Goal: Task Accomplishment & Management: Manage account settings

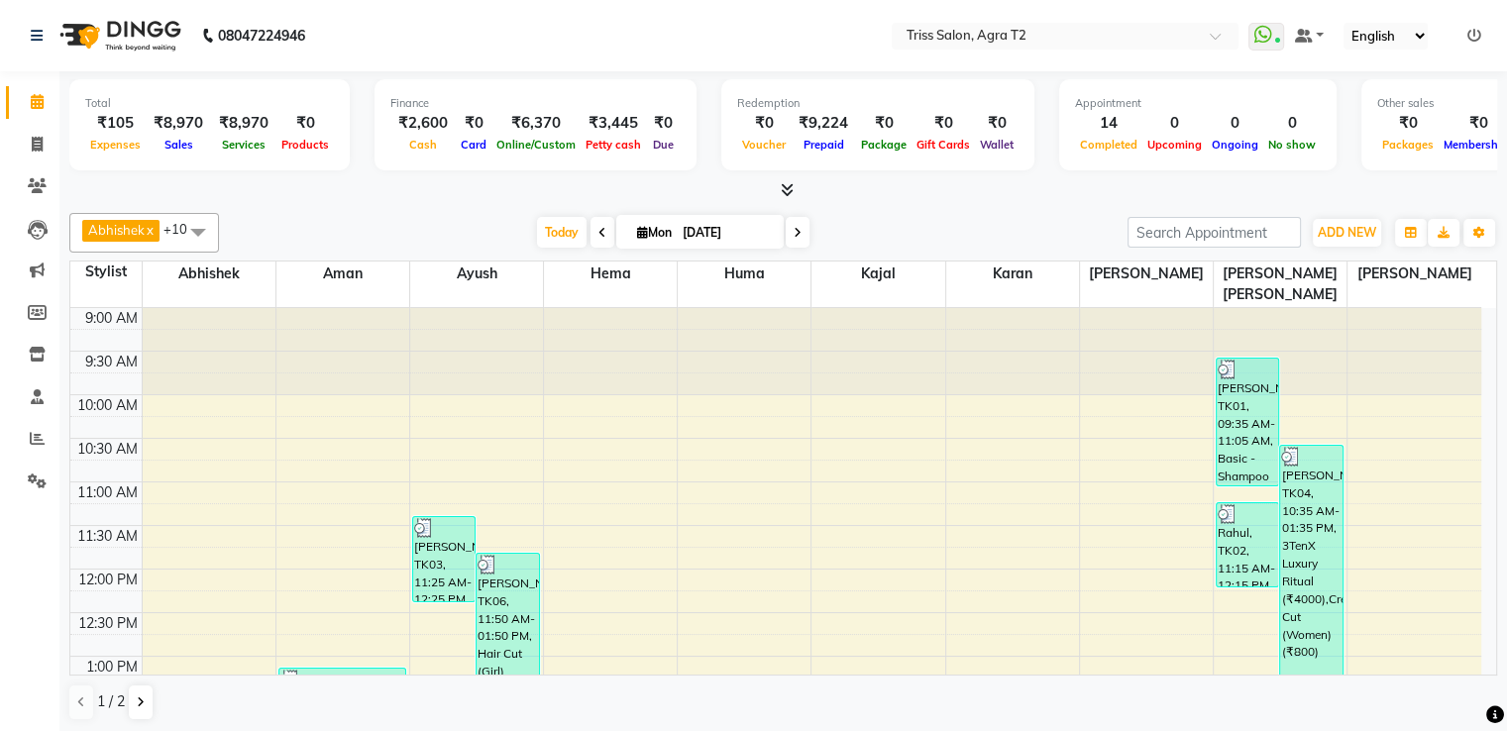
scroll to position [606, 0]
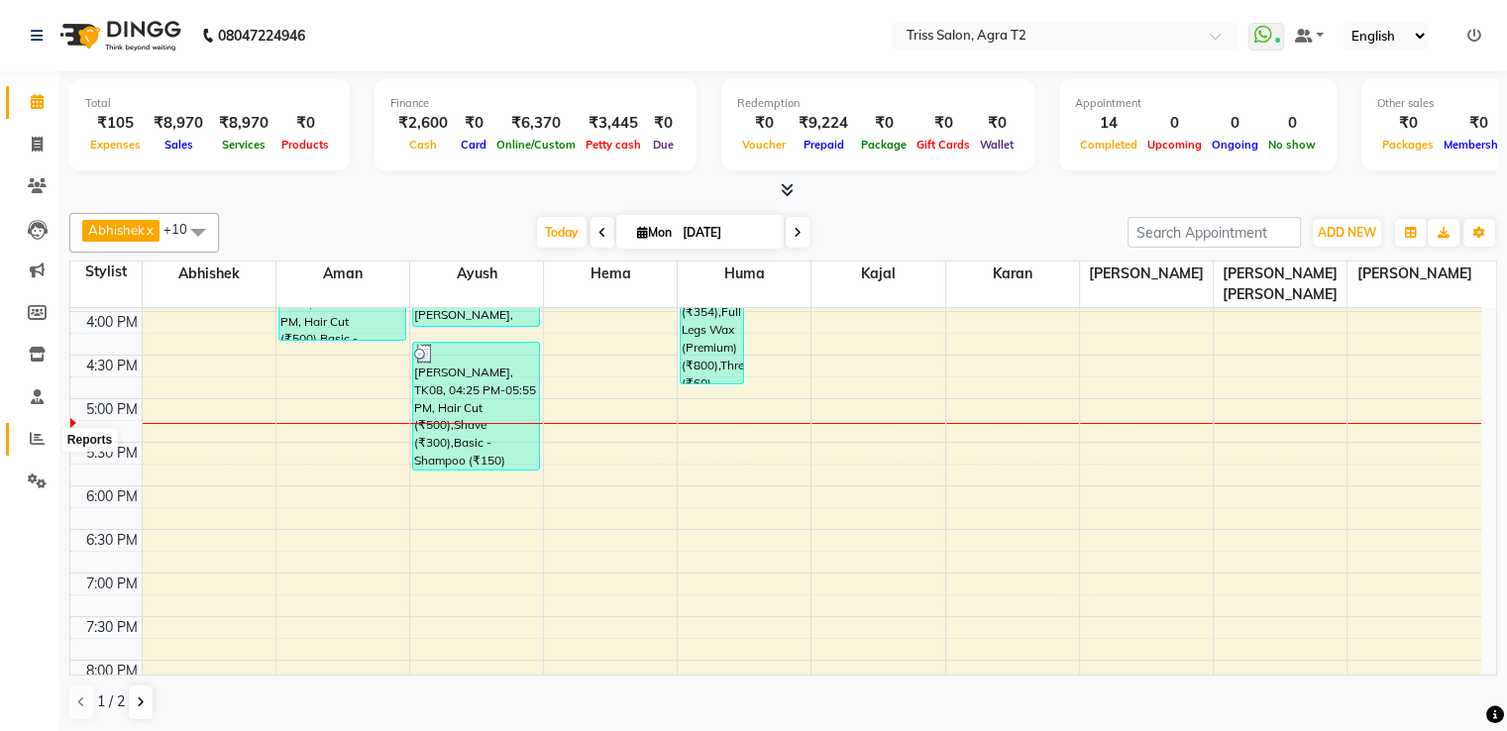
click at [36, 441] on icon at bounding box center [37, 438] width 15 height 15
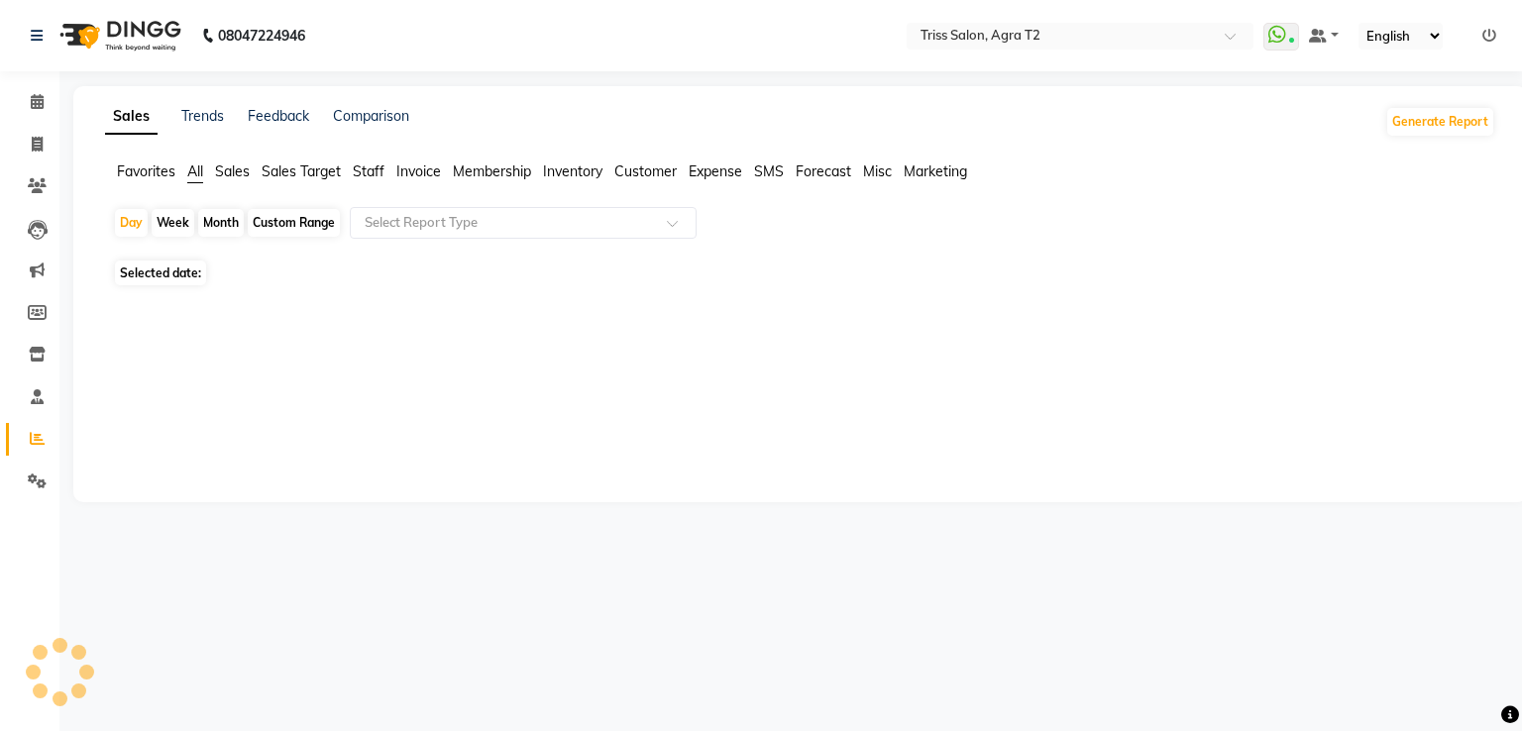
click at [371, 167] on span "Staff" at bounding box center [369, 171] width 32 height 18
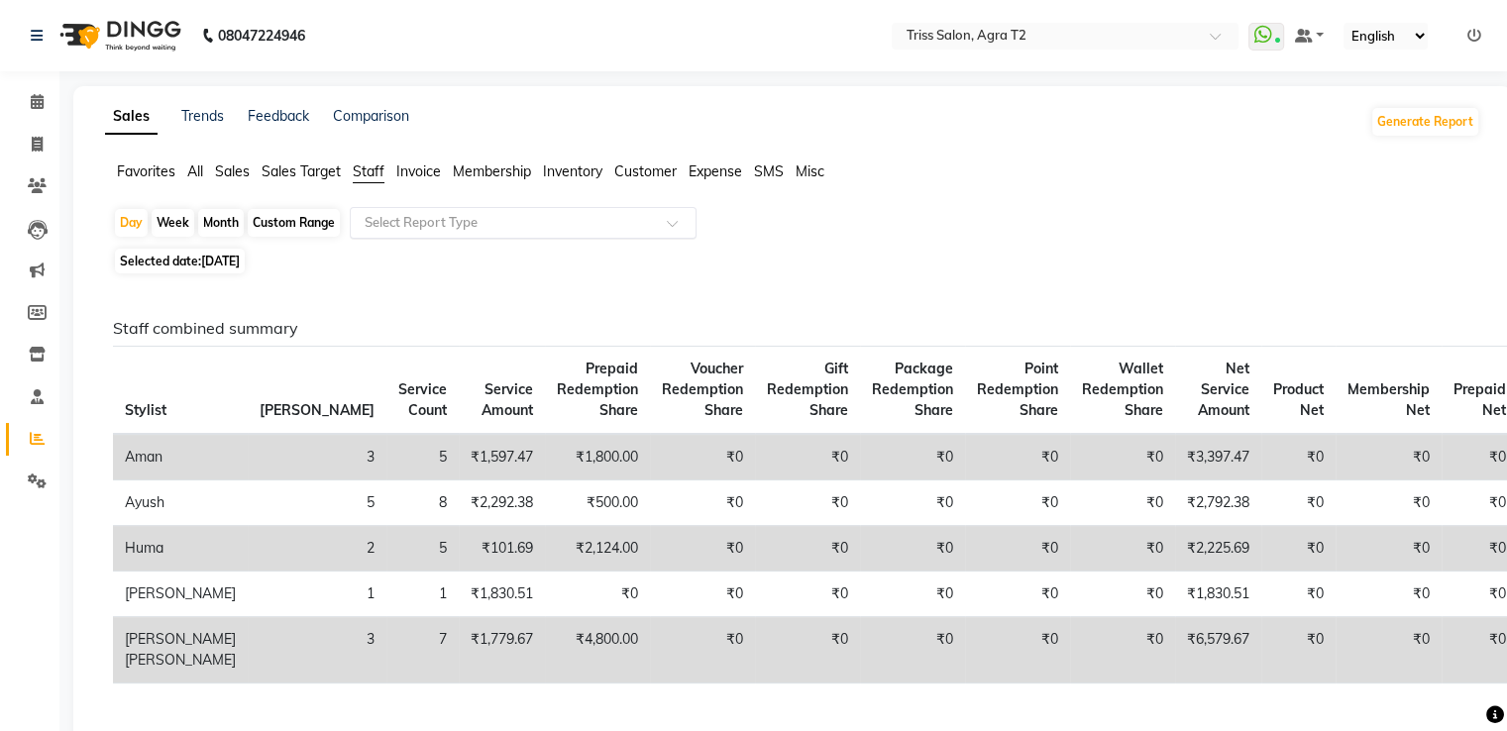
click at [380, 211] on div "Select Report Type" at bounding box center [523, 223] width 347 height 32
click at [39, 94] on icon at bounding box center [37, 101] width 13 height 15
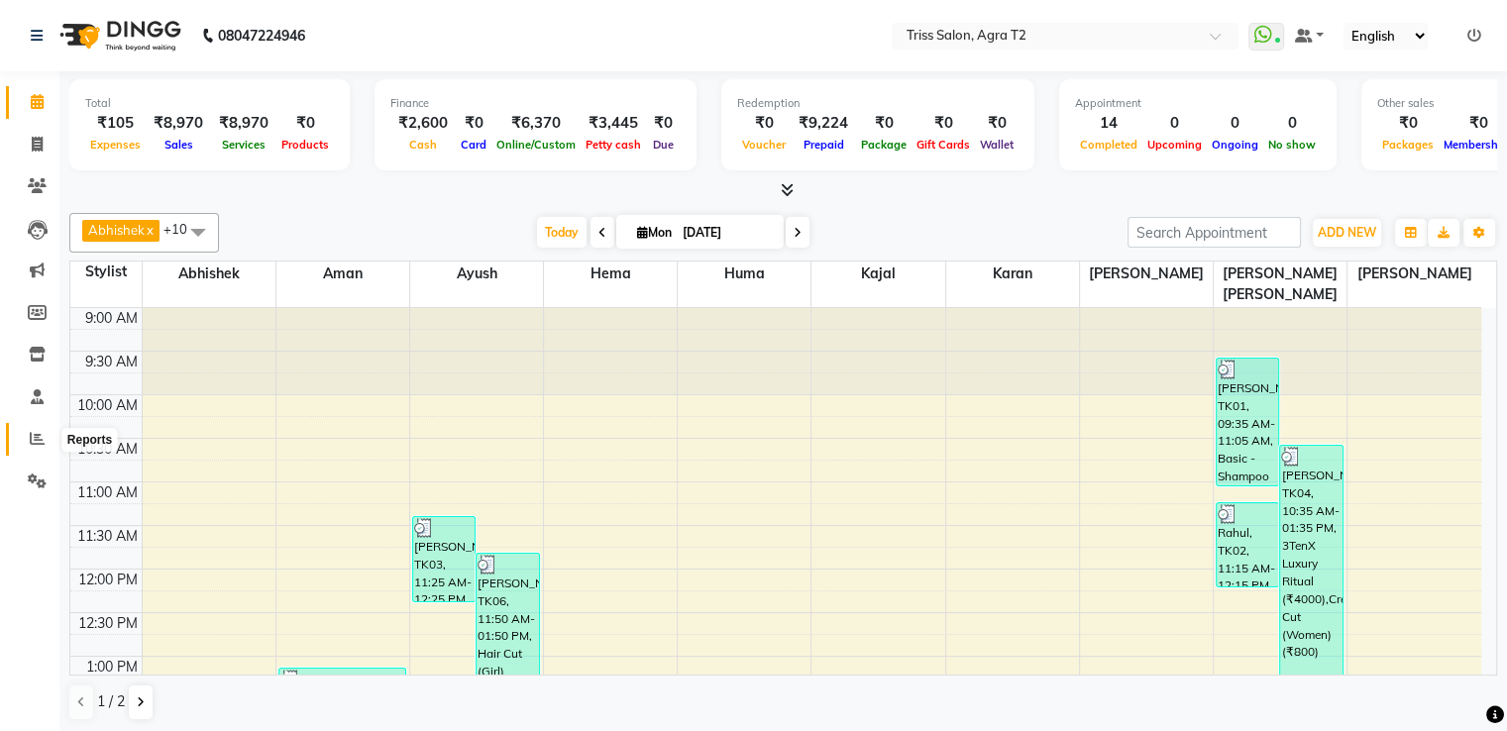
click at [36, 436] on icon at bounding box center [37, 438] width 15 height 15
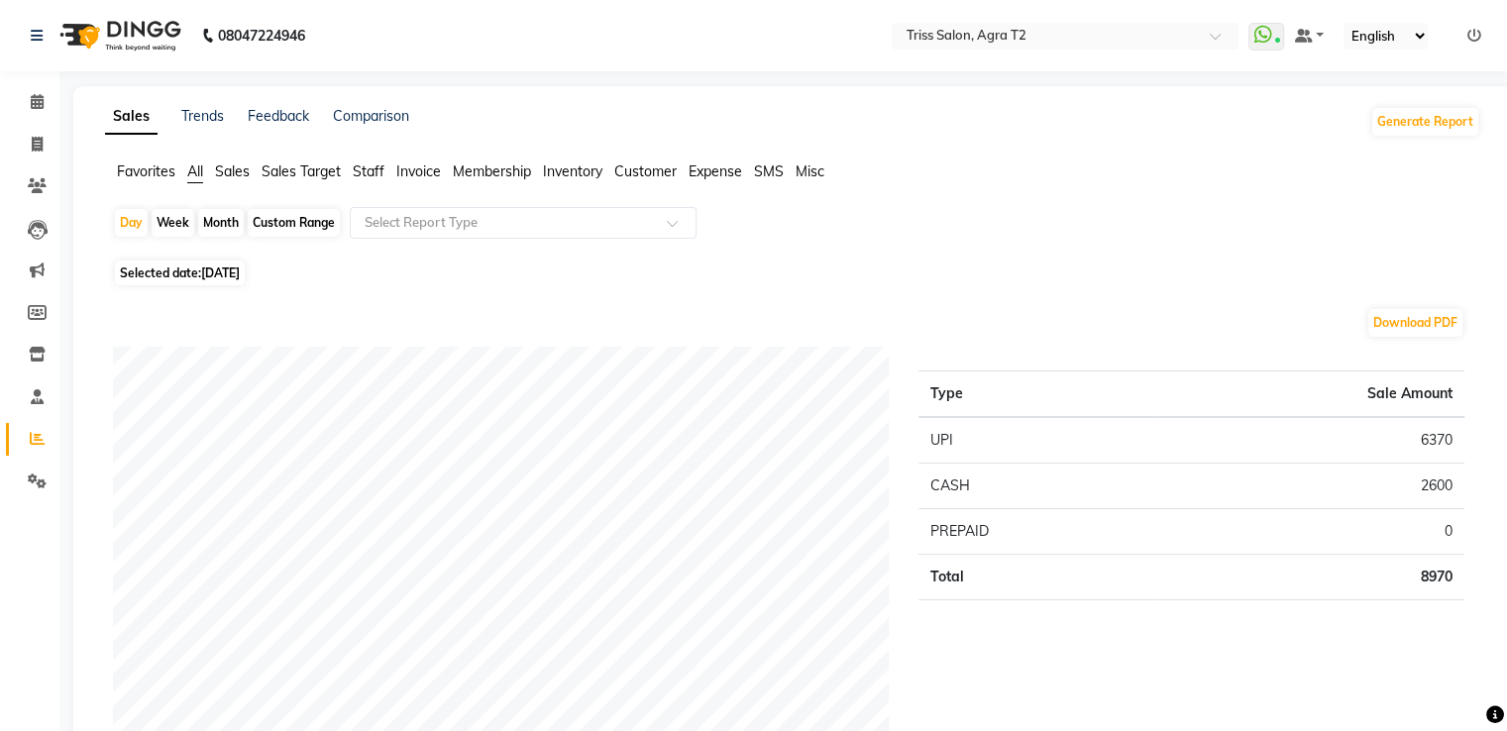
click at [377, 167] on span "Staff" at bounding box center [369, 171] width 32 height 18
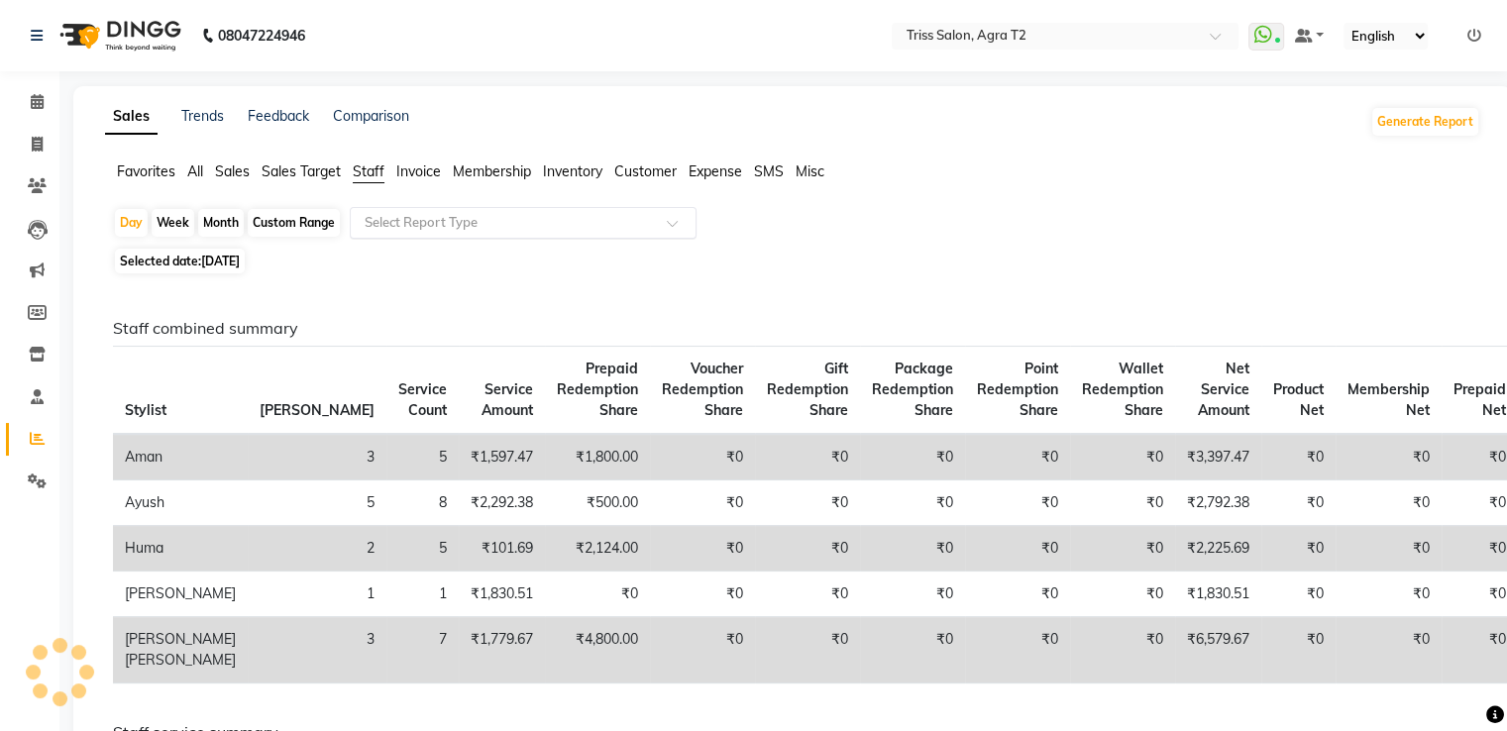
click at [380, 220] on input "text" at bounding box center [503, 223] width 285 height 20
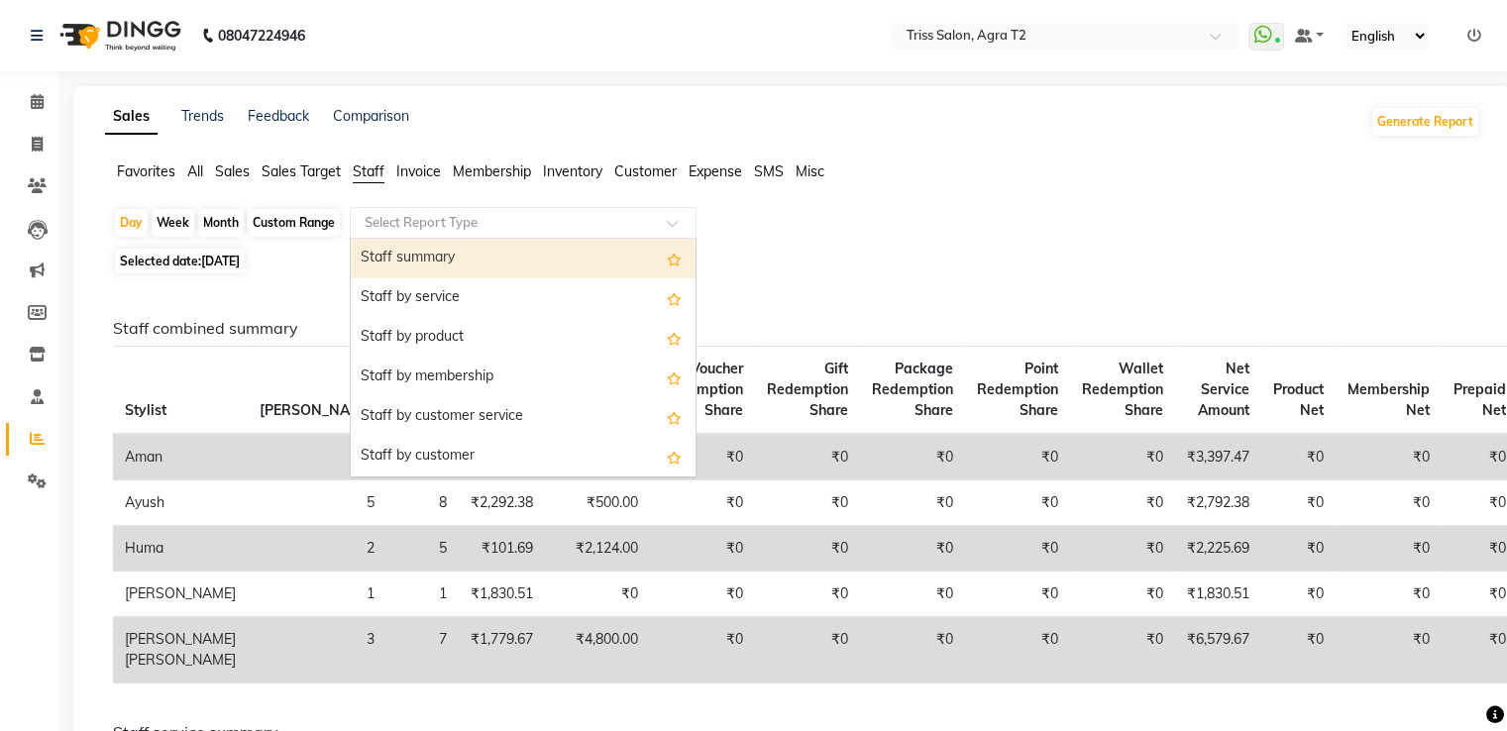
click at [389, 259] on div "Staff summary" at bounding box center [523, 259] width 345 height 40
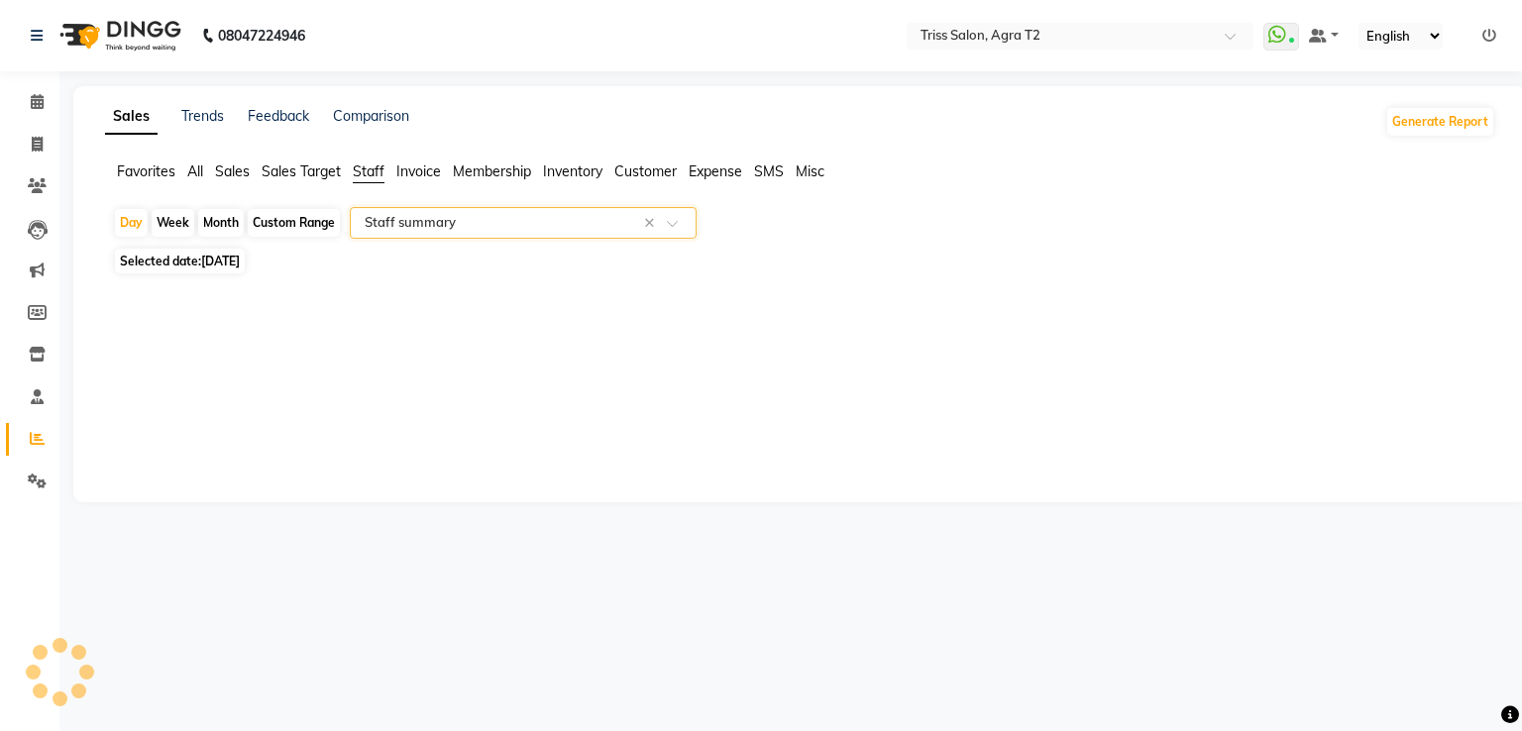
select select "full_report"
select select "csv"
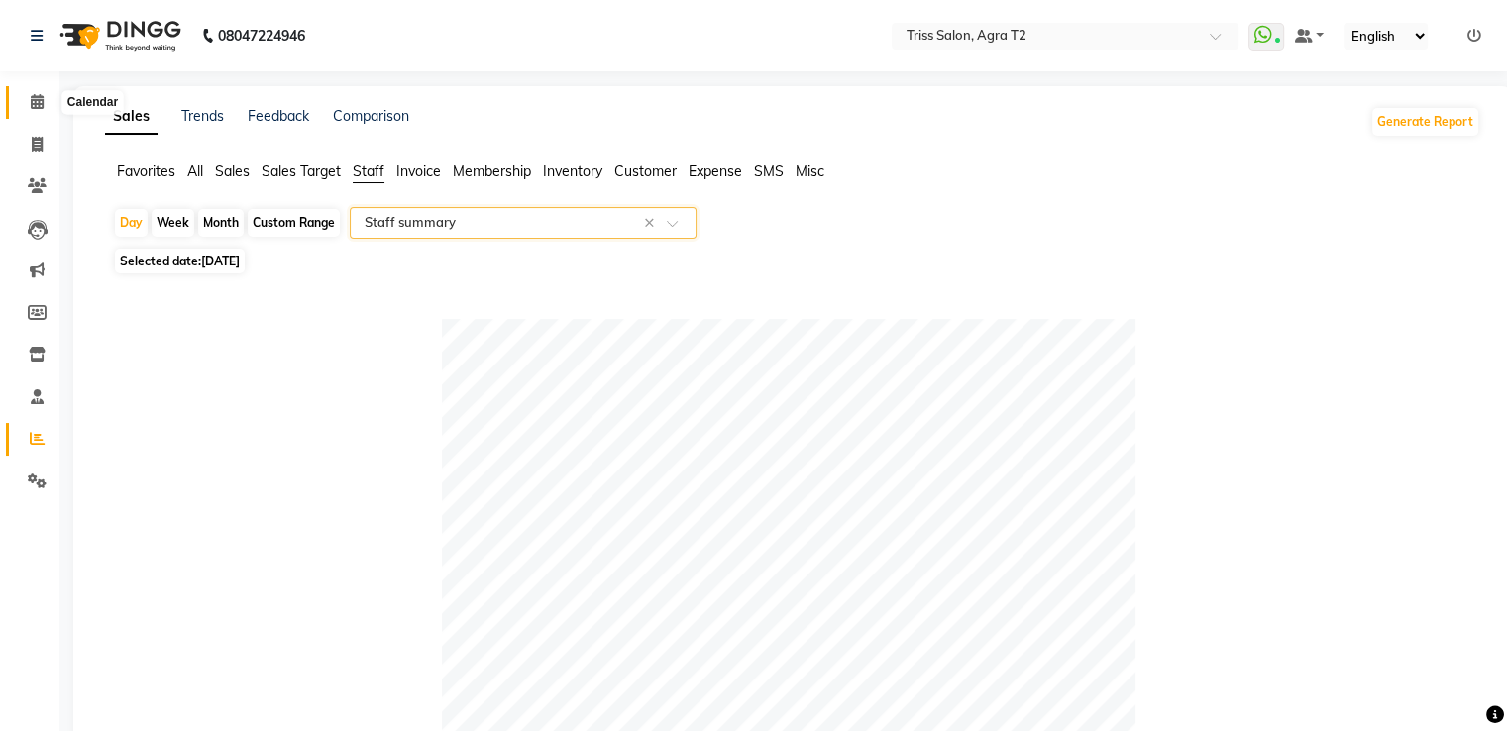
click at [31, 107] on icon at bounding box center [37, 101] width 13 height 15
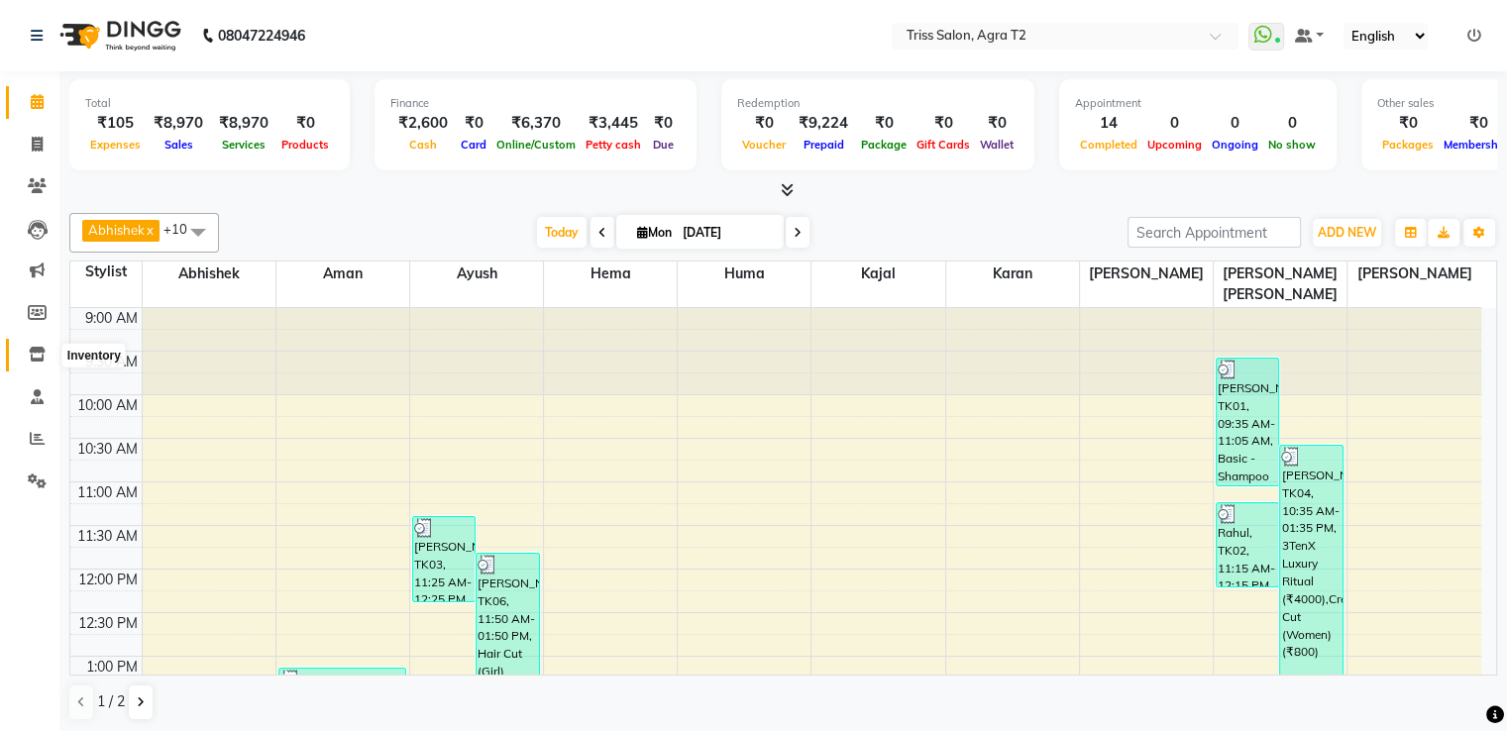
click at [40, 360] on icon at bounding box center [37, 354] width 17 height 15
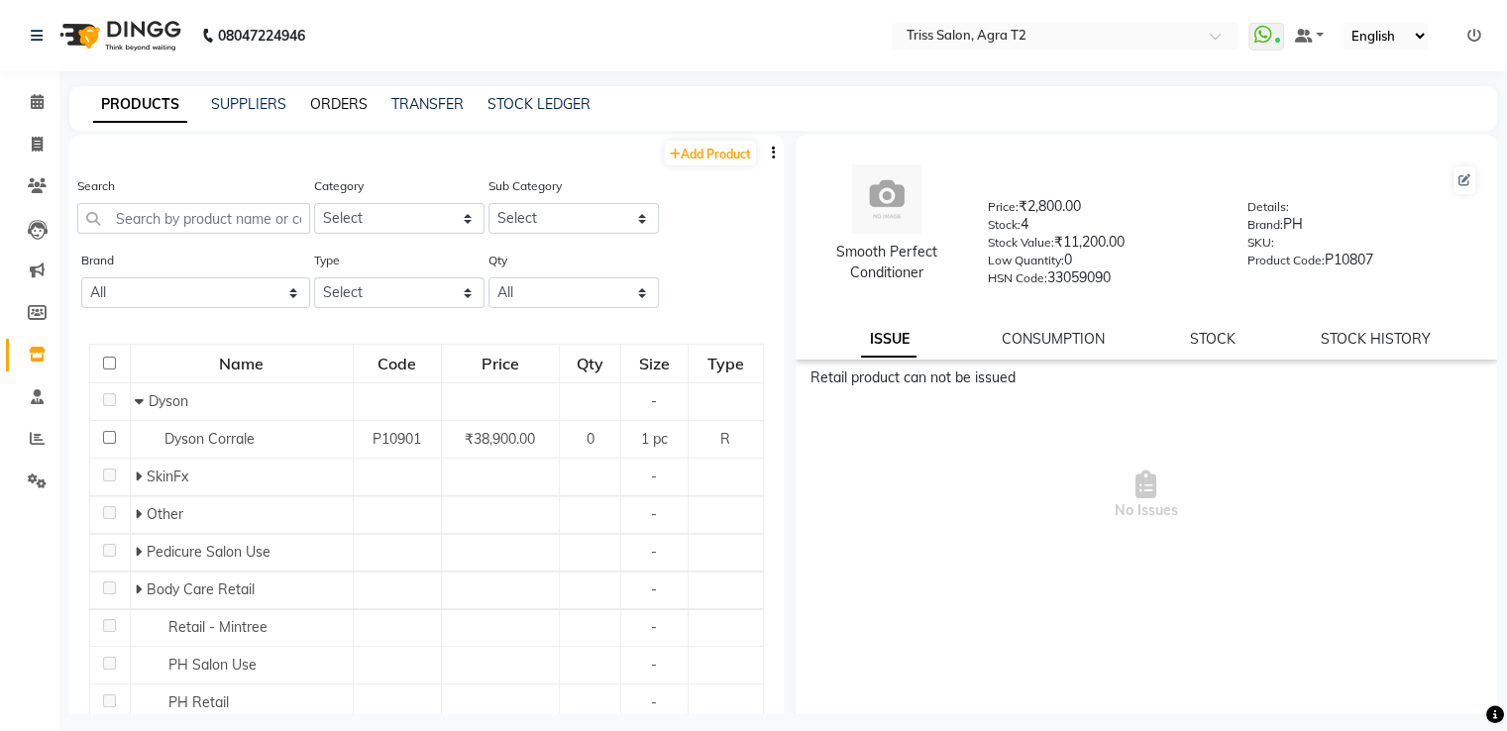
click at [326, 97] on link "ORDERS" at bounding box center [338, 104] width 57 height 18
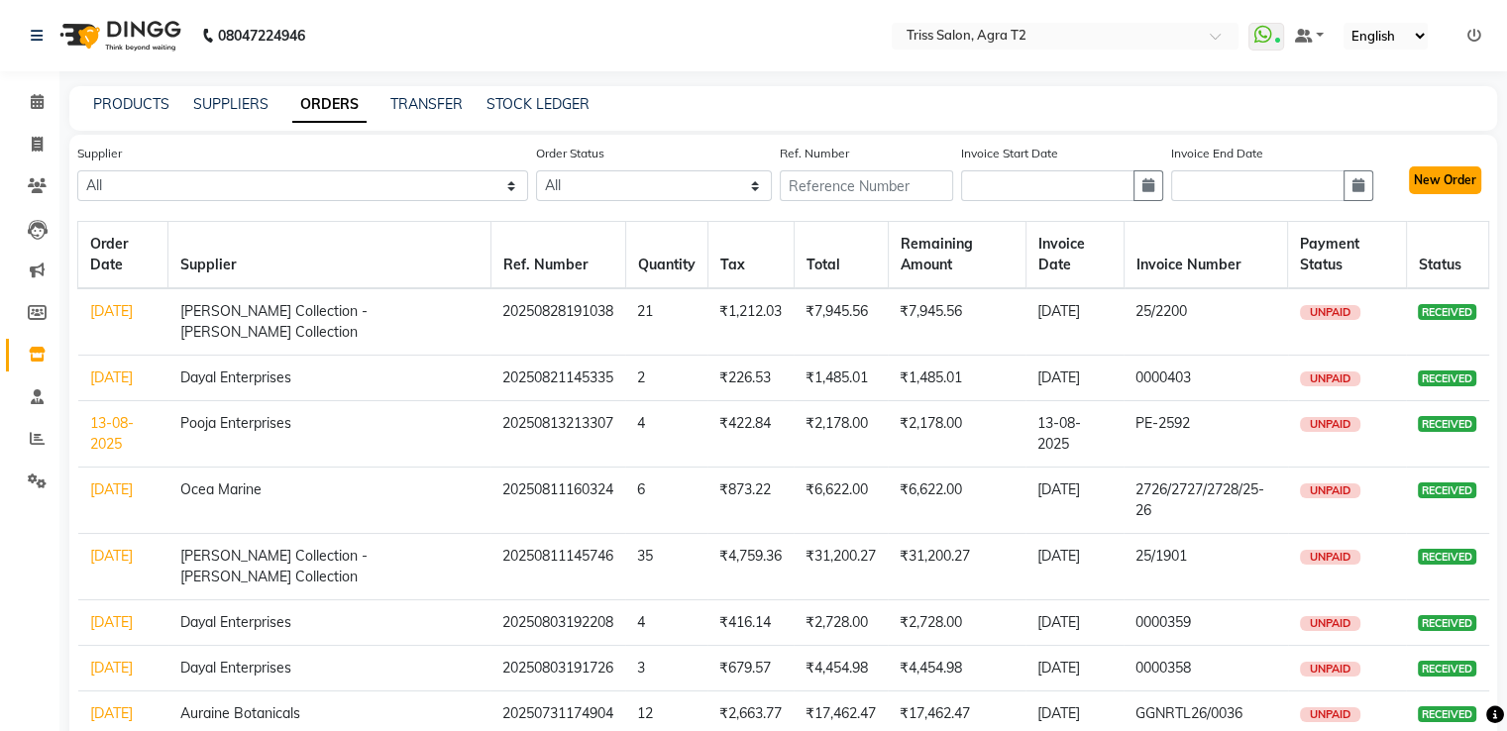
click at [1442, 172] on button "New Order" at bounding box center [1445, 180] width 72 height 28
select select "true"
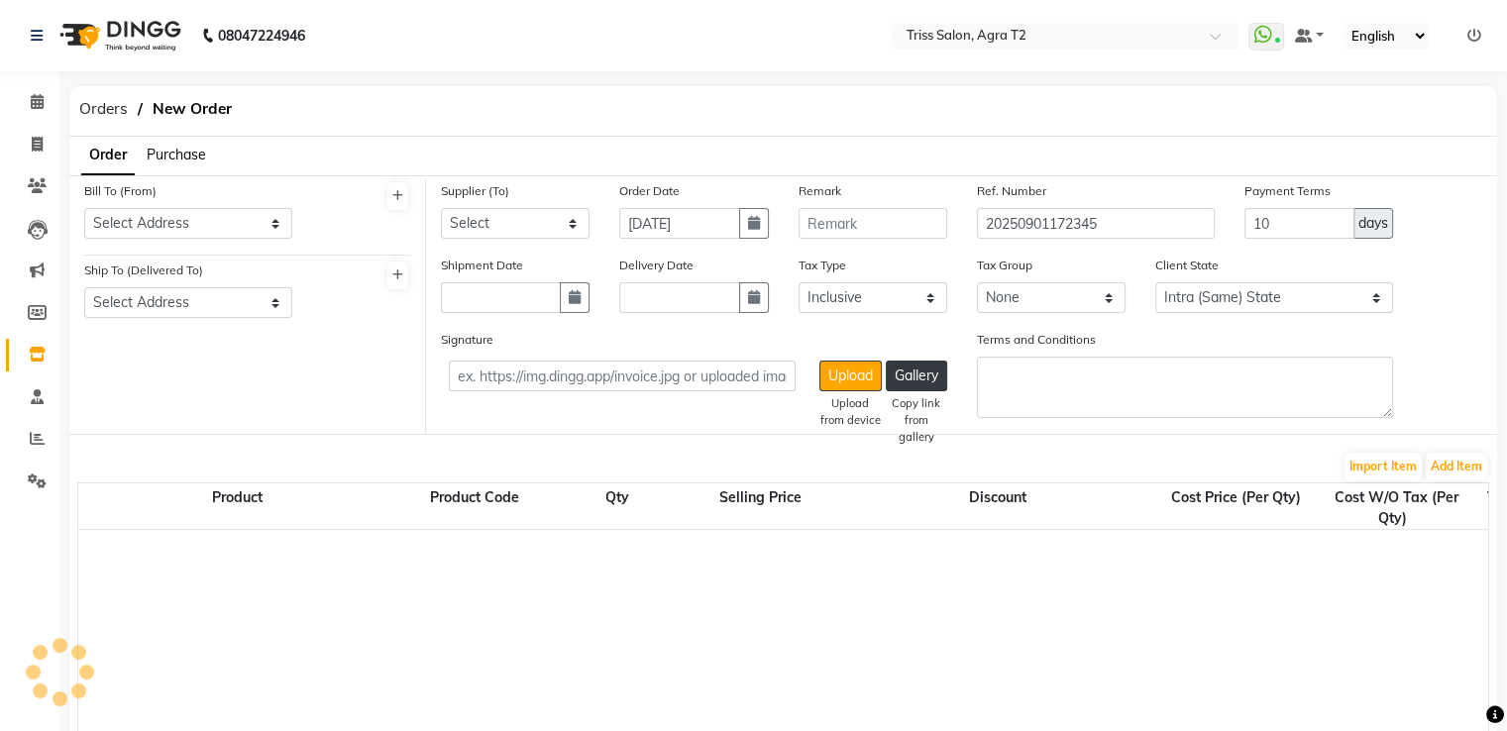
select select "1365"
click at [160, 155] on span "Purchase" at bounding box center [176, 155] width 59 height 18
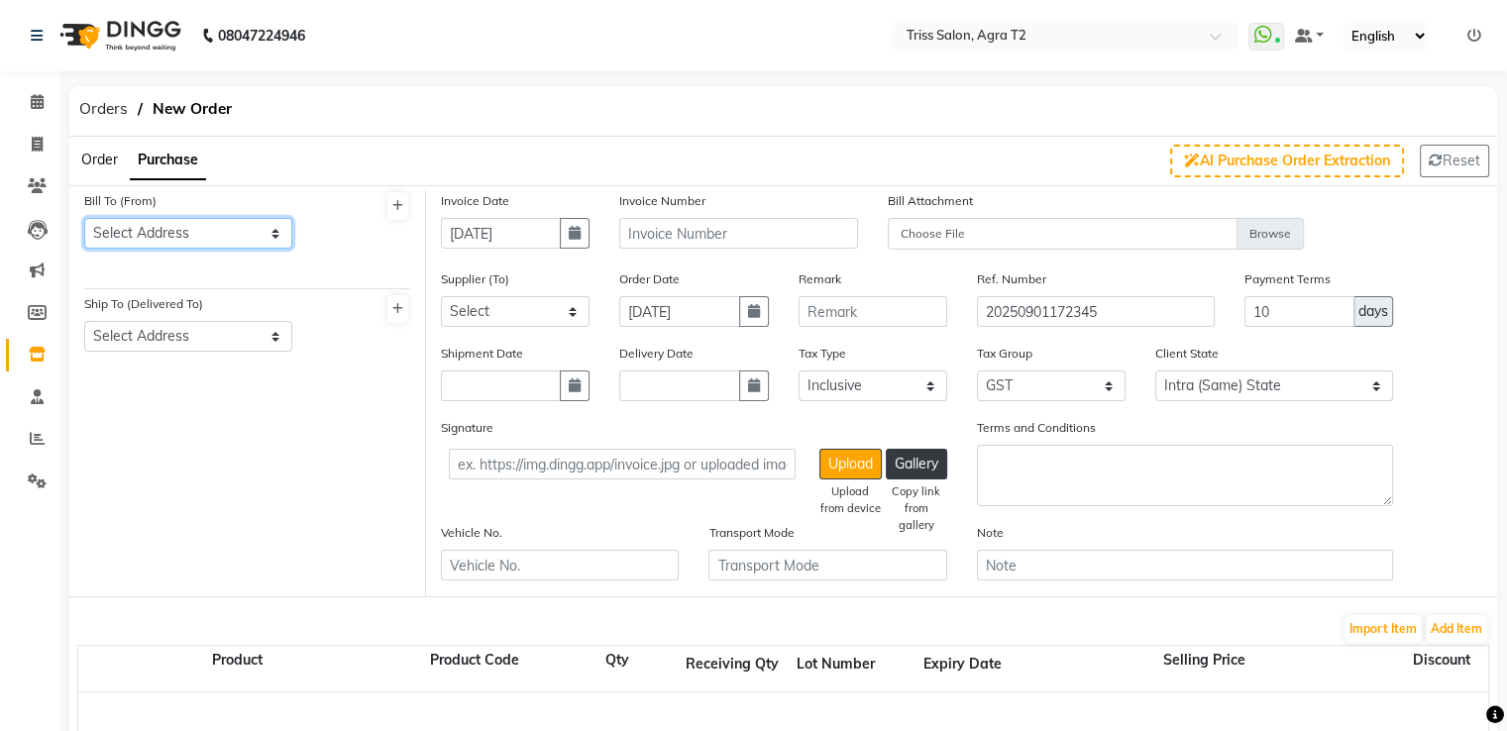
click at [210, 228] on select "Select Address Avas Vikas" at bounding box center [188, 233] width 208 height 31
select select "226"
click at [84, 218] on select "Select Address Avas Vikas" at bounding box center [188, 233] width 208 height 31
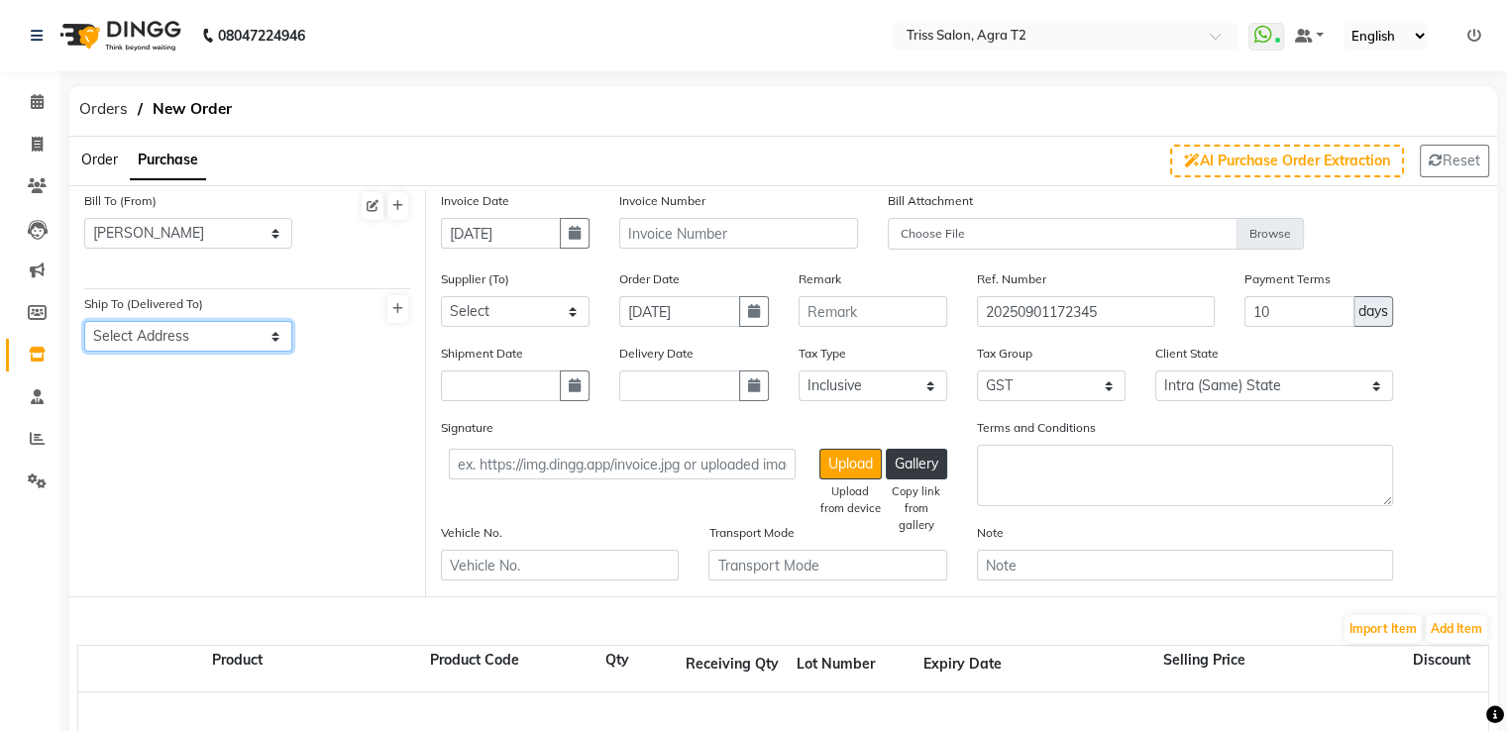
click at [205, 331] on select "Select Address Avas Vikas" at bounding box center [188, 336] width 208 height 31
select select "227"
click at [84, 322] on select "Select Address Avas Vikas" at bounding box center [188, 336] width 208 height 31
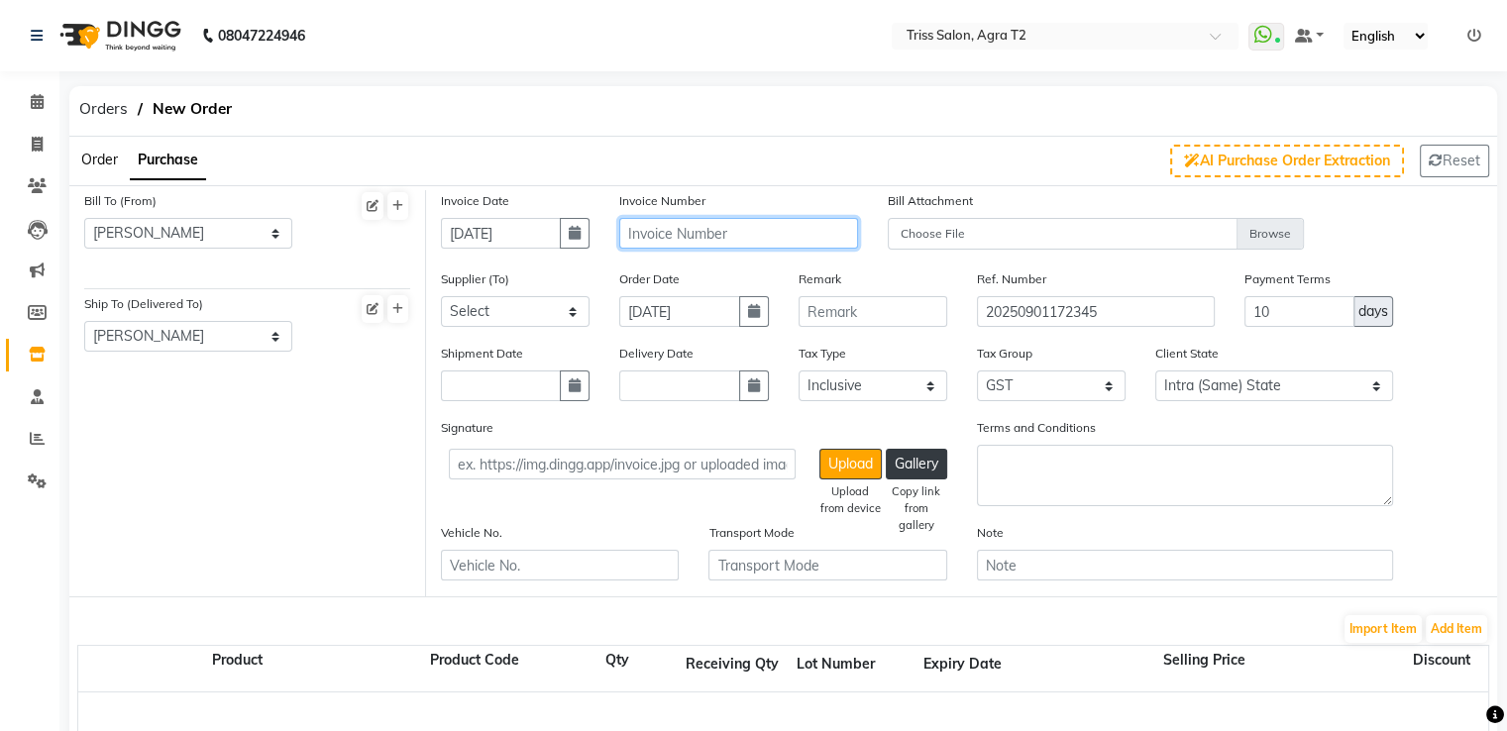
click at [702, 227] on input "text" at bounding box center [738, 233] width 238 height 31
type input "YE/25-26/00243"
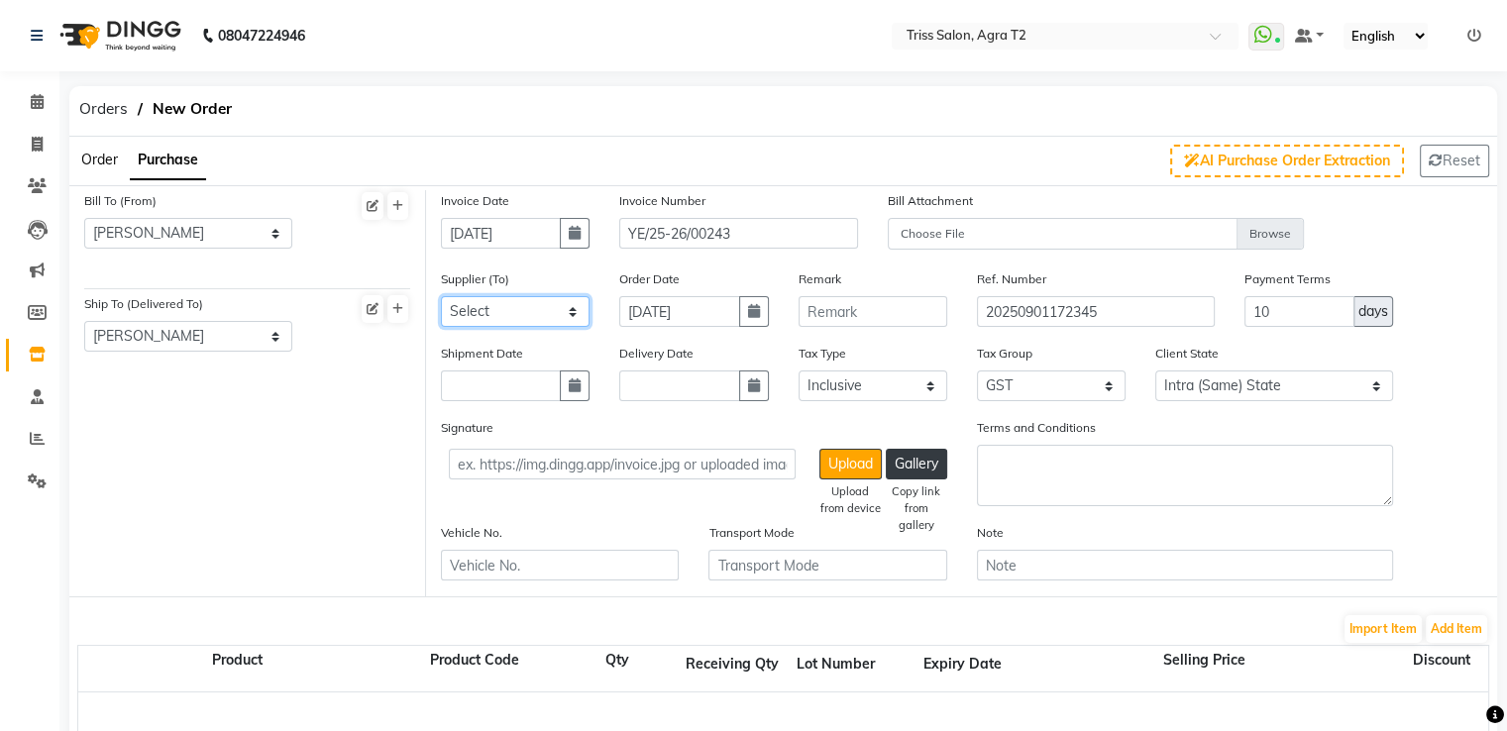
click at [527, 313] on select "Select Auraine Botanicals Pooja Enterprises Klassik Beauty Solutions MLS ENTERP…" at bounding box center [515, 311] width 149 height 31
select select "2640"
click at [441, 297] on select "Select Auraine Botanicals Pooja Enterprises Klassik Beauty Solutions MLS ENTERP…" at bounding box center [515, 311] width 149 height 31
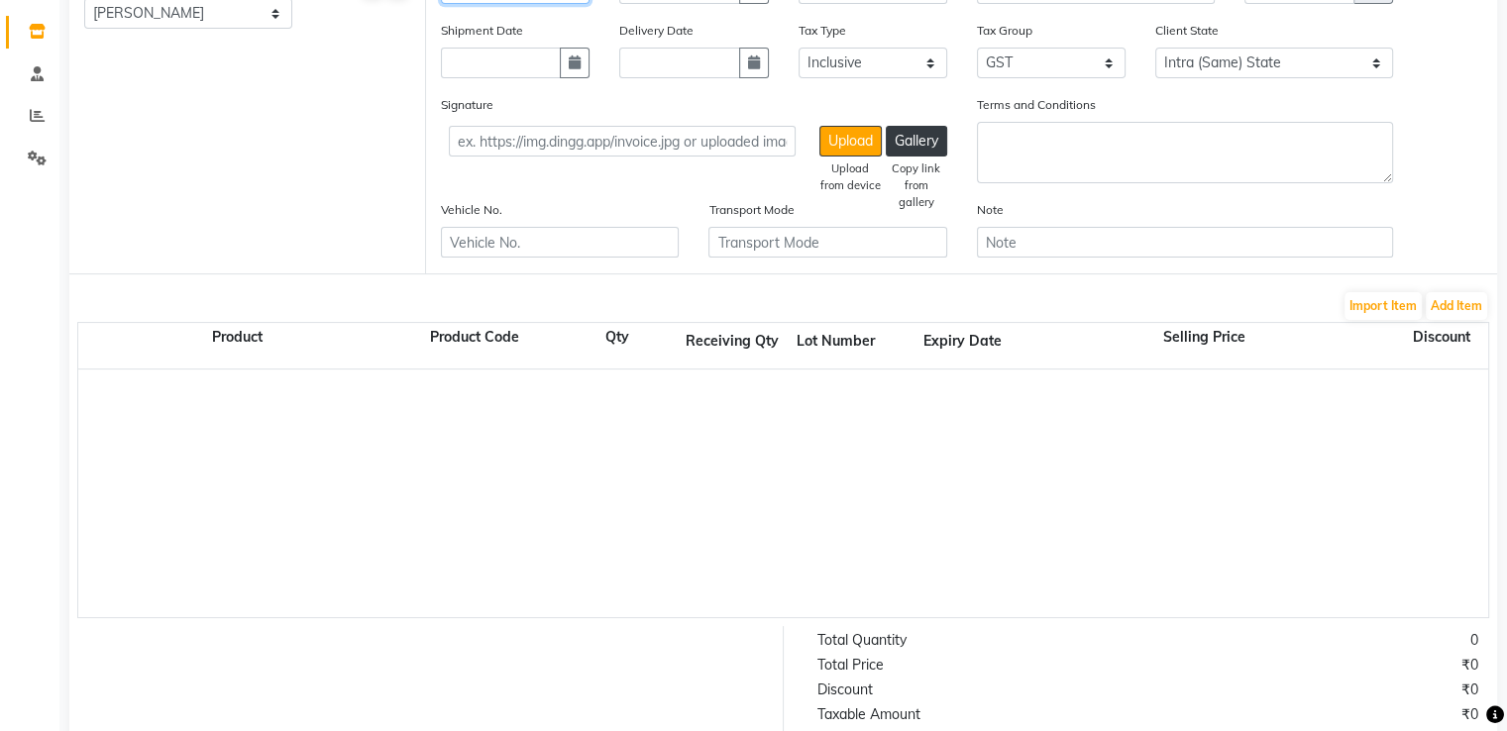
scroll to position [318, 0]
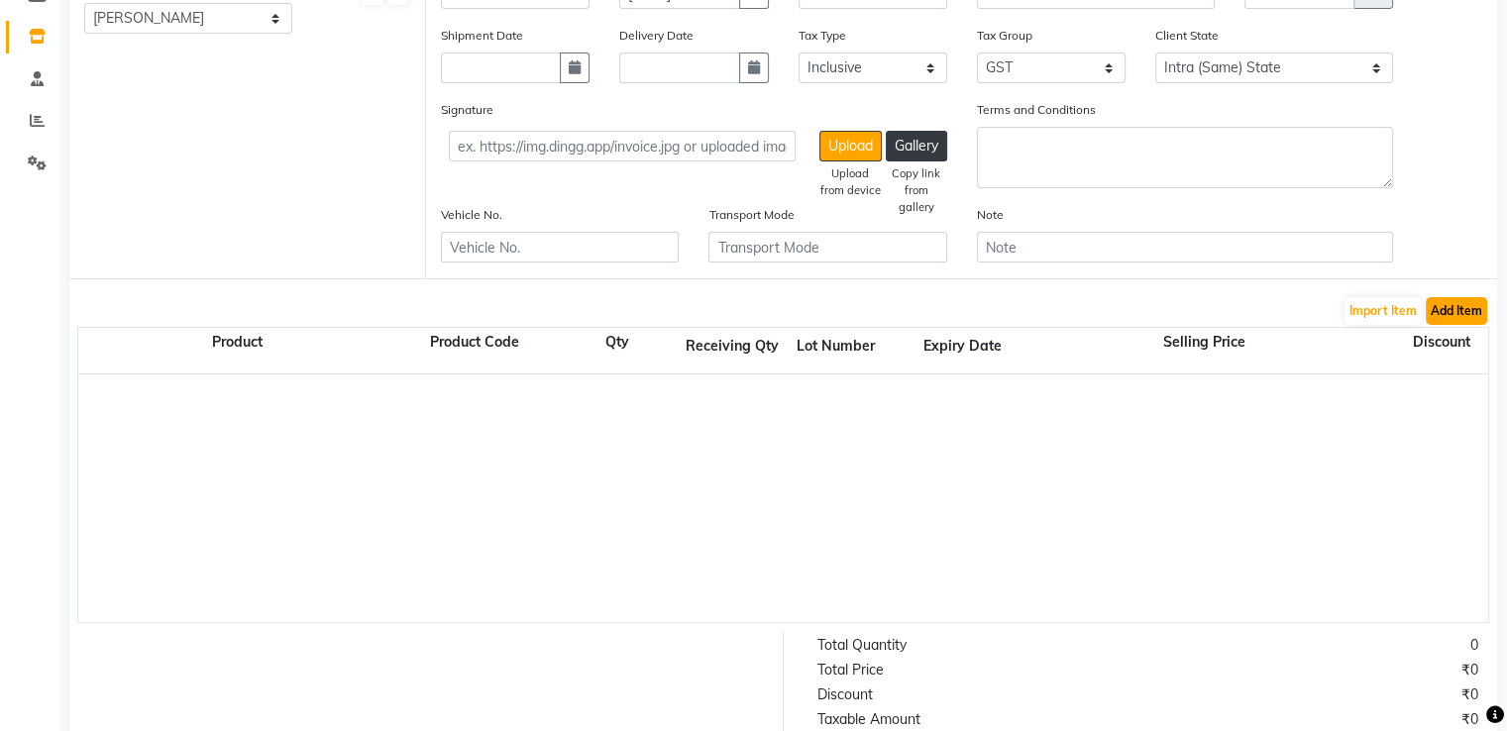
click at [1451, 321] on button "Add Item" at bounding box center [1456, 311] width 61 height 28
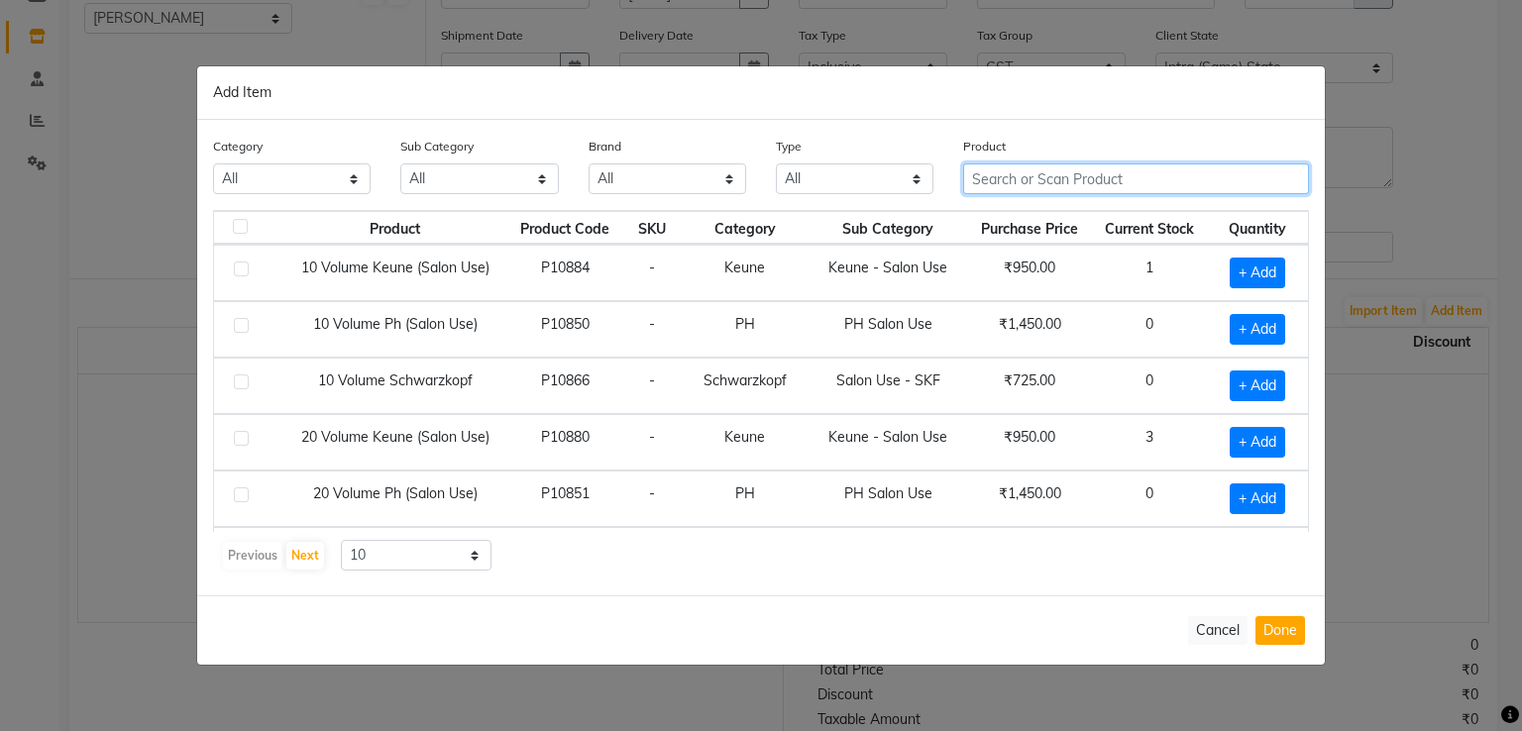
click at [999, 189] on input "text" at bounding box center [1136, 178] width 346 height 31
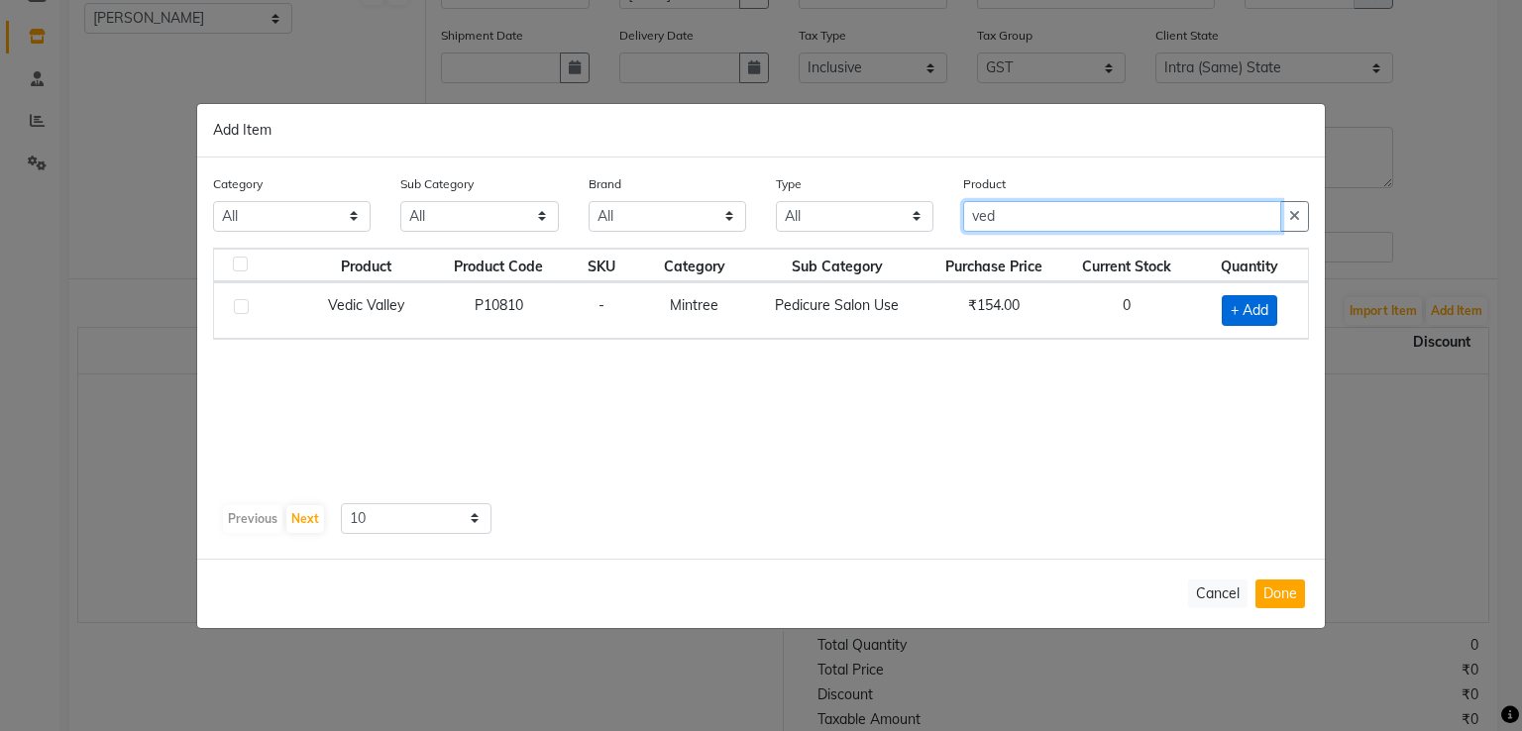
type input "ved"
click at [1233, 305] on span "+ Add" at bounding box center [1248, 310] width 55 height 31
checkbox input "true"
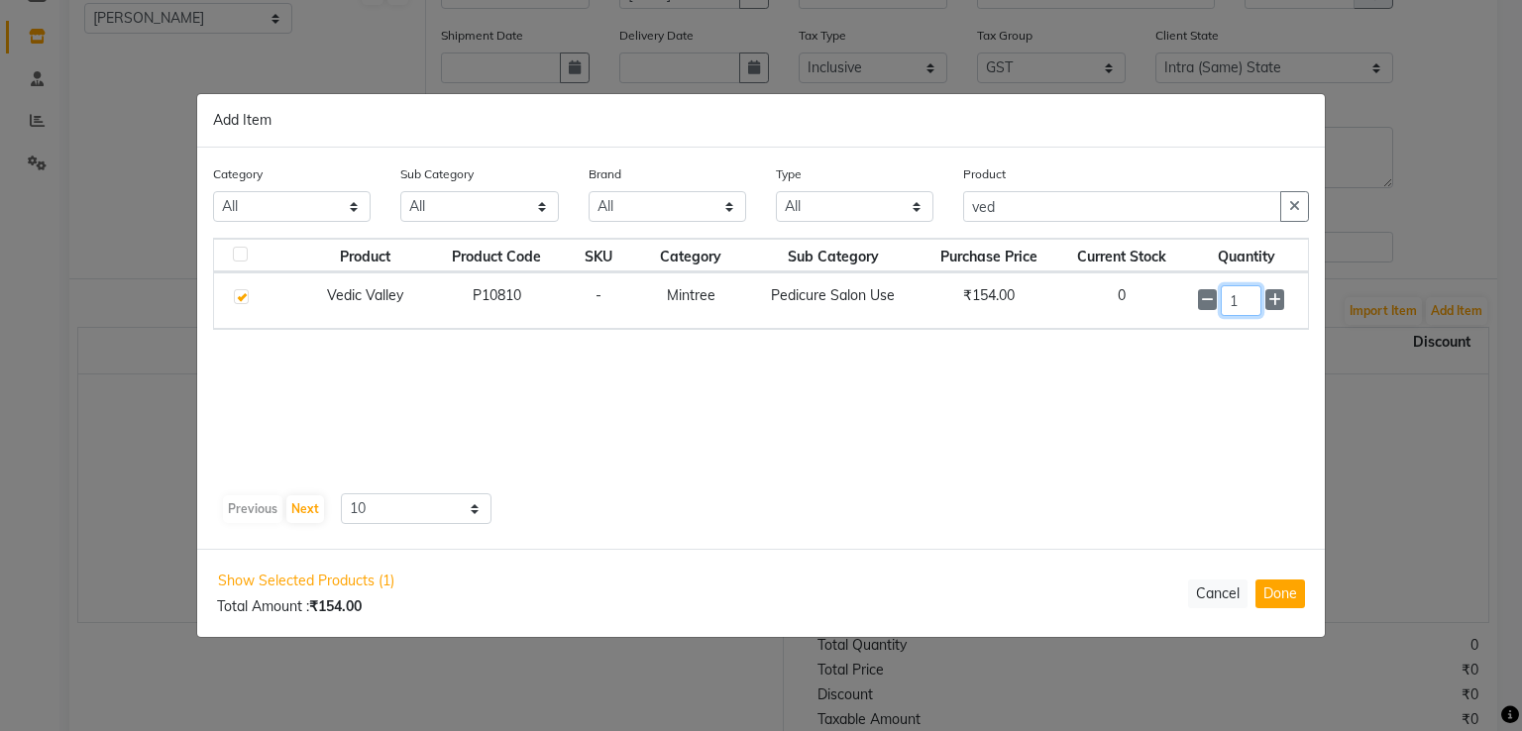
click at [1241, 304] on input "1" at bounding box center [1240, 300] width 41 height 31
type input "20"
click at [1289, 204] on icon "button" at bounding box center [1294, 207] width 11 height 14
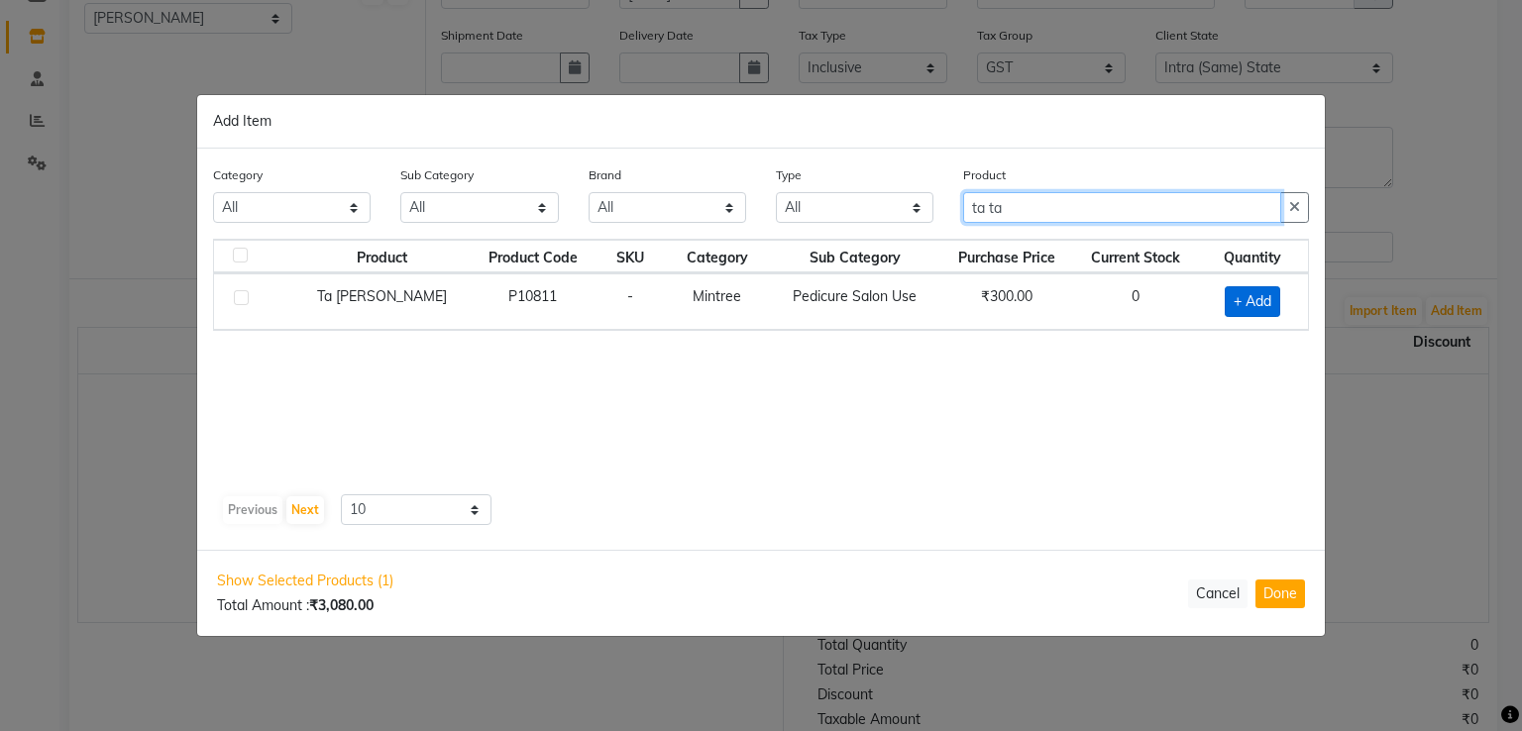
type input "ta ta"
click at [1241, 305] on span "+ Add" at bounding box center [1251, 301] width 55 height 31
checkbox input "true"
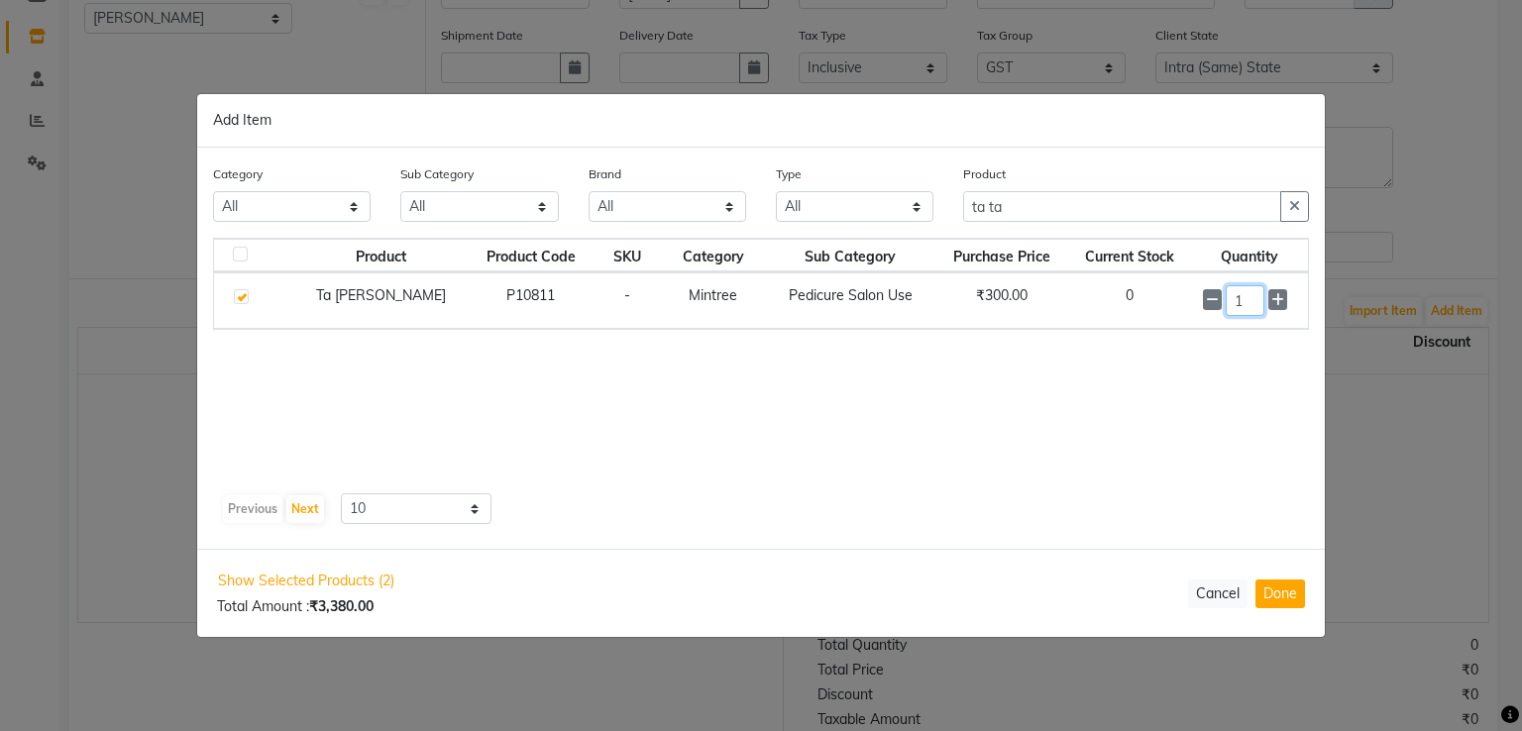
click at [1241, 305] on input "1" at bounding box center [1244, 300] width 39 height 31
type input "20"
click at [1294, 210] on icon "button" at bounding box center [1294, 207] width 11 height 14
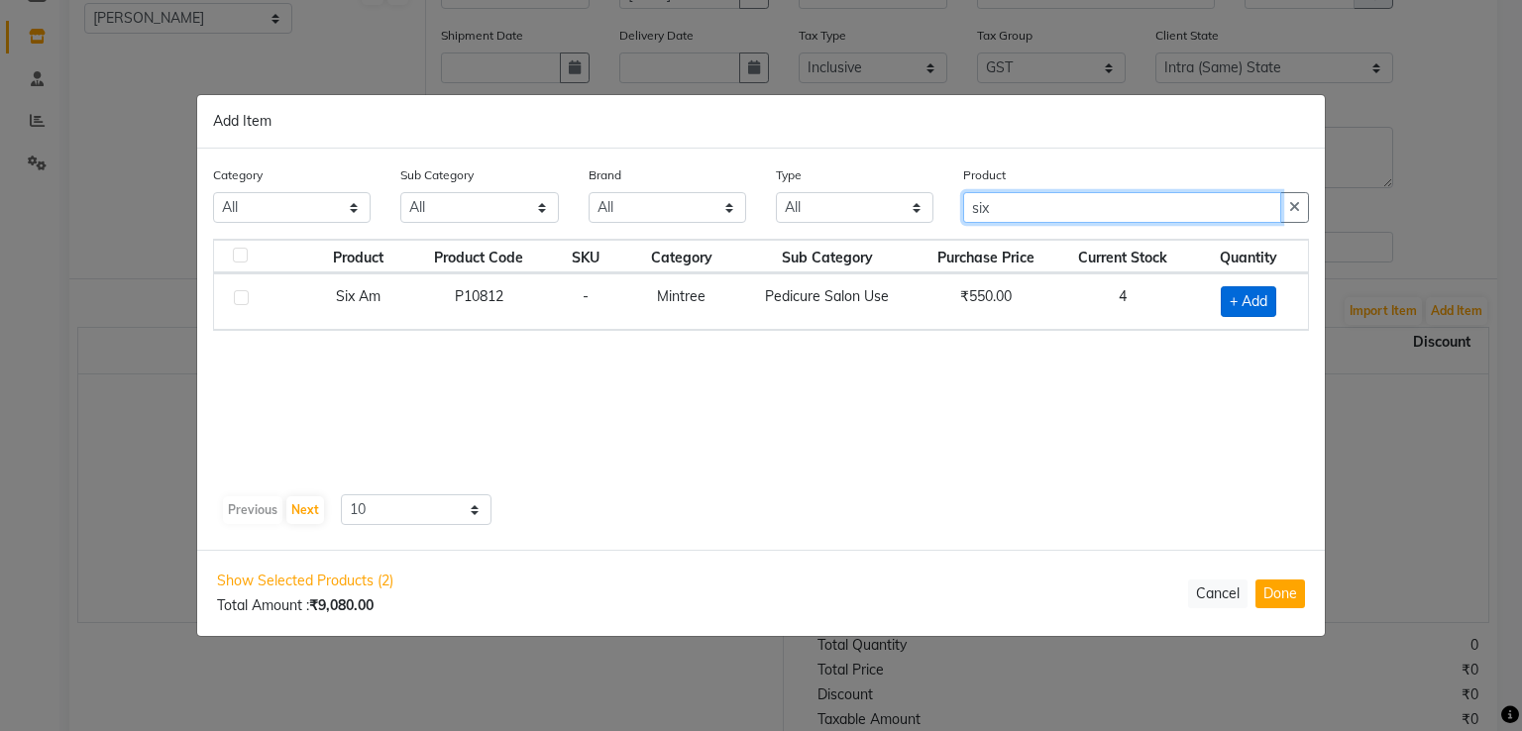
type input "six"
click at [1248, 298] on span "+ Add" at bounding box center [1247, 301] width 55 height 31
checkbox input "true"
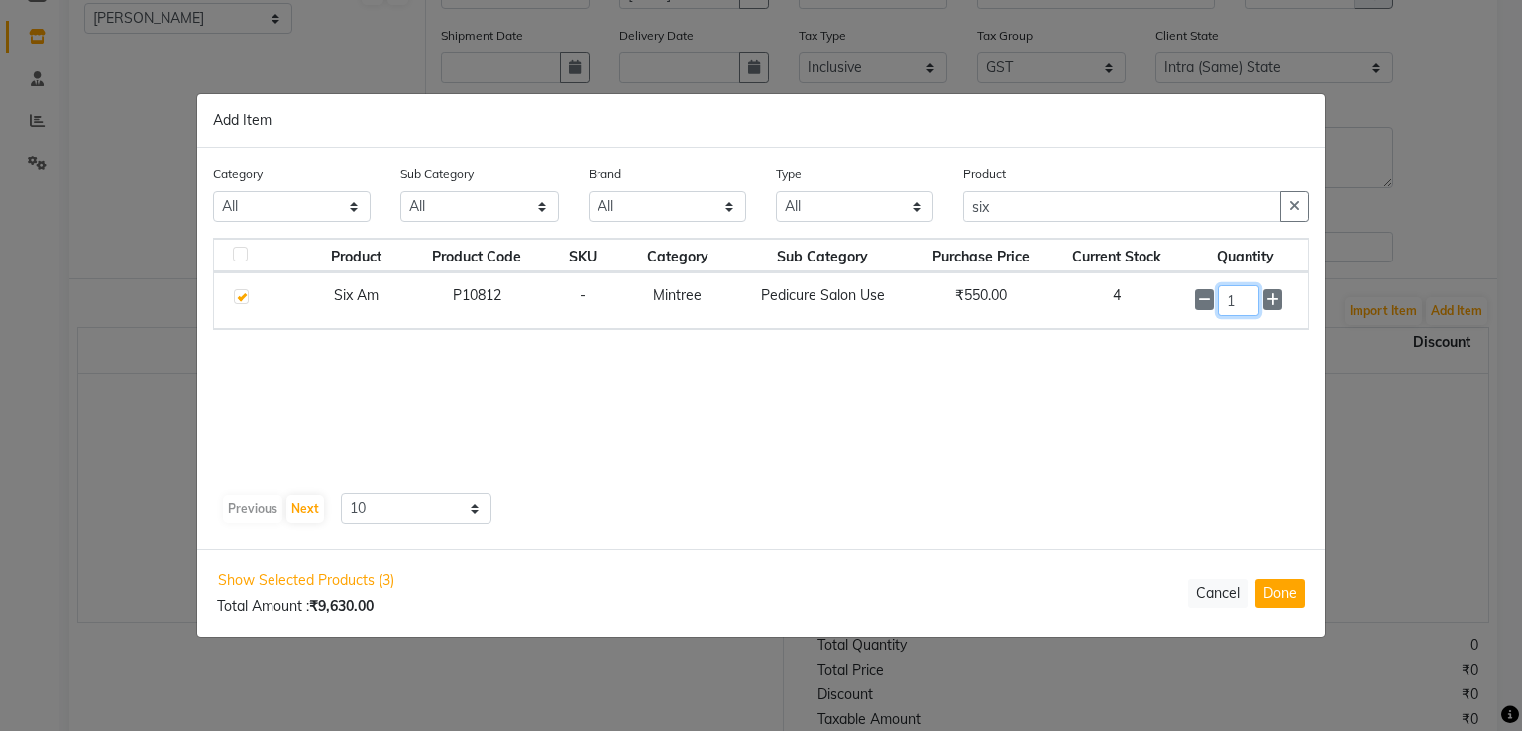
click at [1248, 298] on input "1" at bounding box center [1239, 300] width 43 height 31
type input "10"
click at [1261, 591] on button "Done" at bounding box center [1280, 594] width 50 height 29
select select "1365"
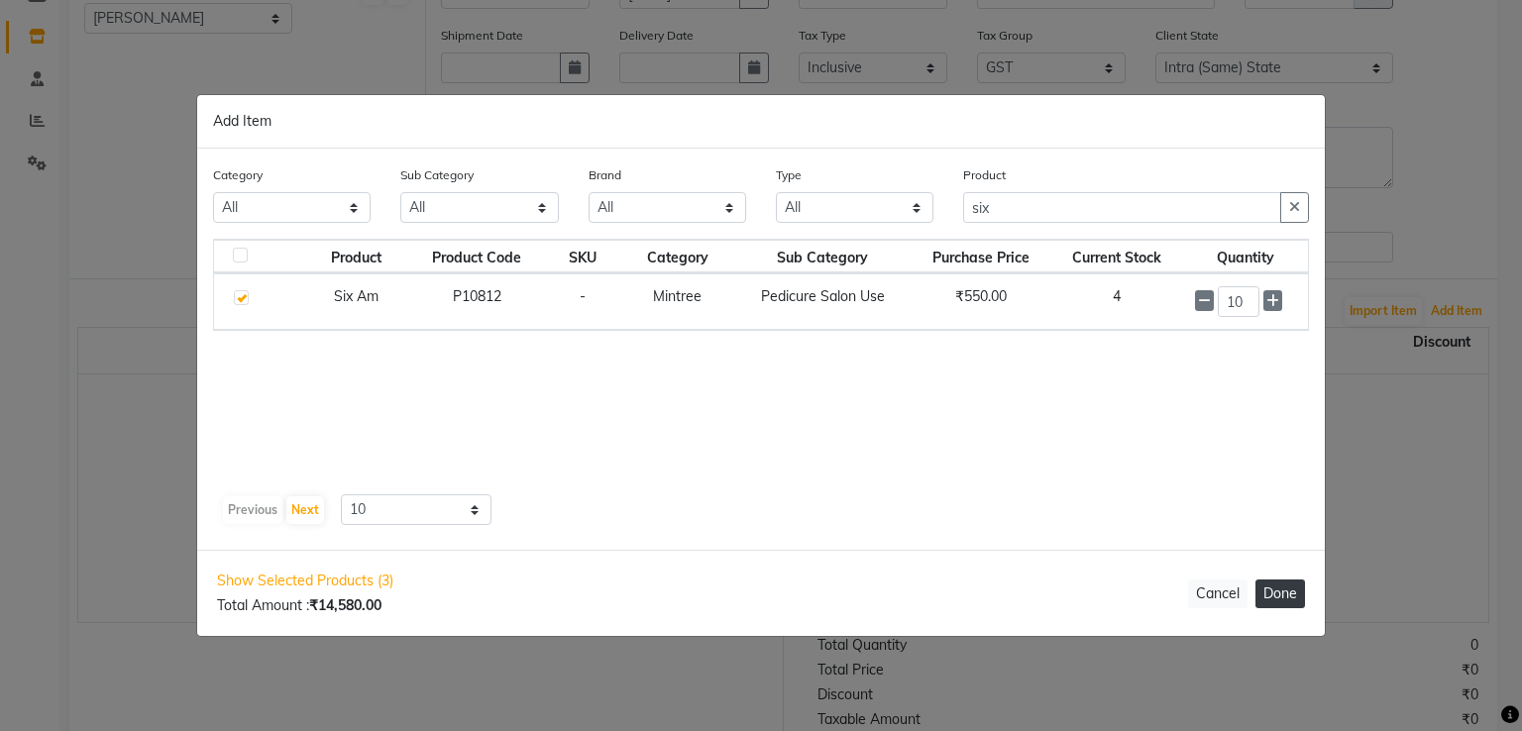
select select "1365"
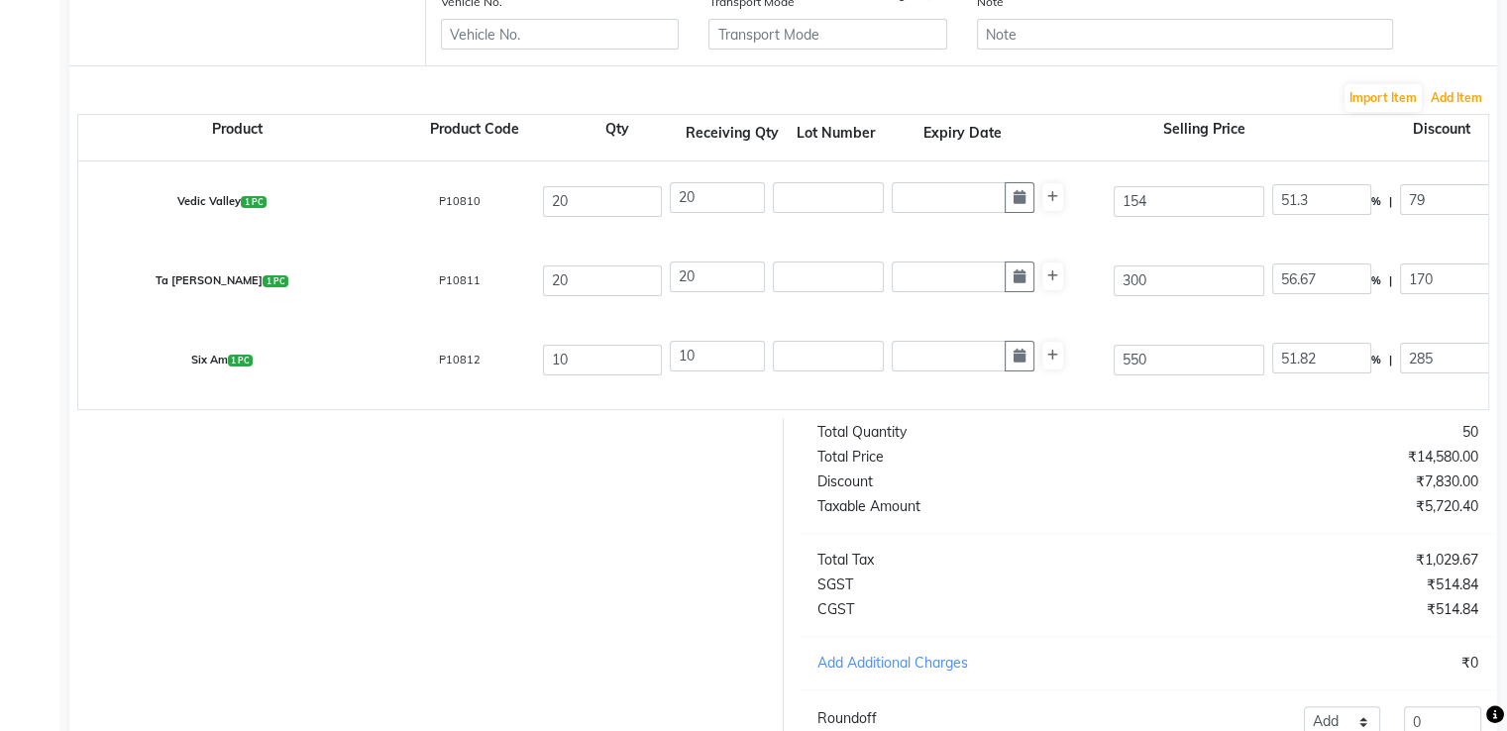
scroll to position [635, 0]
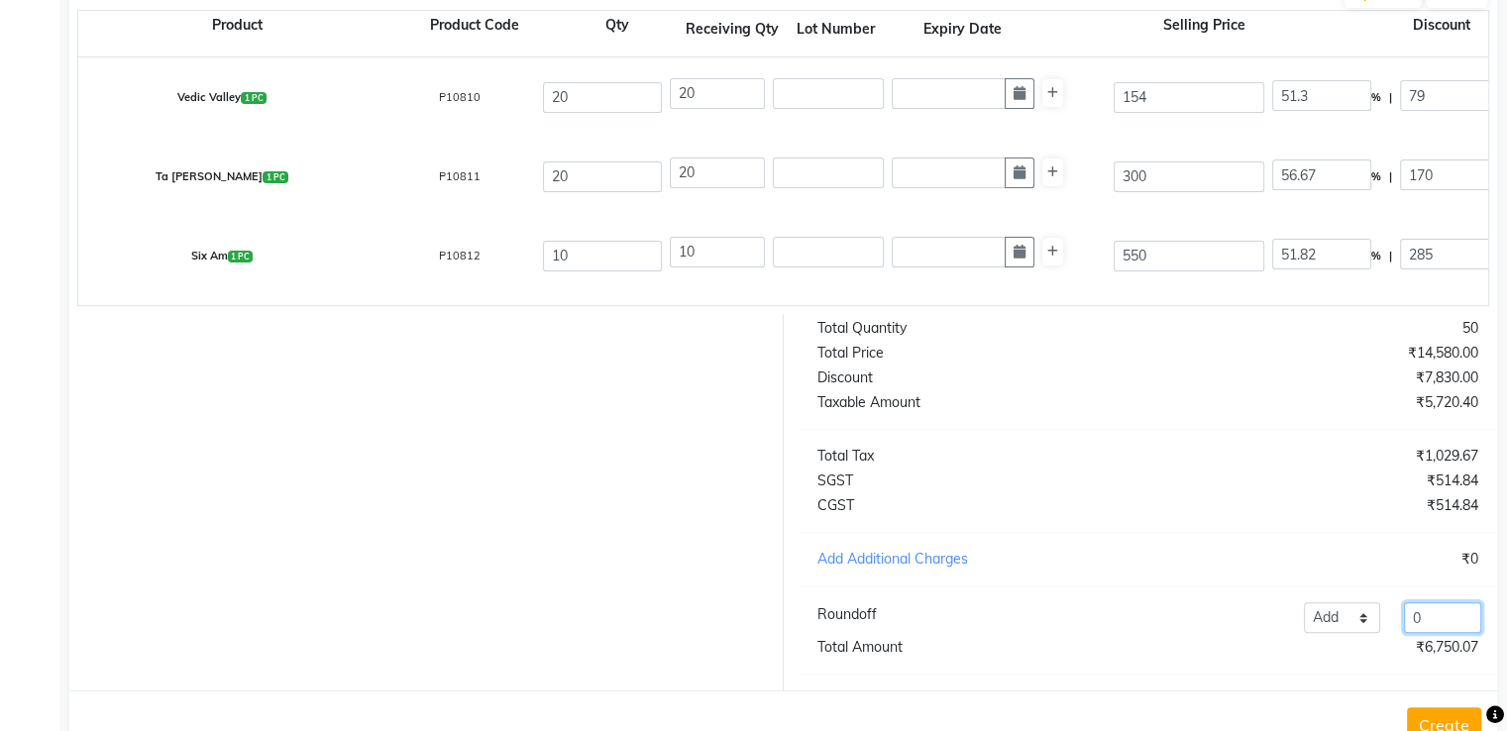
click at [1454, 633] on input "0" at bounding box center [1442, 617] width 77 height 31
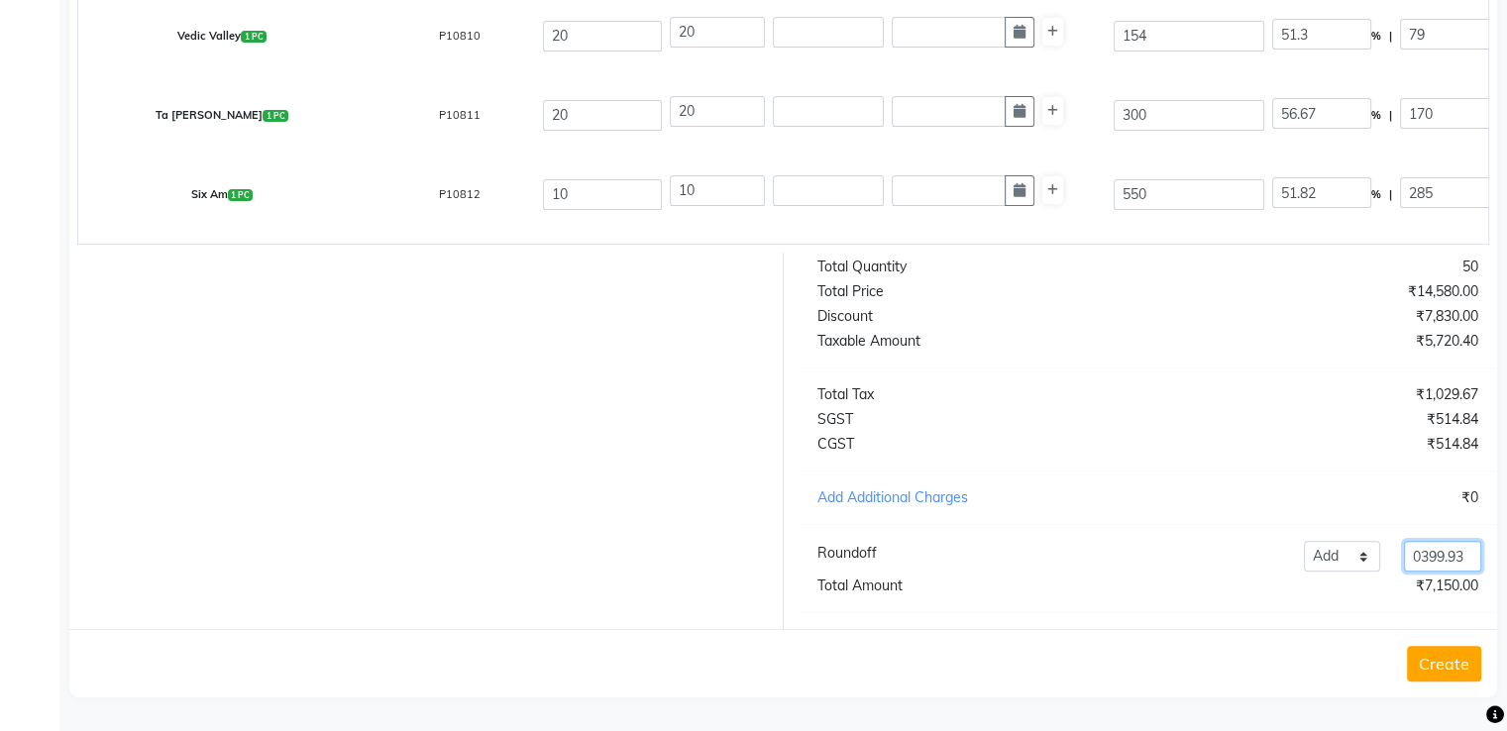
type input "0399.93"
click at [1436, 659] on button "Create" at bounding box center [1444, 664] width 74 height 36
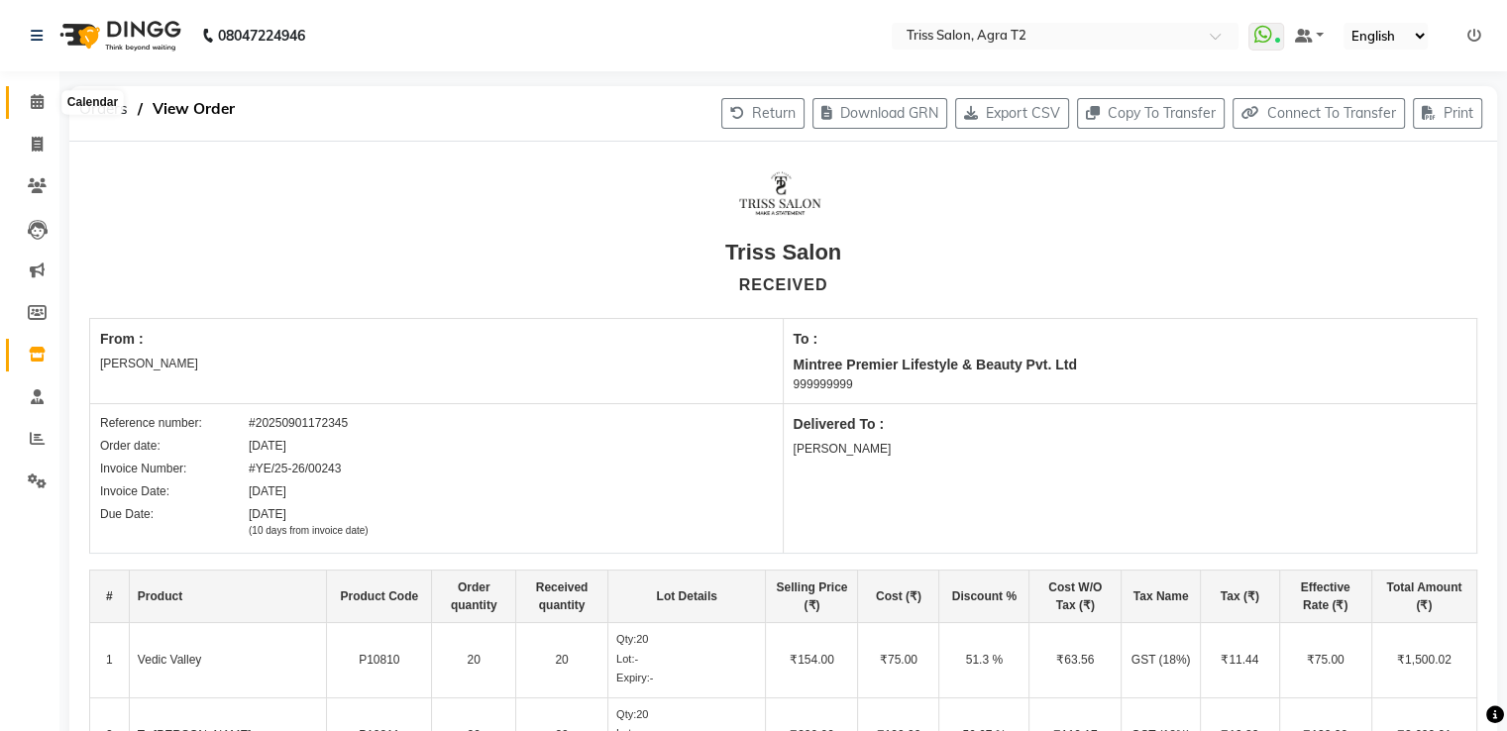
click at [34, 96] on icon at bounding box center [37, 101] width 13 height 15
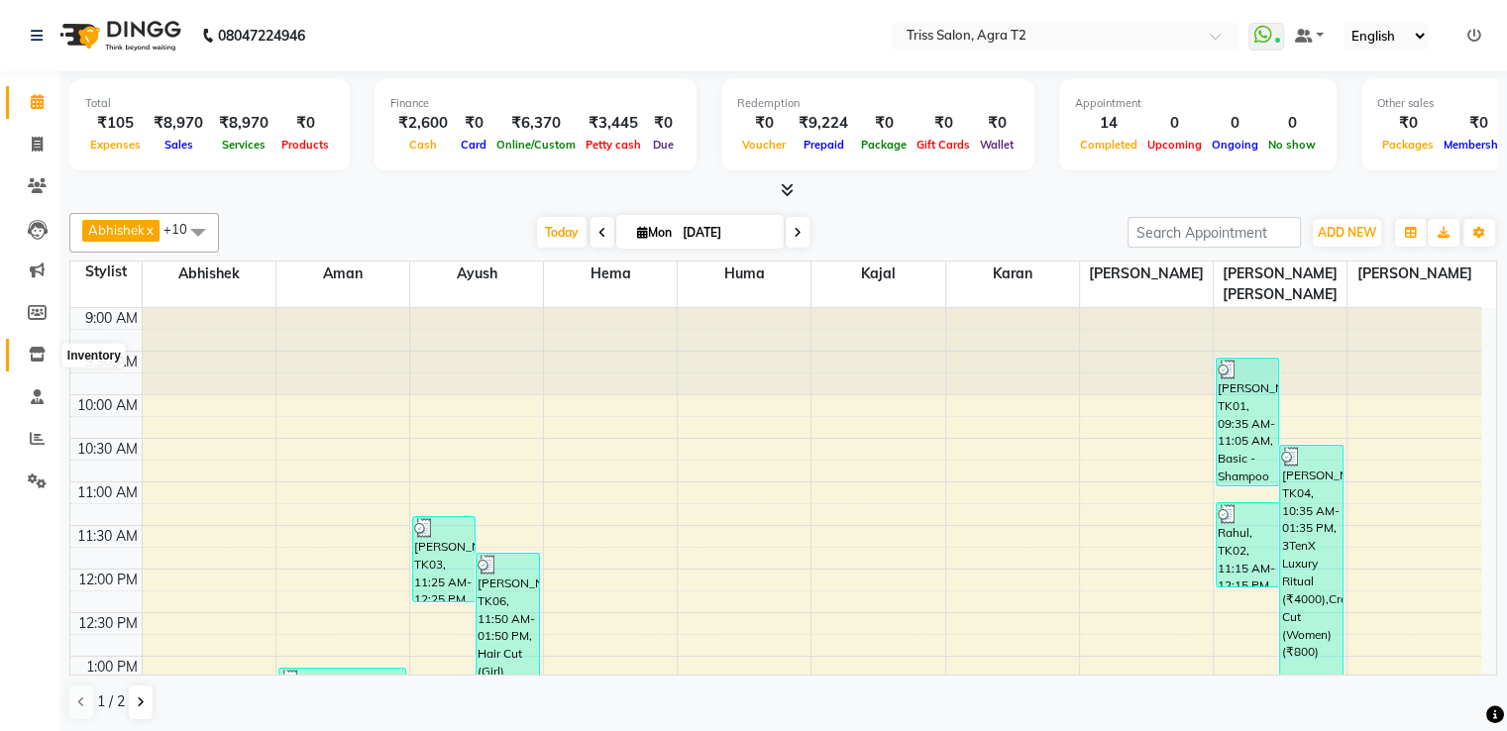
click at [38, 350] on icon at bounding box center [37, 354] width 17 height 15
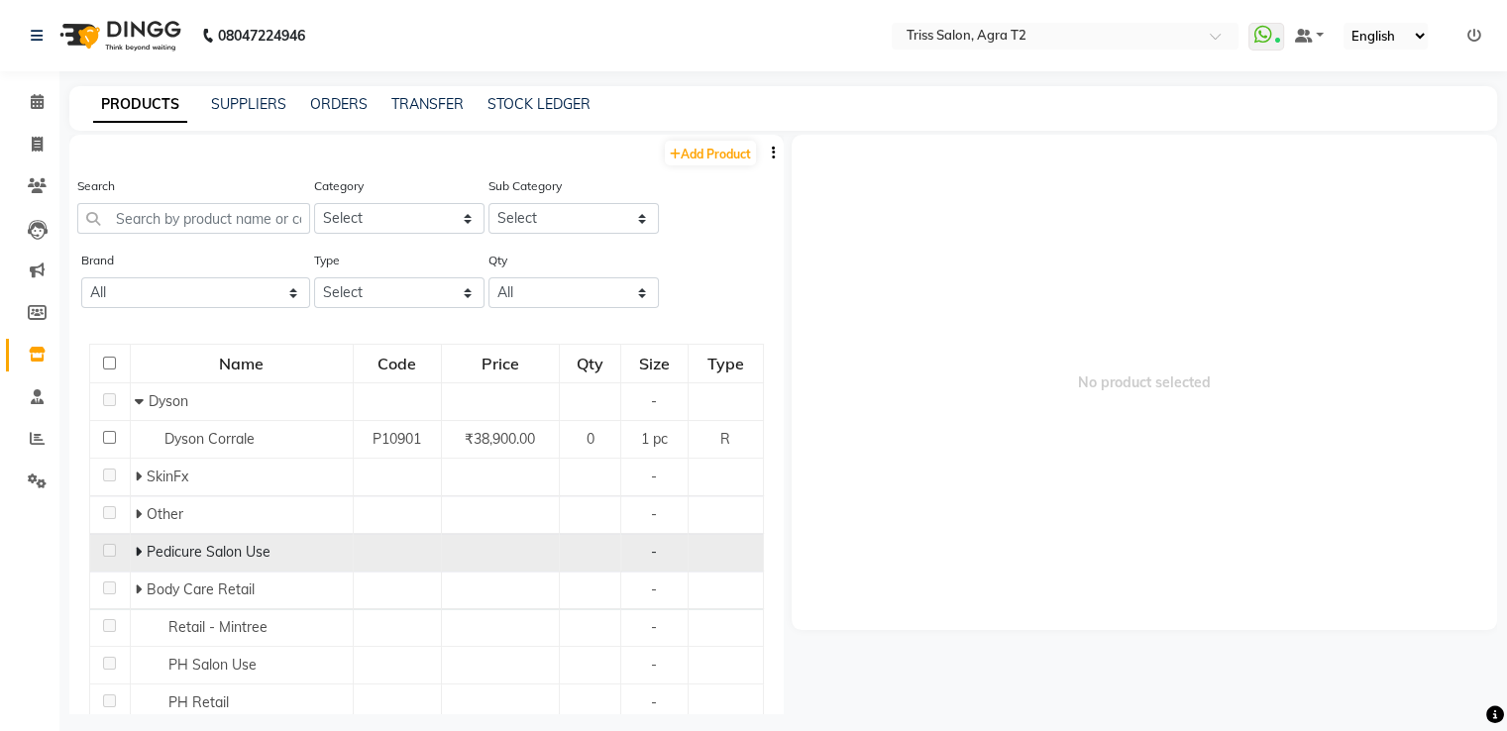
click at [139, 550] on icon at bounding box center [138, 552] width 7 height 14
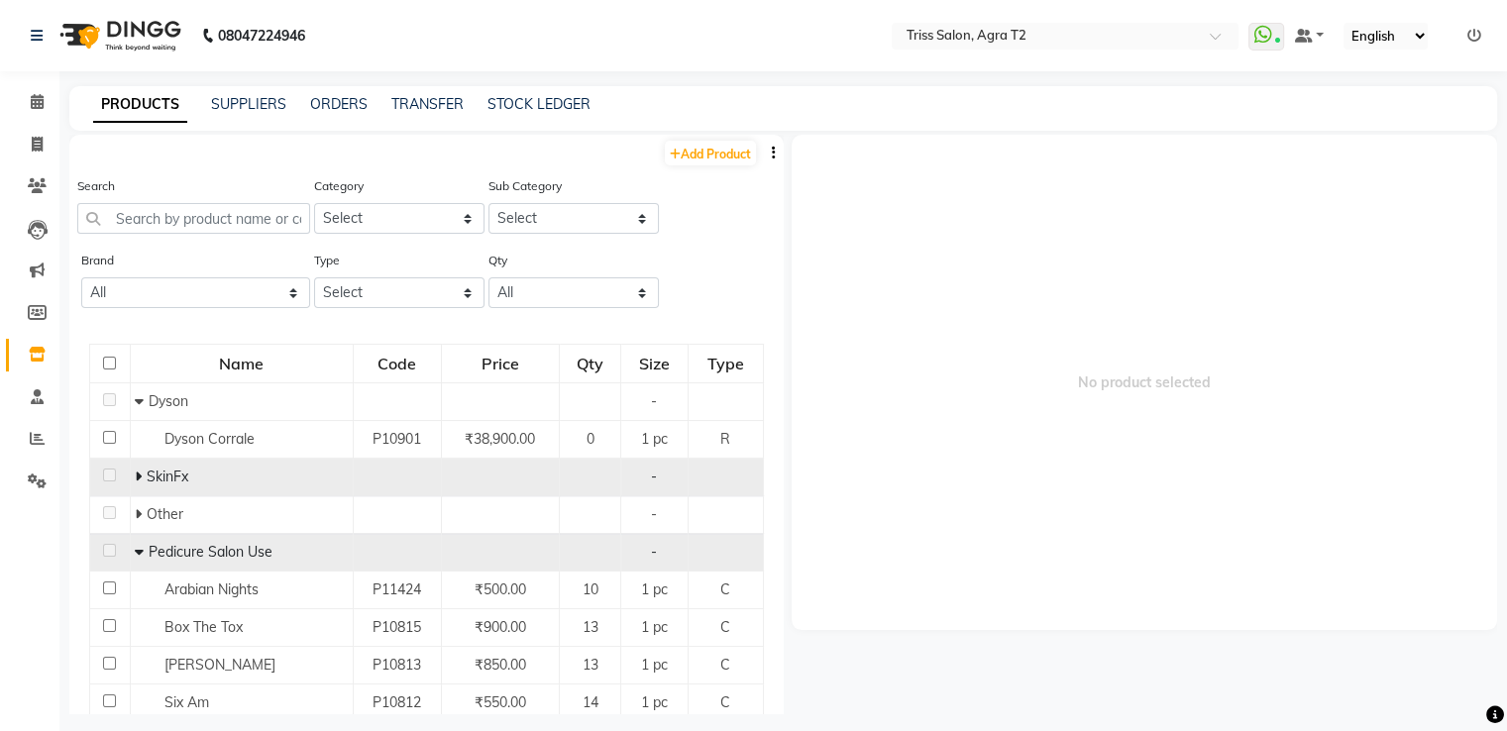
scroll to position [396, 0]
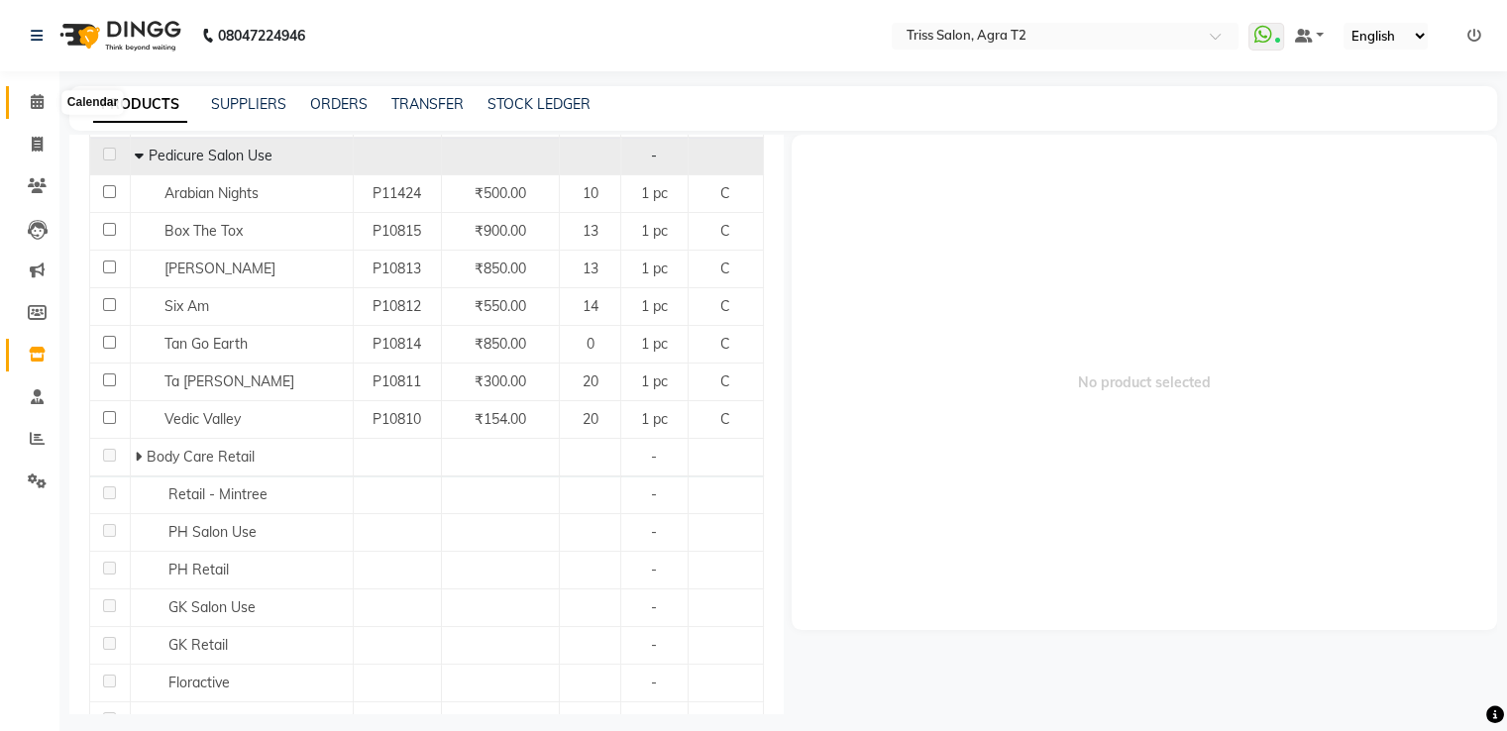
click at [40, 102] on icon at bounding box center [37, 101] width 13 height 15
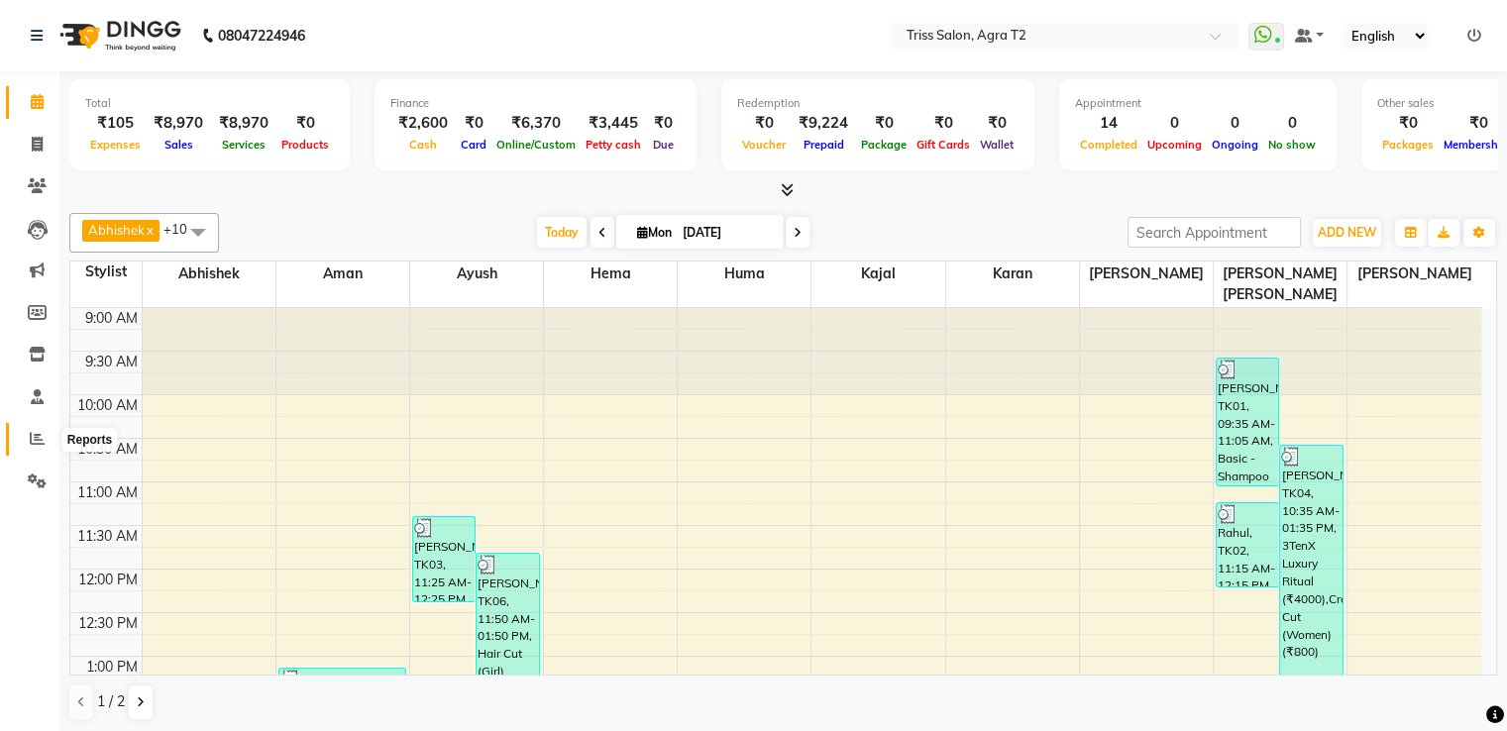
click at [20, 438] on span at bounding box center [37, 439] width 35 height 23
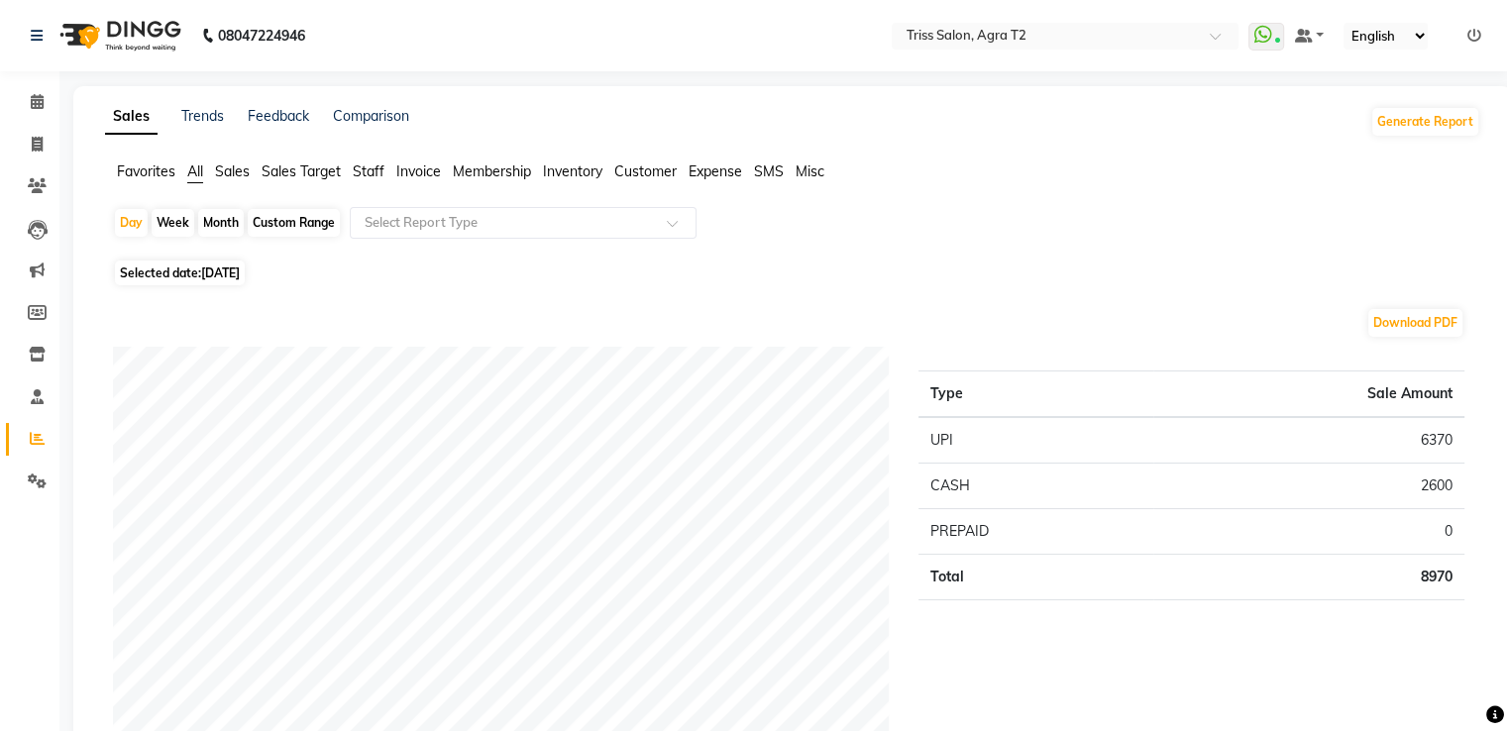
click at [218, 224] on div "Month" at bounding box center [221, 223] width 46 height 28
select select "9"
select select "2025"
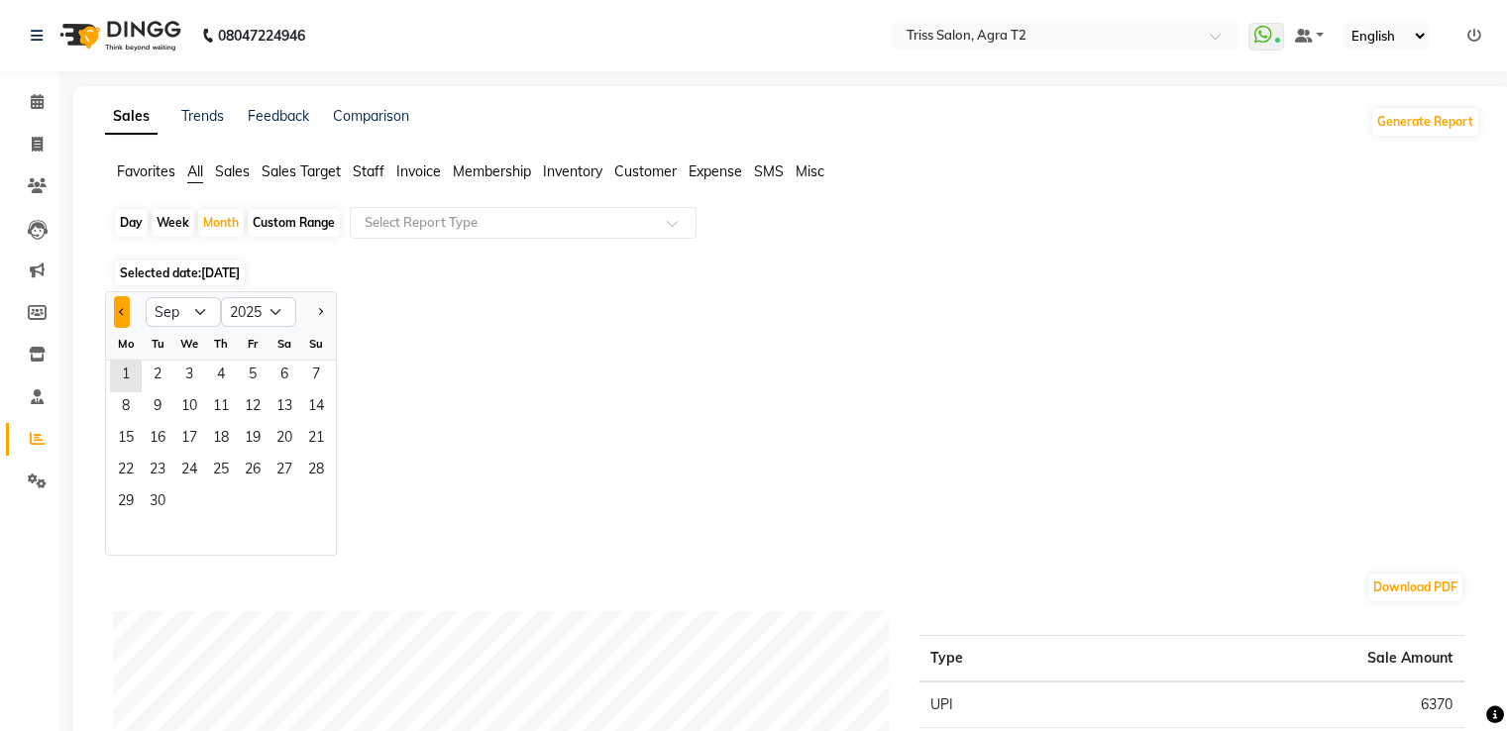
click at [123, 314] on button "Previous month" at bounding box center [122, 312] width 16 height 32
select select "8"
click at [250, 366] on span "1" at bounding box center [253, 377] width 32 height 32
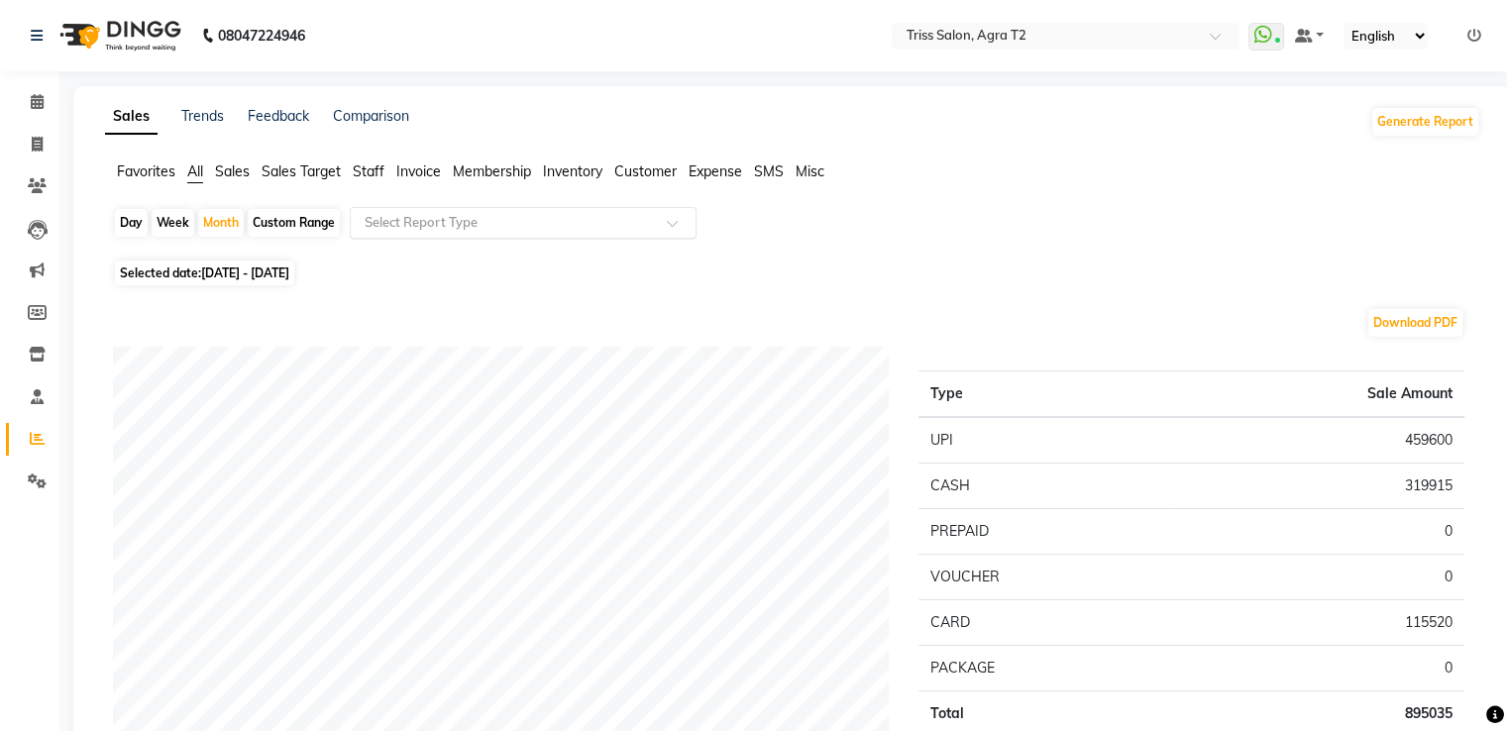
click at [666, 226] on div at bounding box center [523, 223] width 345 height 20
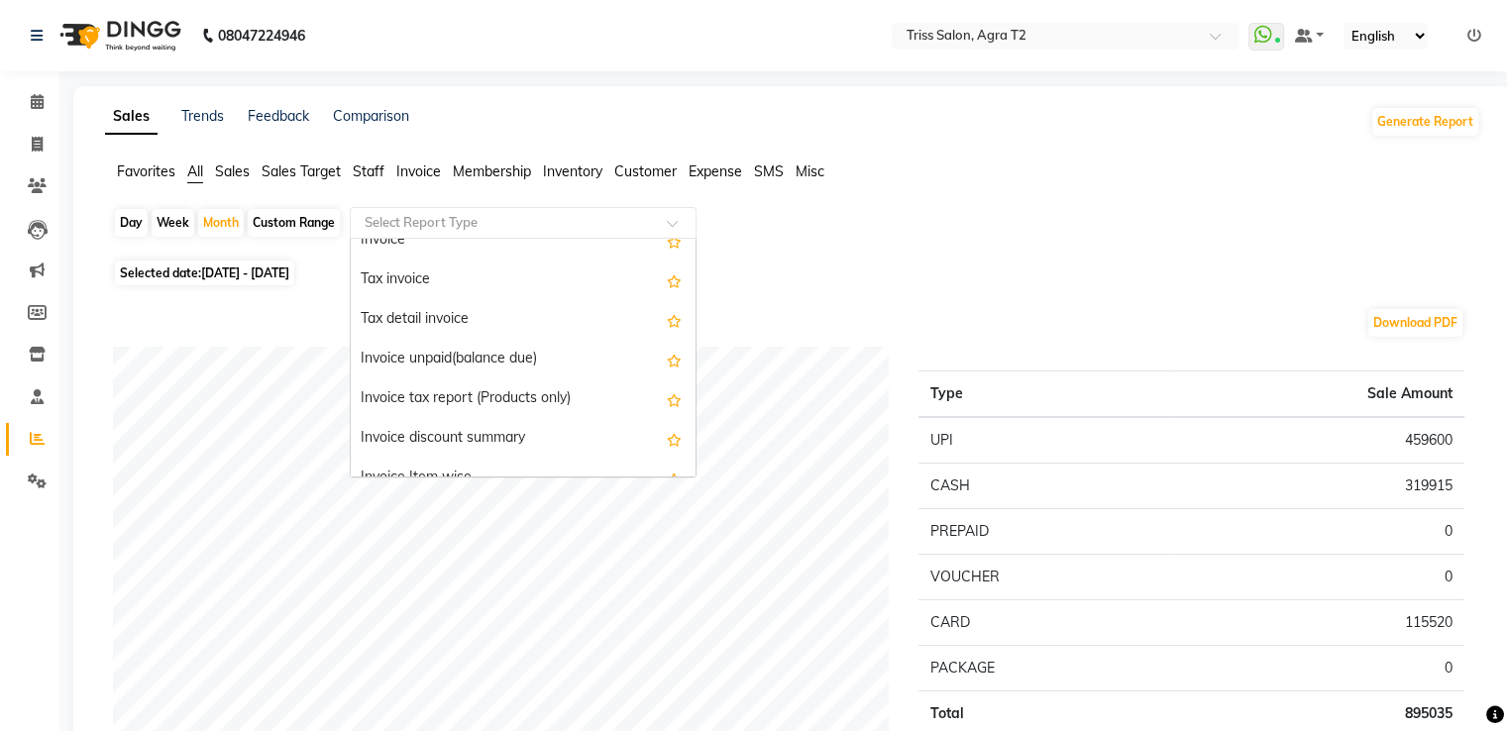
scroll to position [1486, 0]
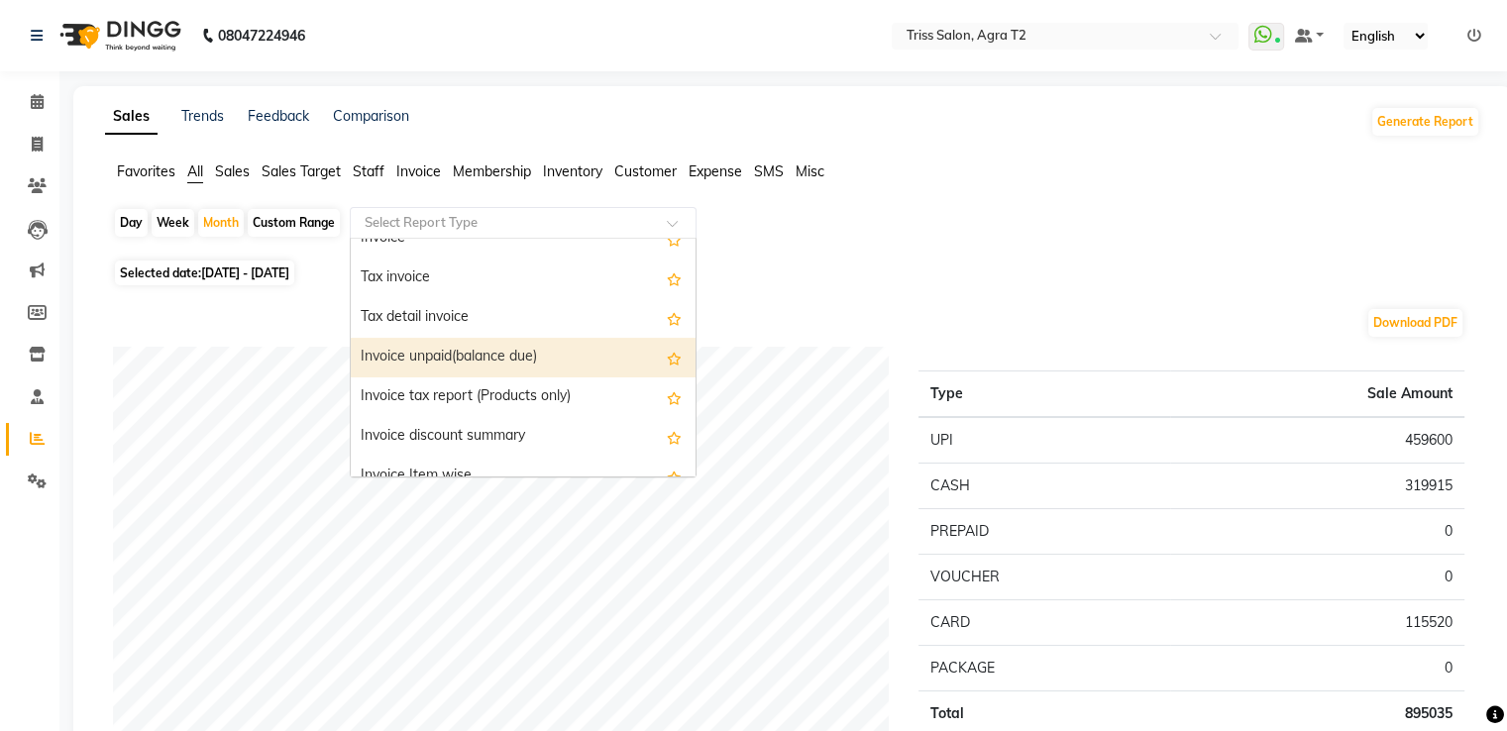
click at [617, 339] on div "Invoice unpaid(balance due)" at bounding box center [523, 358] width 345 height 40
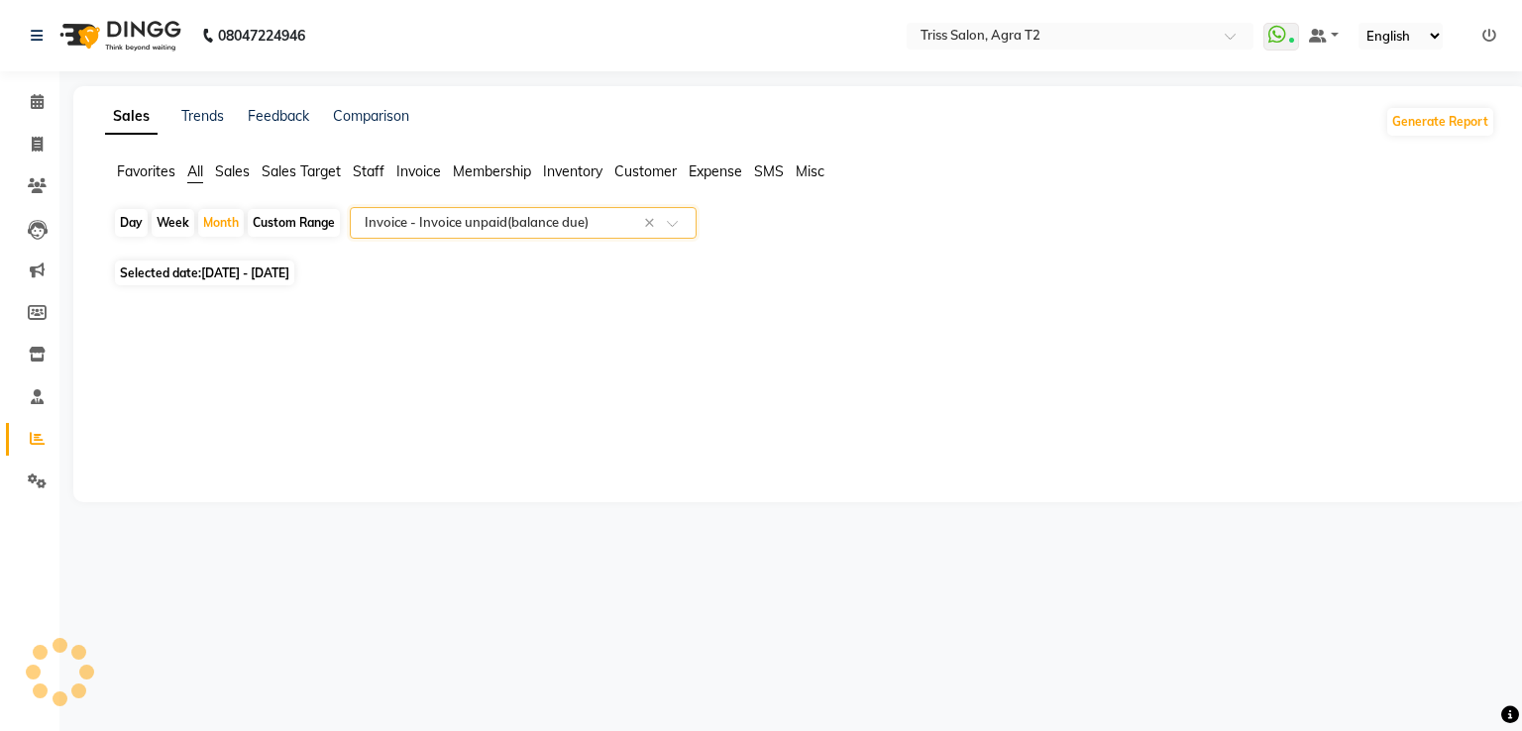
select select "full_report"
select select "csv"
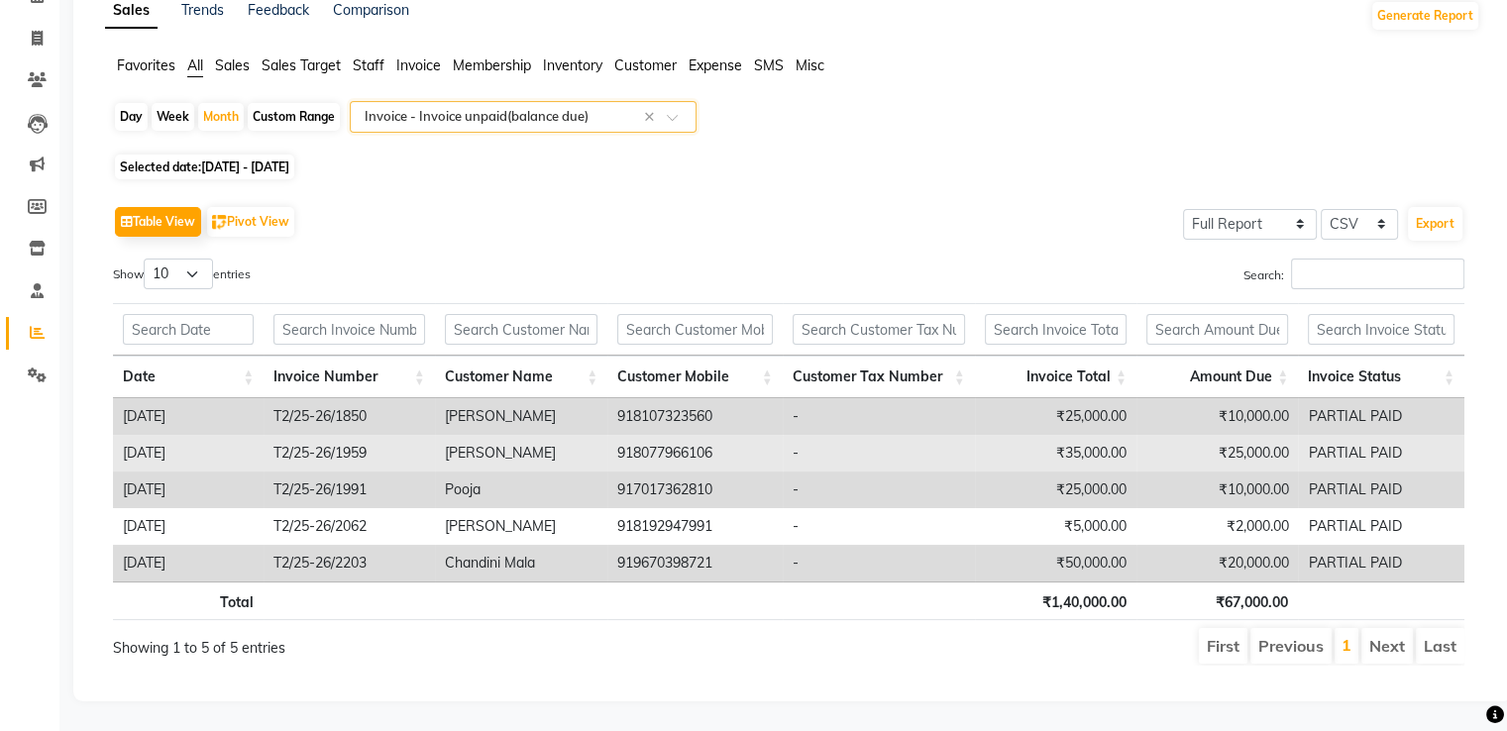
scroll to position [119, 0]
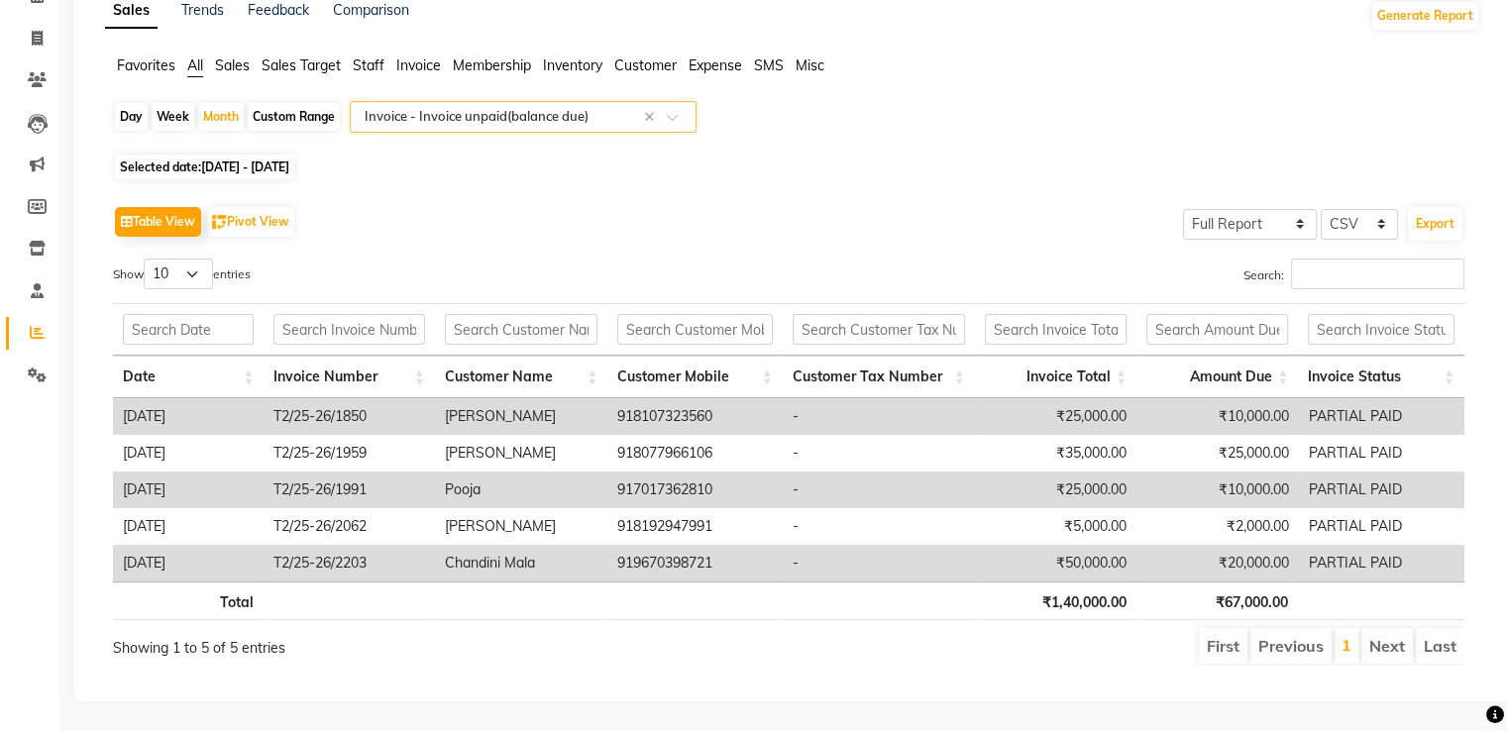
click at [684, 113] on span at bounding box center [679, 123] width 25 height 20
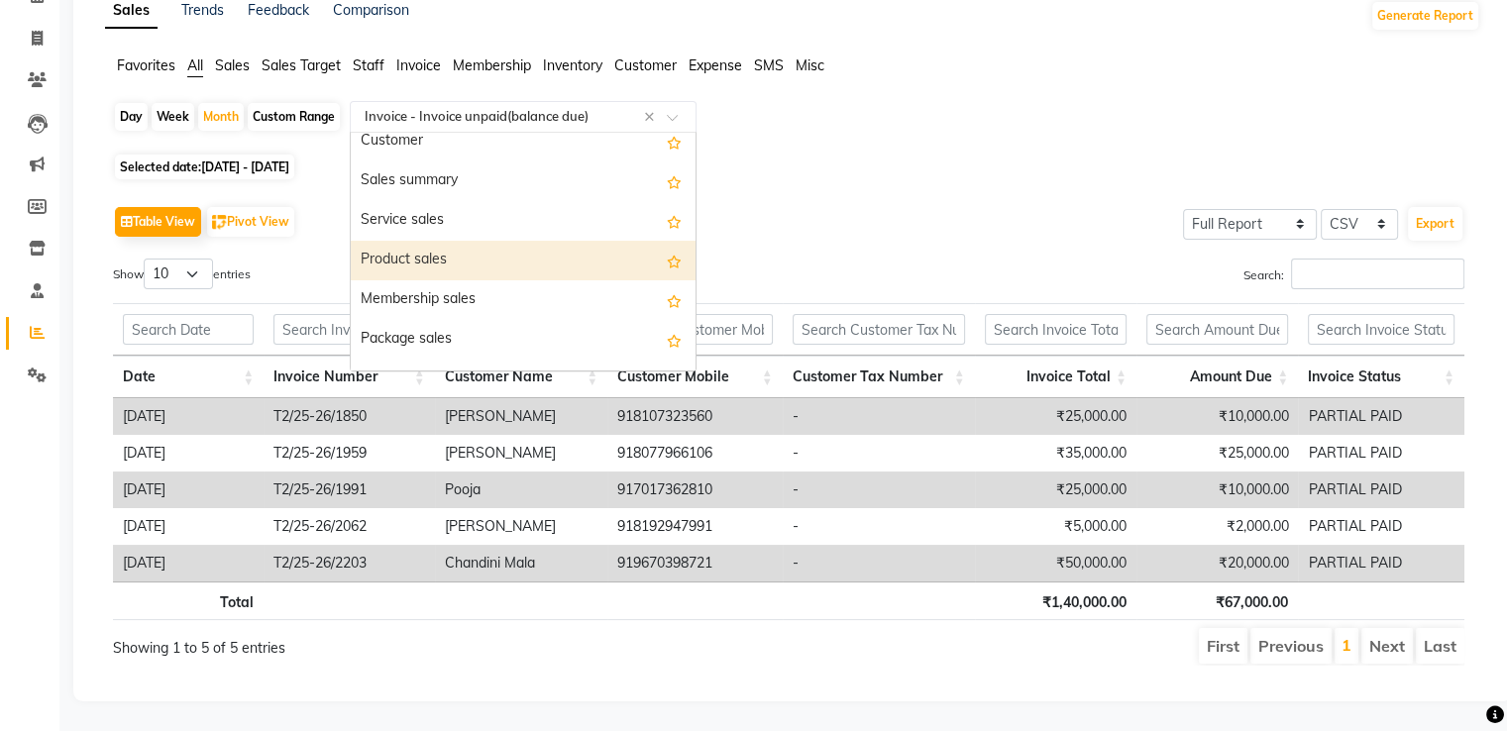
scroll to position [99, 0]
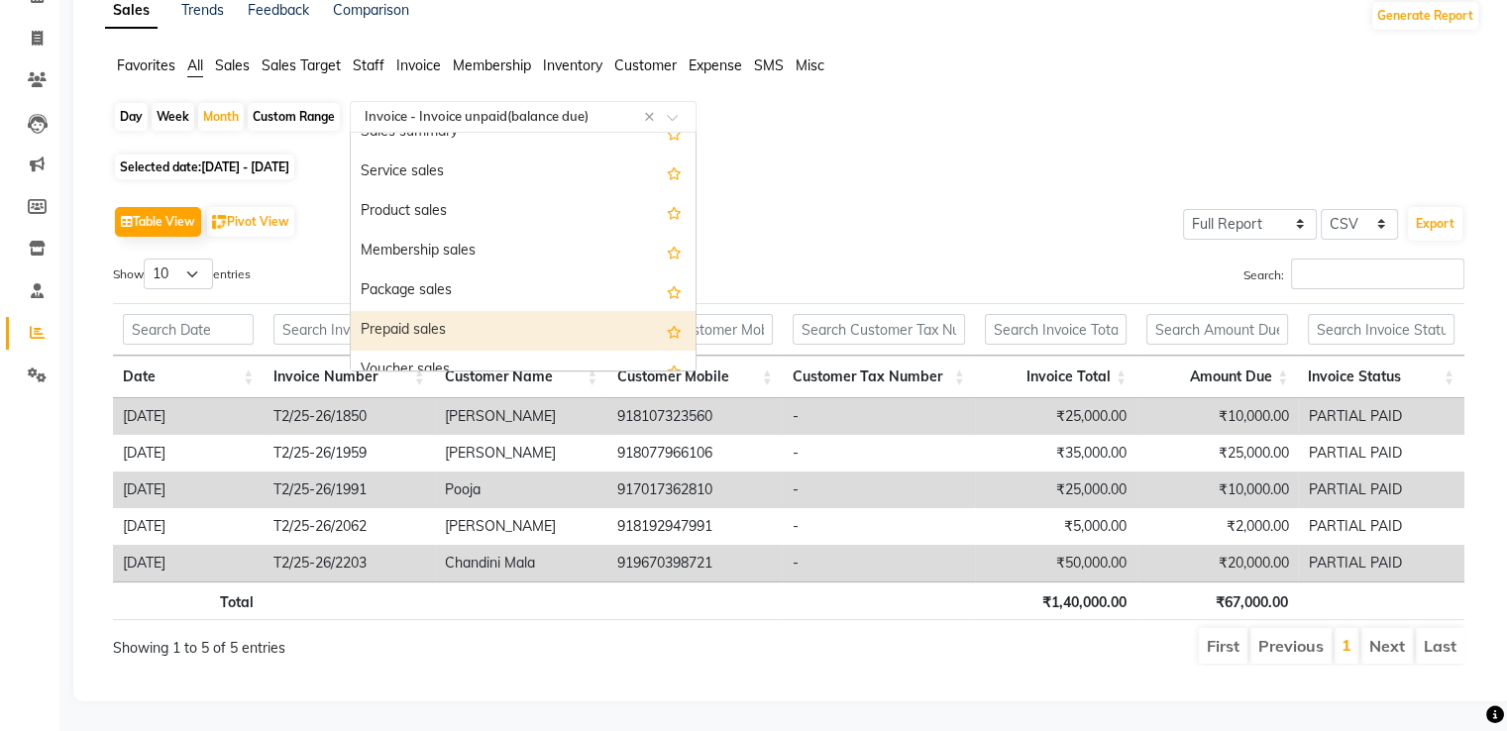
click at [546, 325] on div "Prepaid sales" at bounding box center [523, 331] width 345 height 40
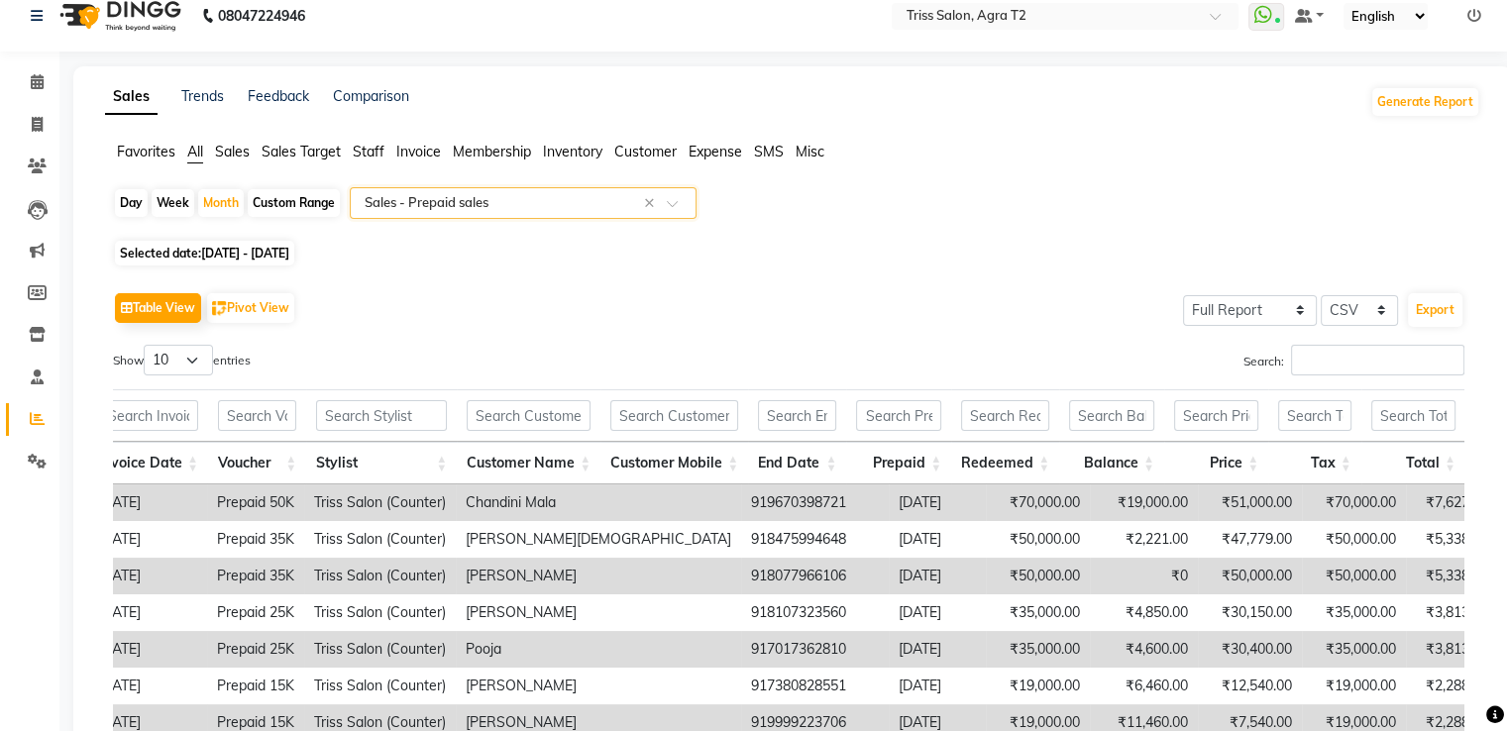
scroll to position [317, 0]
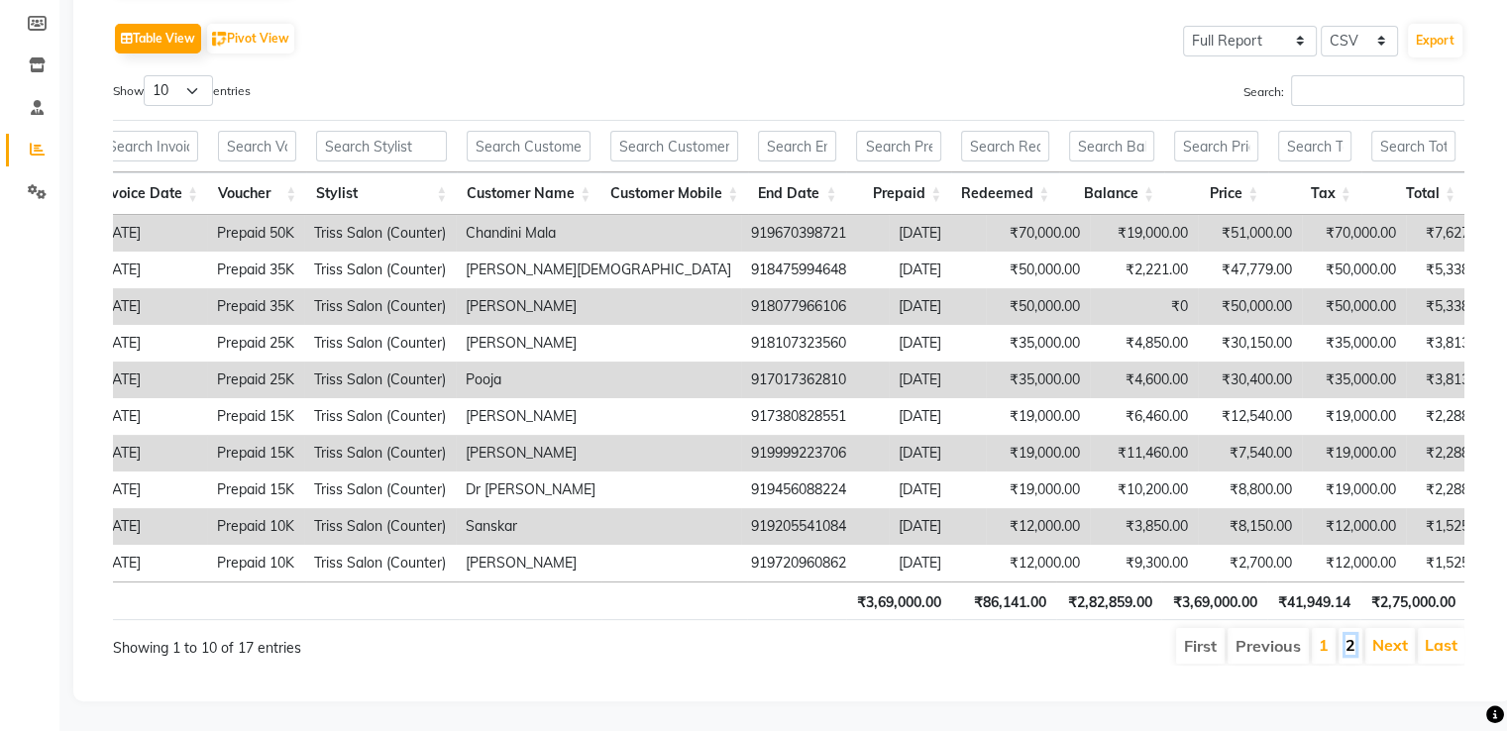
click at [1352, 635] on link "2" at bounding box center [1350, 645] width 10 height 20
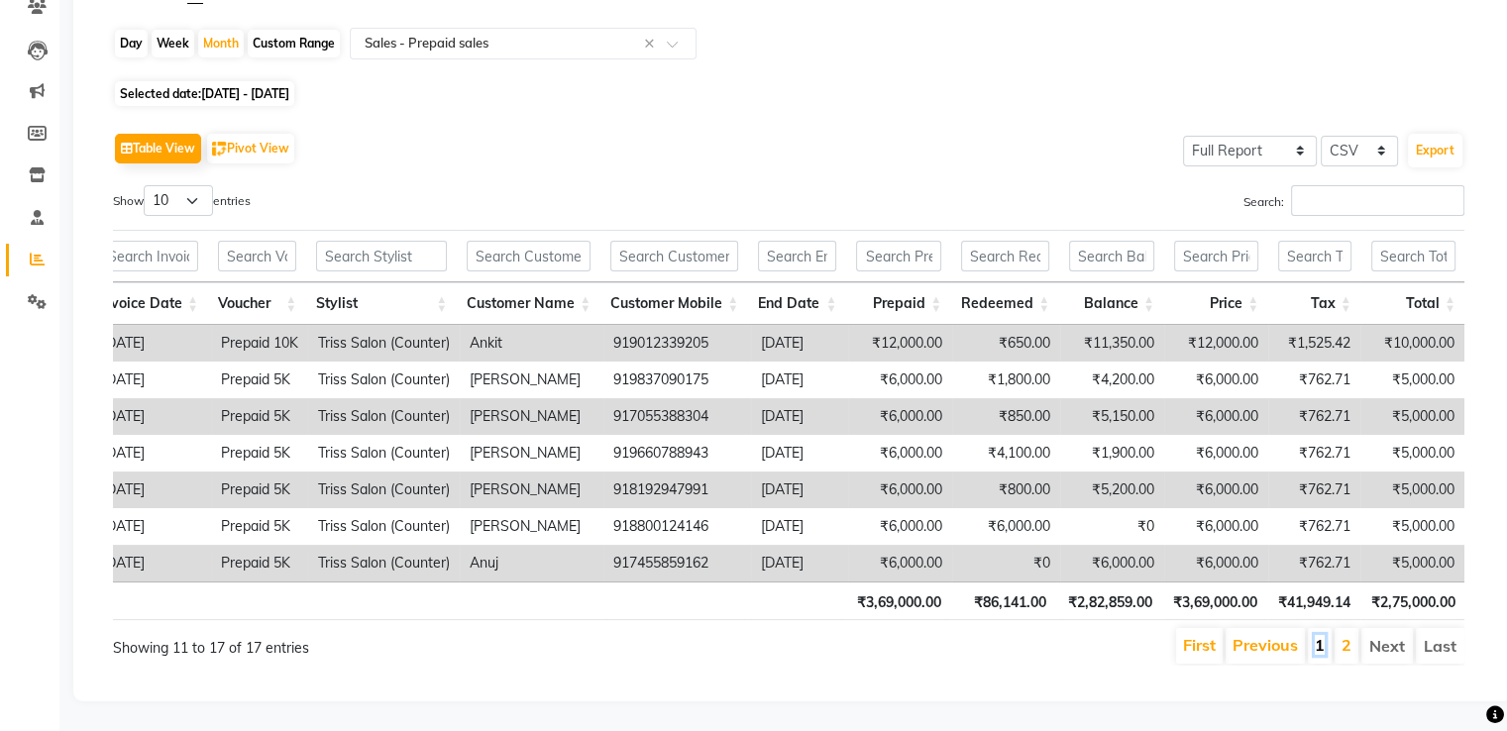
click at [1322, 638] on link "1" at bounding box center [1320, 645] width 10 height 20
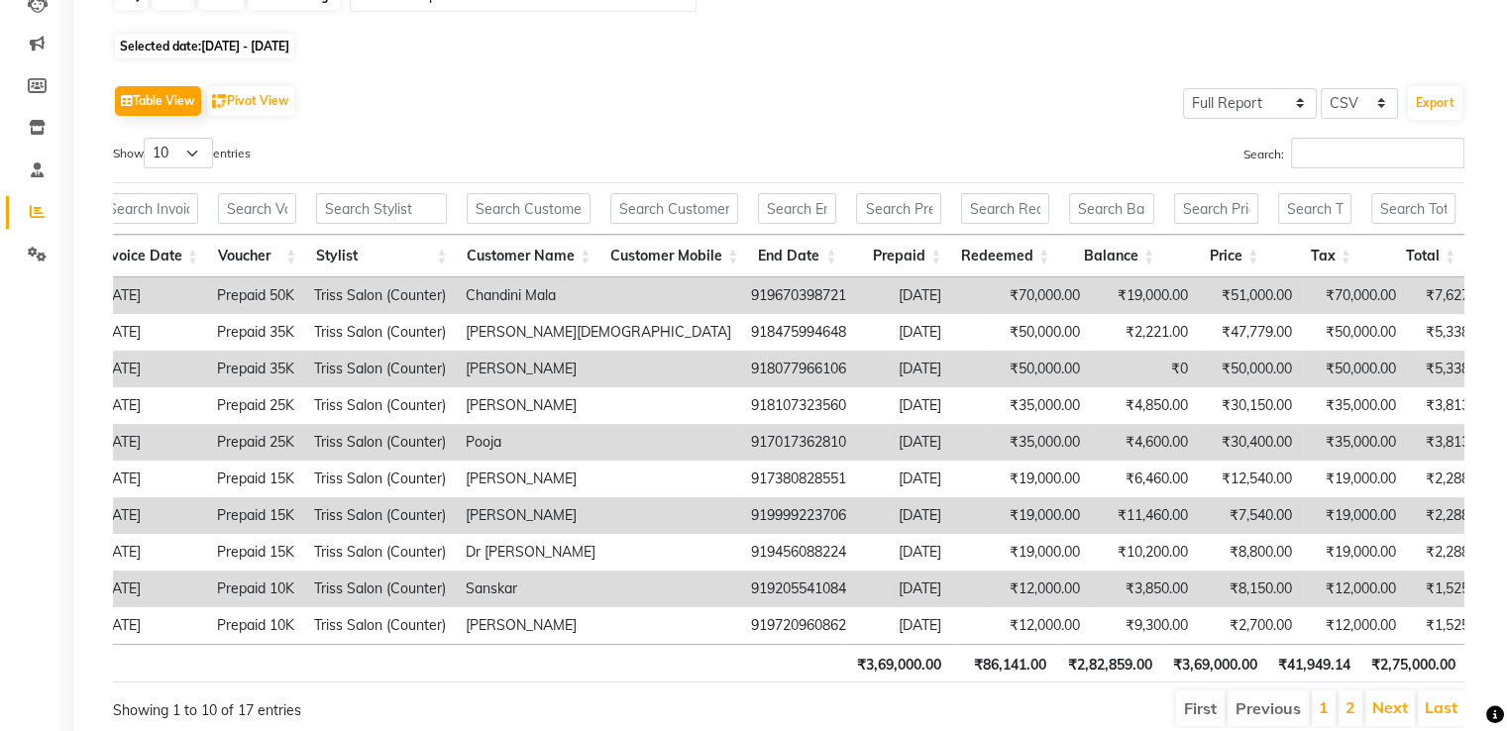
scroll to position [0, 0]
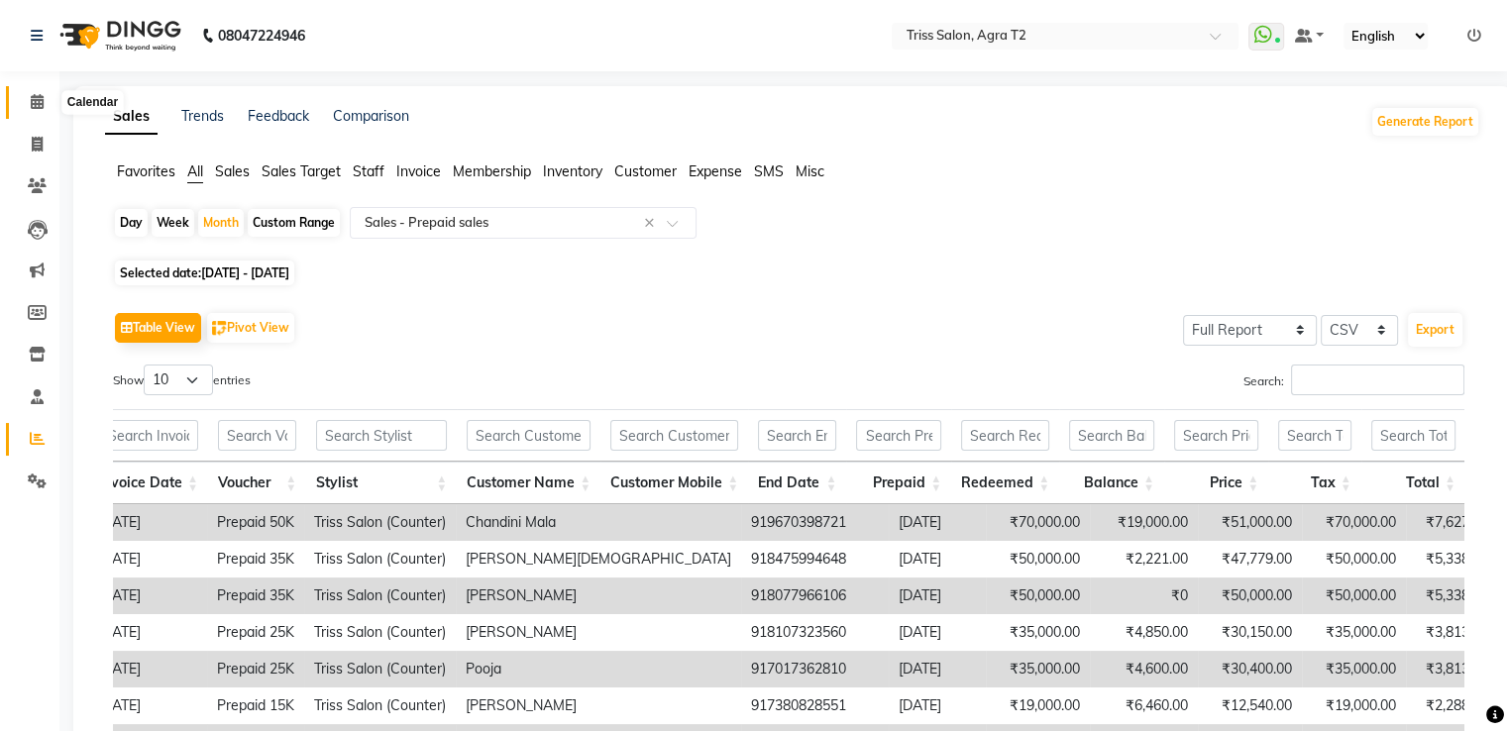
click at [42, 107] on icon at bounding box center [37, 101] width 13 height 15
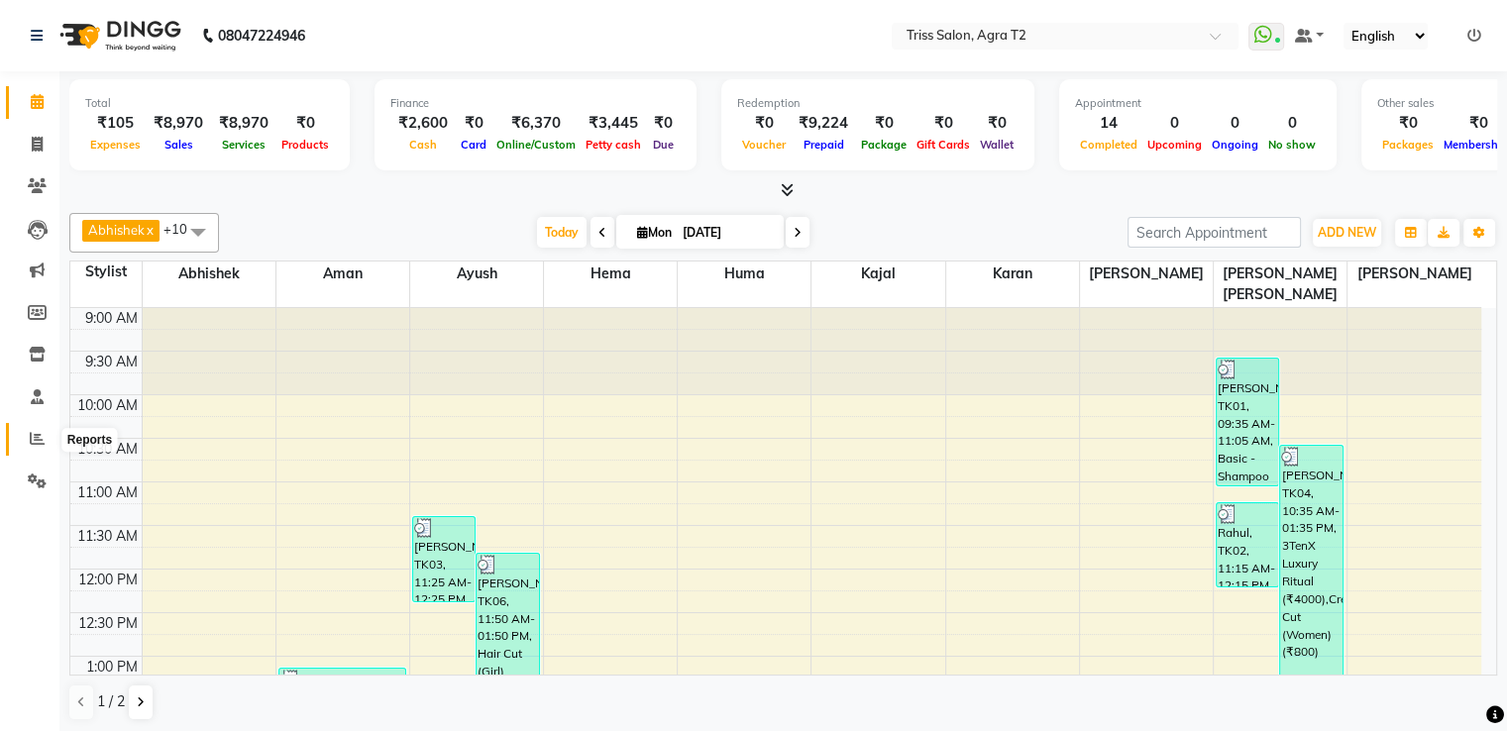
click at [22, 449] on span at bounding box center [37, 439] width 35 height 23
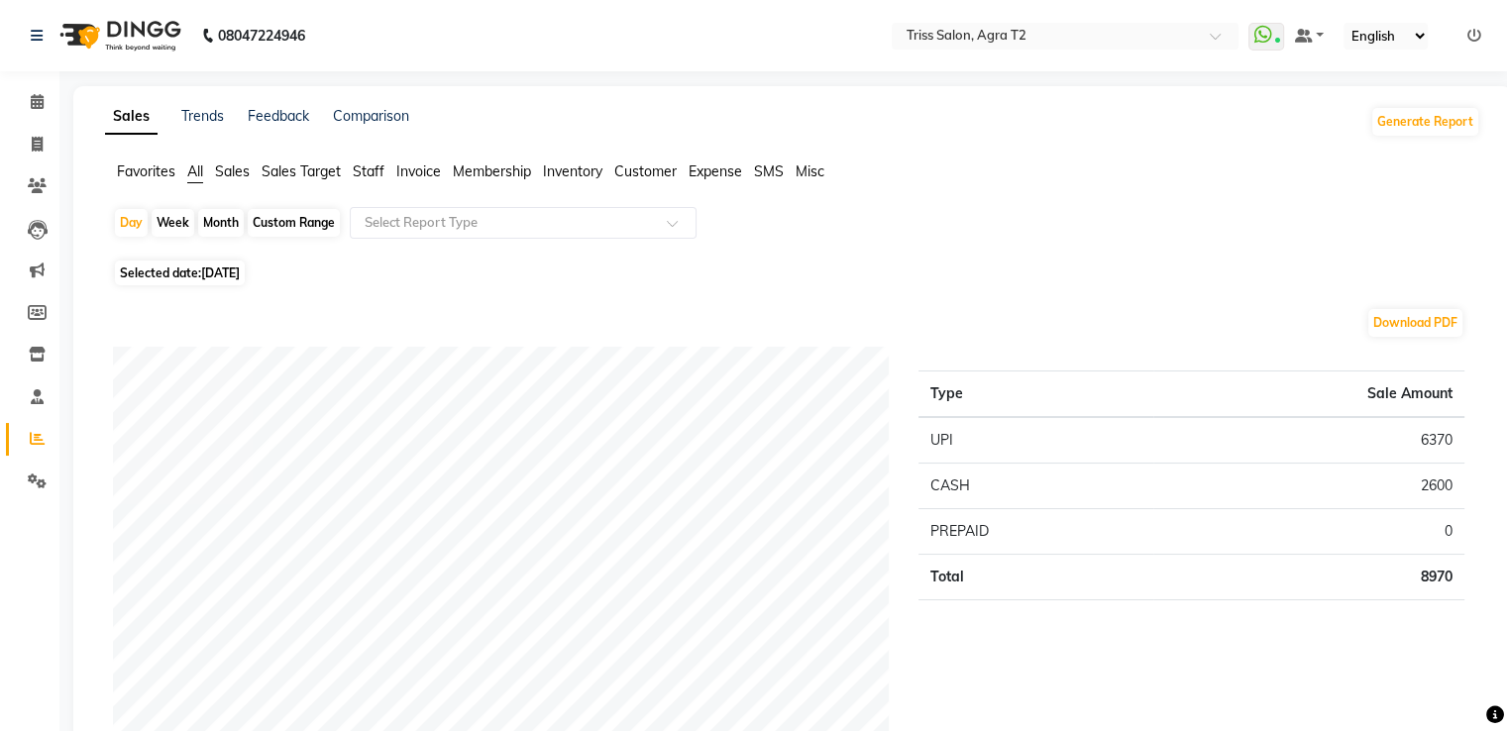
click at [222, 230] on div "Month" at bounding box center [221, 223] width 46 height 28
select select "9"
select select "2025"
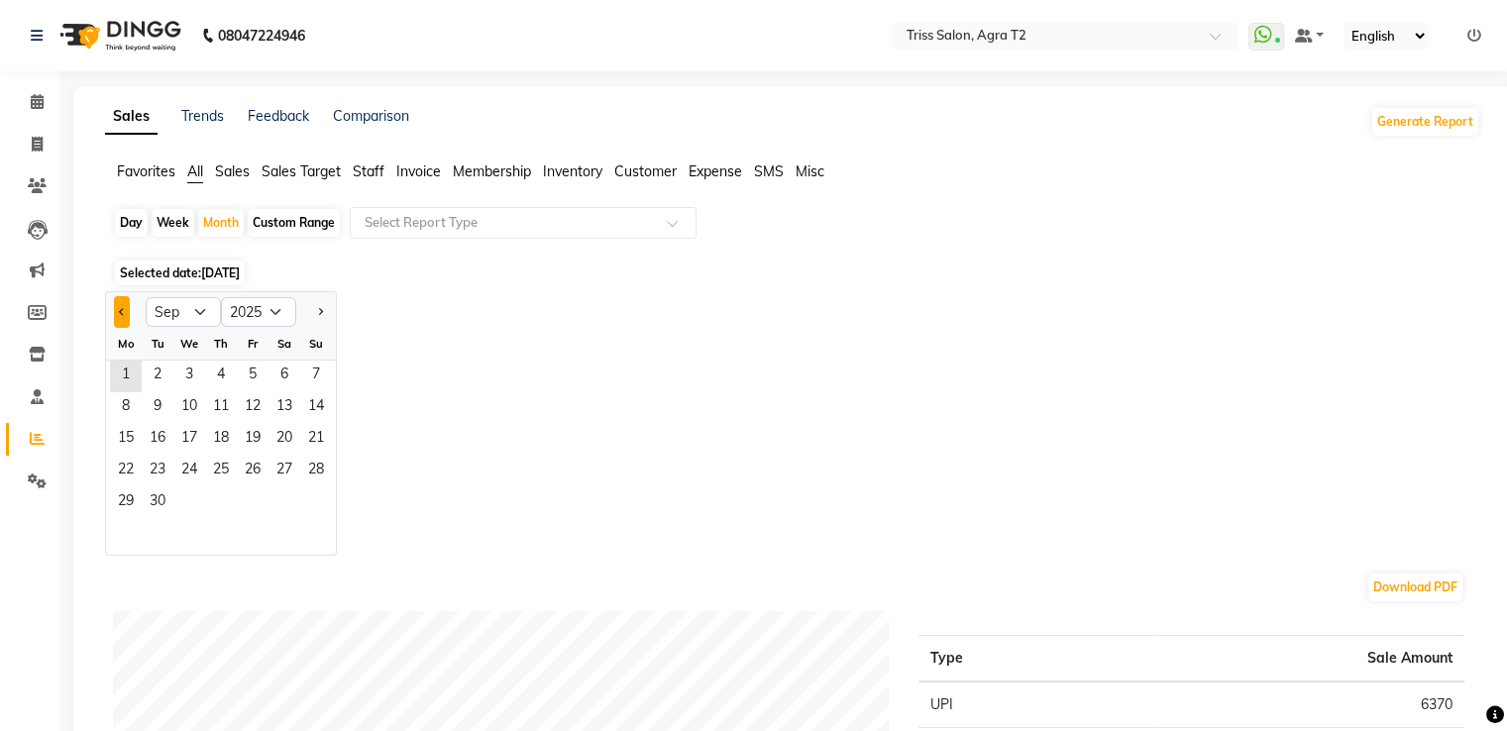
click at [121, 307] on span "Previous month" at bounding box center [122, 310] width 7 height 7
select select "8"
click at [258, 381] on span "1" at bounding box center [253, 377] width 32 height 32
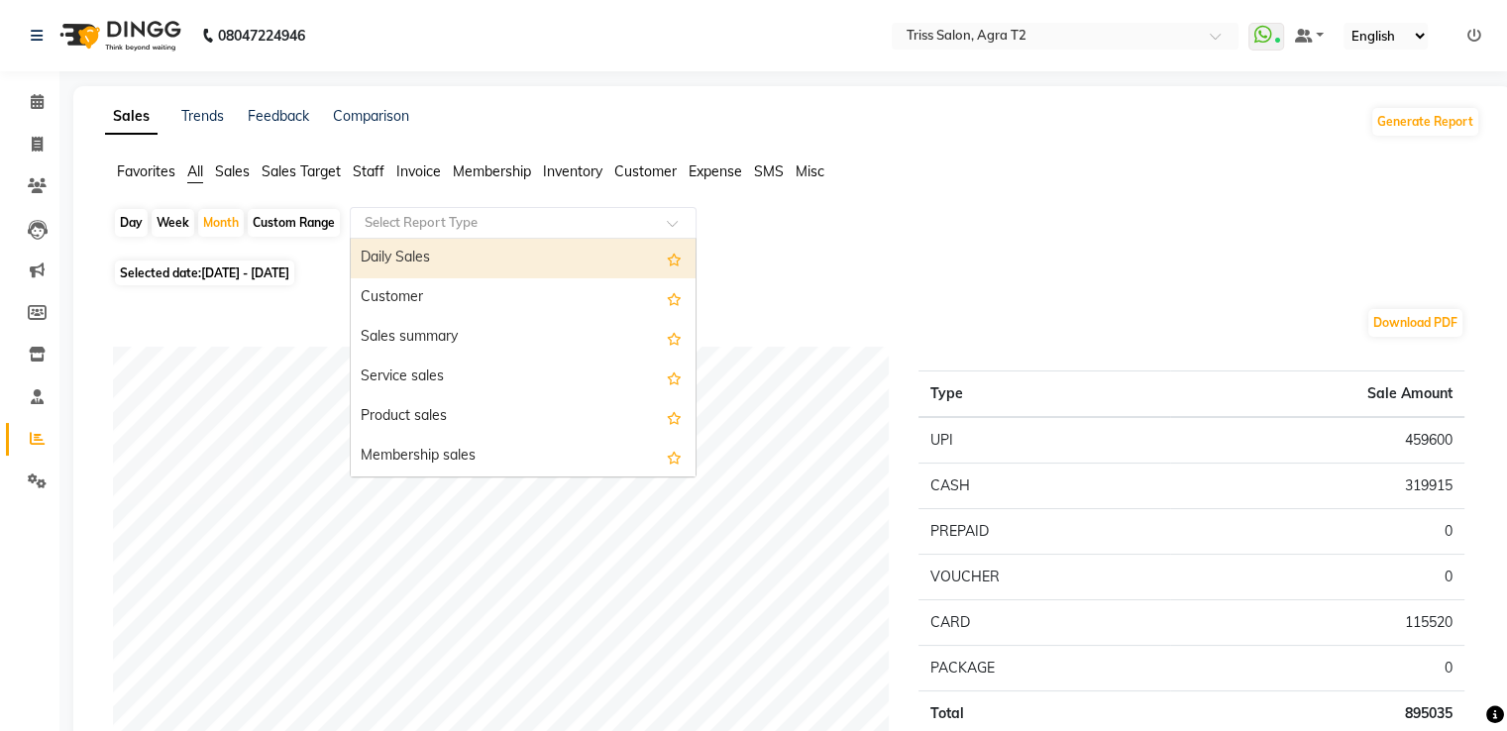
click at [410, 227] on input "text" at bounding box center [503, 223] width 285 height 20
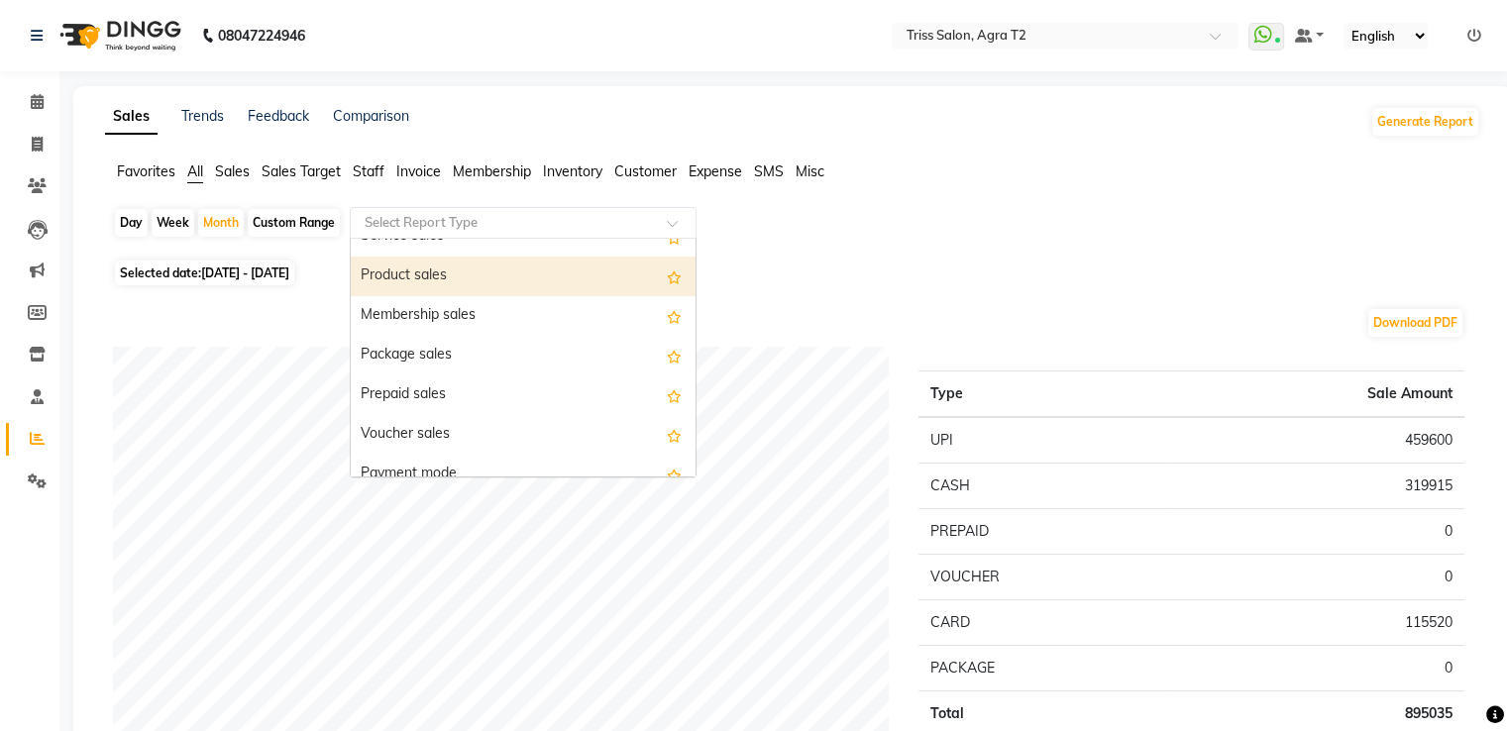
scroll to position [198, 0]
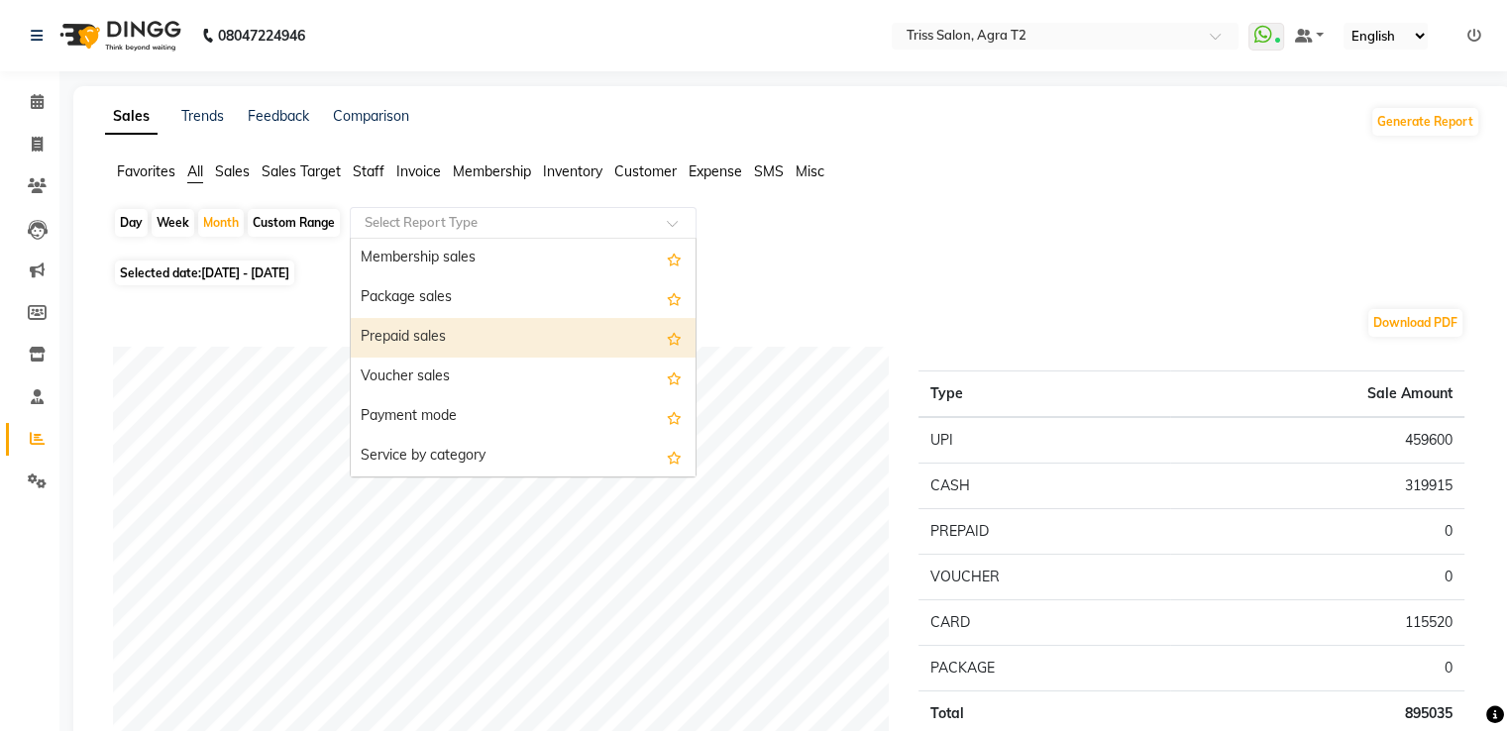
click at [425, 342] on div "Prepaid sales" at bounding box center [523, 338] width 345 height 40
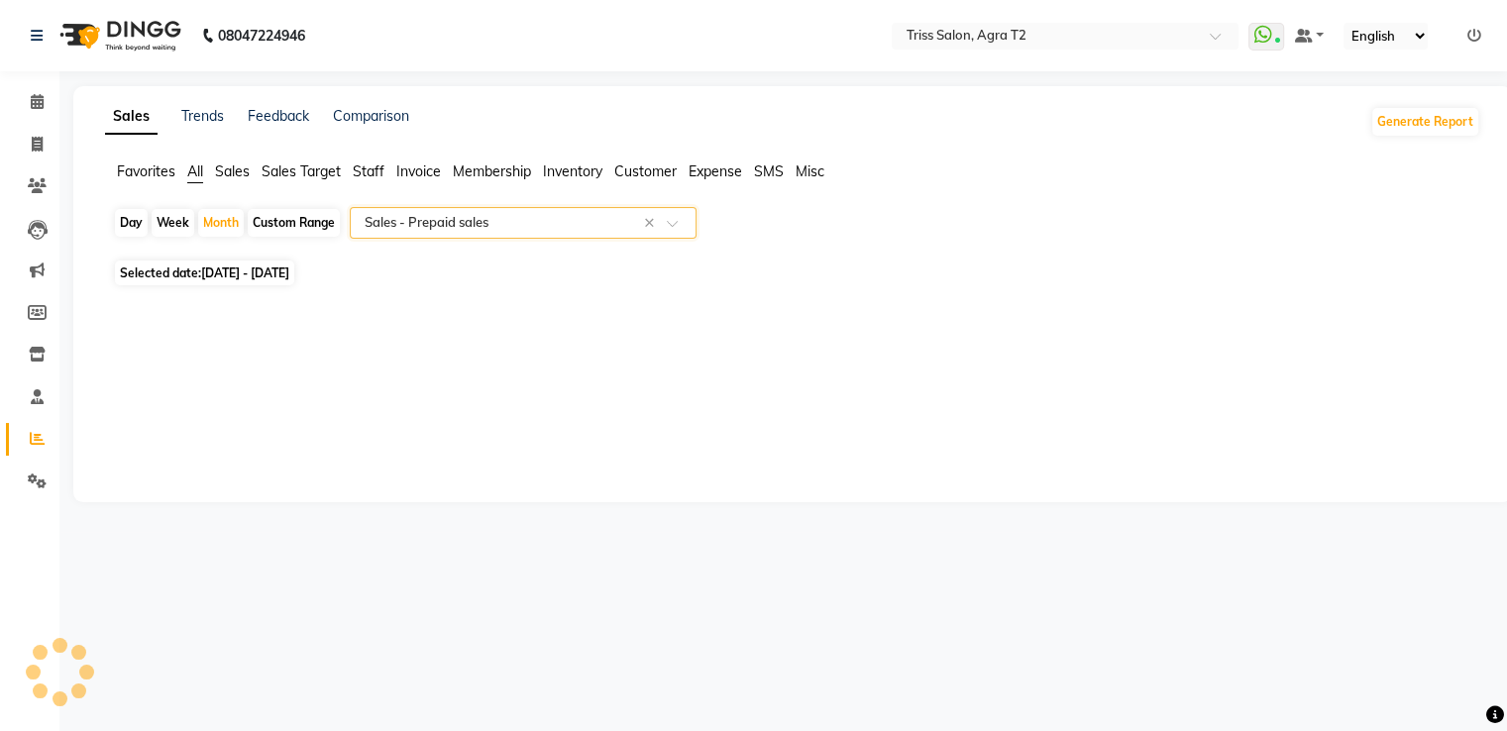
select select "full_report"
select select "csv"
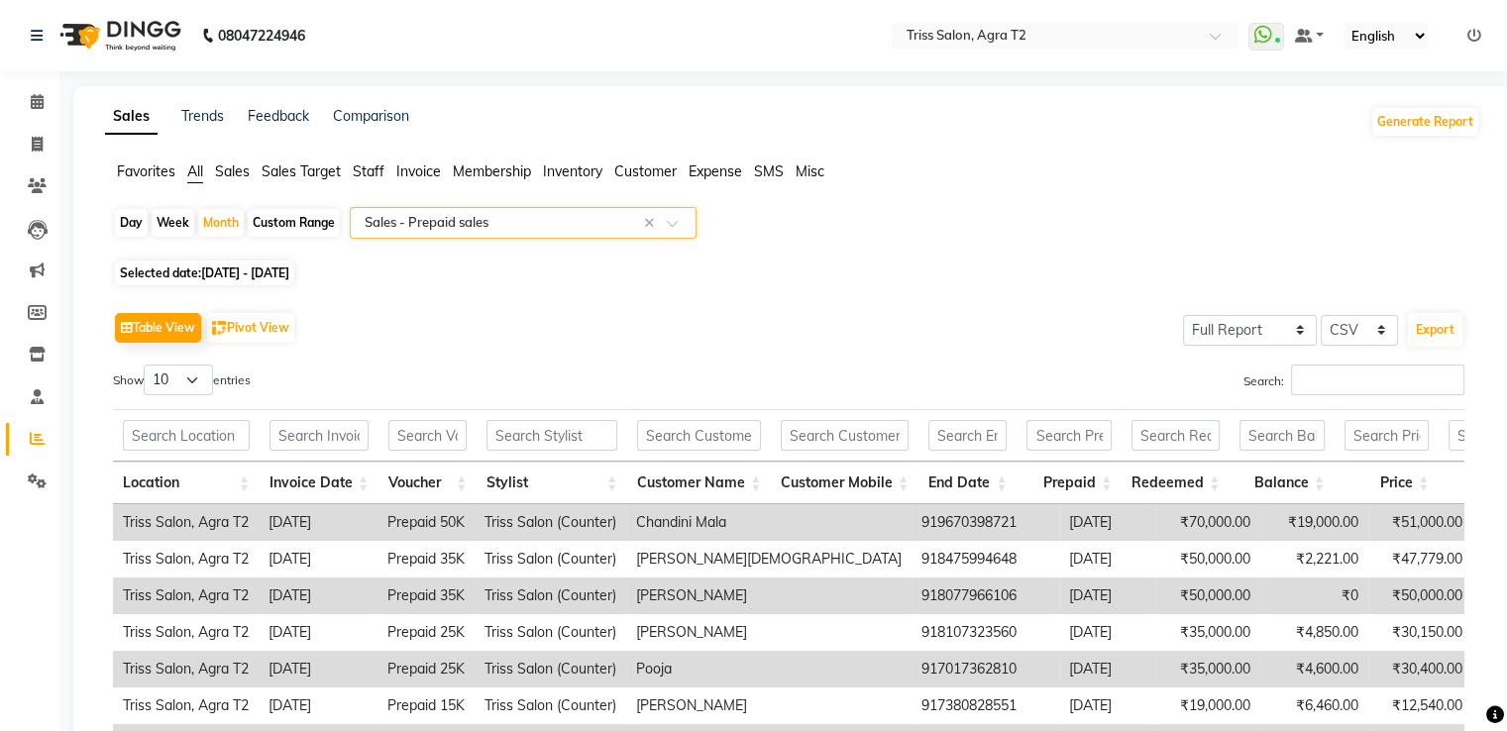
scroll to position [317, 0]
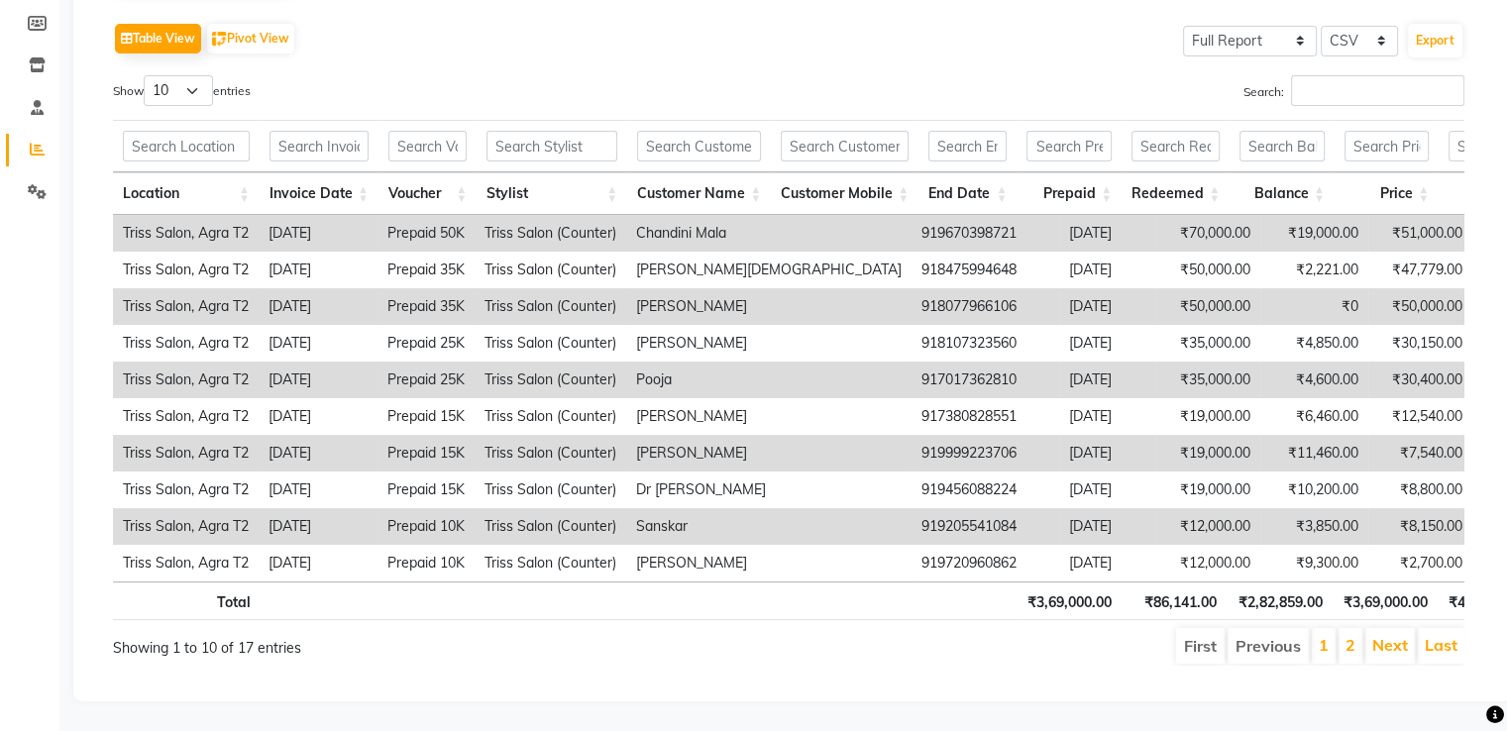
click at [1344, 632] on li "2" at bounding box center [1350, 646] width 24 height 36
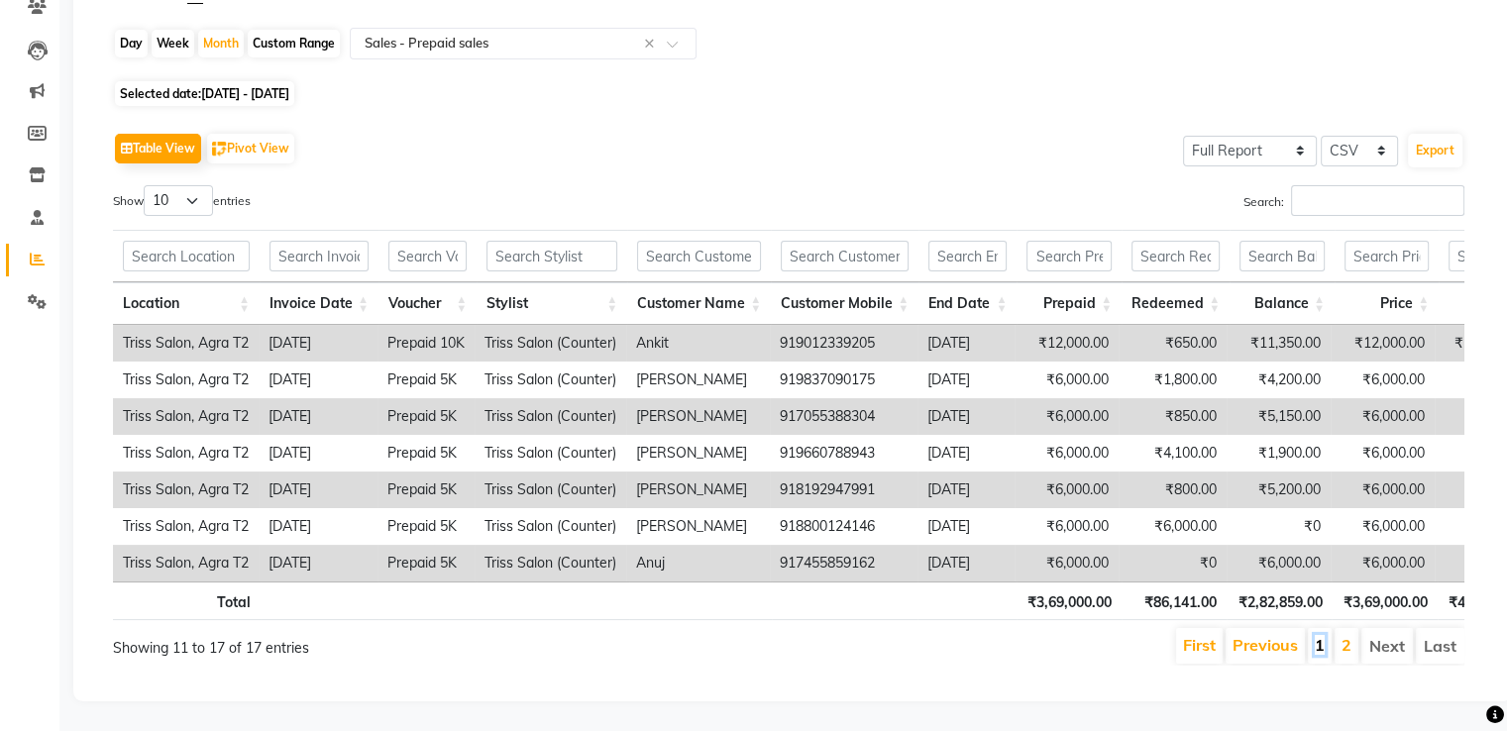
click at [1324, 635] on link "1" at bounding box center [1320, 645] width 10 height 20
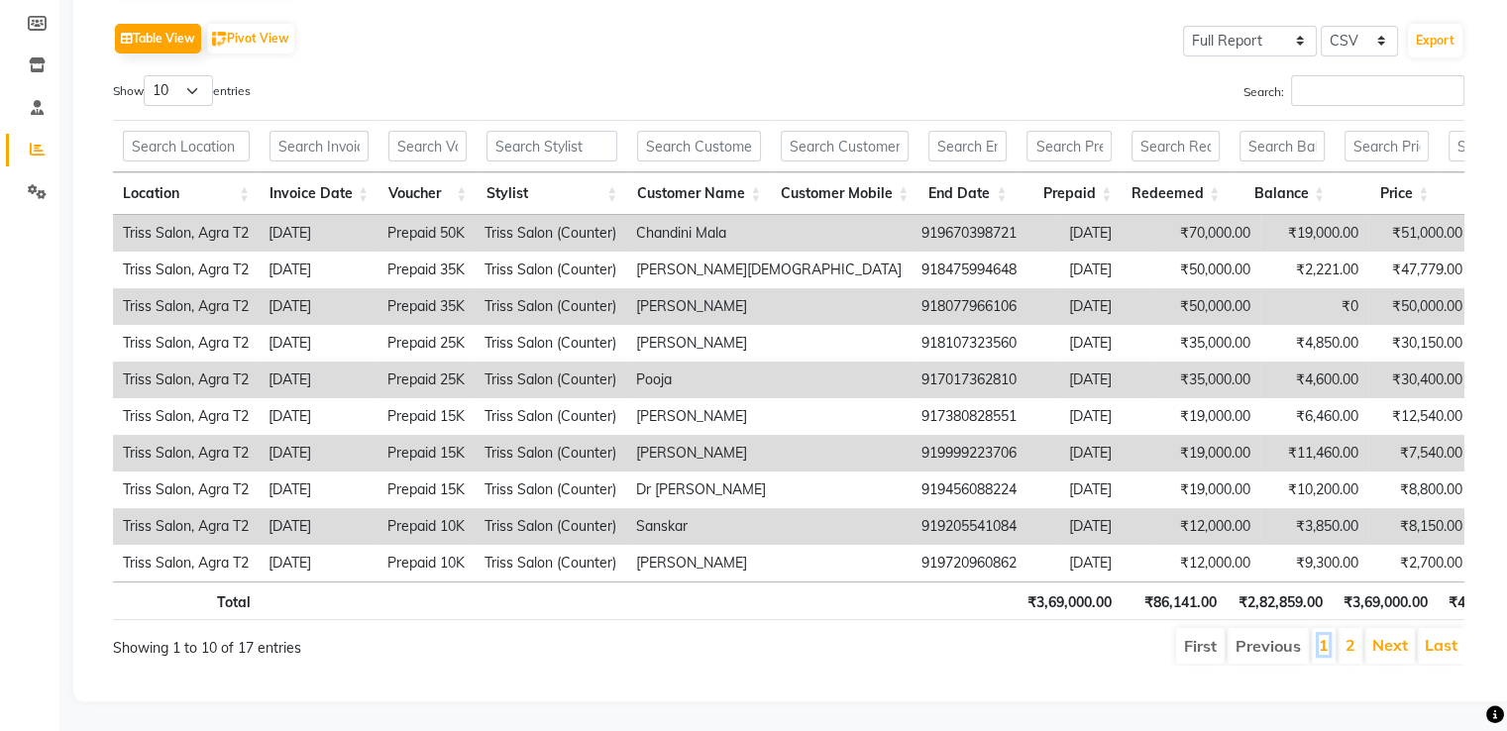
scroll to position [0, 0]
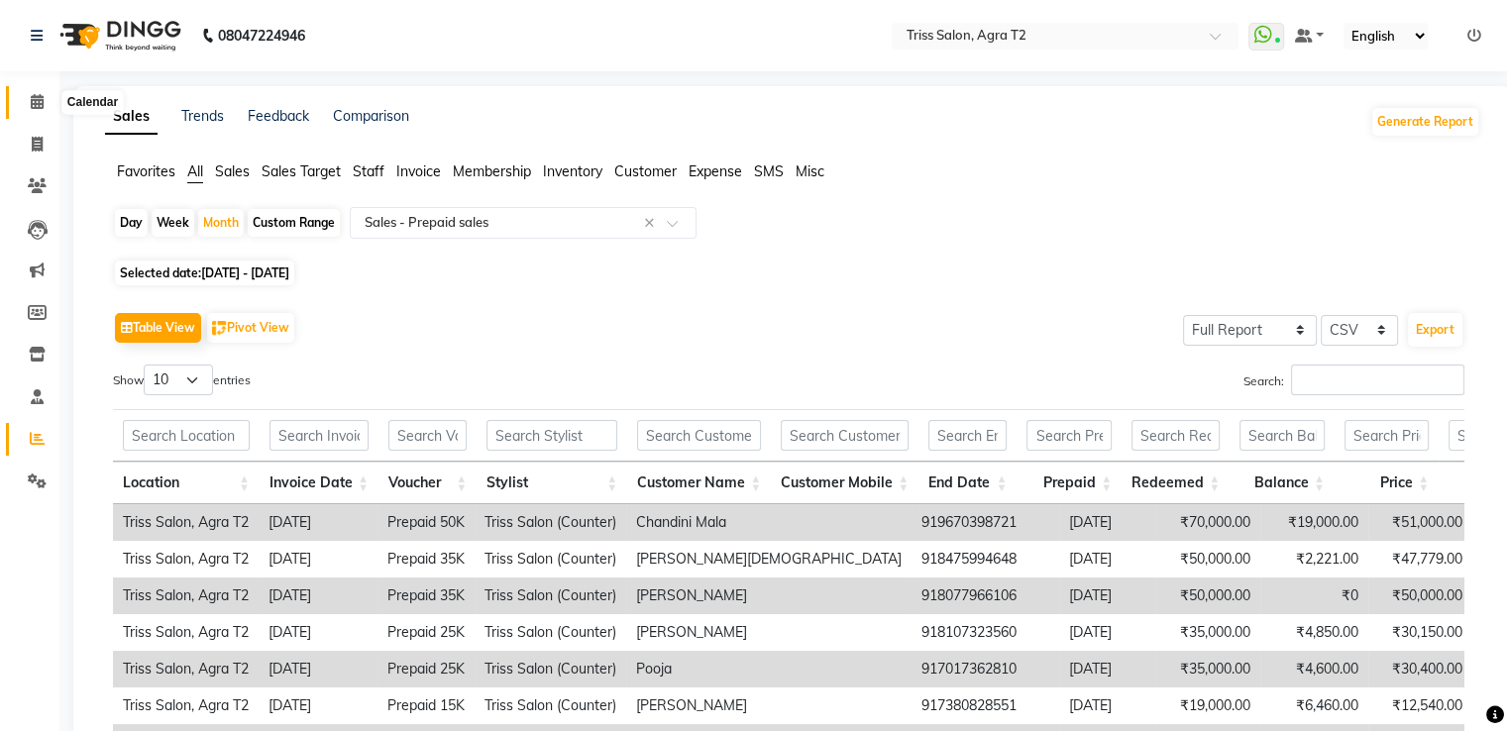
click at [34, 104] on icon at bounding box center [37, 101] width 13 height 15
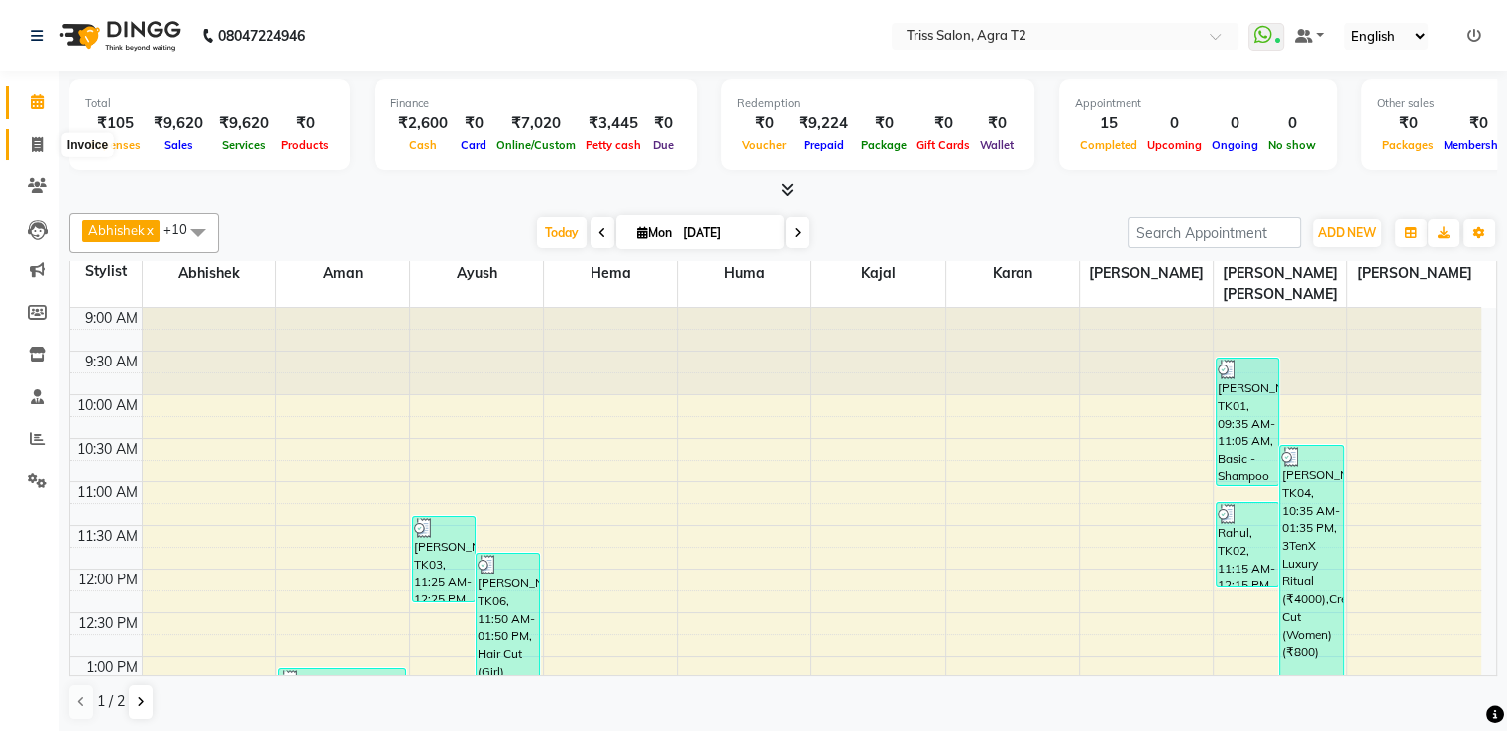
click at [46, 152] on span at bounding box center [37, 145] width 35 height 23
select select "service"
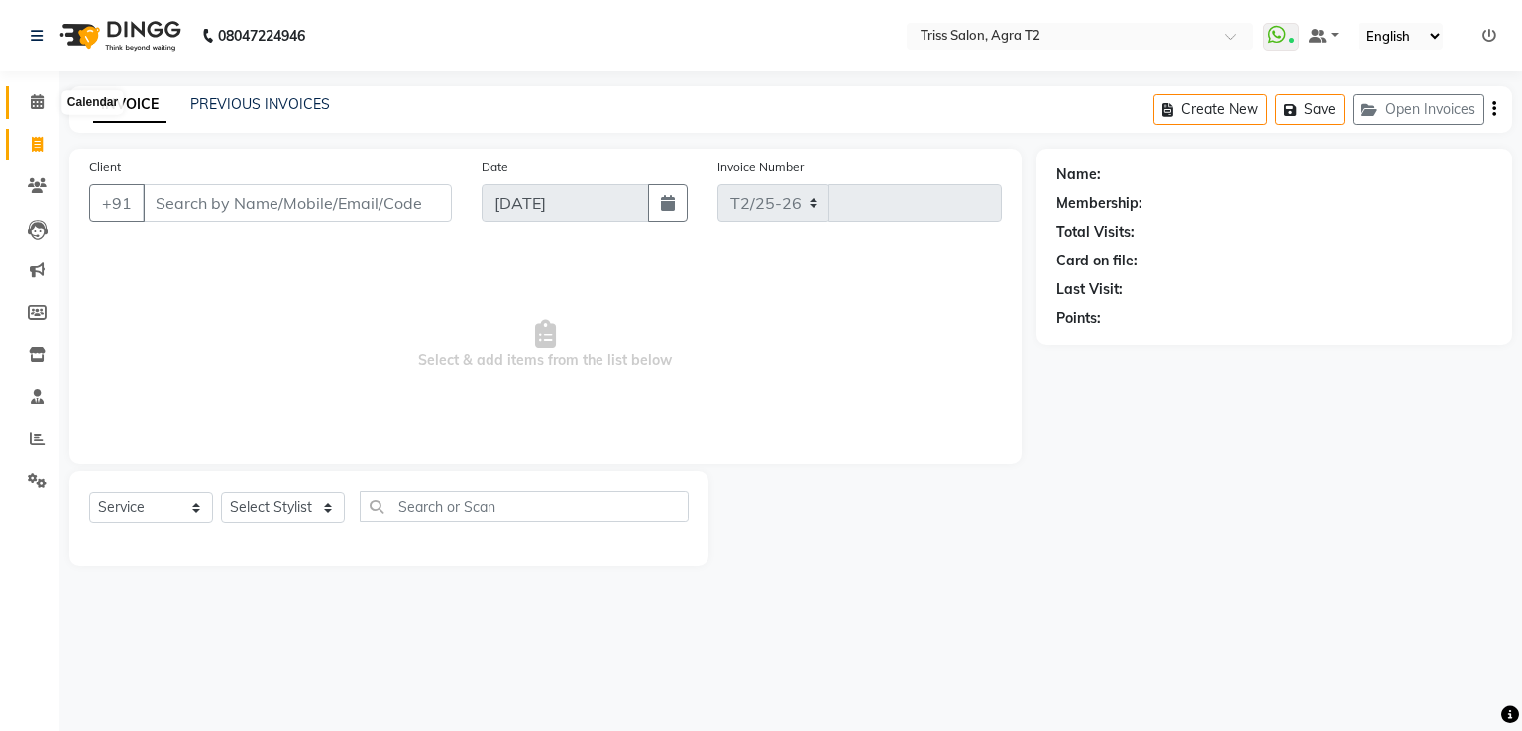
select select "4301"
type input "2218"
click at [49, 100] on span at bounding box center [37, 102] width 35 height 23
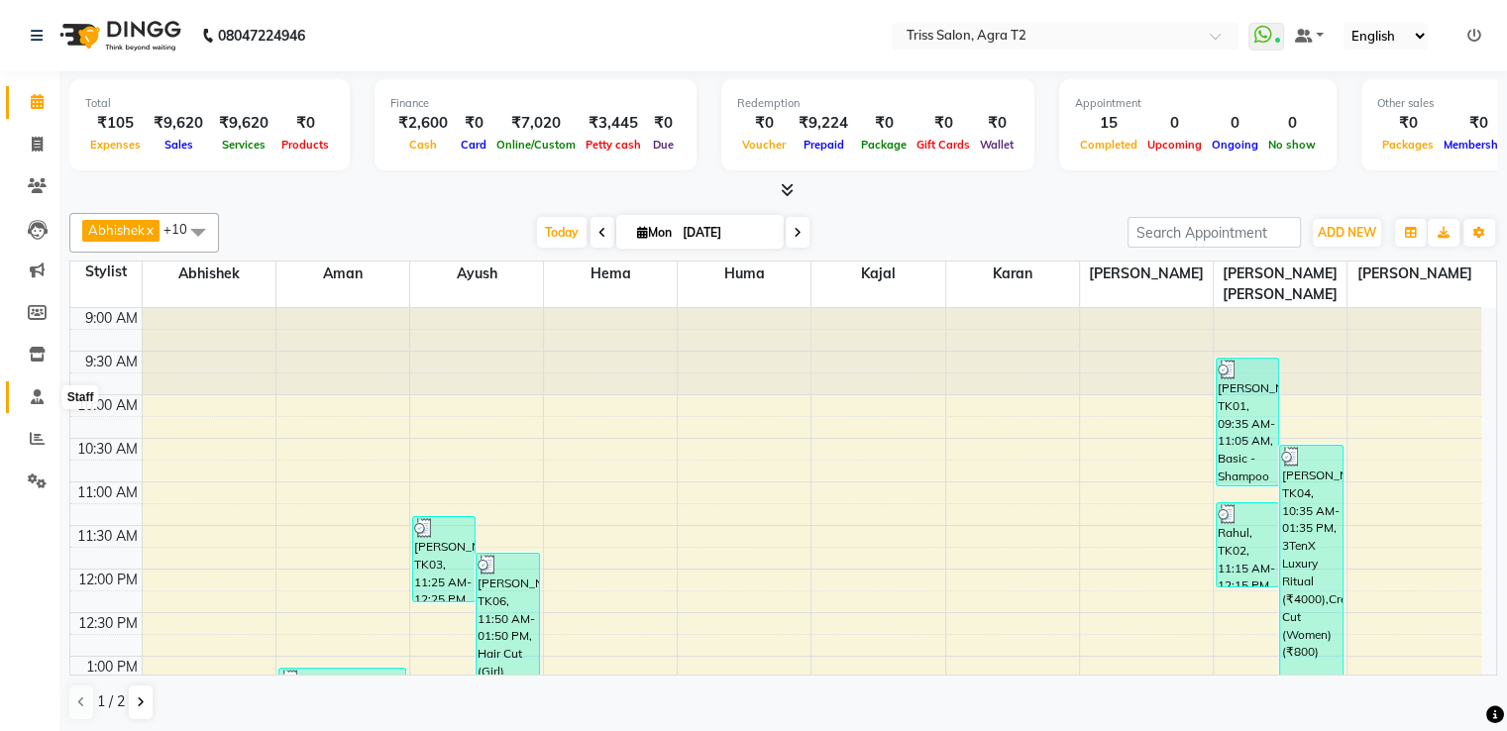
click at [33, 403] on icon at bounding box center [37, 396] width 13 height 15
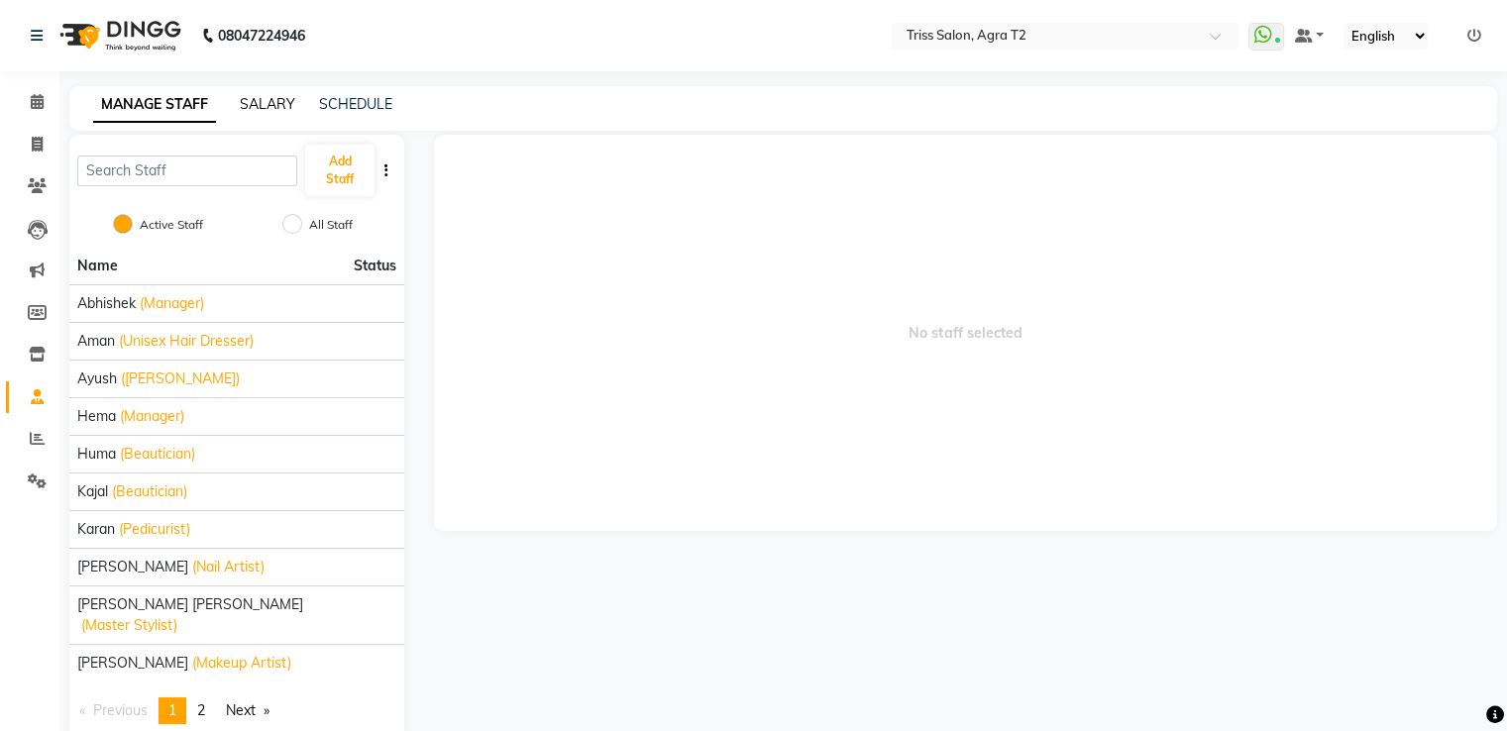
click at [244, 100] on link "SALARY" at bounding box center [267, 104] width 55 height 18
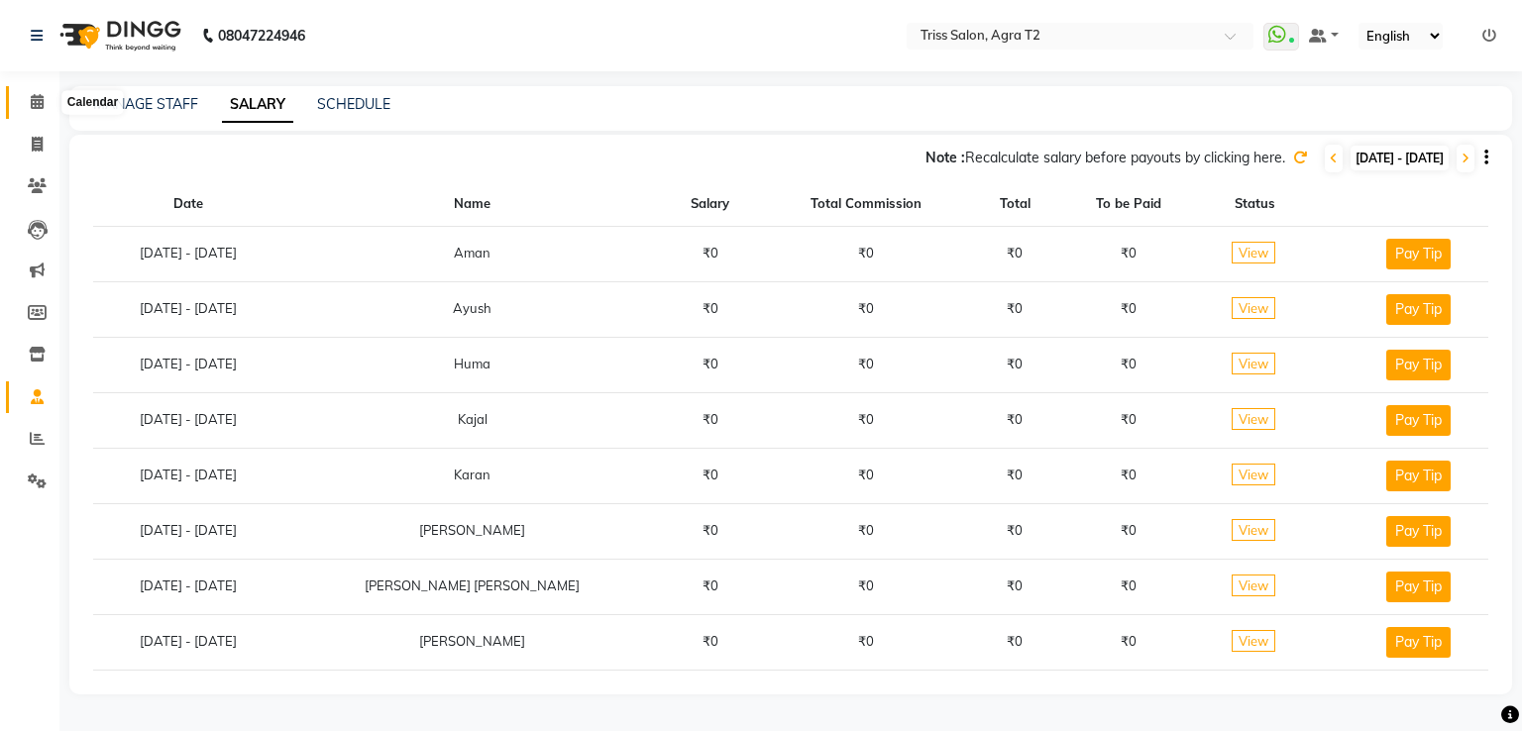
click at [28, 103] on span at bounding box center [37, 102] width 35 height 23
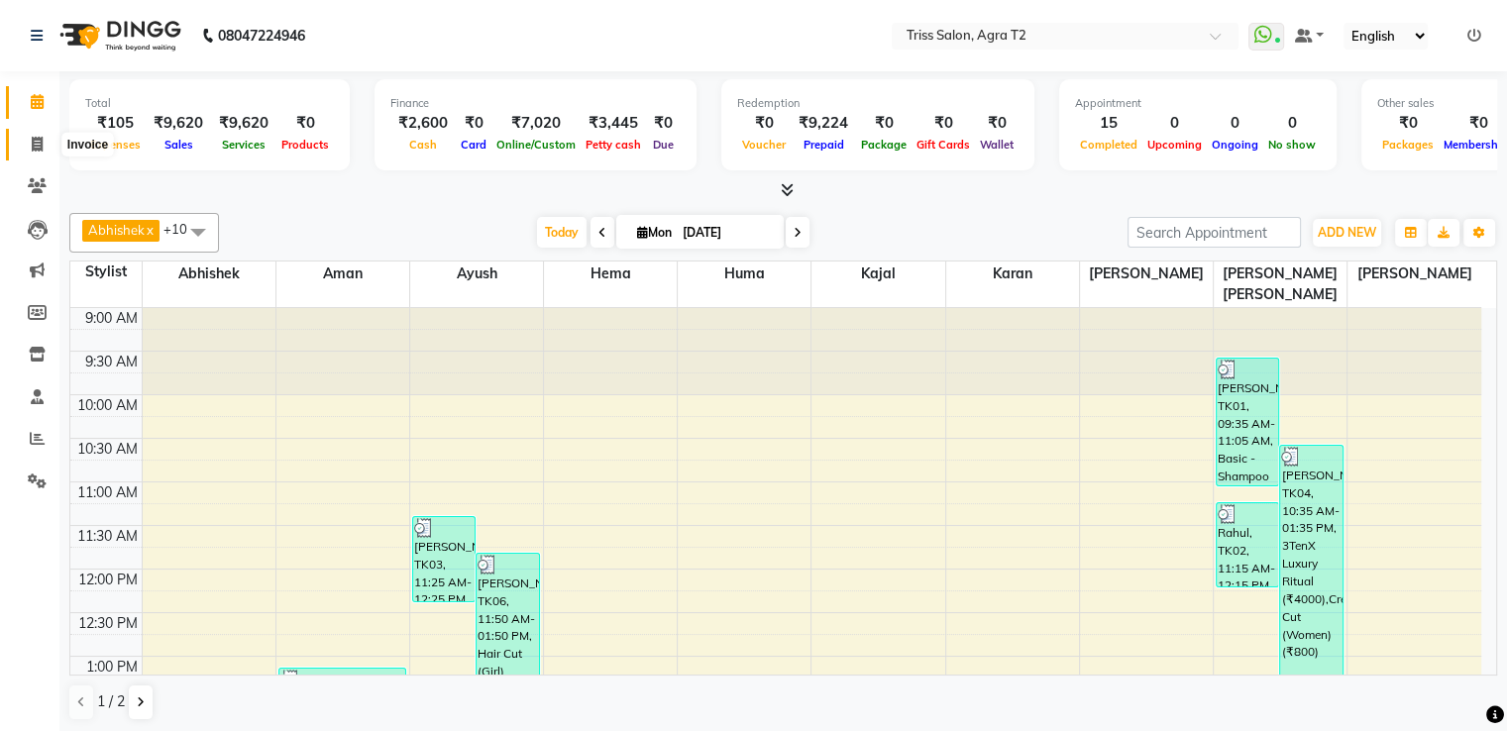
click at [46, 144] on span at bounding box center [37, 145] width 35 height 23
select select "service"
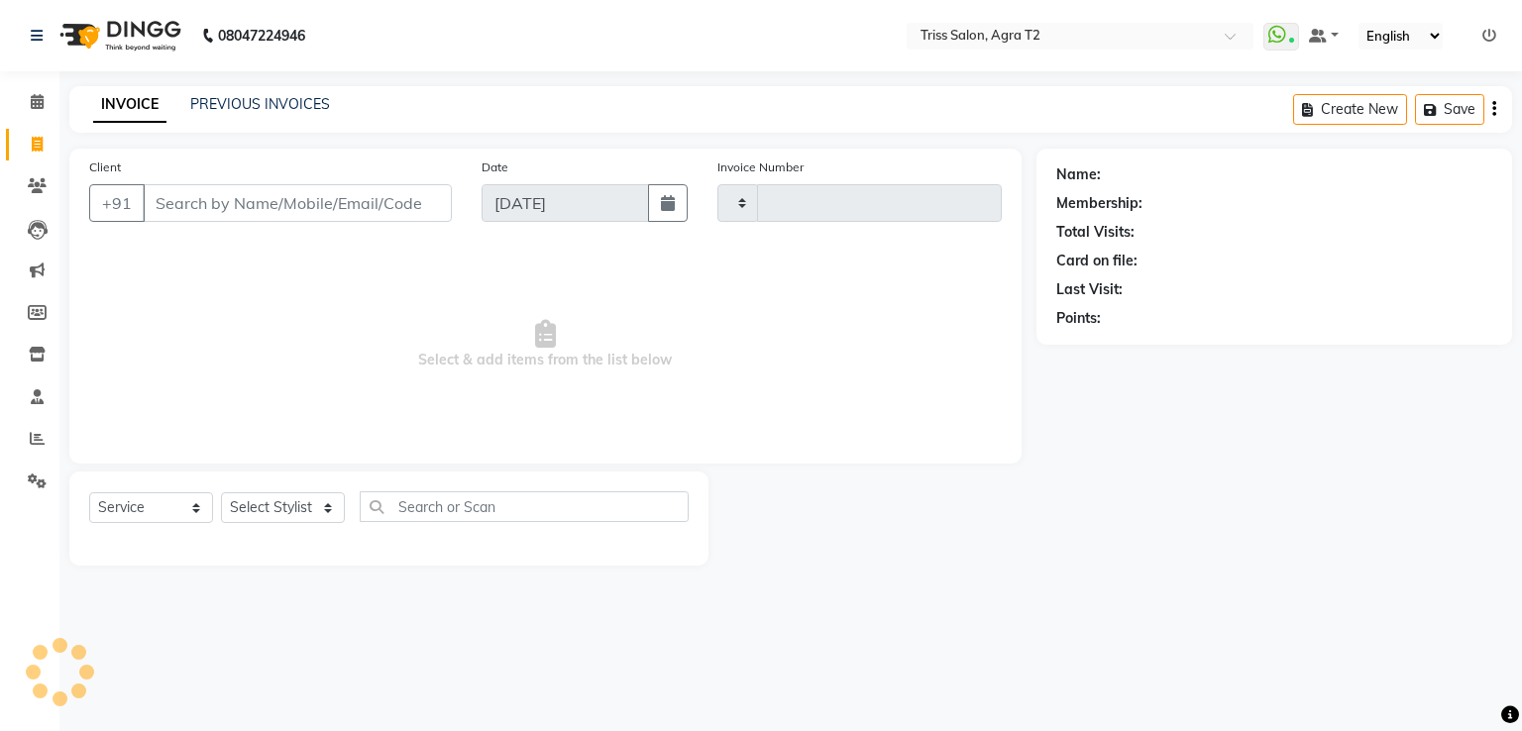
type input "2218"
select select "4301"
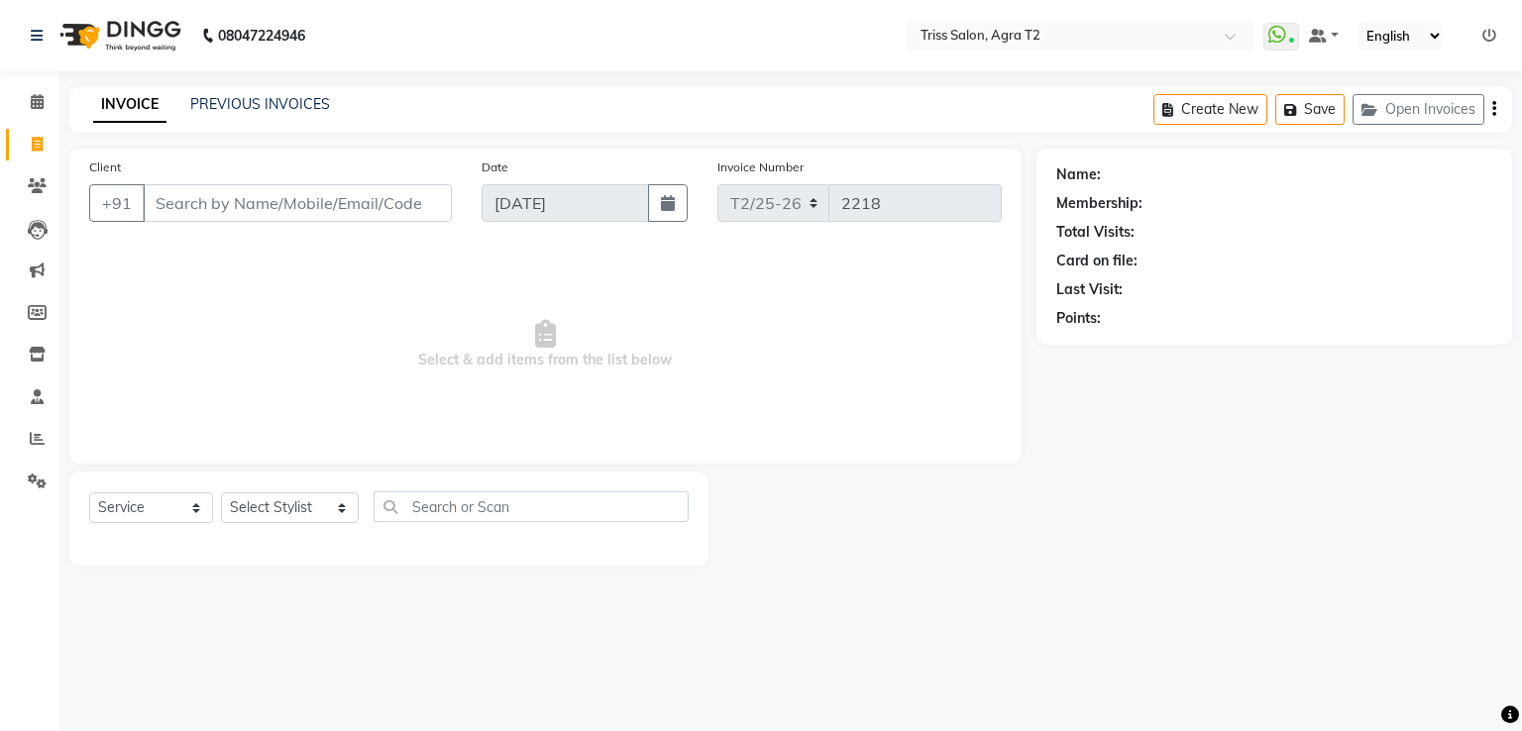
click at [46, 144] on span at bounding box center [37, 145] width 35 height 23
select select "service"
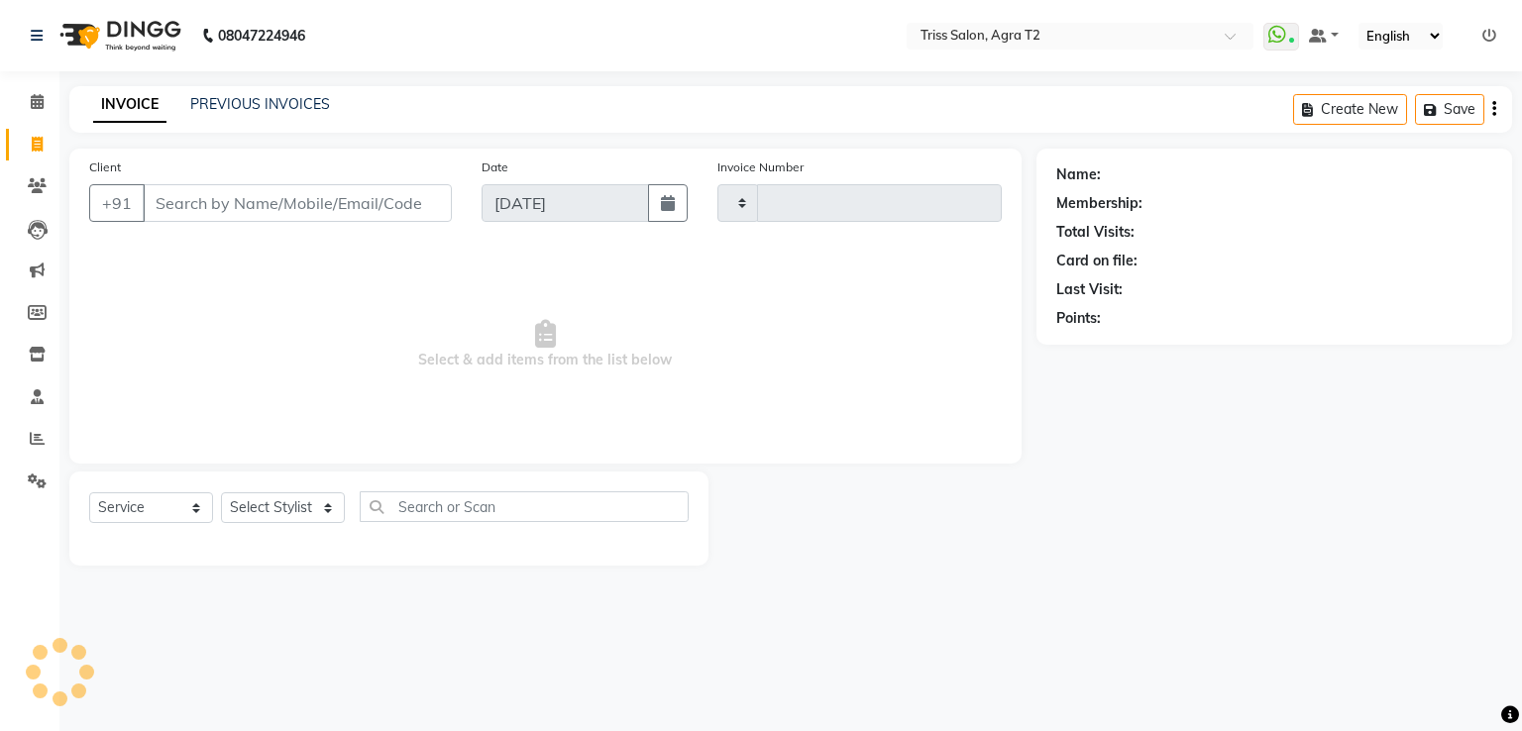
type input "2218"
select select "4301"
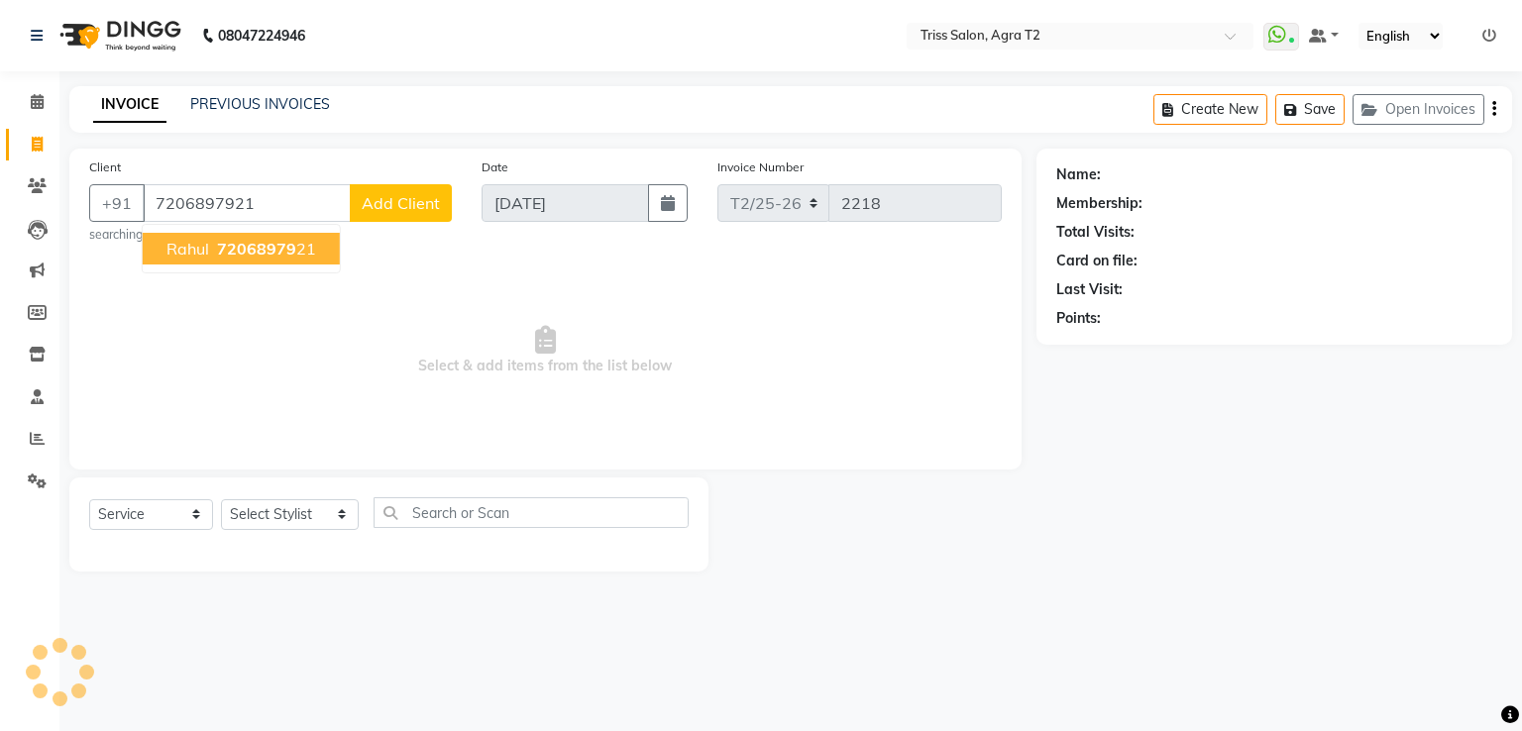
type input "7206897921"
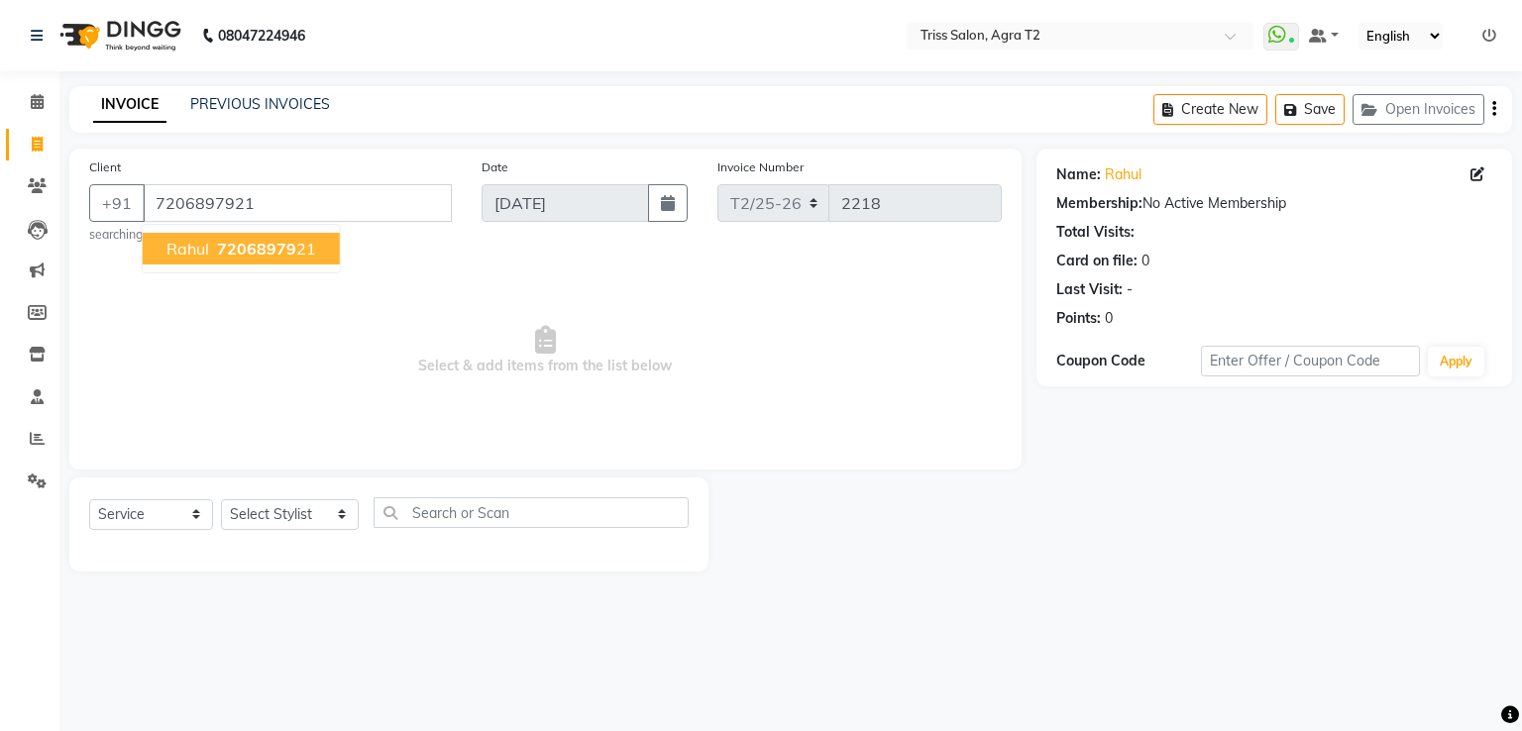
click at [230, 244] on span "72068979" at bounding box center [256, 249] width 79 height 20
click at [241, 516] on select "Select Stylist Abhishek Aman Ayush Hema Huma Kajal Karan Kavya Chauhan Mohd. Ka…" at bounding box center [290, 514] width 138 height 31
select select "49100"
click at [221, 500] on select "Select Stylist Abhishek Aman Ayush Hema Huma Kajal Karan Kavya Chauhan Mohd. Ka…" at bounding box center [290, 514] width 138 height 31
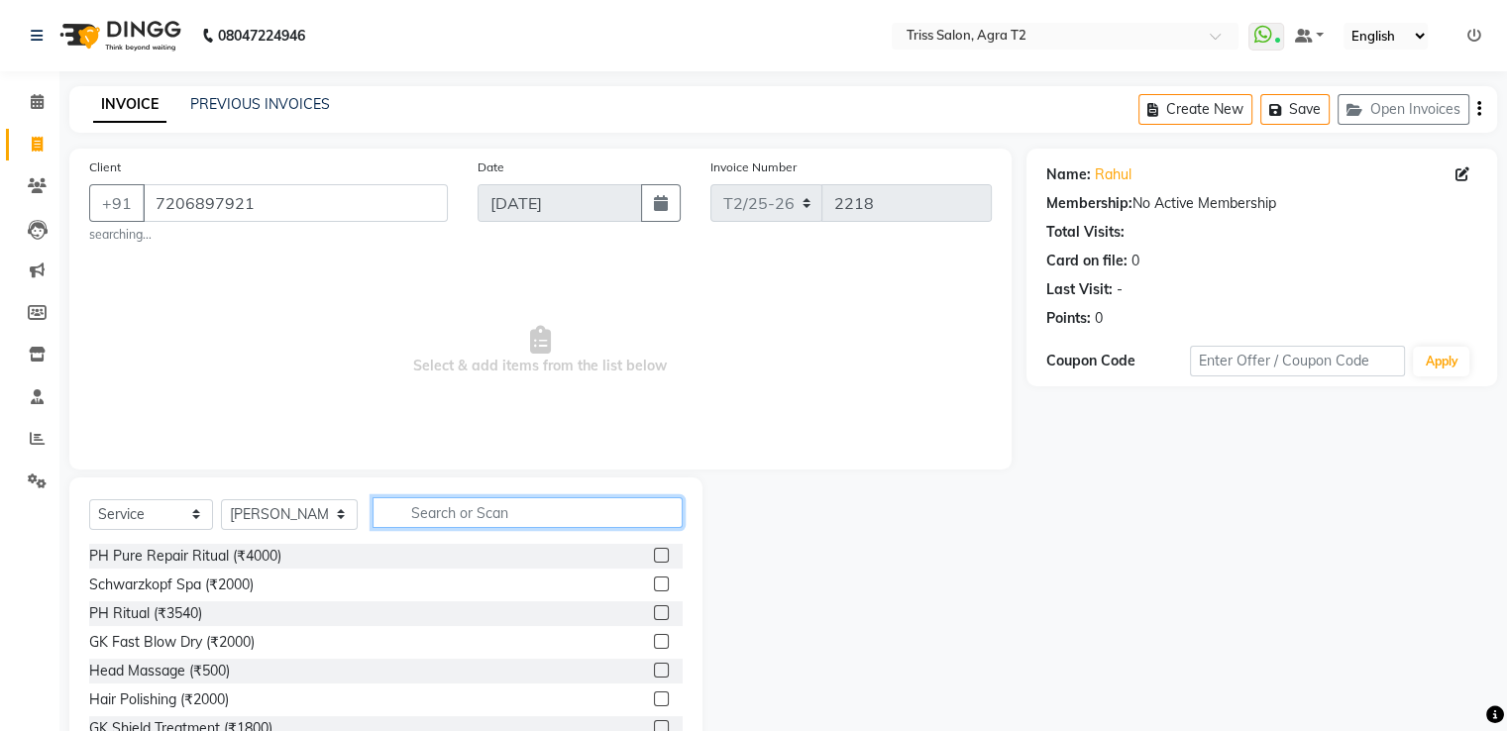
click at [405, 510] on input "text" at bounding box center [526, 512] width 309 height 31
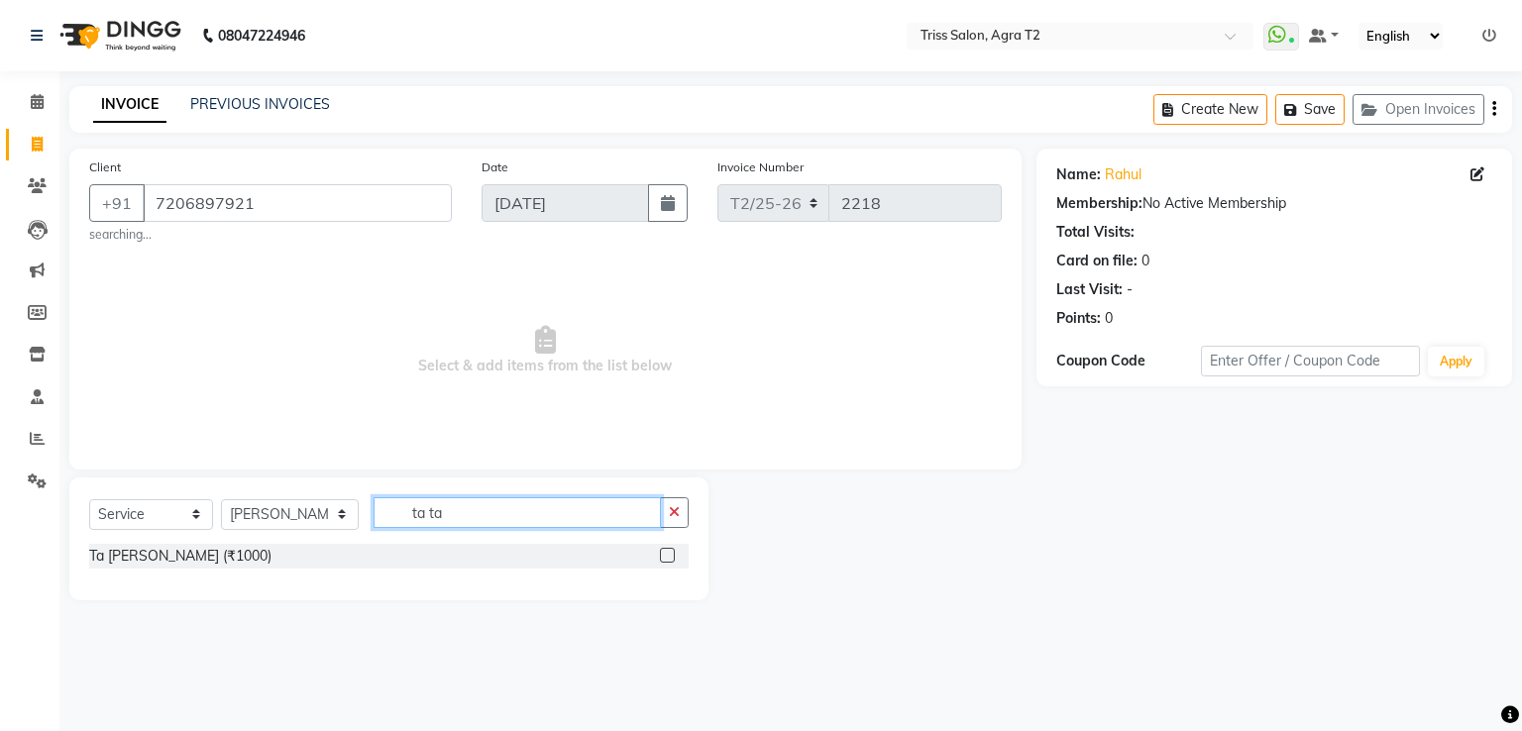
type input "ta ta"
click at [669, 559] on label at bounding box center [667, 555] width 15 height 15
click at [669, 559] on input "checkbox" at bounding box center [666, 556] width 13 height 13
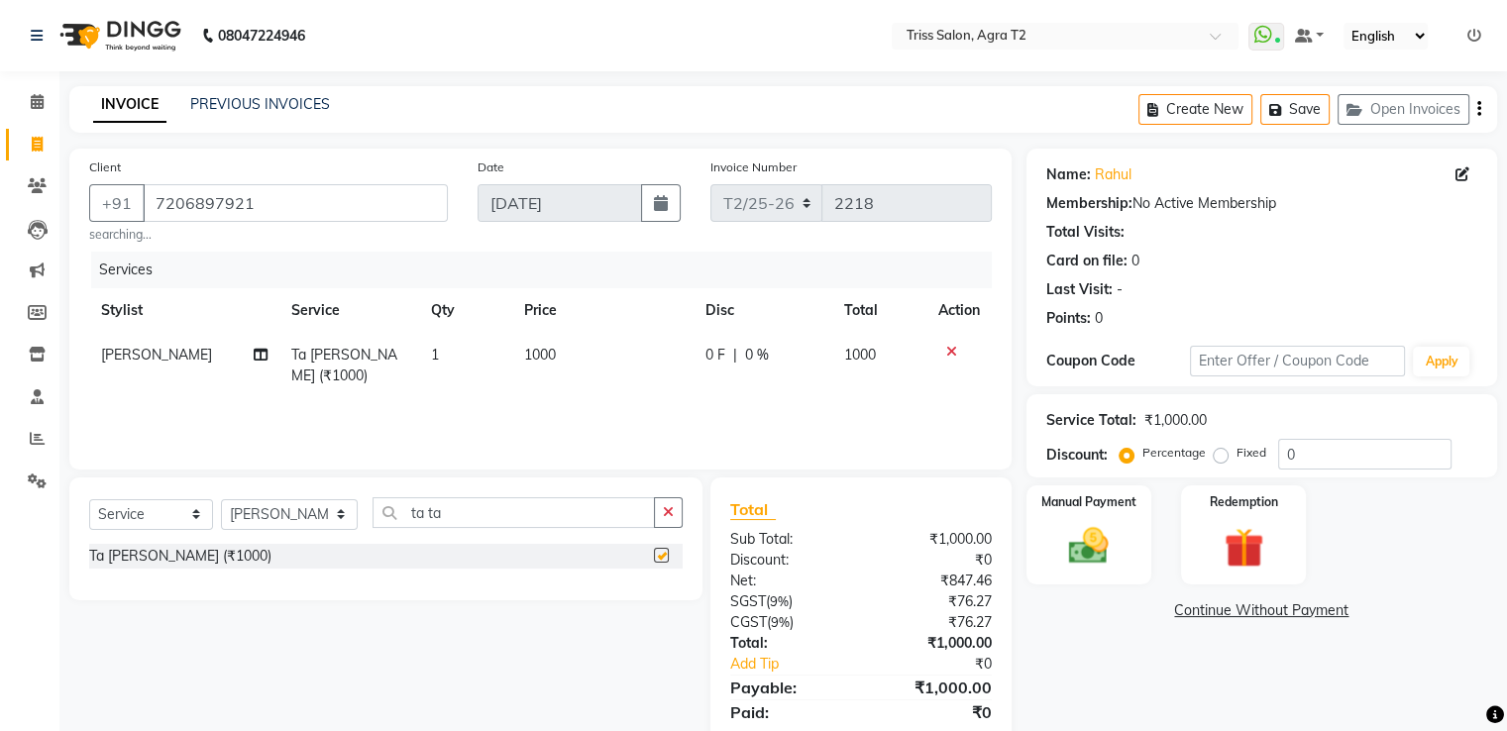
checkbox input "false"
click at [1090, 548] on img at bounding box center [1088, 547] width 66 height 48
click at [1241, 607] on span "CASH" at bounding box center [1245, 611] width 43 height 23
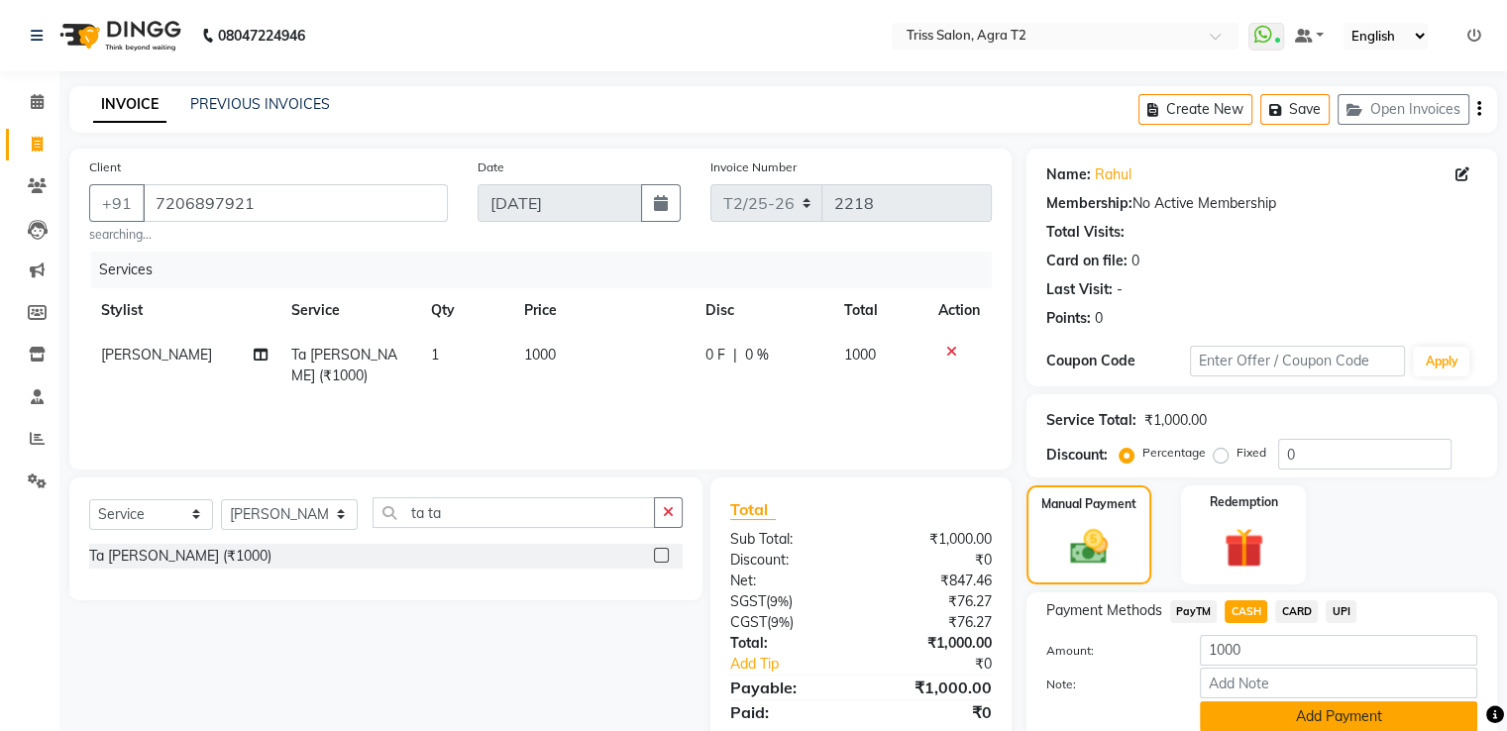
click at [1264, 710] on button "Add Payment" at bounding box center [1338, 716] width 277 height 31
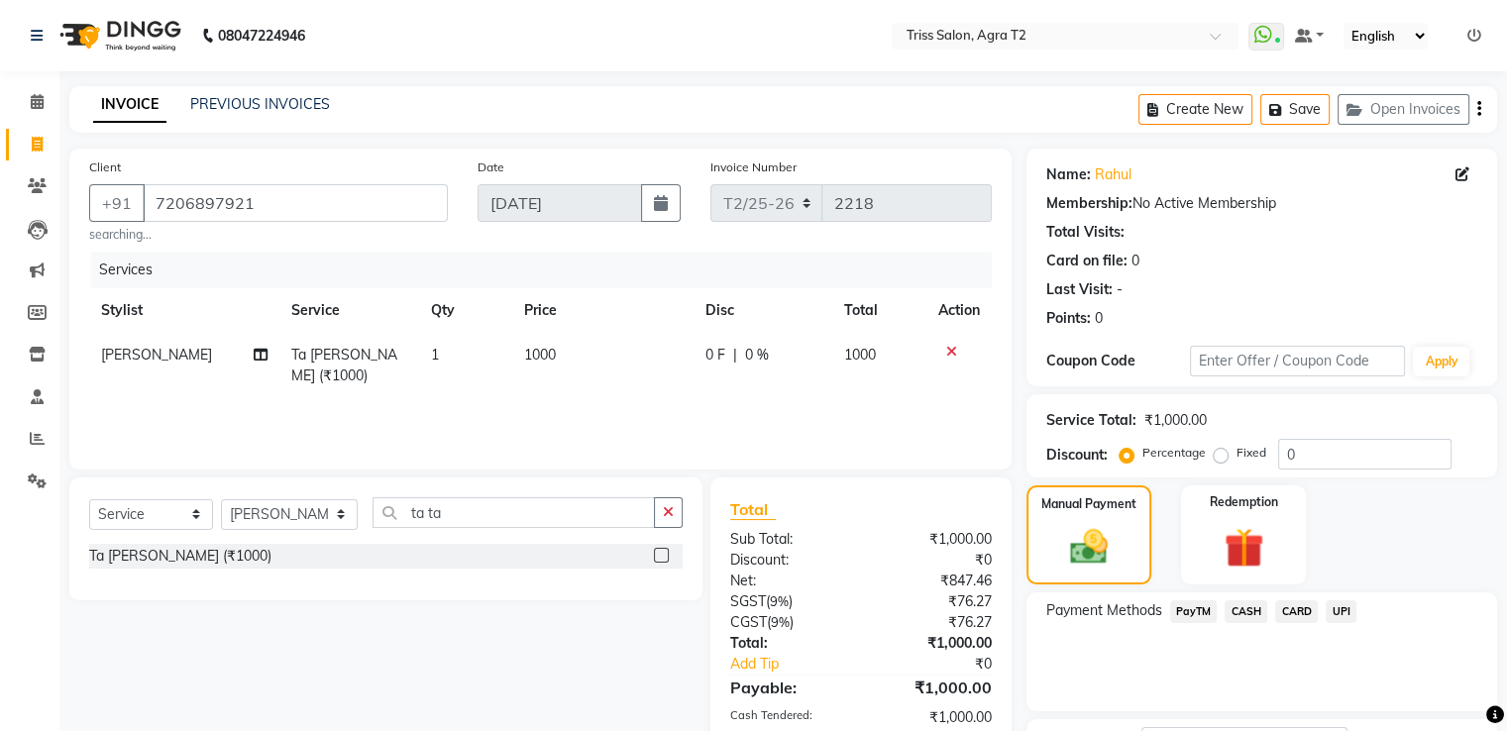
scroll to position [161, 0]
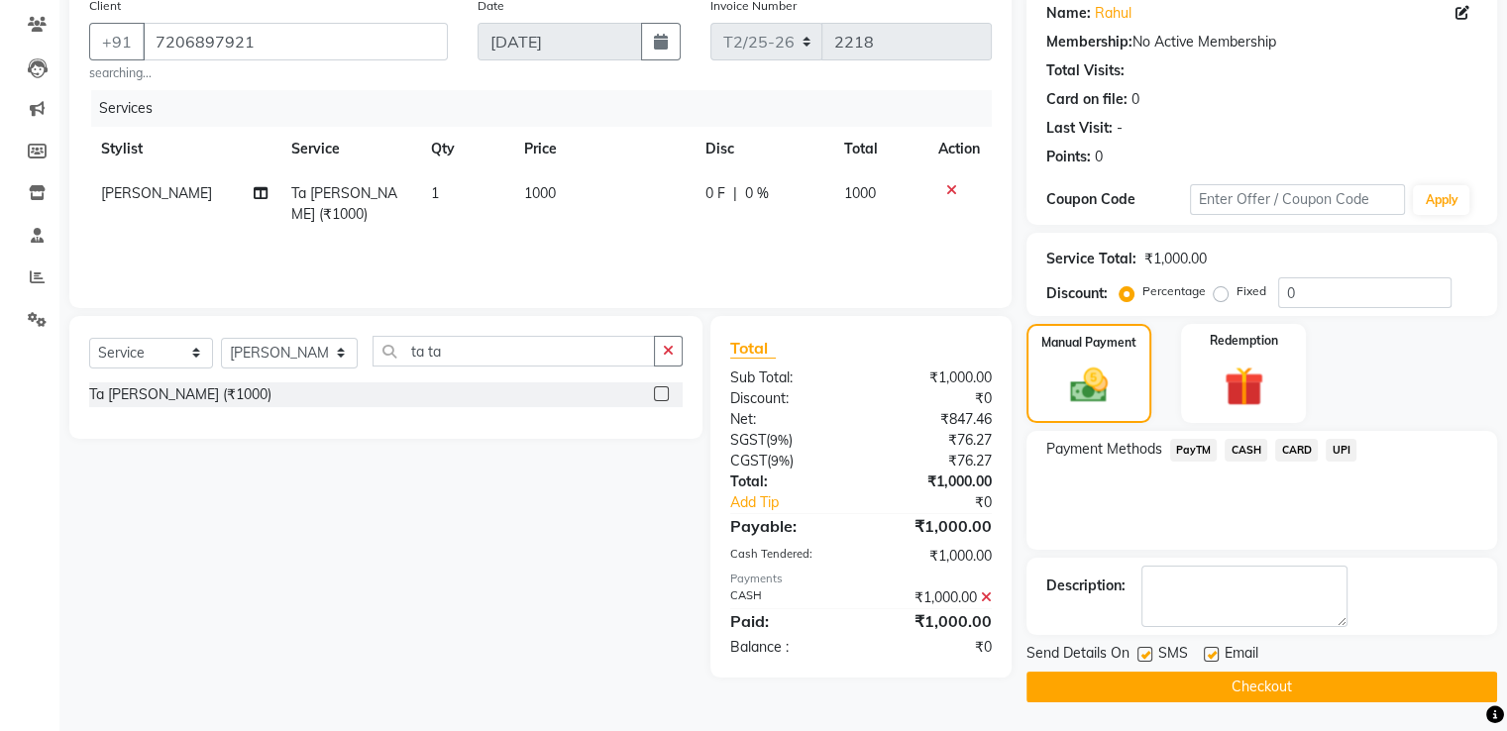
click at [1252, 690] on button "Checkout" at bounding box center [1261, 687] width 471 height 31
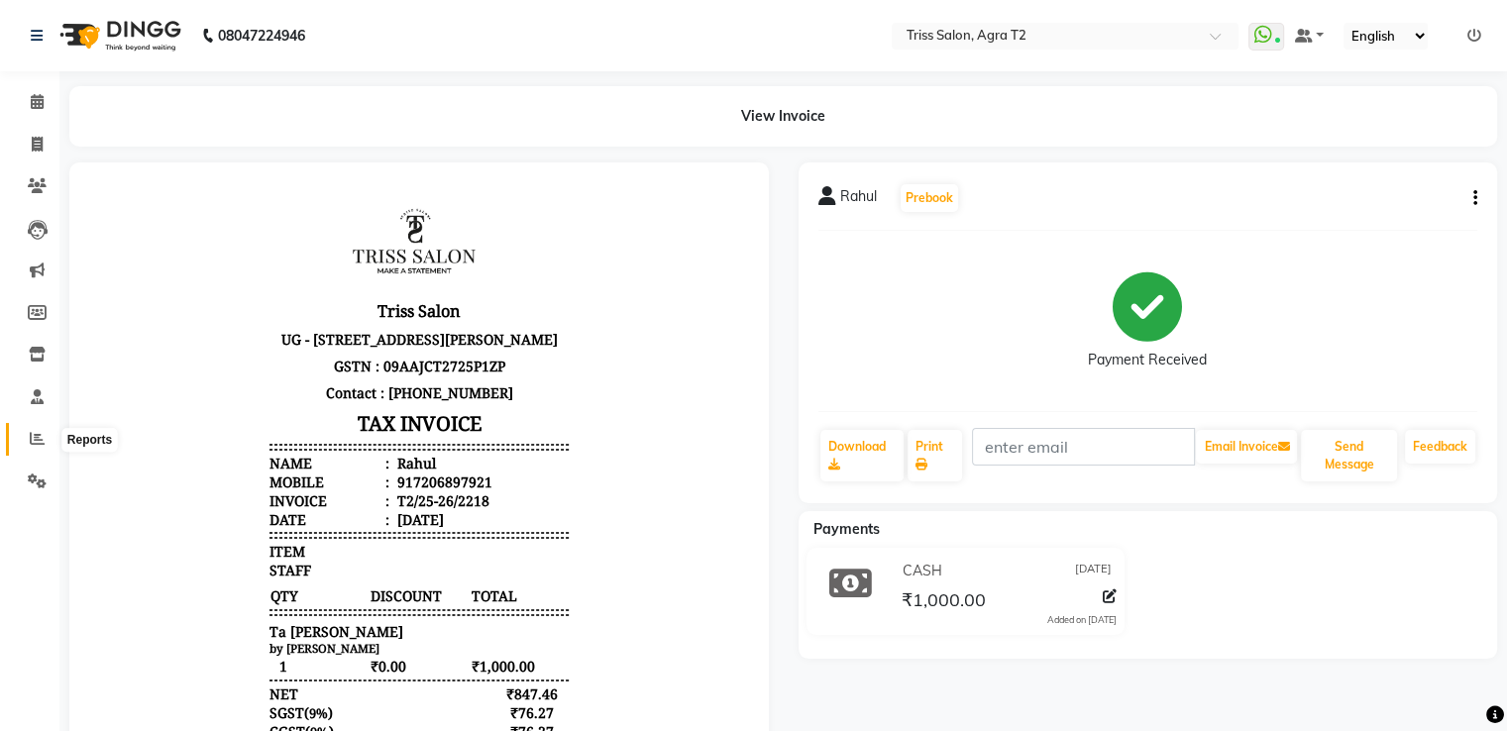
click at [42, 445] on icon at bounding box center [37, 438] width 15 height 15
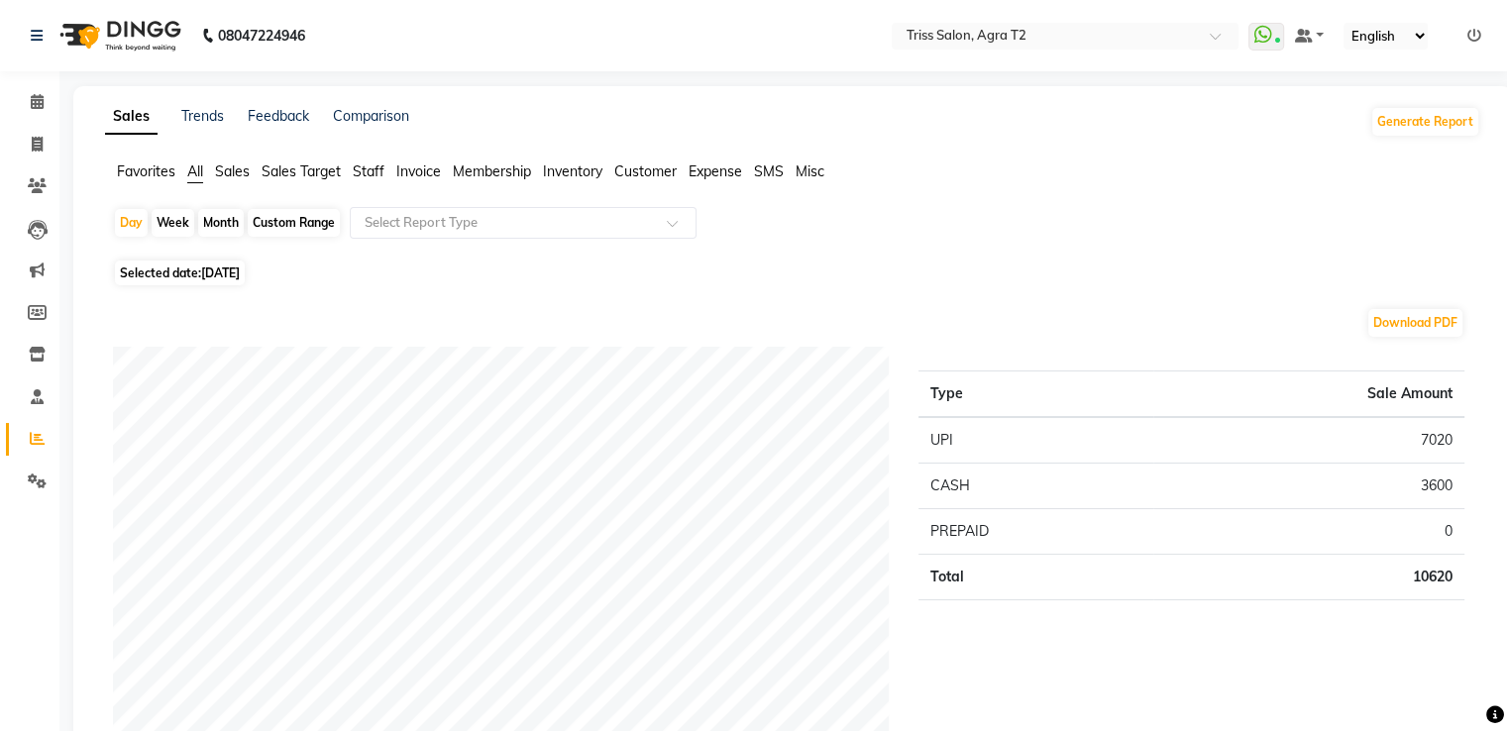
click at [373, 163] on span "Staff" at bounding box center [369, 171] width 32 height 18
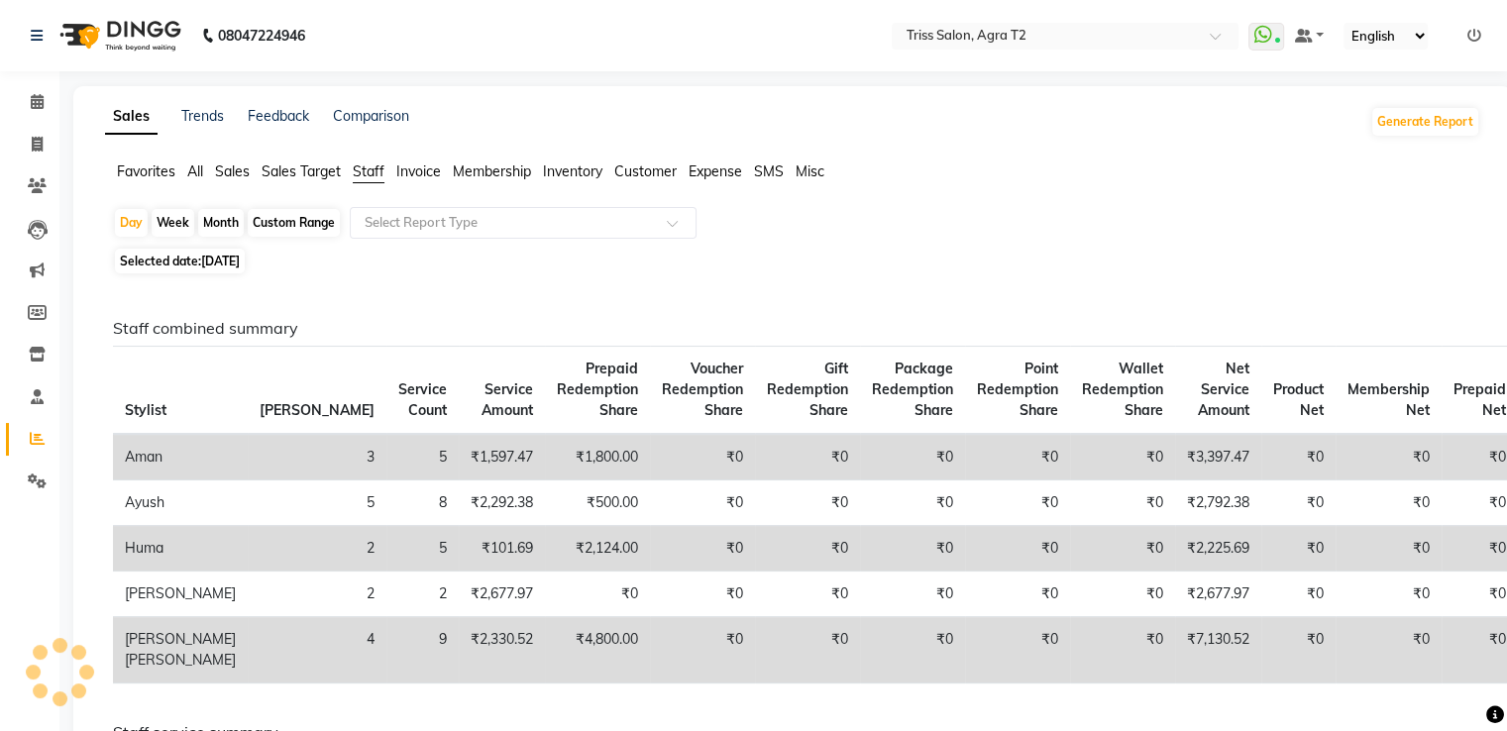
click at [376, 219] on input "text" at bounding box center [503, 223] width 285 height 20
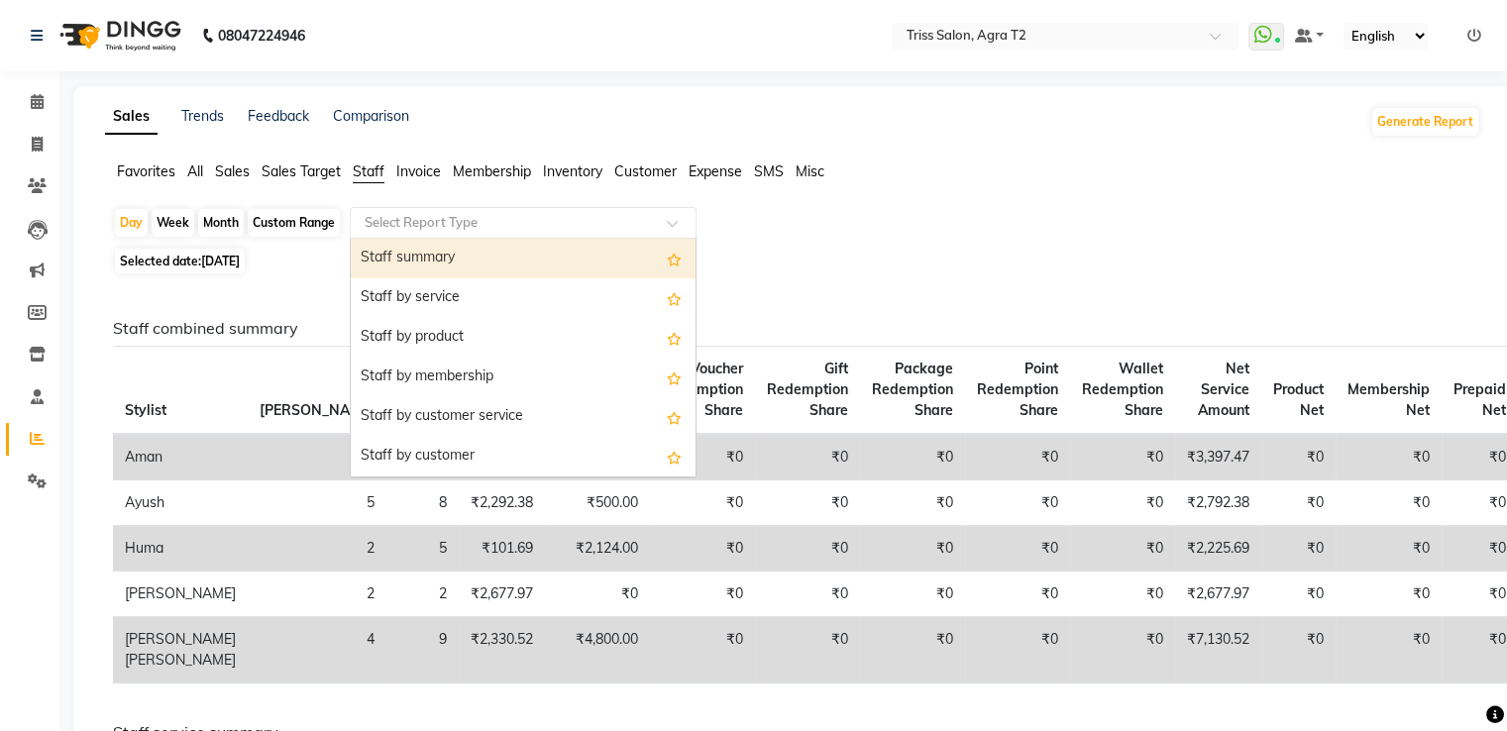
click at [380, 255] on div "Staff summary" at bounding box center [523, 259] width 345 height 40
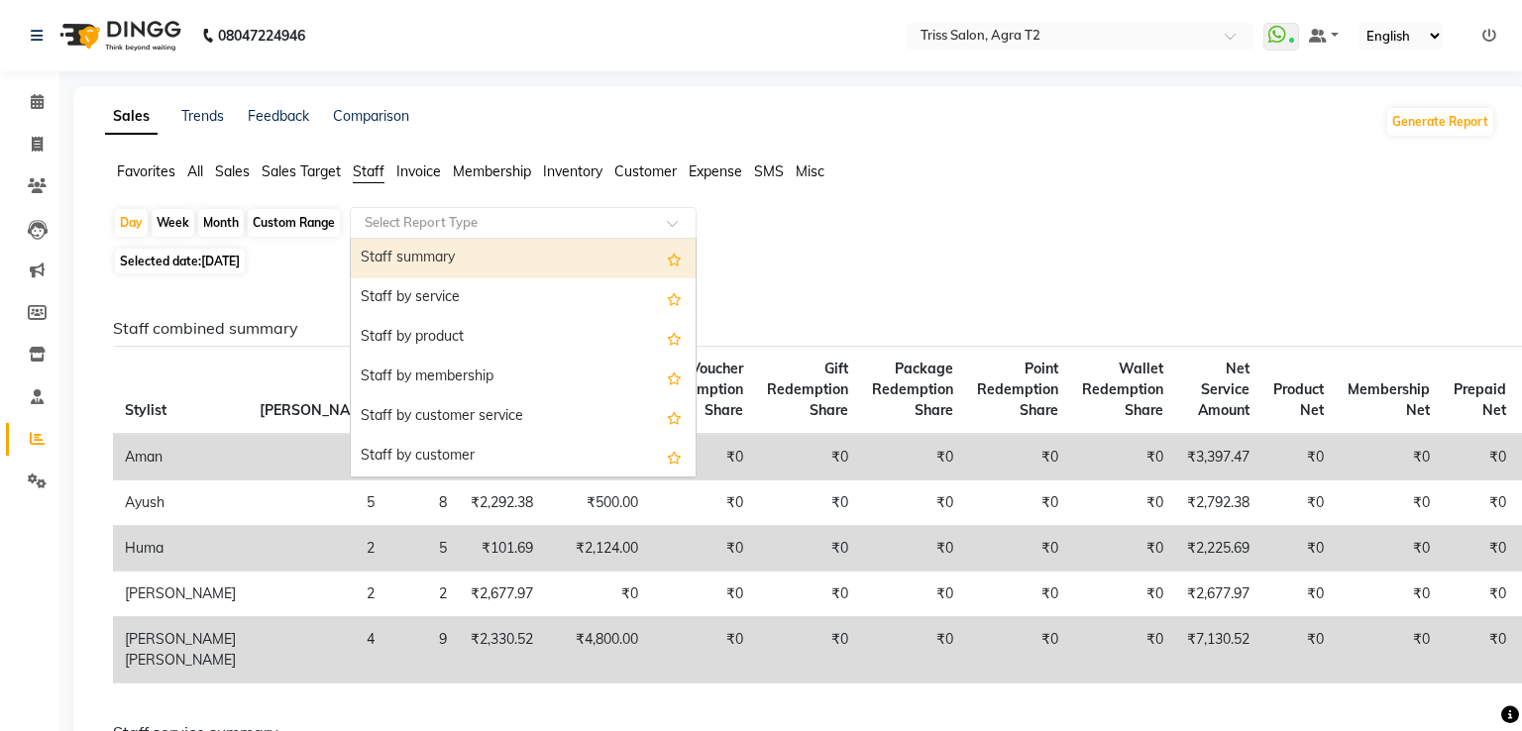
select select "full_report"
select select "csv"
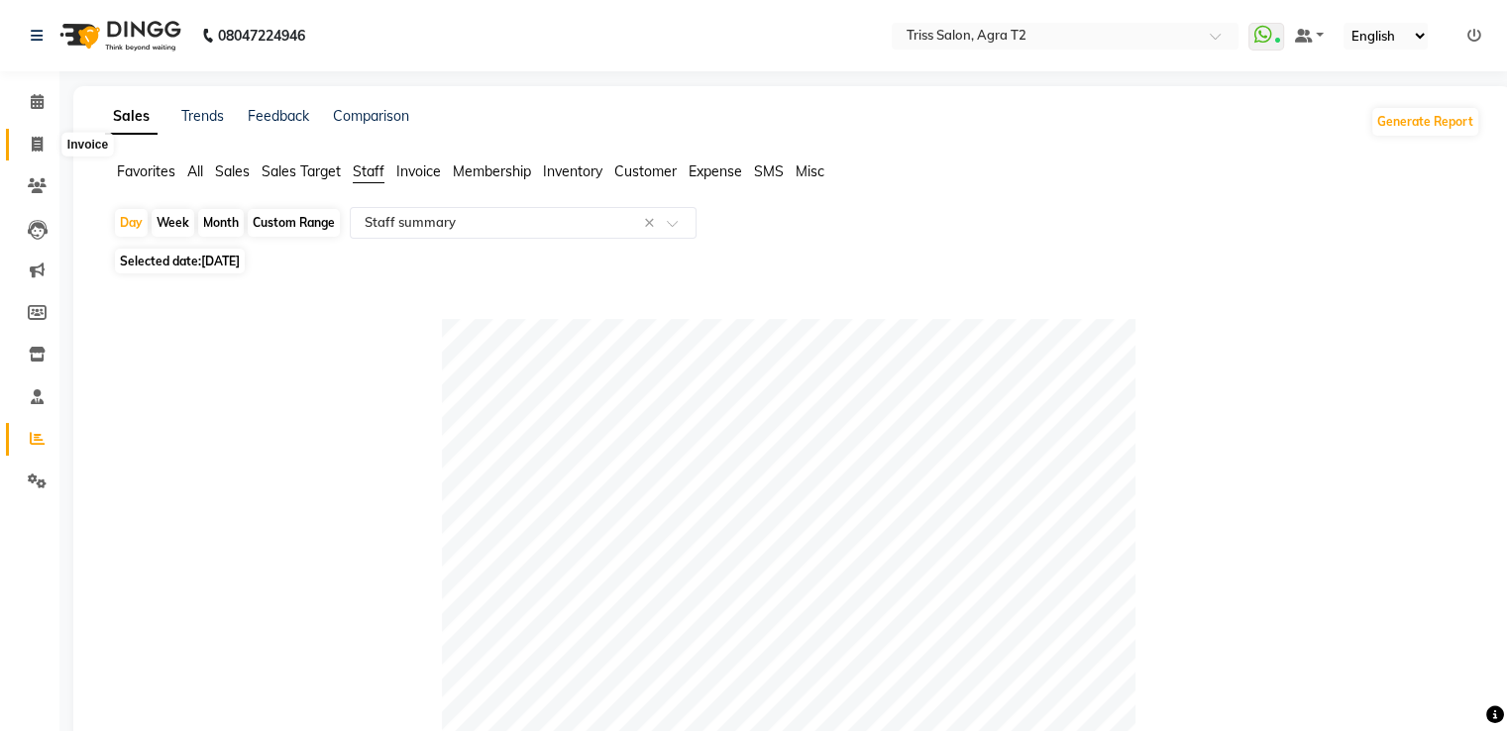
click at [29, 152] on span at bounding box center [37, 145] width 35 height 23
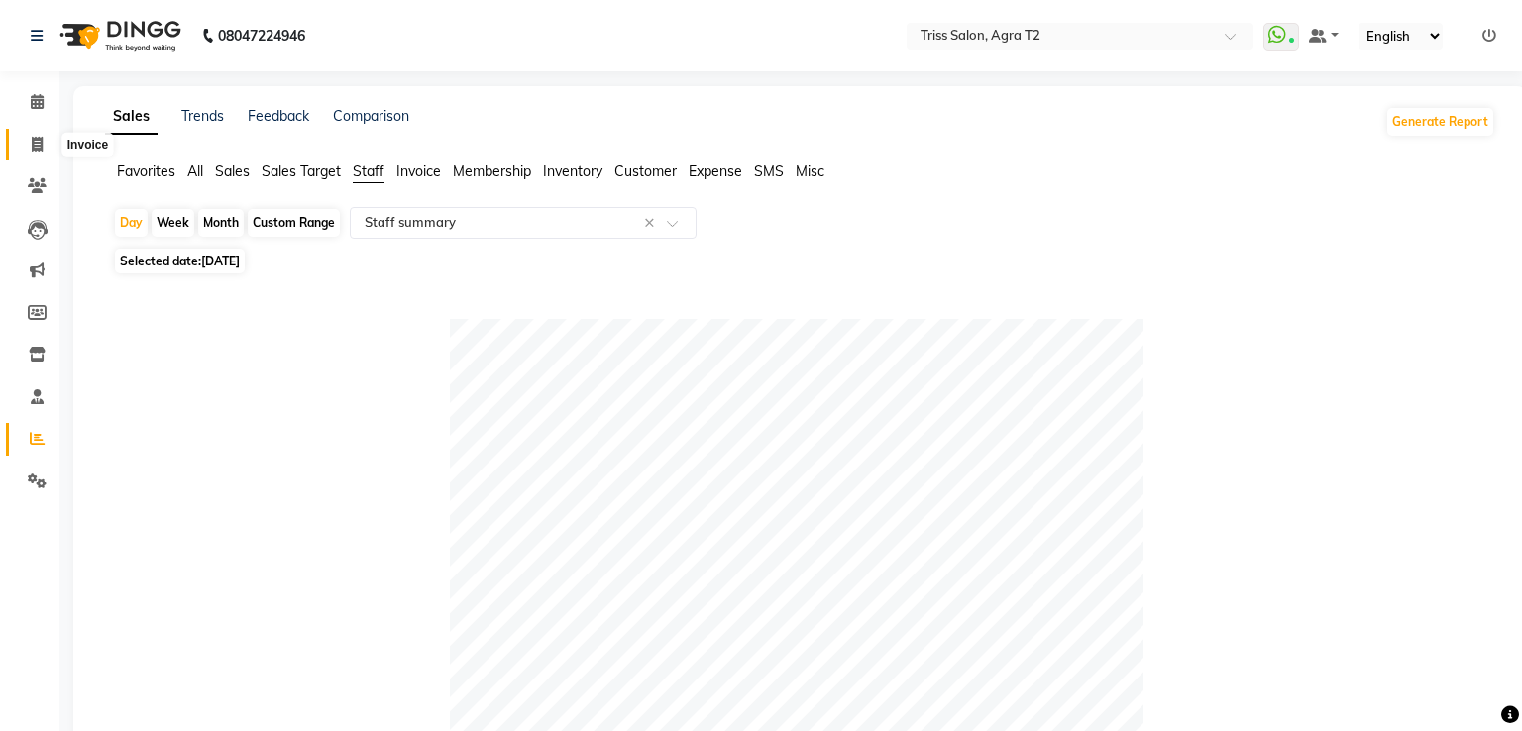
select select "service"
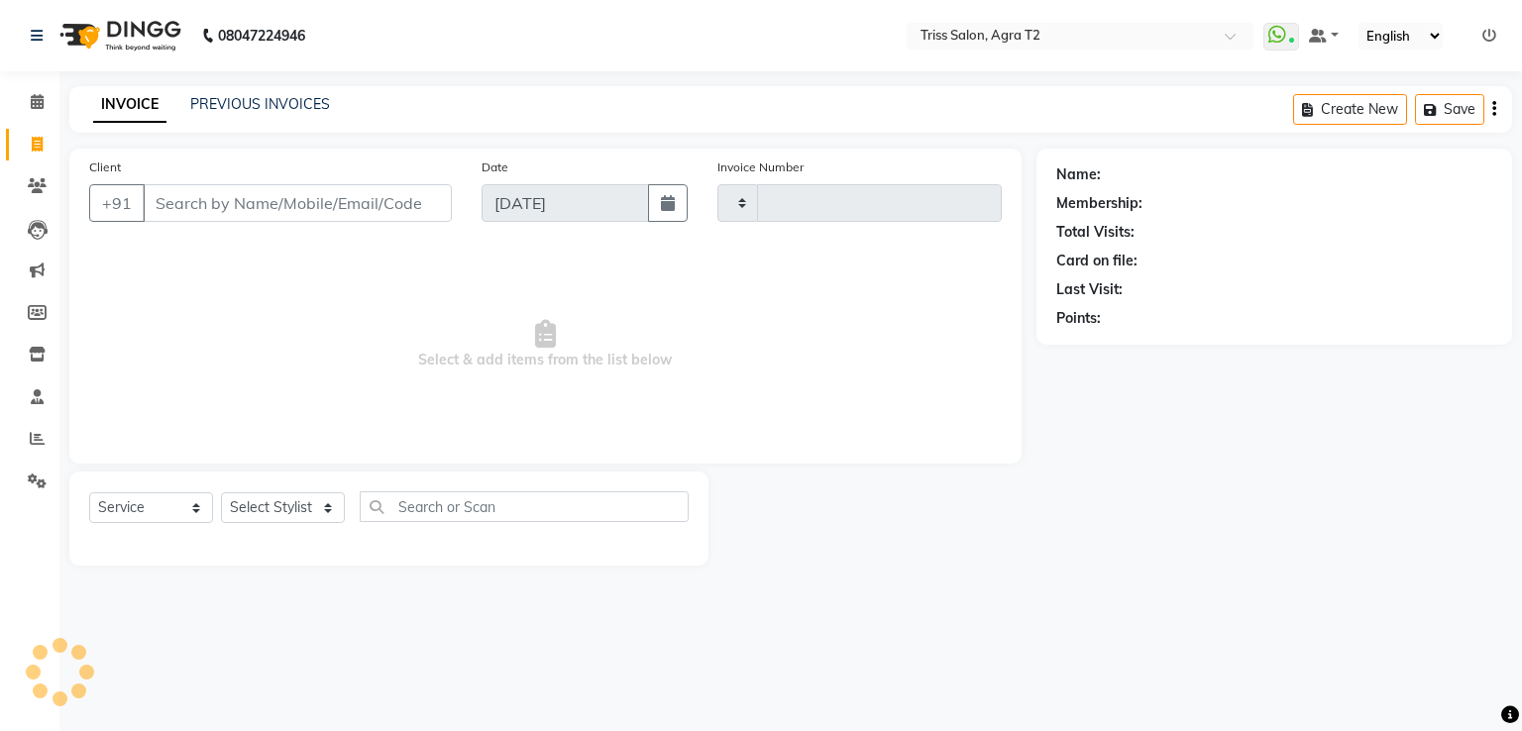
type input "2219"
select select "4301"
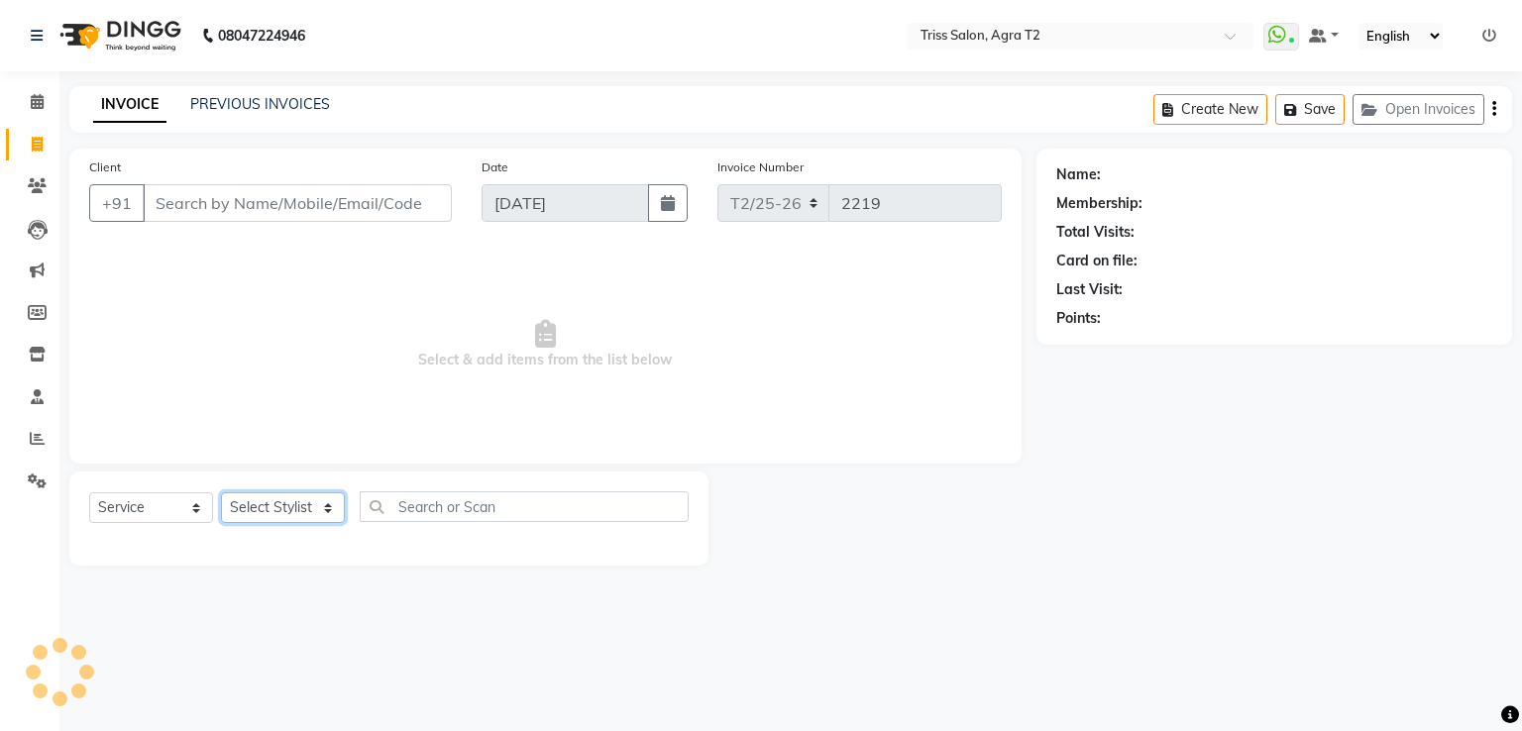
click at [245, 508] on select "Select Stylist" at bounding box center [283, 507] width 124 height 31
select select "33013"
click at [221, 493] on select "Select Stylist Abhishek Aman Ayush Hema Huma Kajal Karan Kavya Chauhan Mohd. Ka…" at bounding box center [290, 507] width 138 height 31
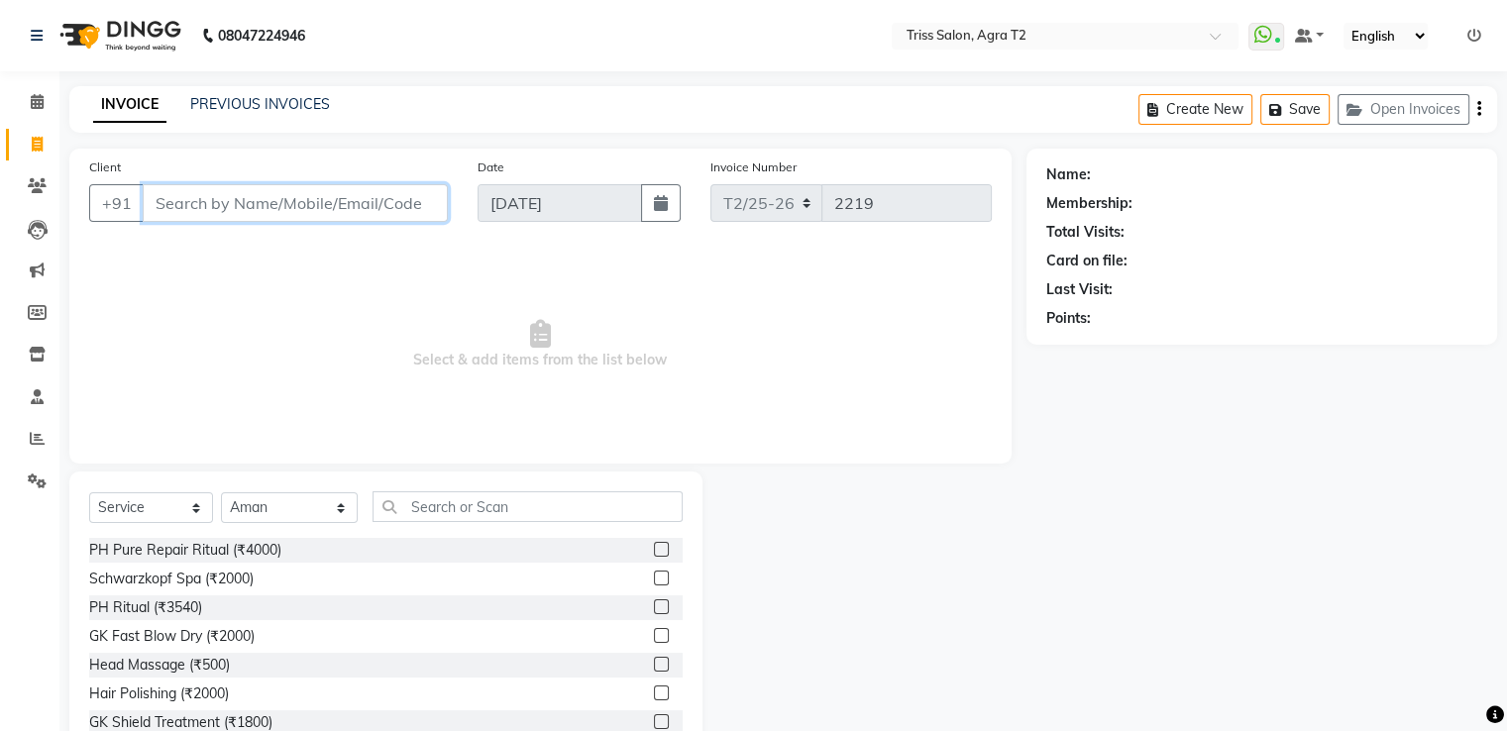
click at [297, 202] on input "Client" at bounding box center [295, 203] width 305 height 38
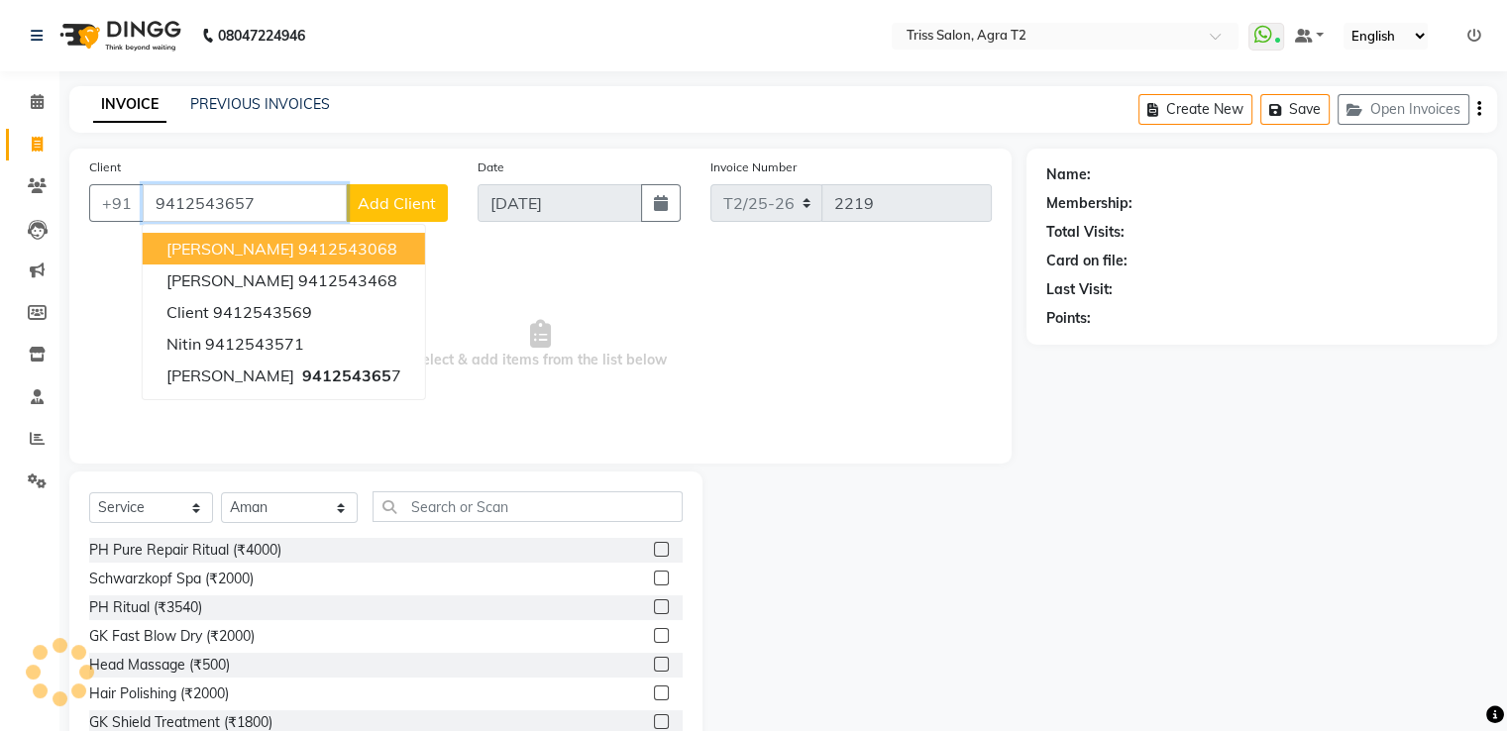
type input "9412543657"
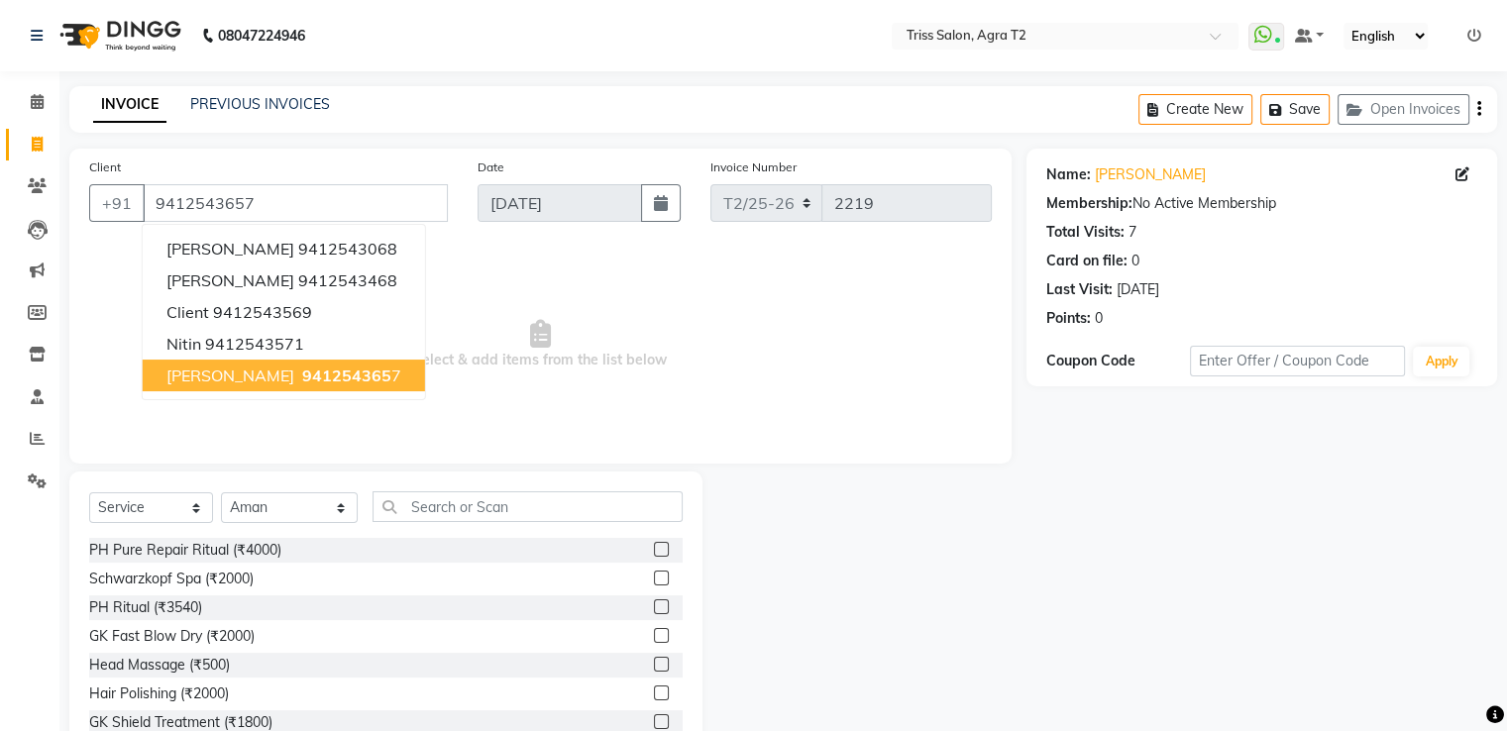
click at [302, 373] on span "941254365" at bounding box center [346, 376] width 89 height 20
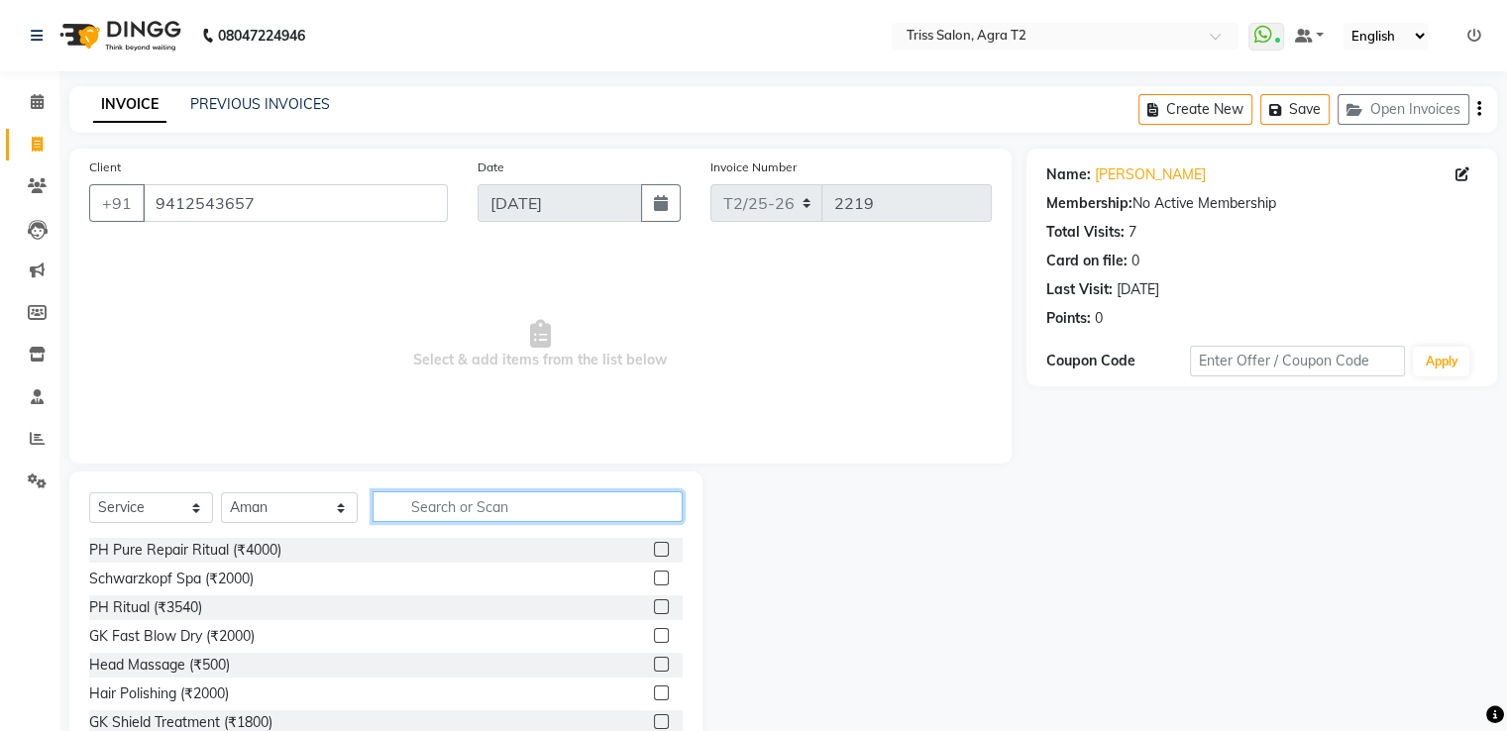
click at [416, 502] on input "text" at bounding box center [526, 506] width 309 height 31
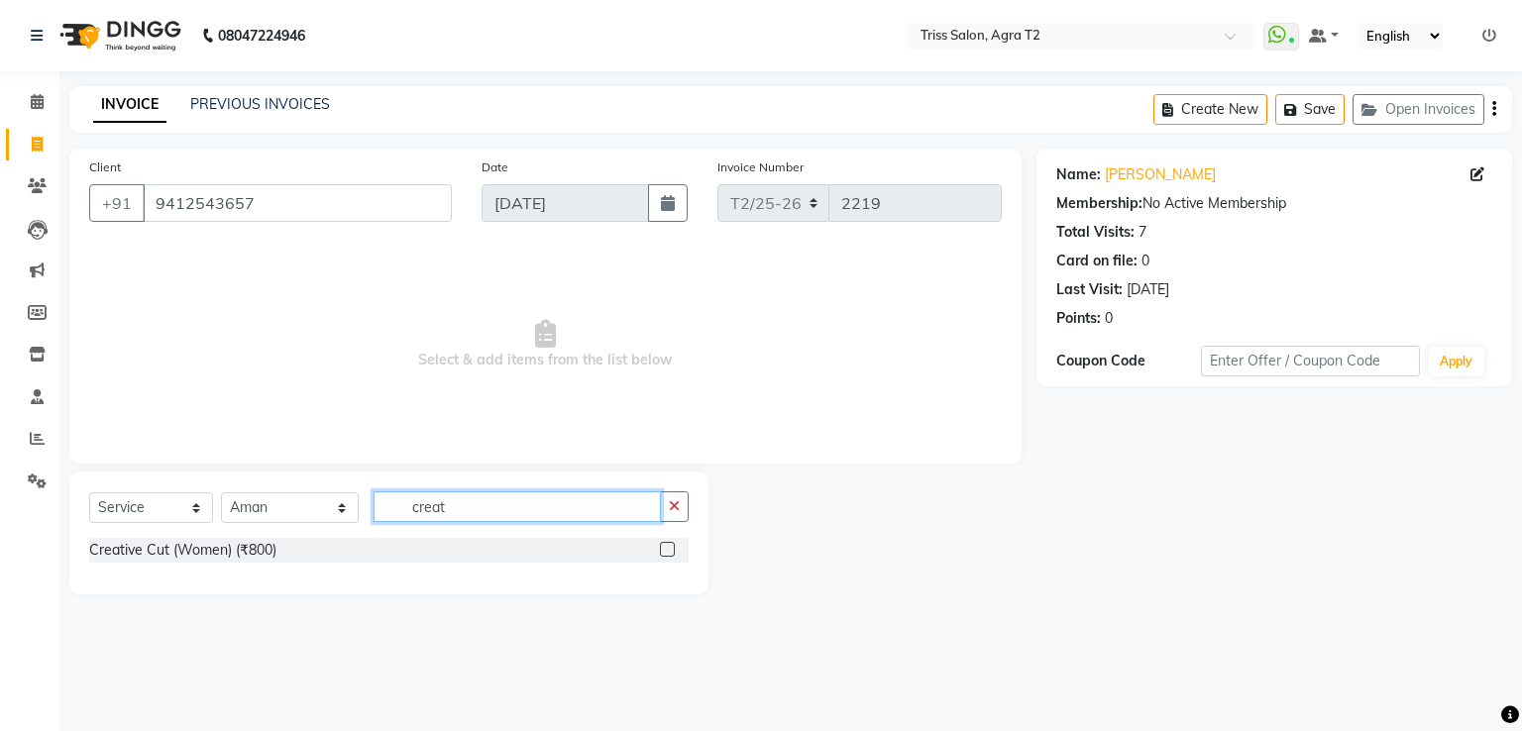
type input "creat"
click at [669, 550] on label at bounding box center [667, 549] width 15 height 15
click at [669, 550] on input "checkbox" at bounding box center [666, 550] width 13 height 13
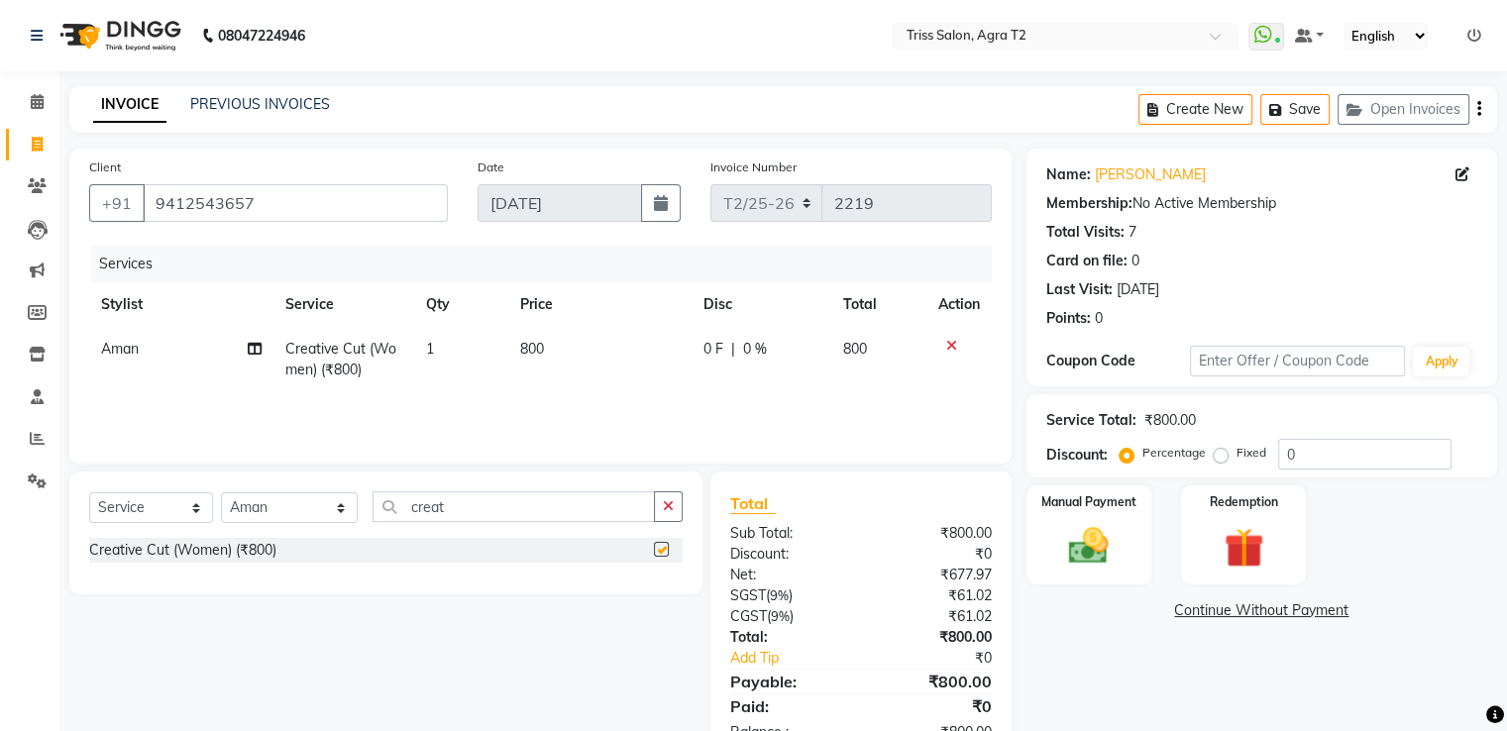
checkbox input "false"
click at [1086, 531] on img at bounding box center [1088, 546] width 64 height 46
click at [1339, 620] on span "UPI" at bounding box center [1340, 611] width 31 height 23
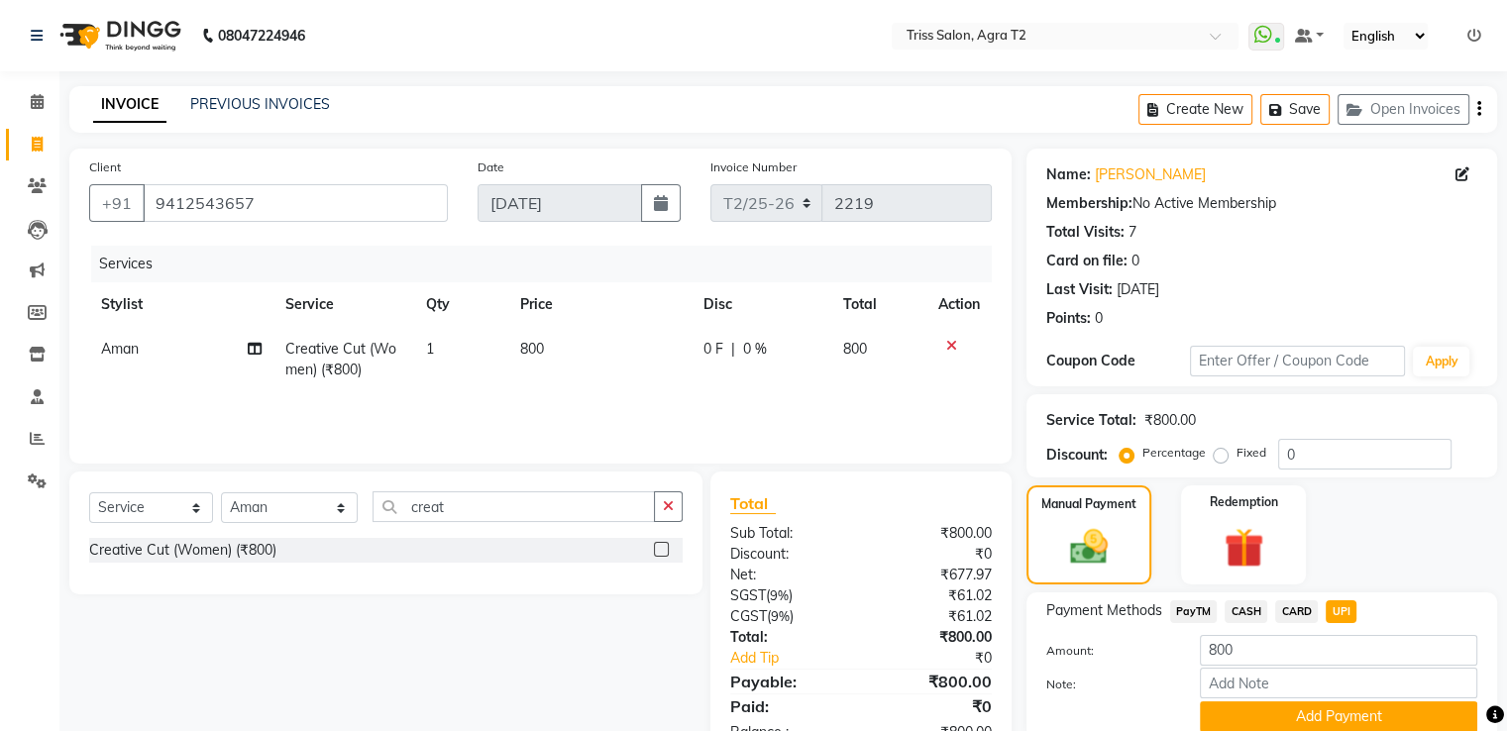
scroll to position [80, 0]
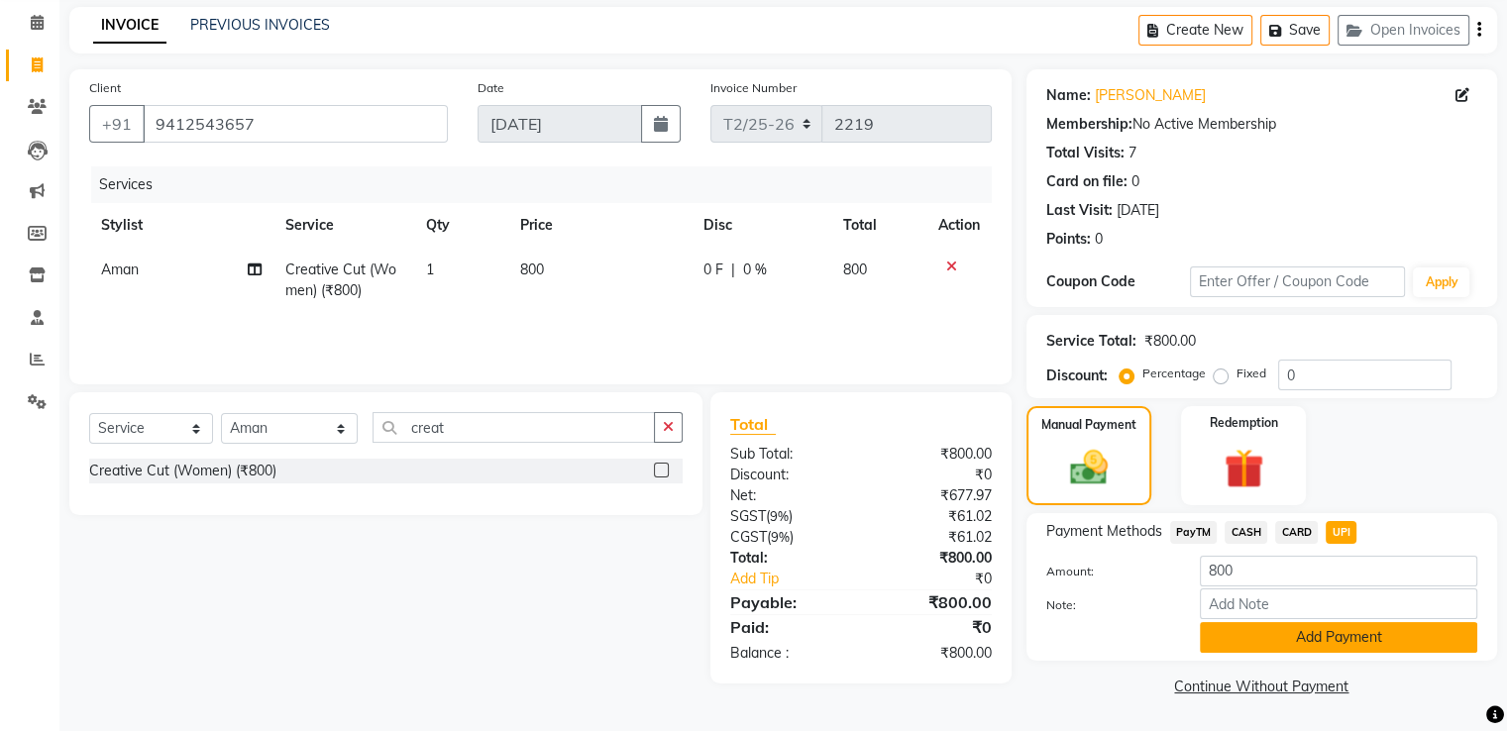
click at [1343, 642] on button "Add Payment" at bounding box center [1338, 637] width 277 height 31
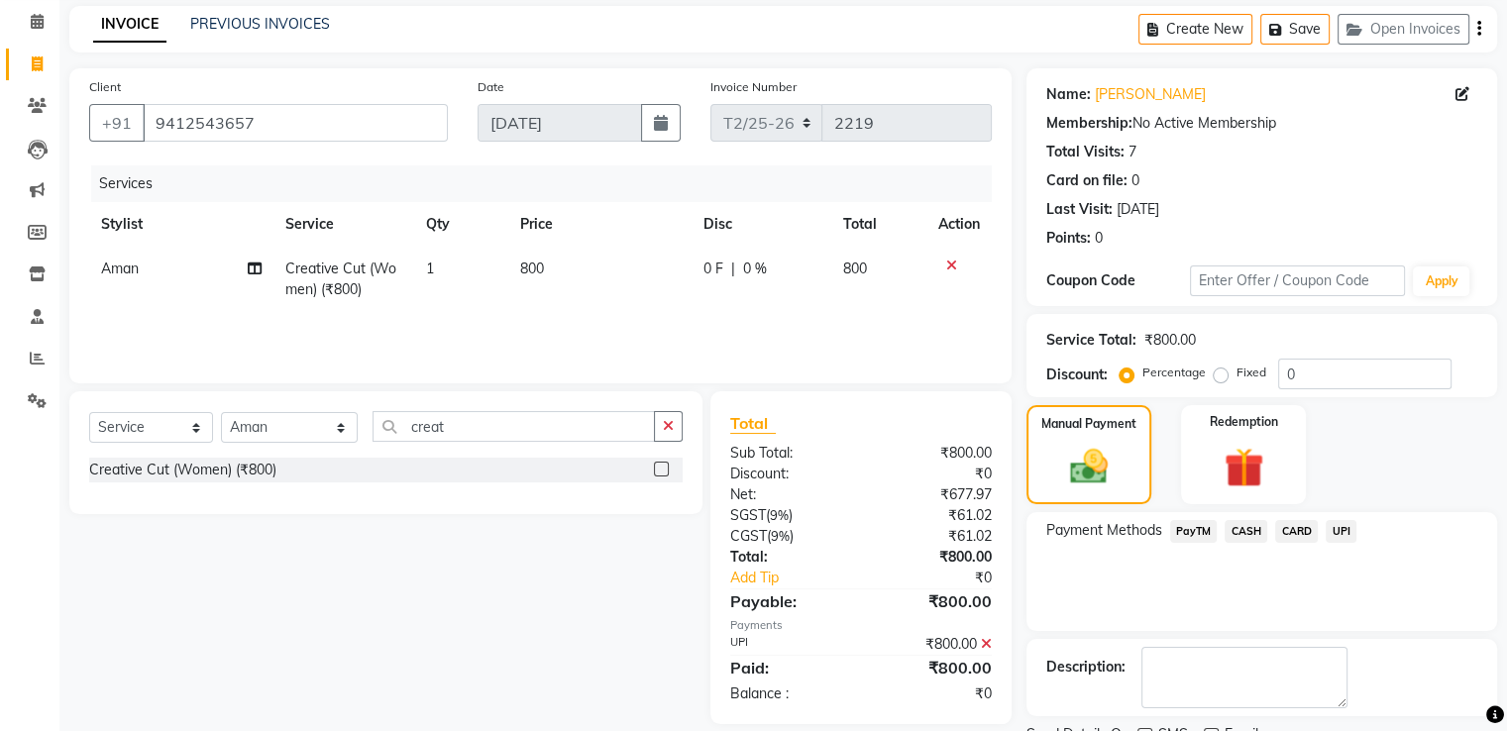
scroll to position [161, 0]
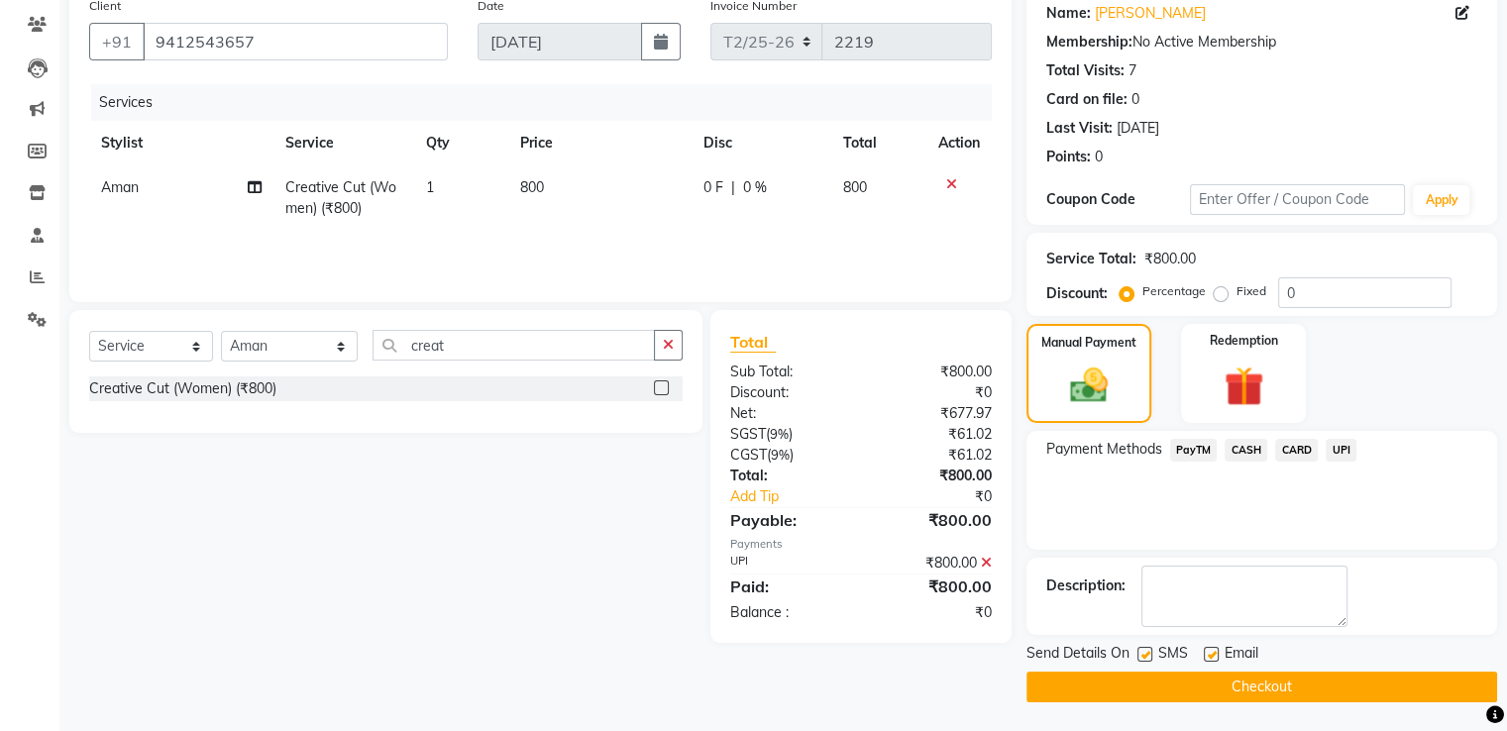
click at [1071, 694] on button "Checkout" at bounding box center [1261, 687] width 471 height 31
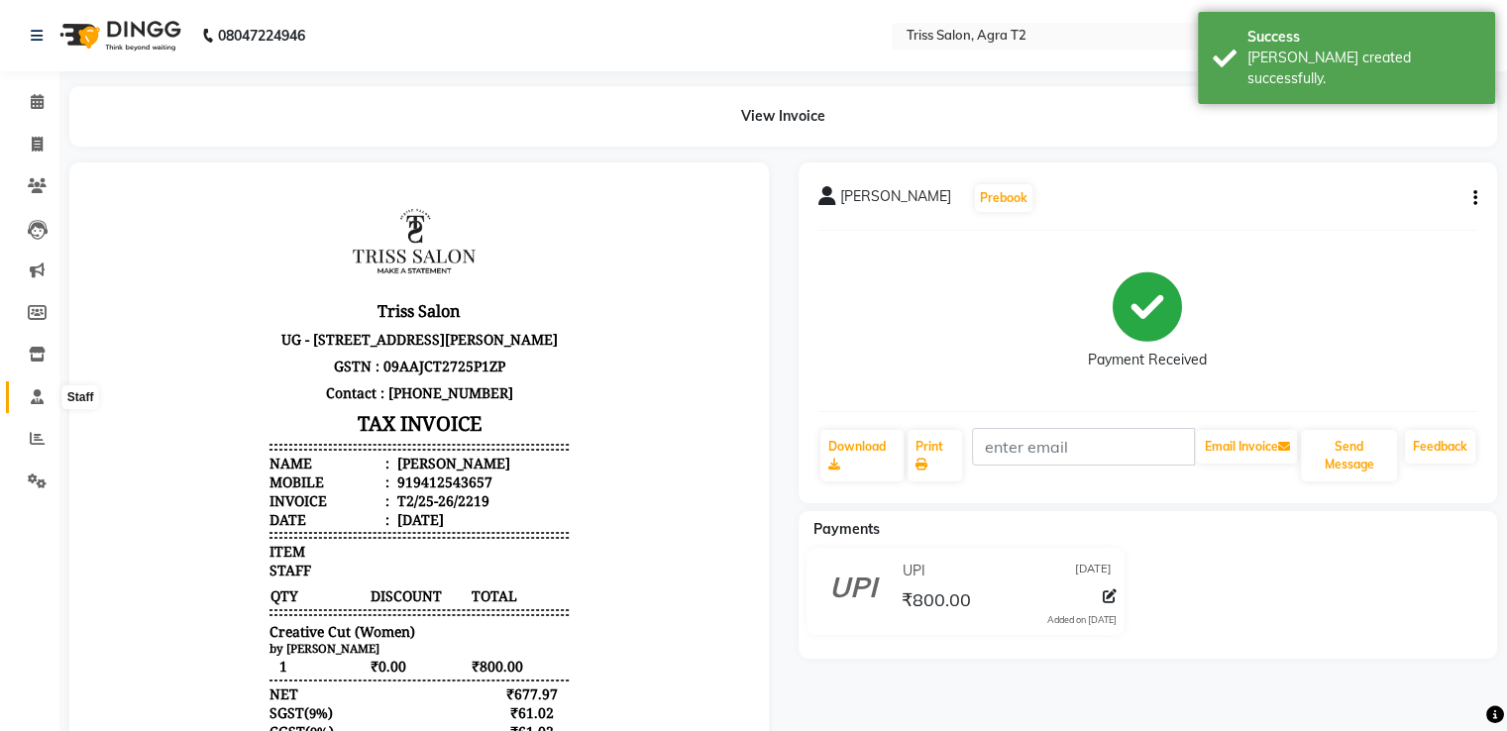
click at [37, 397] on icon at bounding box center [37, 396] width 13 height 15
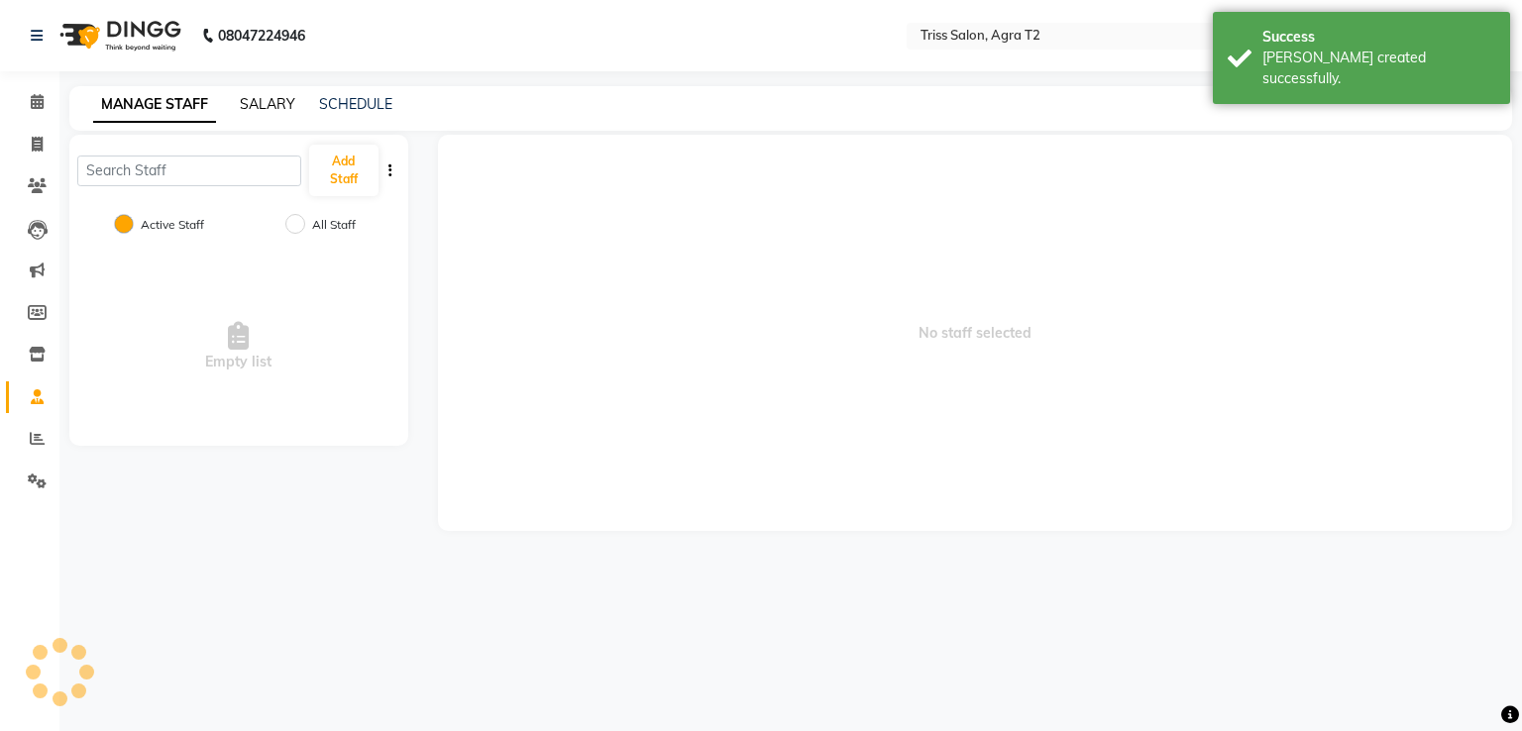
click at [249, 108] on link "SALARY" at bounding box center [267, 104] width 55 height 18
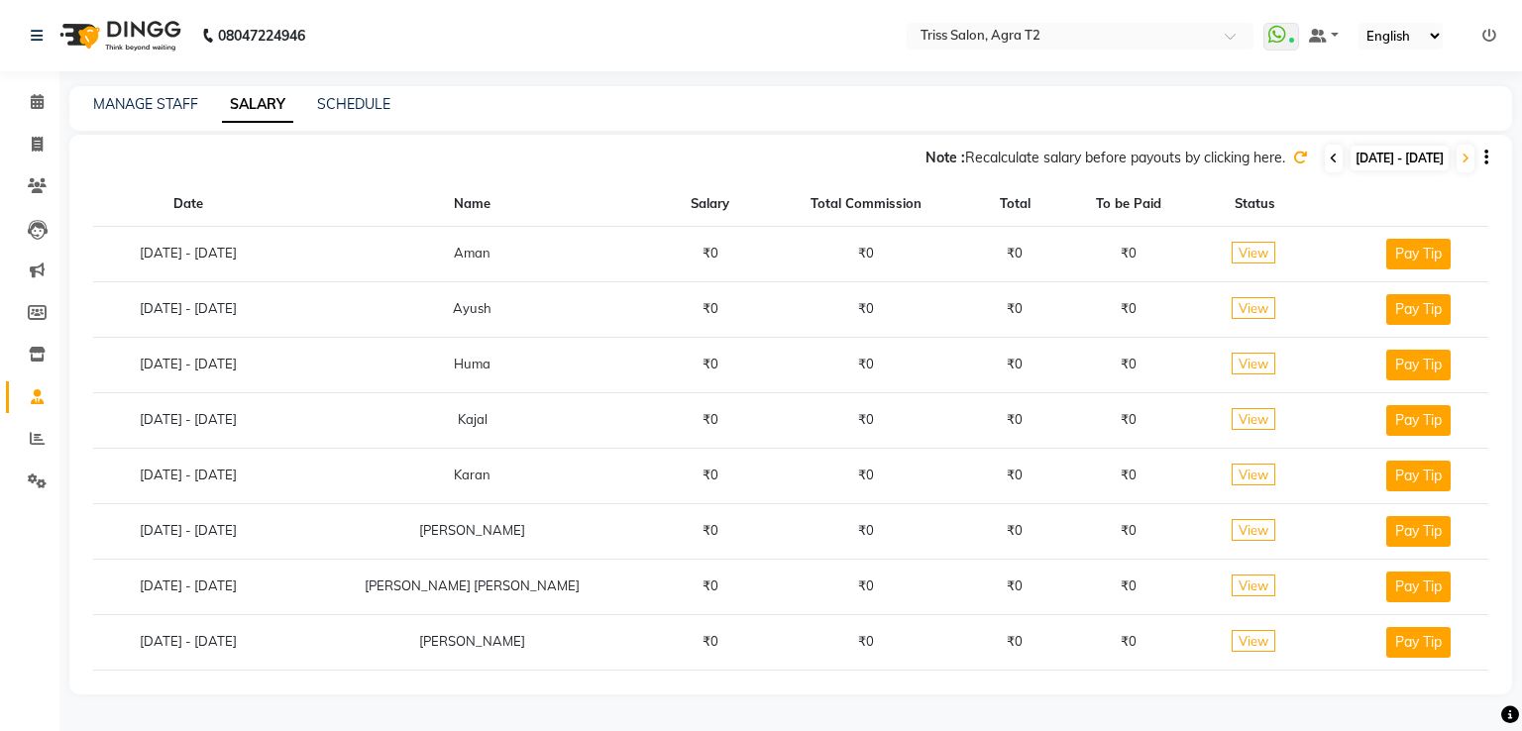
click at [1329, 156] on icon at bounding box center [1333, 159] width 8 height 12
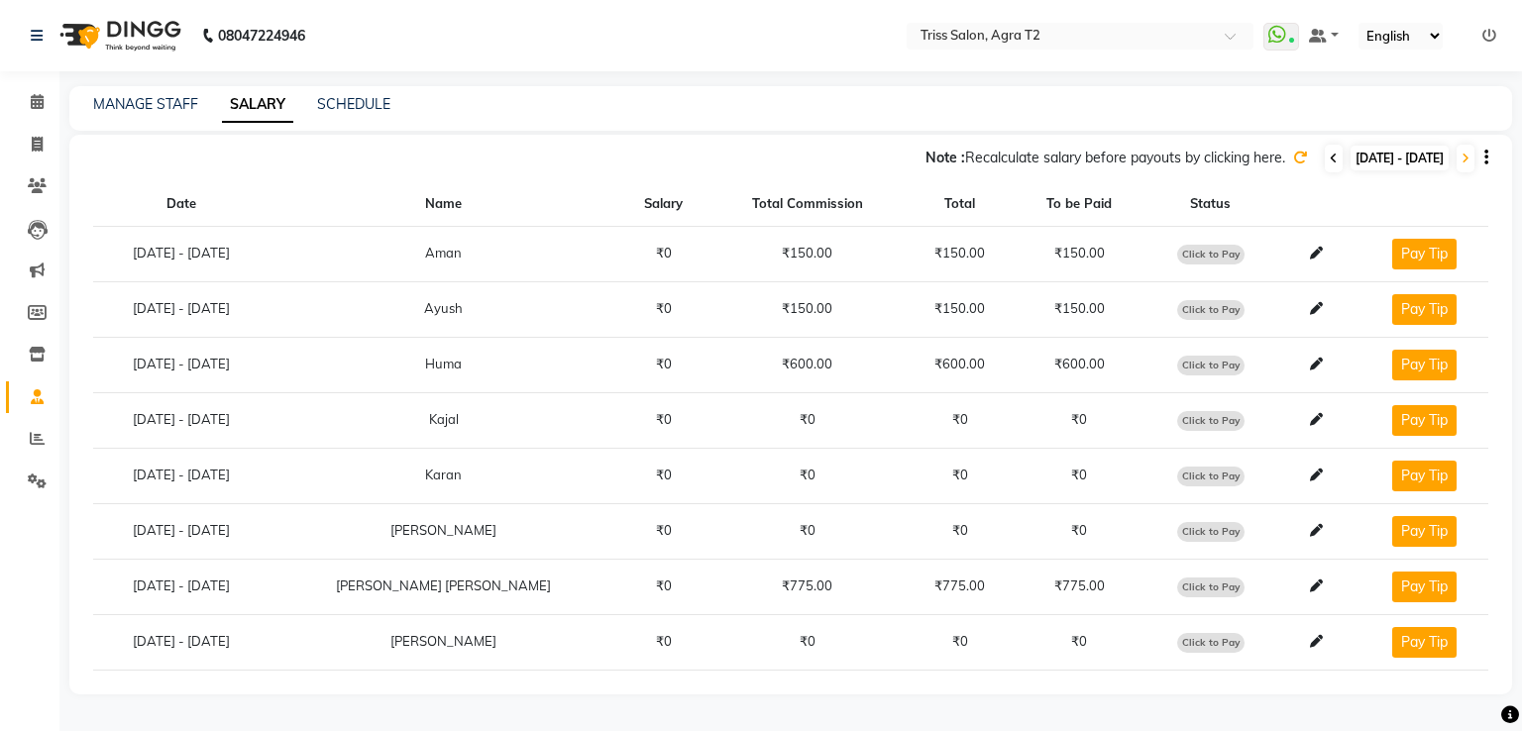
click at [1329, 156] on icon at bounding box center [1333, 159] width 8 height 12
click at [1293, 156] on icon at bounding box center [1300, 158] width 14 height 14
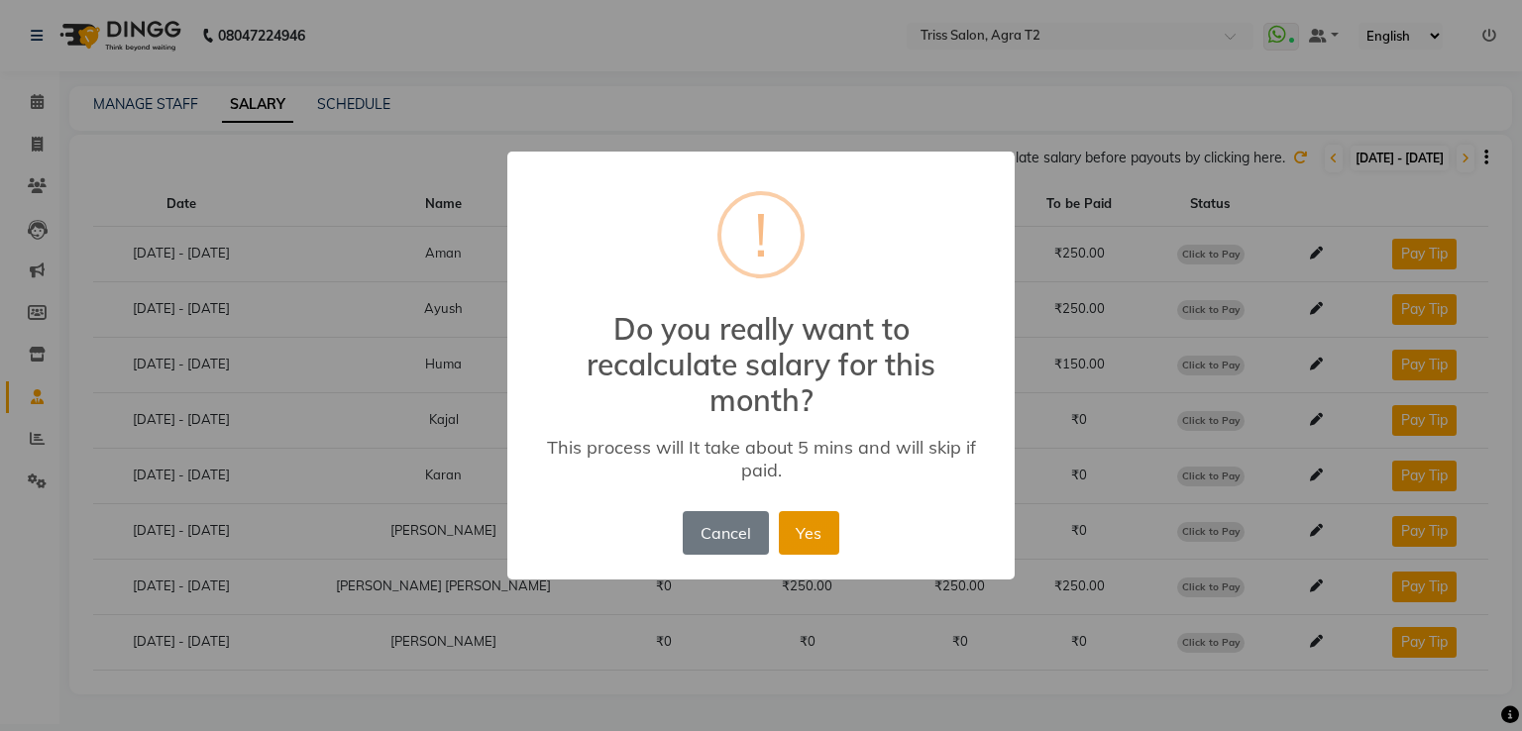
click at [801, 541] on button "Yes" at bounding box center [809, 533] width 60 height 44
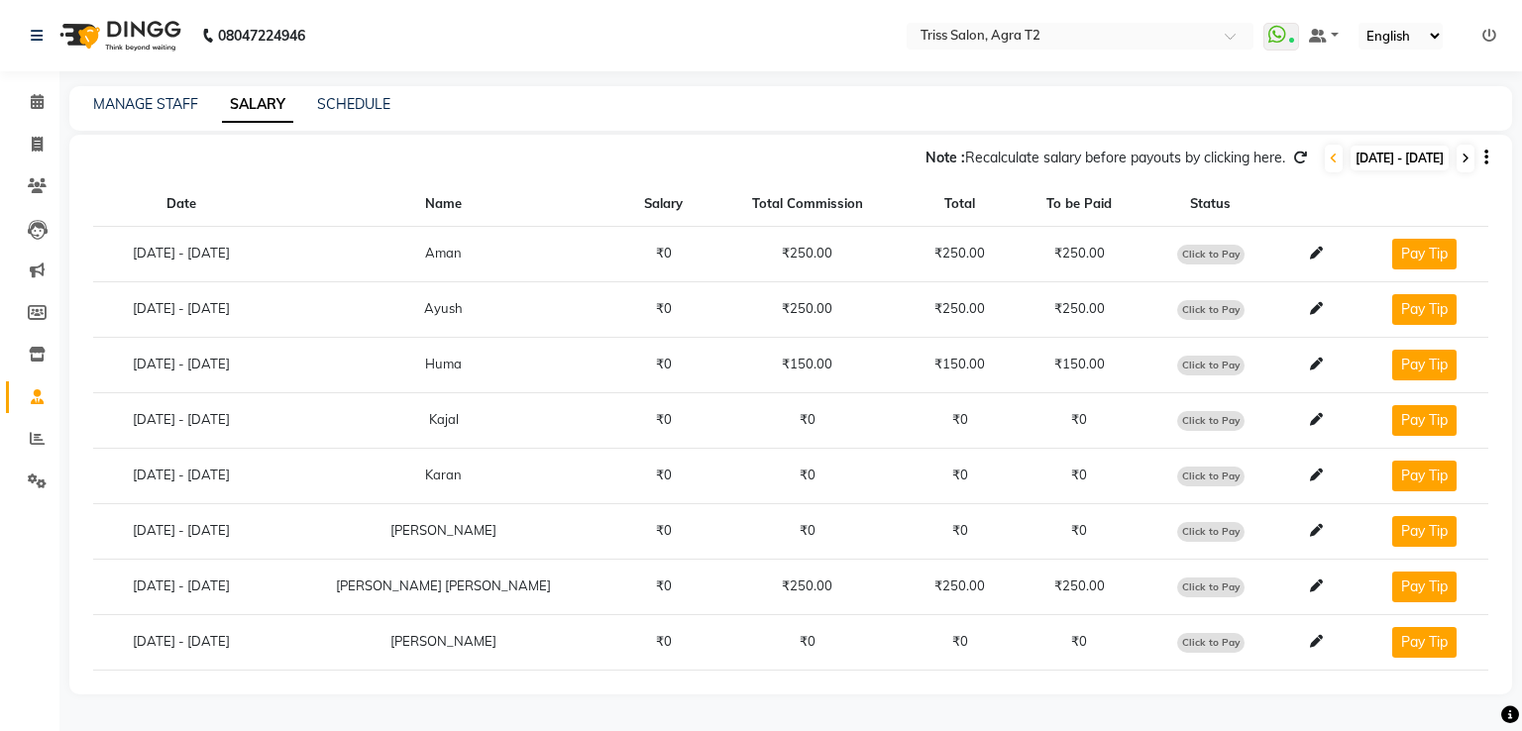
click at [1463, 157] on icon at bounding box center [1465, 159] width 8 height 12
click at [1293, 158] on icon at bounding box center [1300, 158] width 14 height 14
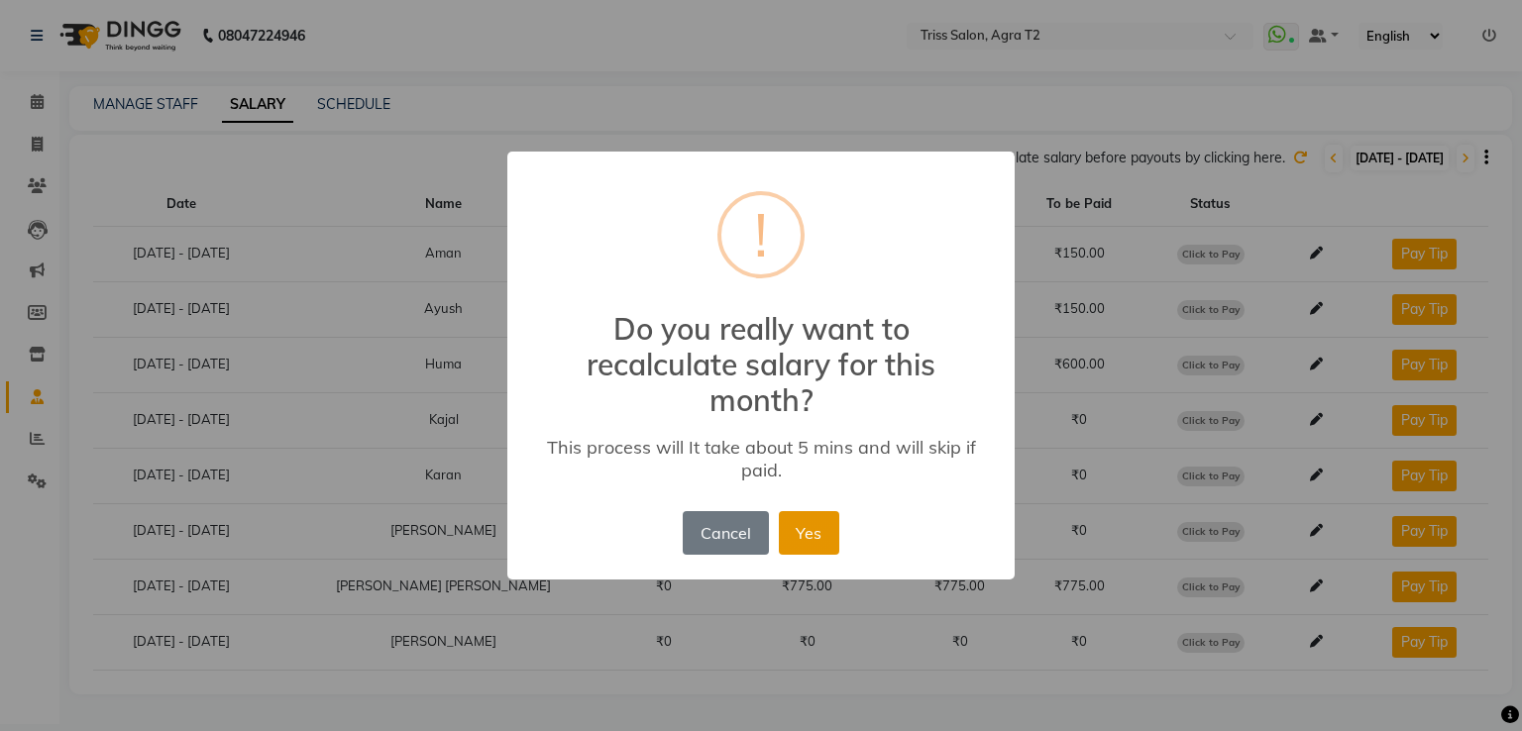
click at [803, 543] on button "Yes" at bounding box center [809, 533] width 60 height 44
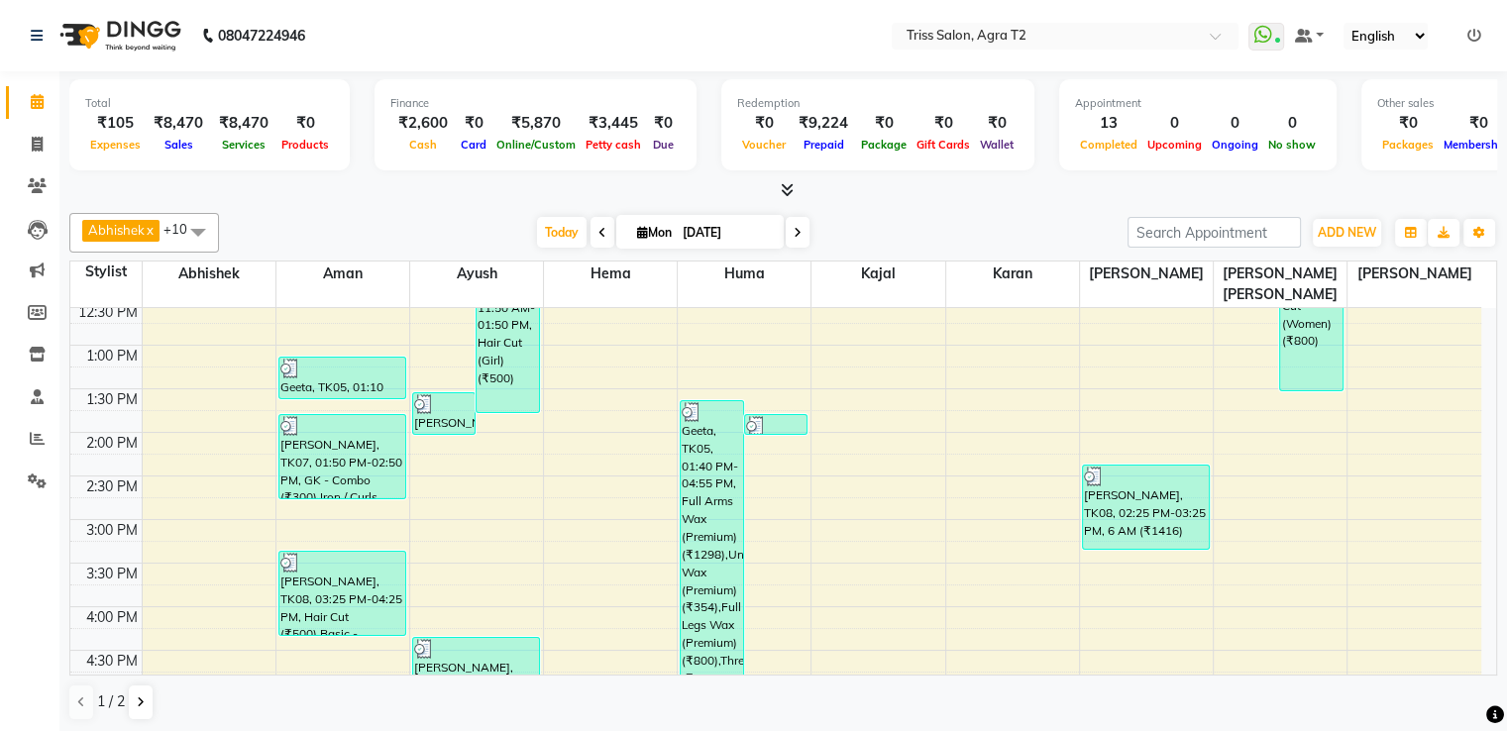
scroll to position [99, 0]
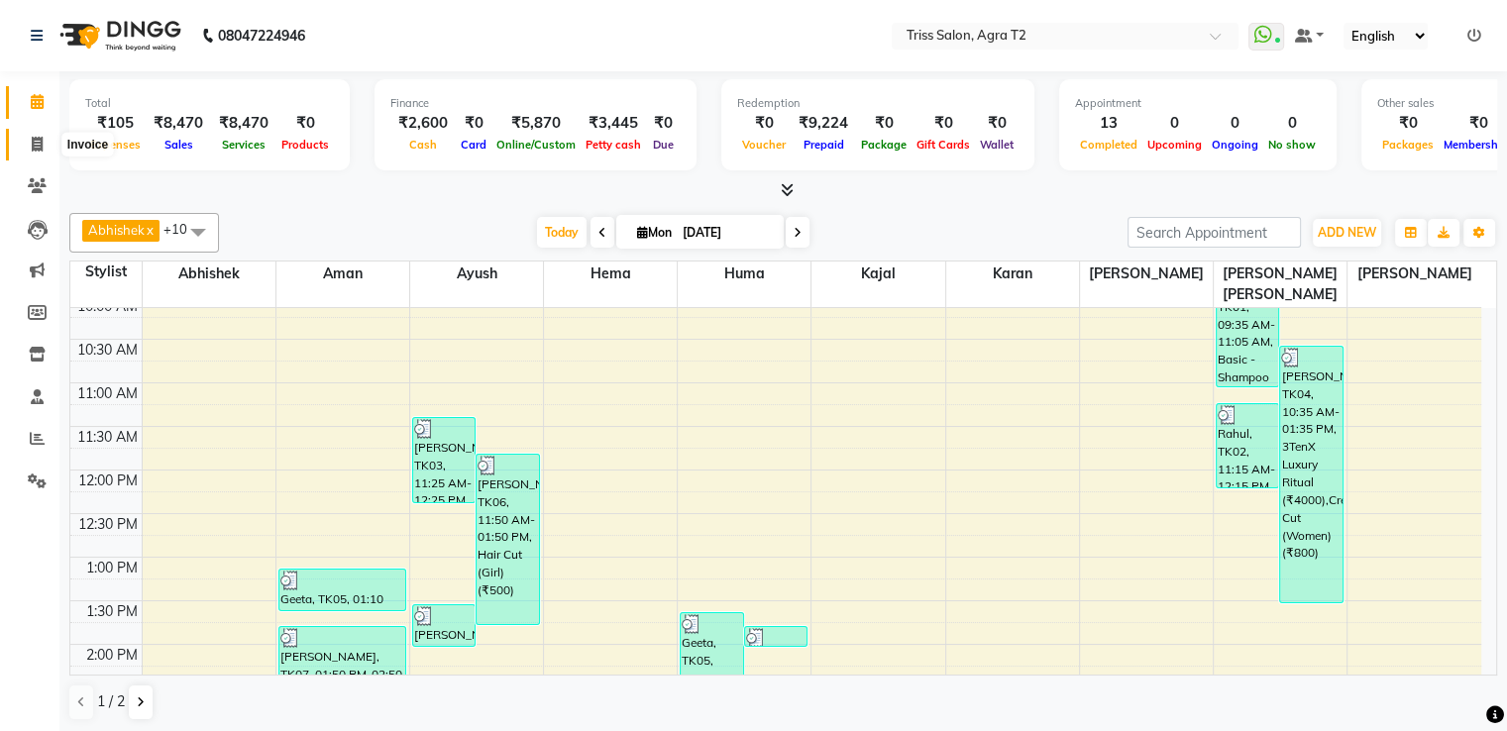
click at [26, 148] on span at bounding box center [37, 145] width 35 height 23
select select "service"
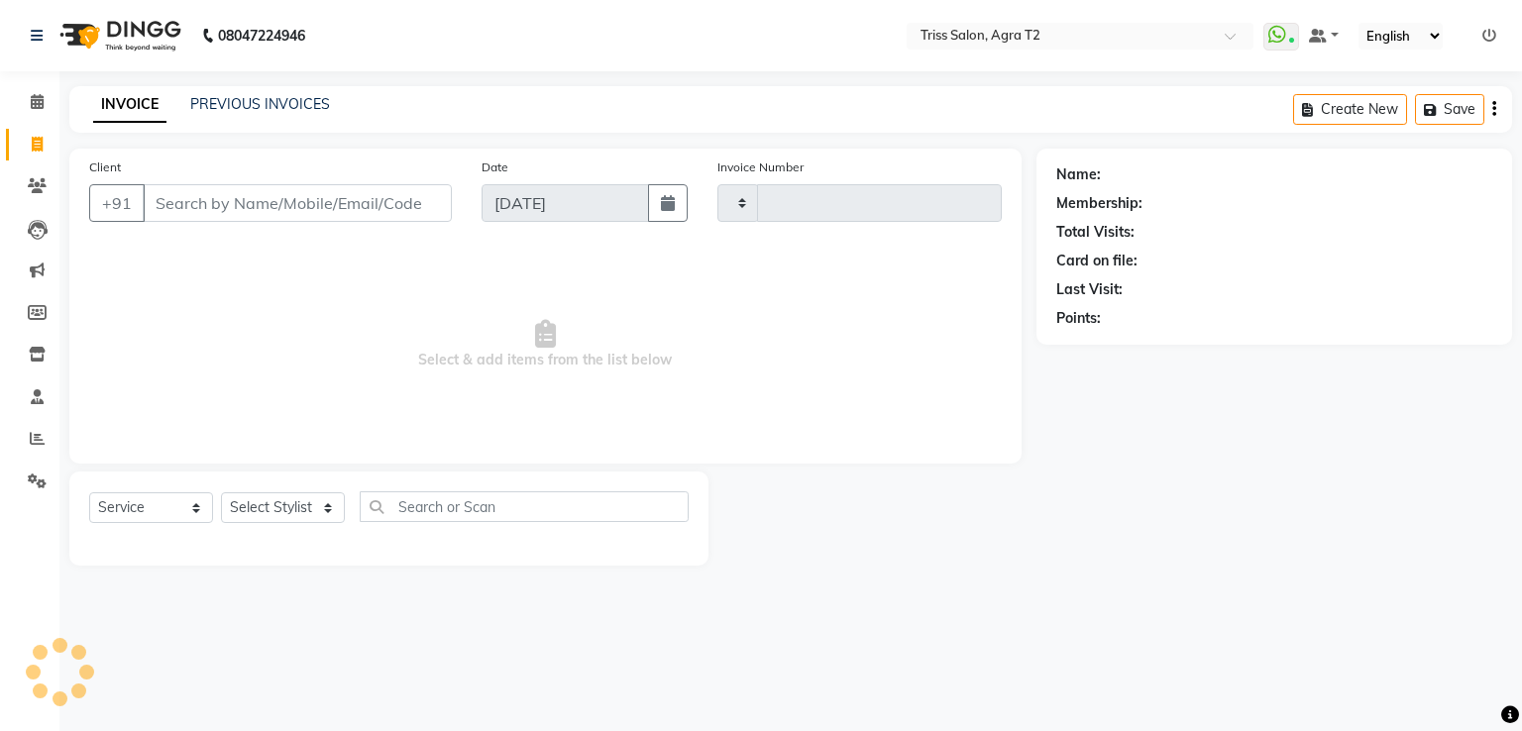
type input "2217"
select select "4301"
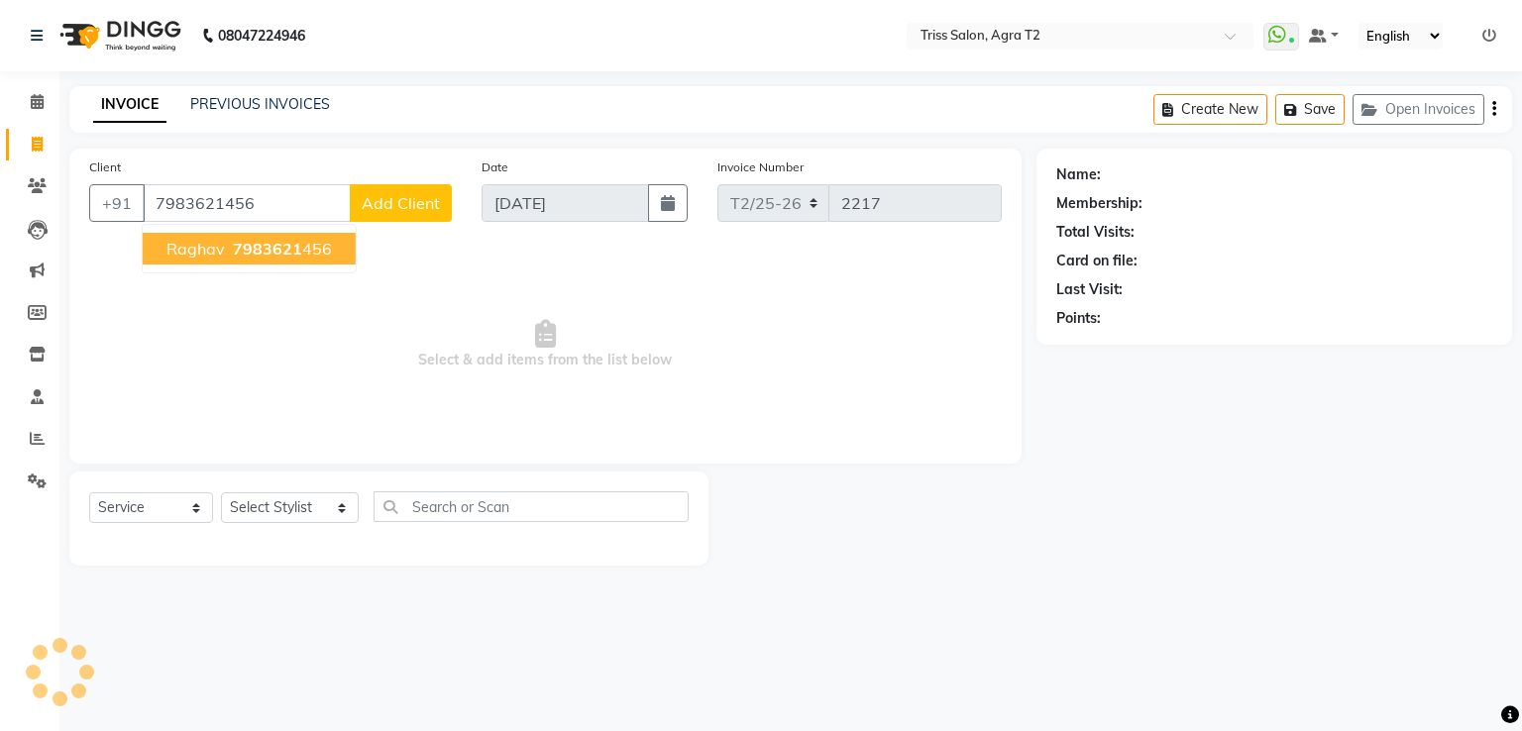
type input "7983621456"
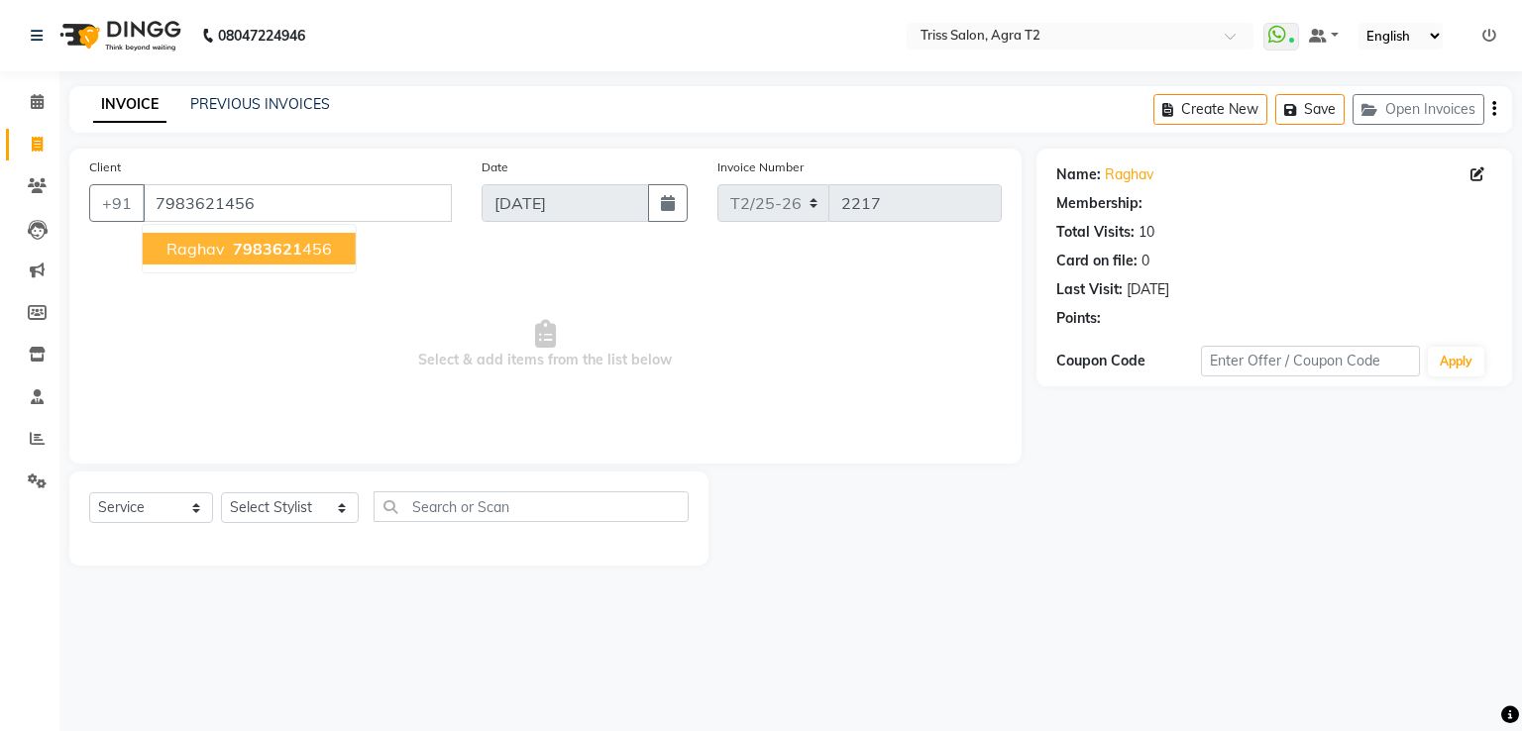
click at [304, 258] on ngb-highlight "7983621 456" at bounding box center [280, 249] width 103 height 20
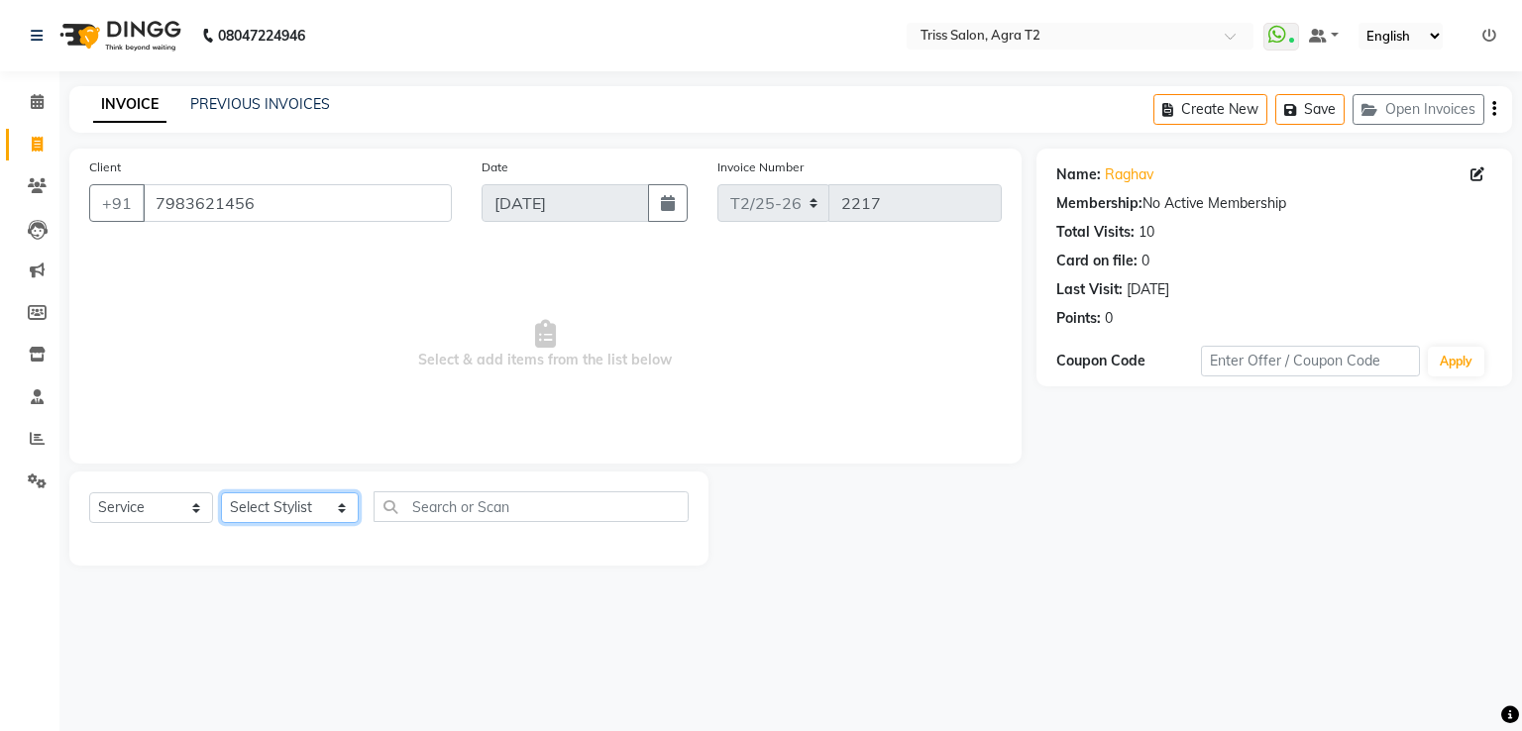
click at [288, 503] on select "Select Stylist Abhishek Aman Ayush Hema Huma Kajal Karan Kavya Chauhan Mohd. Ka…" at bounding box center [290, 507] width 138 height 31
select select "49344"
click at [221, 493] on select "Select Stylist Abhishek Aman Ayush Hema Huma Kajal Karan Kavya Chauhan Mohd. Ka…" at bounding box center [290, 507] width 138 height 31
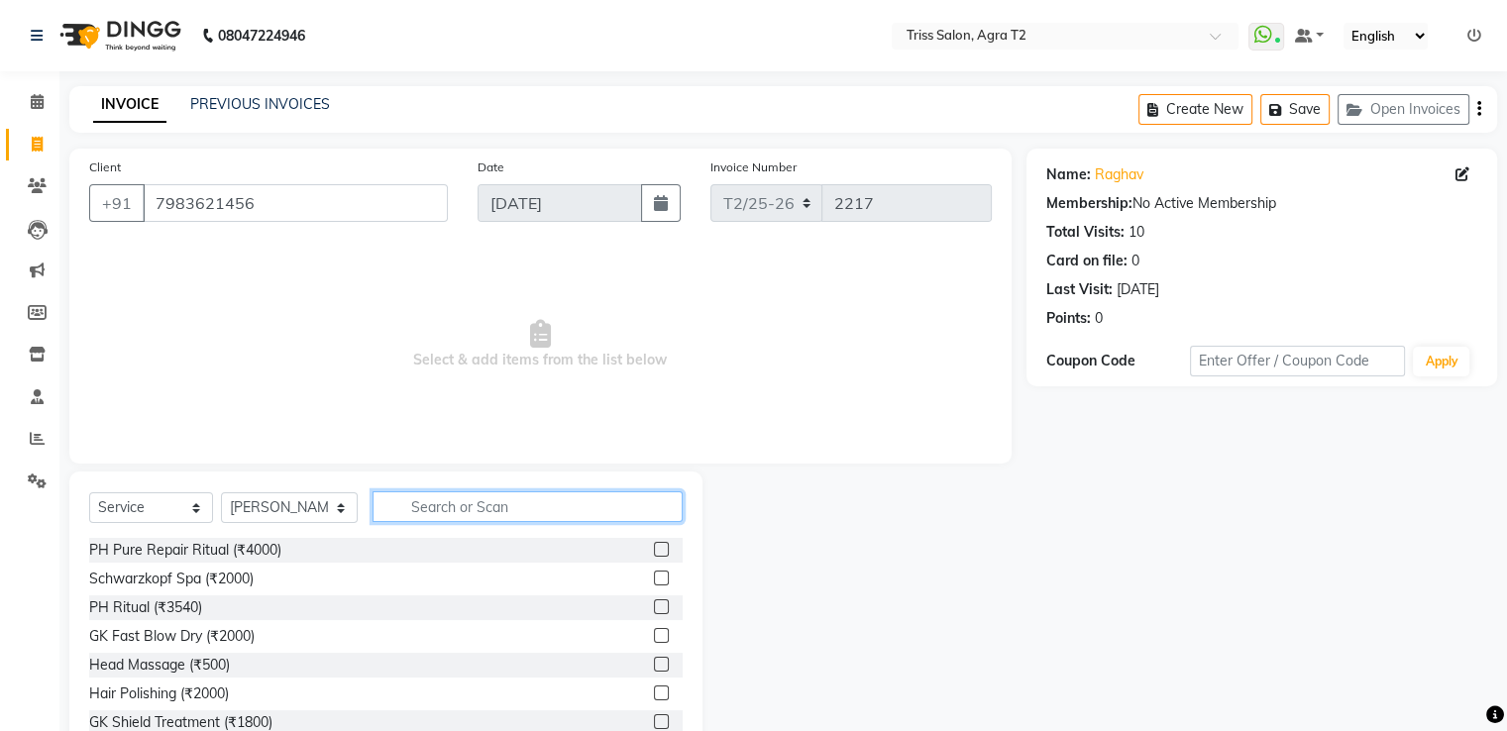
click at [390, 504] on input "text" at bounding box center [526, 506] width 309 height 31
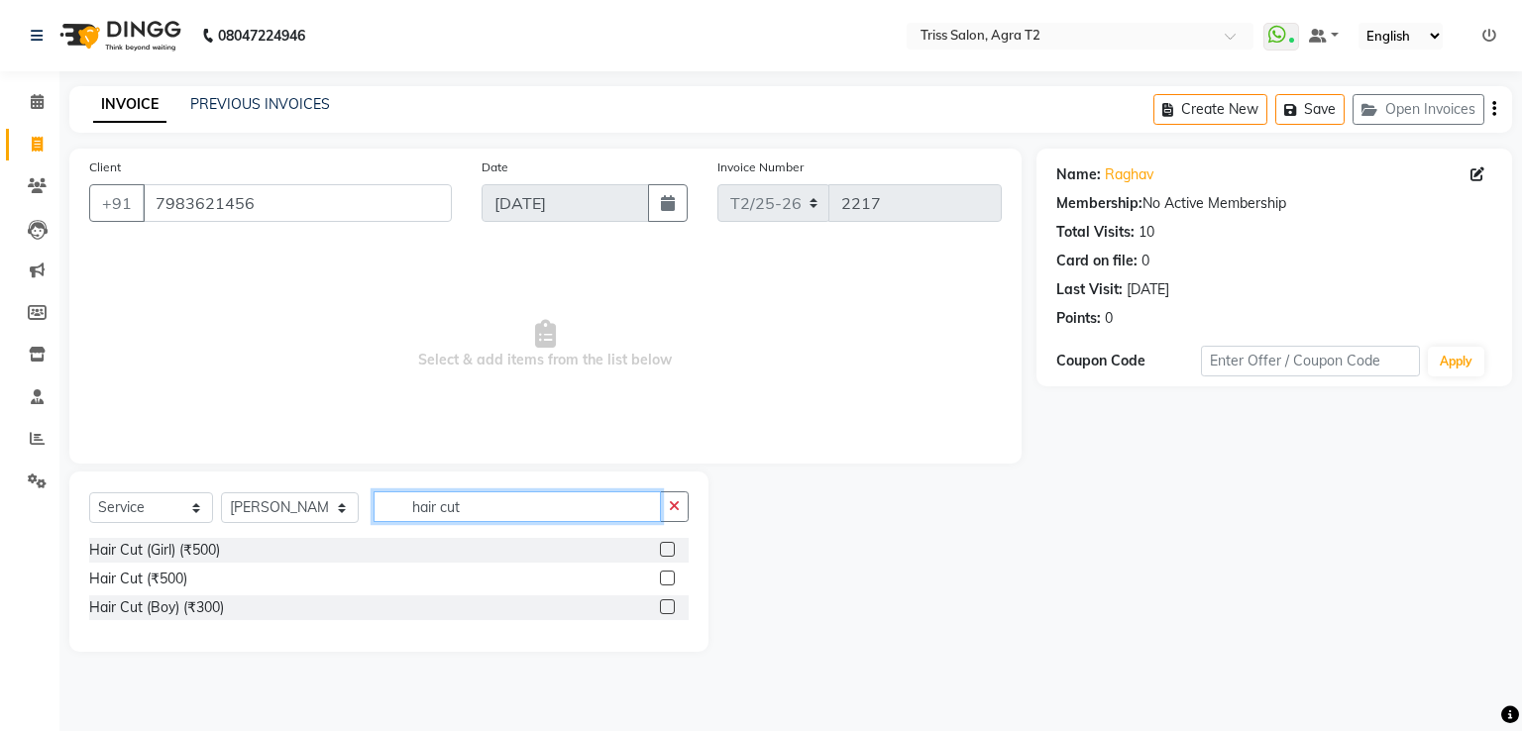
type input "hair cut"
click at [671, 582] on label at bounding box center [667, 578] width 15 height 15
click at [671, 582] on input "checkbox" at bounding box center [666, 579] width 13 height 13
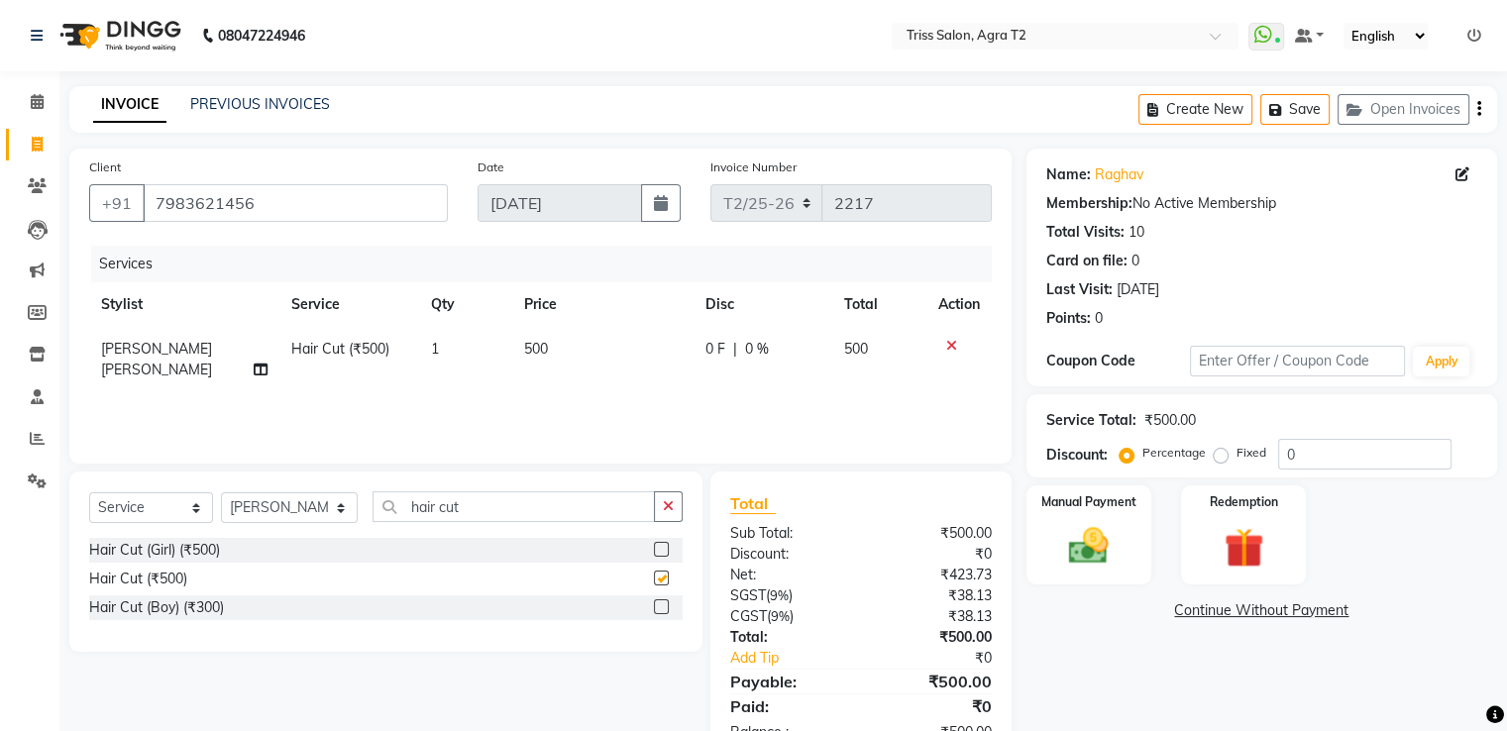
checkbox input "false"
click at [676, 512] on button "button" at bounding box center [668, 506] width 29 height 31
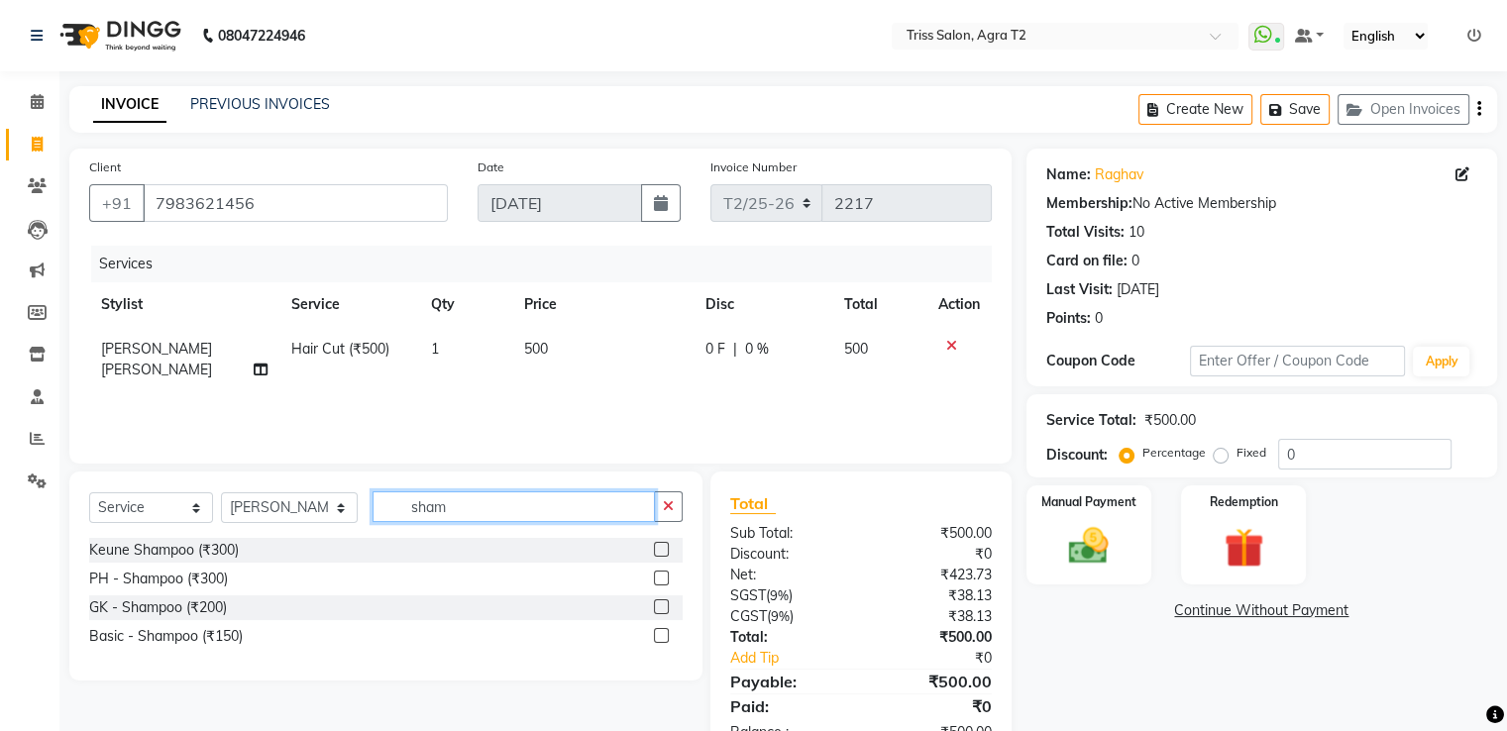
type input "sham"
click at [661, 641] on label at bounding box center [661, 635] width 15 height 15
click at [661, 641] on input "checkbox" at bounding box center [660, 636] width 13 height 13
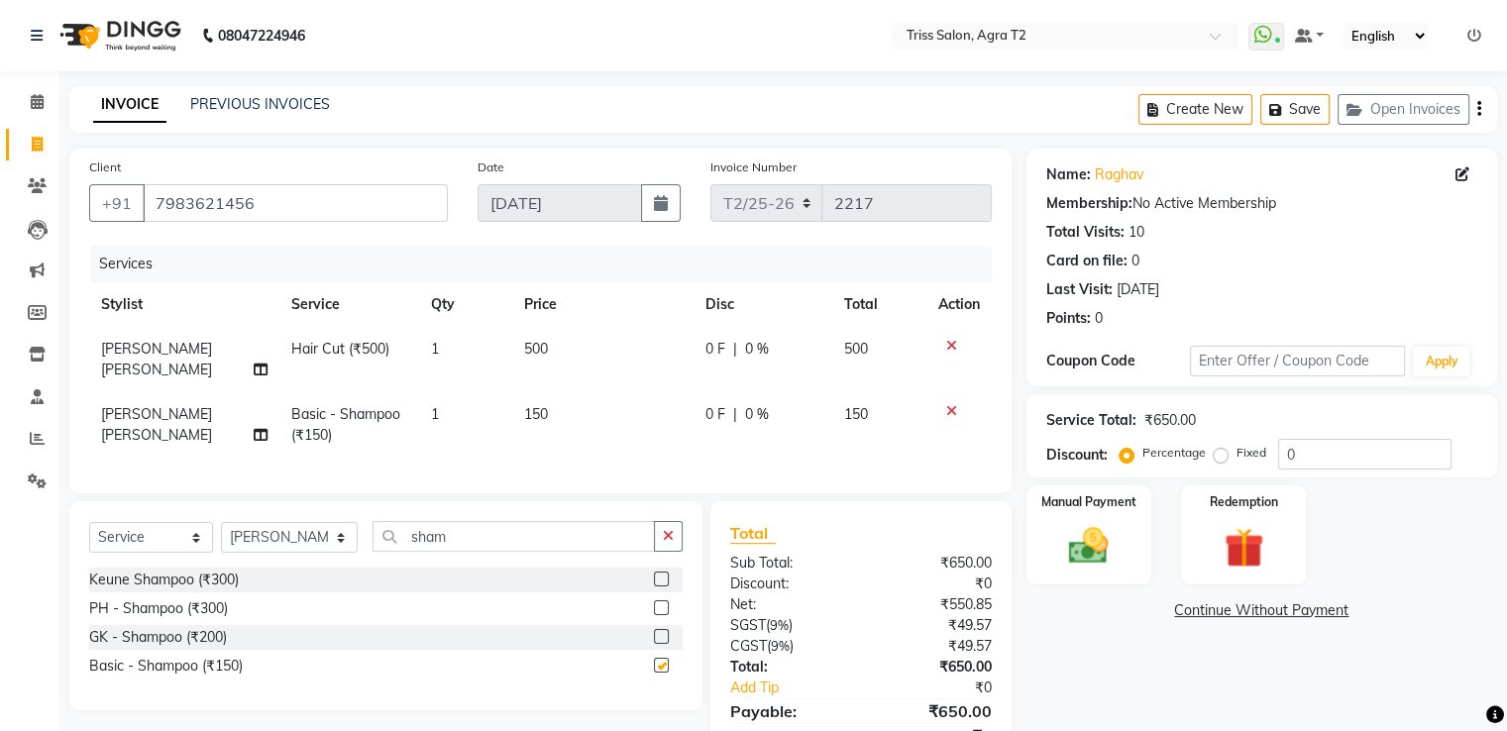
checkbox input "false"
click at [1106, 543] on img at bounding box center [1088, 547] width 66 height 48
click at [1350, 617] on span "UPI" at bounding box center [1340, 611] width 31 height 23
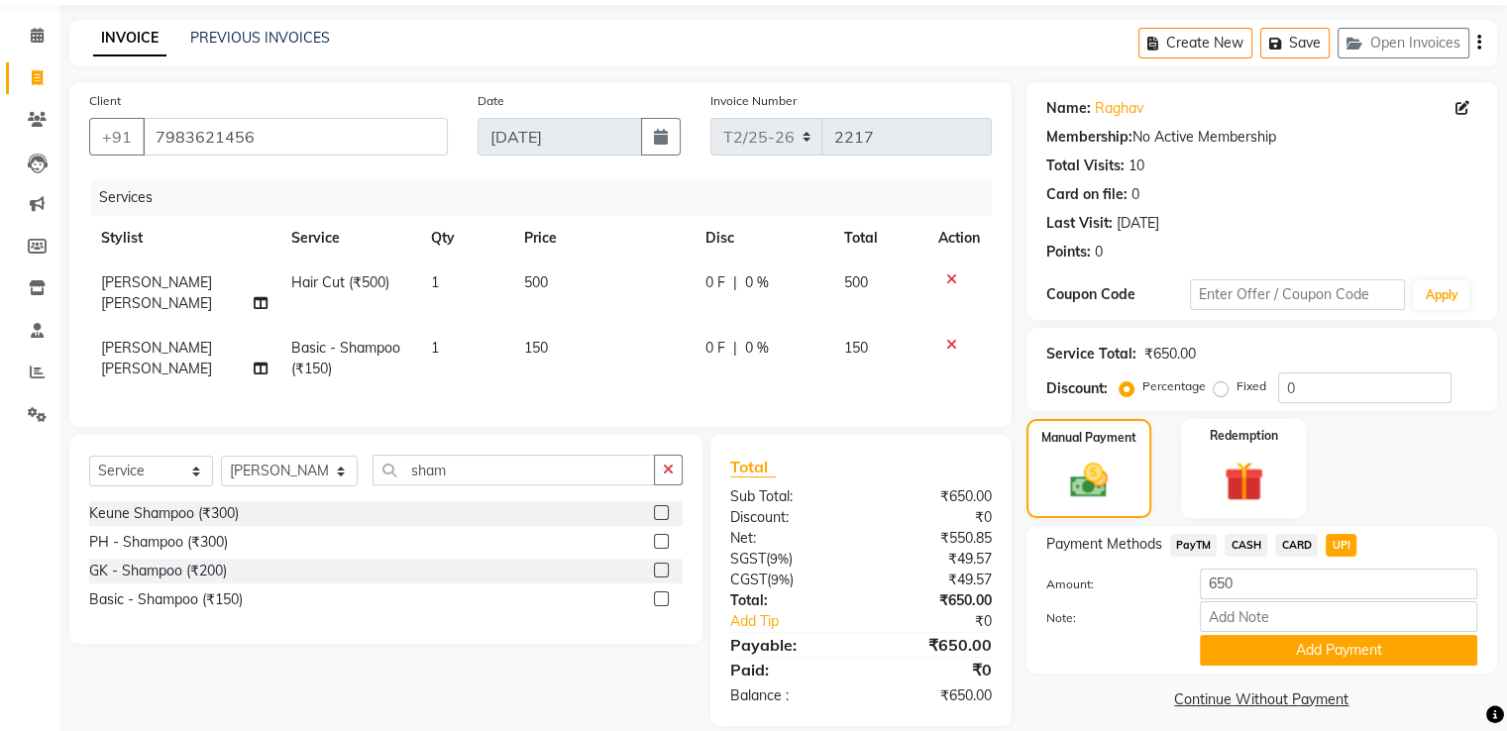
scroll to position [86, 0]
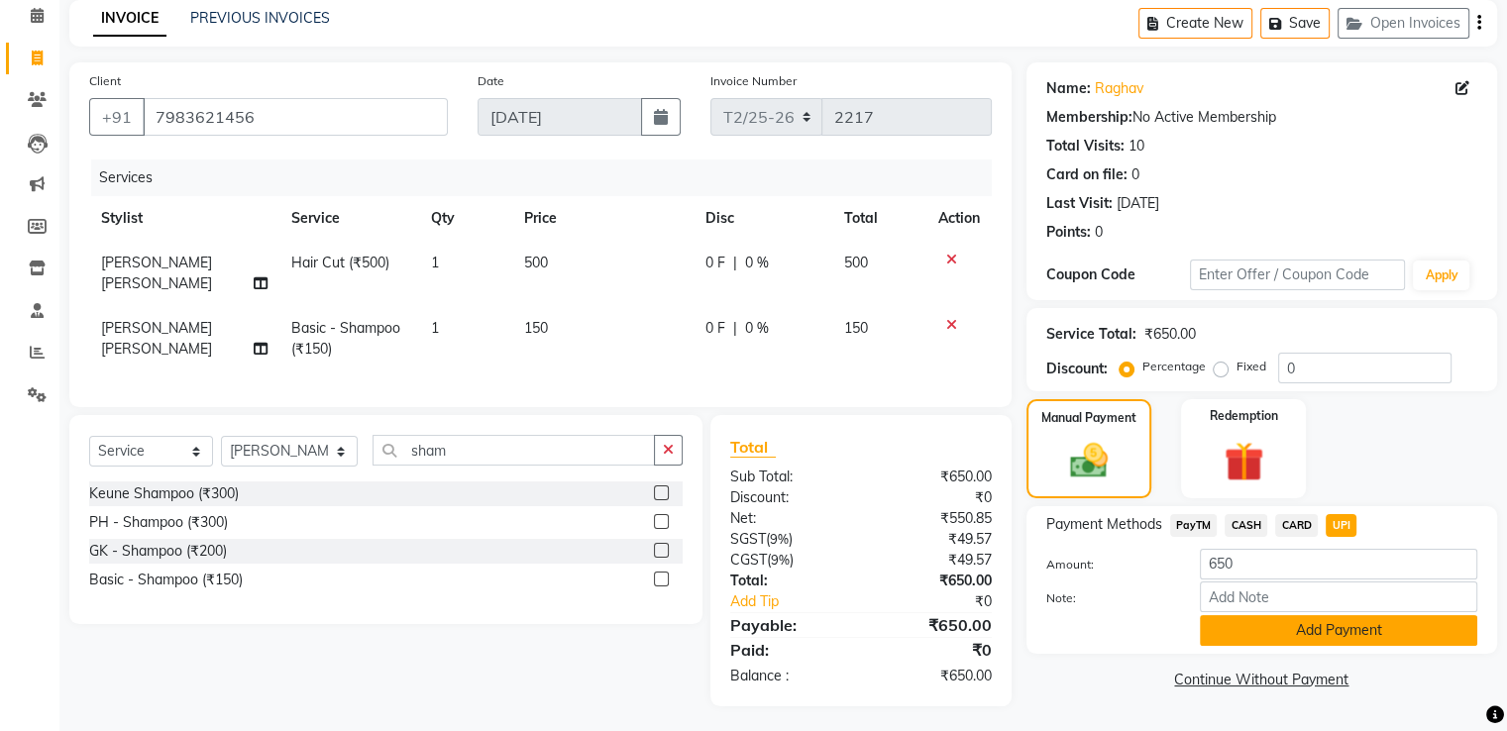
click at [1370, 640] on button "Add Payment" at bounding box center [1338, 630] width 277 height 31
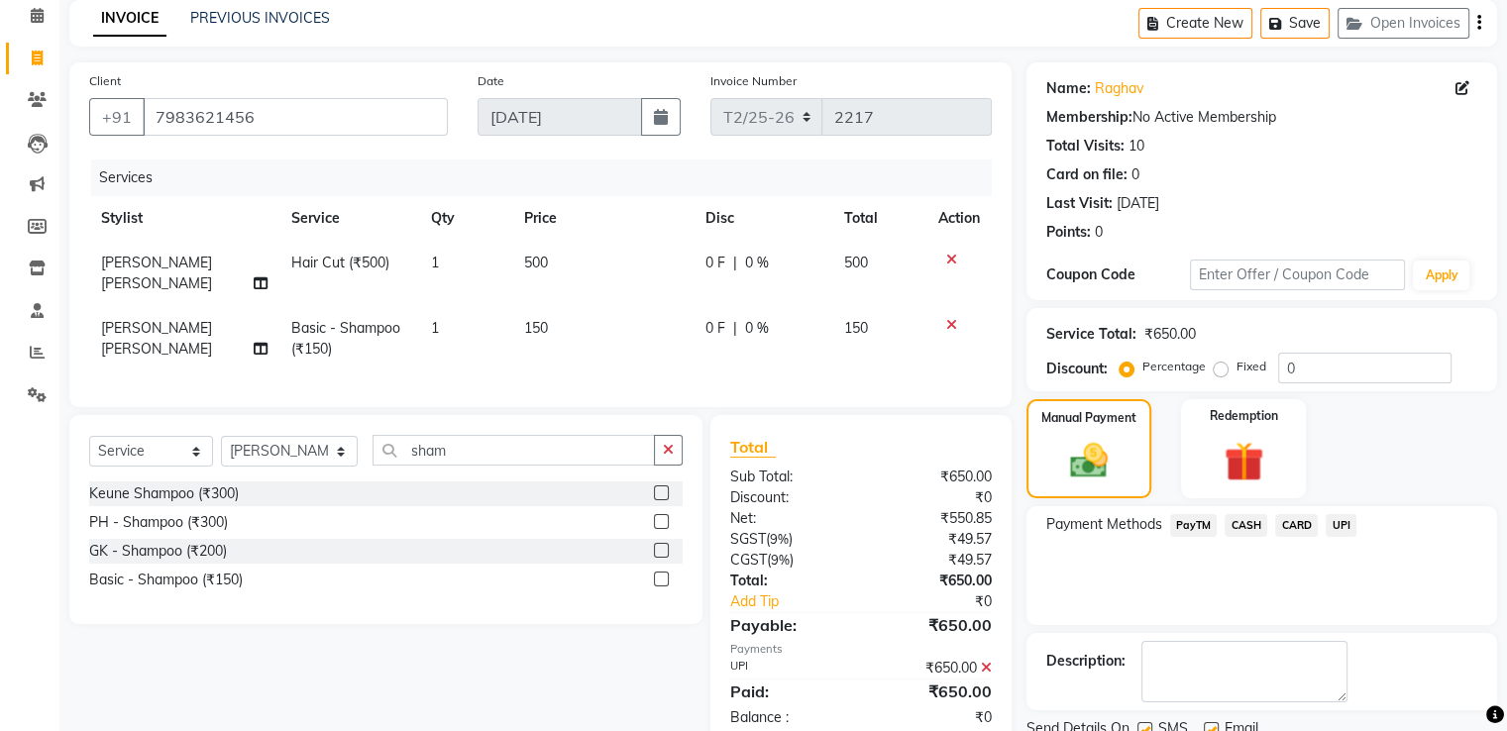
scroll to position [161, 0]
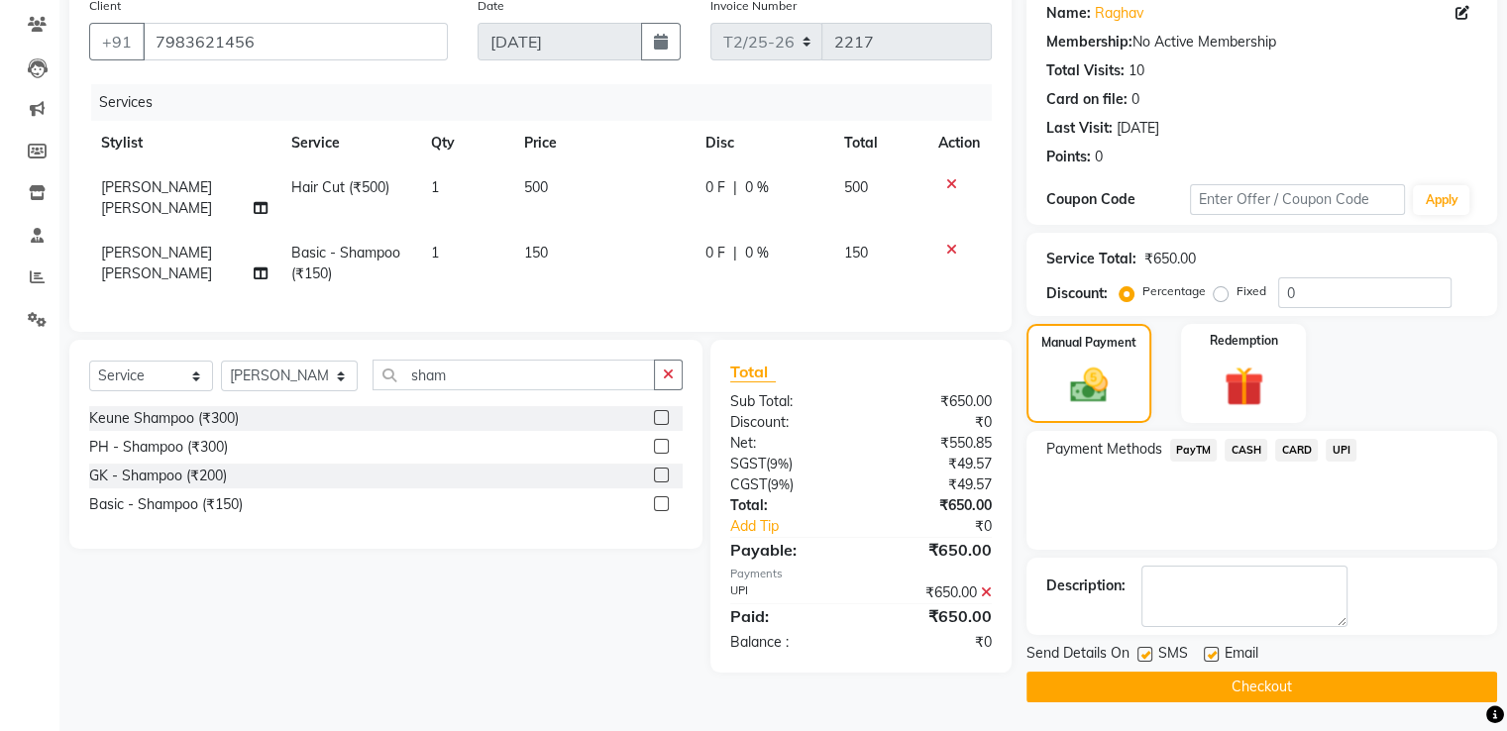
click at [1322, 682] on button "Checkout" at bounding box center [1261, 687] width 471 height 31
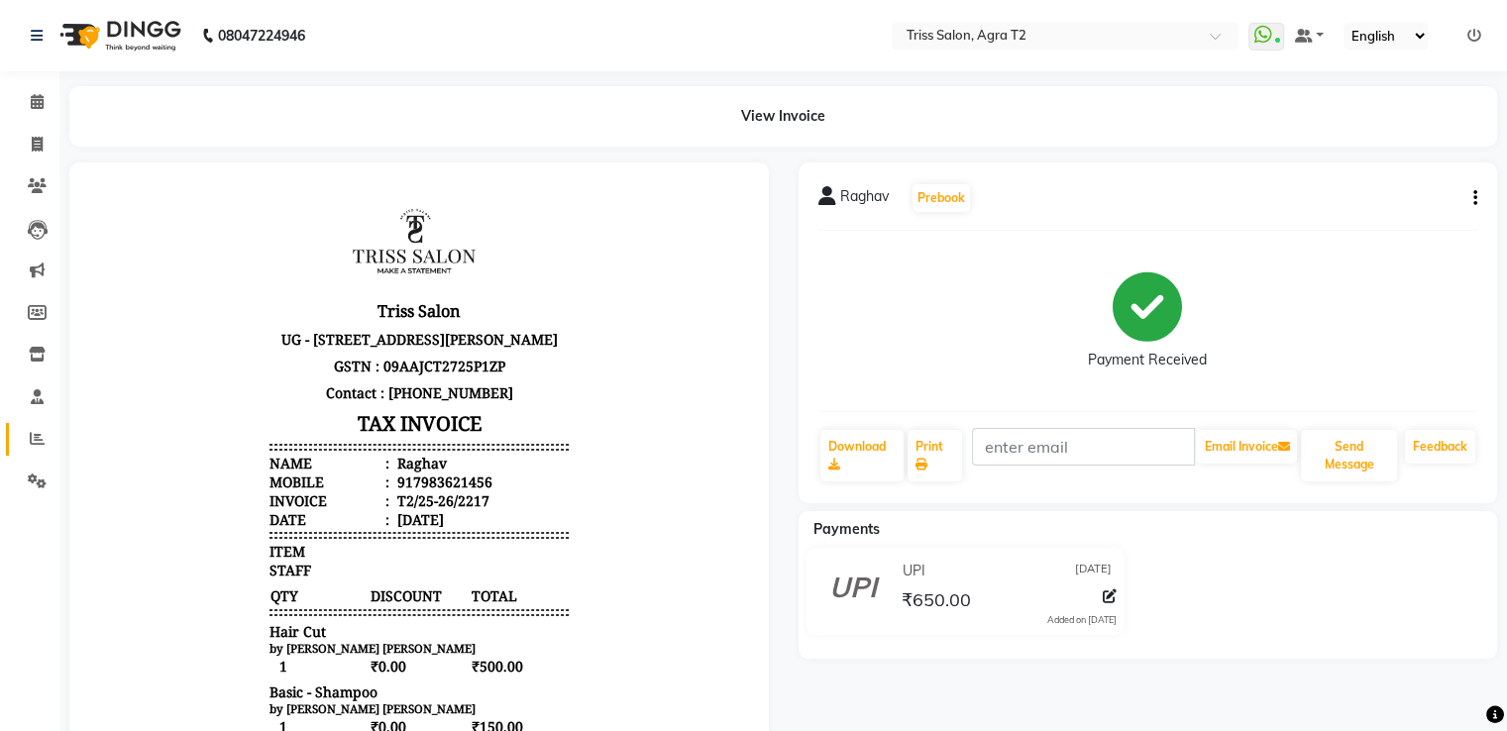
click at [32, 442] on icon at bounding box center [37, 438] width 15 height 15
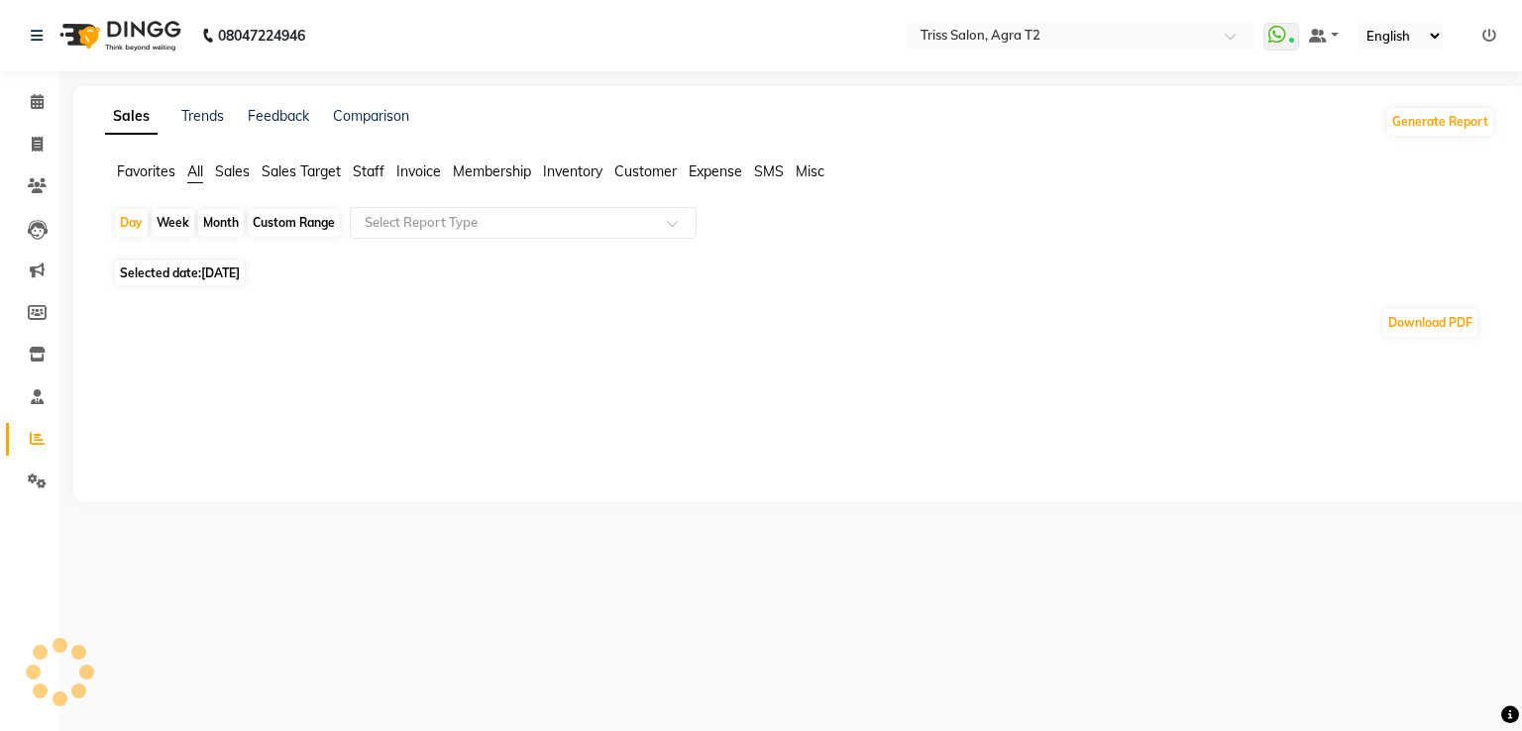
click at [368, 178] on span "Staff" at bounding box center [369, 171] width 32 height 18
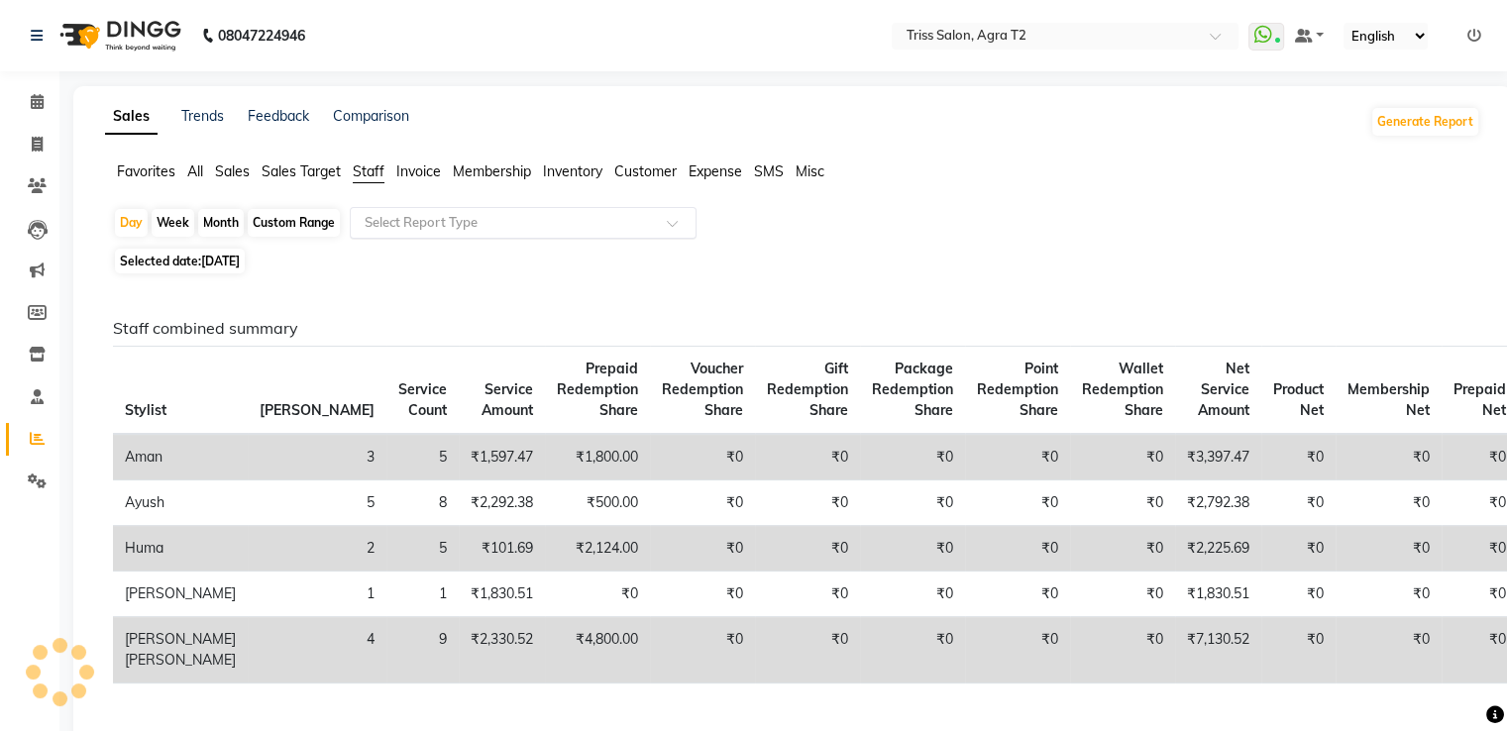
click at [420, 230] on input "text" at bounding box center [503, 223] width 285 height 20
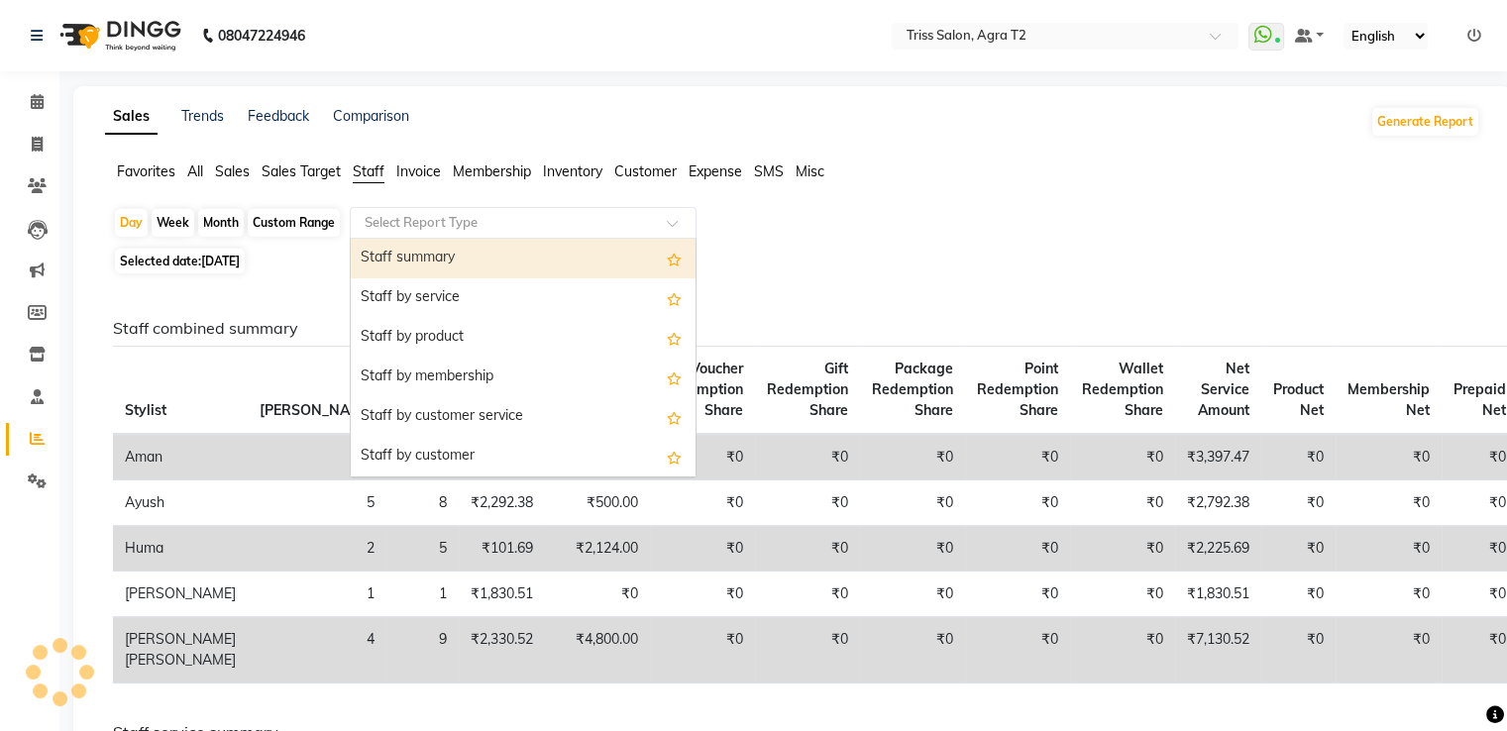
click at [425, 263] on div "Staff summary" at bounding box center [523, 259] width 345 height 40
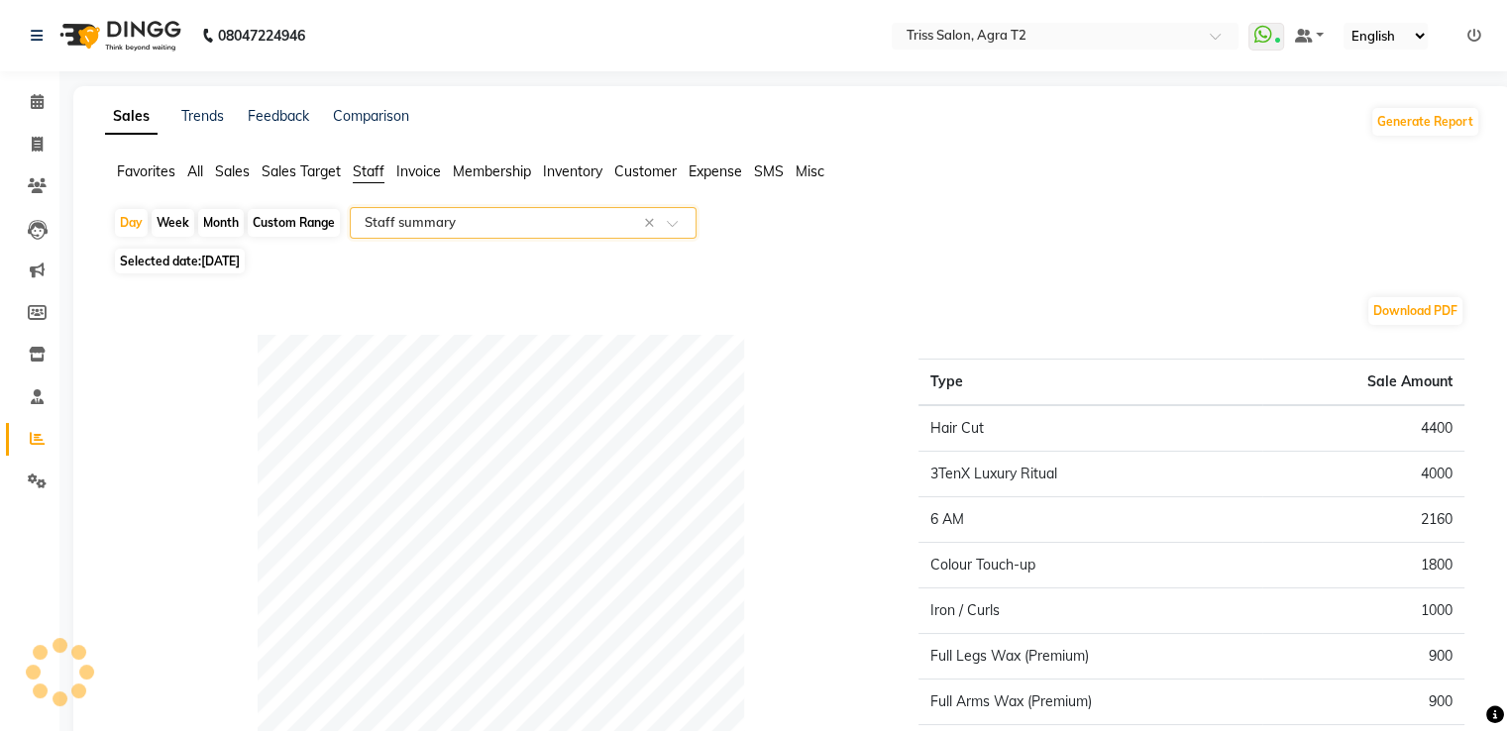
select select "full_report"
select select "csv"
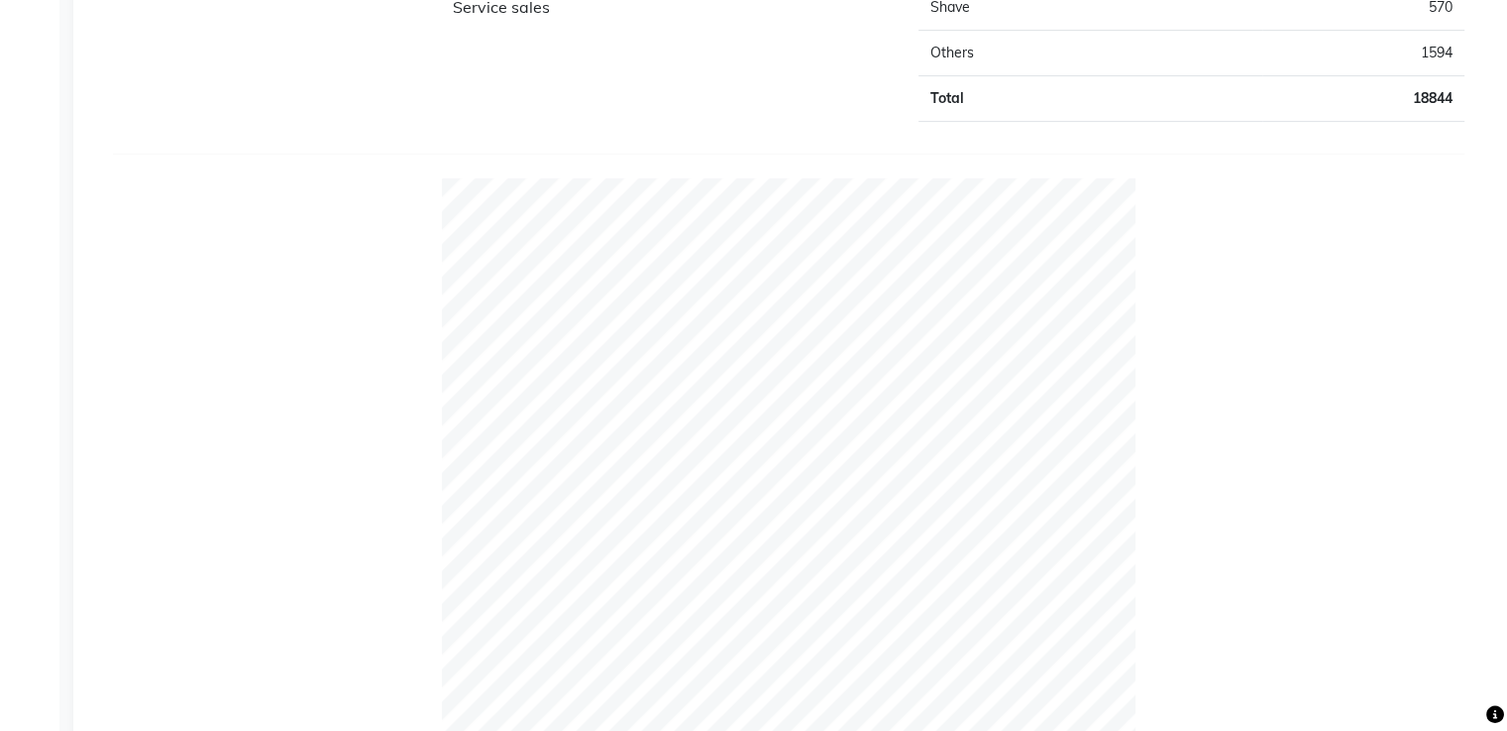
scroll to position [39, 0]
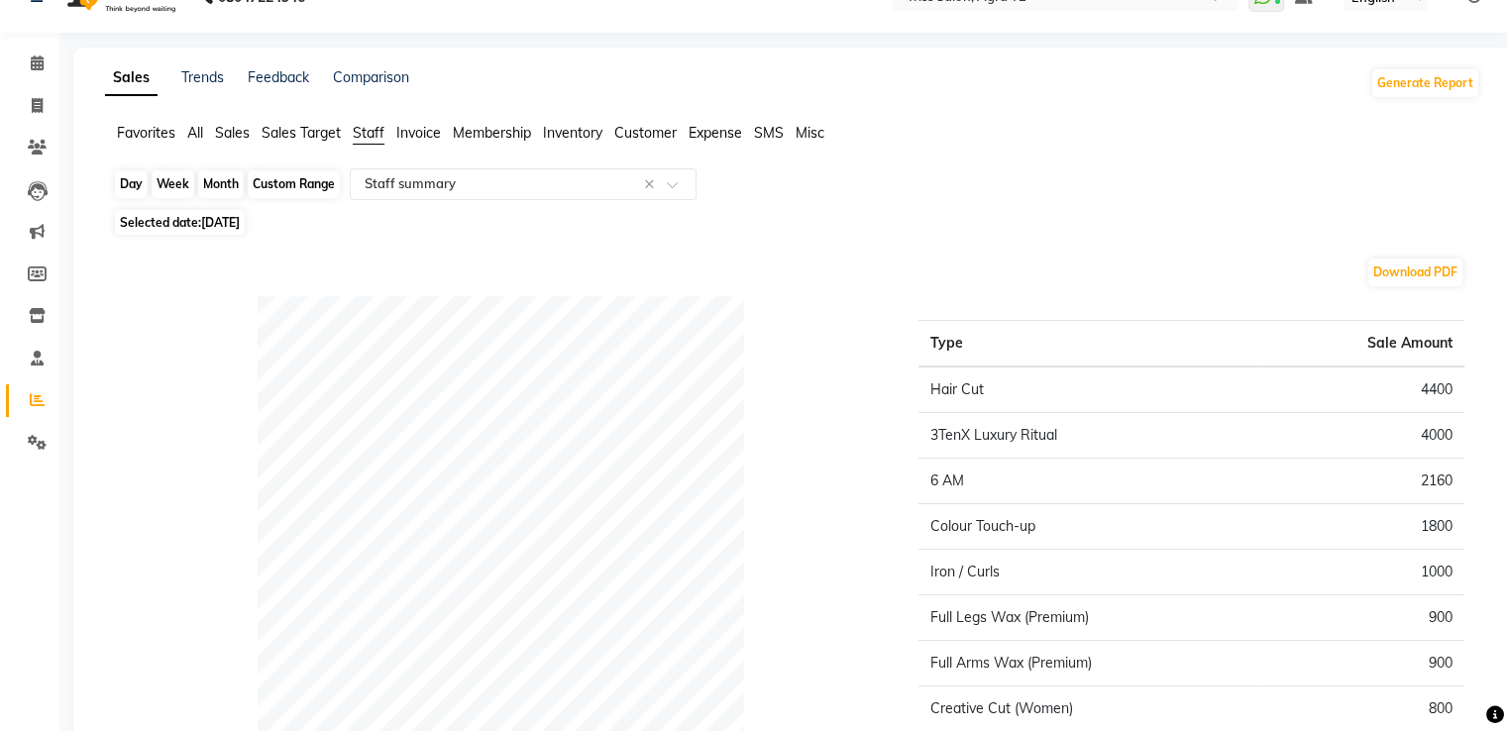
click at [135, 190] on div "Day" at bounding box center [131, 184] width 33 height 28
select select "9"
select select "2025"
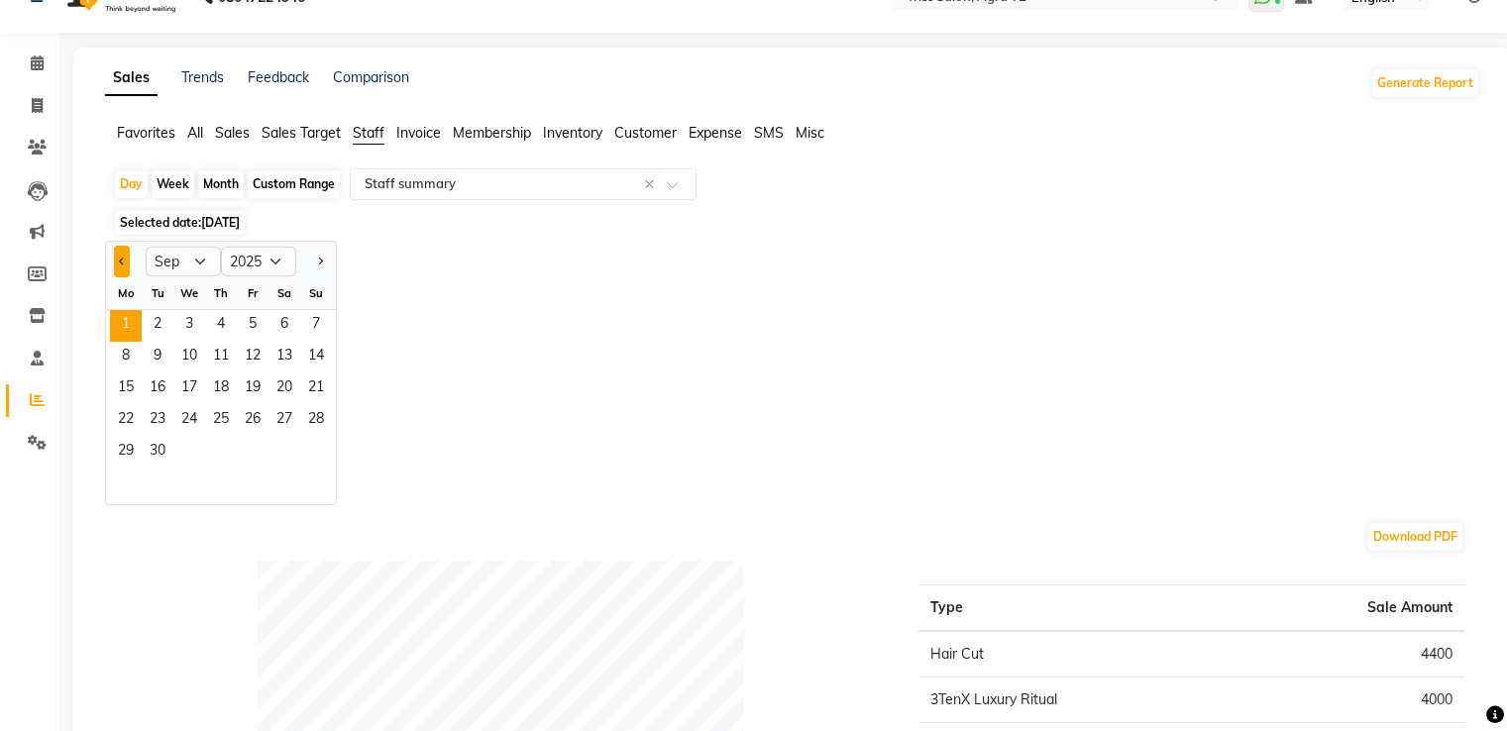
click at [123, 259] on span "Previous month" at bounding box center [122, 261] width 7 height 7
select select "8"
click at [320, 452] on span "31" at bounding box center [316, 453] width 32 height 32
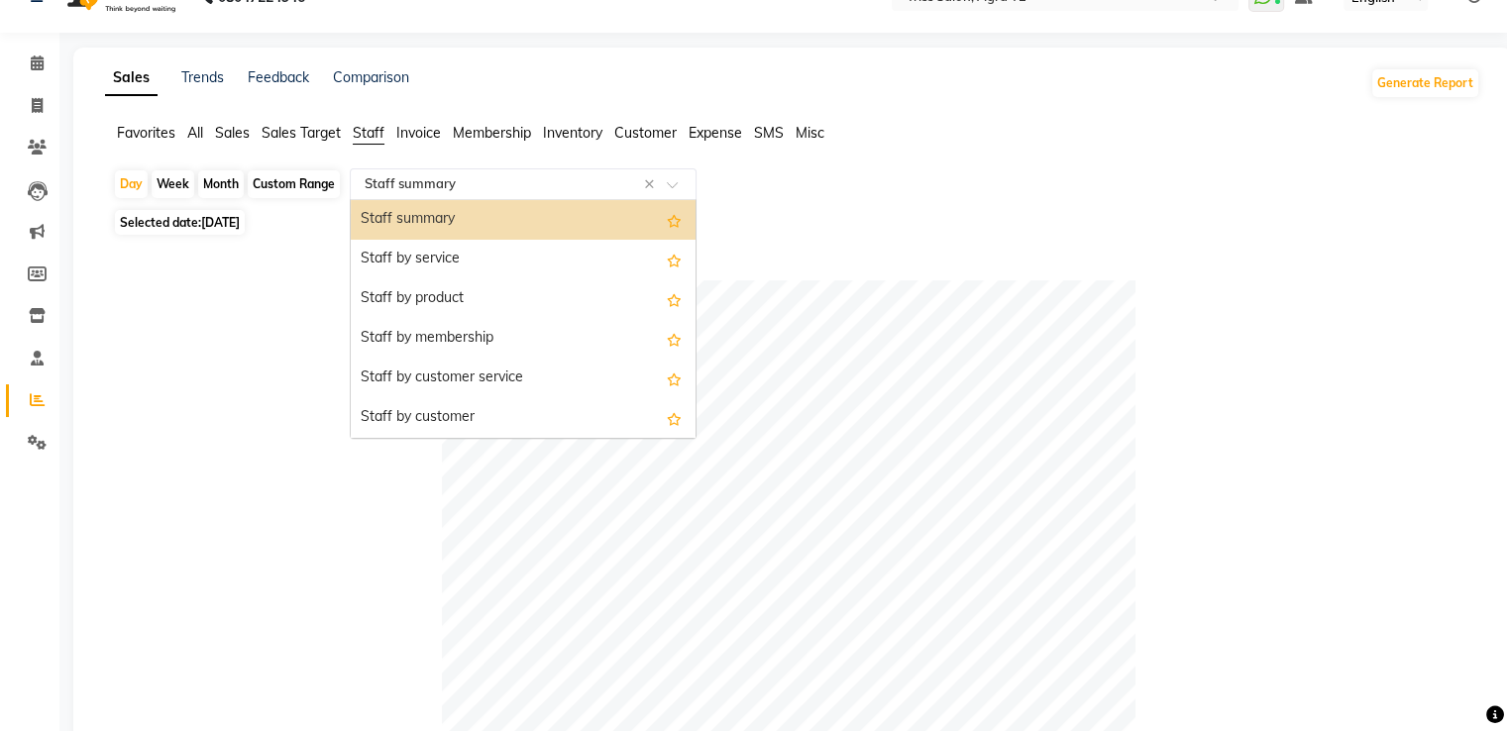
click at [690, 193] on span at bounding box center [679, 190] width 25 height 20
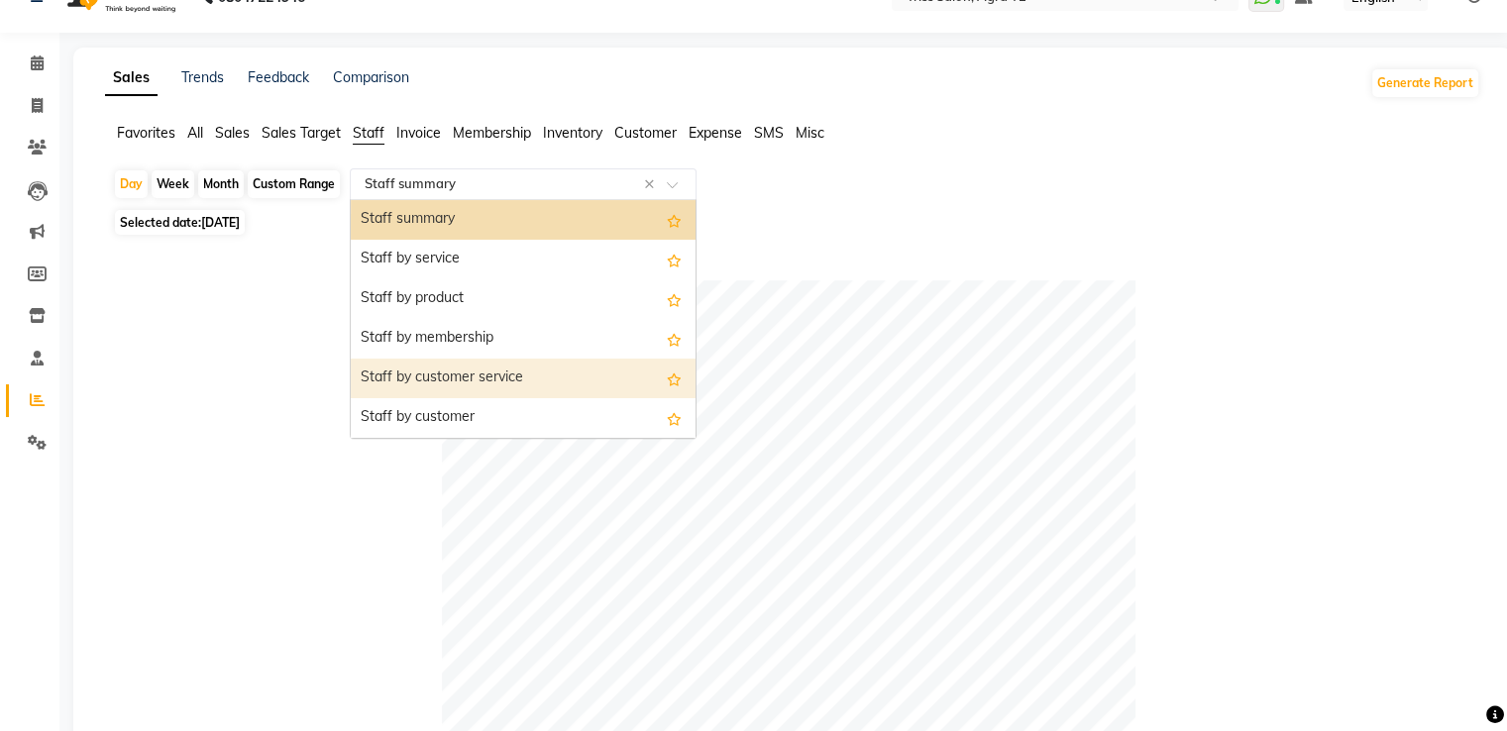
click at [489, 377] on div "Staff by customer service" at bounding box center [523, 379] width 345 height 40
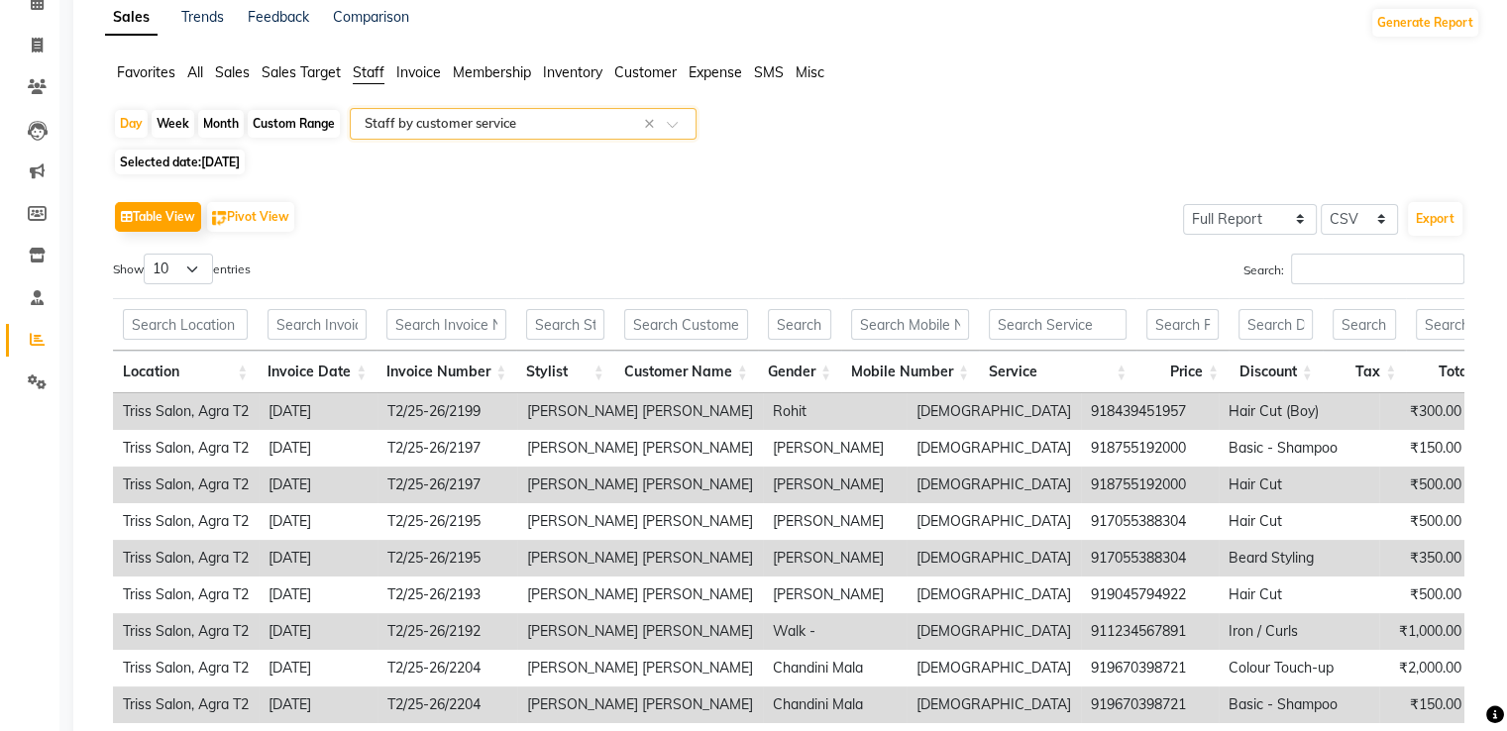
scroll to position [0, 0]
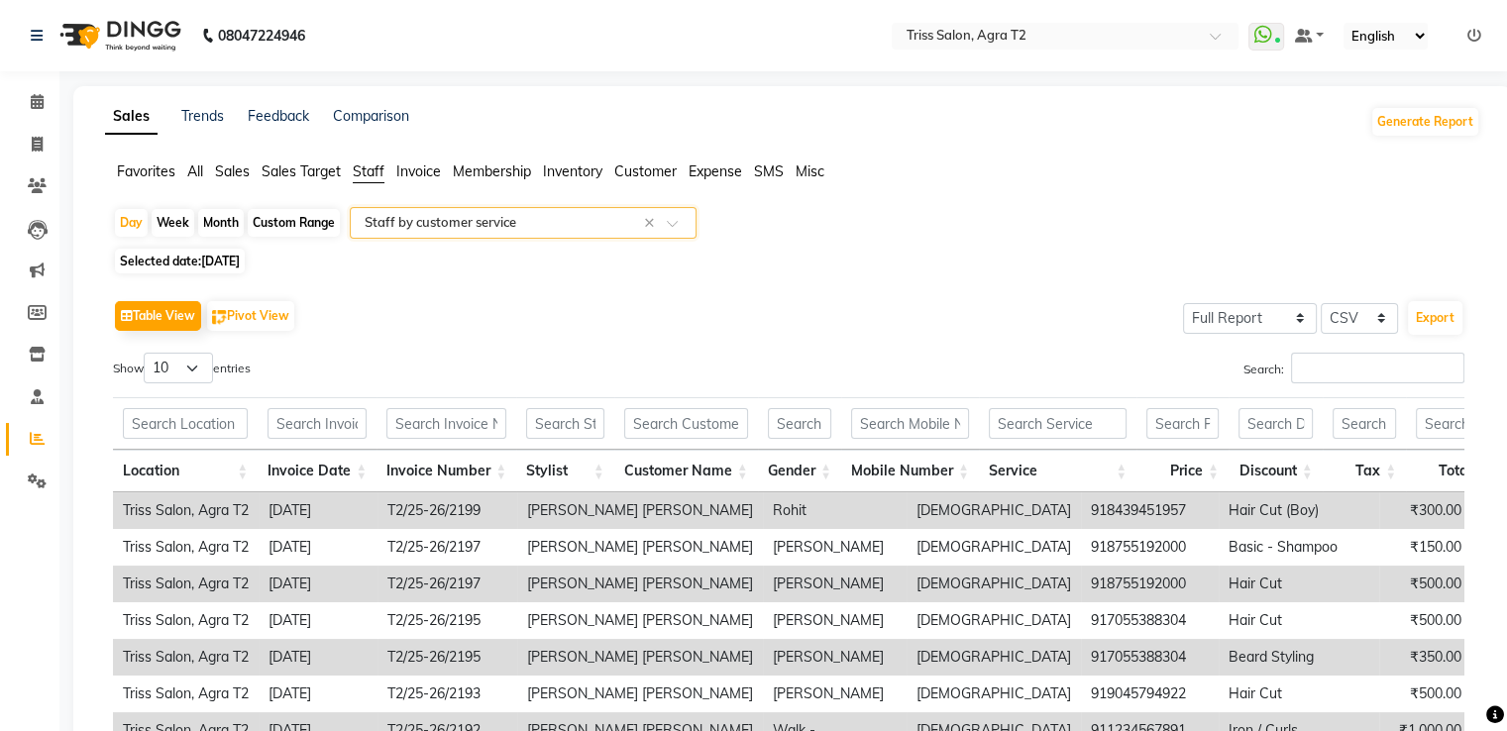
click at [687, 222] on span at bounding box center [679, 229] width 25 height 20
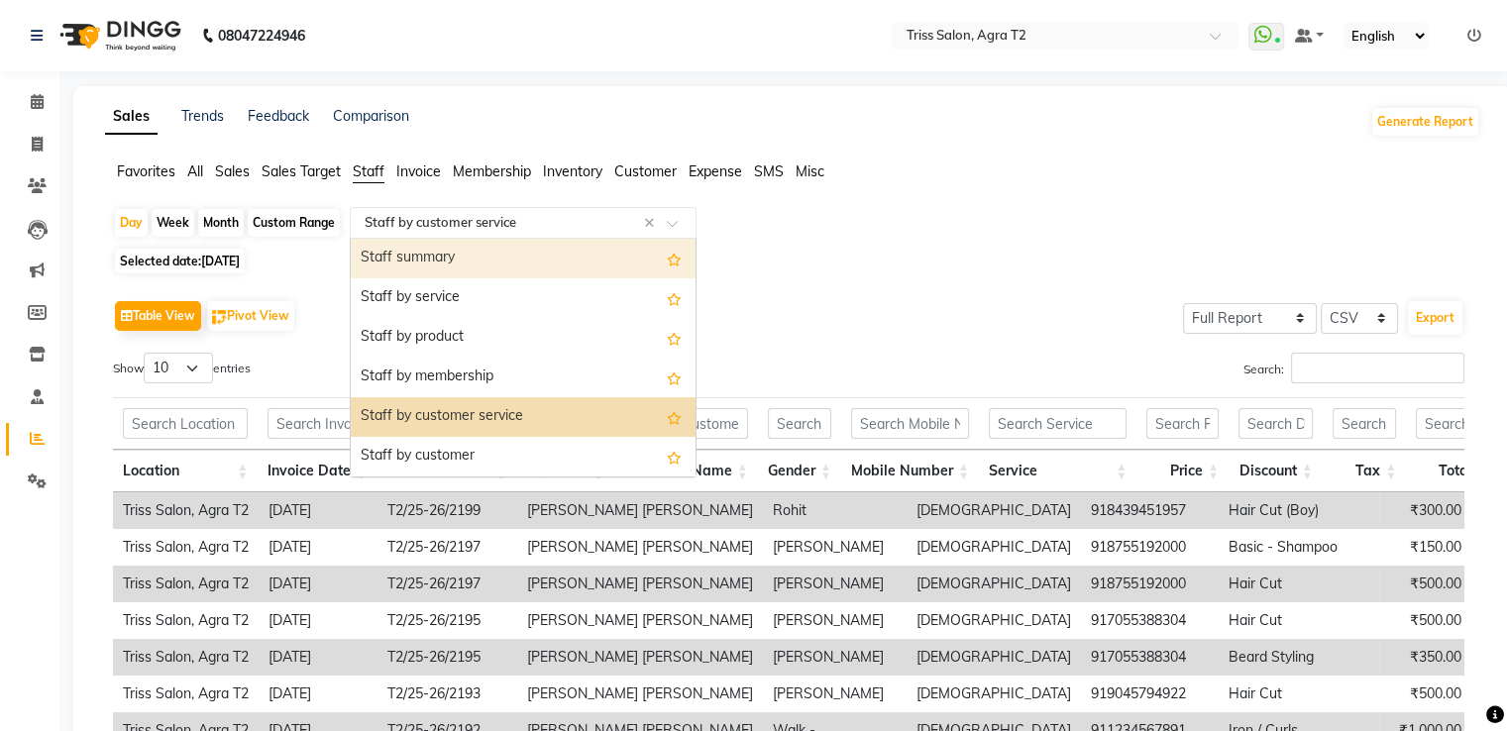
click at [571, 263] on div "Staff summary" at bounding box center [523, 259] width 345 height 40
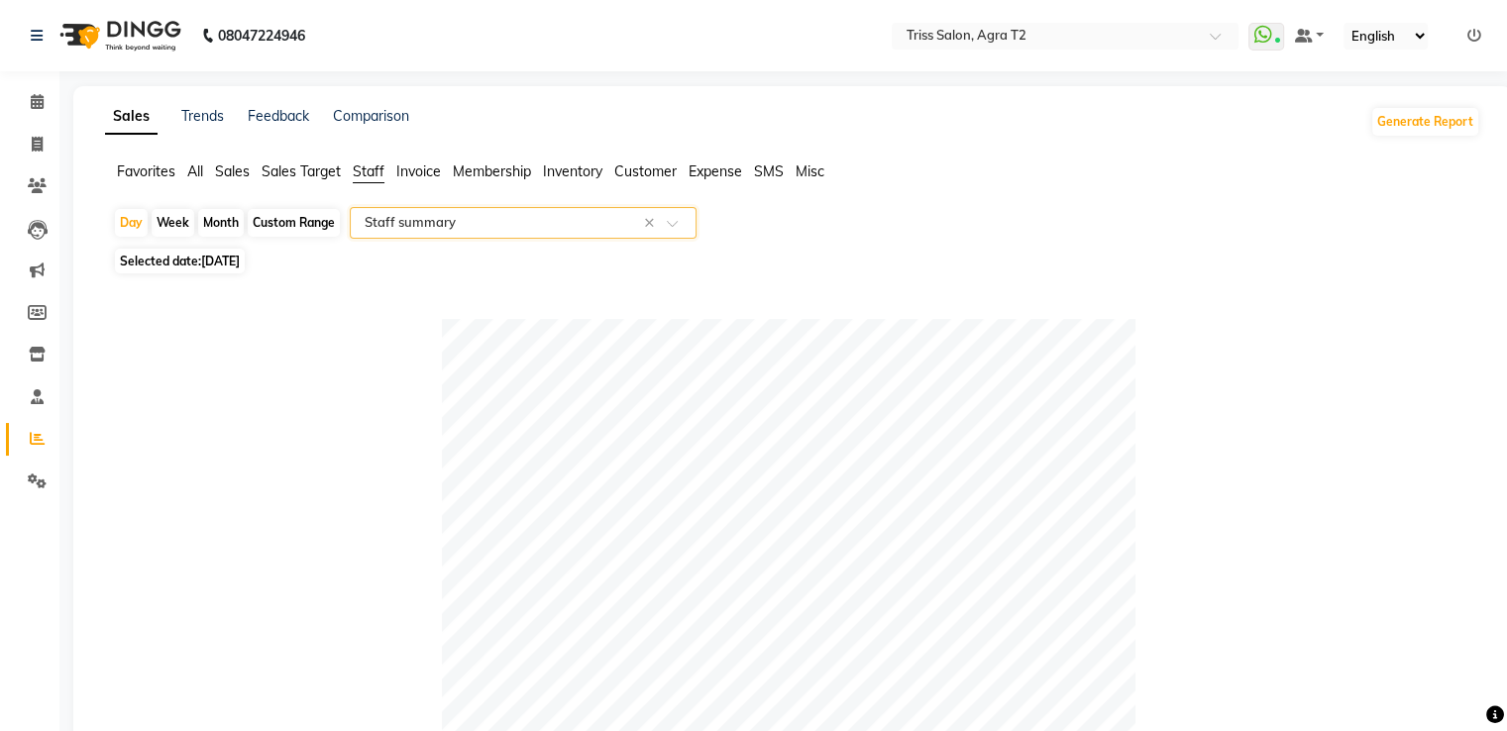
click at [682, 238] on ng-select "Select Report Type × Staff summary ×" at bounding box center [523, 223] width 347 height 32
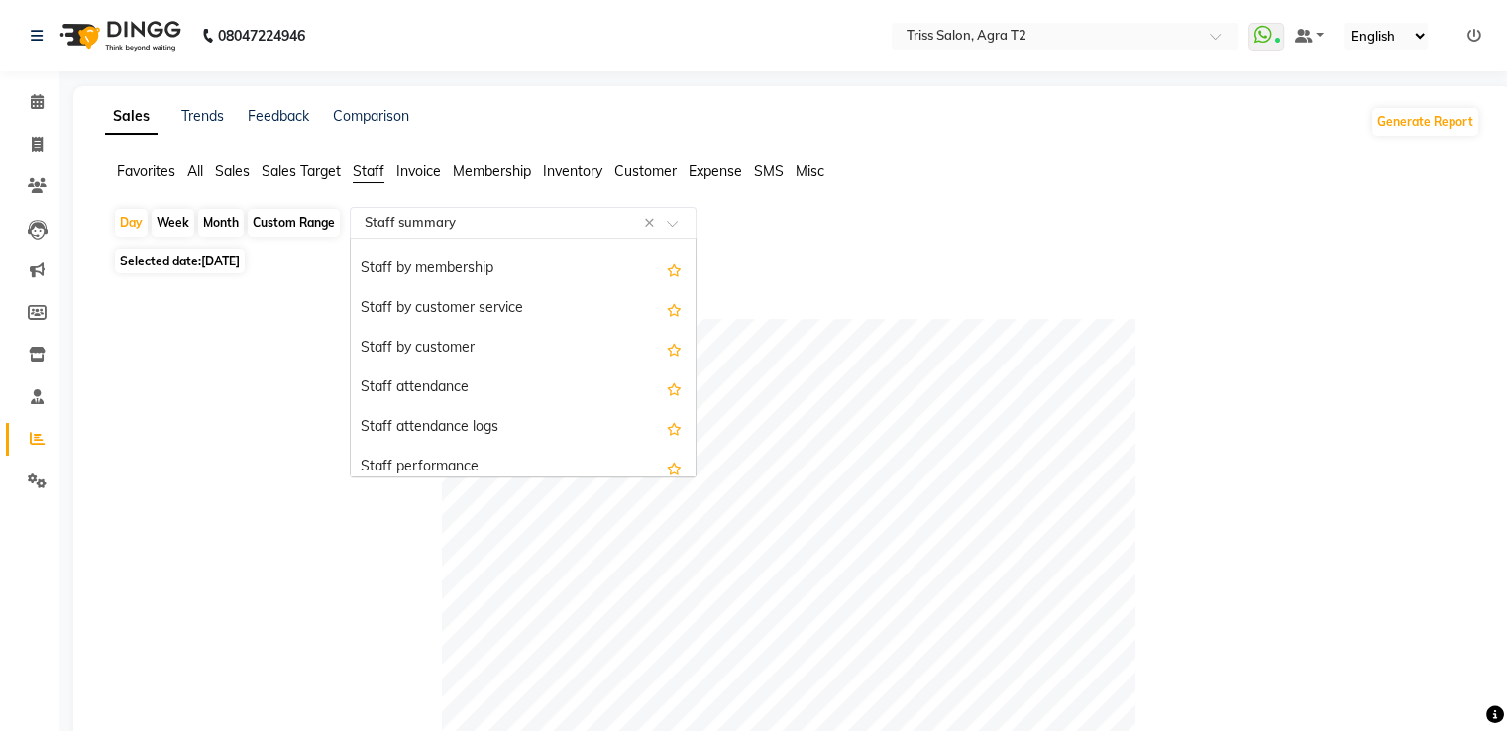
scroll to position [79, 0]
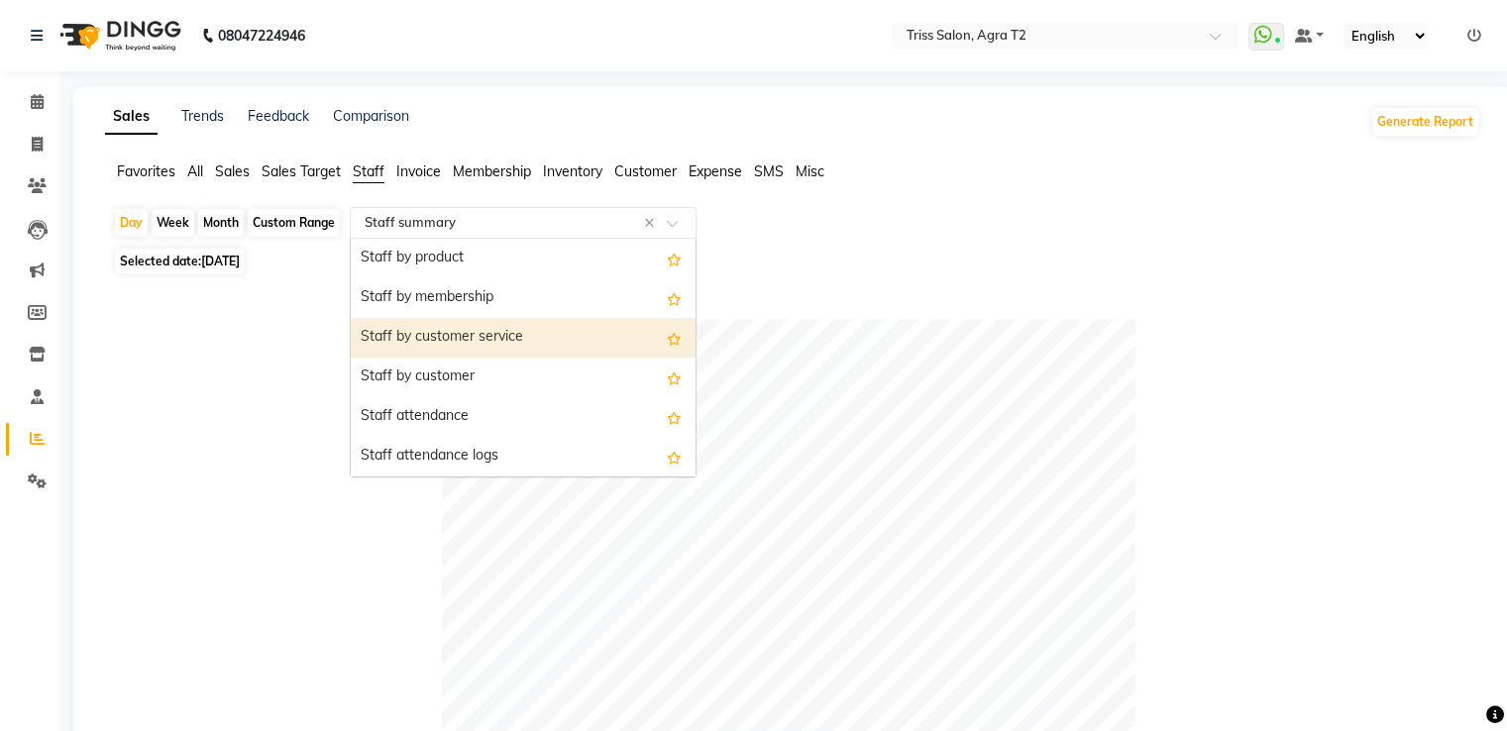
click at [464, 339] on div "Staff by customer service" at bounding box center [523, 338] width 345 height 40
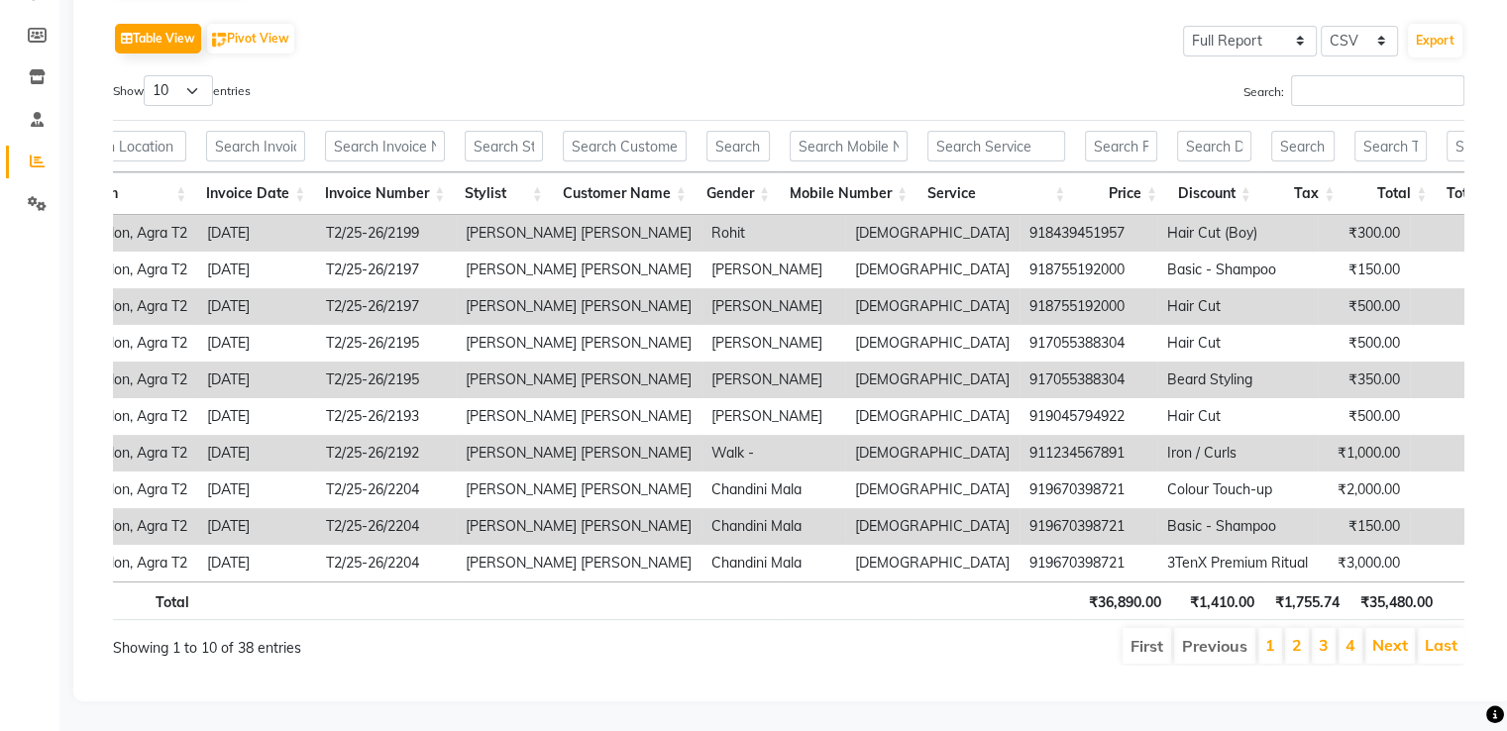
scroll to position [0, 0]
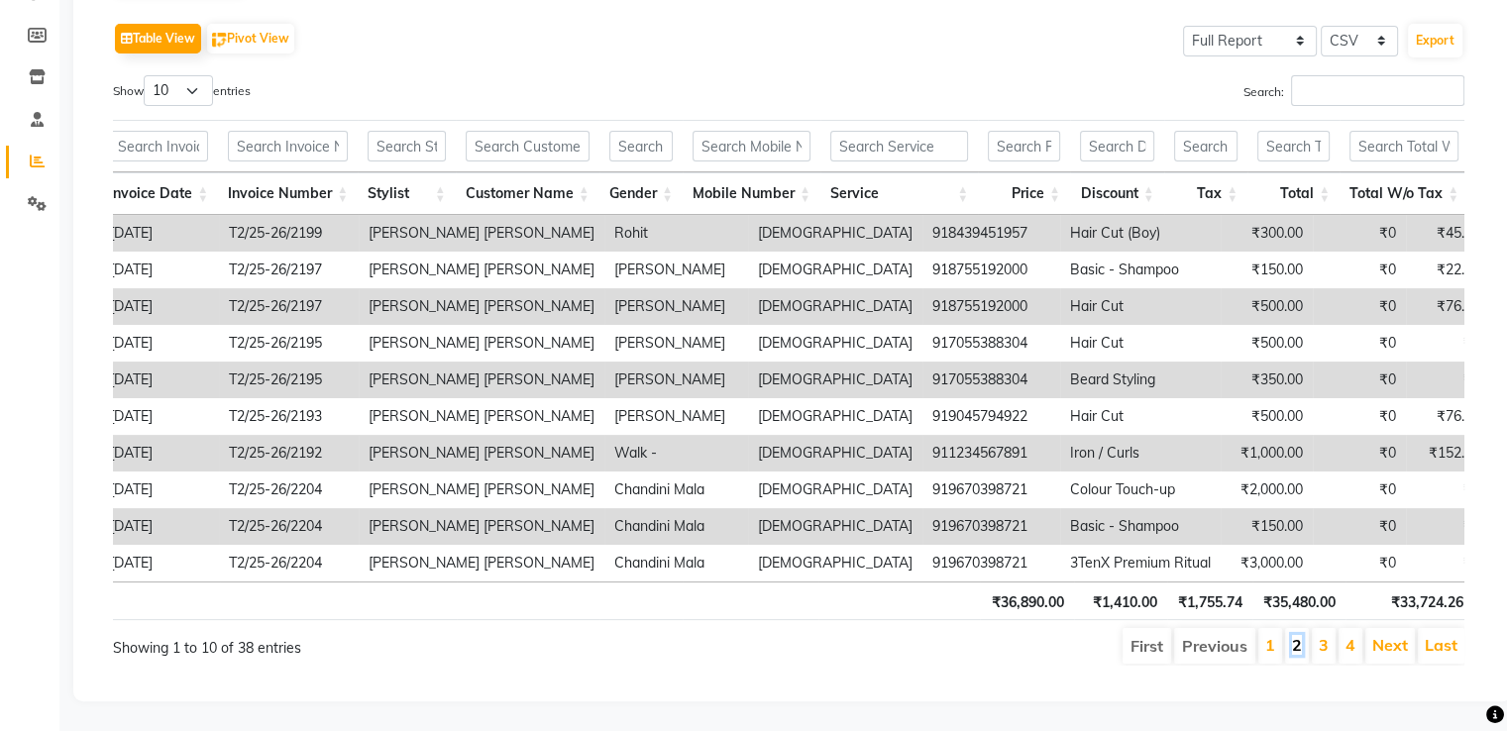
click at [1300, 635] on link "2" at bounding box center [1297, 645] width 10 height 20
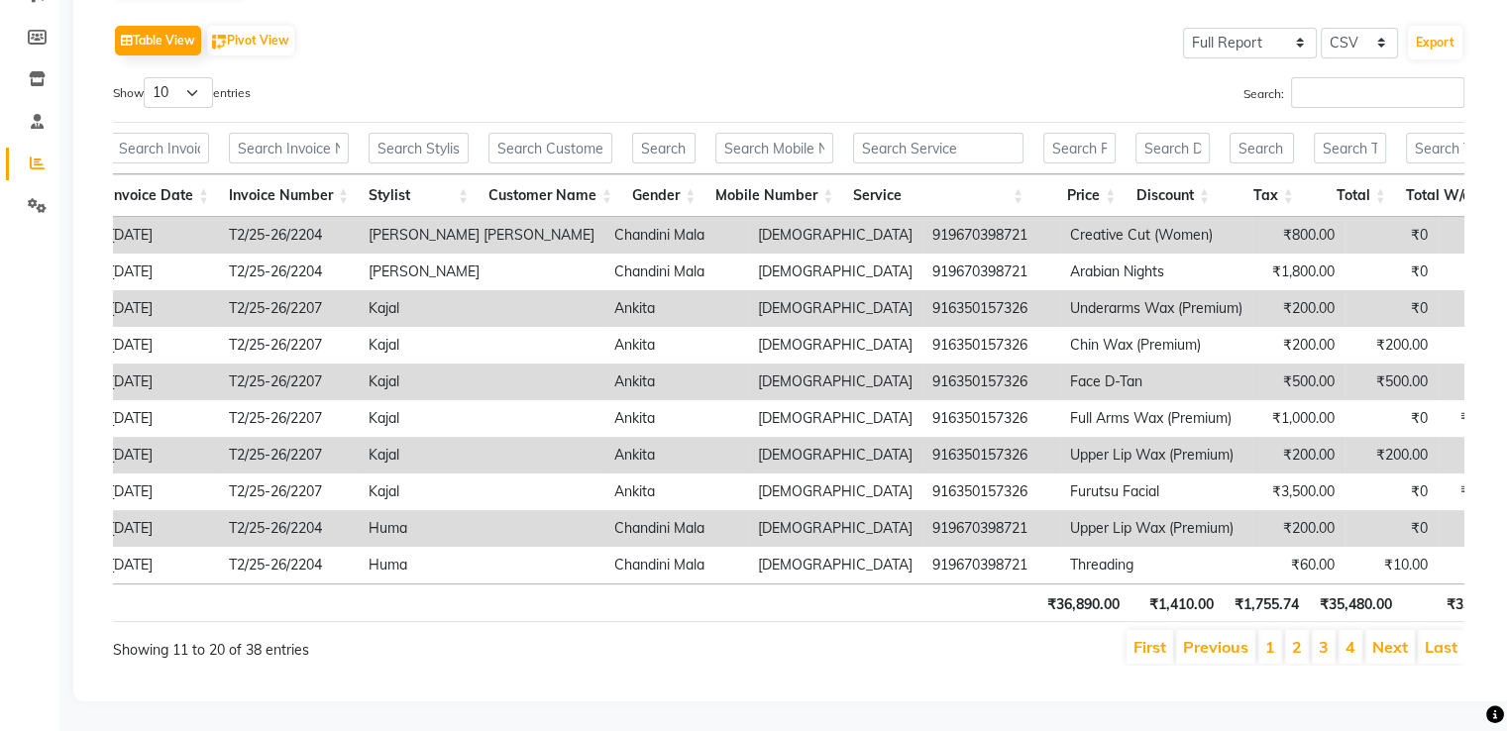
scroll to position [305, 0]
click at [1274, 637] on link "1" at bounding box center [1270, 647] width 10 height 20
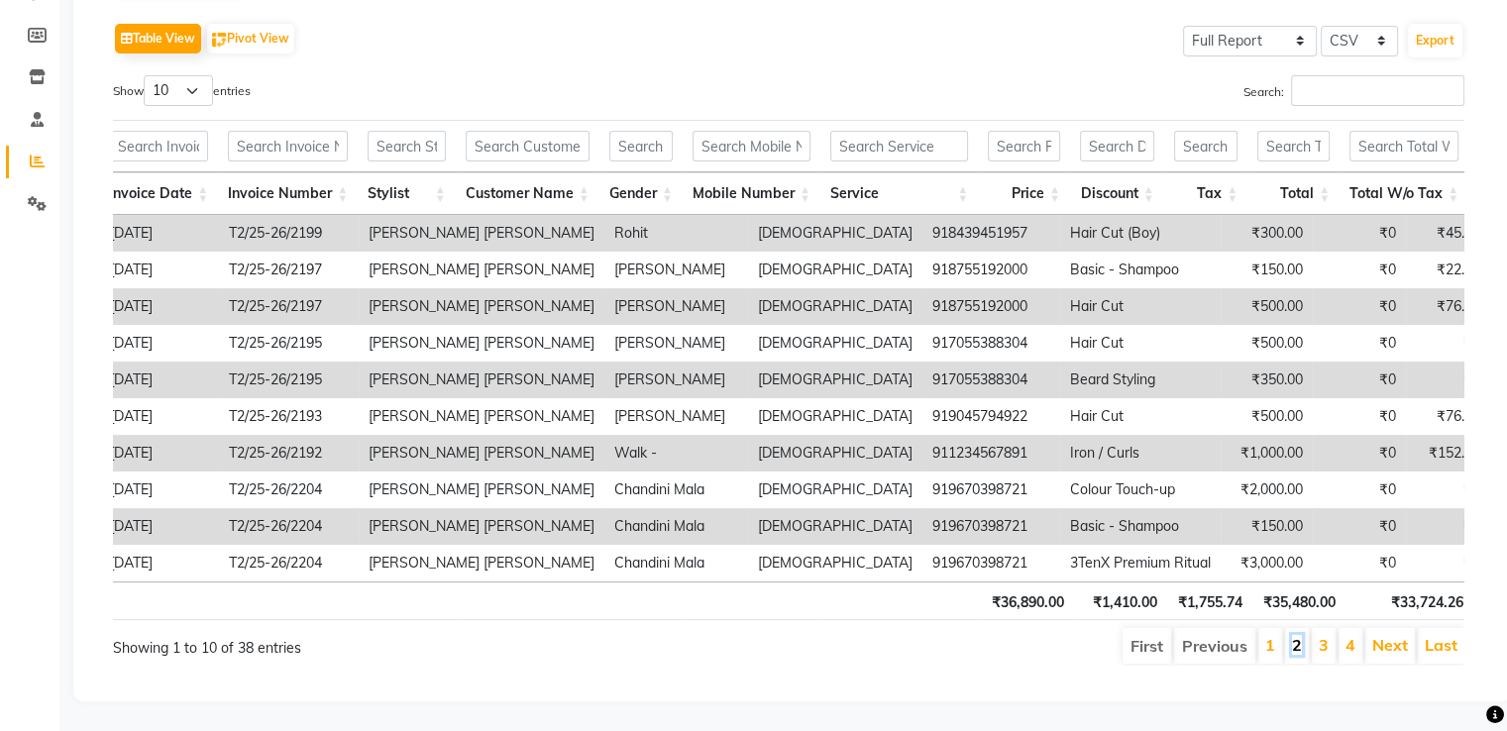
click at [1298, 635] on link "2" at bounding box center [1297, 645] width 10 height 20
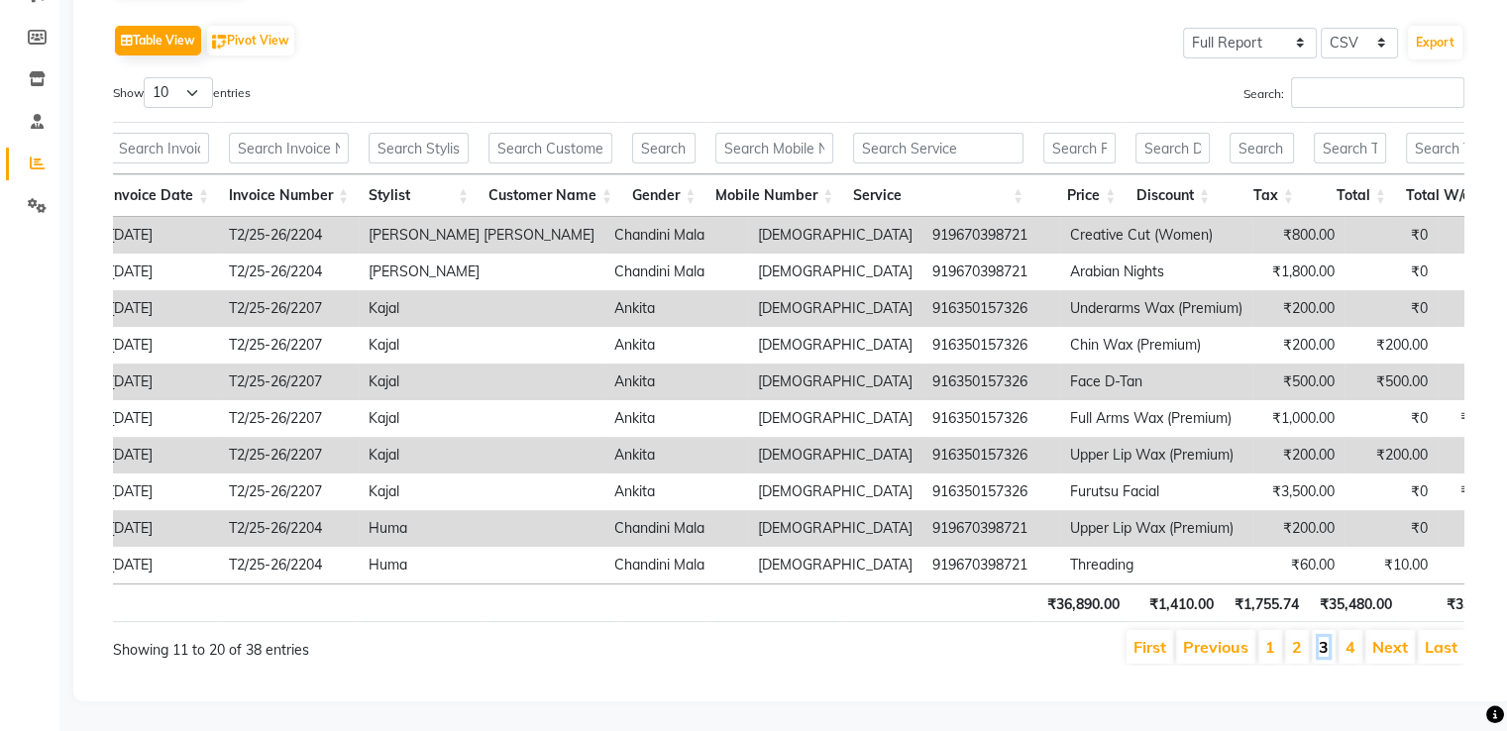
click at [1324, 637] on link "3" at bounding box center [1324, 647] width 10 height 20
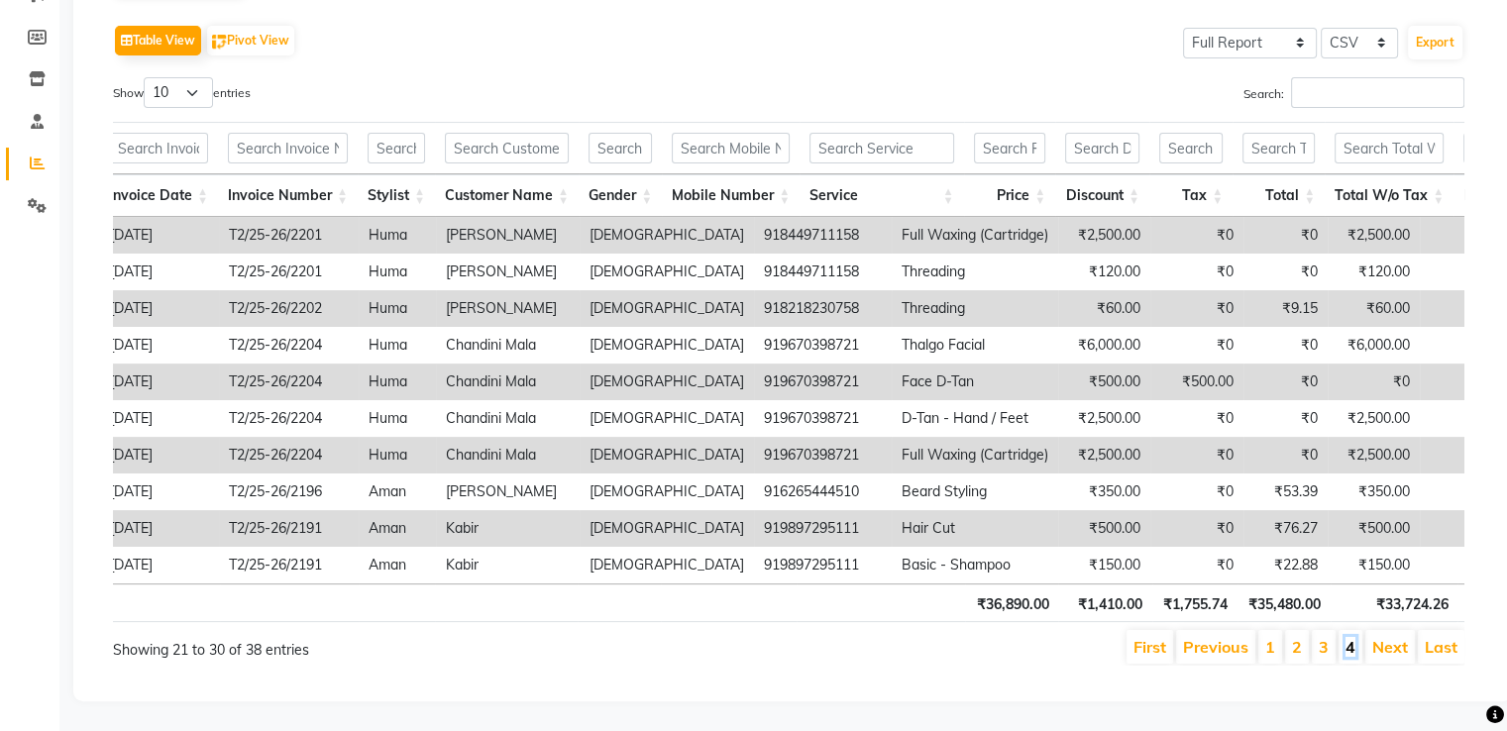
click at [1350, 637] on link "4" at bounding box center [1350, 647] width 10 height 20
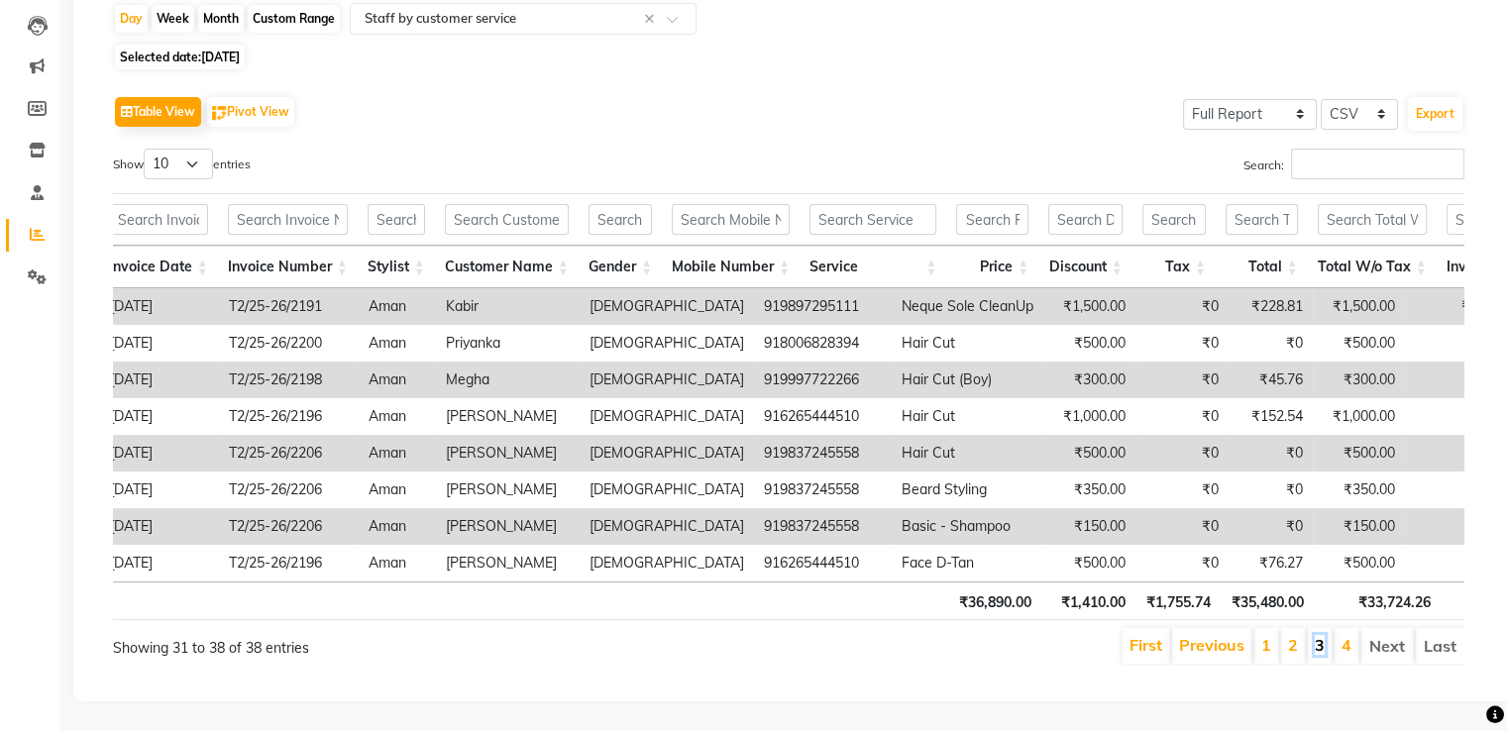
click at [1320, 635] on link "3" at bounding box center [1320, 645] width 10 height 20
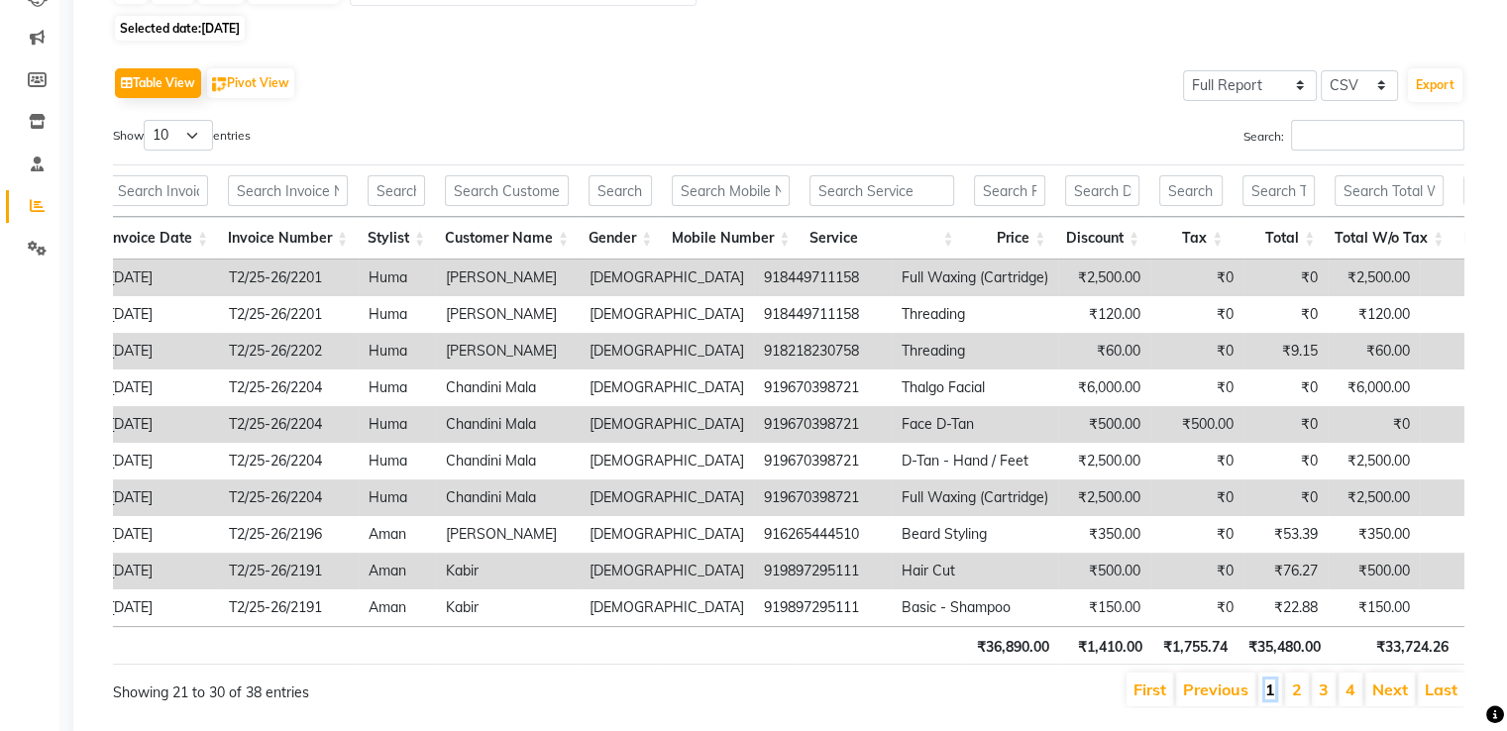
click at [1274, 699] on link "1" at bounding box center [1270, 690] width 10 height 20
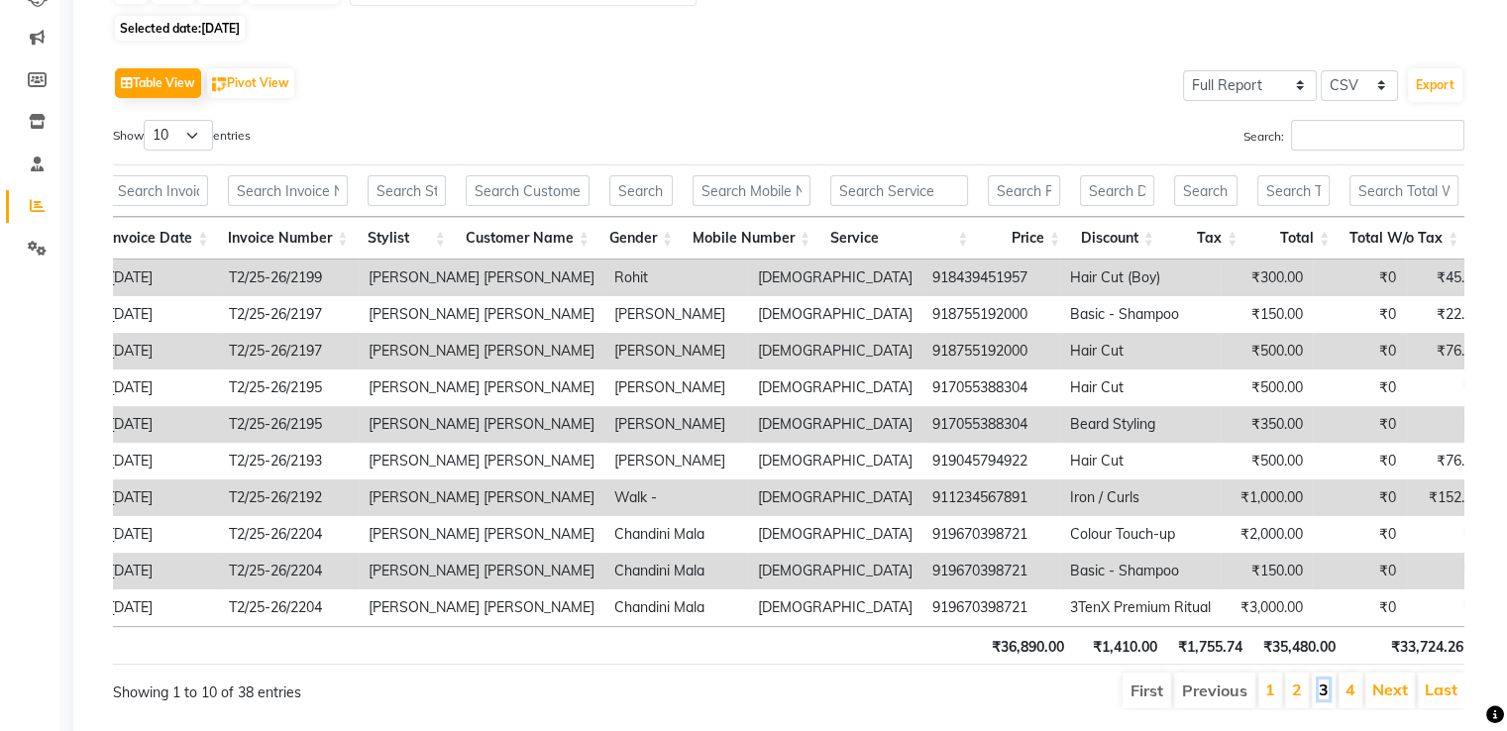
click at [1327, 699] on link "3" at bounding box center [1324, 690] width 10 height 20
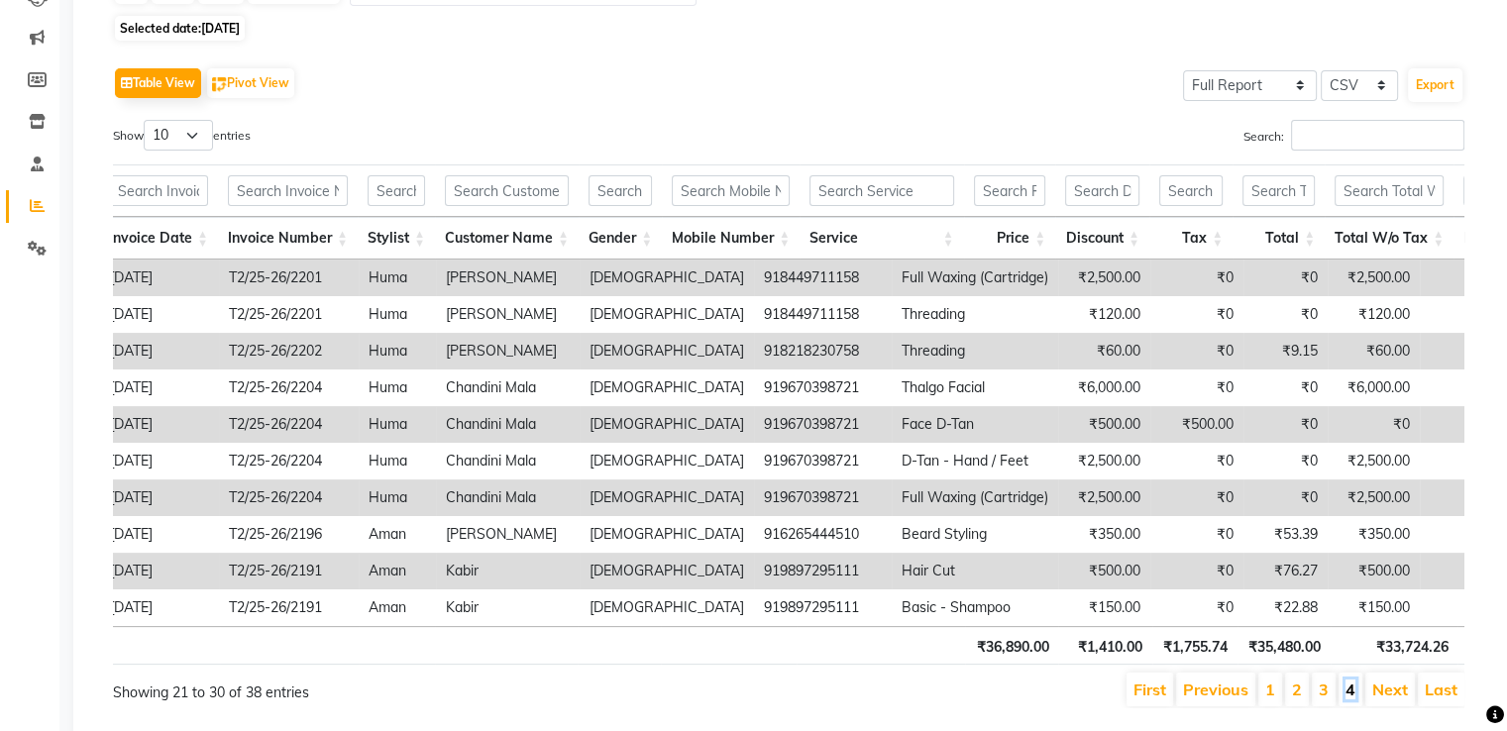
click at [1351, 699] on link "4" at bounding box center [1350, 690] width 10 height 20
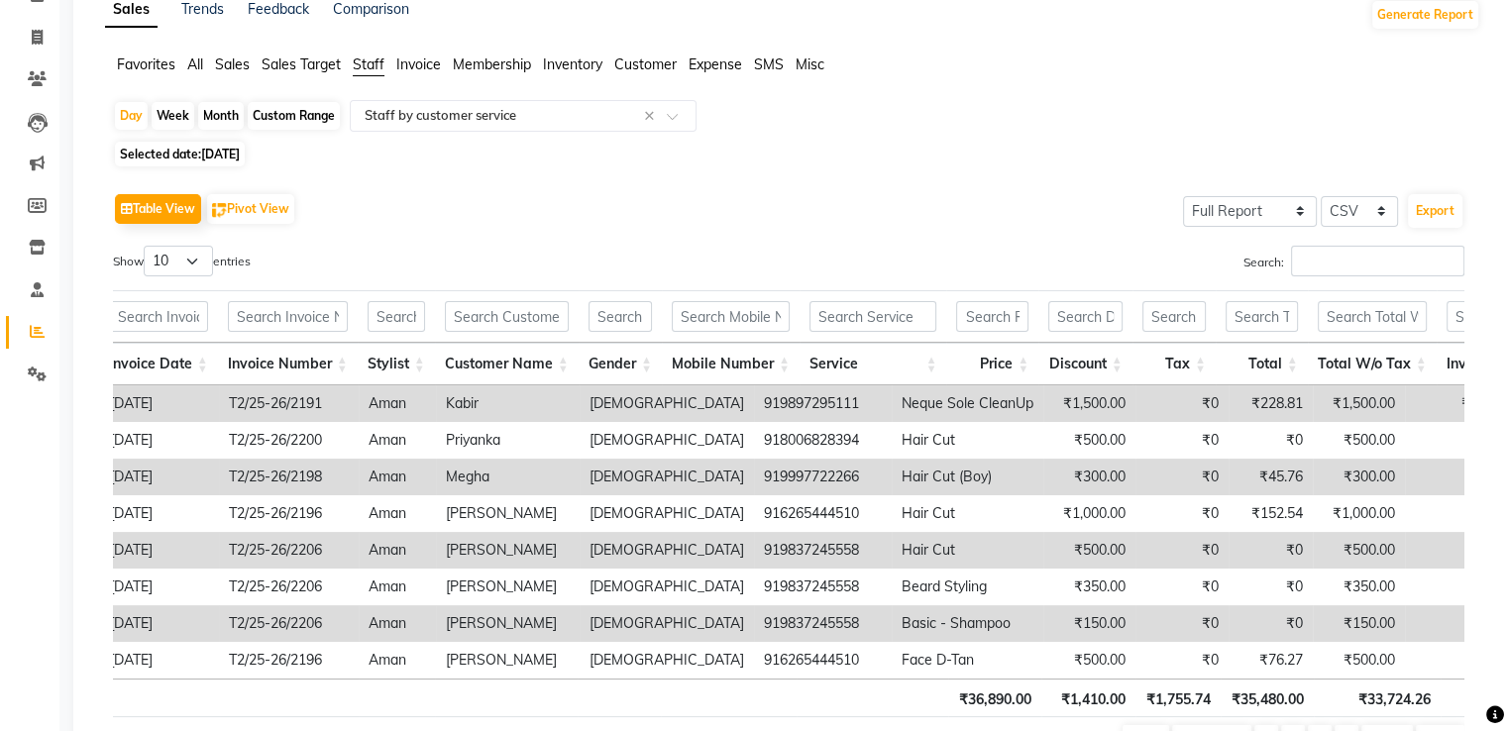
scroll to position [0, 0]
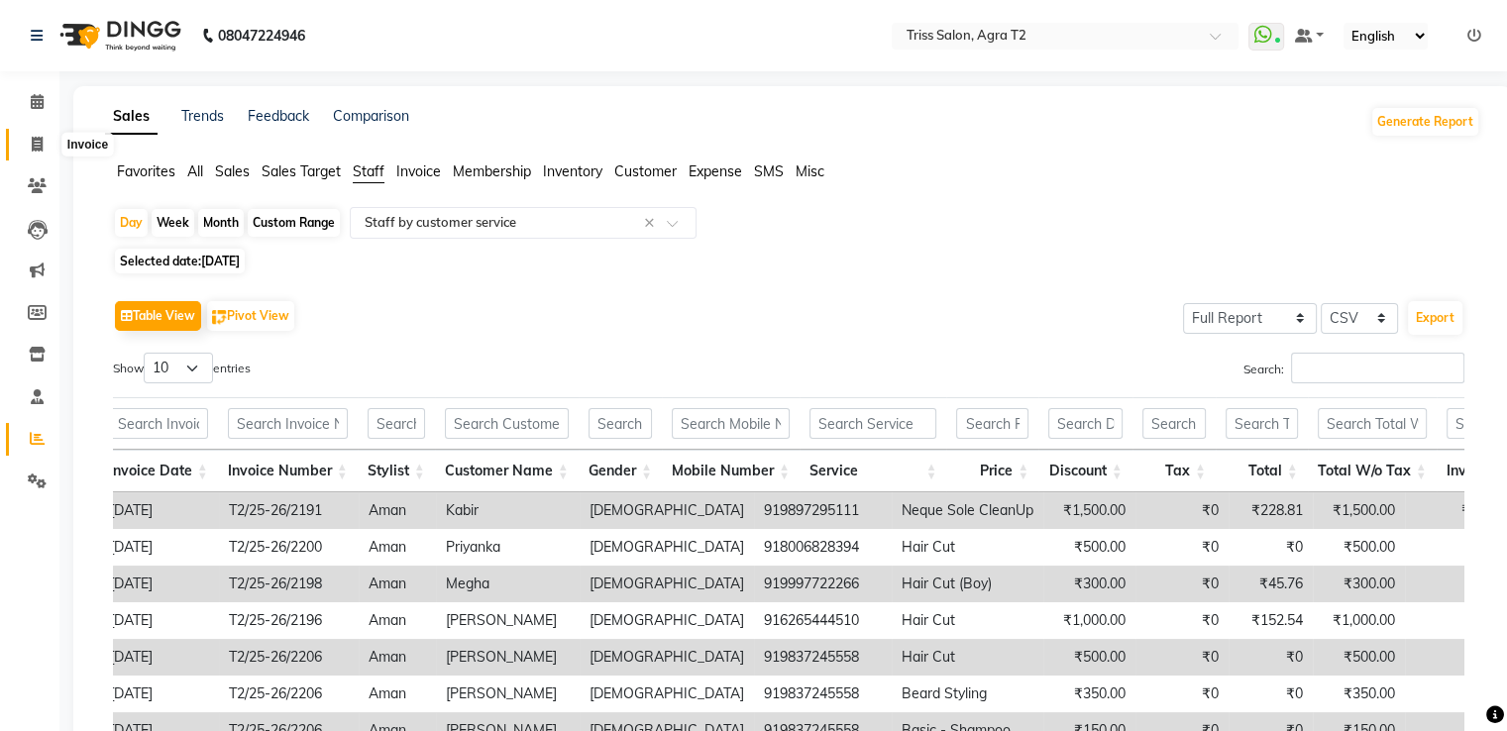
click at [40, 142] on icon at bounding box center [37, 144] width 11 height 15
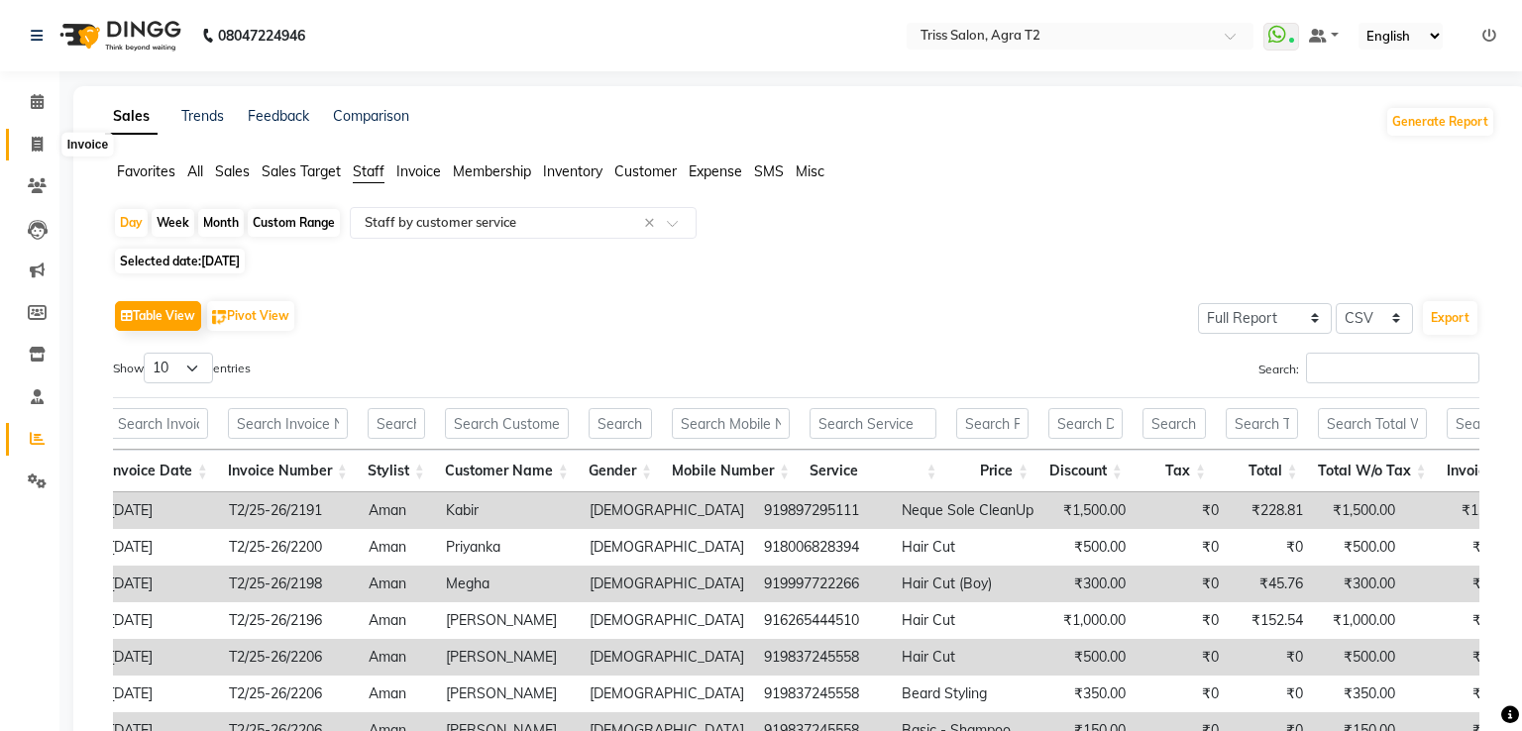
select select "service"
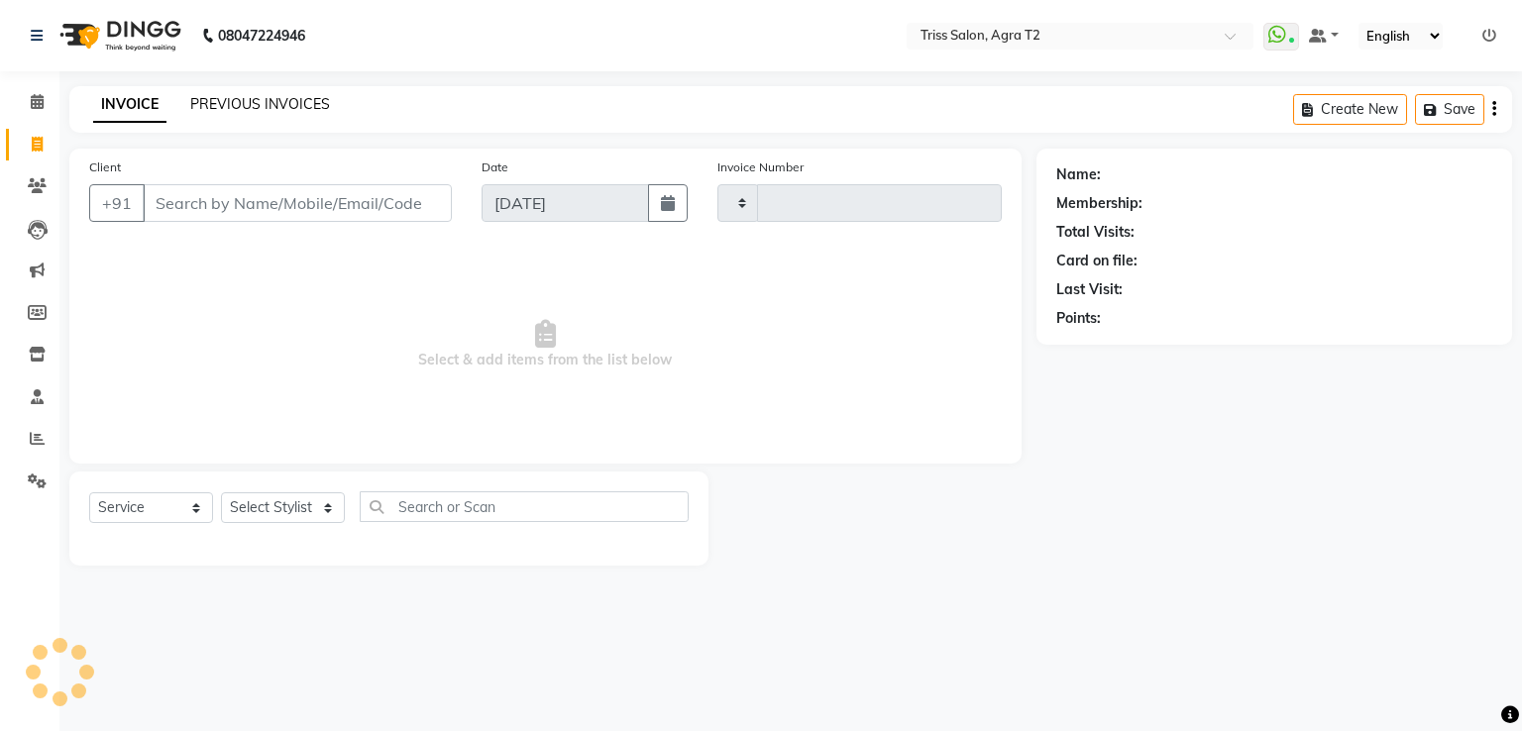
click at [323, 108] on link "PREVIOUS INVOICES" at bounding box center [260, 104] width 140 height 18
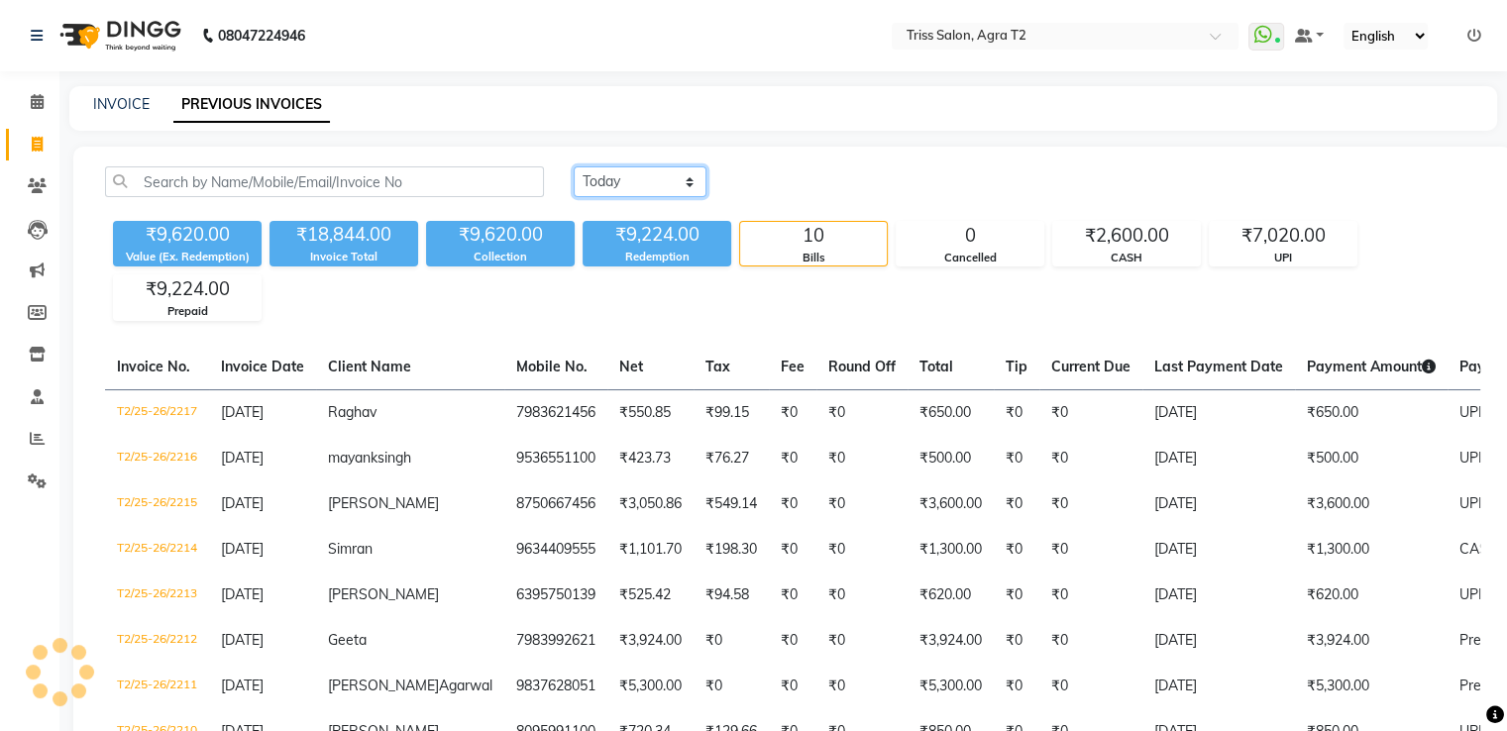
click at [606, 179] on select "[DATE] [DATE] Custom Range" at bounding box center [640, 181] width 133 height 31
select select "[DATE]"
click at [574, 166] on select "[DATE] [DATE] Custom Range" at bounding box center [640, 181] width 133 height 31
click at [31, 99] on icon at bounding box center [37, 101] width 13 height 15
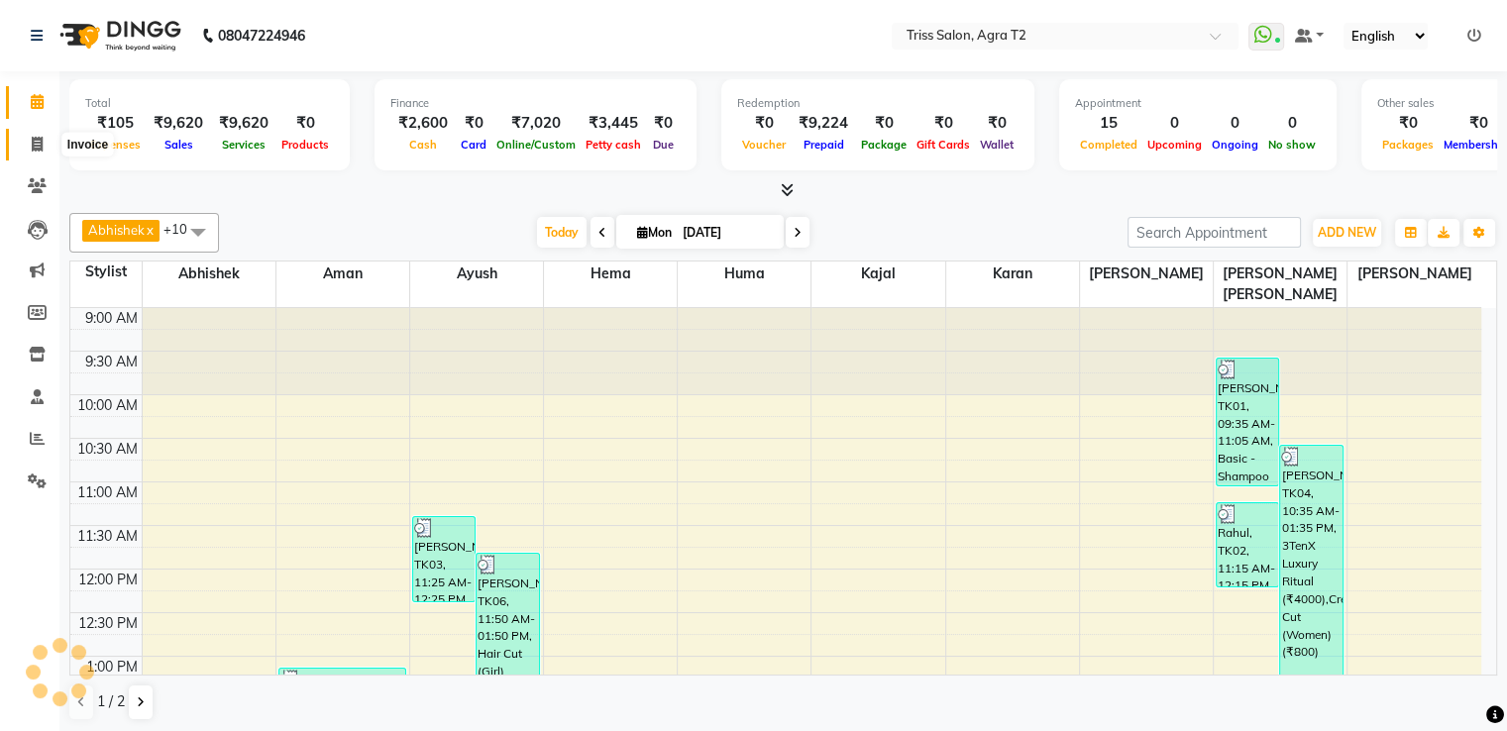
click at [39, 143] on icon at bounding box center [37, 144] width 11 height 15
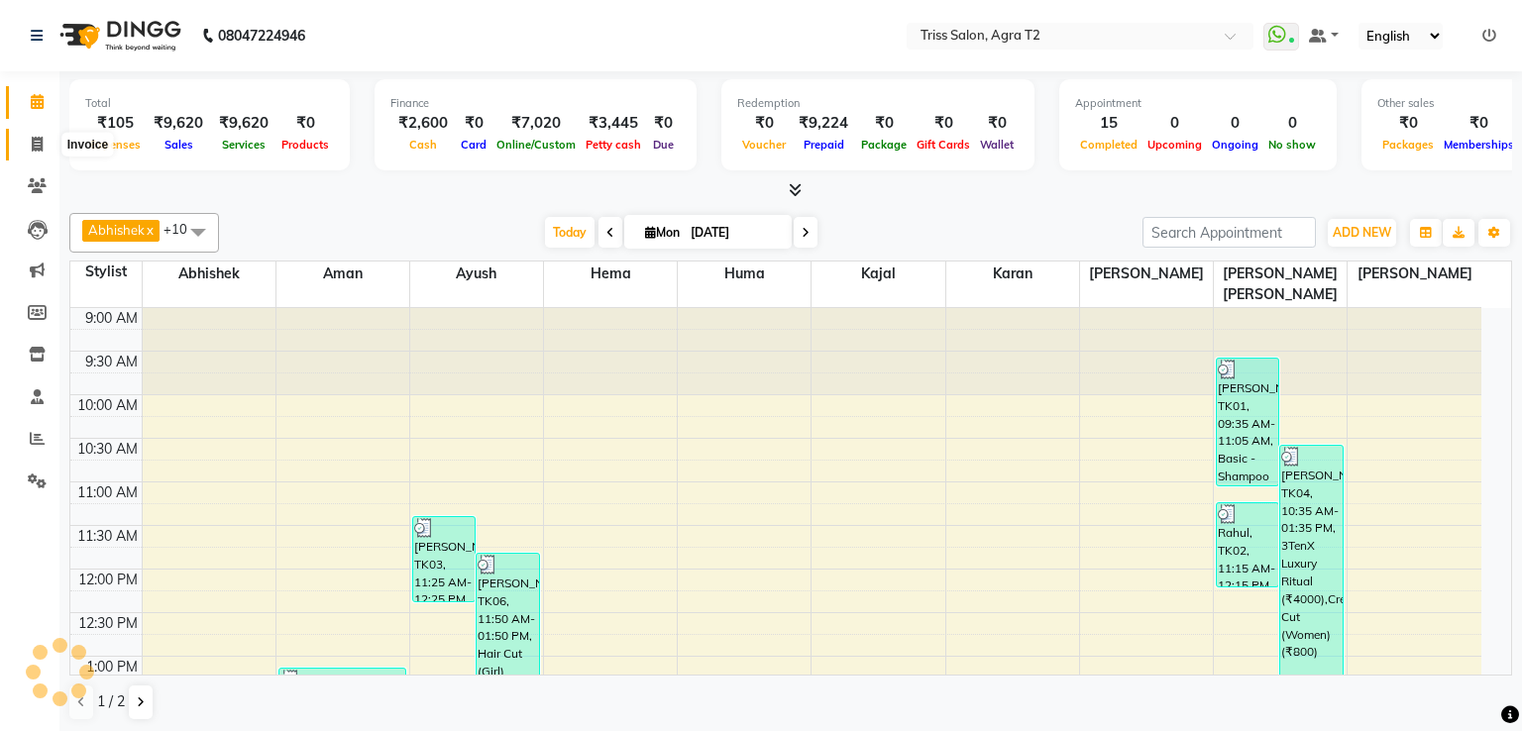
select select "service"
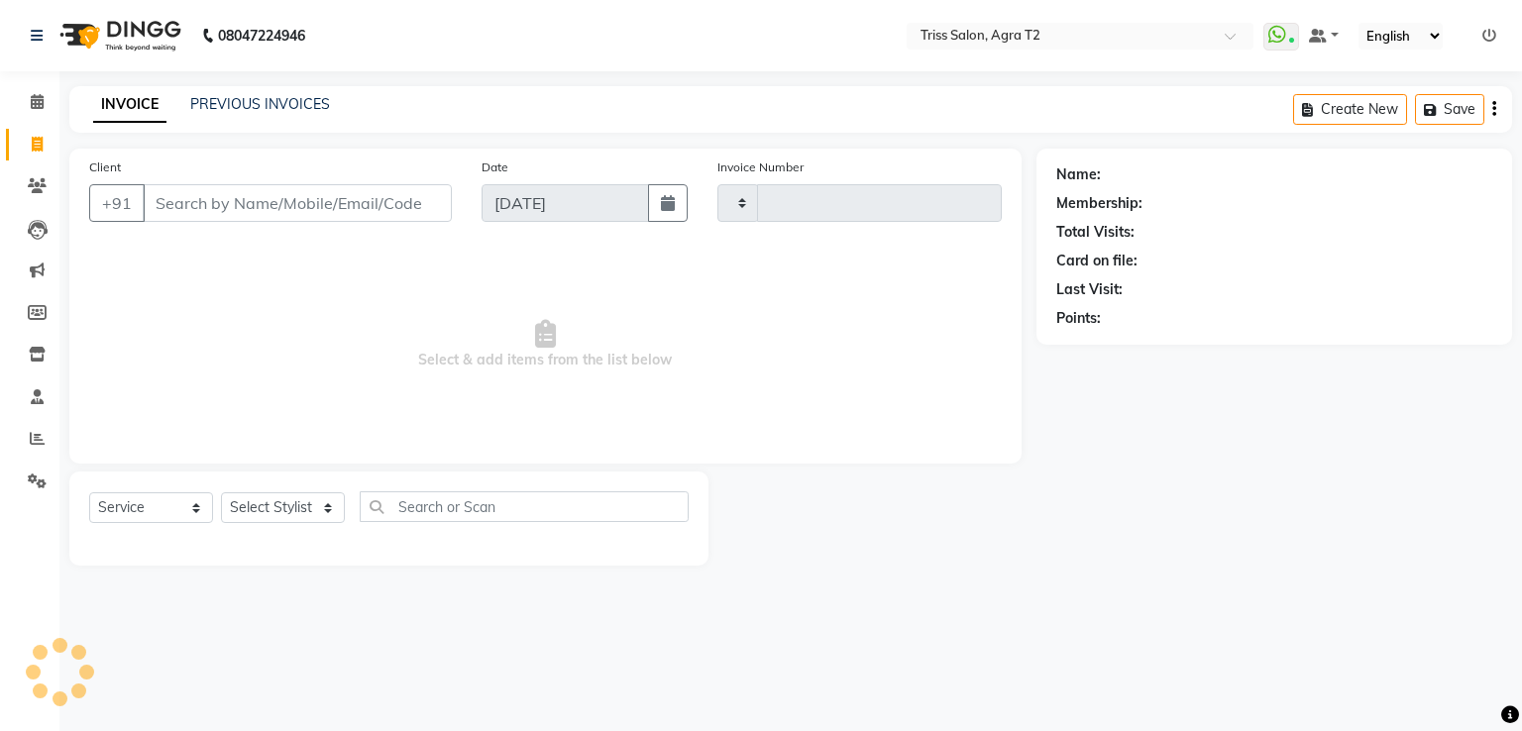
type input "2218"
select select "4301"
click at [262, 110] on link "PREVIOUS INVOICES" at bounding box center [260, 104] width 140 height 18
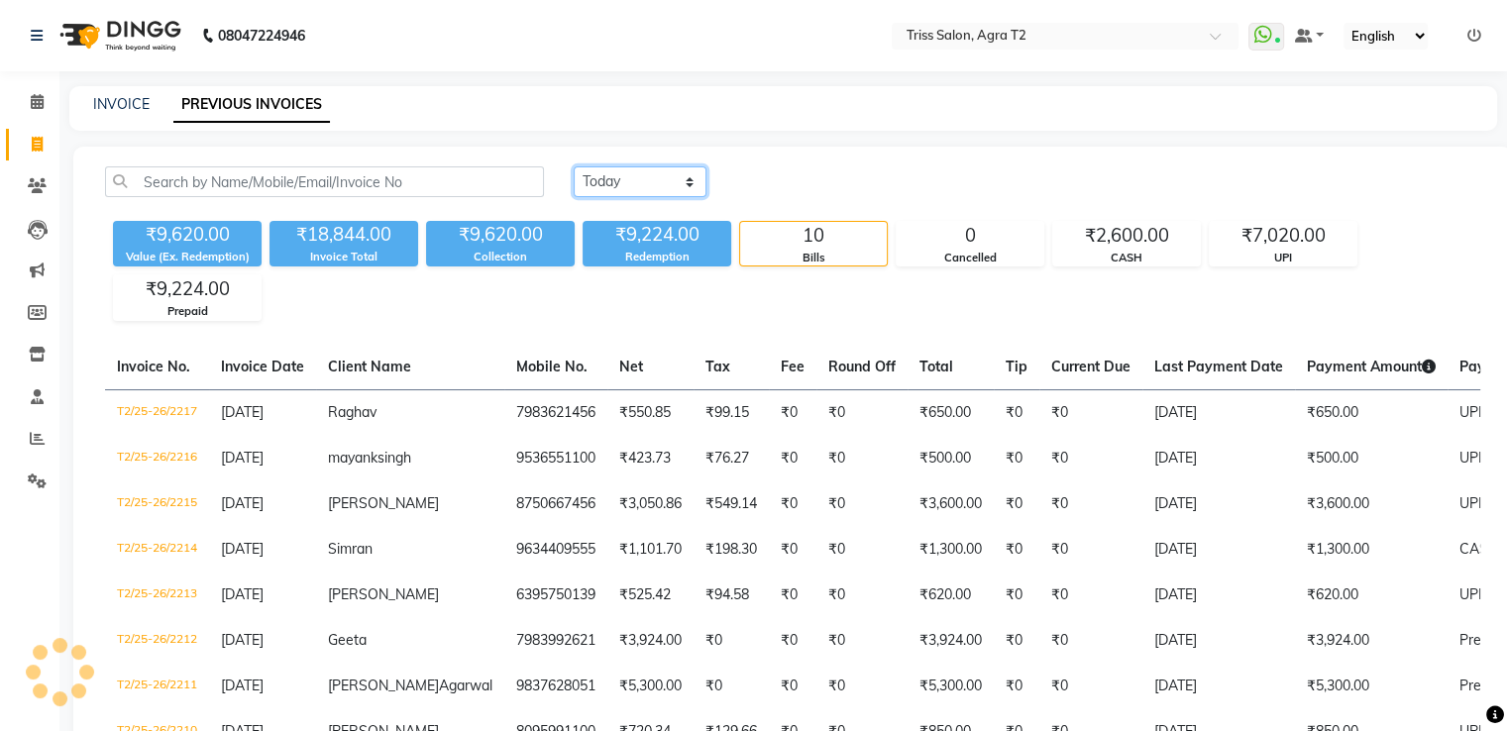
click at [654, 178] on select "[DATE] [DATE] Custom Range" at bounding box center [640, 181] width 133 height 31
select select "[DATE]"
click at [574, 166] on select "[DATE] [DATE] Custom Range" at bounding box center [640, 181] width 133 height 31
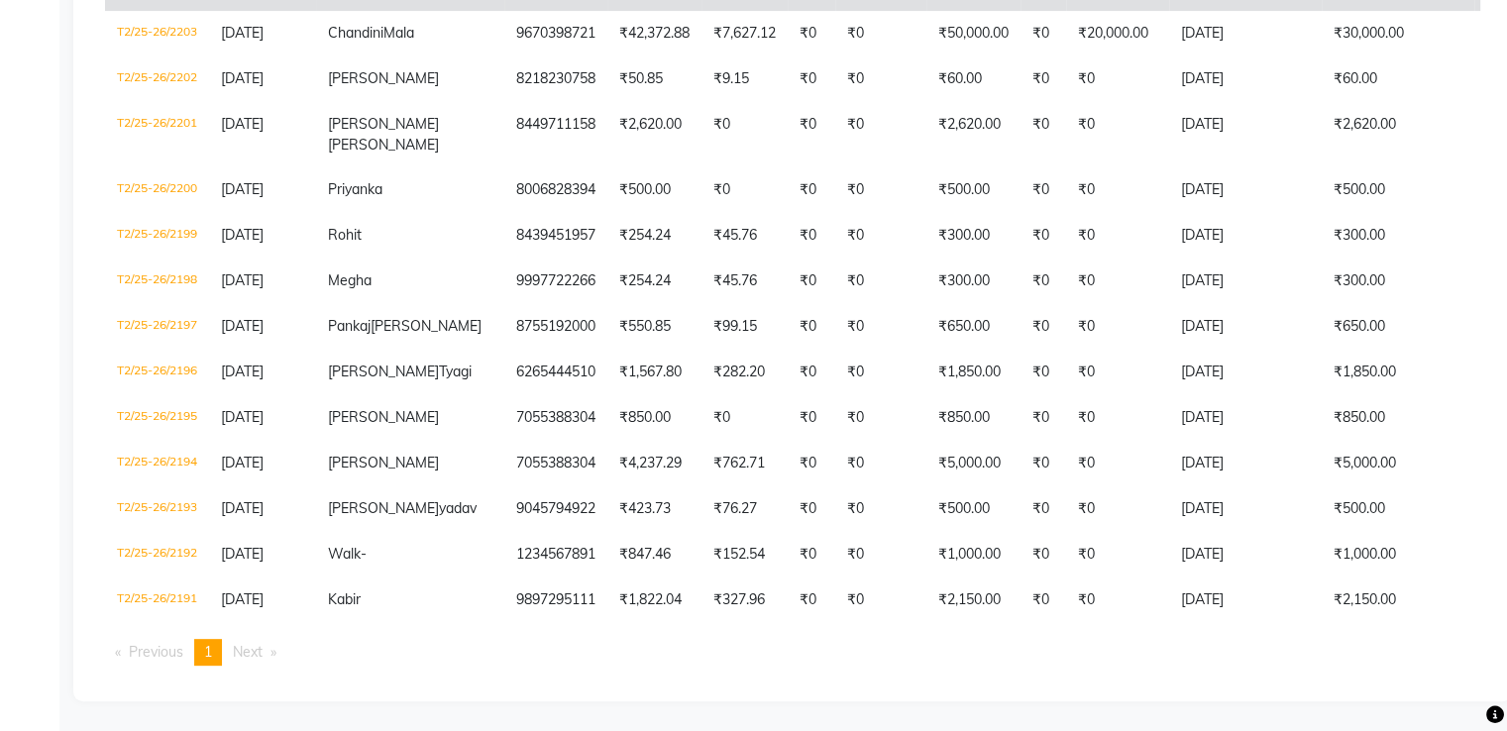
scroll to position [693, 0]
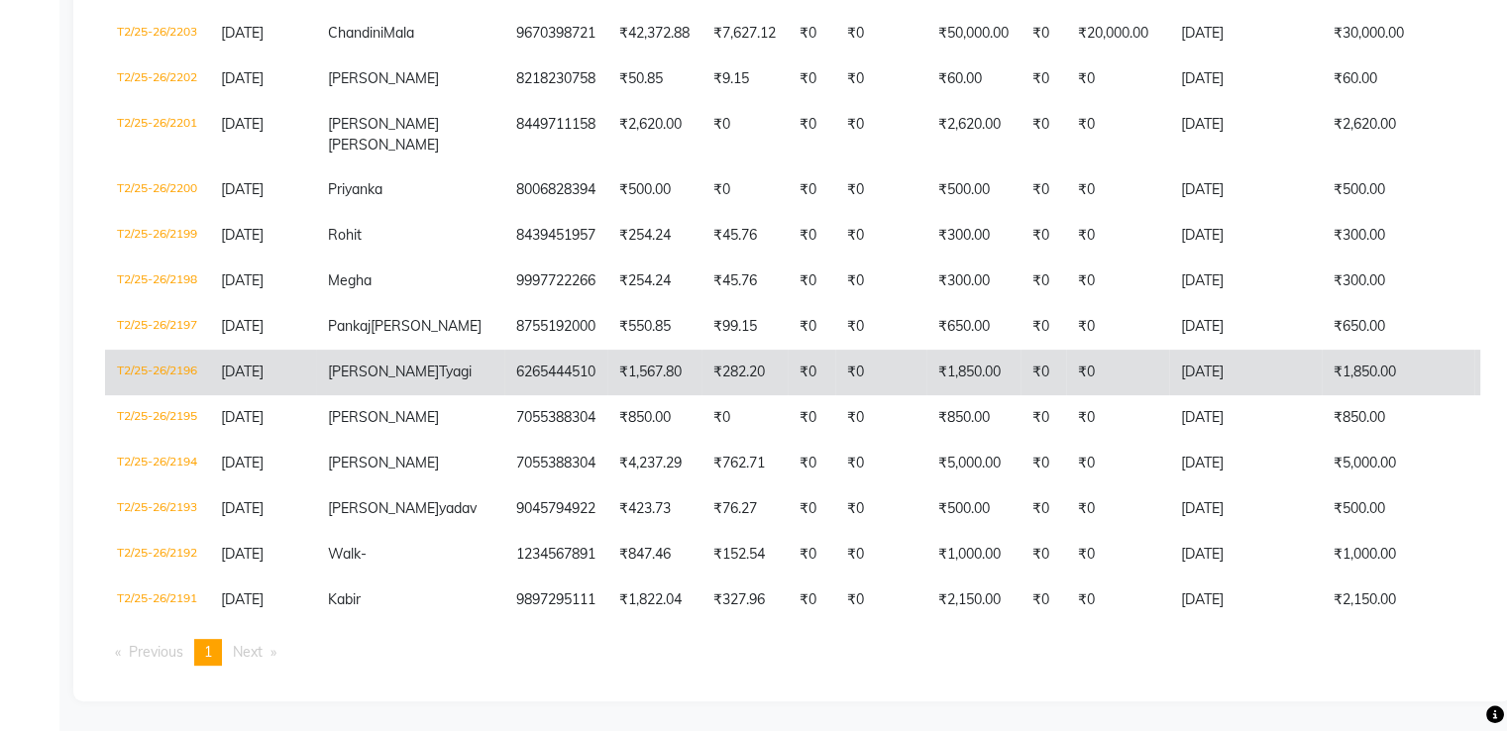
click at [504, 350] on td "6265444510" at bounding box center [555, 373] width 103 height 46
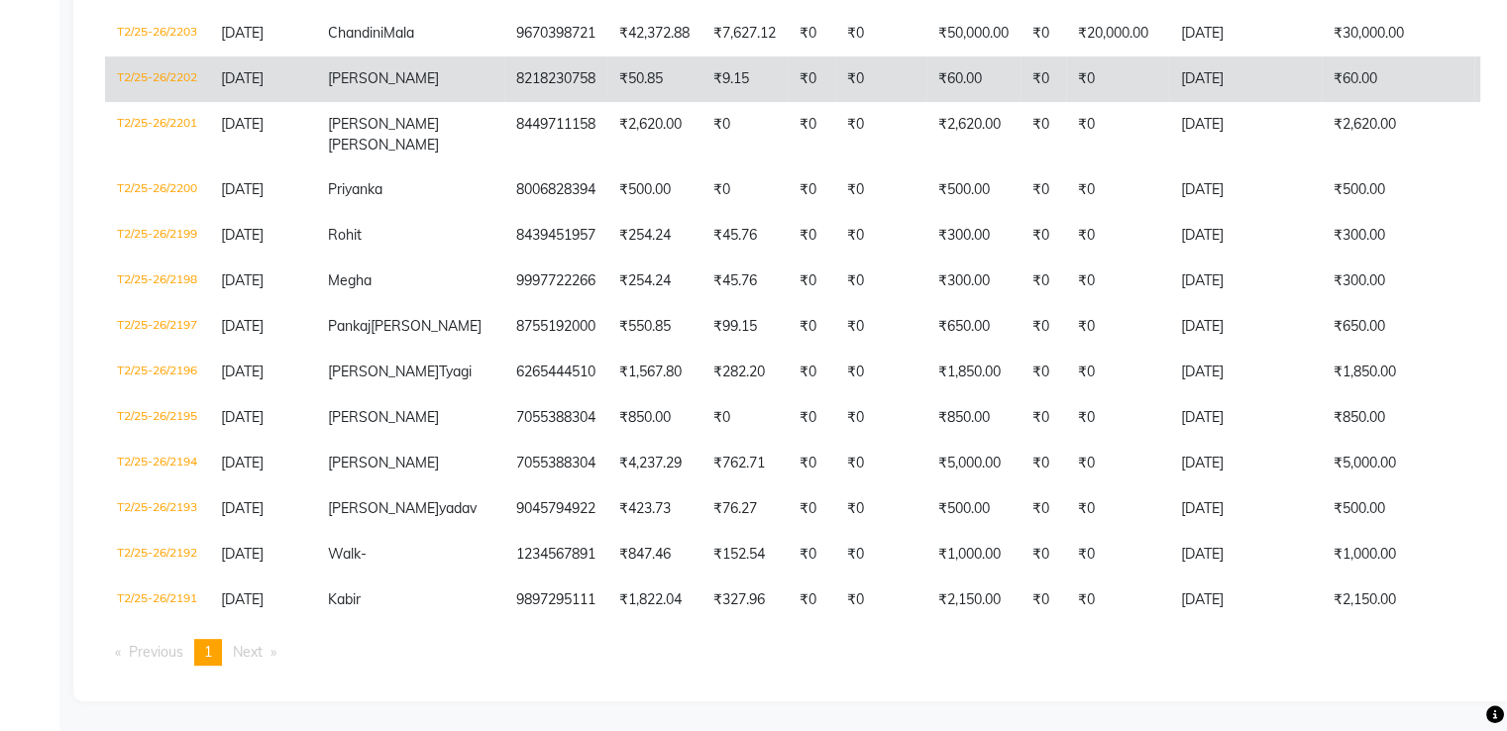
scroll to position [396, 0]
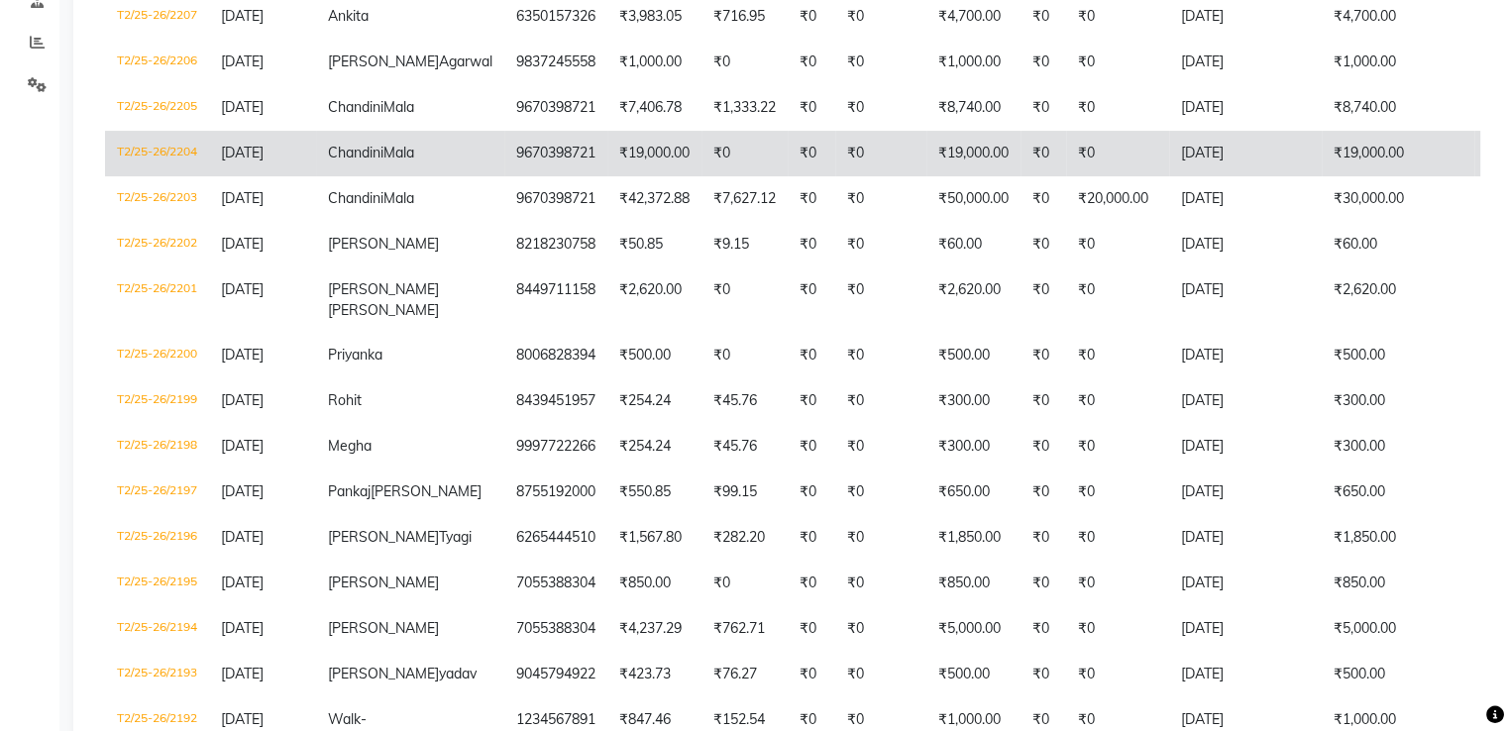
click at [504, 176] on td "9670398721" at bounding box center [555, 154] width 103 height 46
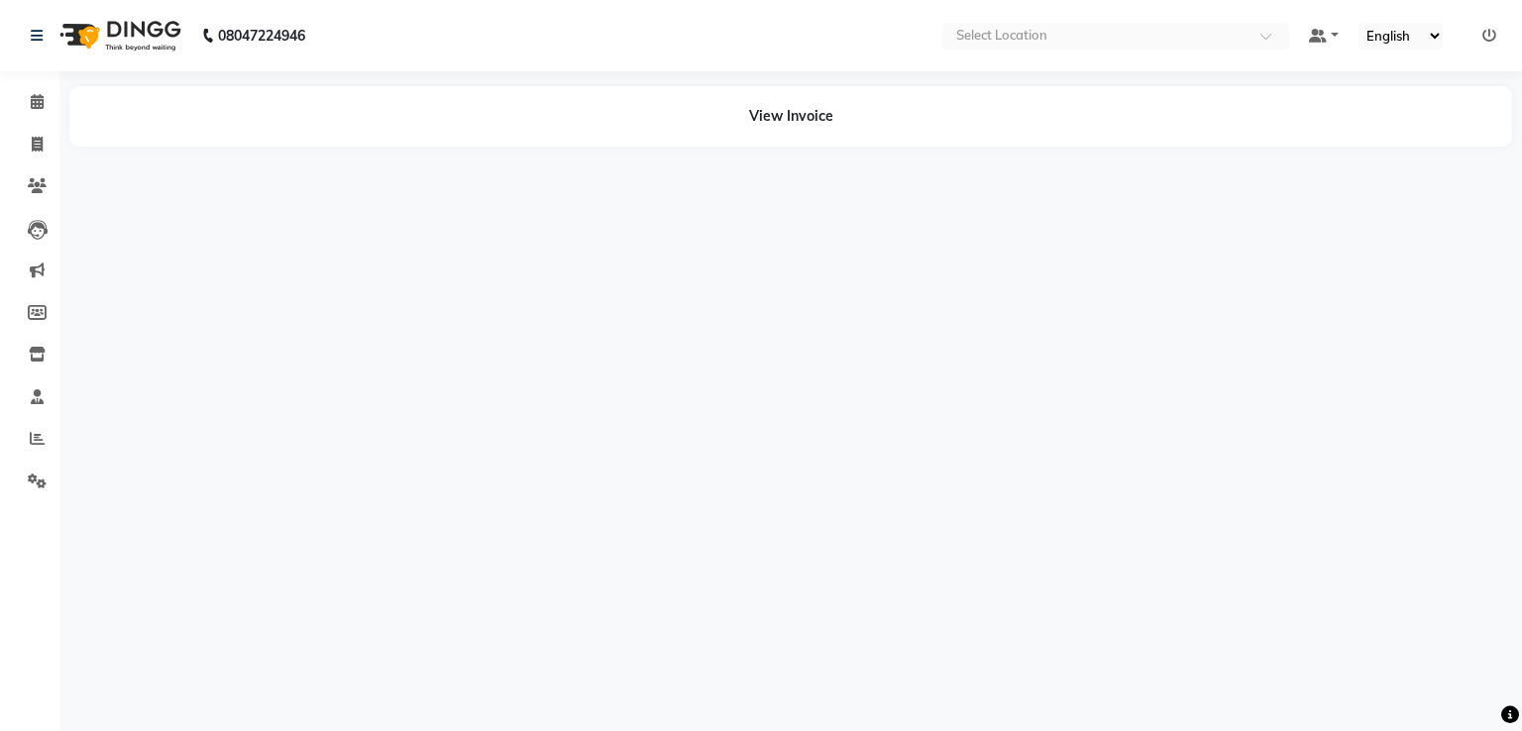
select select "en"
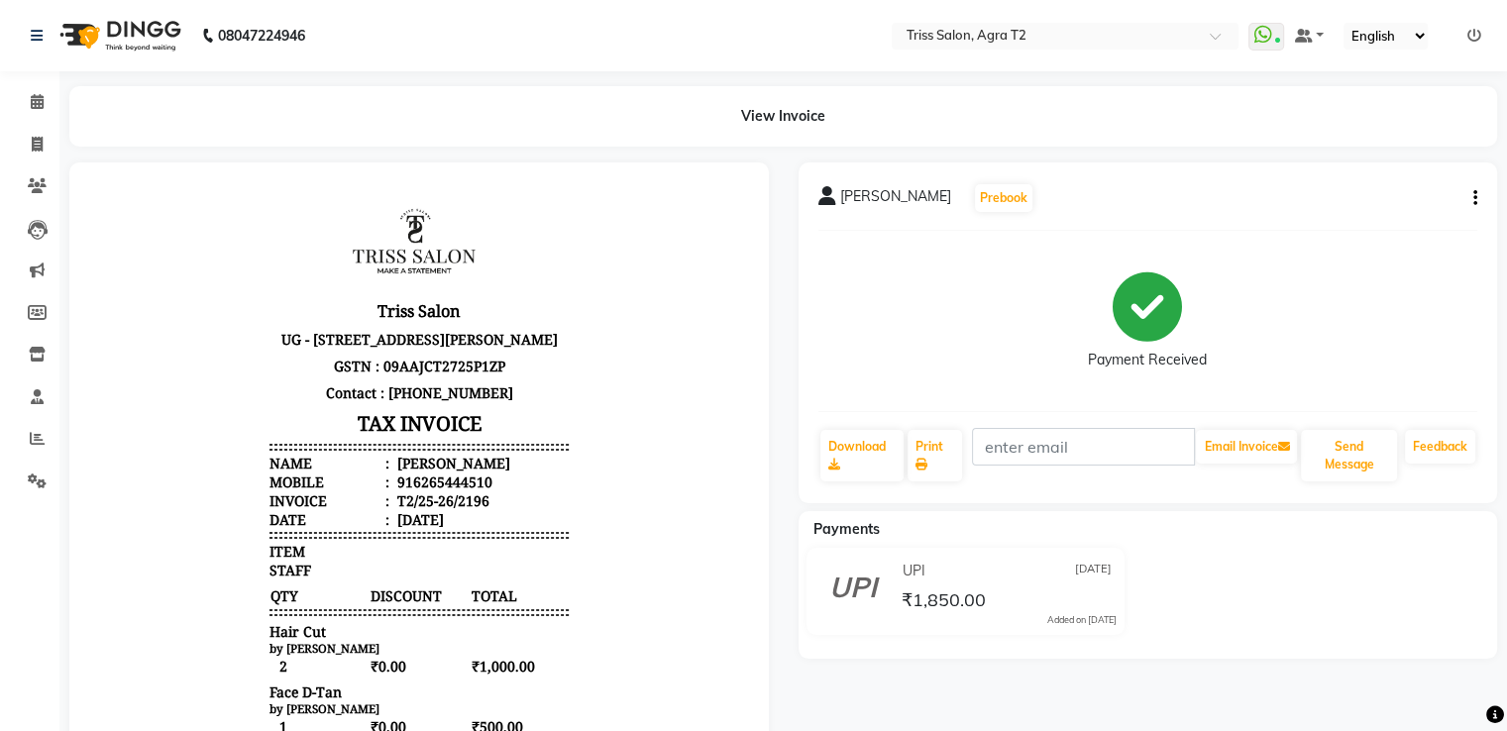
click at [1475, 199] on icon "button" at bounding box center [1475, 198] width 4 height 1
click at [1353, 212] on div "Edit Item Staff" at bounding box center [1376, 211] width 136 height 25
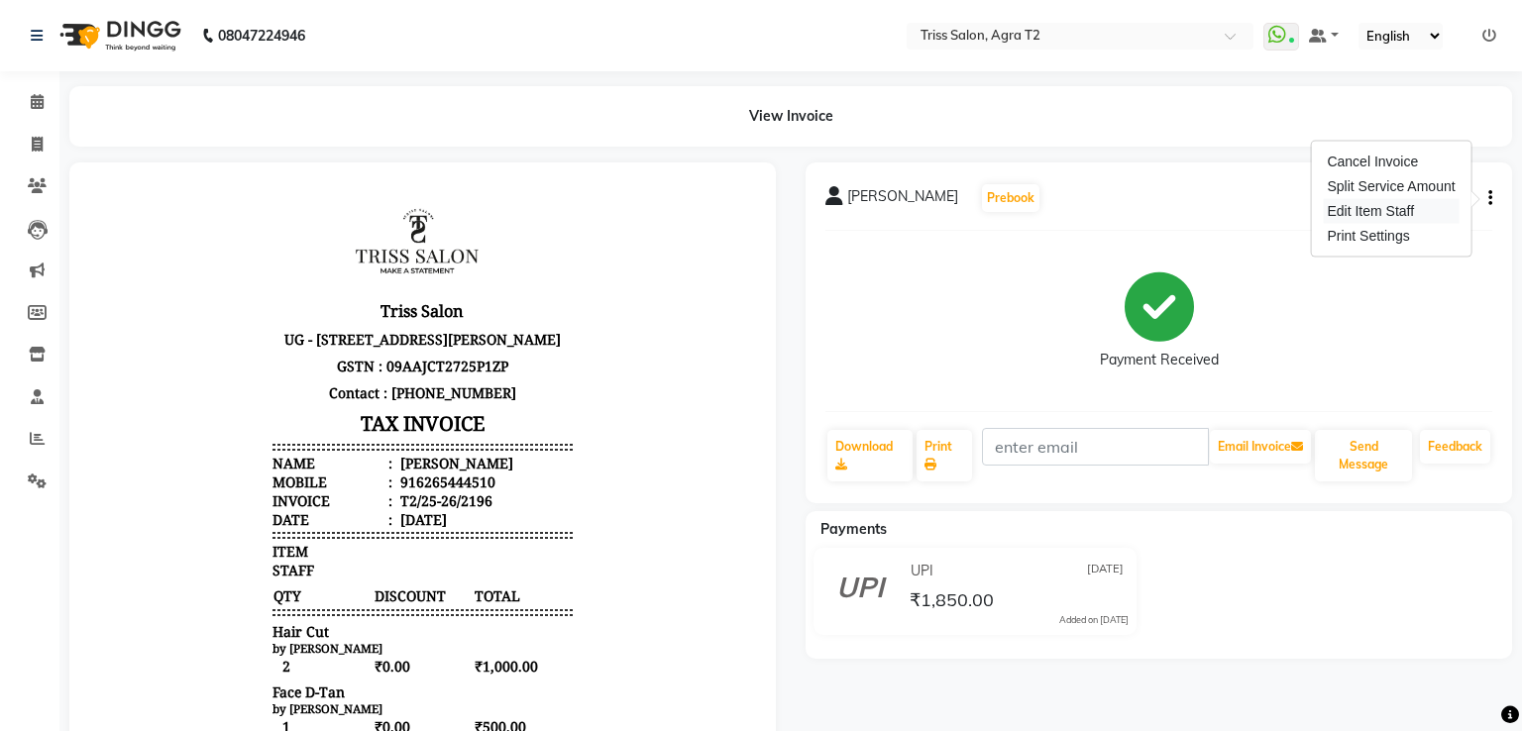
select select "33013"
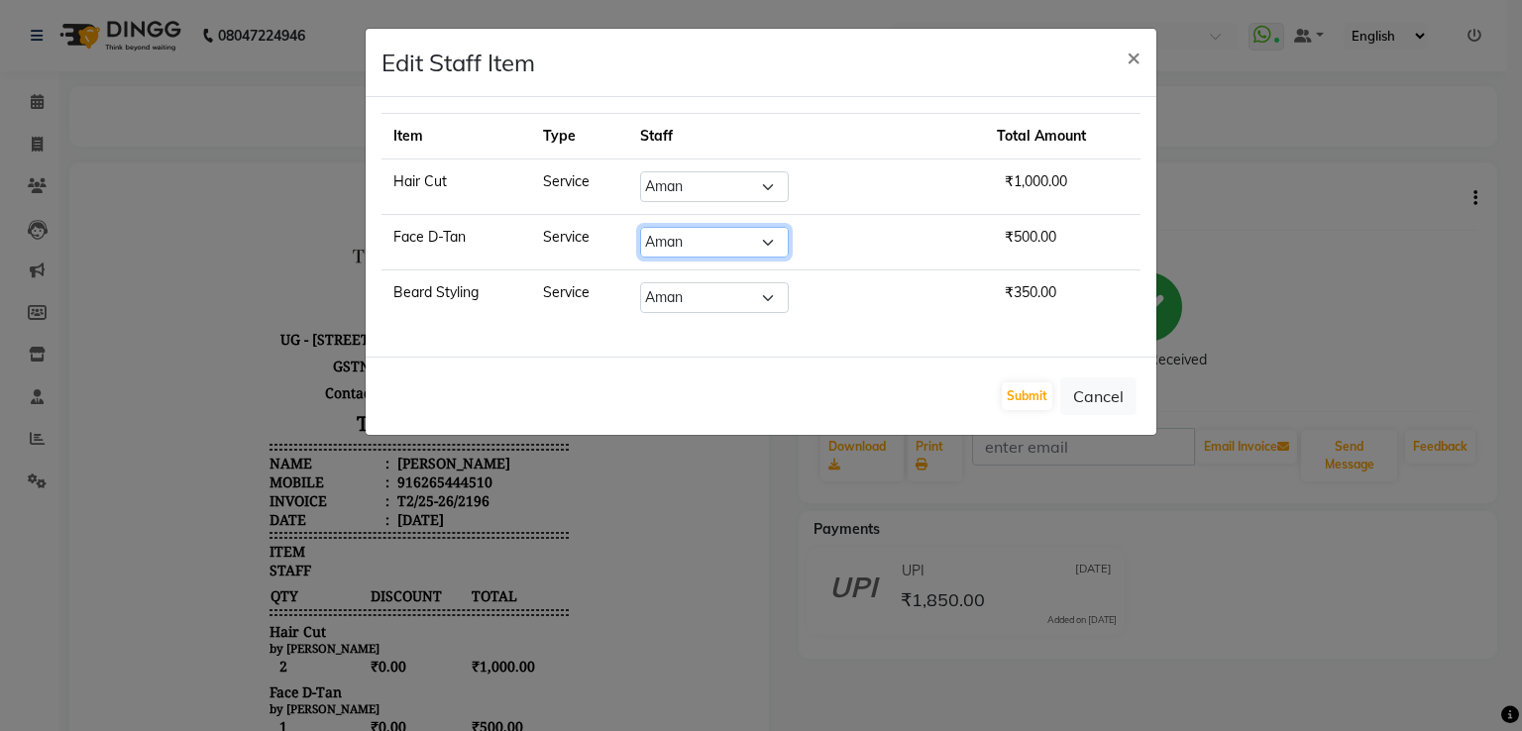
click at [789, 243] on select "Select [PERSON_NAME] [PERSON_NAME] Huma Kajal Karan [PERSON_NAME] [PERSON_NAME]…" at bounding box center [714, 242] width 149 height 31
select select "49099"
click at [687, 227] on select "Select [PERSON_NAME] [PERSON_NAME] Huma Kajal Karan [PERSON_NAME] [PERSON_NAME]…" at bounding box center [714, 242] width 149 height 31
click at [1021, 385] on button "Submit" at bounding box center [1027, 396] width 51 height 28
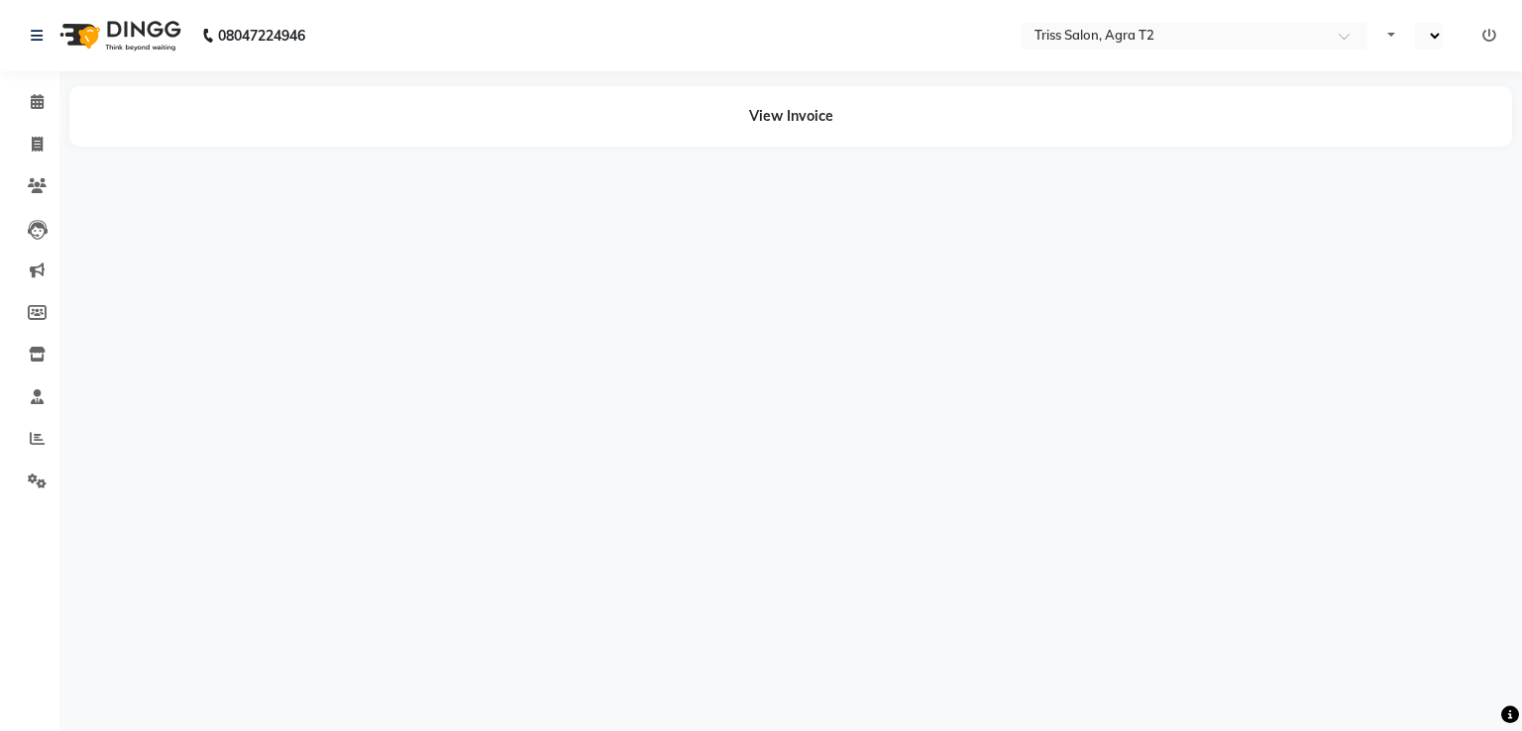
select select "en"
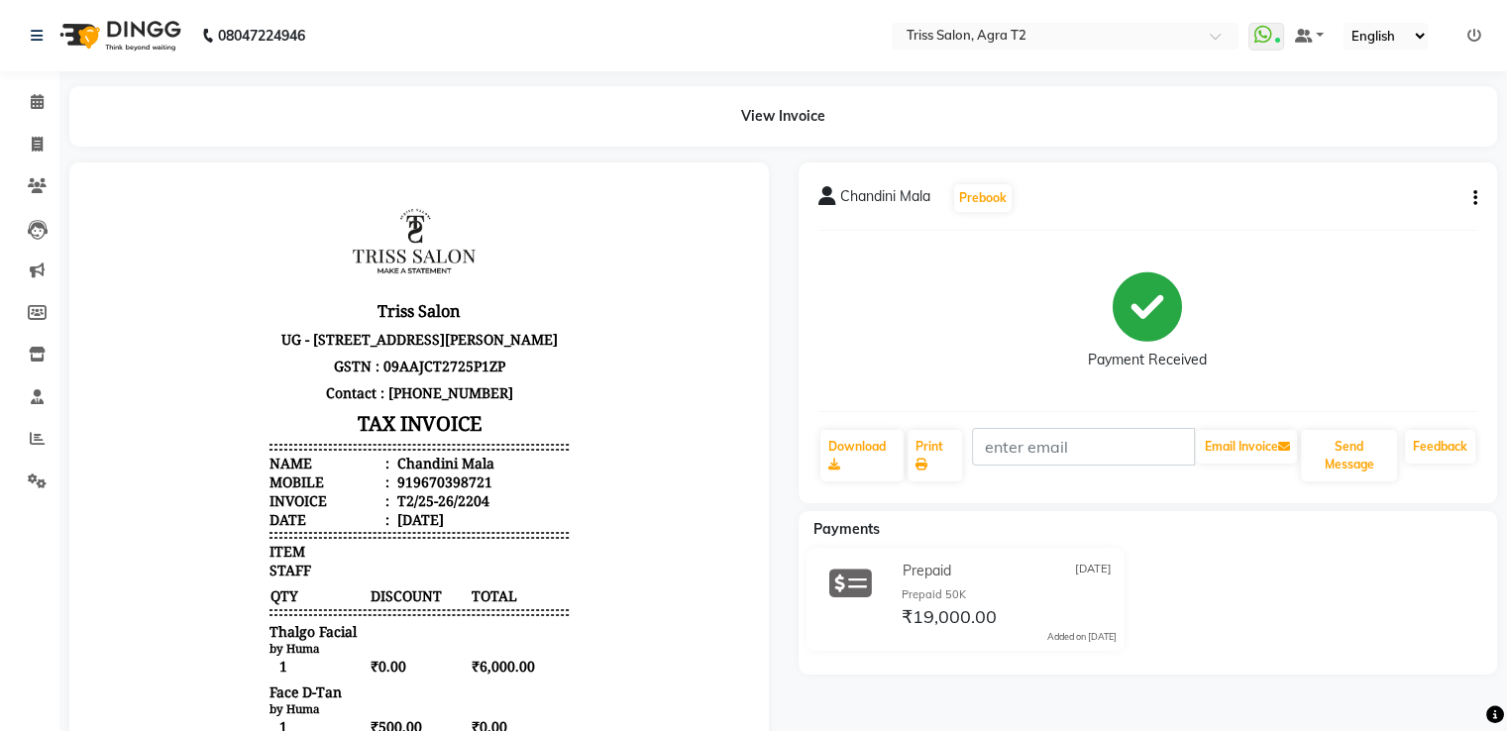
click at [1475, 199] on icon "button" at bounding box center [1475, 198] width 4 height 1
click at [1339, 218] on div "Edit Item Staff" at bounding box center [1376, 211] width 136 height 25
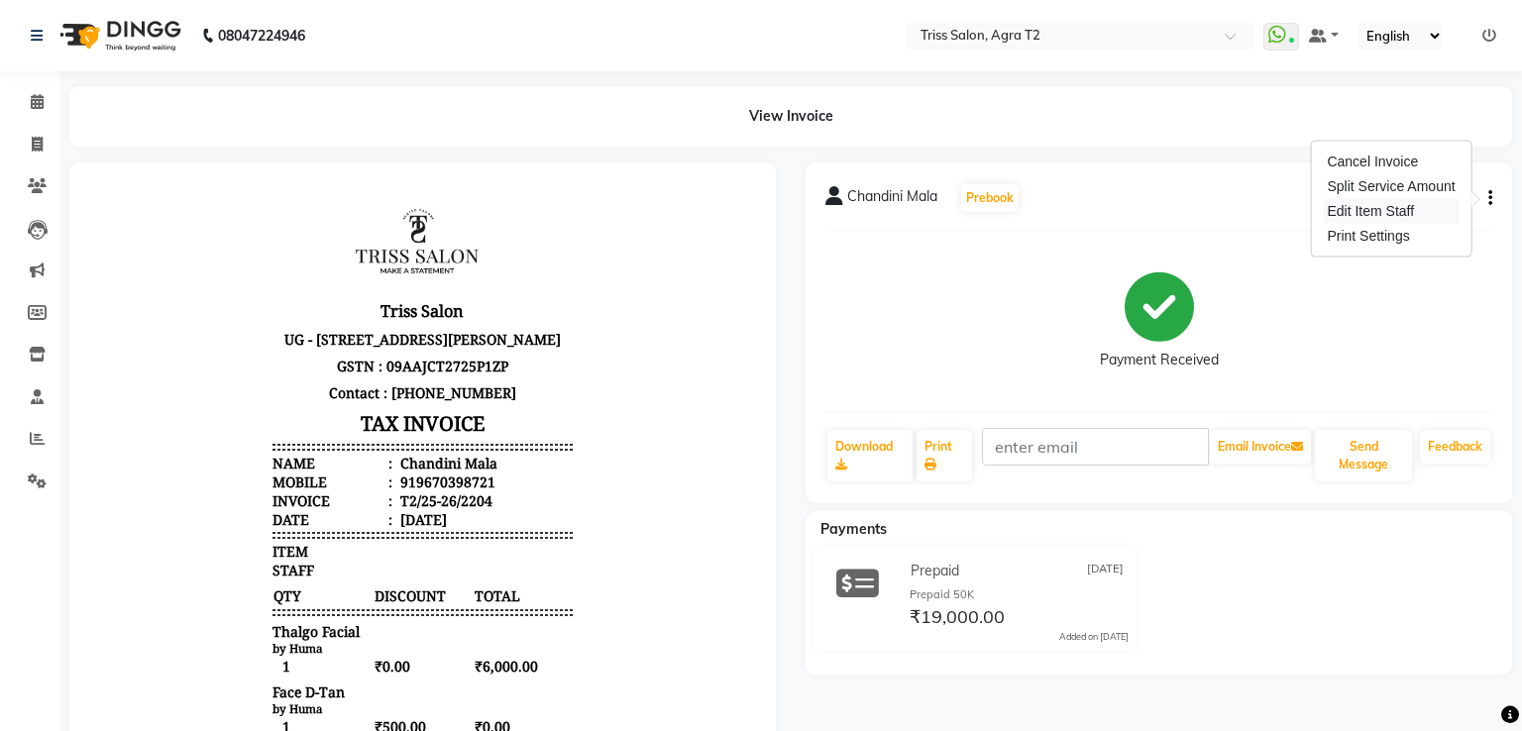
select select "49099"
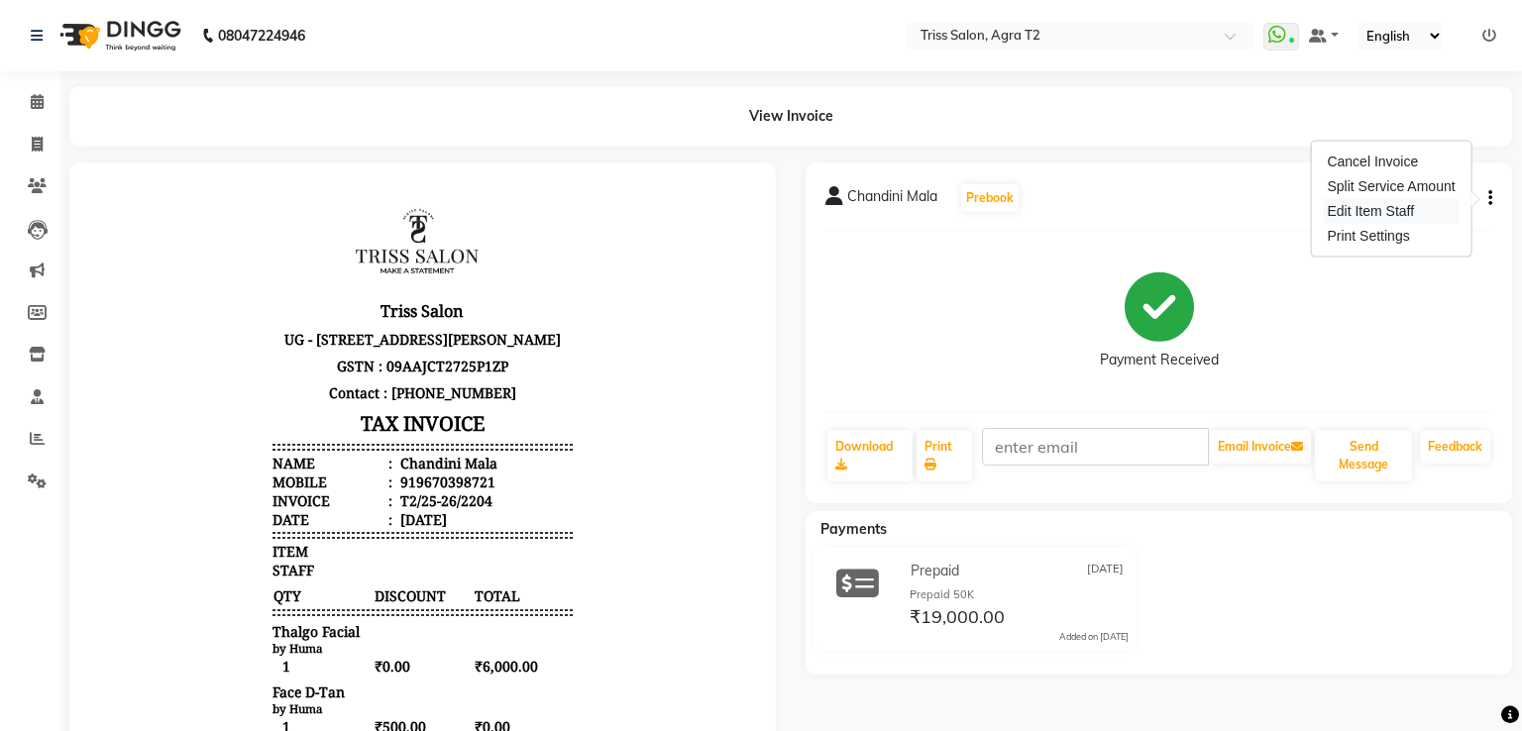
select select "49100"
select select "49344"
select select "49099"
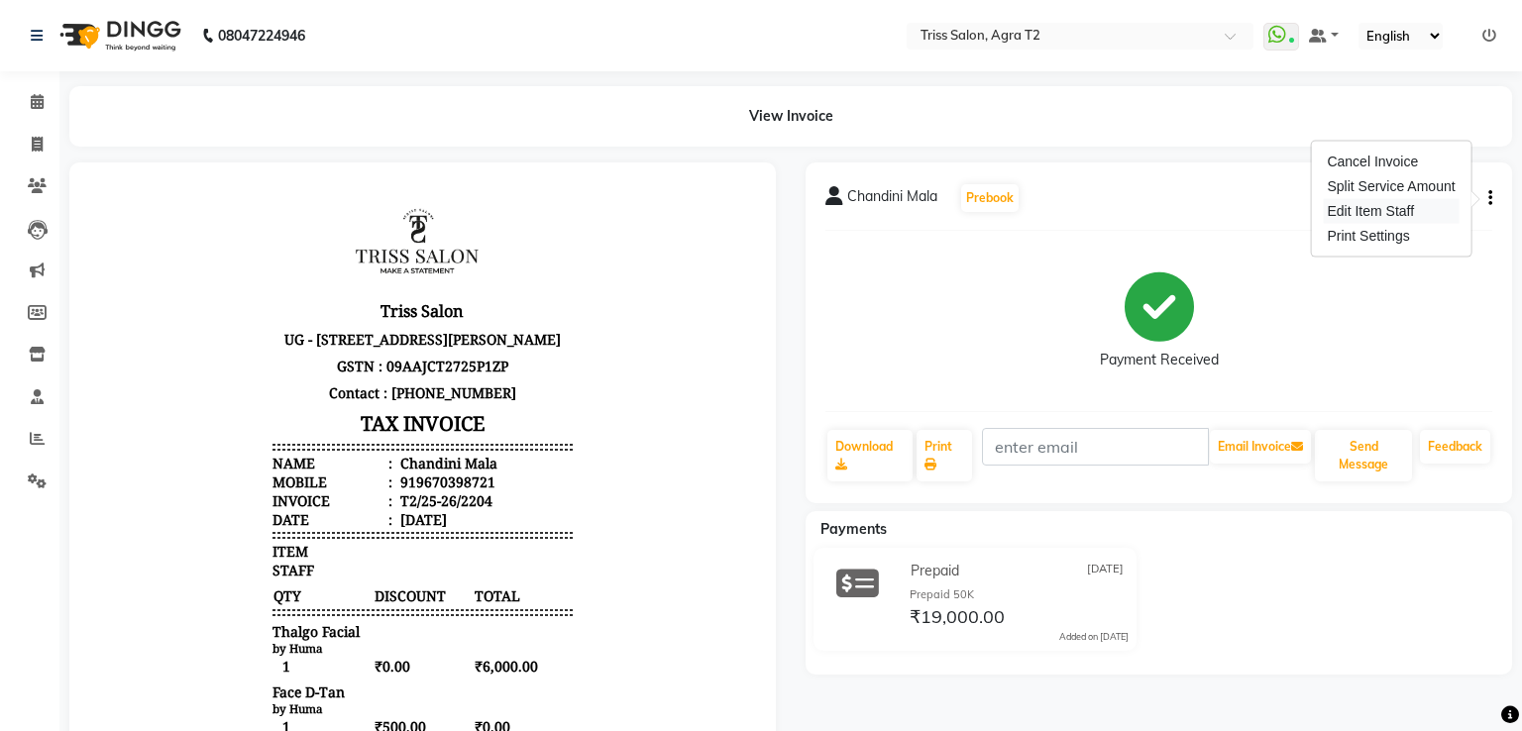
select select "49344"
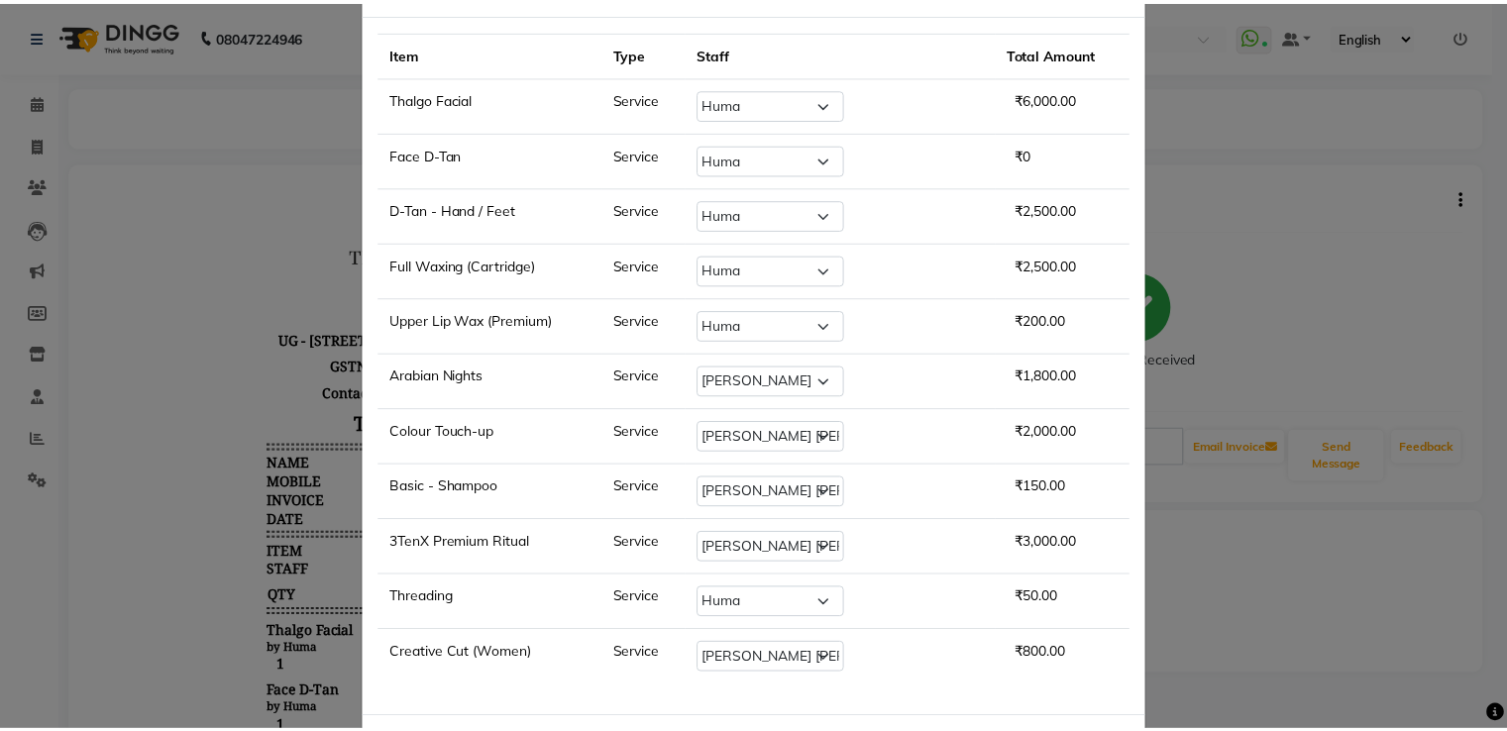
scroll to position [168, 0]
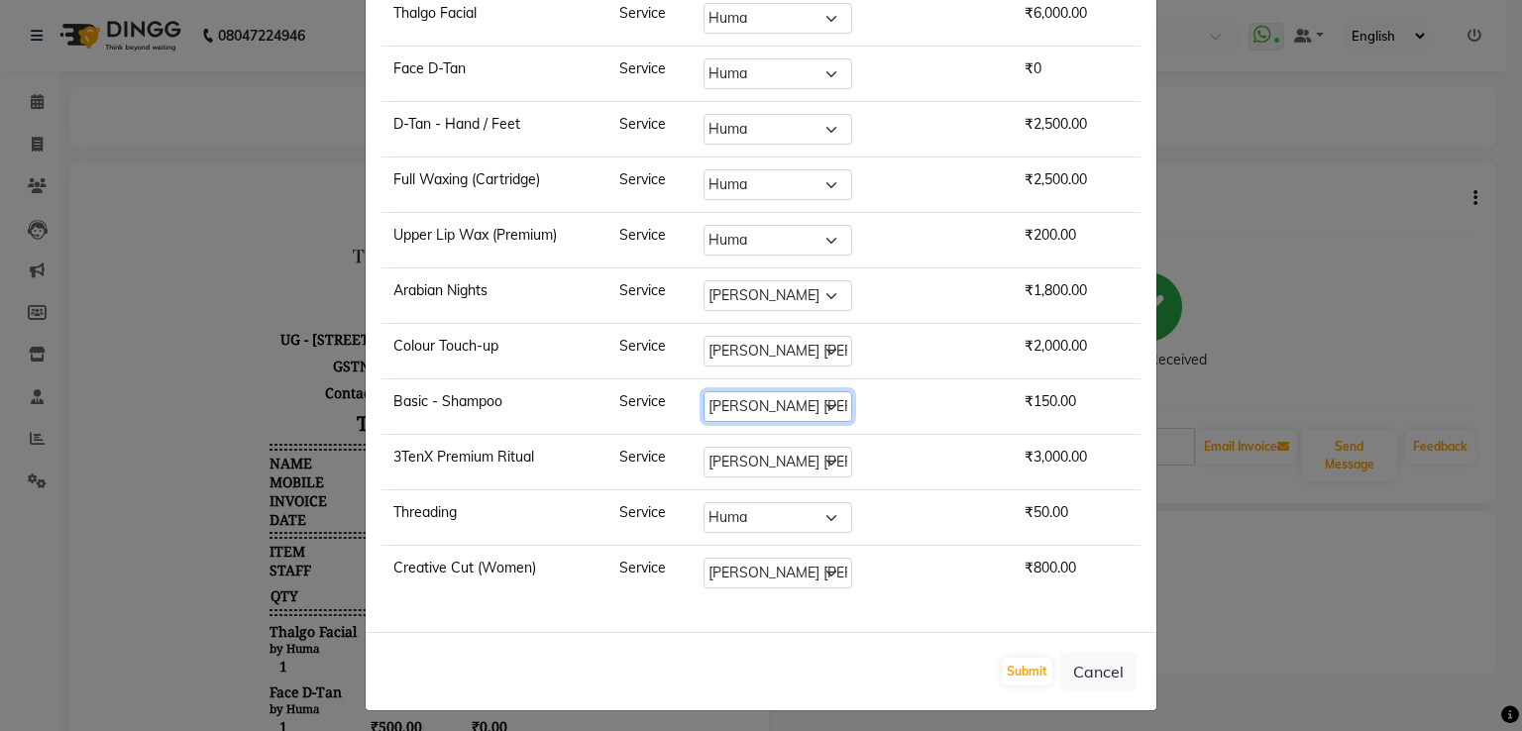
click at [819, 403] on select "Select Abhishek Aman Ayush Hema Huma Kajal Karan Kavya Chauhan Mohd. Kamil Shel…" at bounding box center [777, 406] width 149 height 31
select select "49099"
click at [747, 391] on select "Select Abhishek Aman Ayush Hema Huma Kajal Karan Kavya Chauhan Mohd. Kamil Shel…" at bounding box center [777, 406] width 149 height 31
click at [1023, 660] on button "Submit" at bounding box center [1027, 672] width 51 height 28
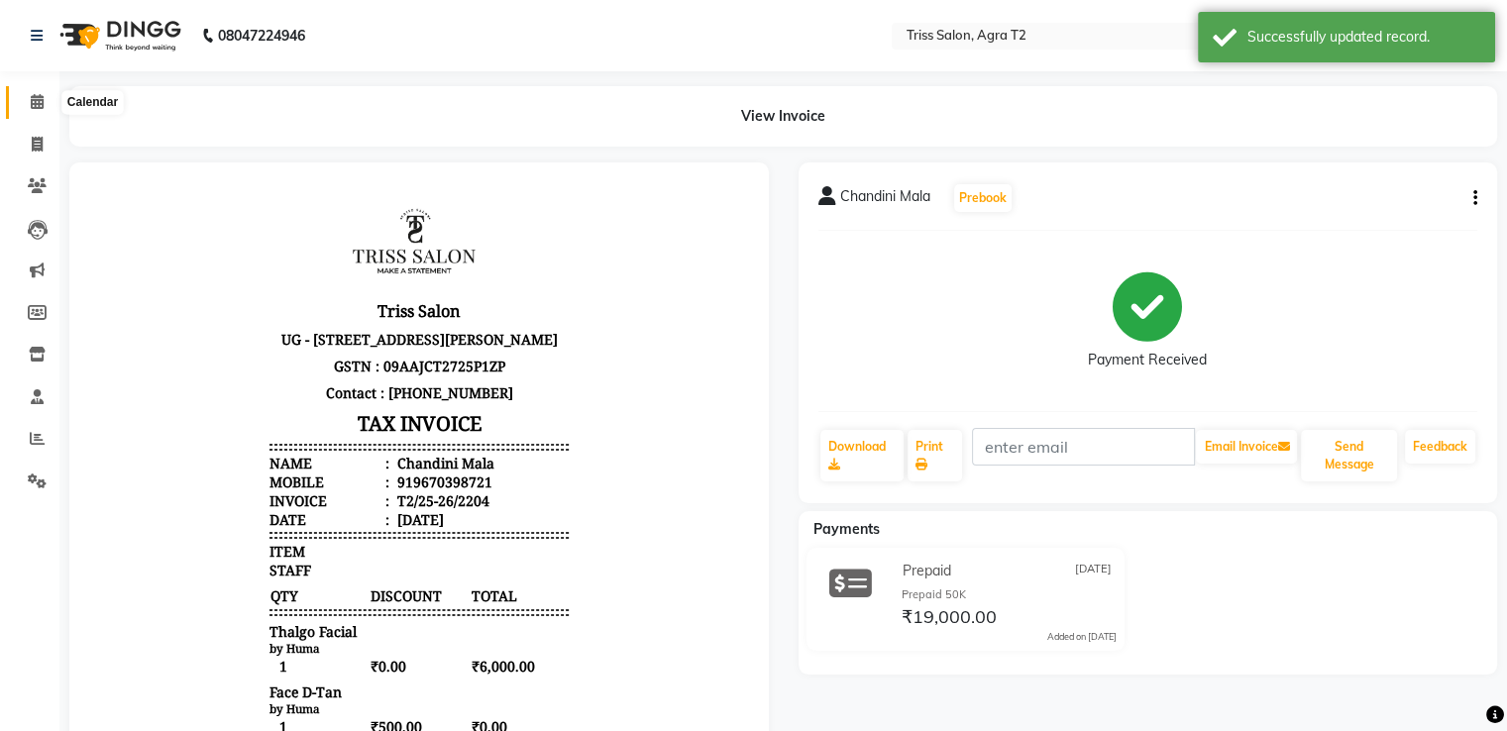
click at [40, 99] on icon at bounding box center [37, 101] width 13 height 15
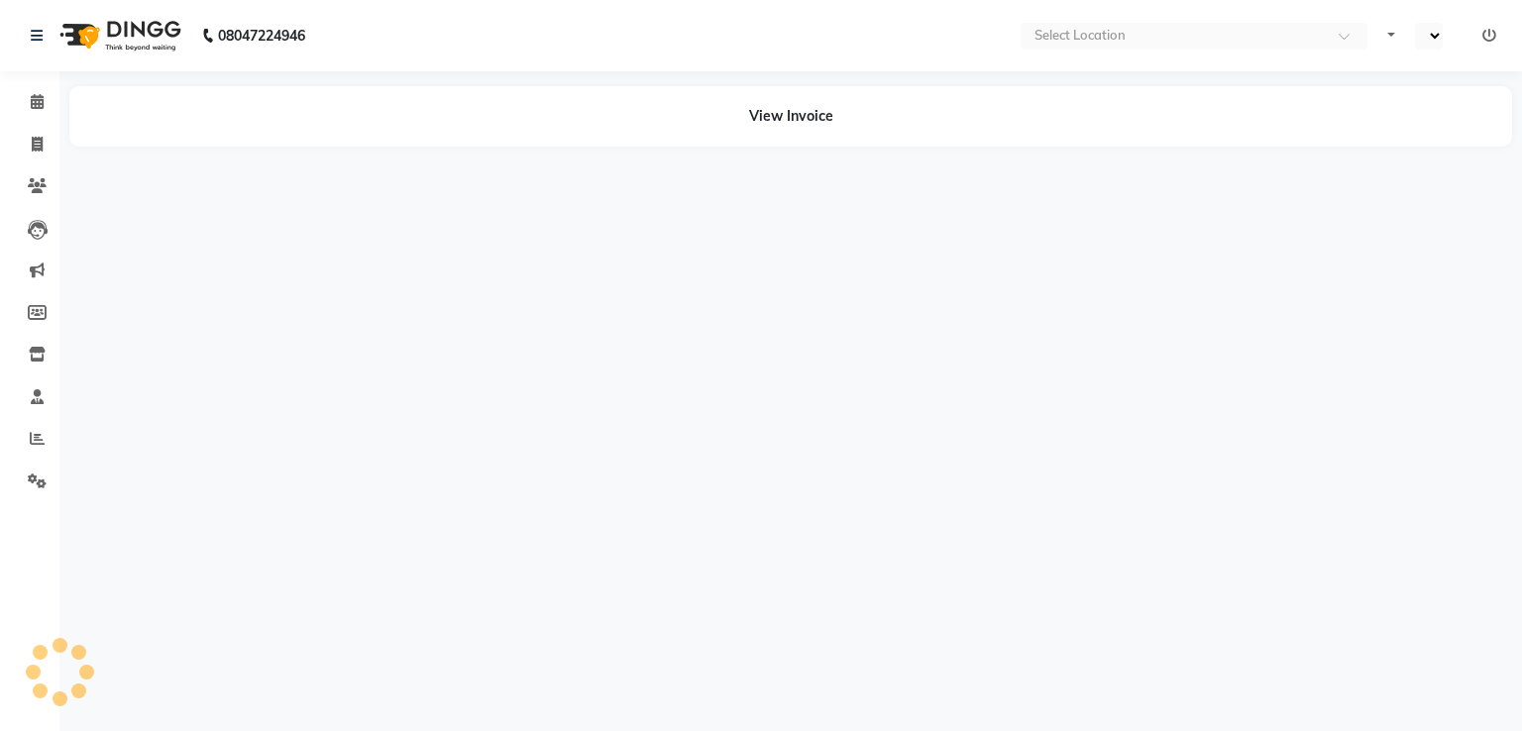
select select "en"
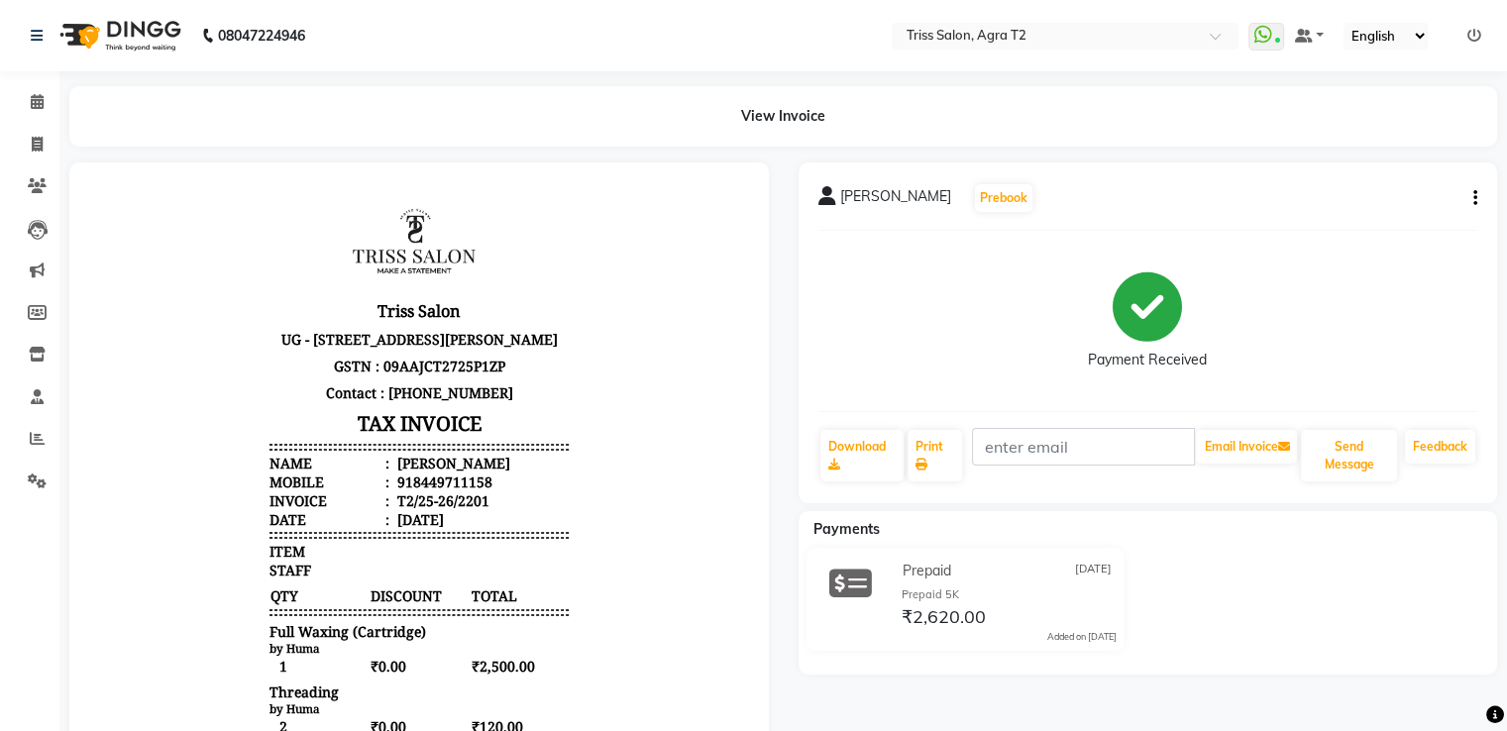
click at [1470, 199] on button "button" at bounding box center [1471, 198] width 12 height 21
click at [1412, 209] on div "Edit Item Staff" at bounding box center [1376, 211] width 136 height 25
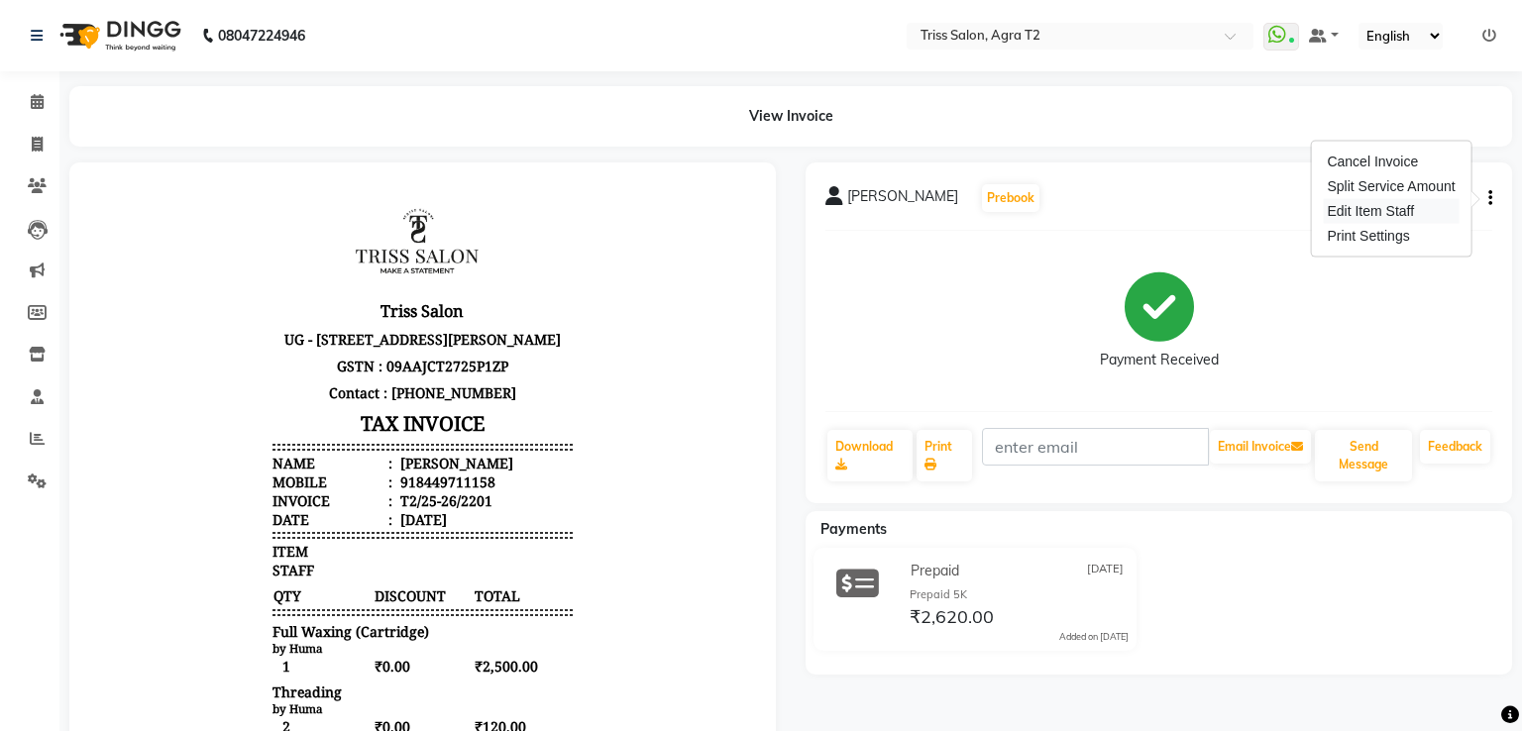
select select
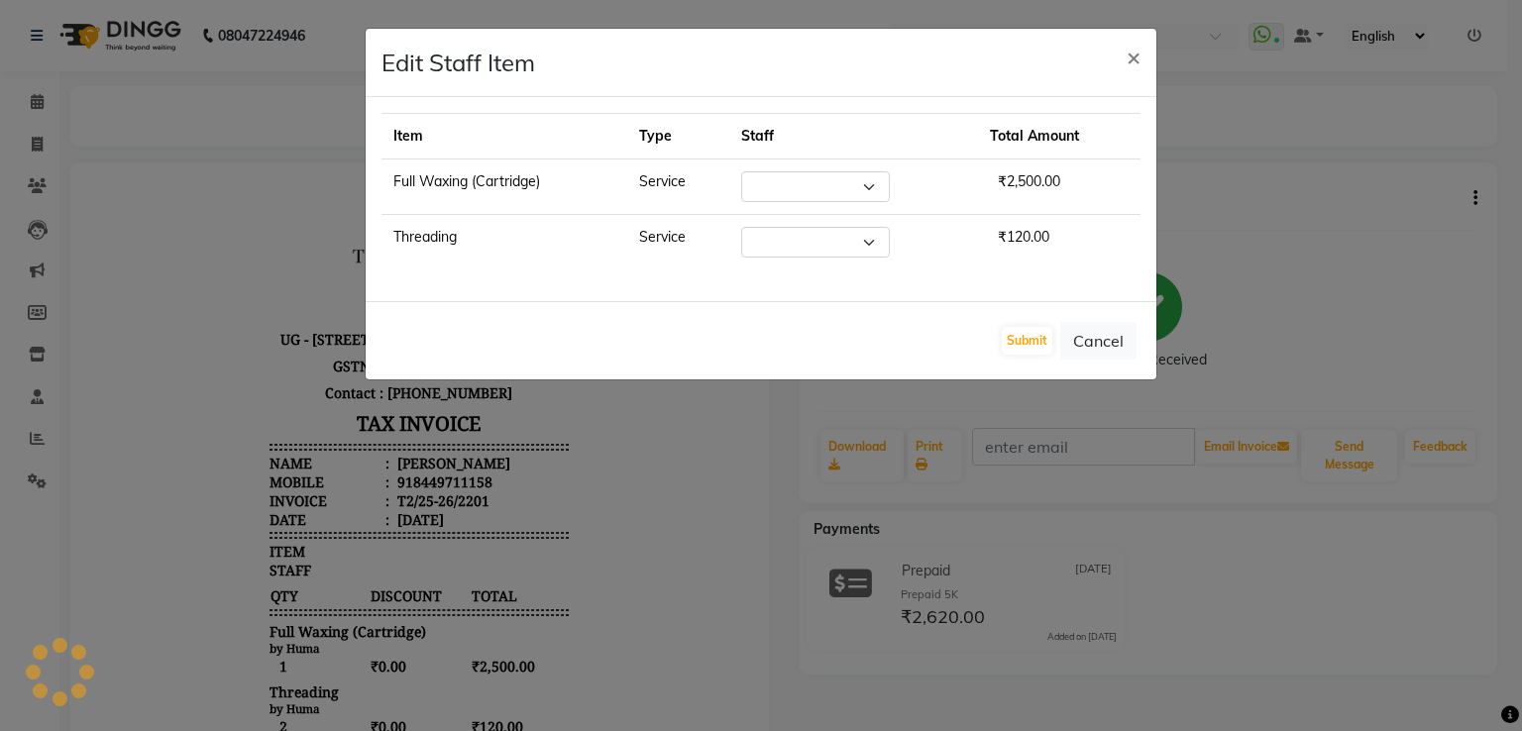
select select "49099"
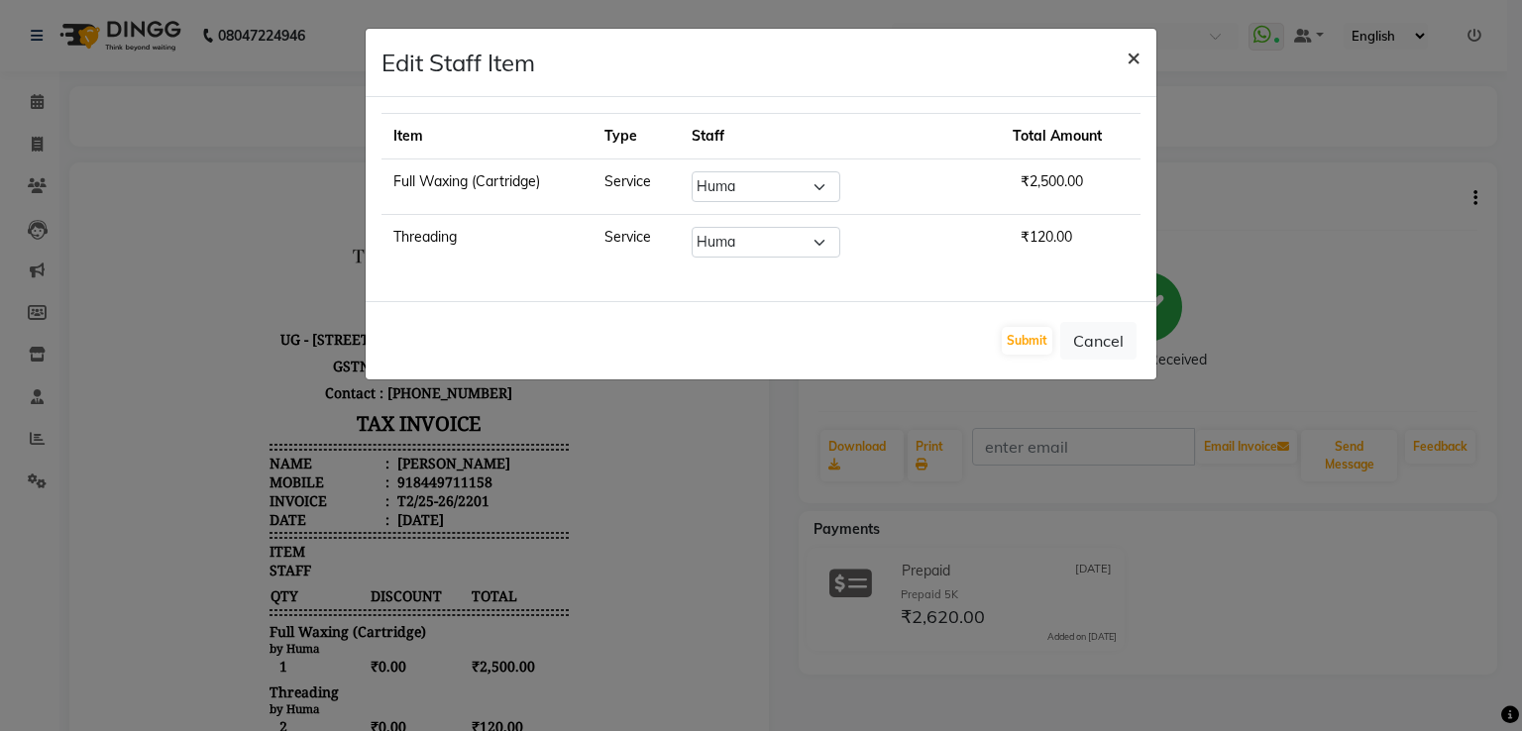
click at [1137, 59] on span "×" at bounding box center [1133, 57] width 14 height 30
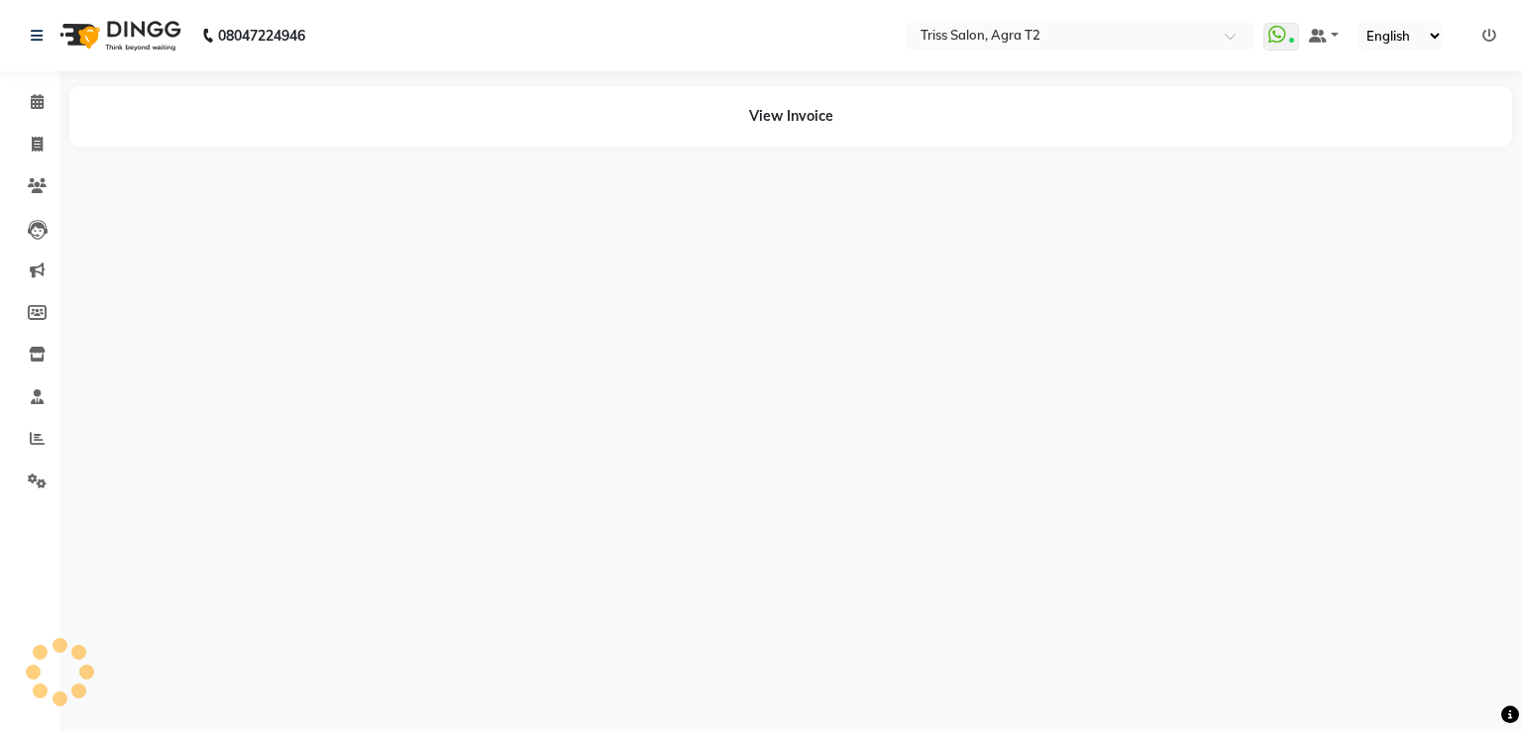
select select "en"
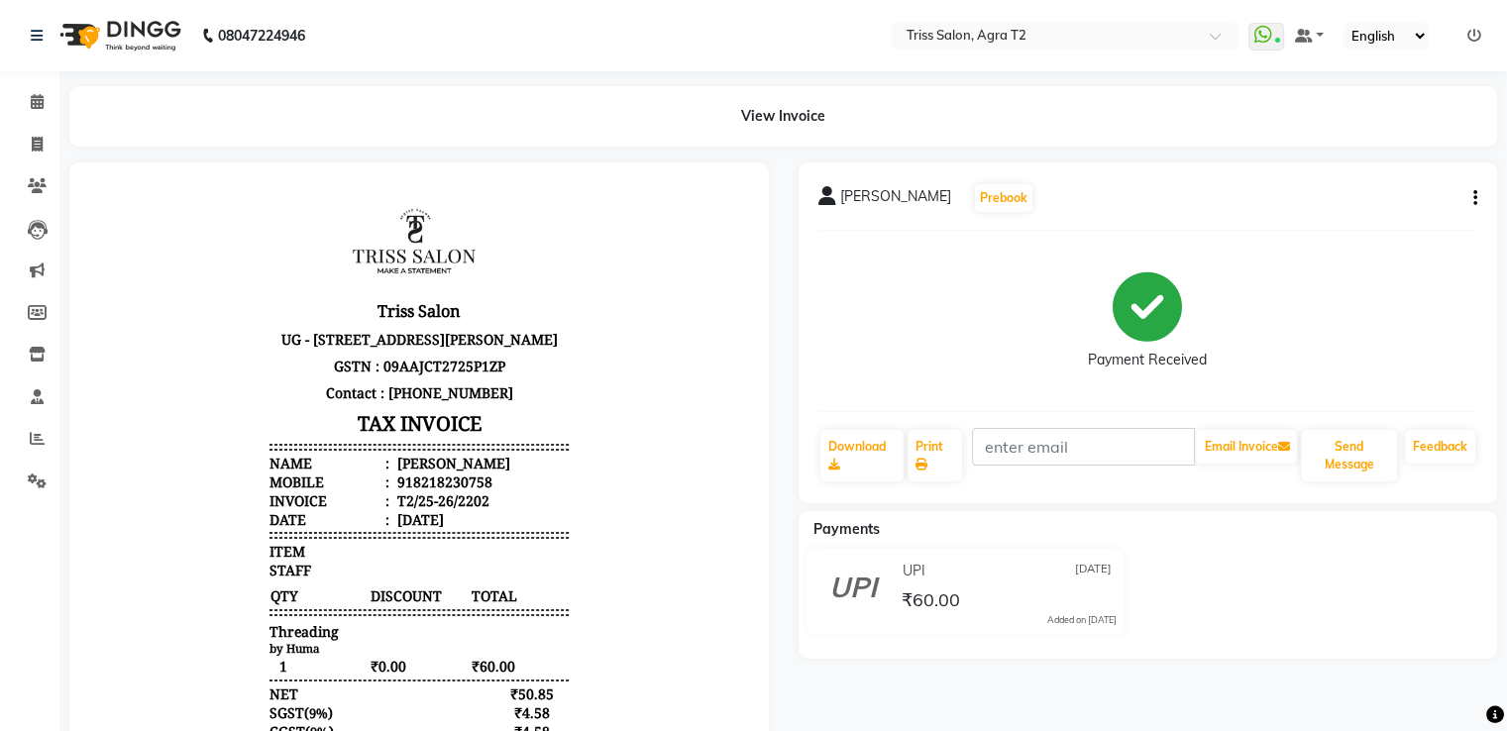
click at [1475, 198] on icon "button" at bounding box center [1475, 198] width 4 height 1
click at [1398, 212] on div "Edit Item Staff" at bounding box center [1376, 211] width 136 height 25
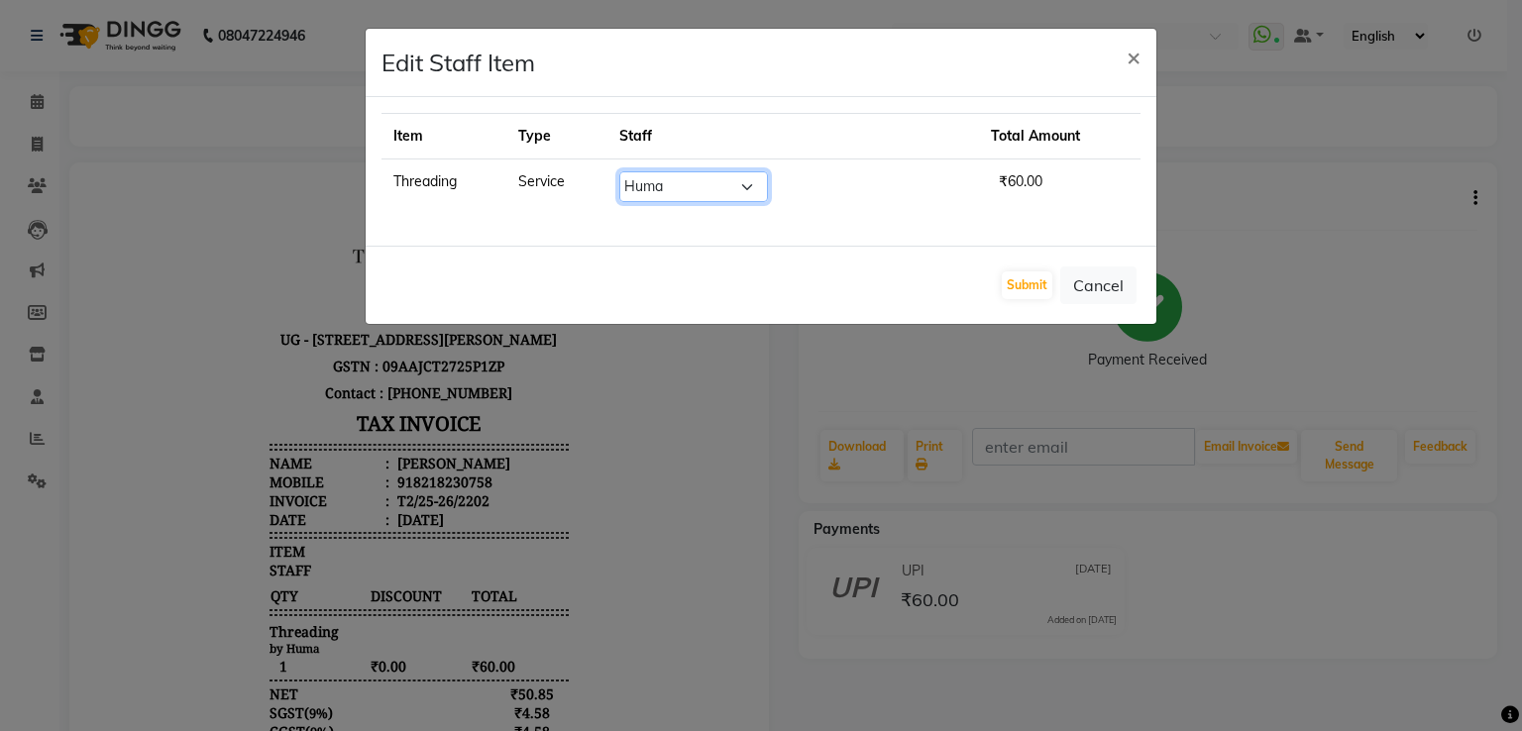
click at [700, 177] on select "Select [PERSON_NAME] [PERSON_NAME] Huma Kajal Karan [PERSON_NAME] [PERSON_NAME]…" at bounding box center [693, 186] width 149 height 31
select select "26469"
click at [665, 171] on select "Select [PERSON_NAME] [PERSON_NAME] Huma Kajal Karan [PERSON_NAME] [PERSON_NAME]…" at bounding box center [693, 186] width 149 height 31
click at [1031, 276] on button "Submit" at bounding box center [1027, 285] width 51 height 28
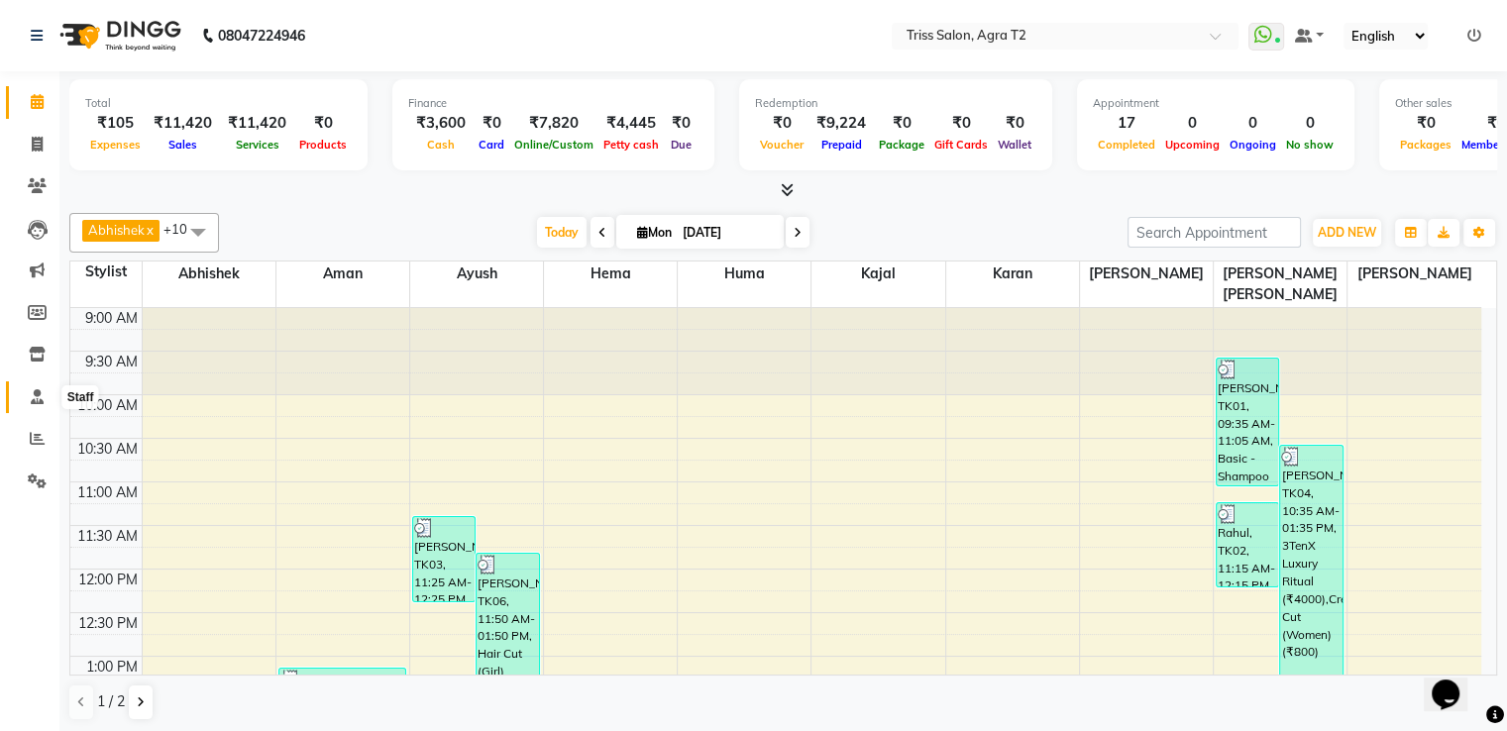
click at [39, 401] on icon at bounding box center [37, 396] width 13 height 15
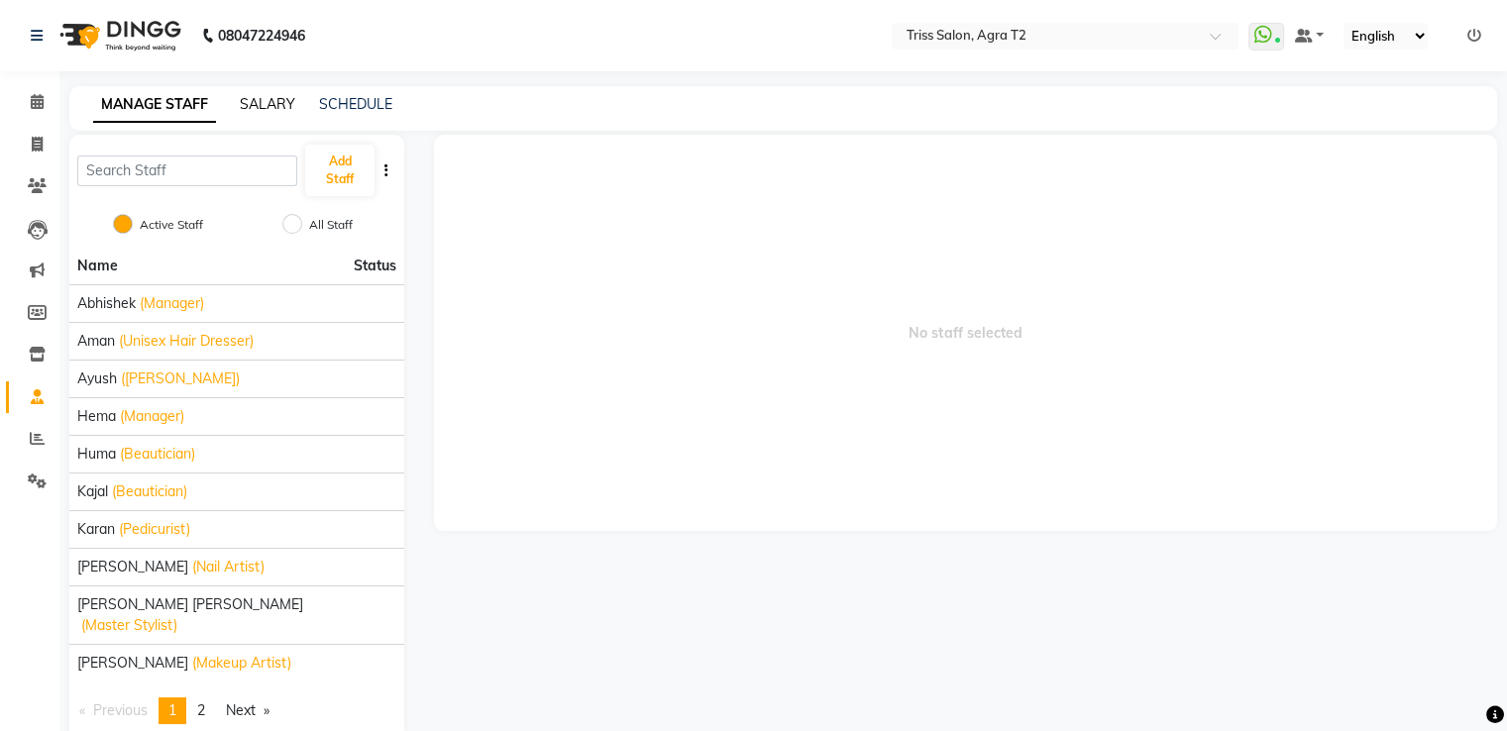
click at [281, 101] on link "SALARY" at bounding box center [267, 104] width 55 height 18
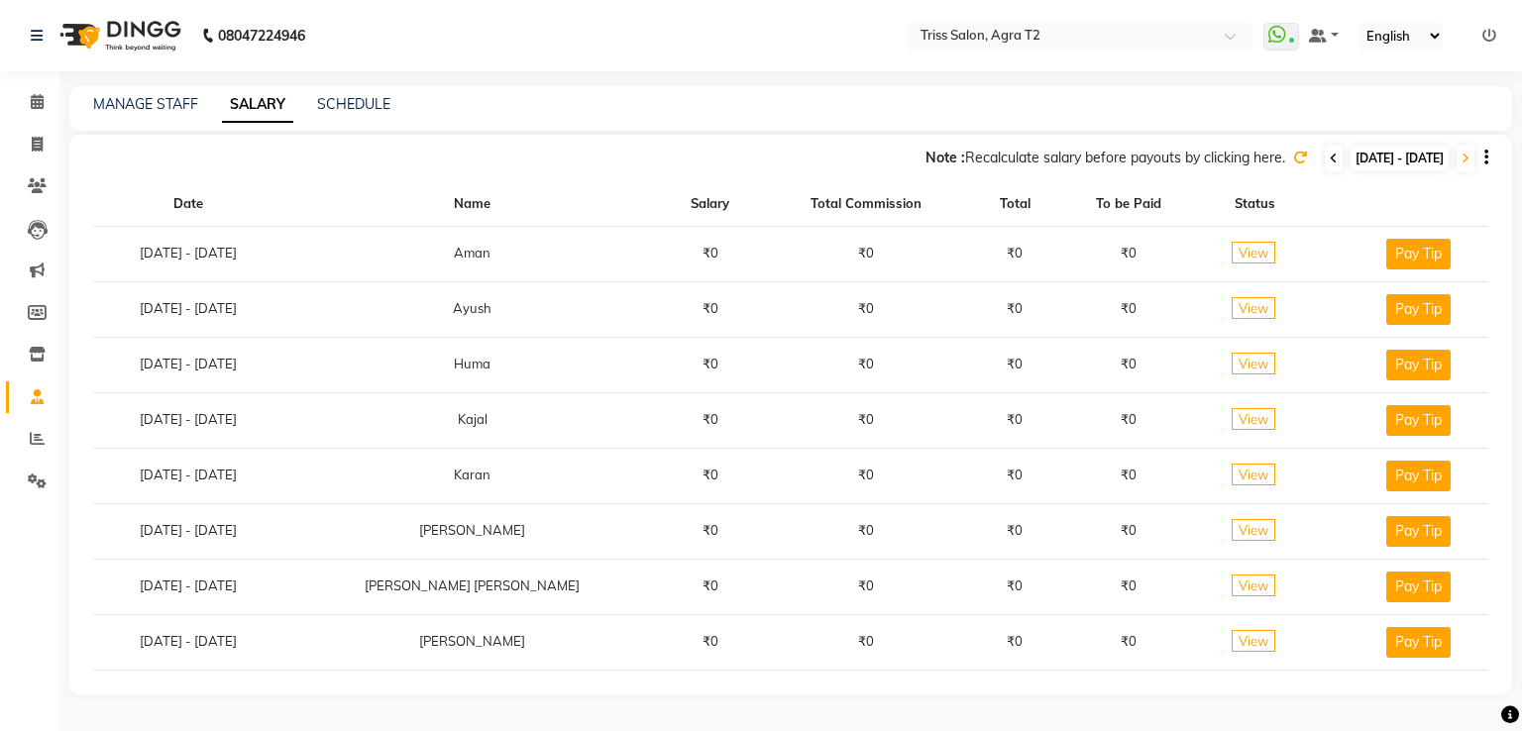
click at [1329, 158] on icon at bounding box center [1333, 159] width 8 height 12
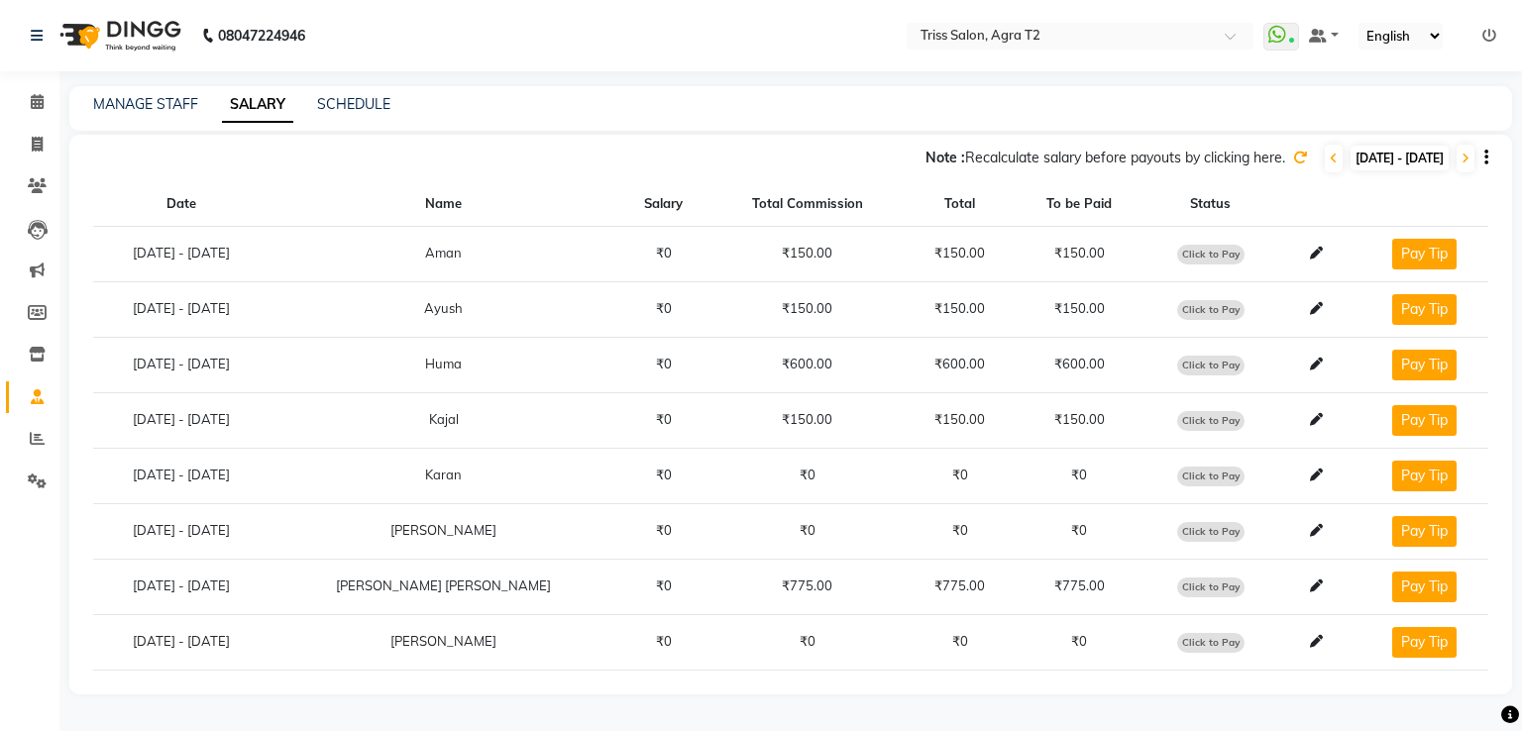
click at [1293, 156] on icon at bounding box center [1300, 158] width 14 height 14
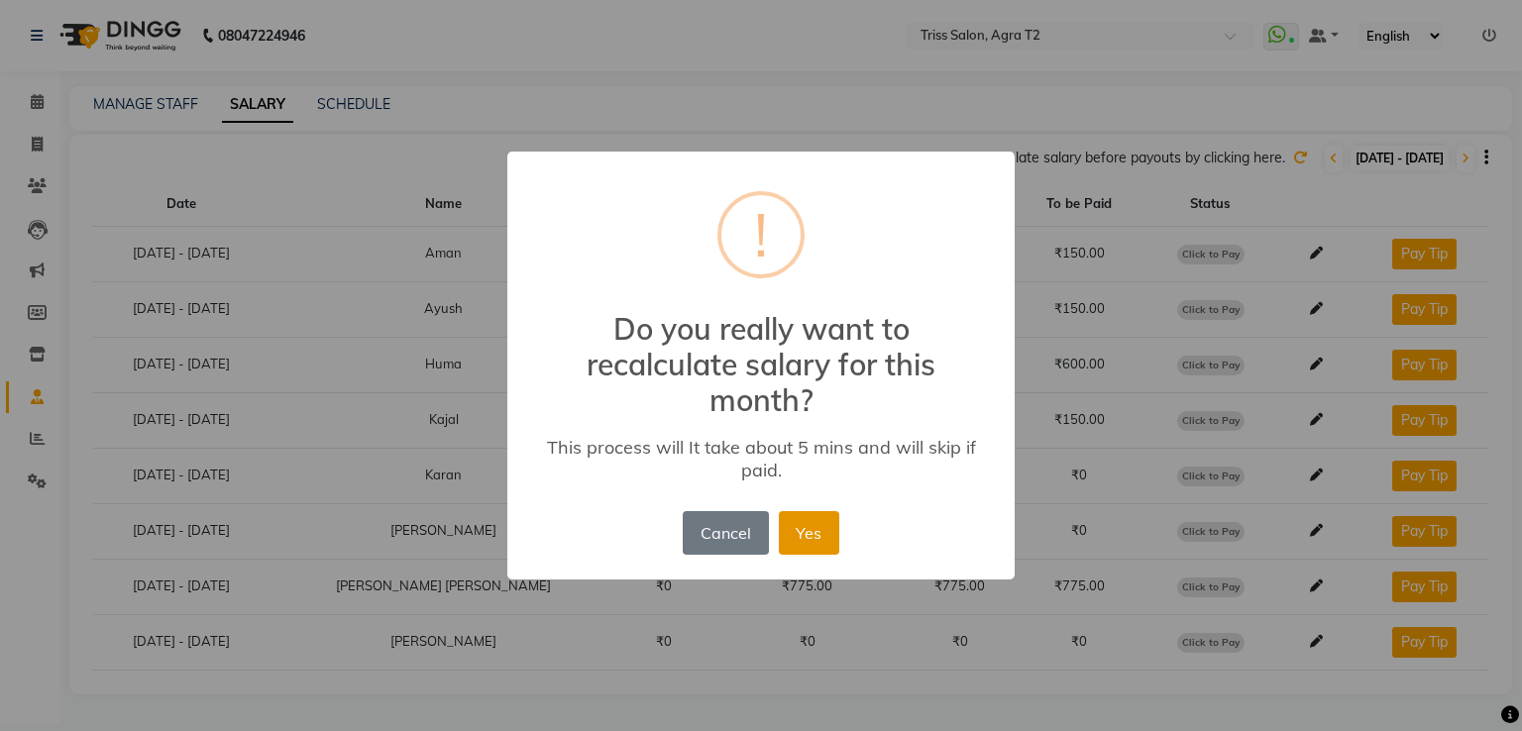
click at [811, 536] on button "Yes" at bounding box center [809, 533] width 60 height 44
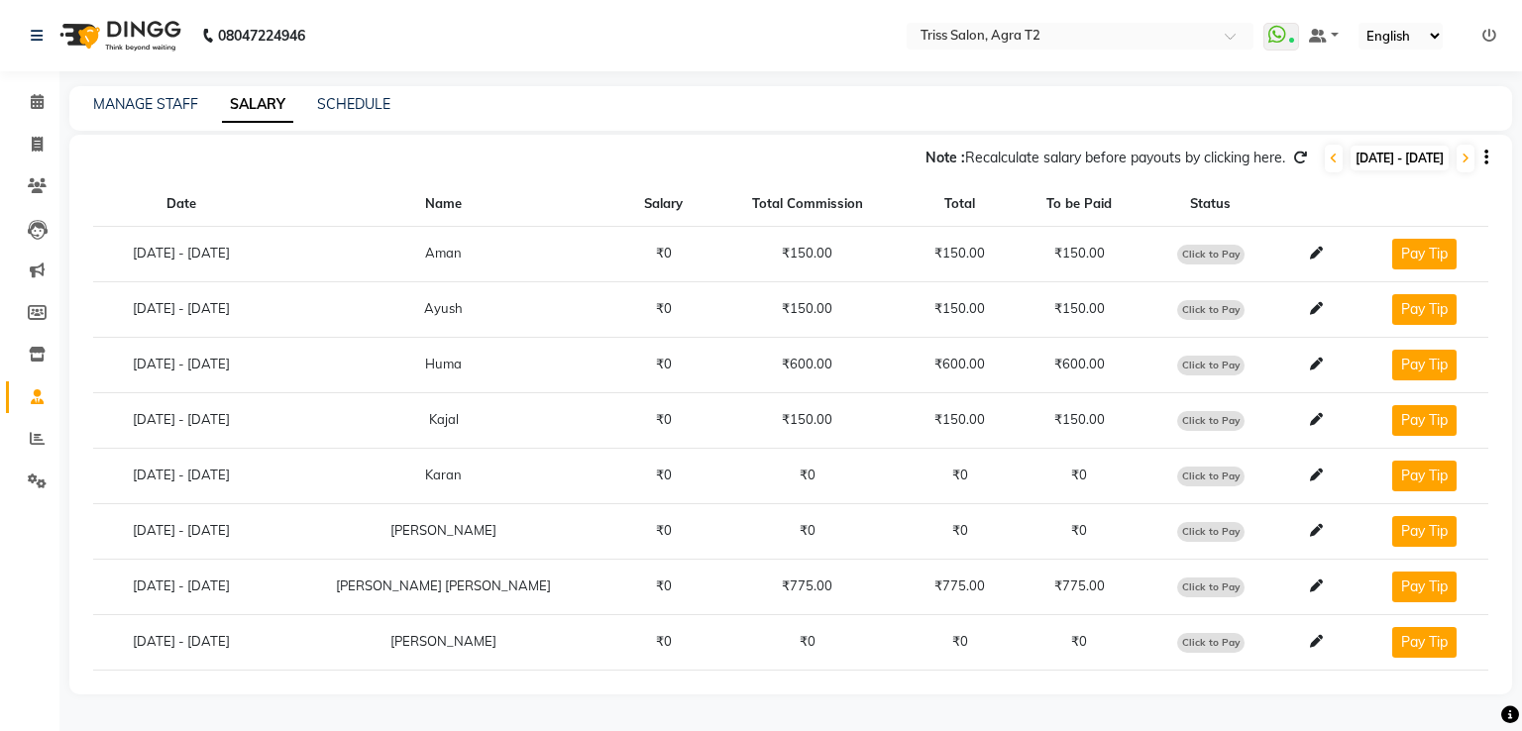
click at [1293, 153] on icon at bounding box center [1300, 158] width 14 height 14
click at [41, 442] on icon at bounding box center [37, 438] width 15 height 15
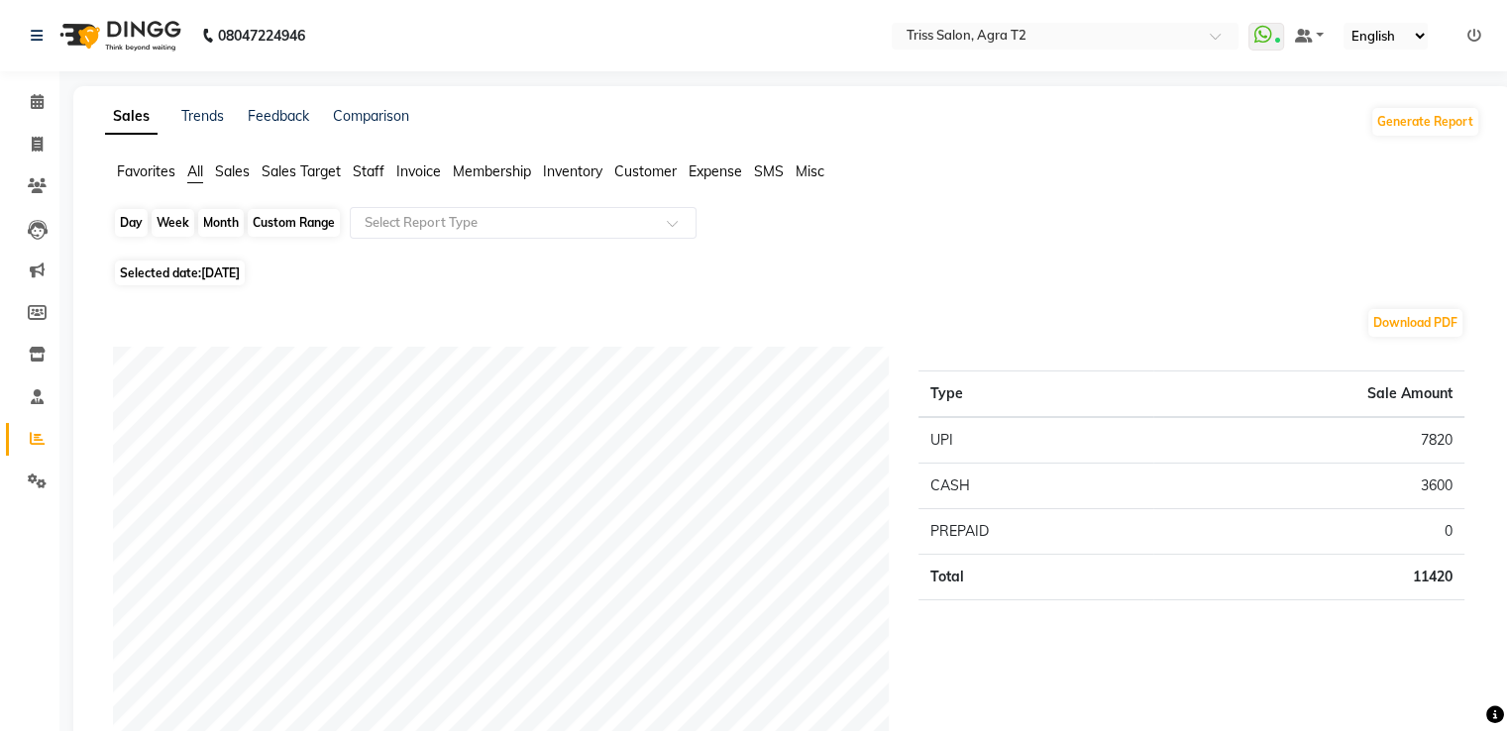
click at [135, 231] on div "Day" at bounding box center [131, 223] width 33 height 28
select select "9"
select select "2025"
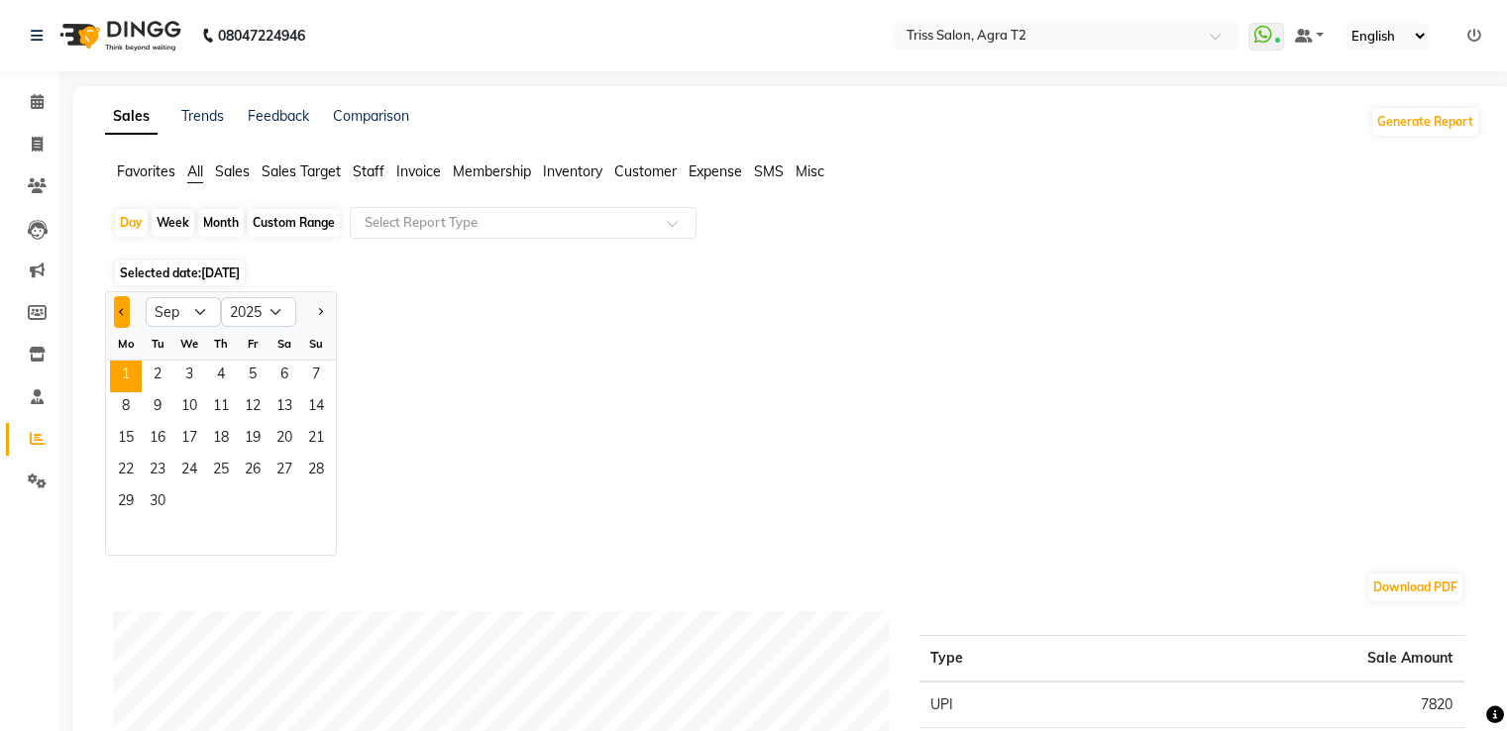
click at [123, 307] on button "Previous month" at bounding box center [122, 312] width 16 height 32
select select "8"
click at [327, 500] on span "31" at bounding box center [316, 503] width 32 height 32
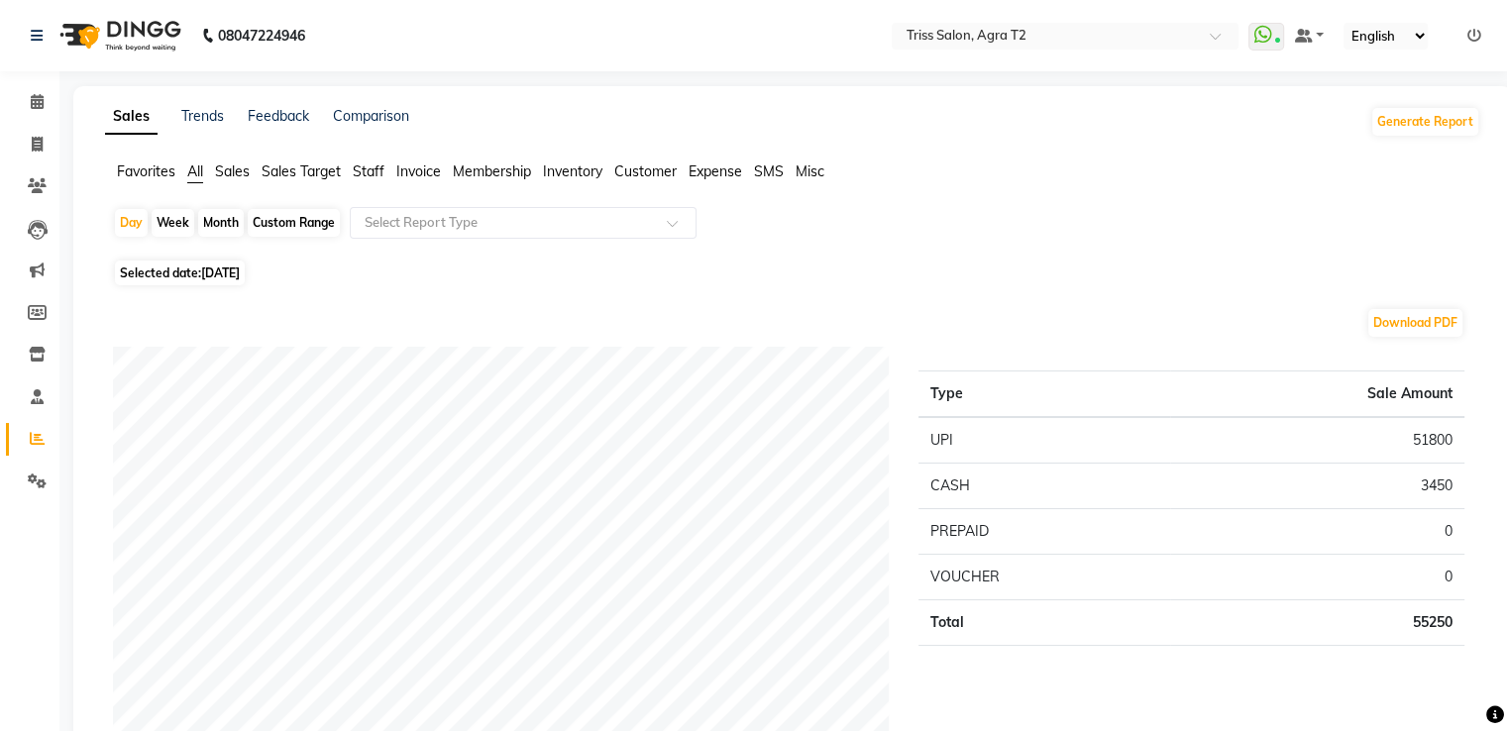
click at [361, 166] on span "Staff" at bounding box center [369, 171] width 32 height 18
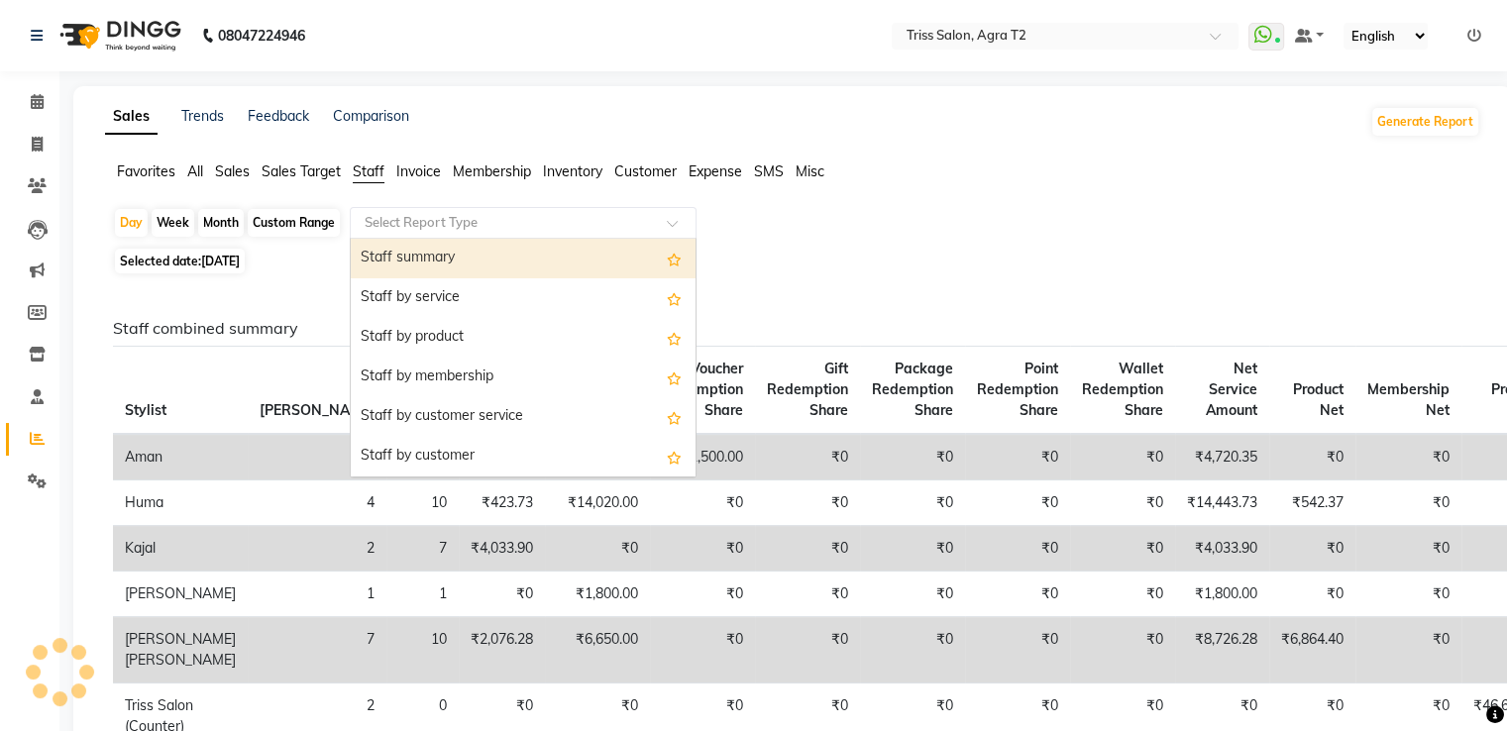
click at [392, 219] on input "text" at bounding box center [503, 223] width 285 height 20
click at [394, 246] on div "Staff summary" at bounding box center [523, 259] width 345 height 40
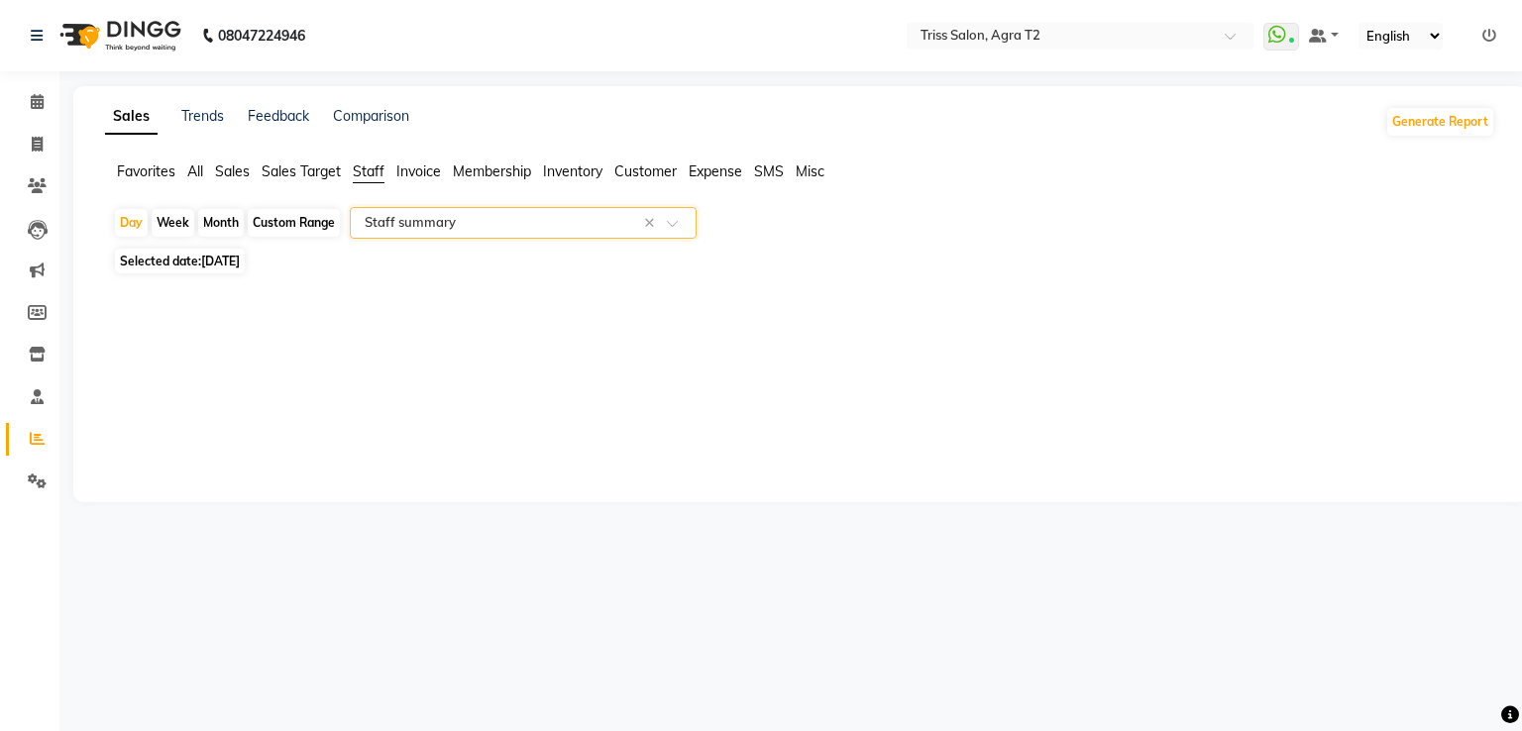
select select "full_report"
select select "csv"
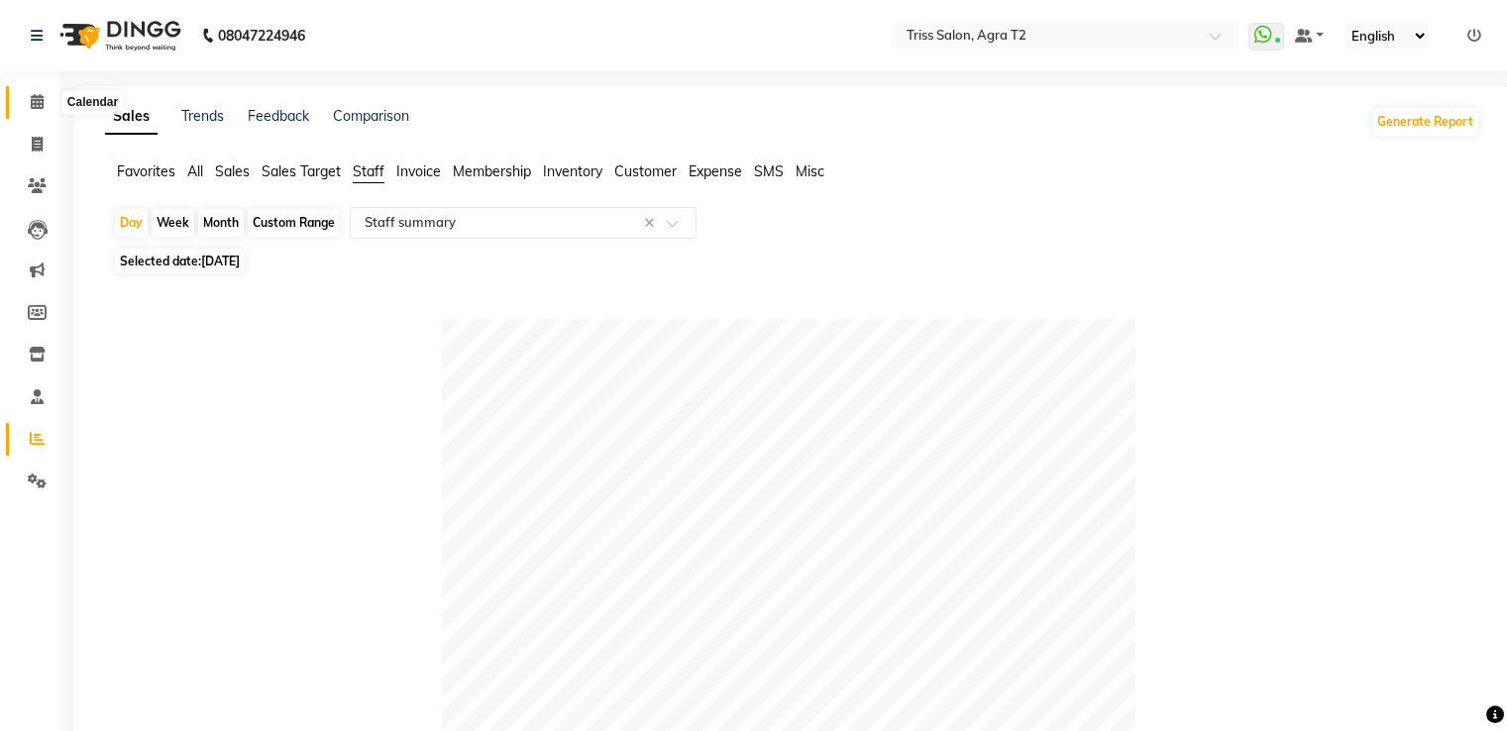
click at [40, 108] on icon at bounding box center [37, 101] width 13 height 15
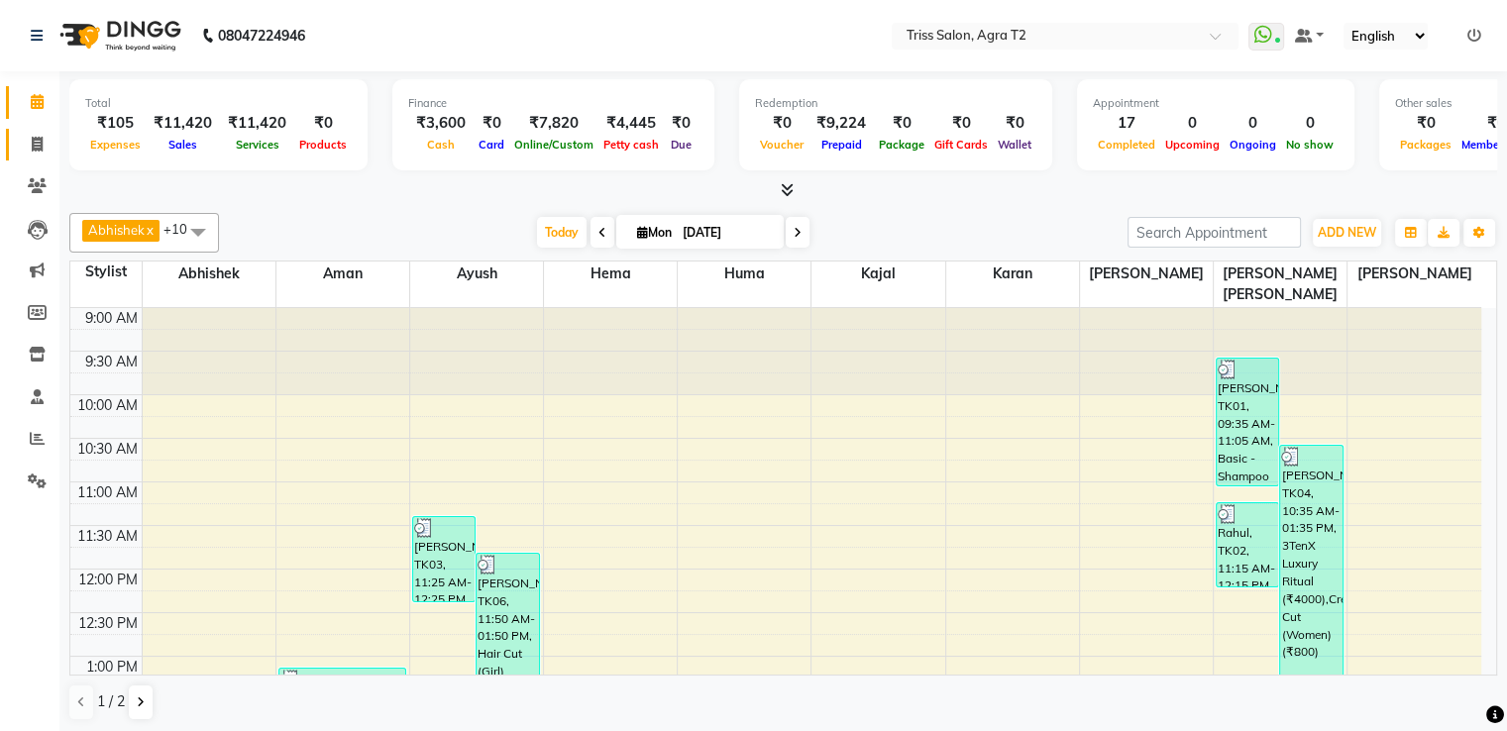
click at [35, 129] on link "Invoice" at bounding box center [30, 145] width 48 height 33
select select "service"
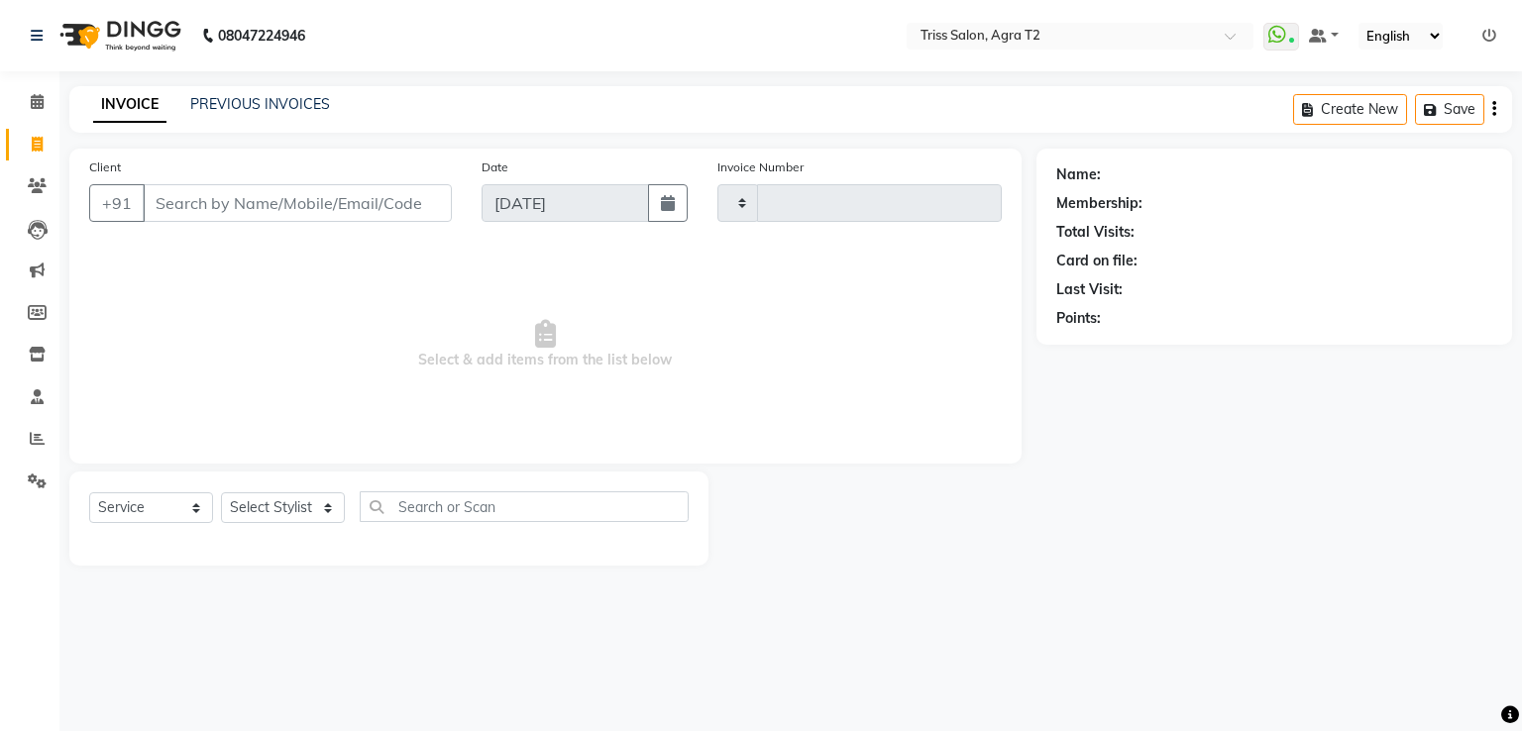
type input "2220"
select select "4301"
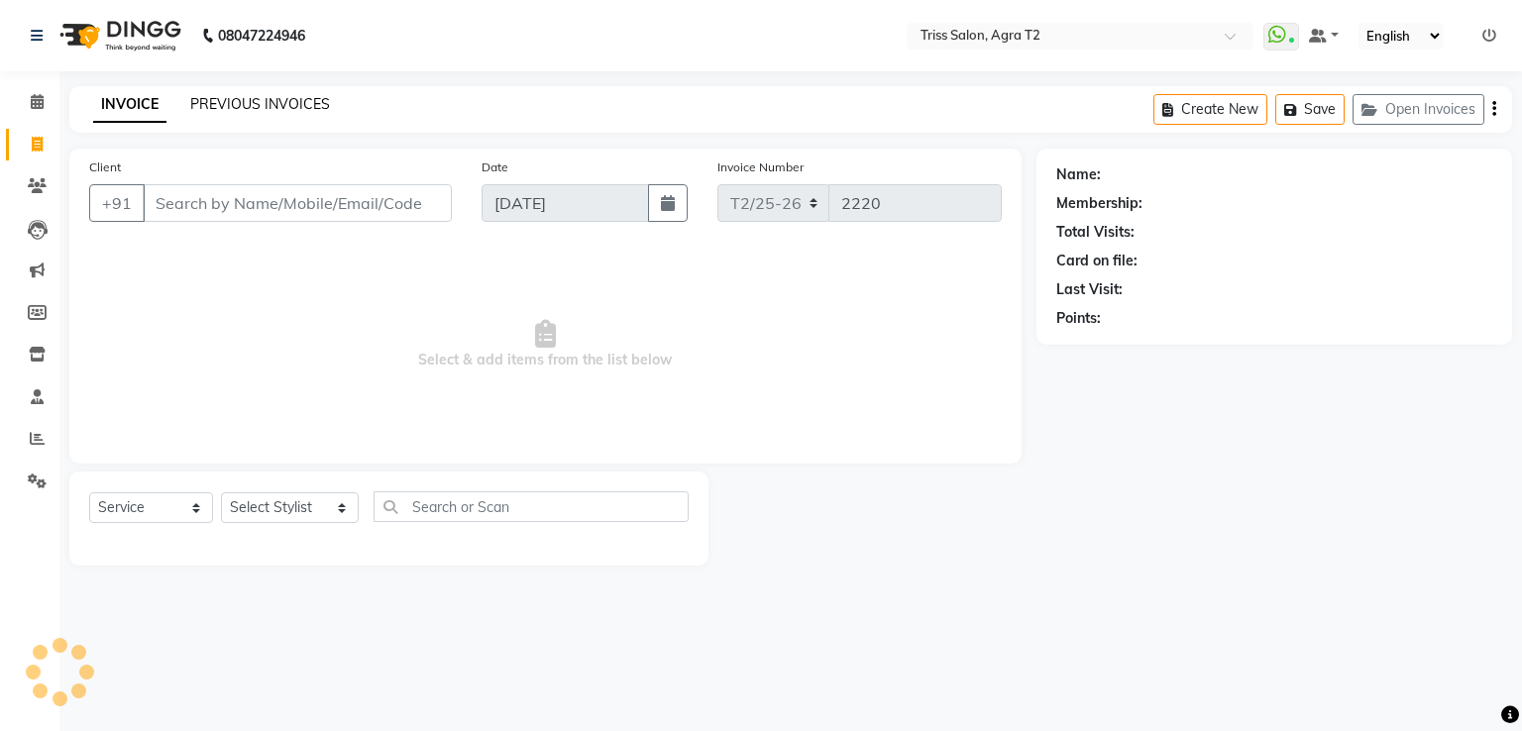
click at [288, 97] on link "PREVIOUS INVOICES" at bounding box center [260, 104] width 140 height 18
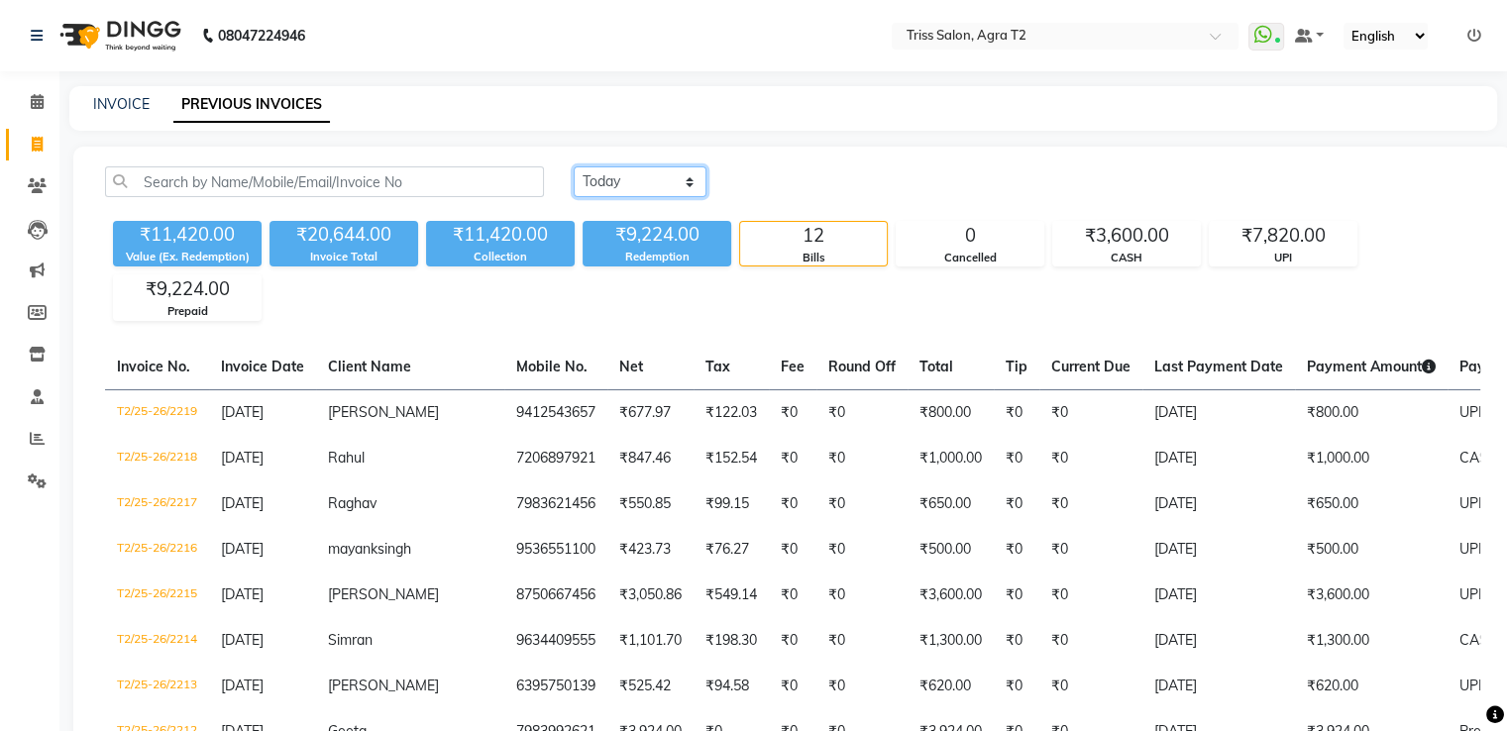
click at [642, 187] on select "Today Yesterday Custom Range" at bounding box center [640, 181] width 133 height 31
select select "yesterday"
click at [574, 166] on select "Today Yesterday Custom Range" at bounding box center [640, 181] width 133 height 31
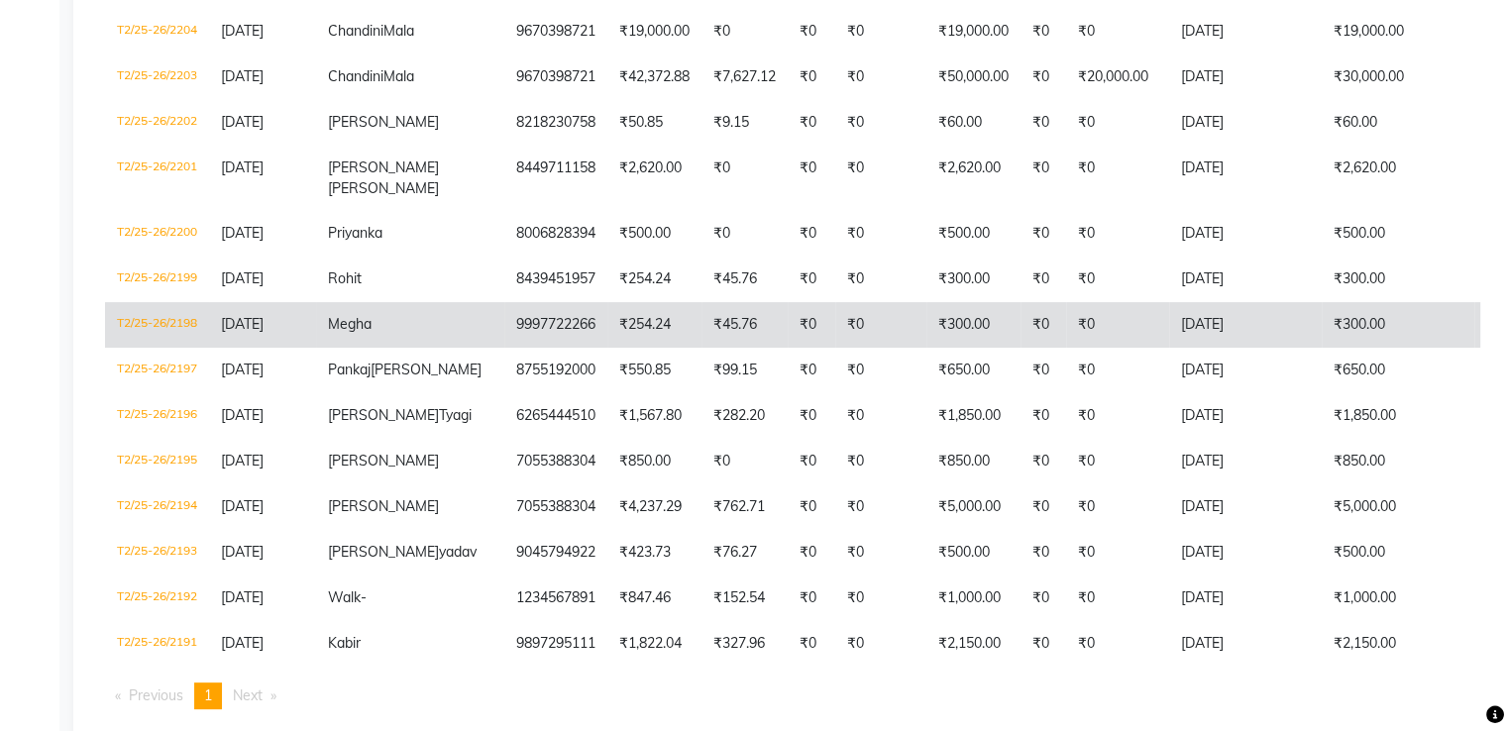
click at [504, 146] on td "8218230758" at bounding box center [555, 123] width 103 height 46
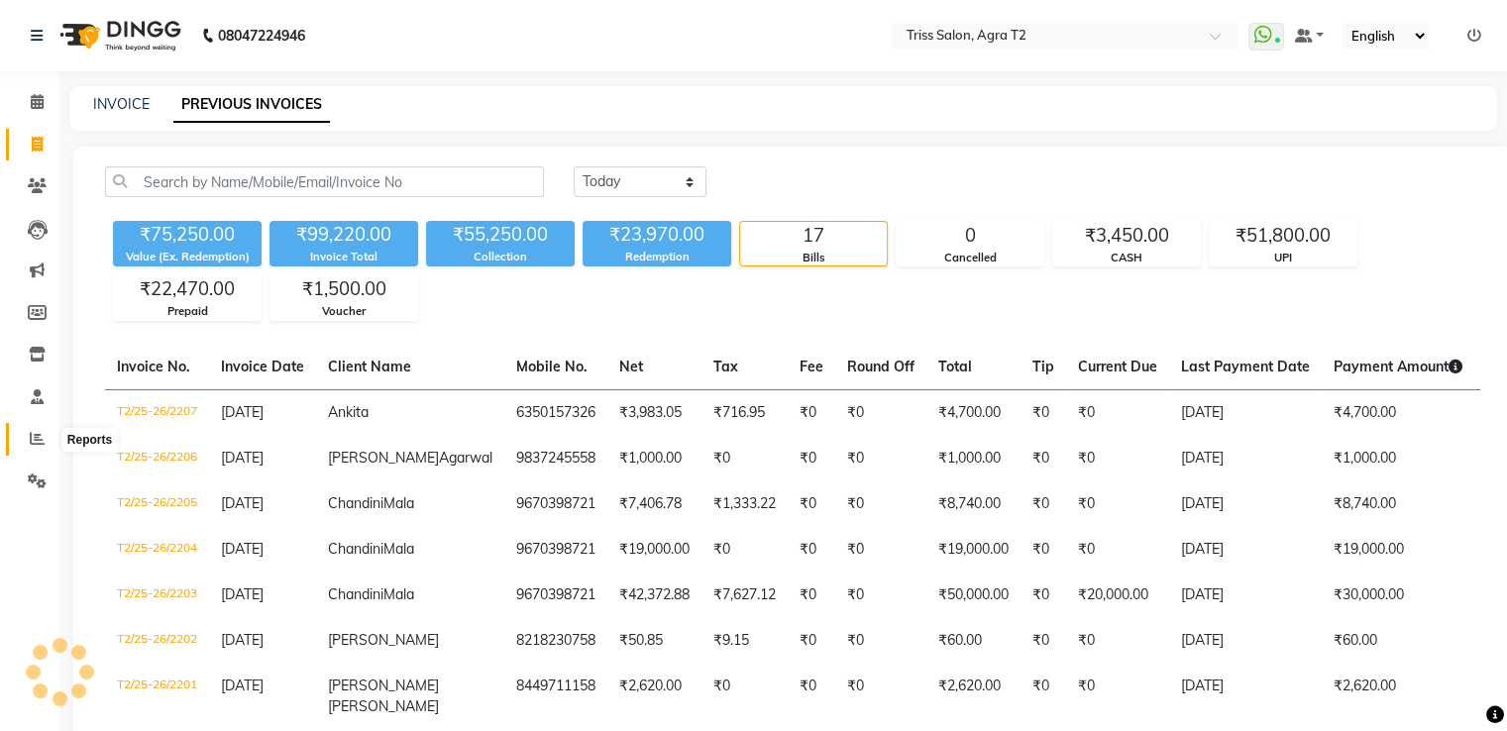
click at [32, 439] on icon at bounding box center [37, 438] width 15 height 15
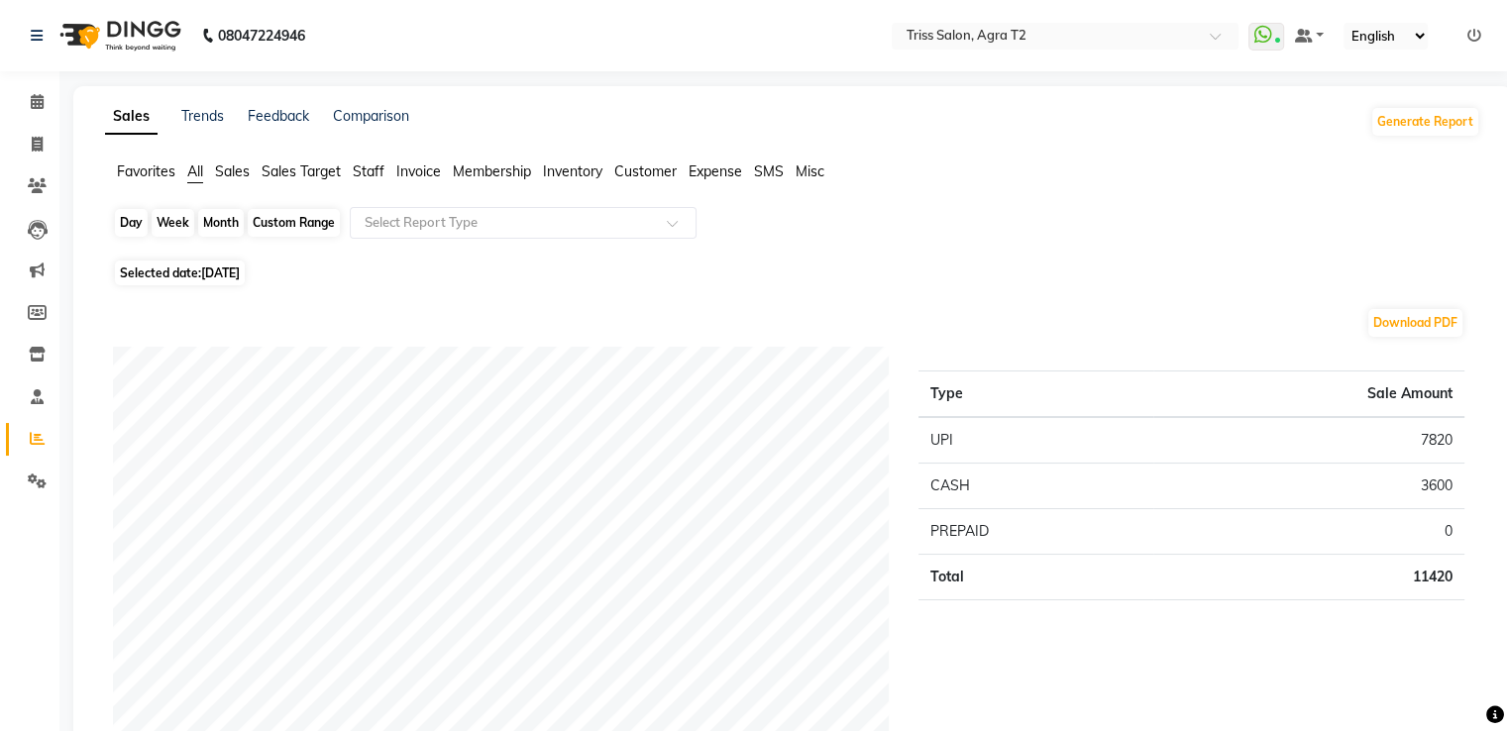
click at [139, 214] on div "Day" at bounding box center [131, 223] width 33 height 28
select select "9"
select select "2025"
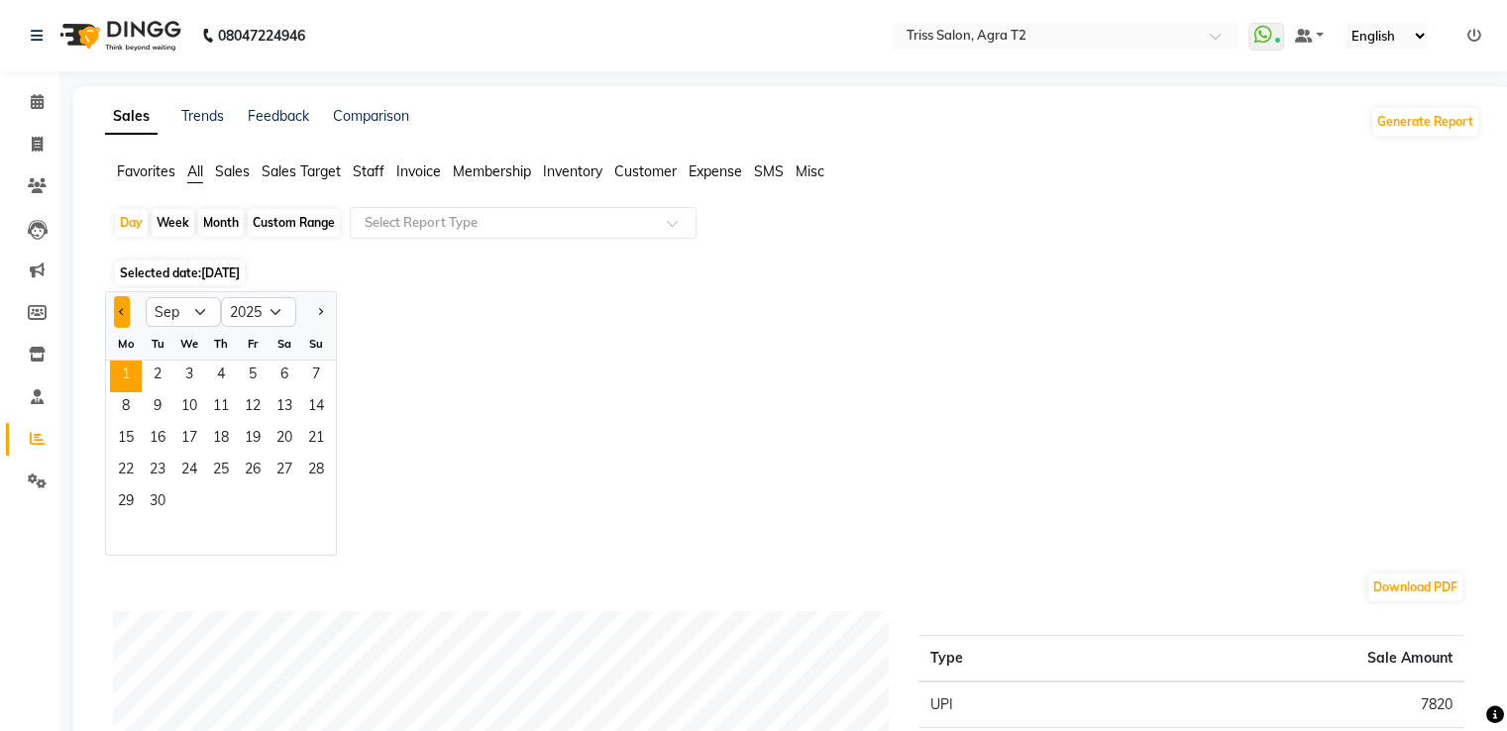
click at [122, 315] on button "Previous month" at bounding box center [122, 312] width 16 height 32
click at [117, 309] on button "Previous month" at bounding box center [122, 312] width 16 height 32
click at [318, 311] on span "Next month" at bounding box center [319, 310] width 7 height 7
select select "8"
click at [309, 494] on span "31" at bounding box center [316, 503] width 32 height 32
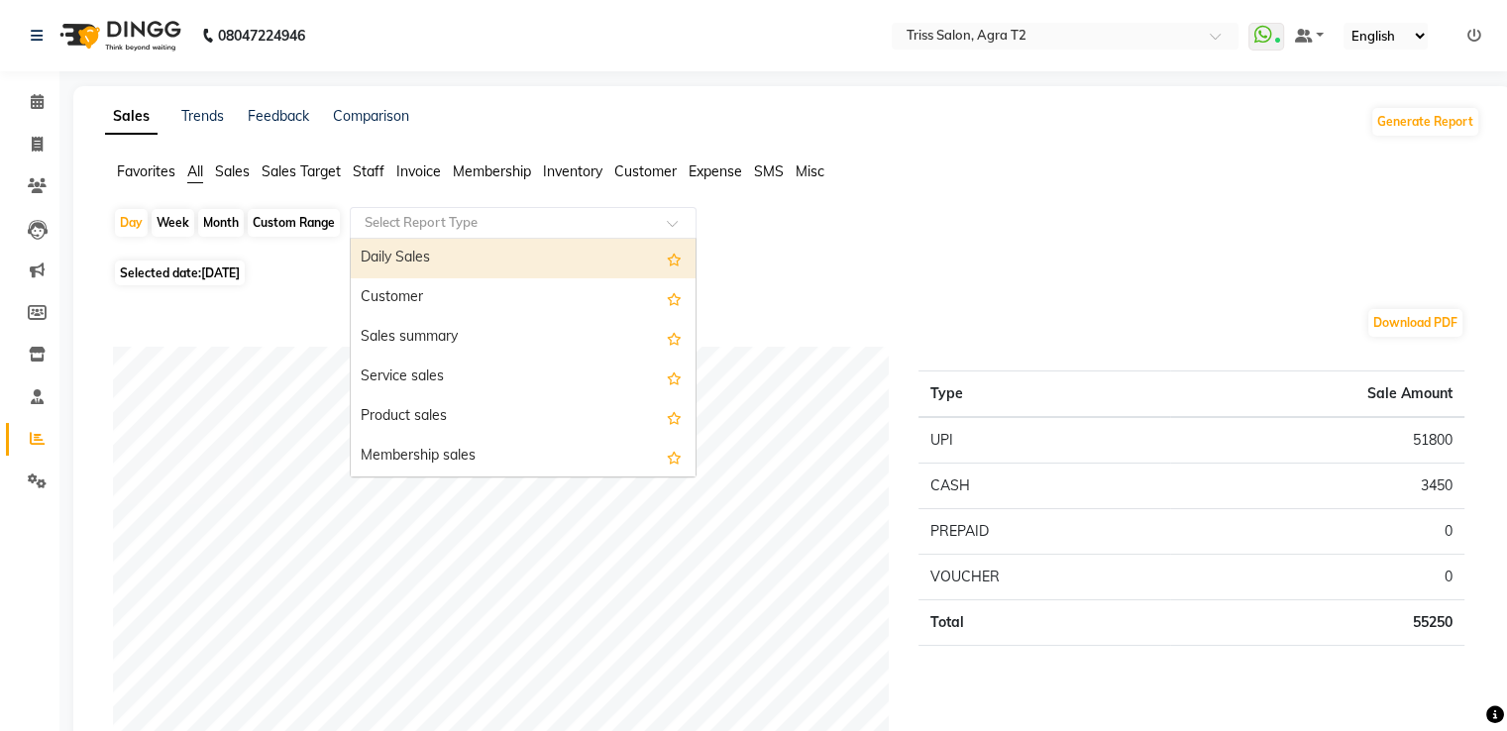
click at [512, 214] on input "text" at bounding box center [503, 223] width 285 height 20
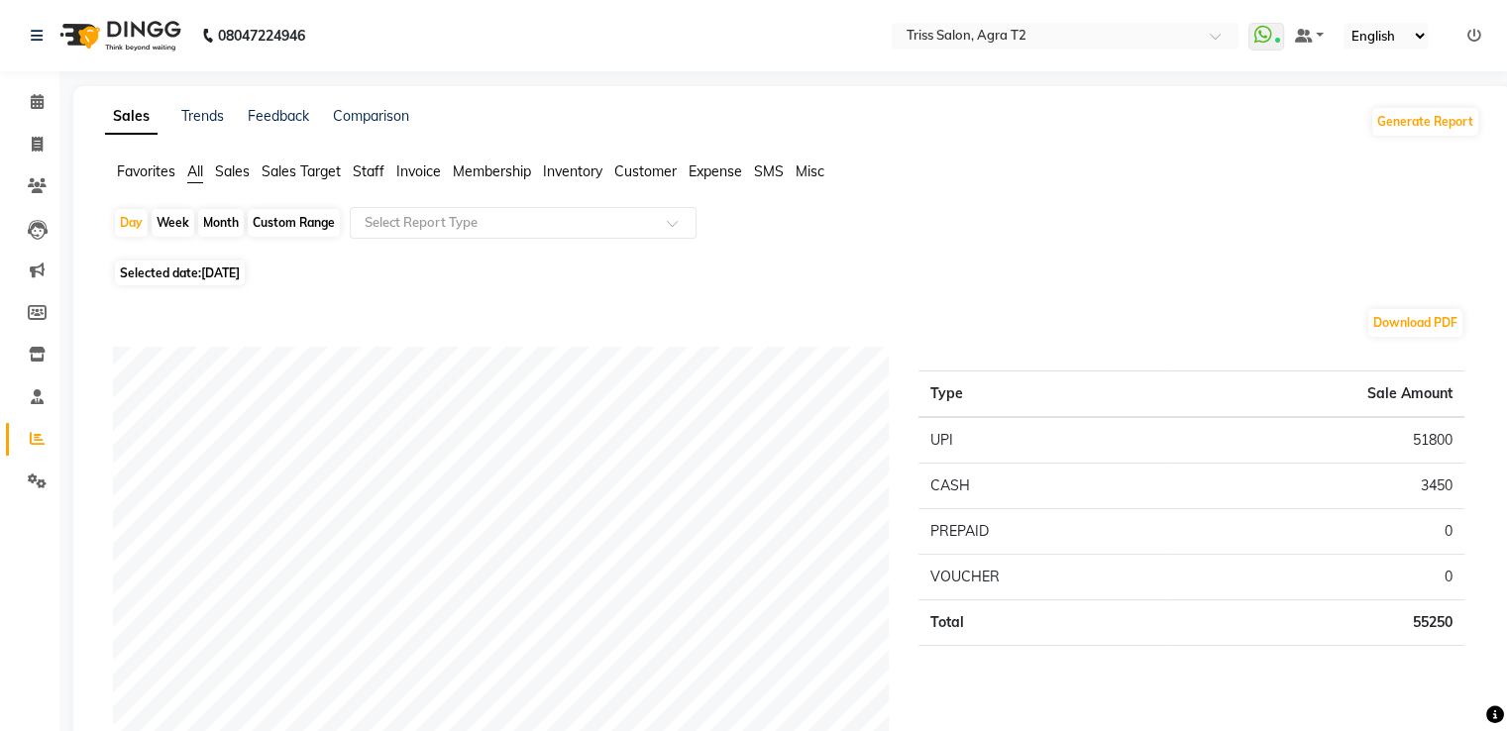
click at [371, 168] on span "Staff" at bounding box center [369, 171] width 32 height 18
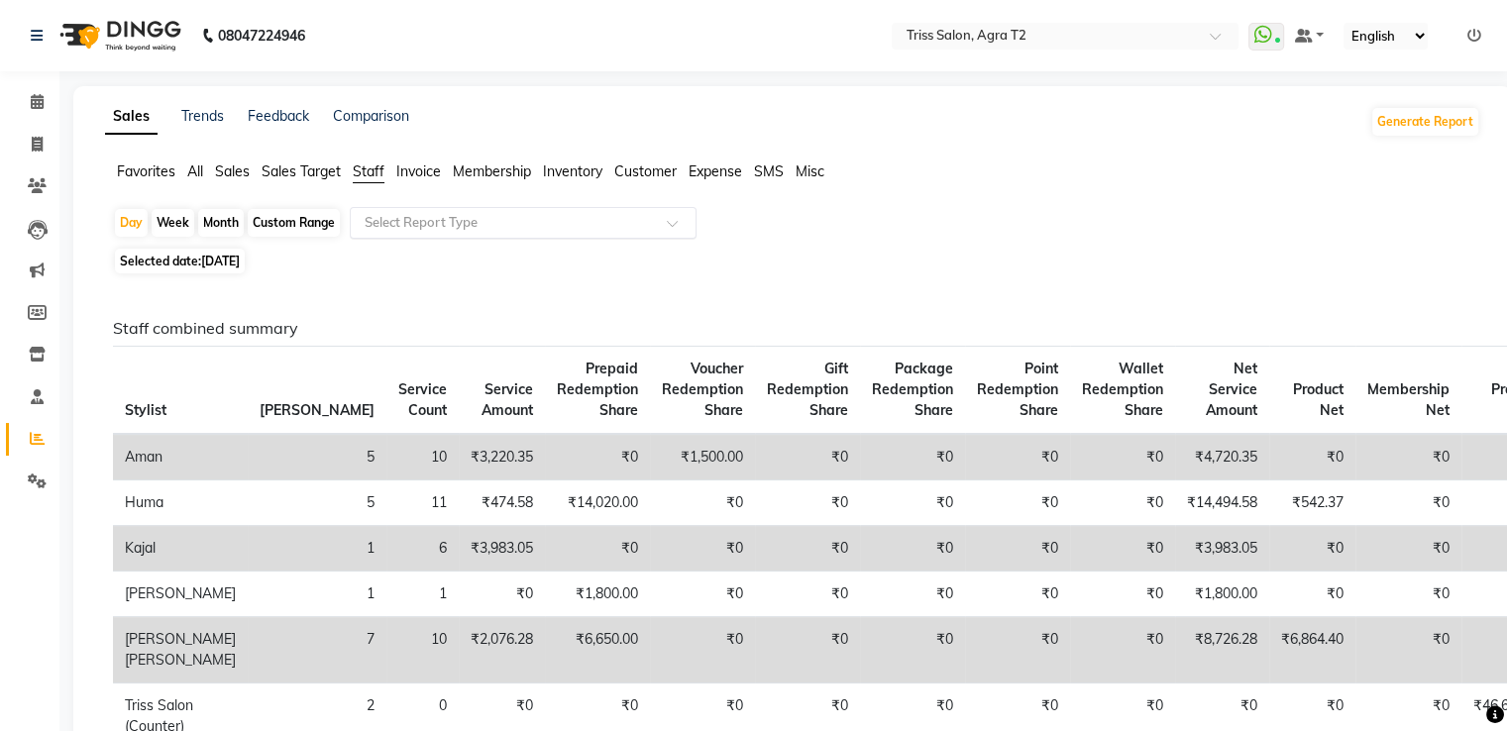
click at [420, 231] on input "text" at bounding box center [503, 223] width 285 height 20
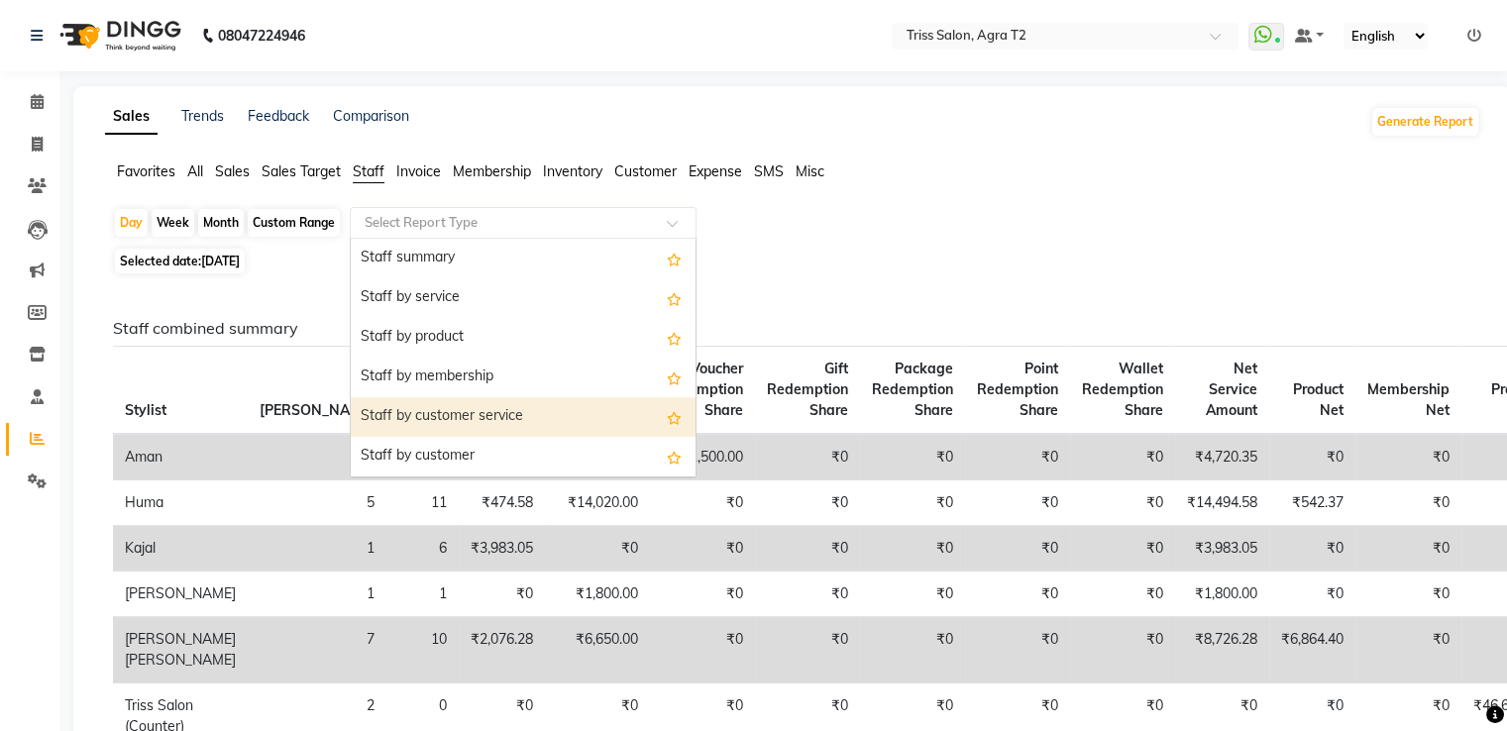
click at [400, 409] on div "Staff by customer service" at bounding box center [523, 417] width 345 height 40
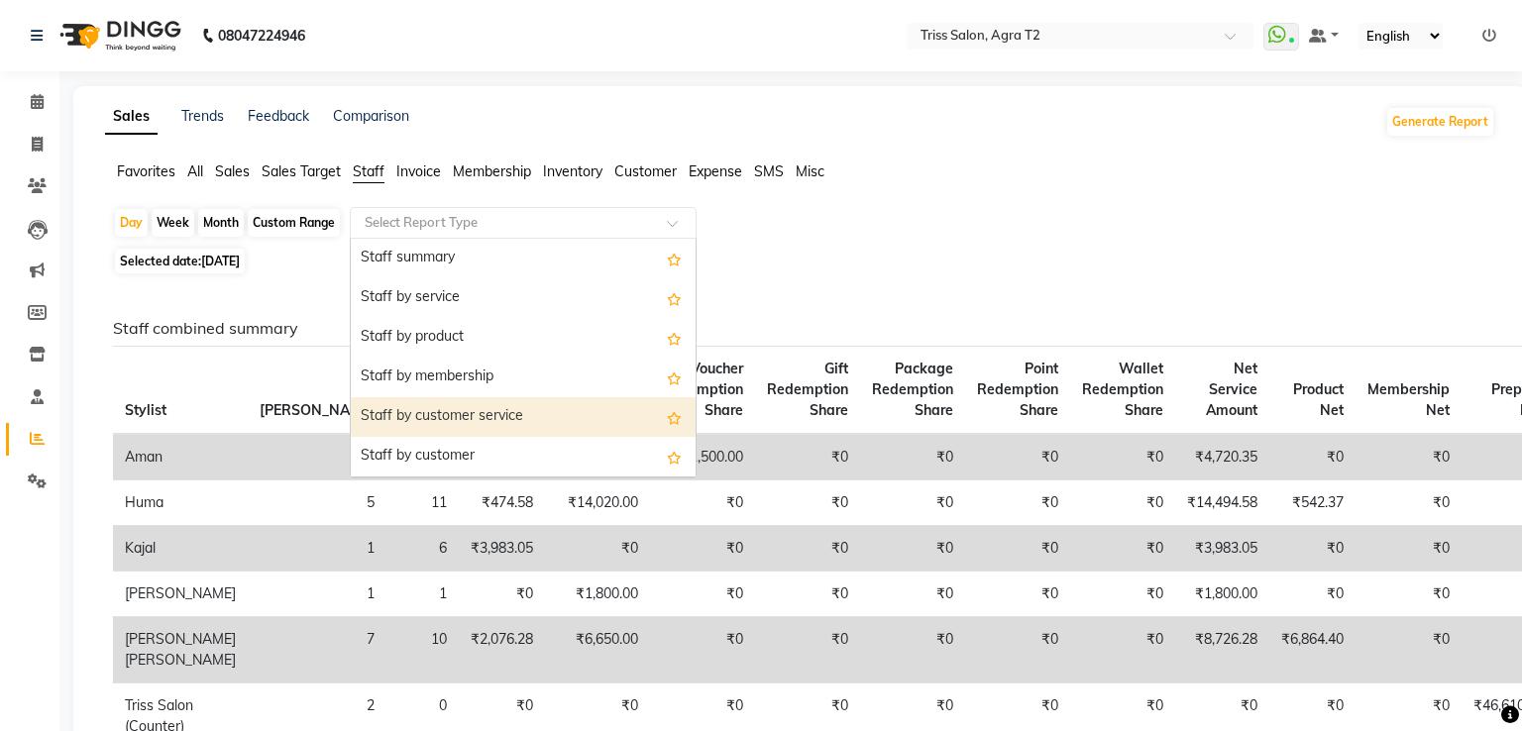
select select "full_report"
select select "csv"
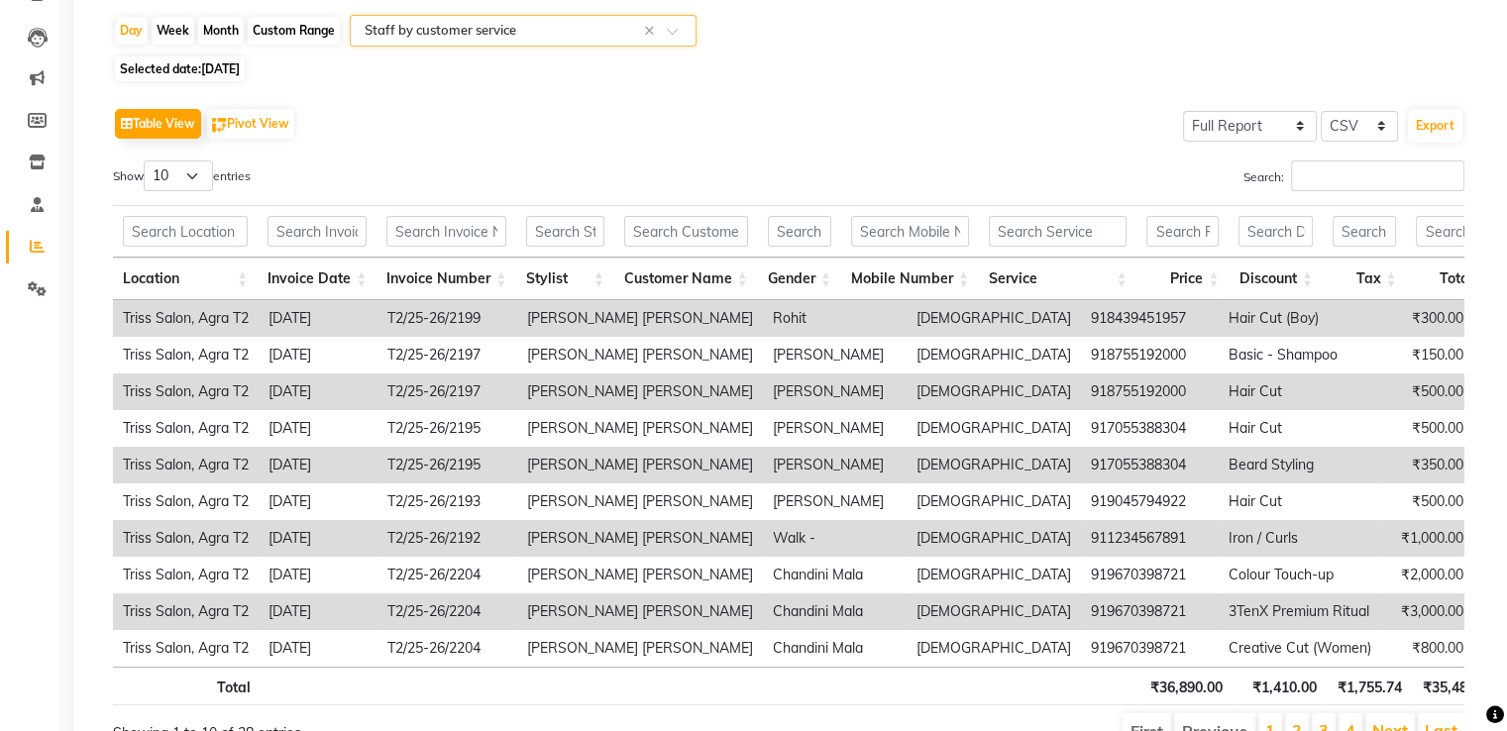
scroll to position [306, 0]
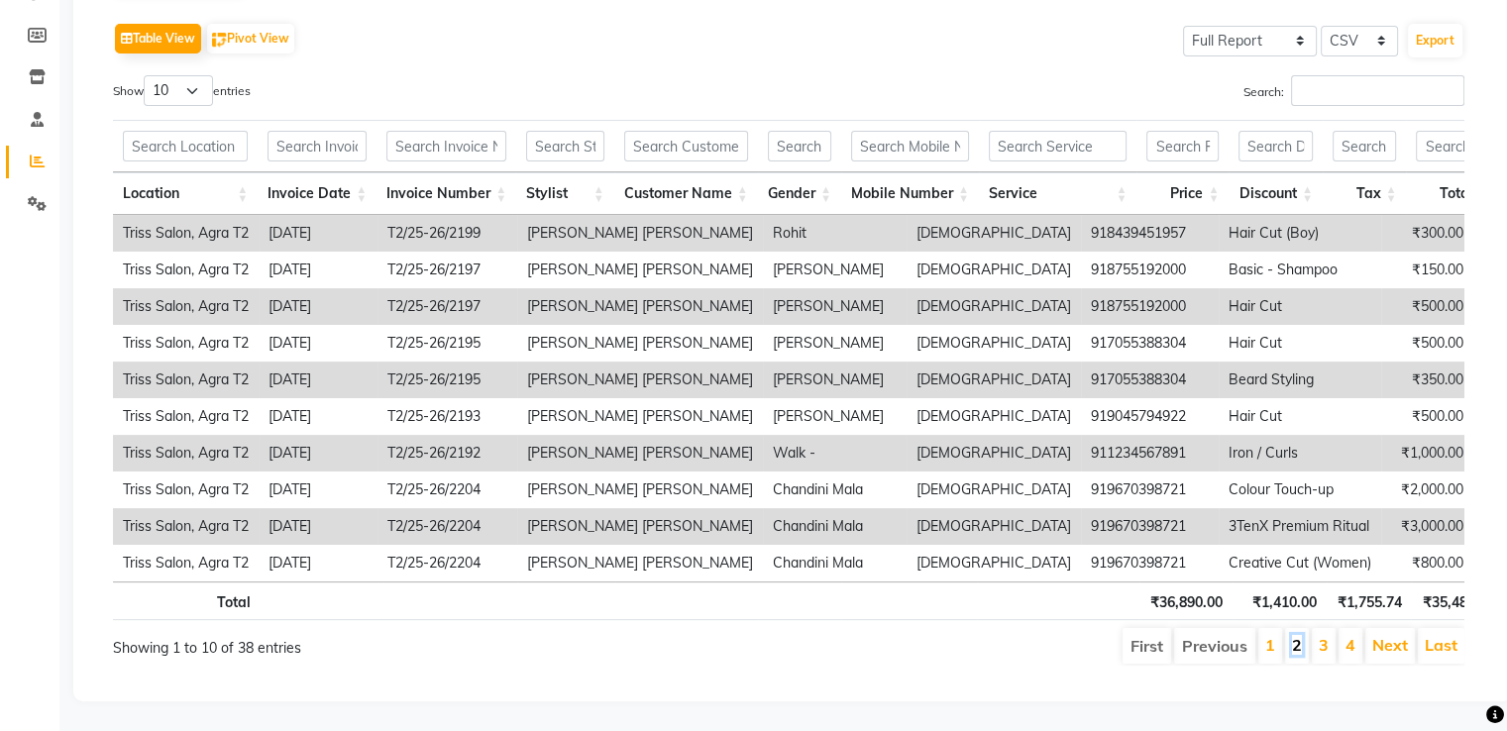
click at [1302, 635] on link "2" at bounding box center [1297, 645] width 10 height 20
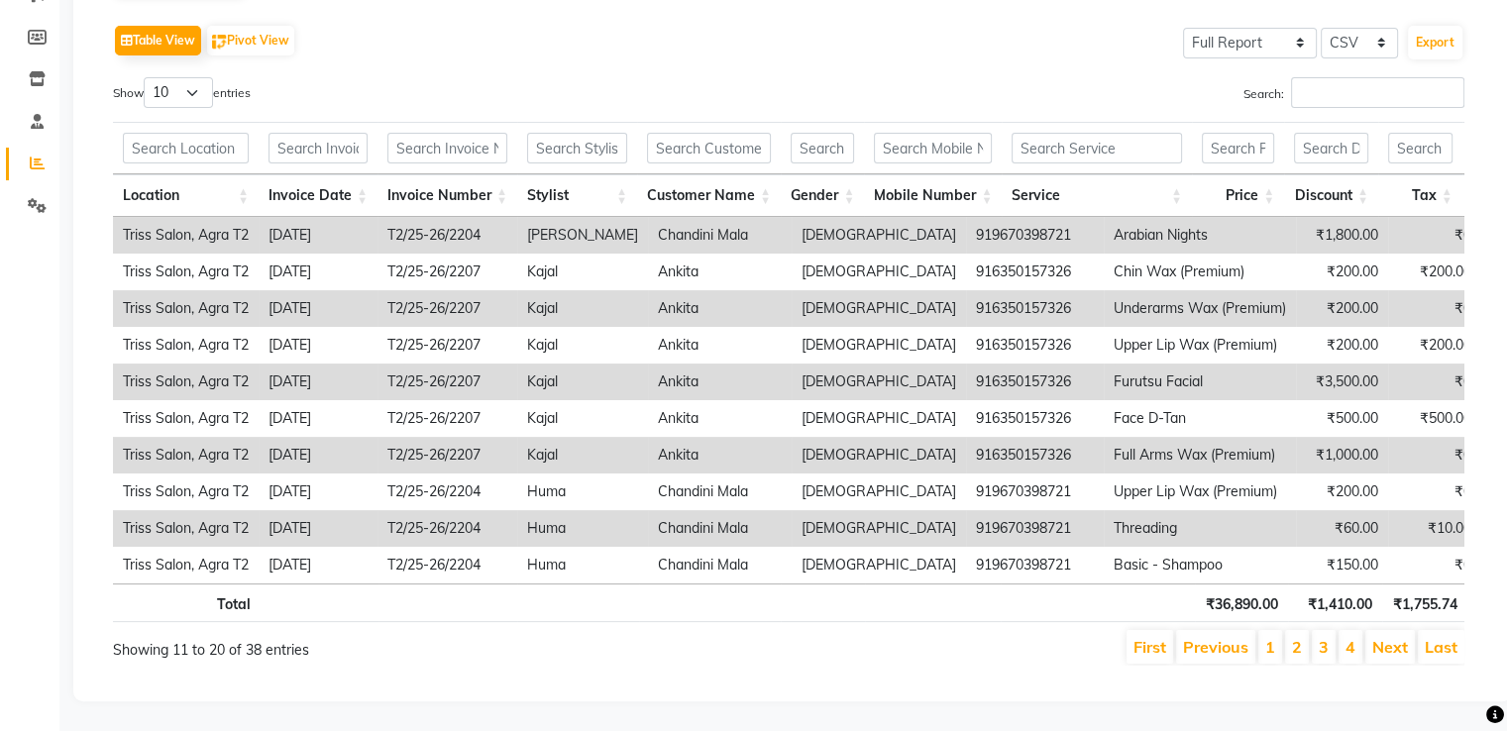
scroll to position [305, 0]
click at [1324, 637] on link "3" at bounding box center [1324, 647] width 10 height 20
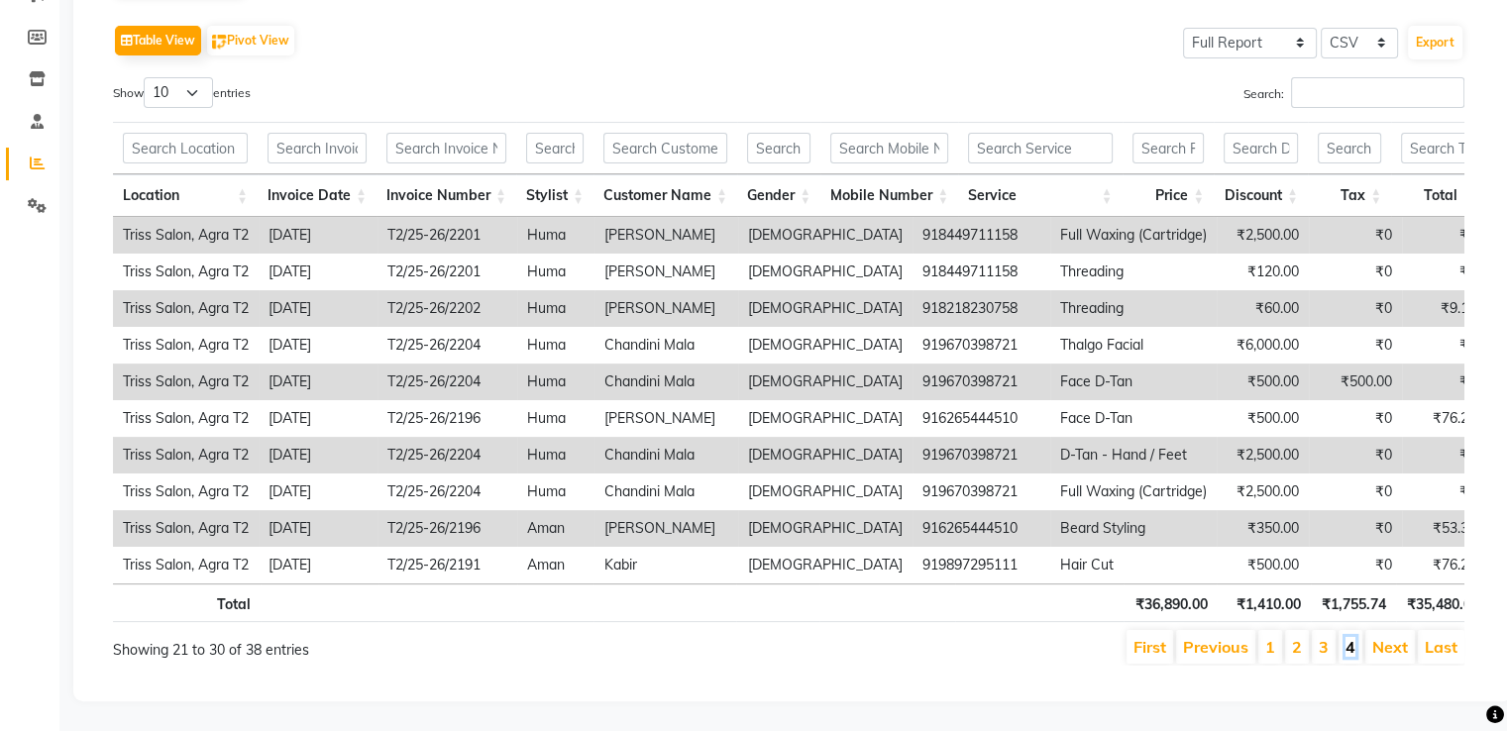
click at [1351, 637] on link "4" at bounding box center [1350, 647] width 10 height 20
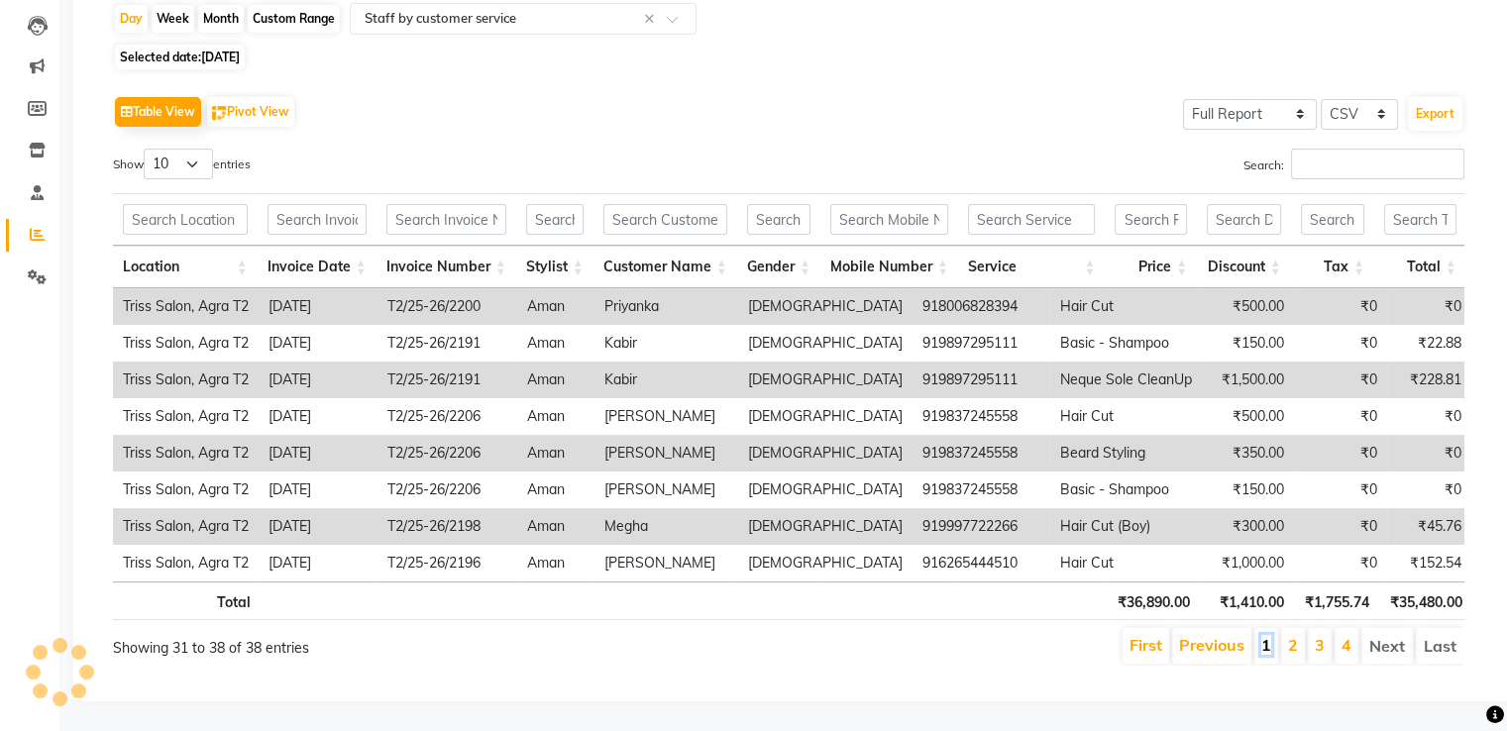
click at [1271, 635] on link "1" at bounding box center [1266, 645] width 10 height 20
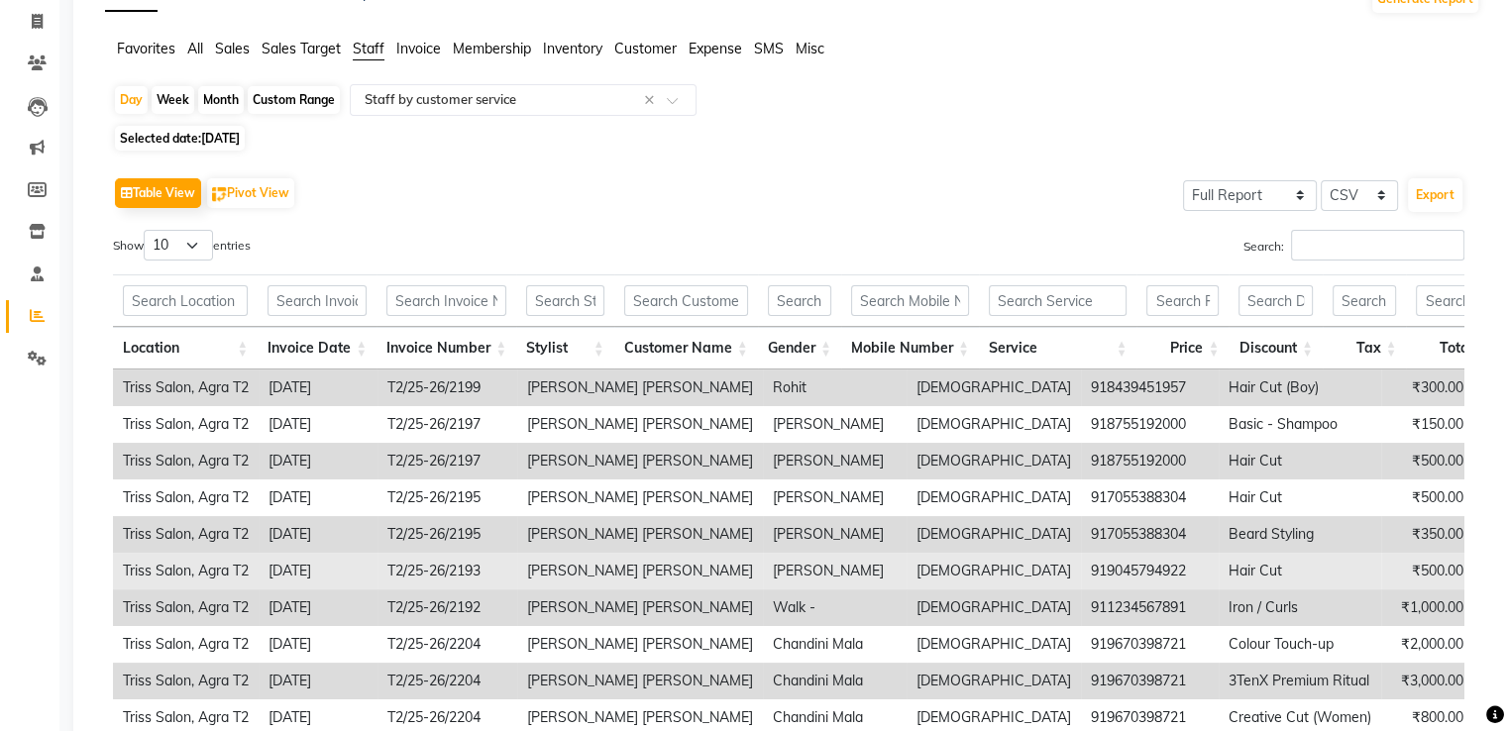
scroll to position [0, 0]
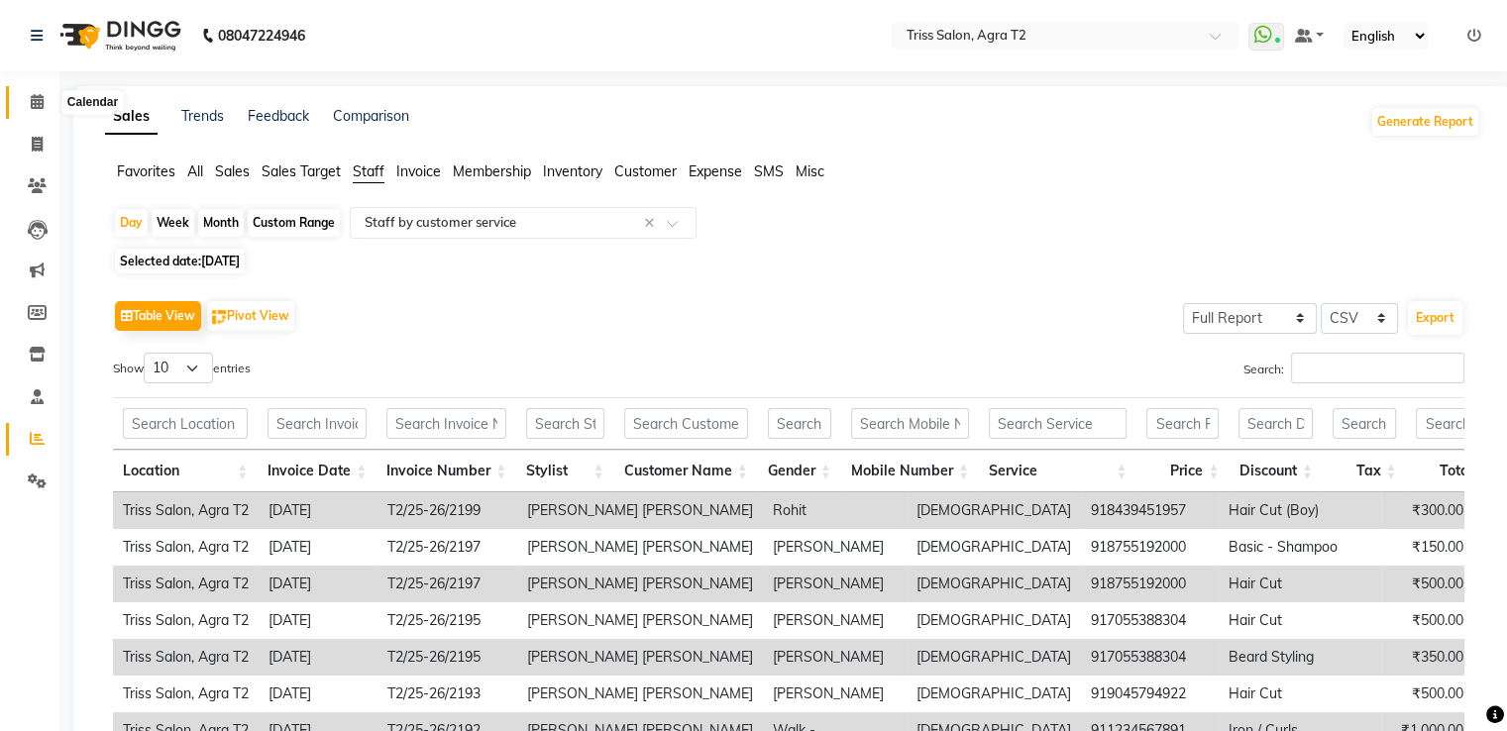
click at [39, 99] on icon at bounding box center [37, 101] width 13 height 15
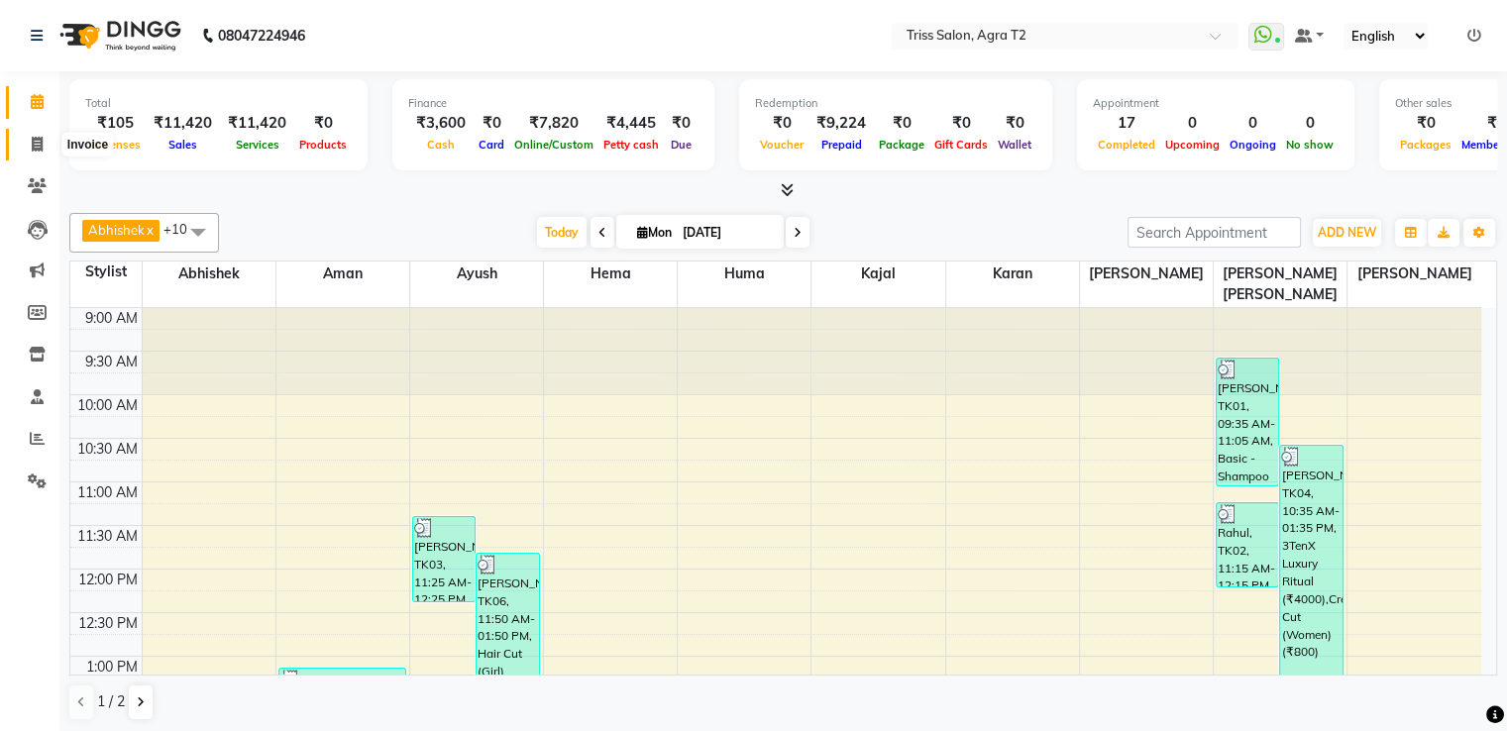
click at [33, 145] on icon at bounding box center [37, 144] width 11 height 15
select select "service"
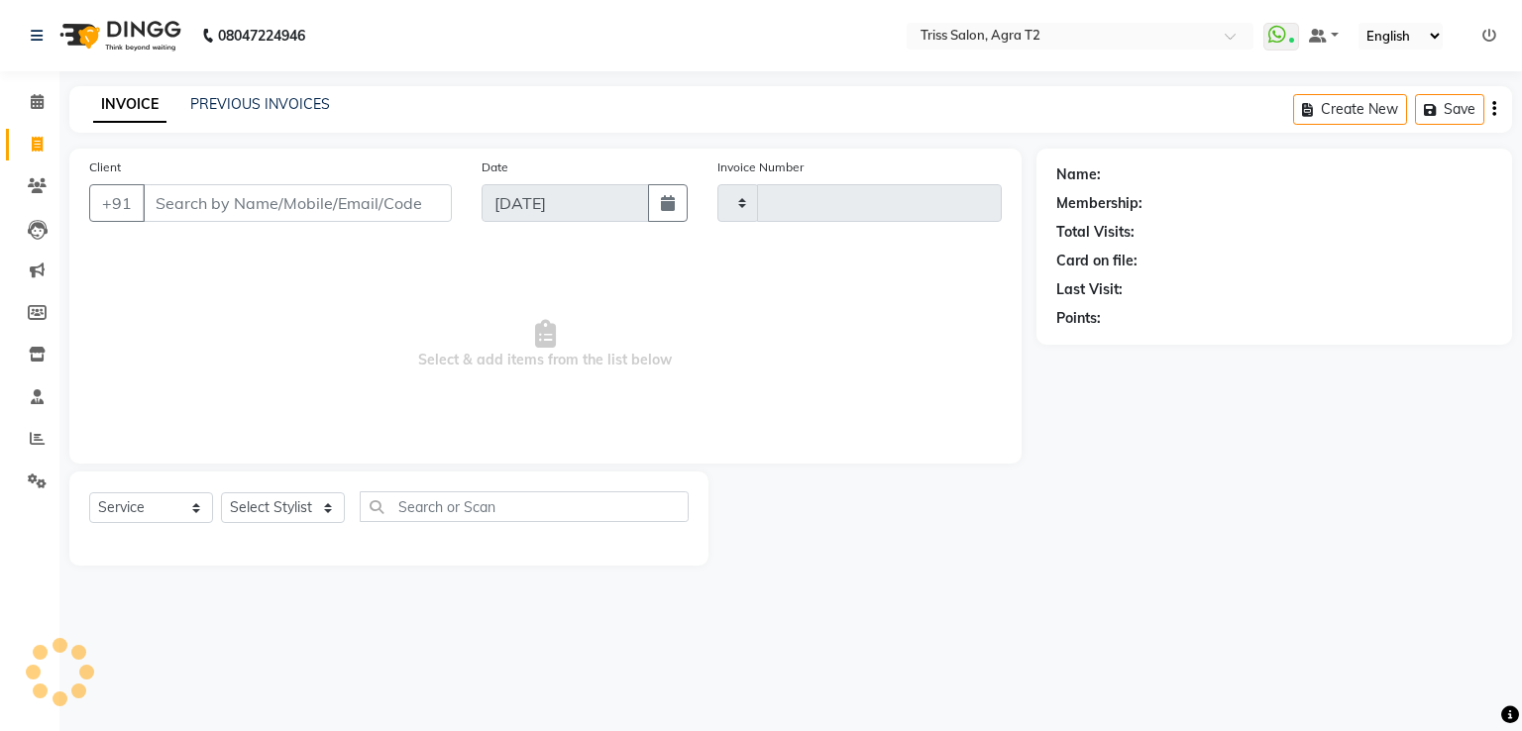
type input "2220"
select select "4301"
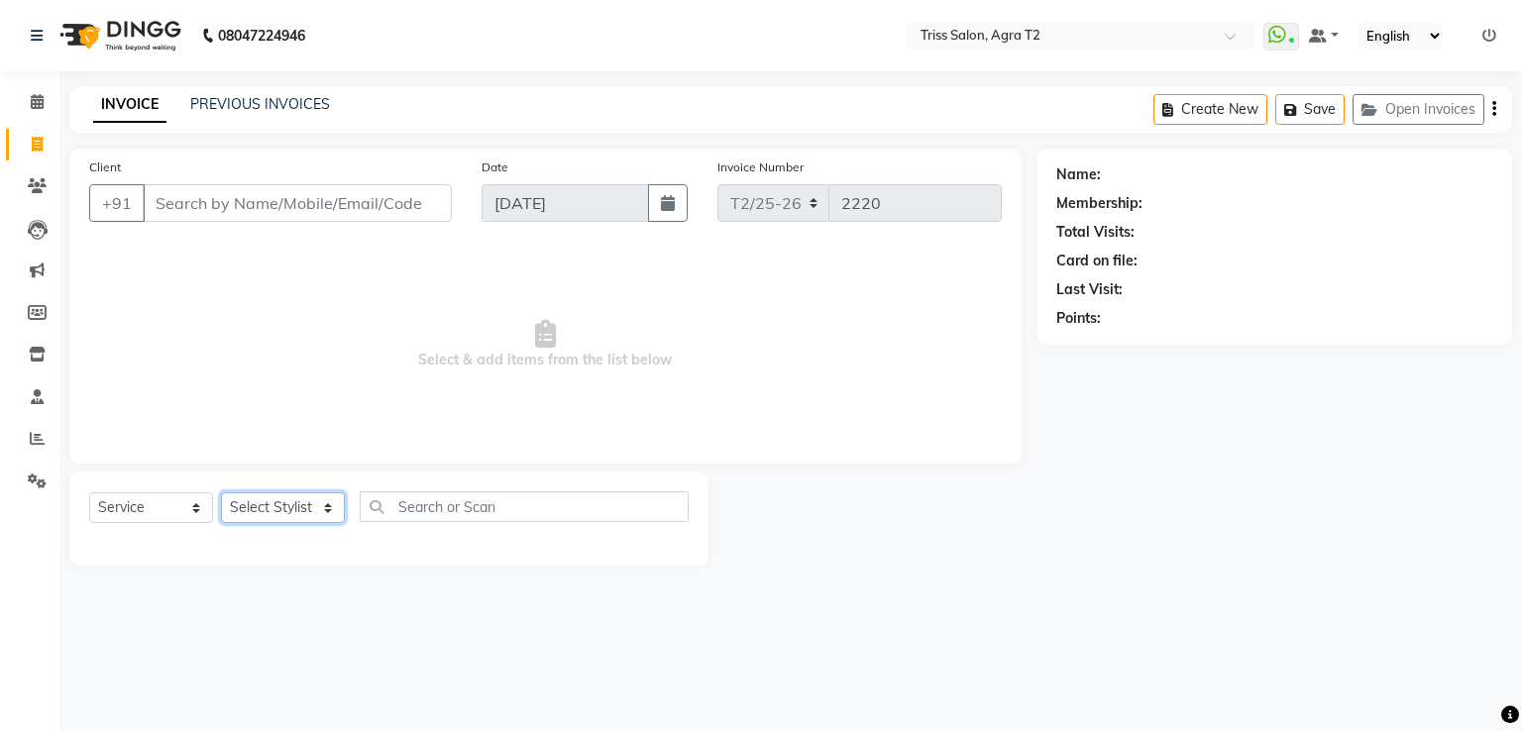
click at [309, 516] on select "Select Stylist" at bounding box center [283, 507] width 124 height 31
select select "14769"
click at [221, 493] on select "Select Stylist Abhishek Aman Ayush Hema Huma Kajal Karan Kavya Chauhan Mohd. Ka…" at bounding box center [290, 507] width 138 height 31
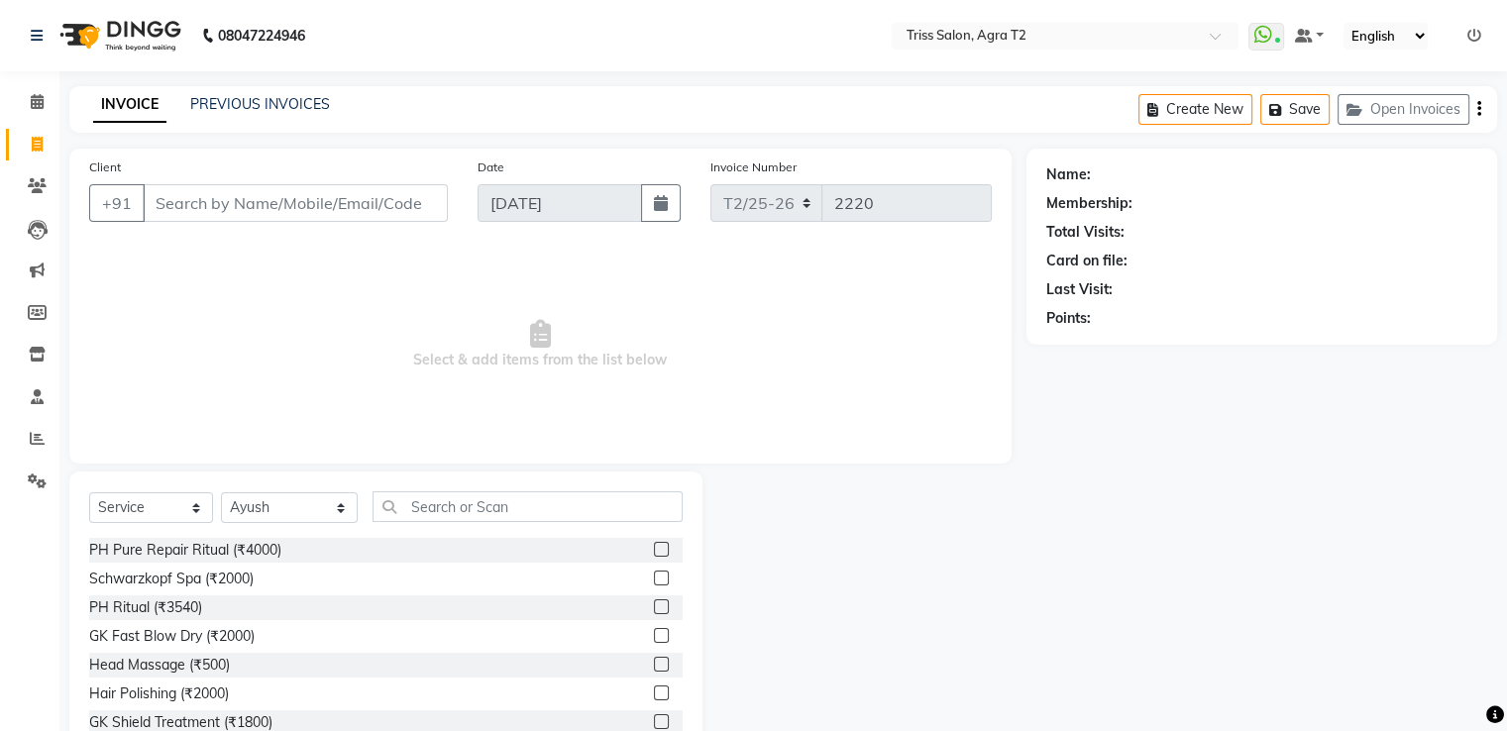
click at [444, 490] on div "Select Service Product Membership Package Voucher Prepaid Gift Card Select Styl…" at bounding box center [385, 618] width 633 height 292
click at [444, 500] on input "text" at bounding box center [526, 506] width 309 height 31
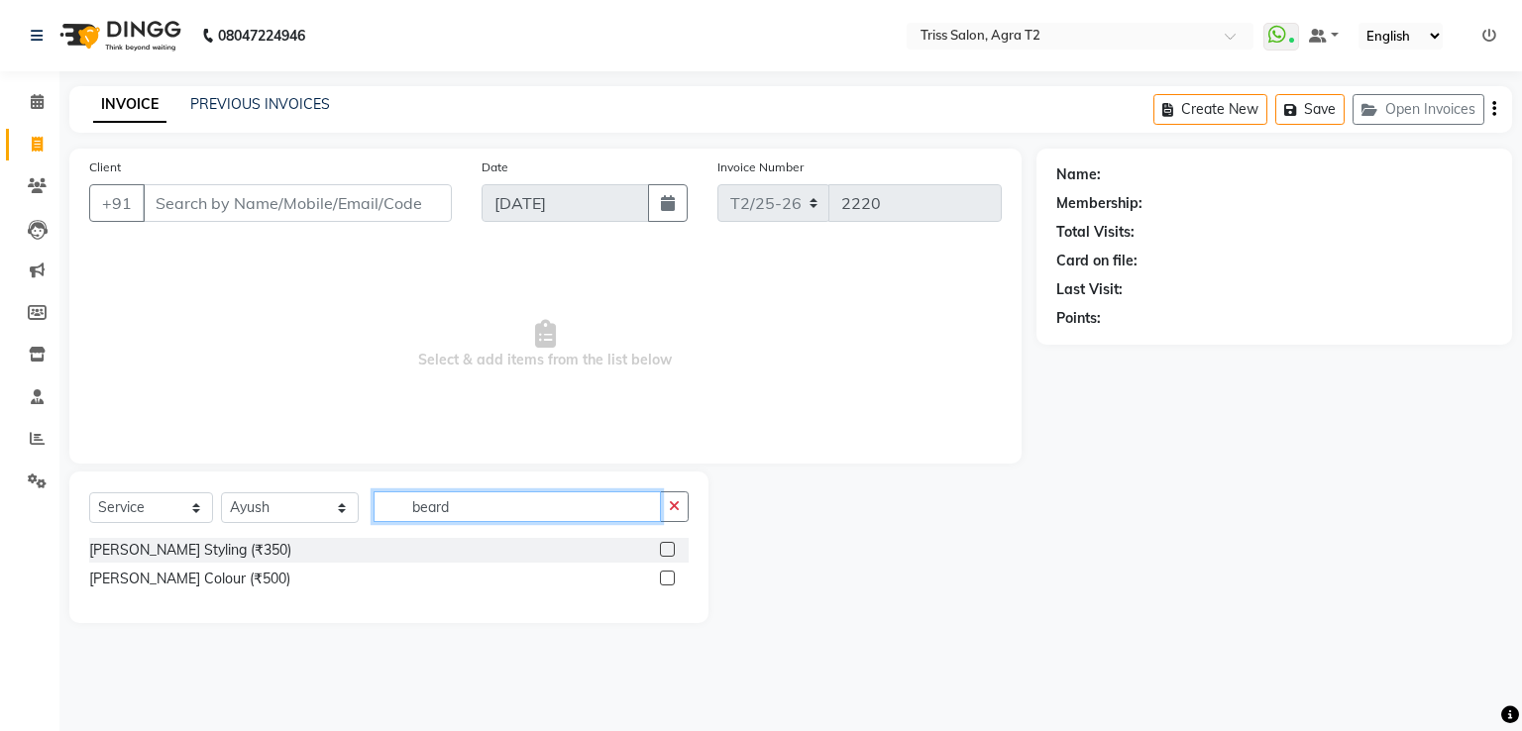
type input "beard"
click at [669, 550] on label at bounding box center [667, 549] width 15 height 15
click at [669, 550] on input "checkbox" at bounding box center [666, 550] width 13 height 13
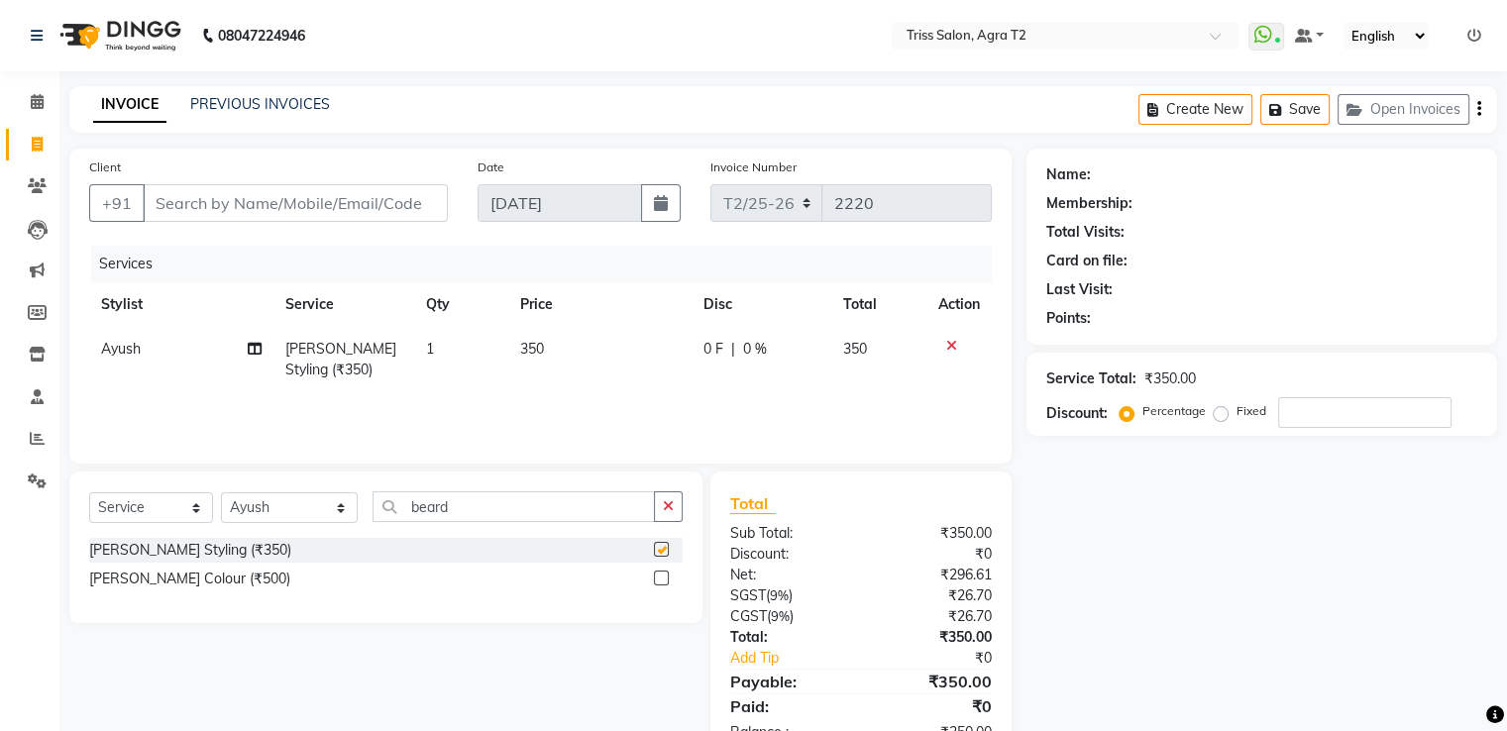
checkbox input "false"
click at [290, 208] on input "Client" at bounding box center [295, 203] width 305 height 38
type input "a"
type input "0"
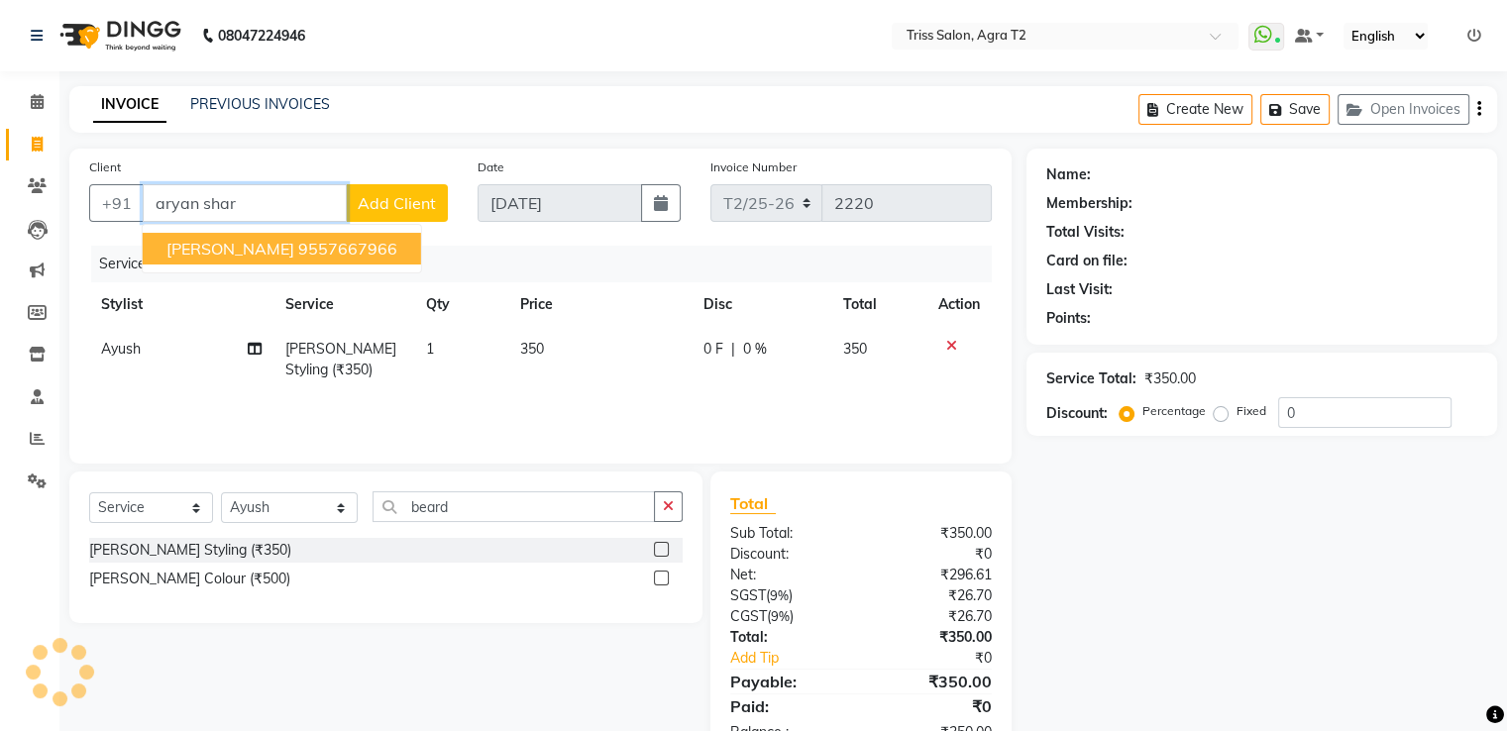
click at [298, 247] on ngb-highlight "9557667966" at bounding box center [347, 249] width 99 height 20
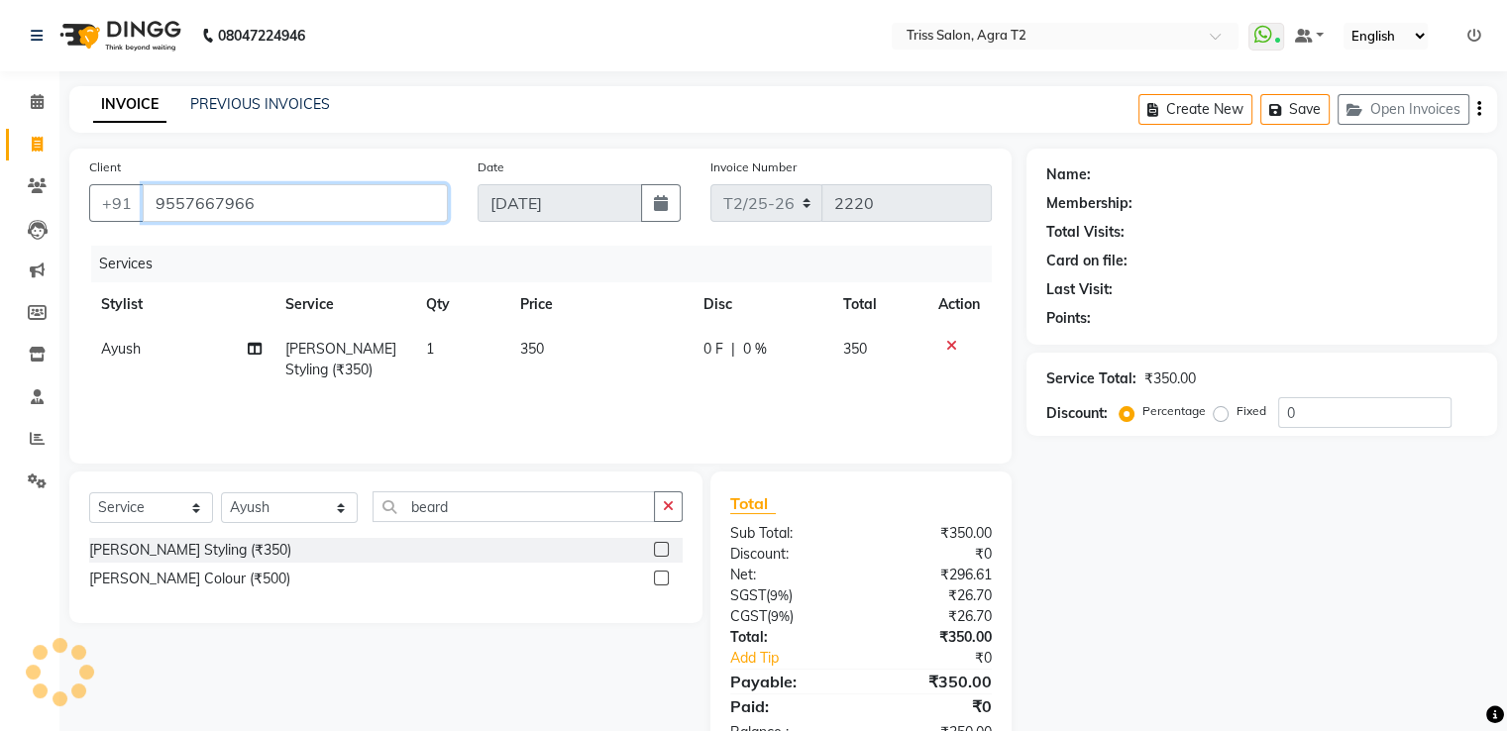
type input "9557667966"
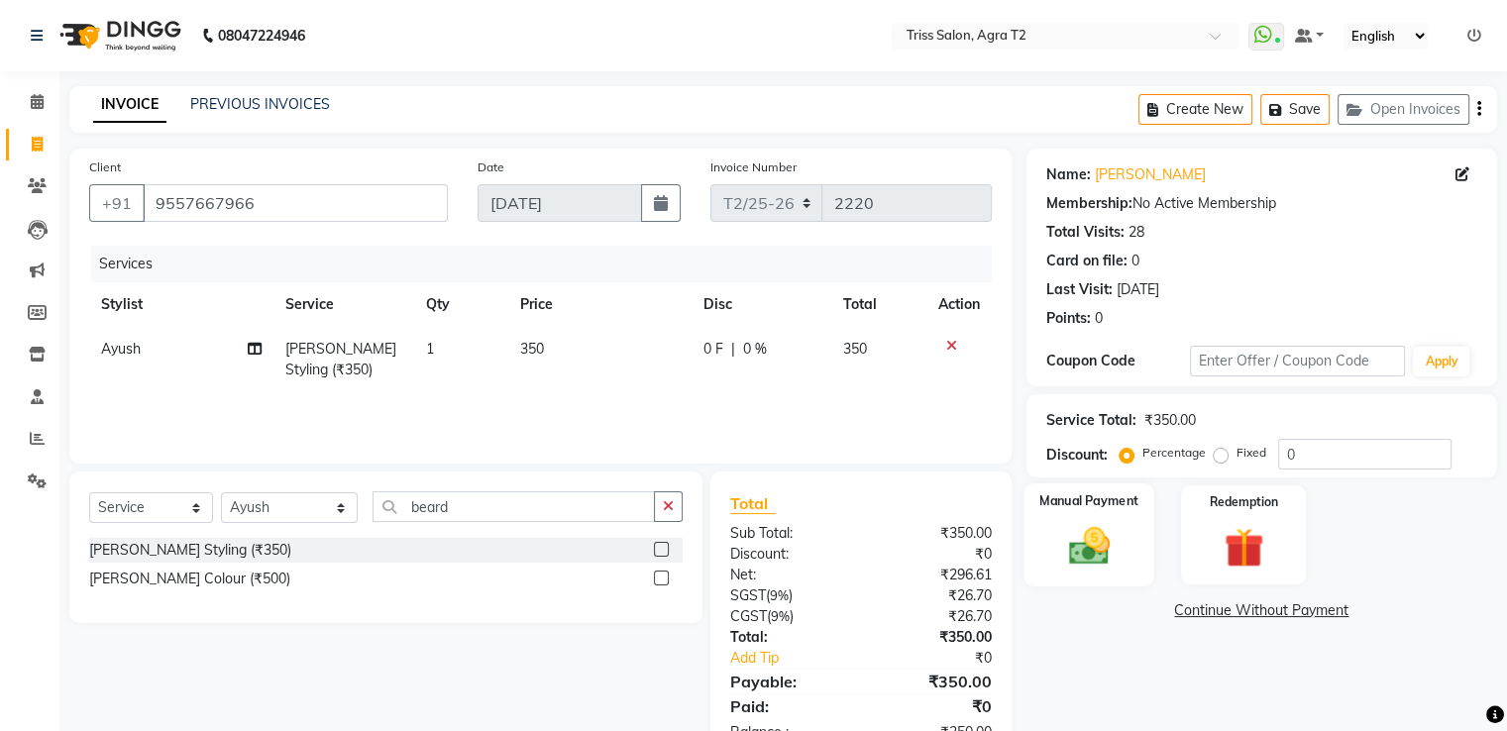
click at [1110, 549] on img at bounding box center [1088, 547] width 66 height 48
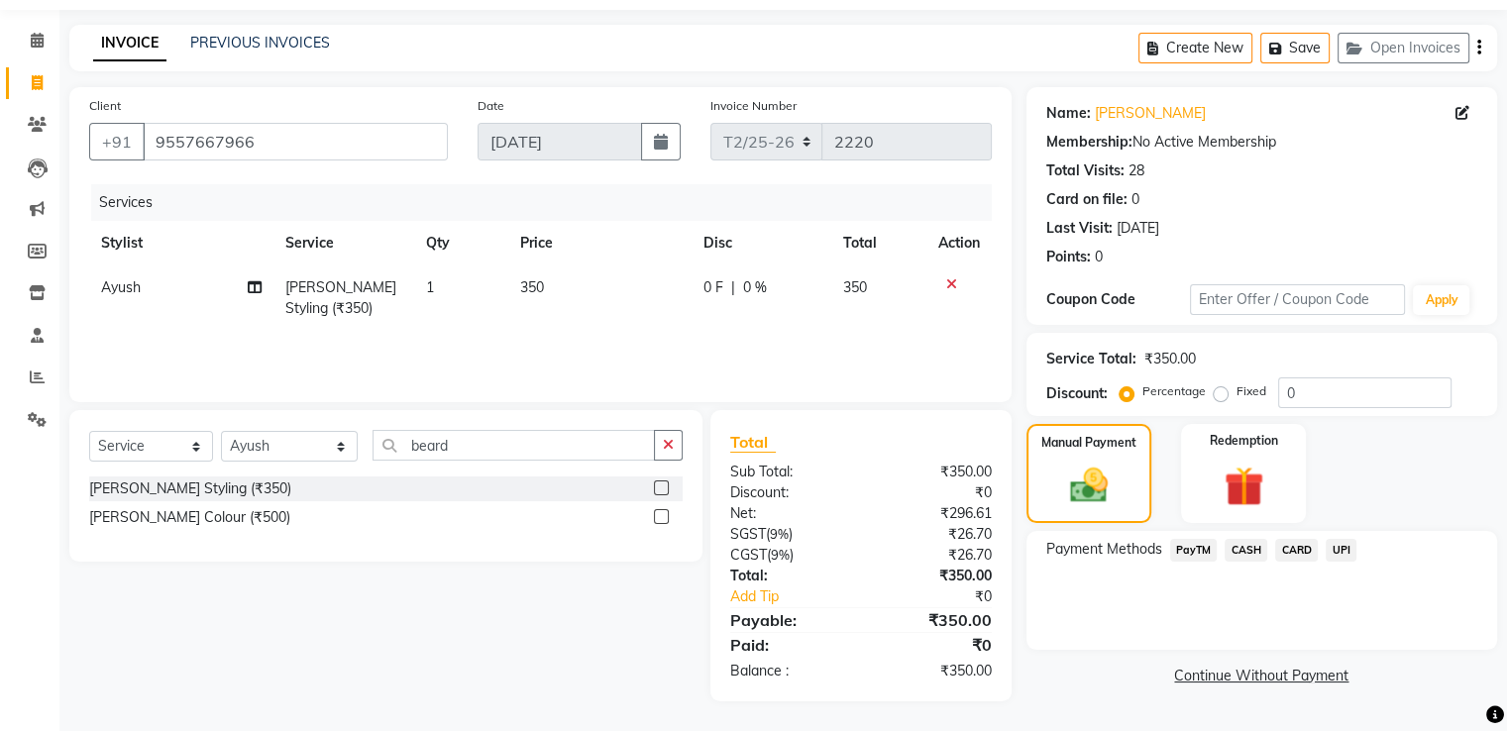
click at [1253, 558] on span "CASH" at bounding box center [1245, 550] width 43 height 23
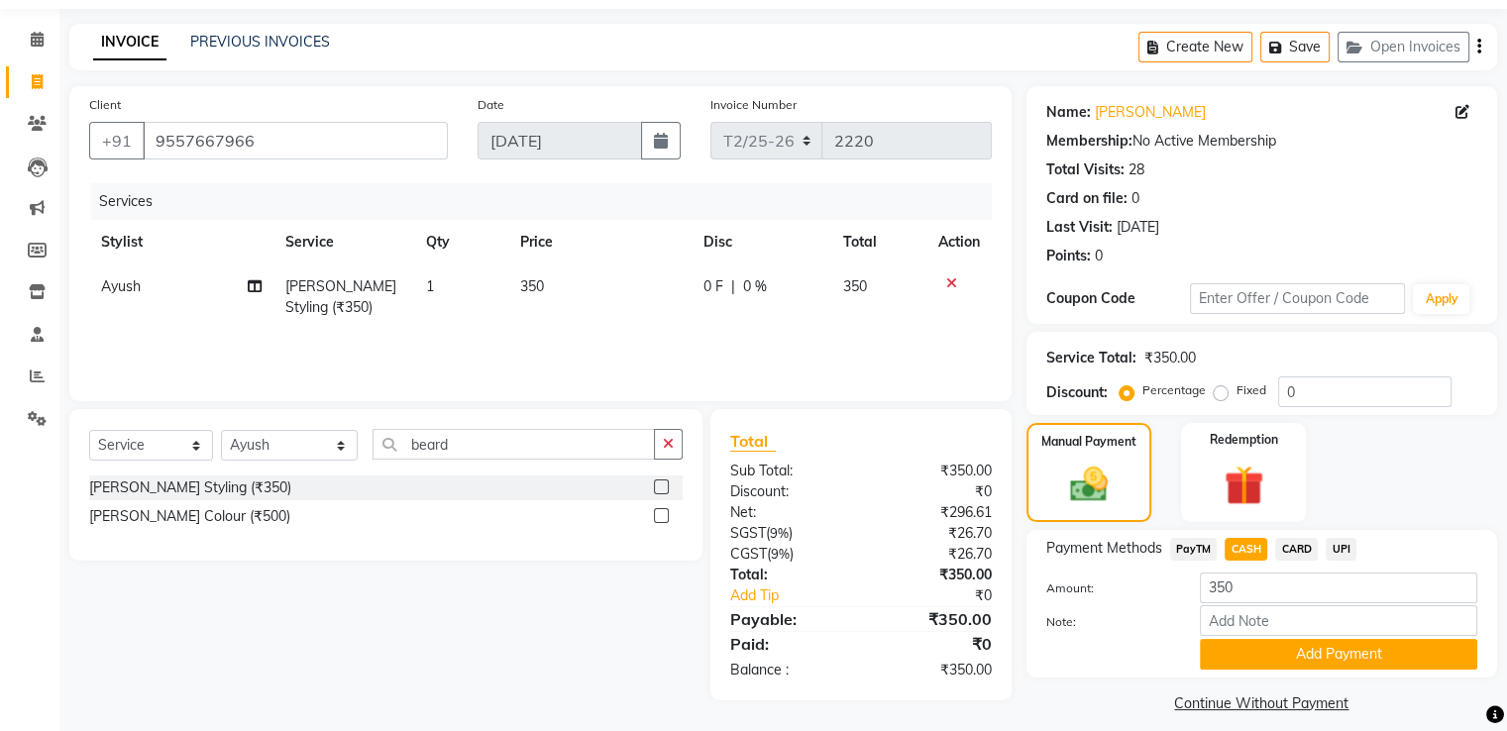
scroll to position [80, 0]
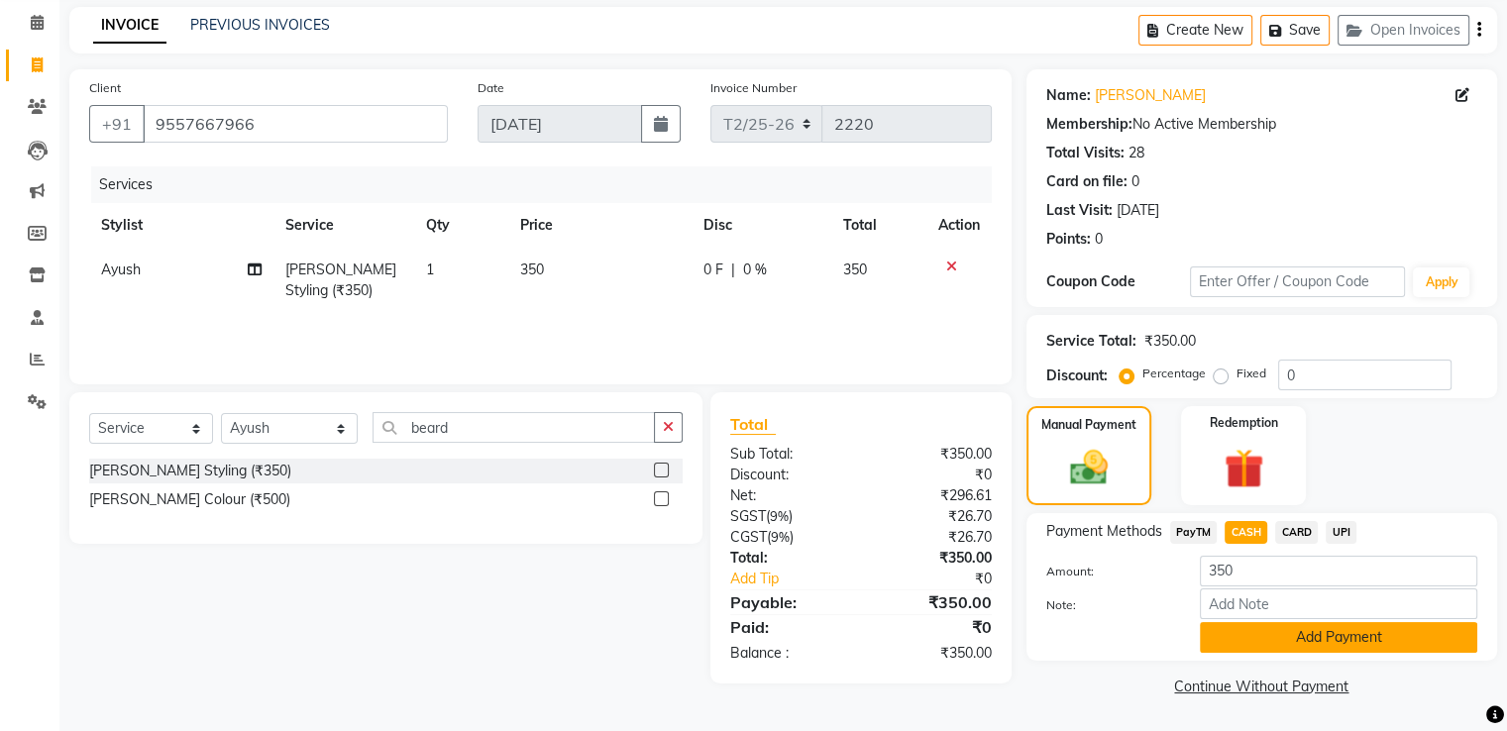
click at [1347, 651] on button "Add Payment" at bounding box center [1338, 637] width 277 height 31
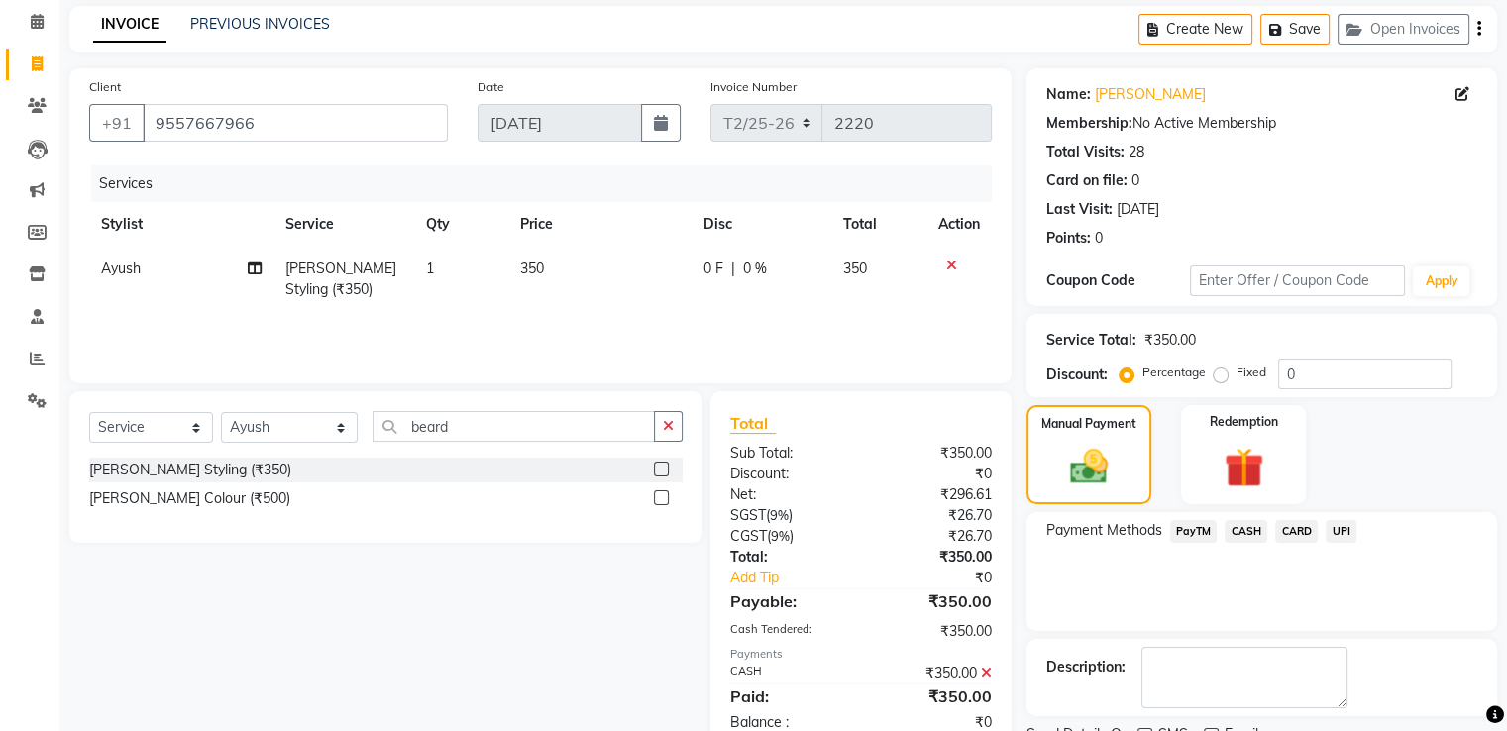
scroll to position [161, 0]
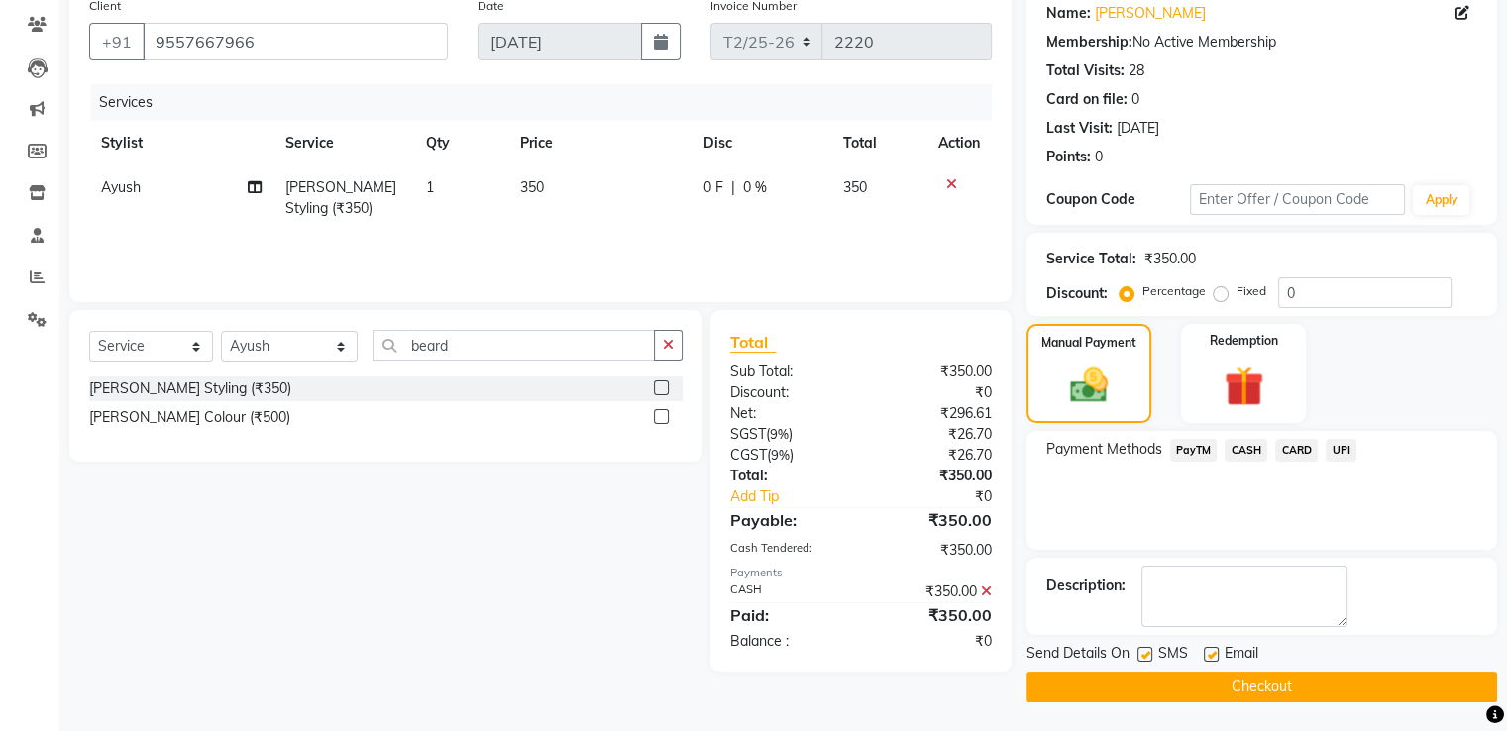
click at [1284, 686] on button "Checkout" at bounding box center [1261, 687] width 471 height 31
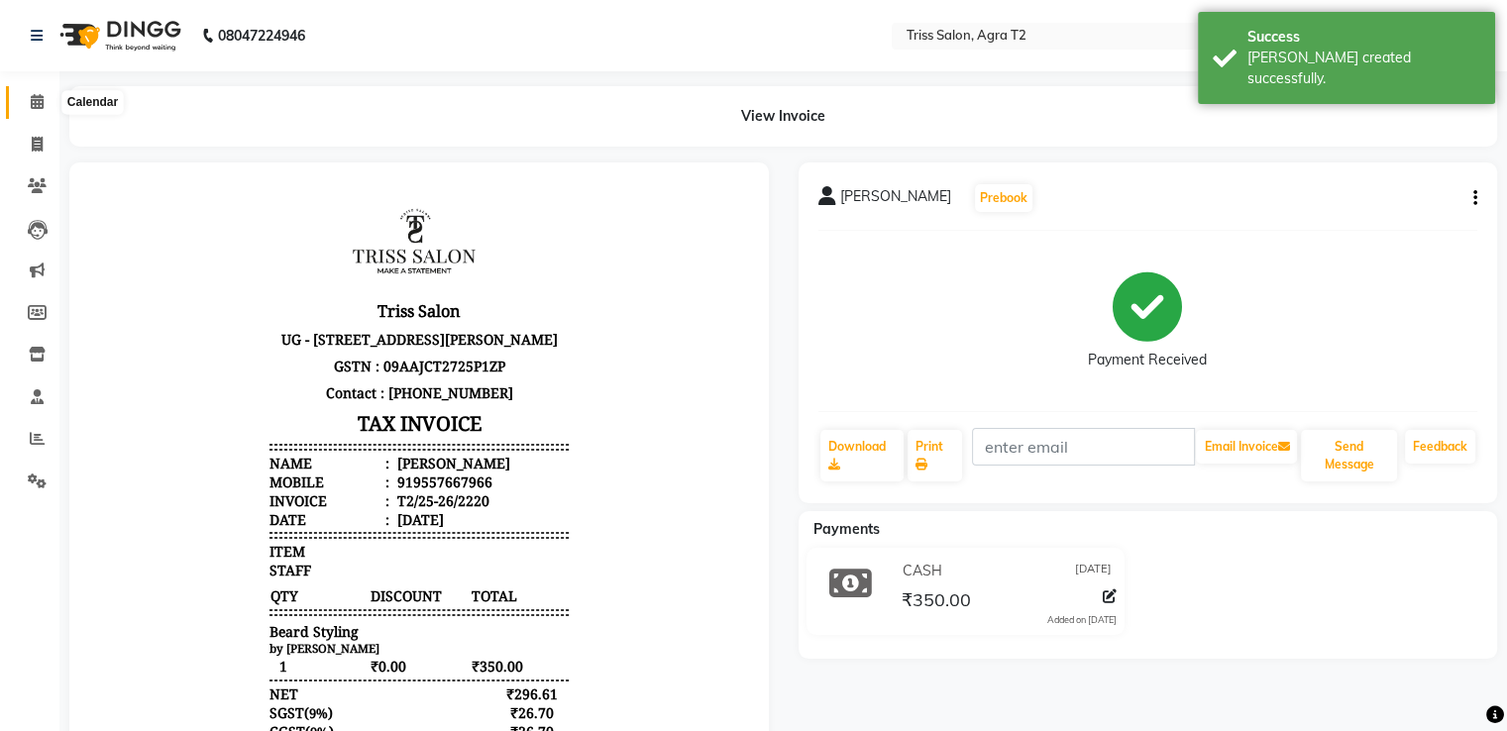
click at [28, 106] on span at bounding box center [37, 102] width 35 height 23
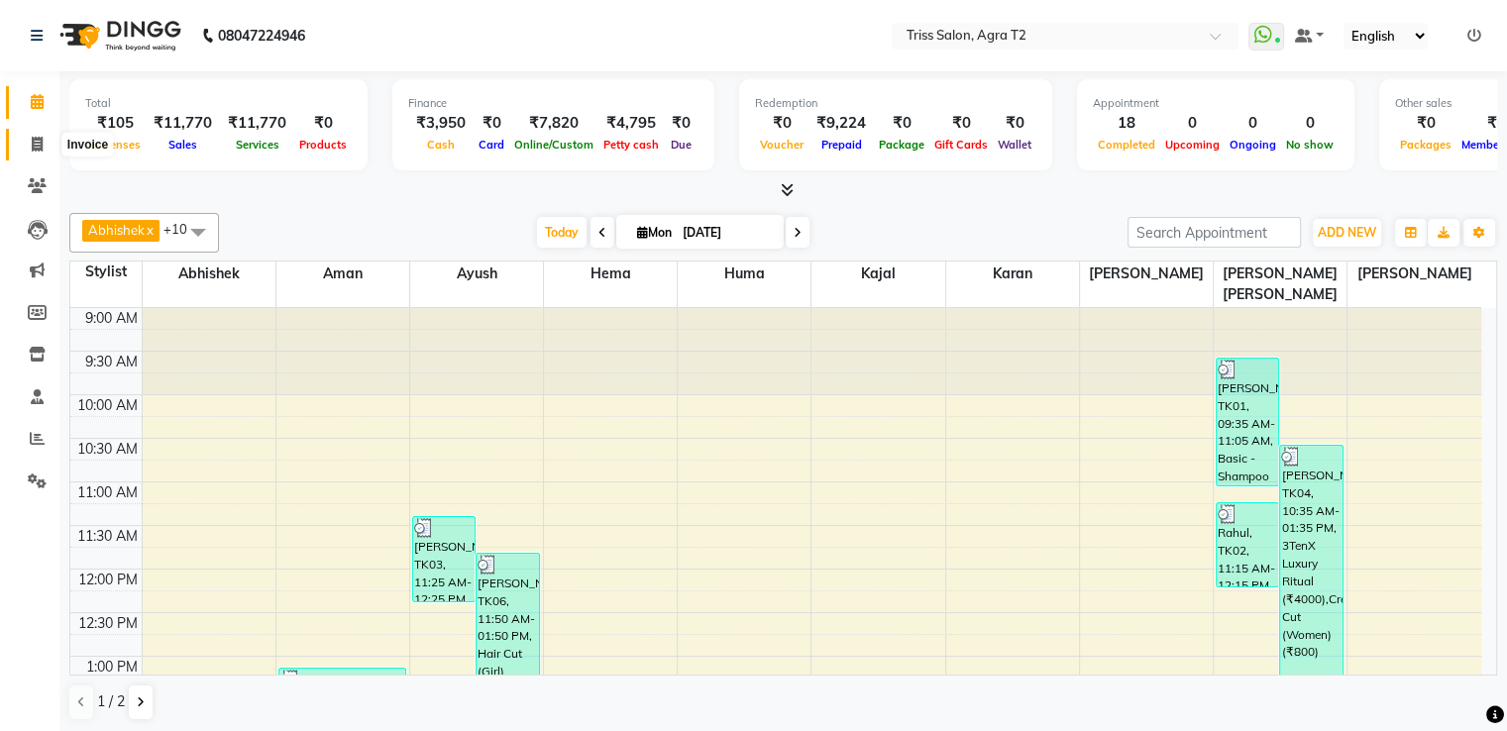
click at [37, 152] on span at bounding box center [37, 145] width 35 height 23
select select "service"
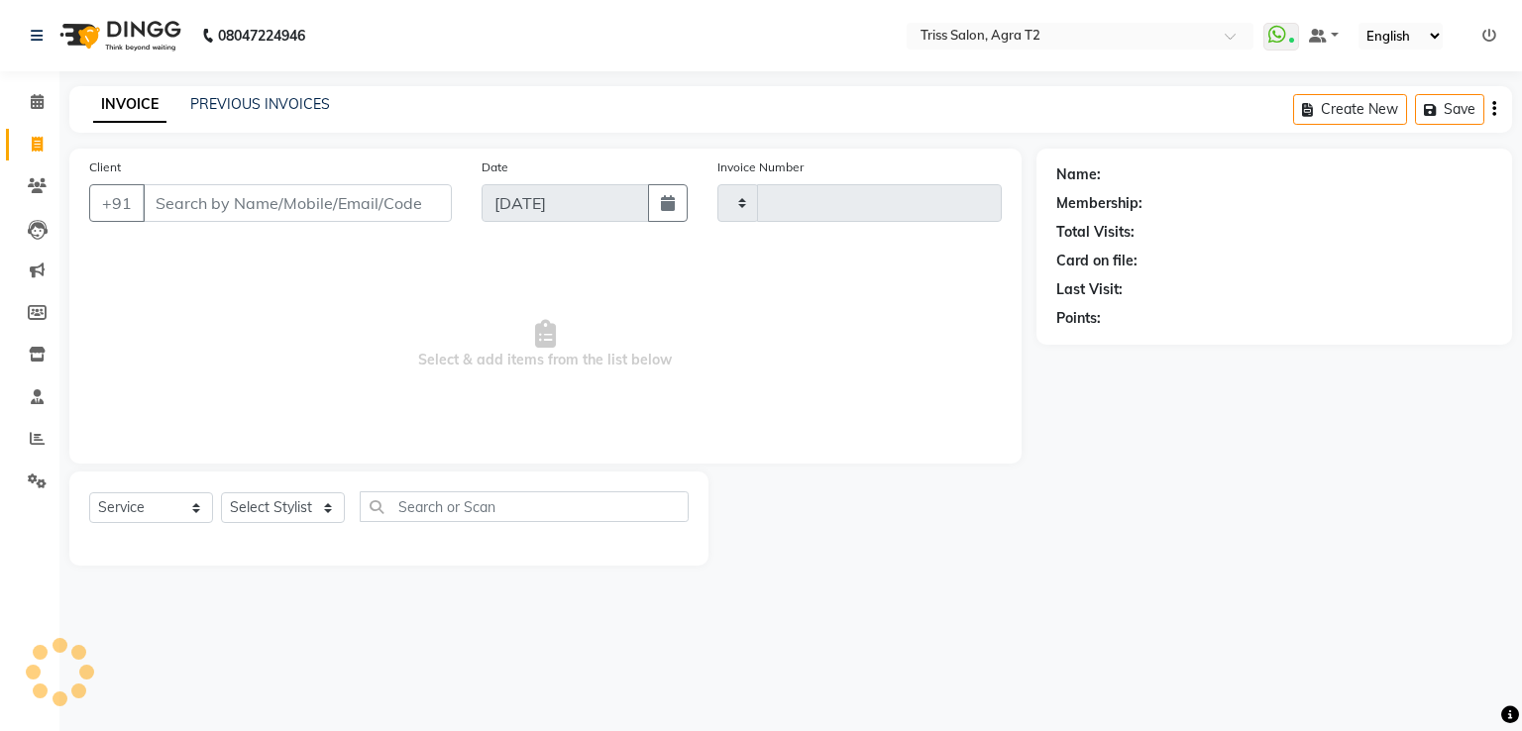
type input "2221"
select select "4301"
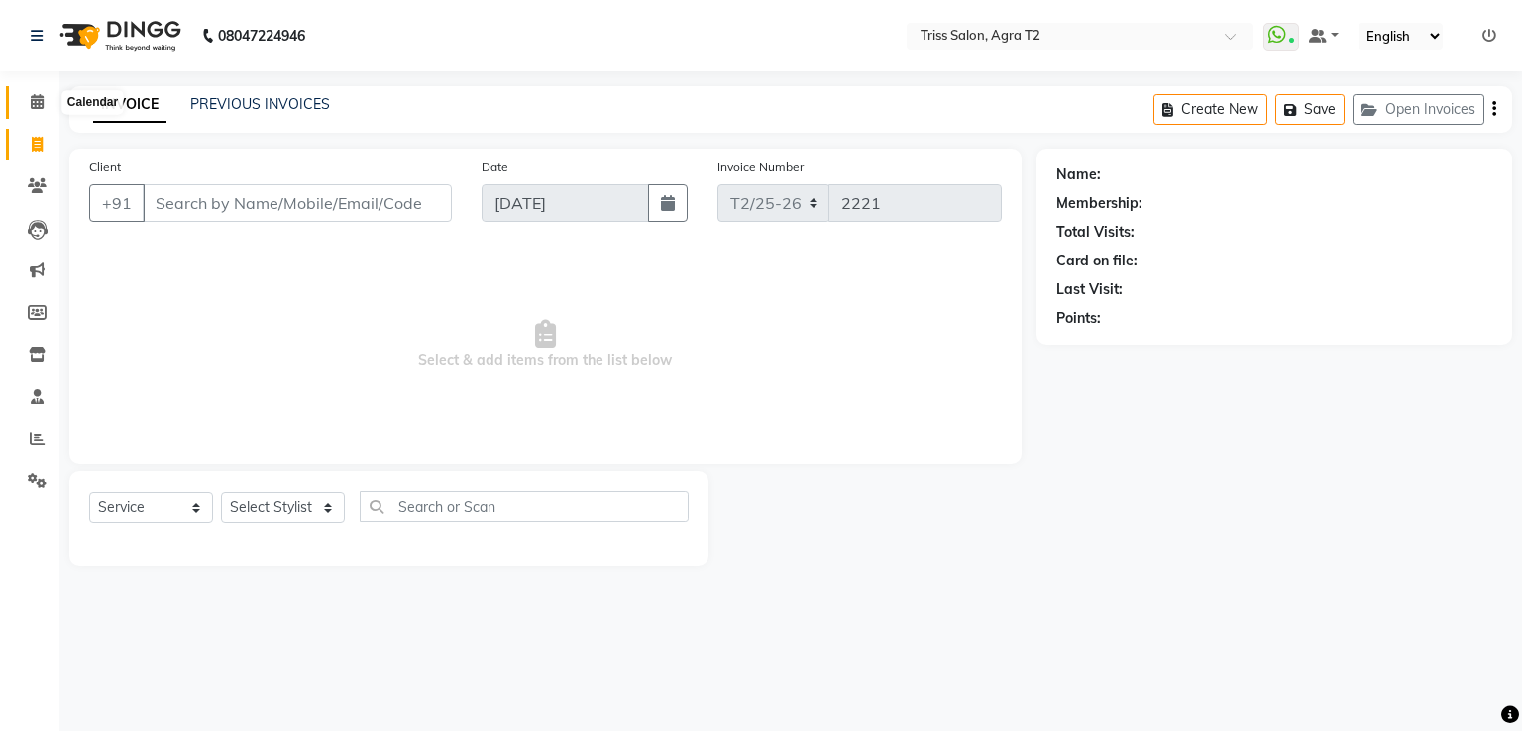
click at [47, 100] on span at bounding box center [37, 102] width 35 height 23
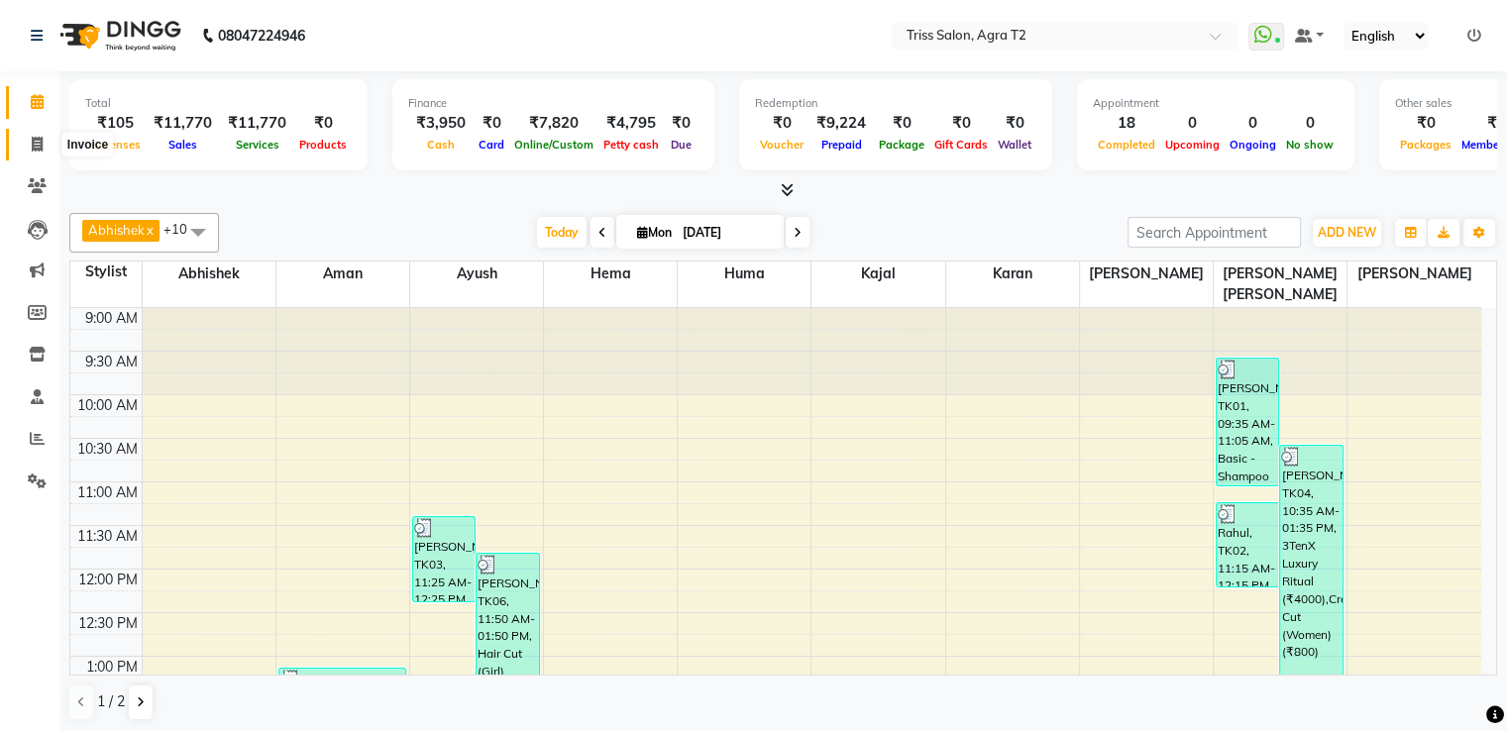
click at [40, 140] on icon at bounding box center [37, 144] width 11 height 15
select select "service"
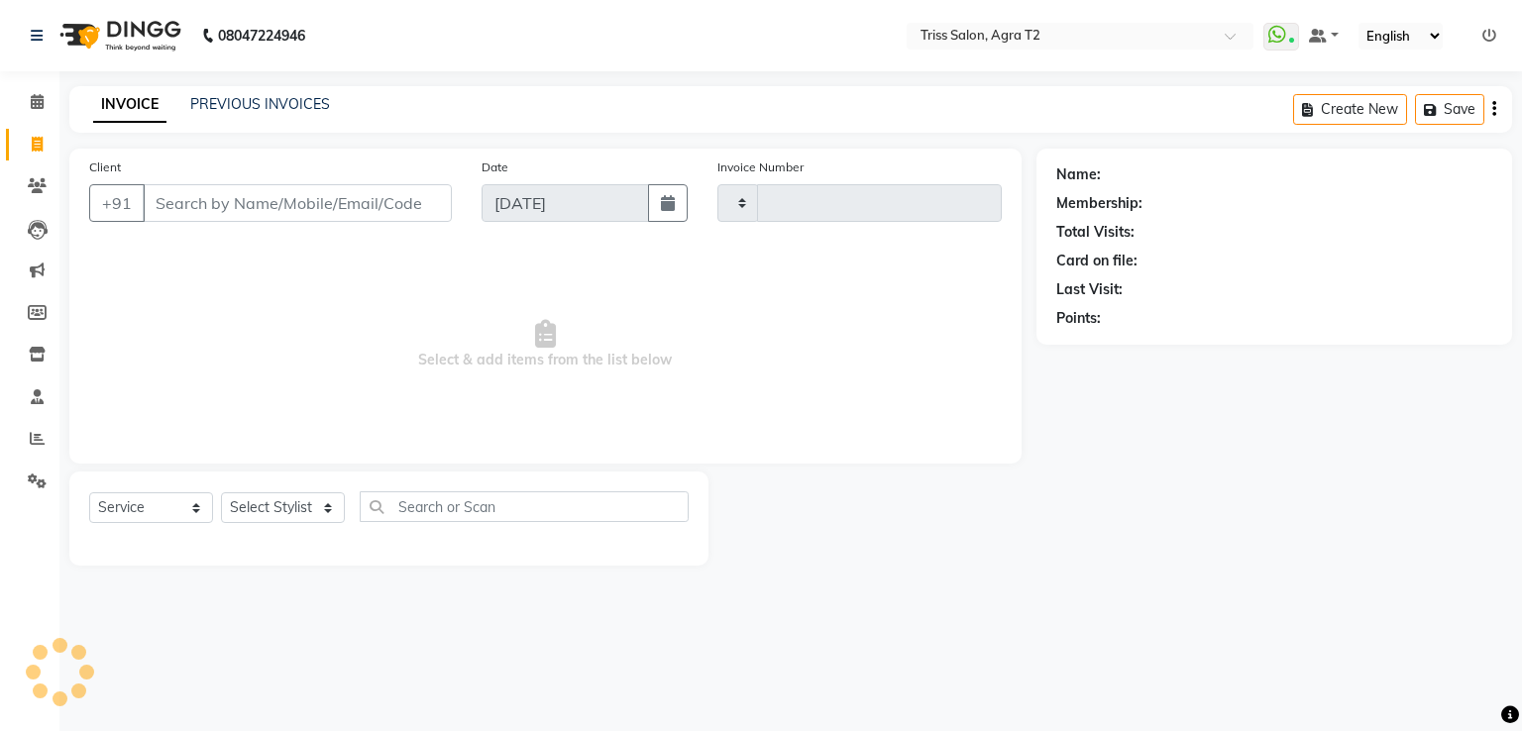
type input "2221"
select select "4301"
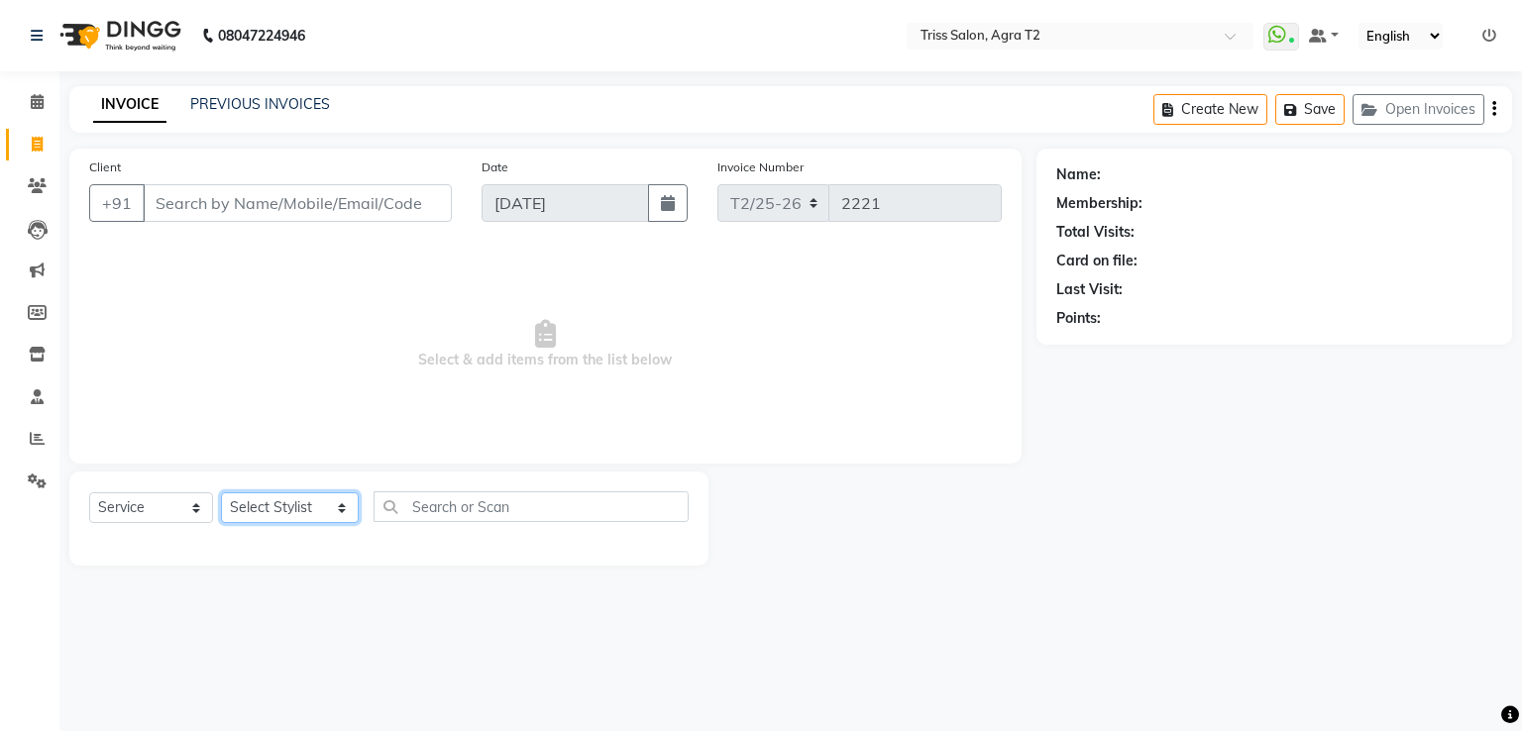
click at [281, 515] on select "Select Stylist [PERSON_NAME] [PERSON_NAME] Huma Kajal Karan [PERSON_NAME] [PERS…" at bounding box center [290, 507] width 138 height 31
select select "33013"
click at [221, 493] on select "Select Stylist [PERSON_NAME] [PERSON_NAME] Huma Kajal Karan [PERSON_NAME] [PERS…" at bounding box center [290, 507] width 138 height 31
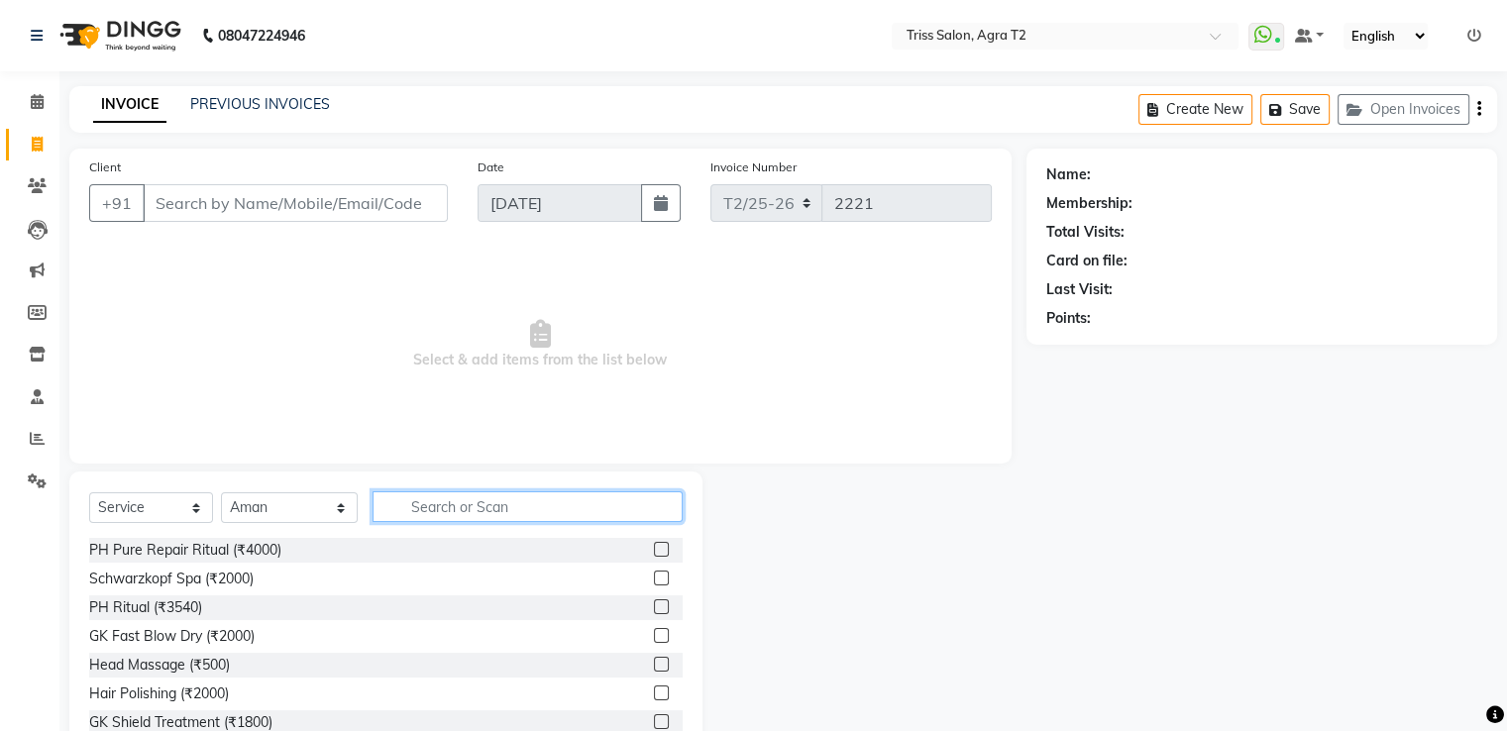
click at [388, 517] on input "text" at bounding box center [526, 506] width 309 height 31
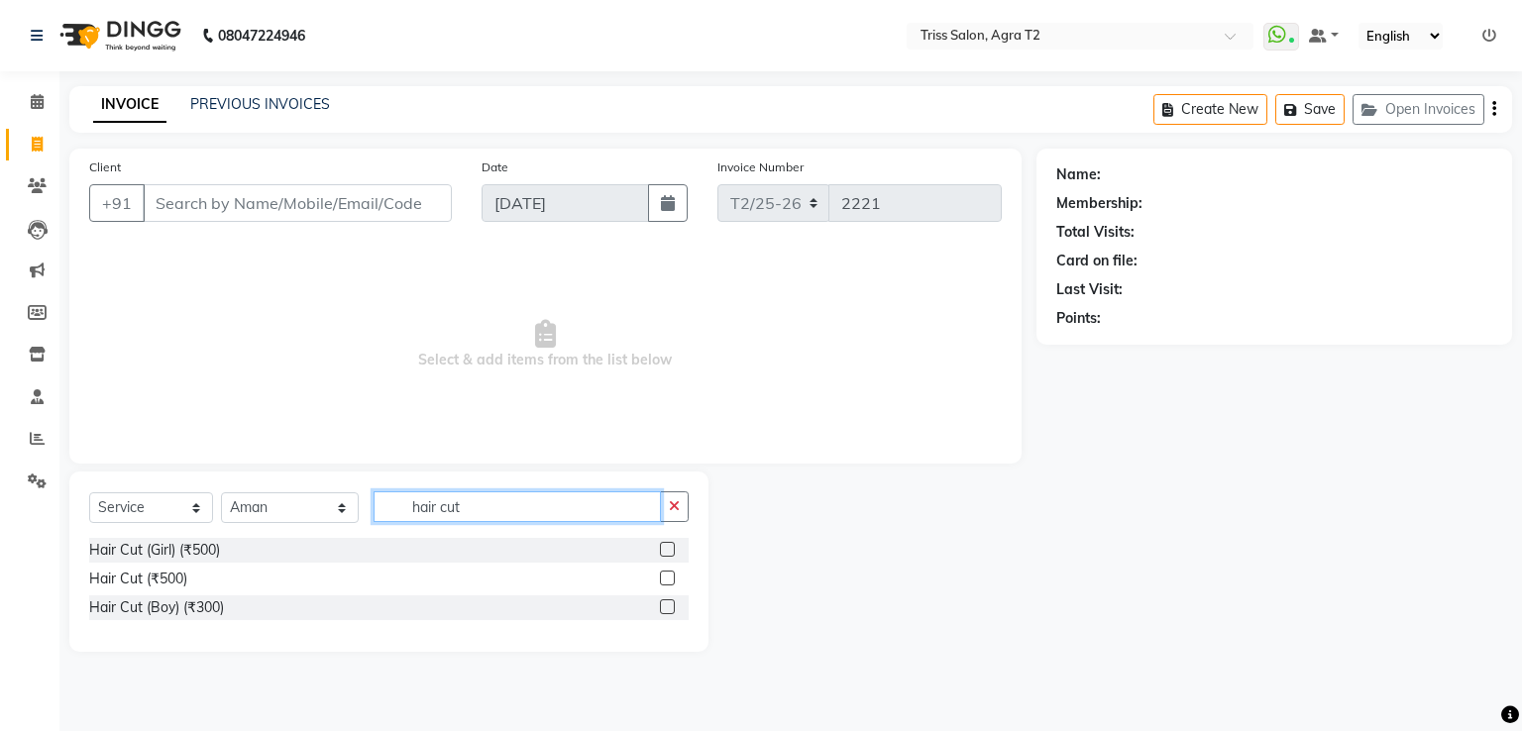
type input "hair cut"
click at [664, 579] on label at bounding box center [667, 578] width 15 height 15
click at [664, 579] on input "checkbox" at bounding box center [666, 579] width 13 height 13
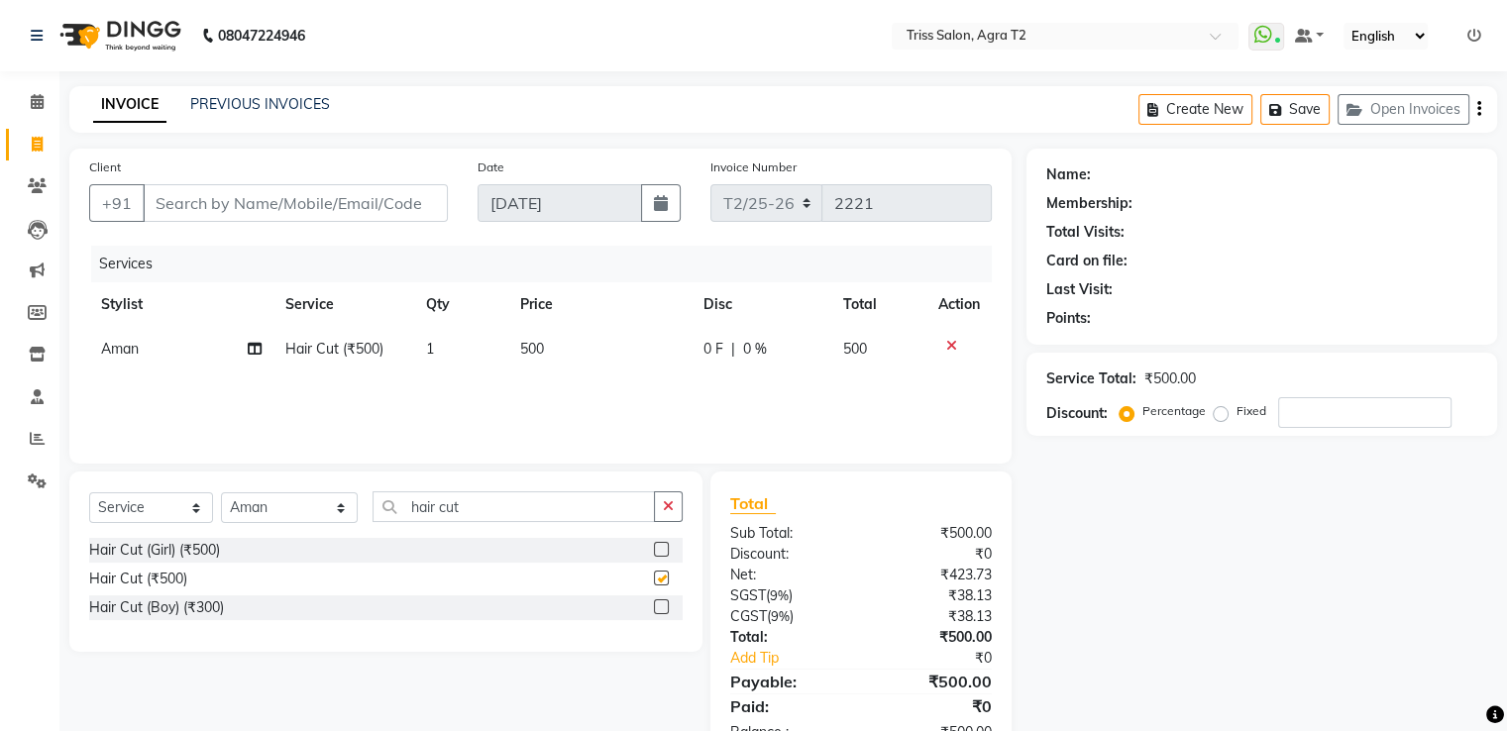
checkbox input "false"
click at [336, 212] on input "Client" at bounding box center [295, 203] width 305 height 38
click at [388, 517] on input "hair cut" at bounding box center [512, 506] width 281 height 31
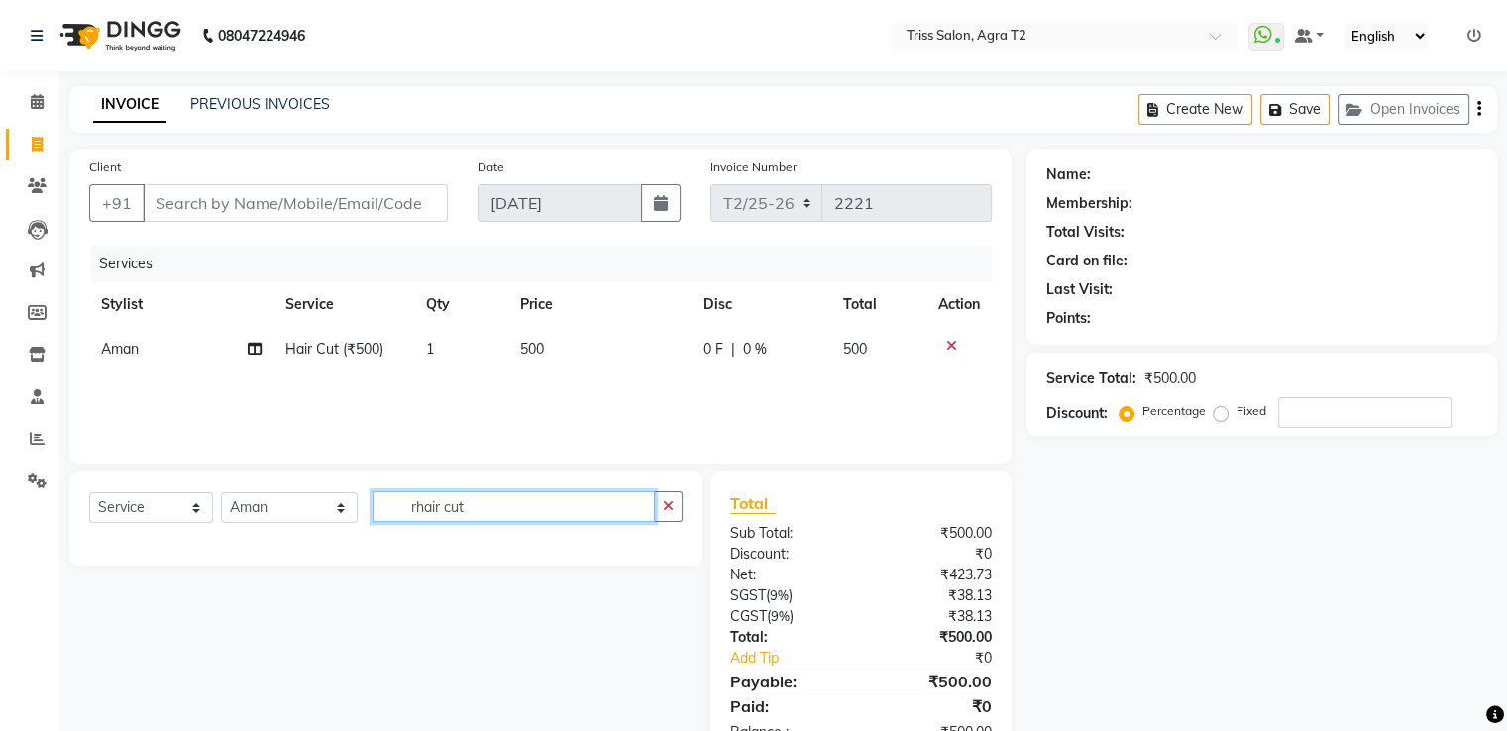
type input "hair cut"
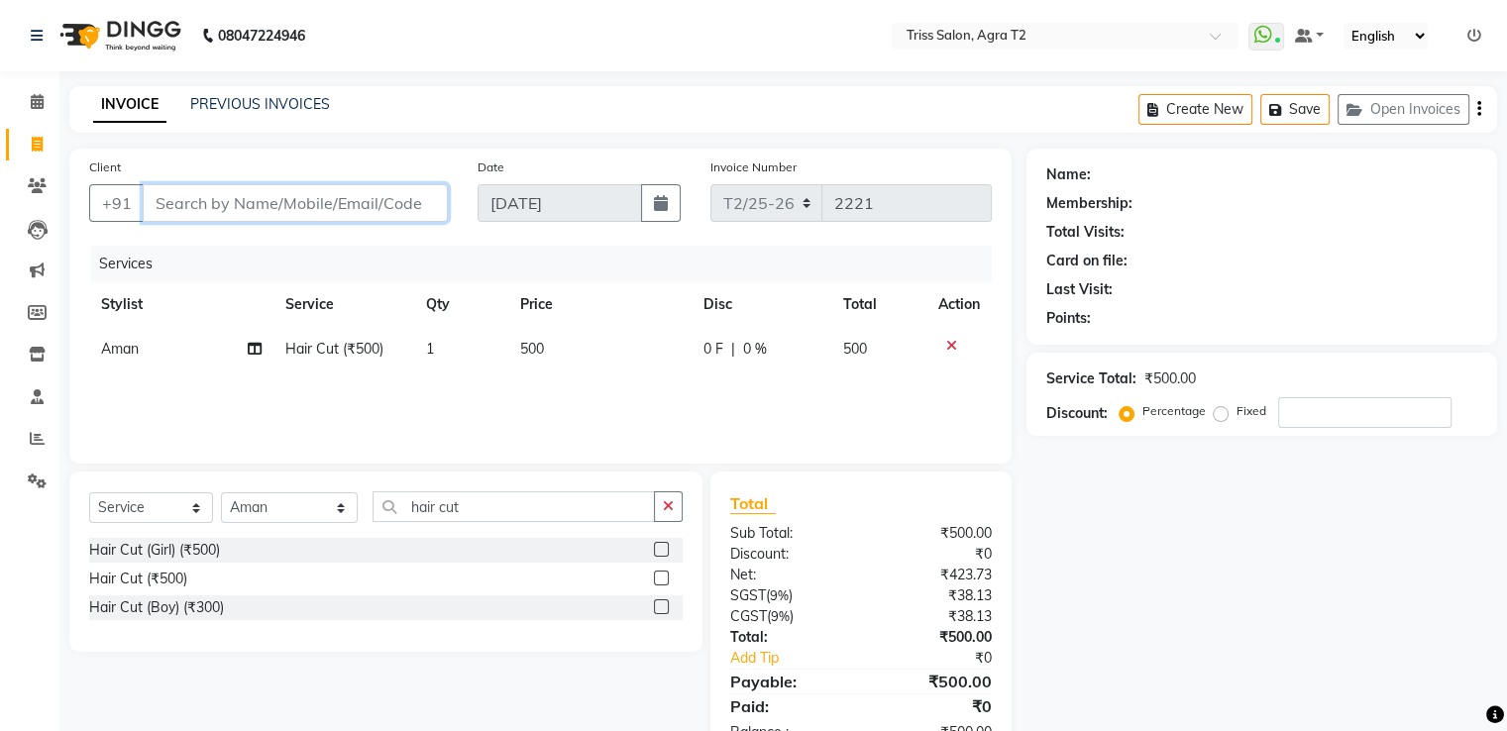
click at [310, 194] on input "Client" at bounding box center [295, 203] width 305 height 38
type input "r"
type input "0"
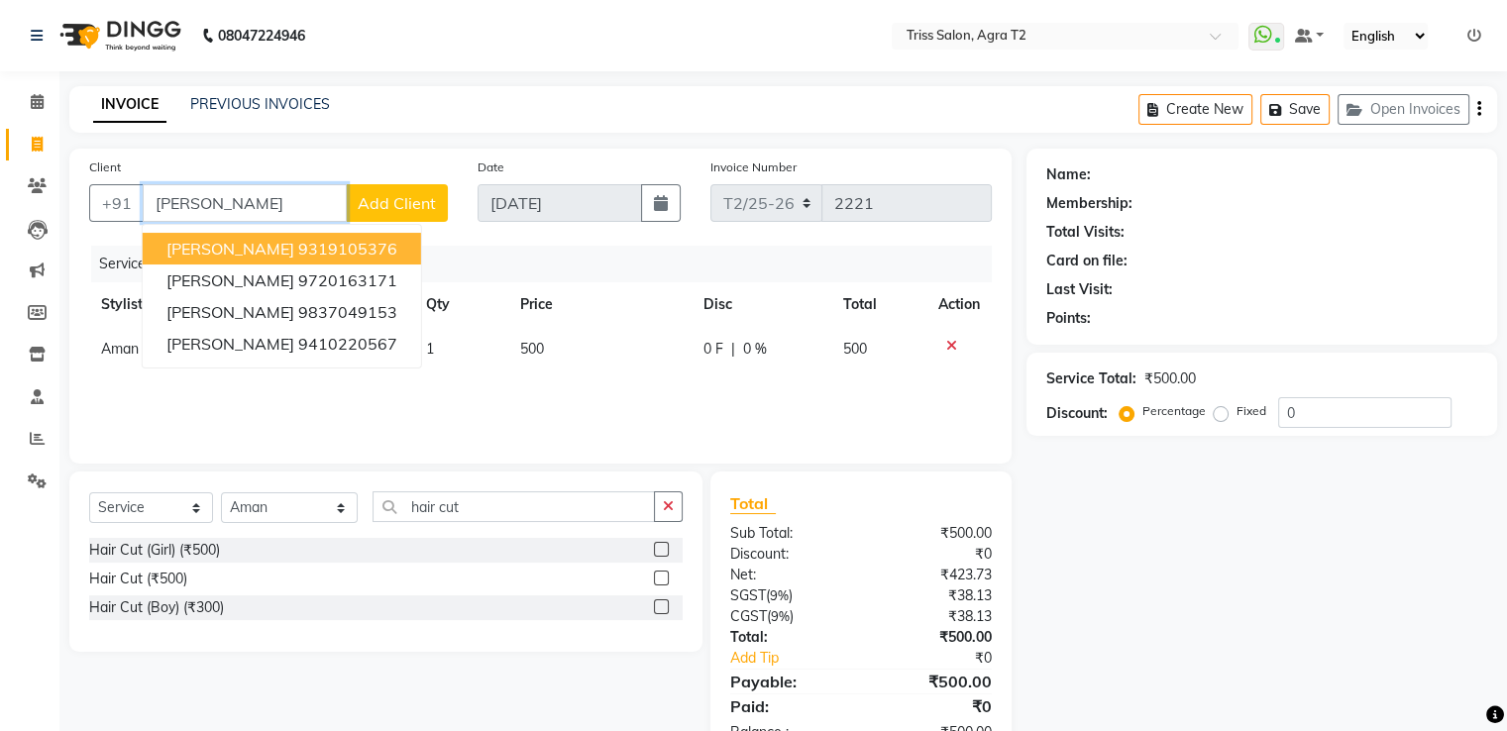
click at [333, 246] on ngb-highlight "9319105376" at bounding box center [347, 249] width 99 height 20
type input "9319105376"
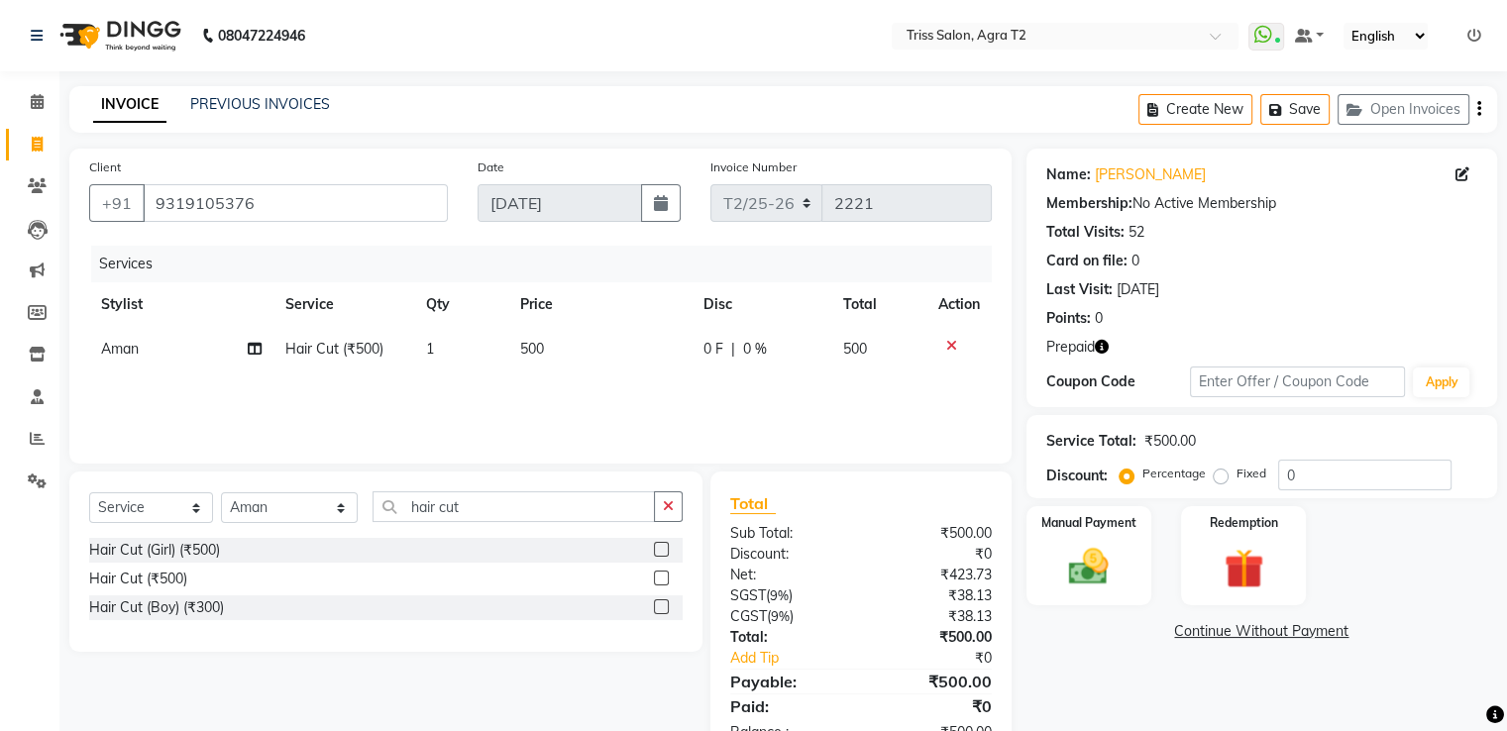
click at [1102, 346] on icon "button" at bounding box center [1102, 347] width 14 height 14
click at [860, 398] on div "Services Stylist Service Qty Price Disc Total Action Aman Hair Cut (₹500) 1 500…" at bounding box center [540, 345] width 902 height 198
click at [1215, 554] on img at bounding box center [1243, 569] width 66 height 51
click at [1208, 631] on span "Prepaid 1" at bounding box center [1202, 633] width 64 height 23
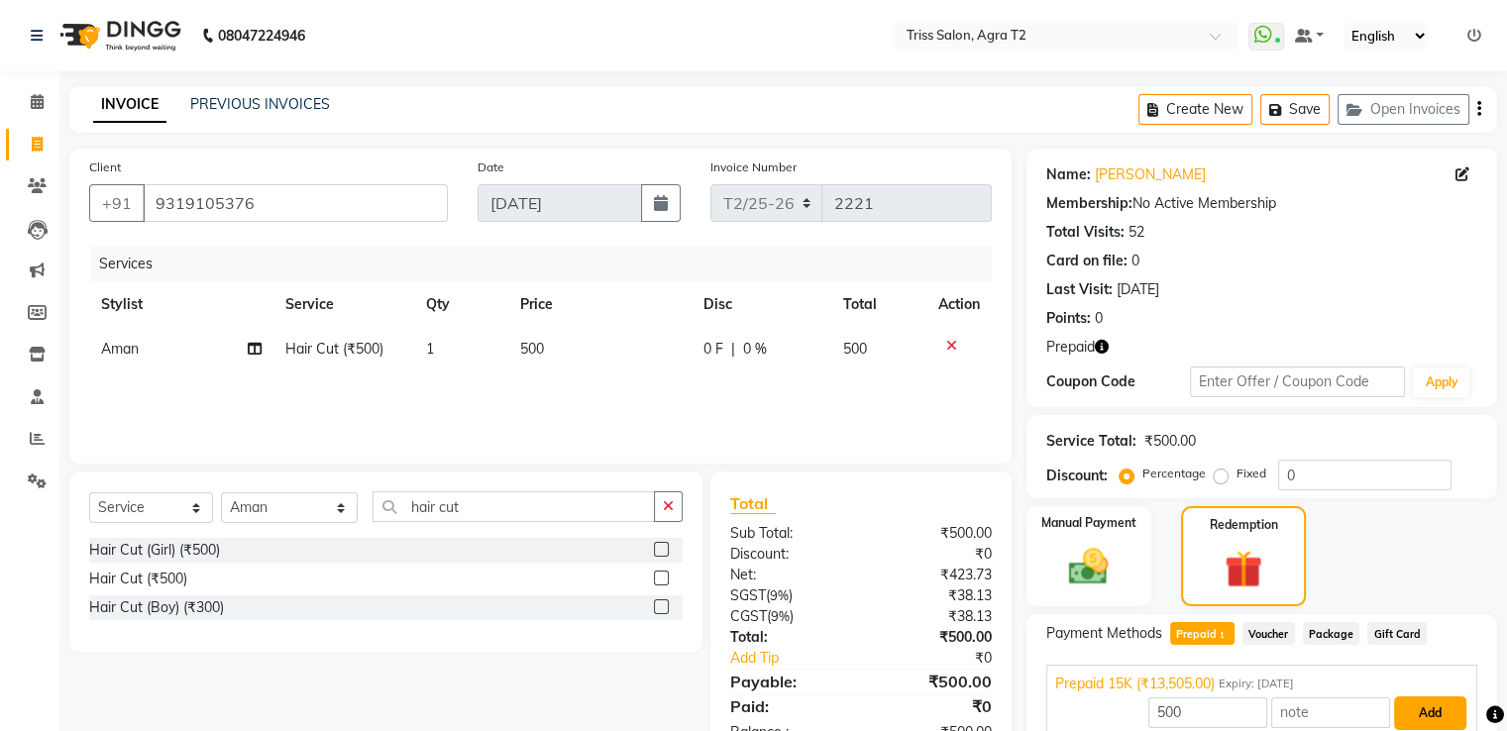
click at [1428, 707] on button "Add" at bounding box center [1430, 713] width 72 height 34
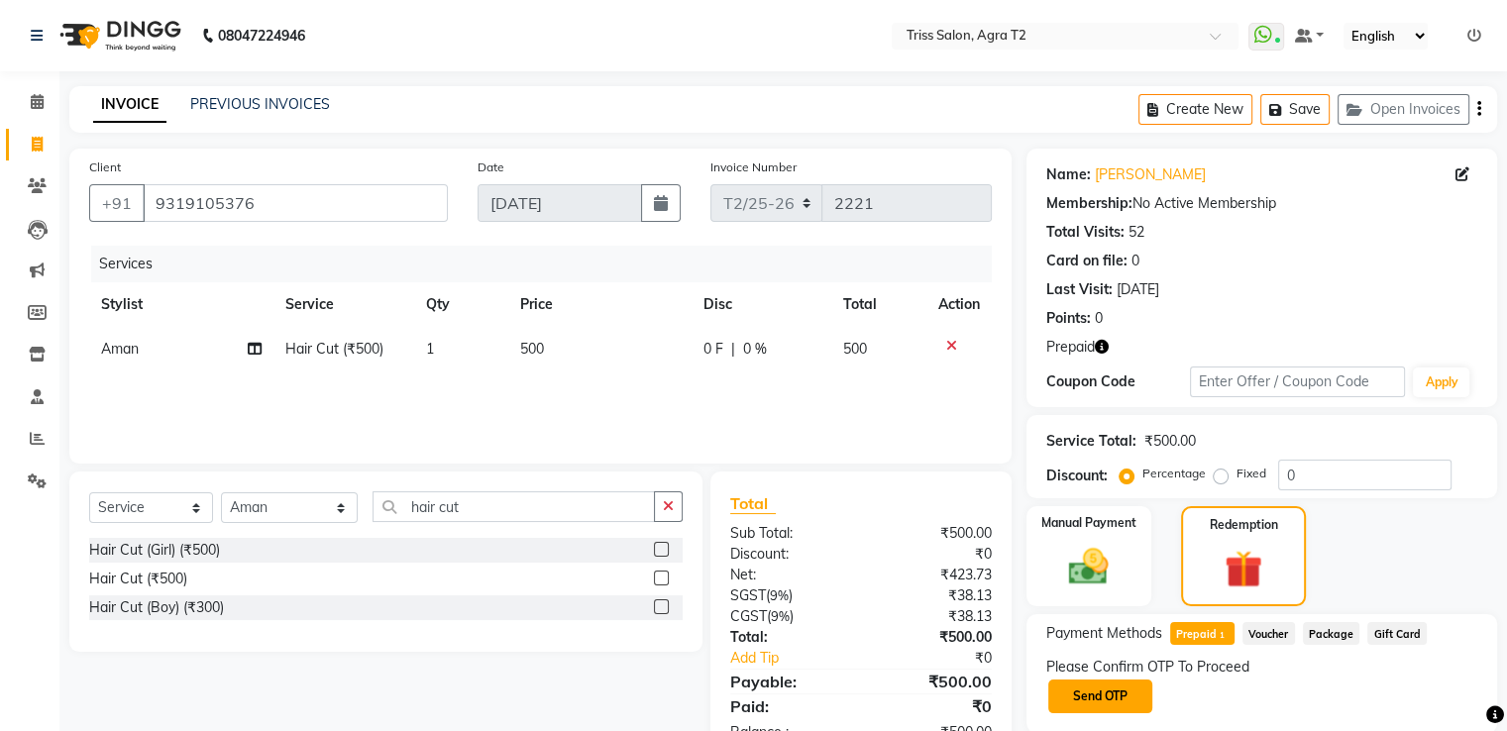
click at [1091, 694] on button "Send OTP" at bounding box center [1100, 697] width 104 height 34
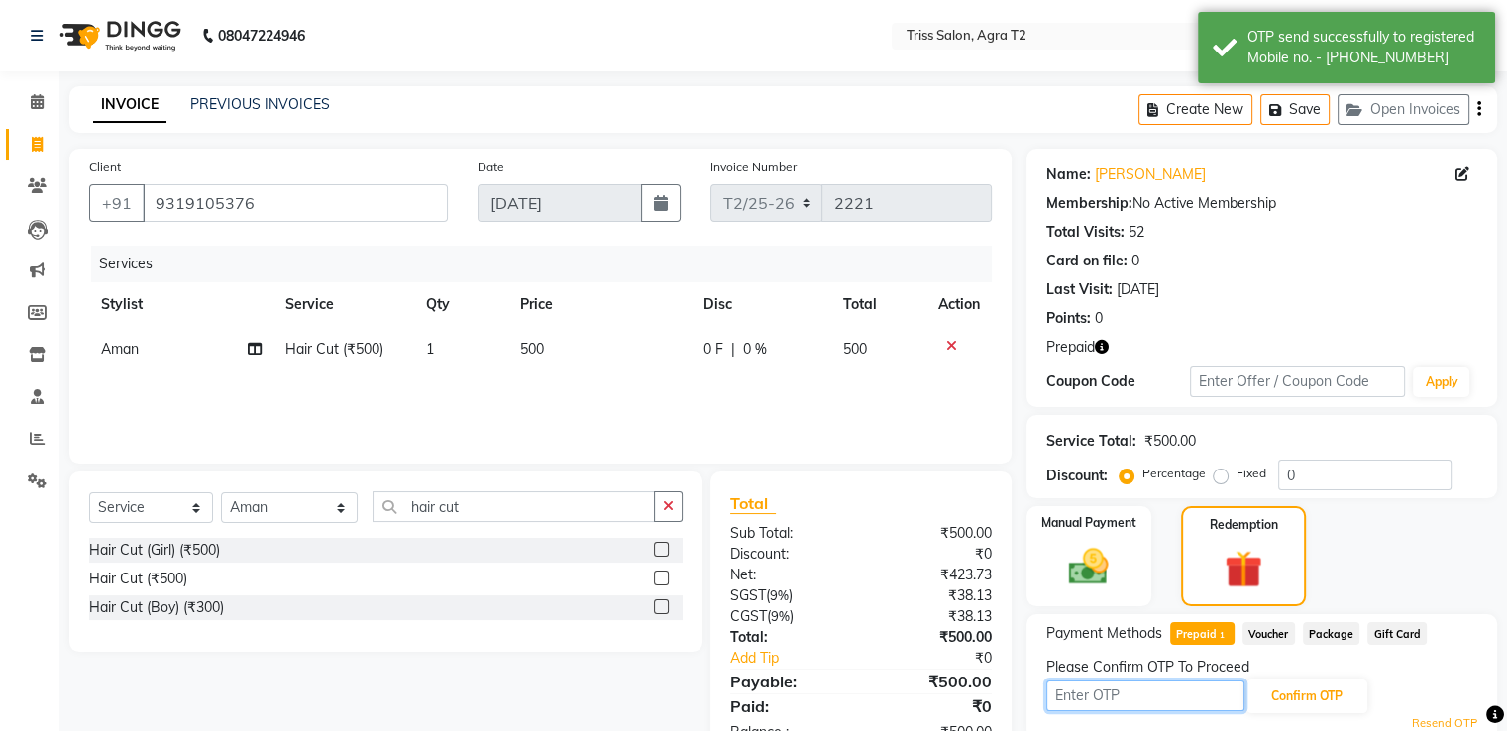
click at [1091, 694] on input "text" at bounding box center [1145, 696] width 198 height 31
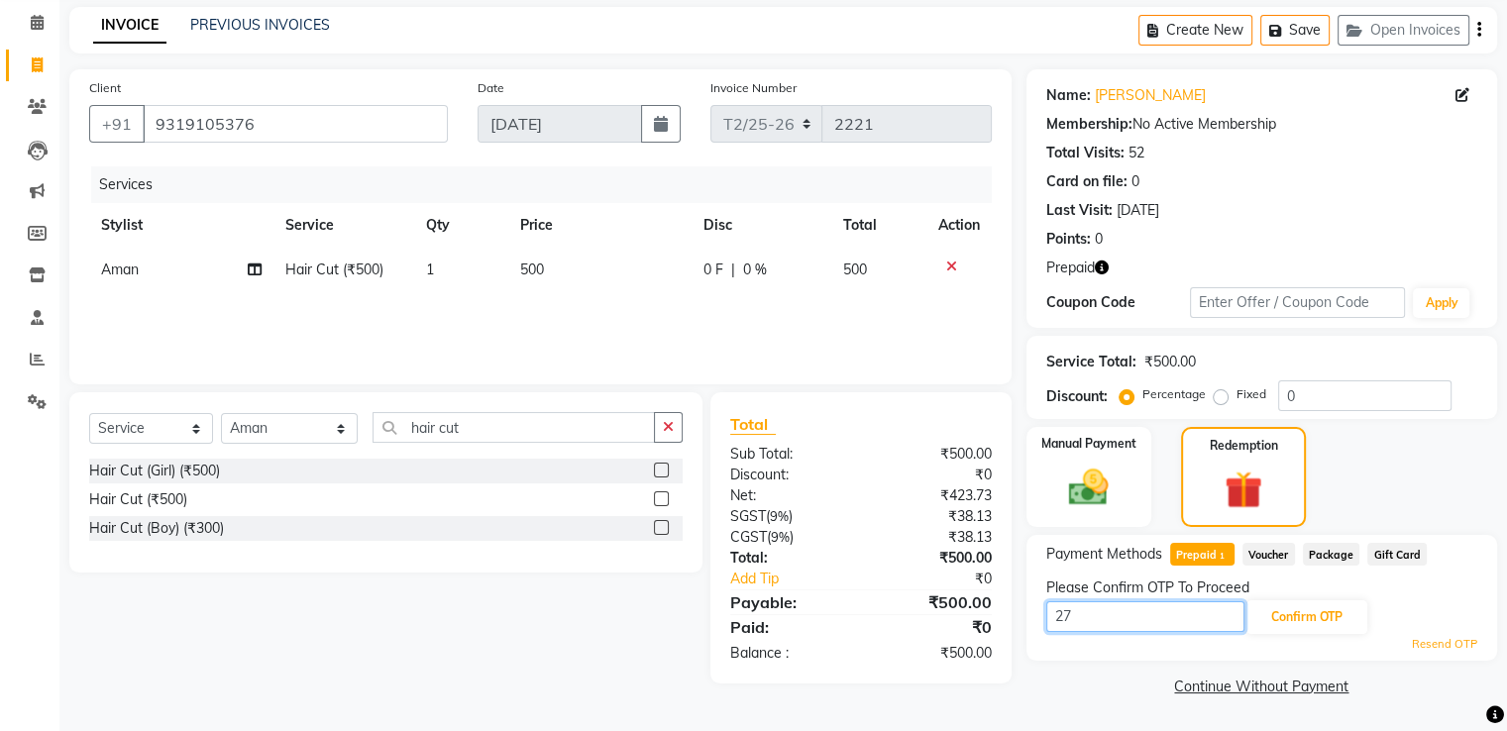
type input "2"
type input "2790"
click at [1330, 620] on button "Confirm OTP" at bounding box center [1306, 617] width 121 height 34
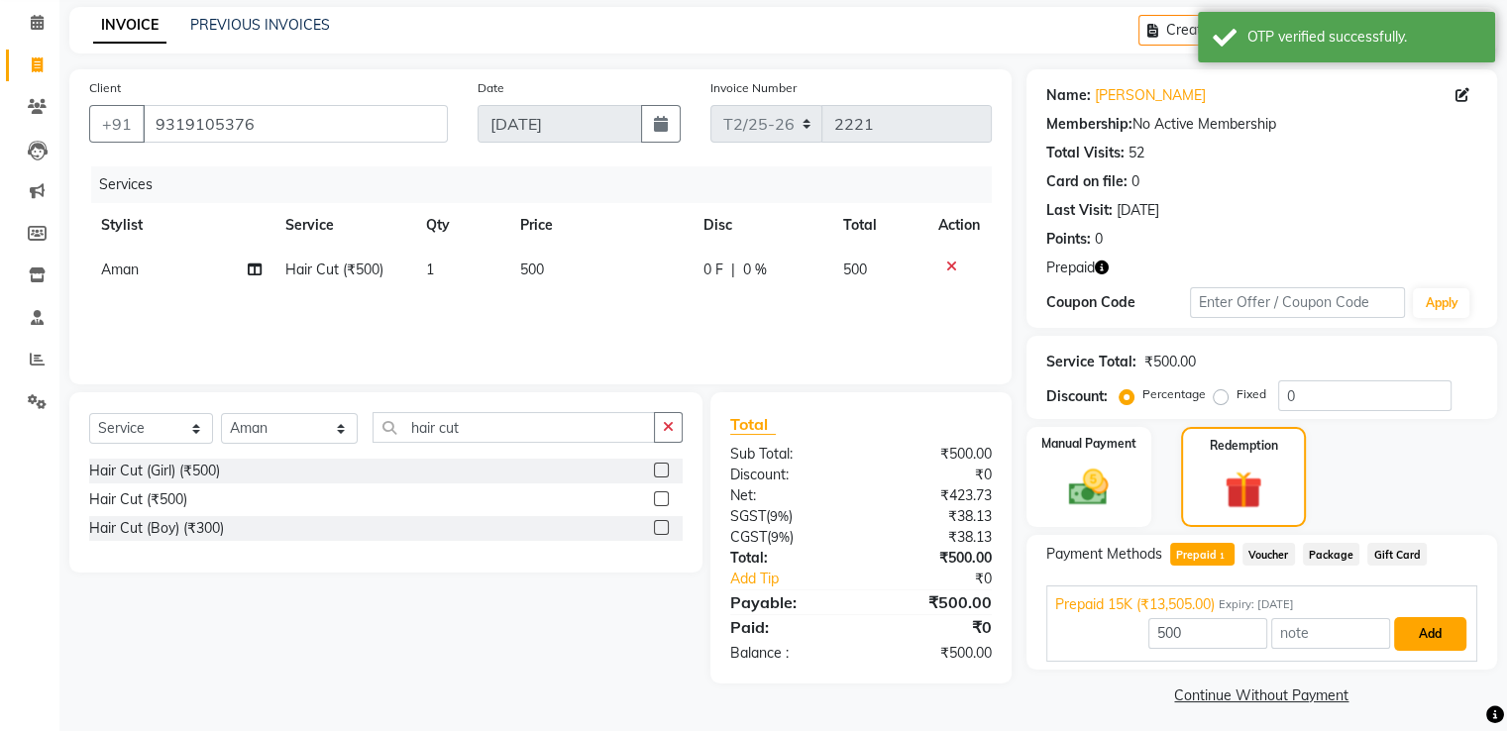
click at [1421, 637] on button "Add" at bounding box center [1430, 634] width 72 height 34
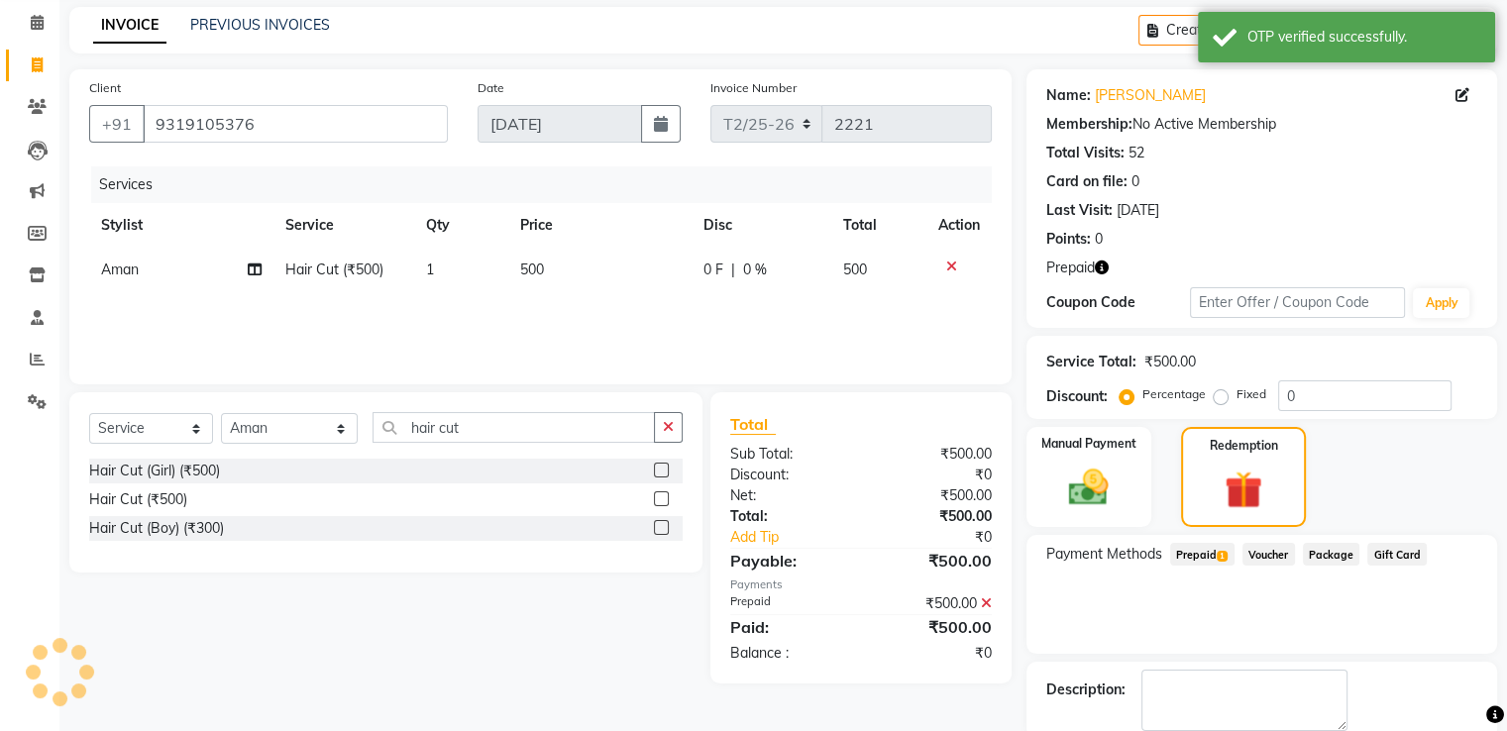
scroll to position [183, 0]
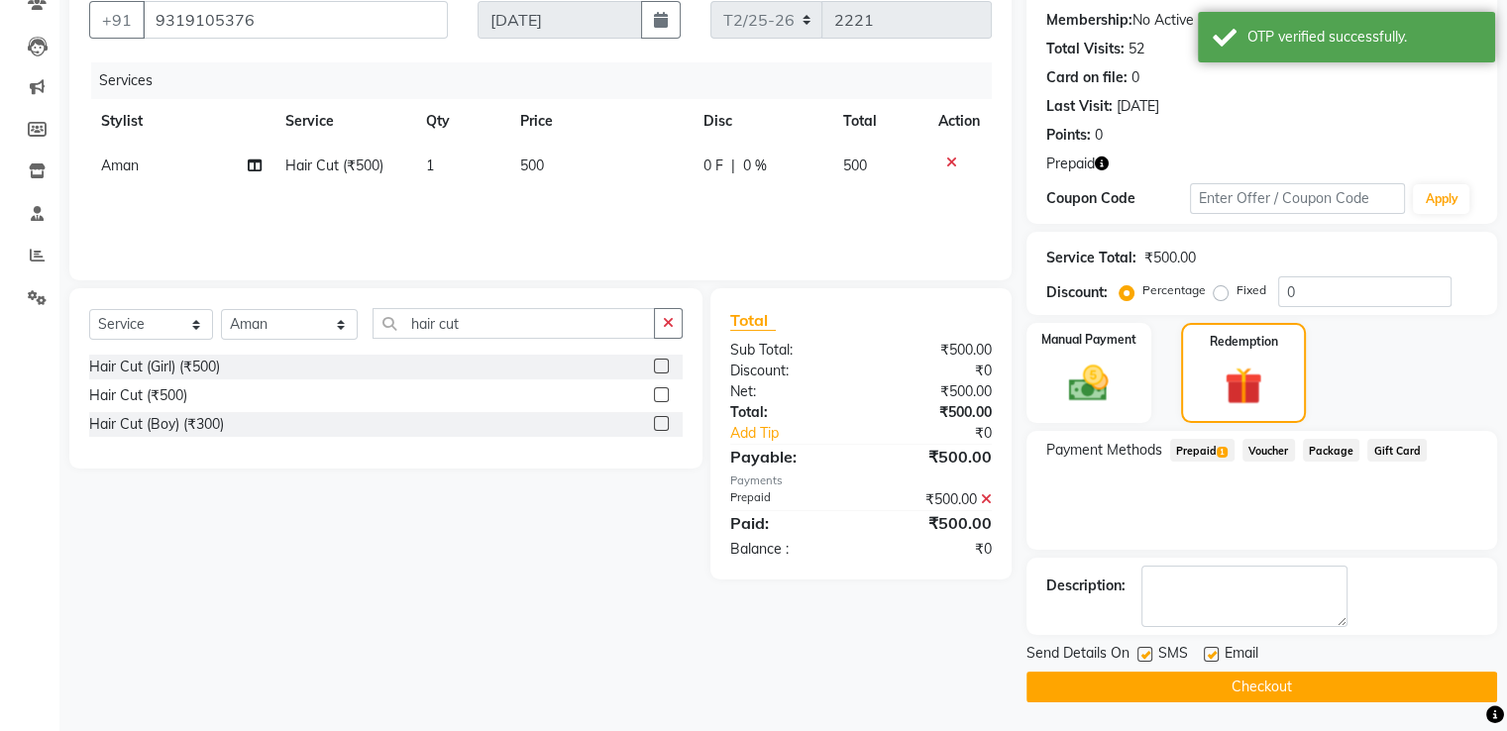
click at [1264, 691] on button "Checkout" at bounding box center [1261, 687] width 471 height 31
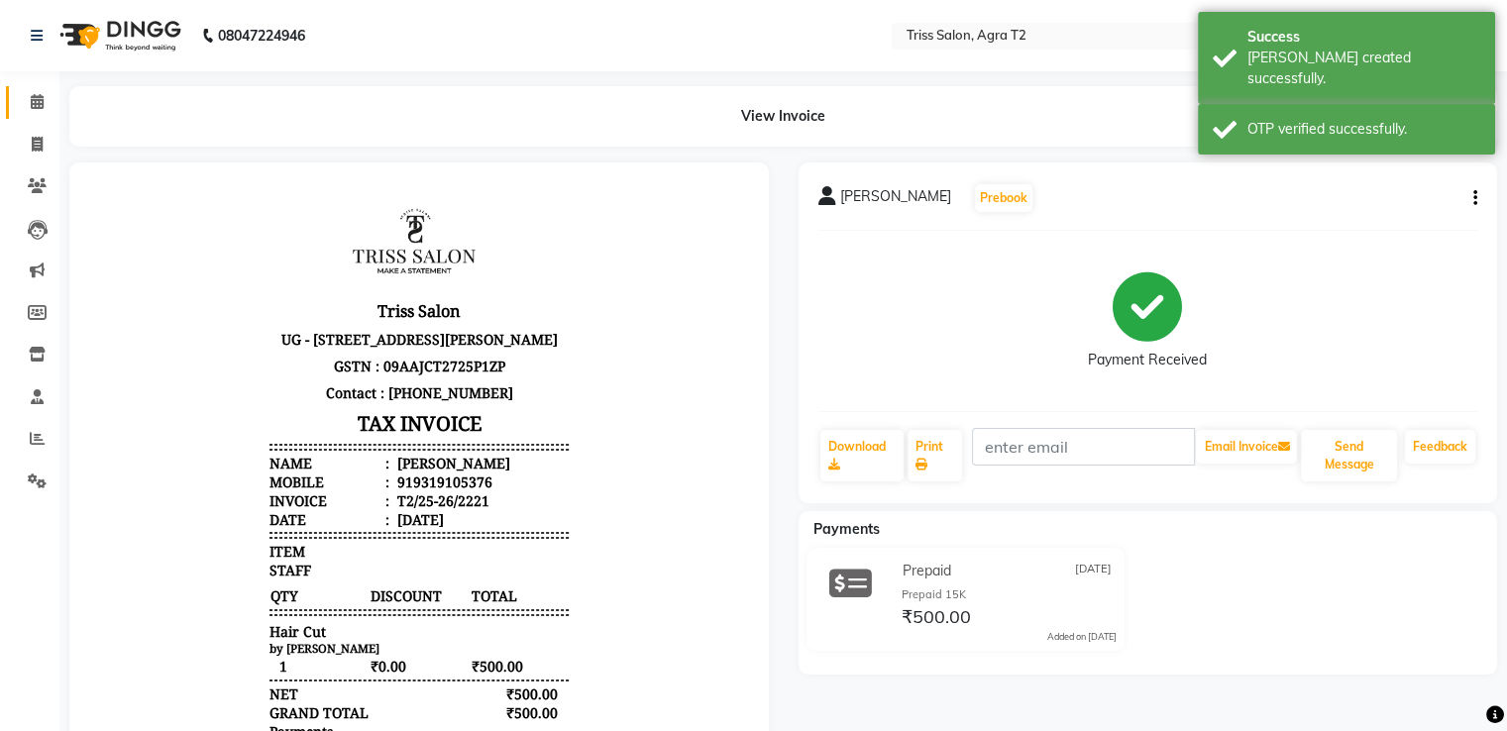
click at [46, 91] on span at bounding box center [37, 102] width 35 height 23
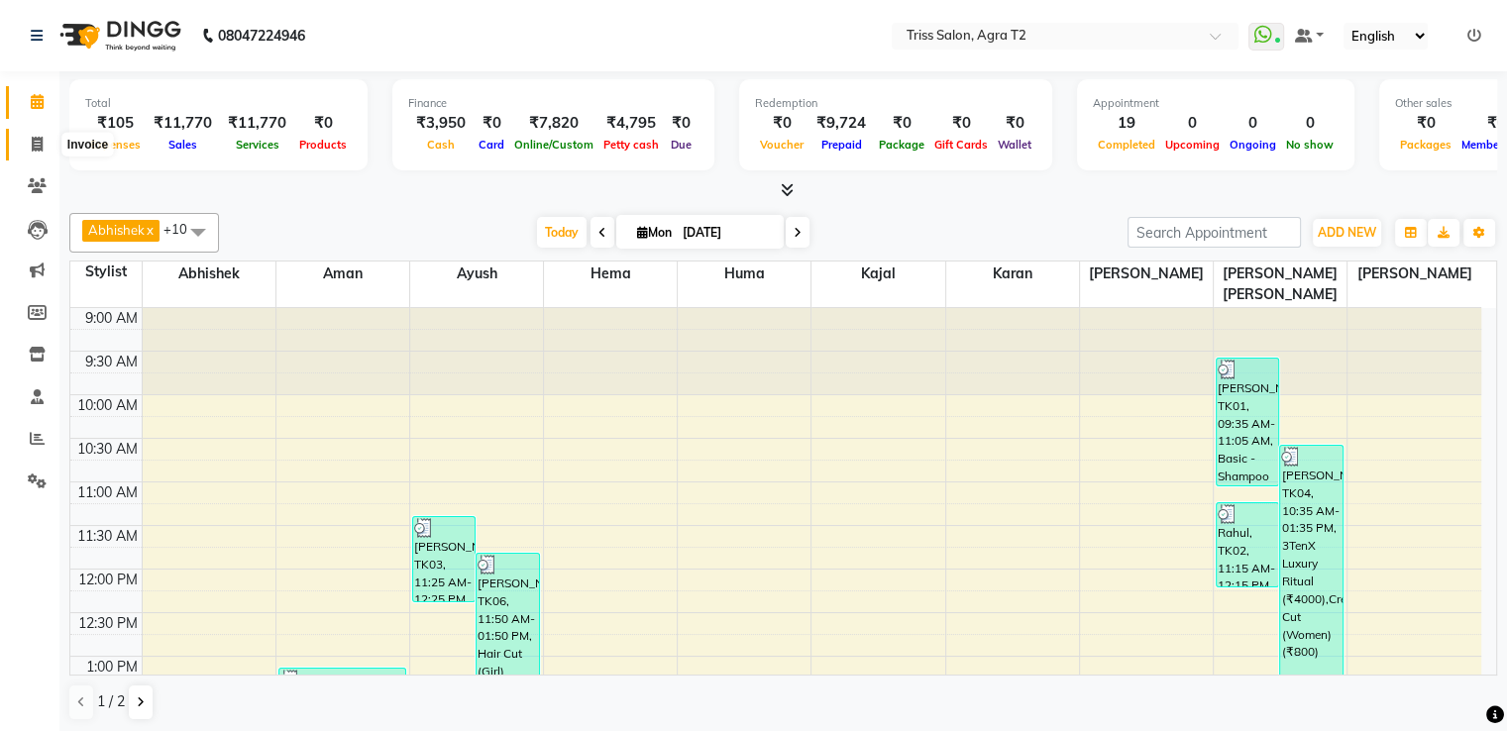
click at [35, 144] on icon at bounding box center [37, 144] width 11 height 15
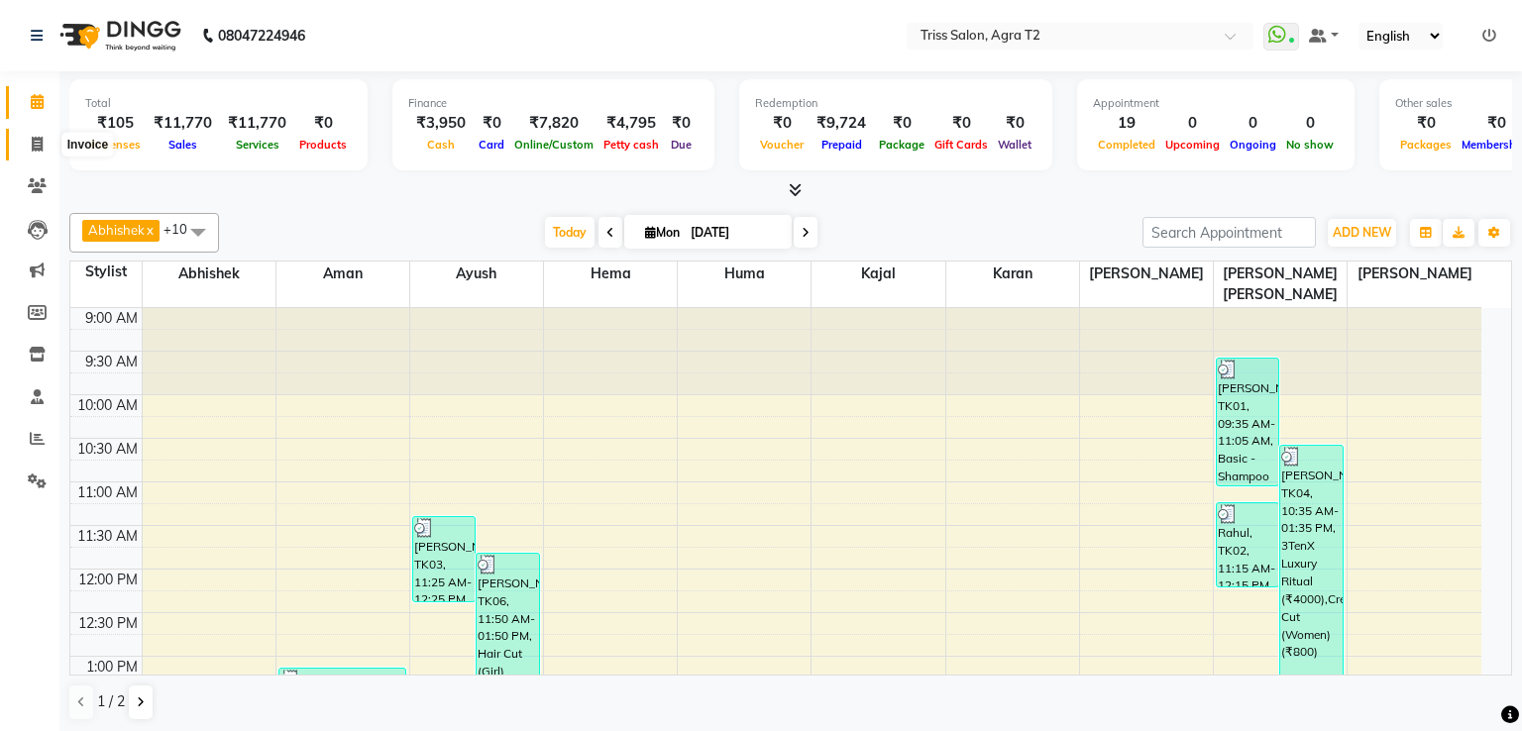
select select "service"
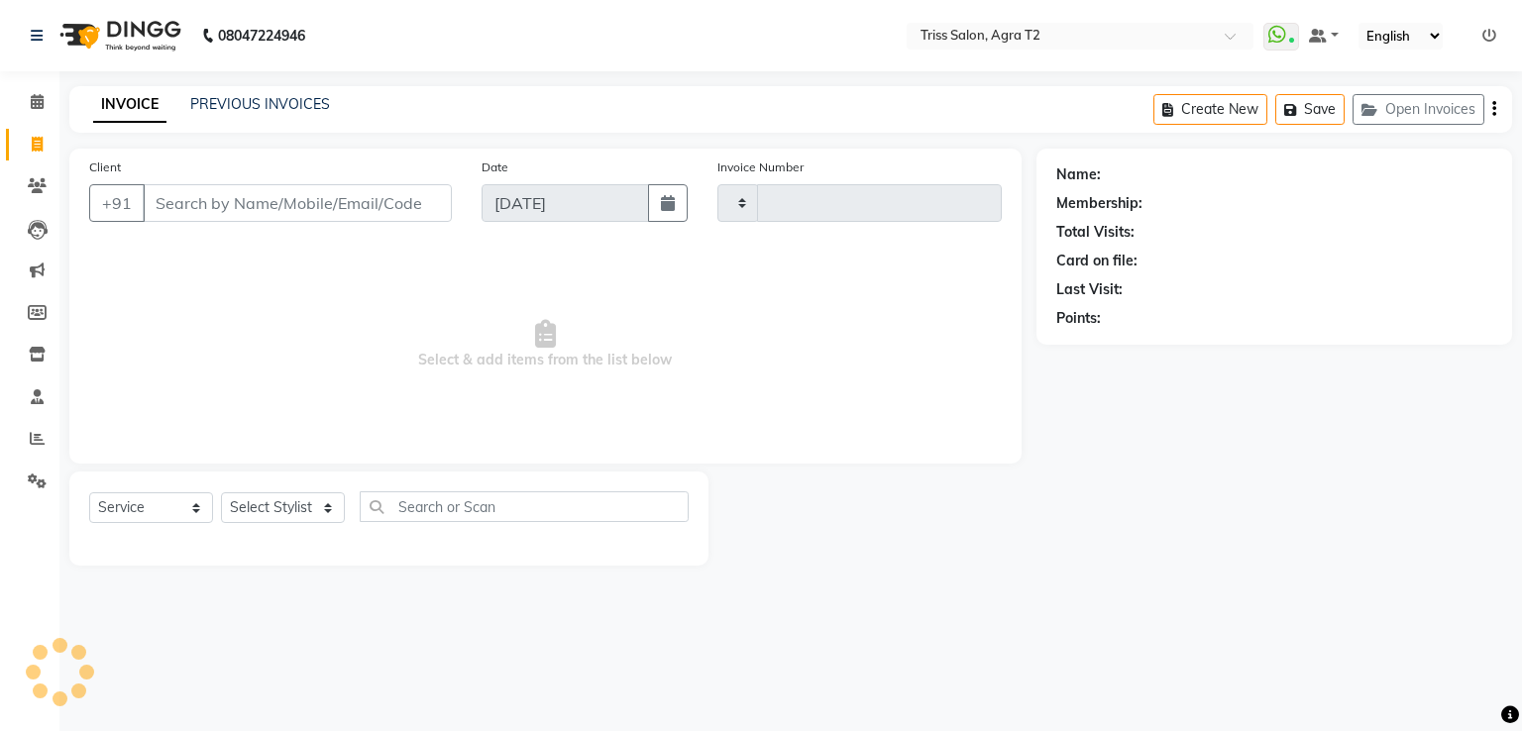
type input "2222"
select select "4301"
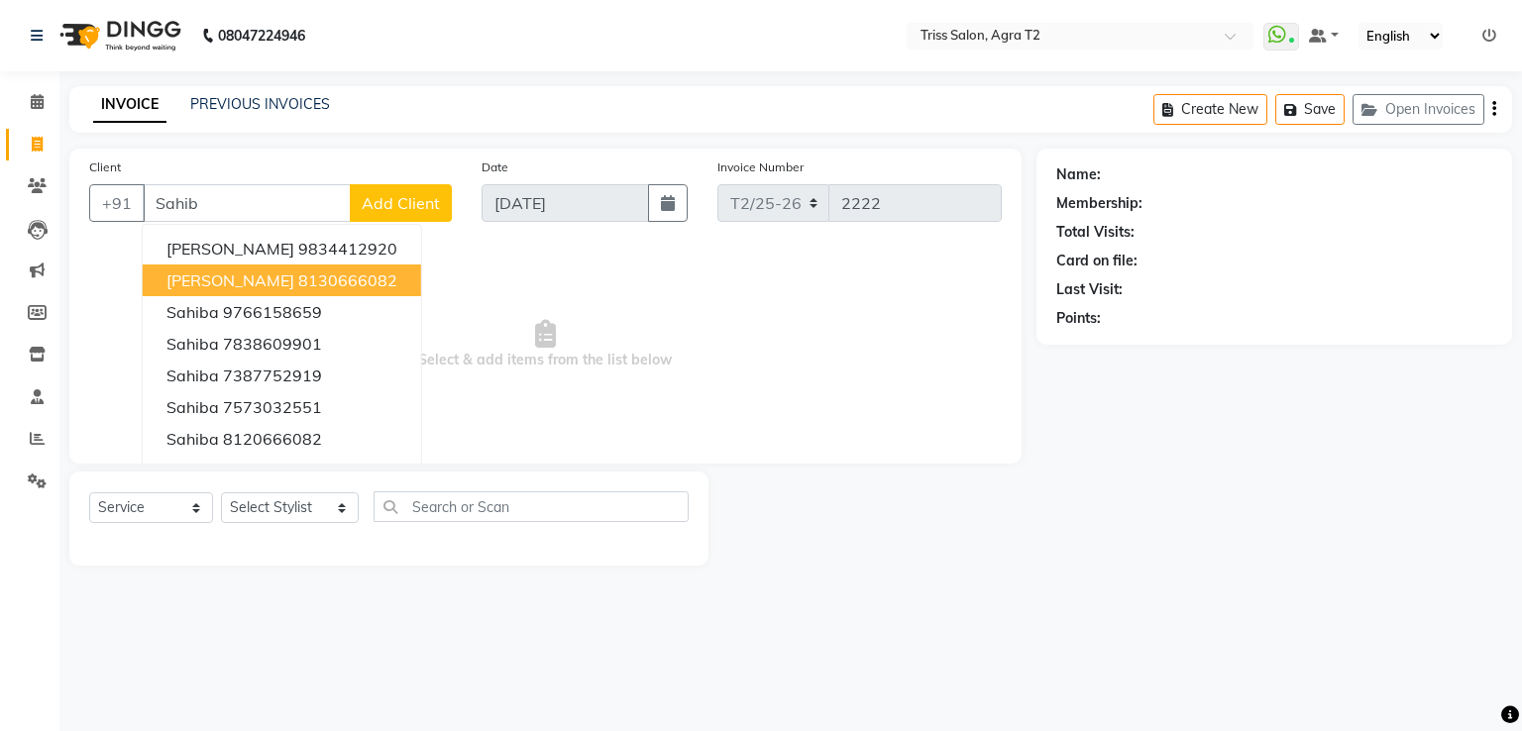
click at [298, 282] on ngb-highlight "8130666082" at bounding box center [347, 280] width 99 height 20
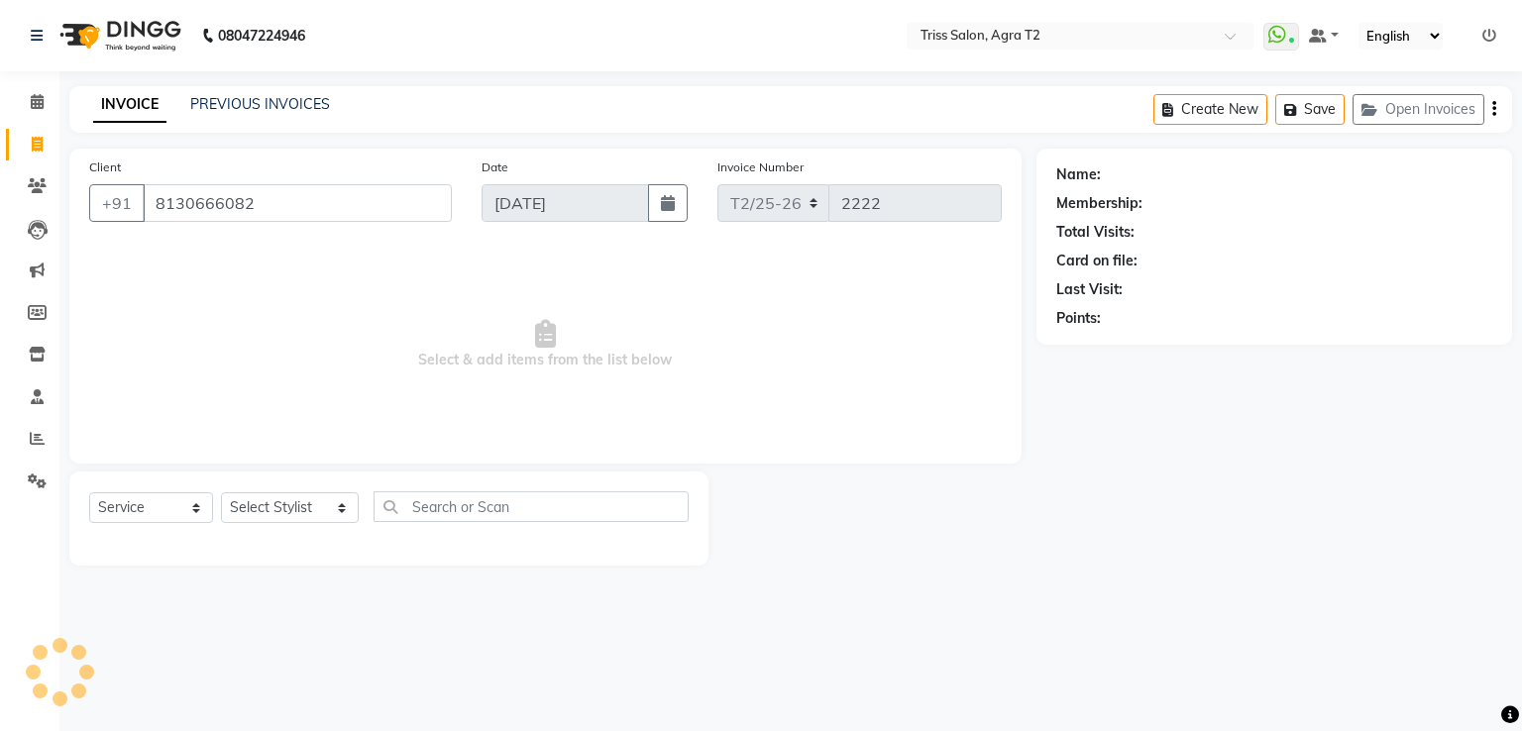
type input "8130666082"
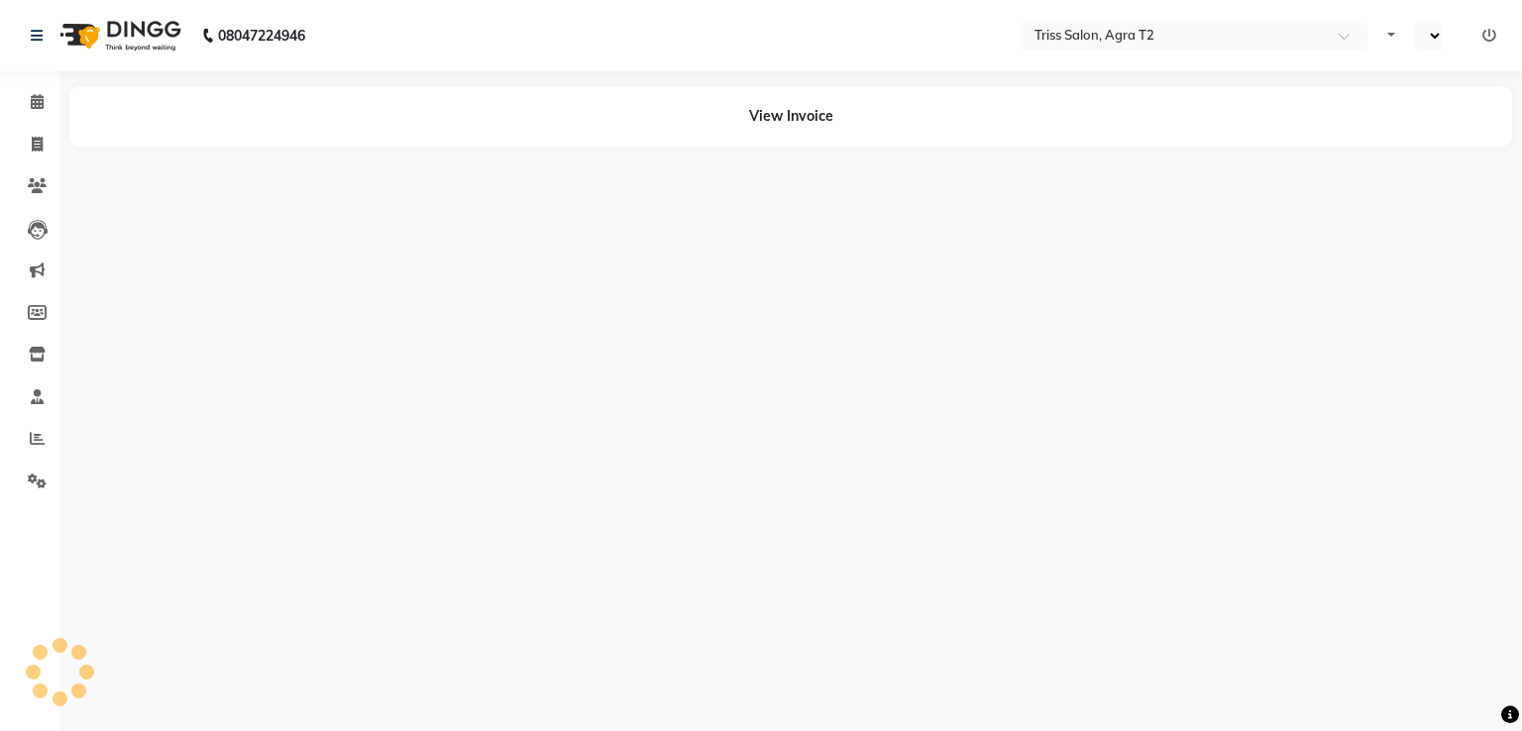
select select "en"
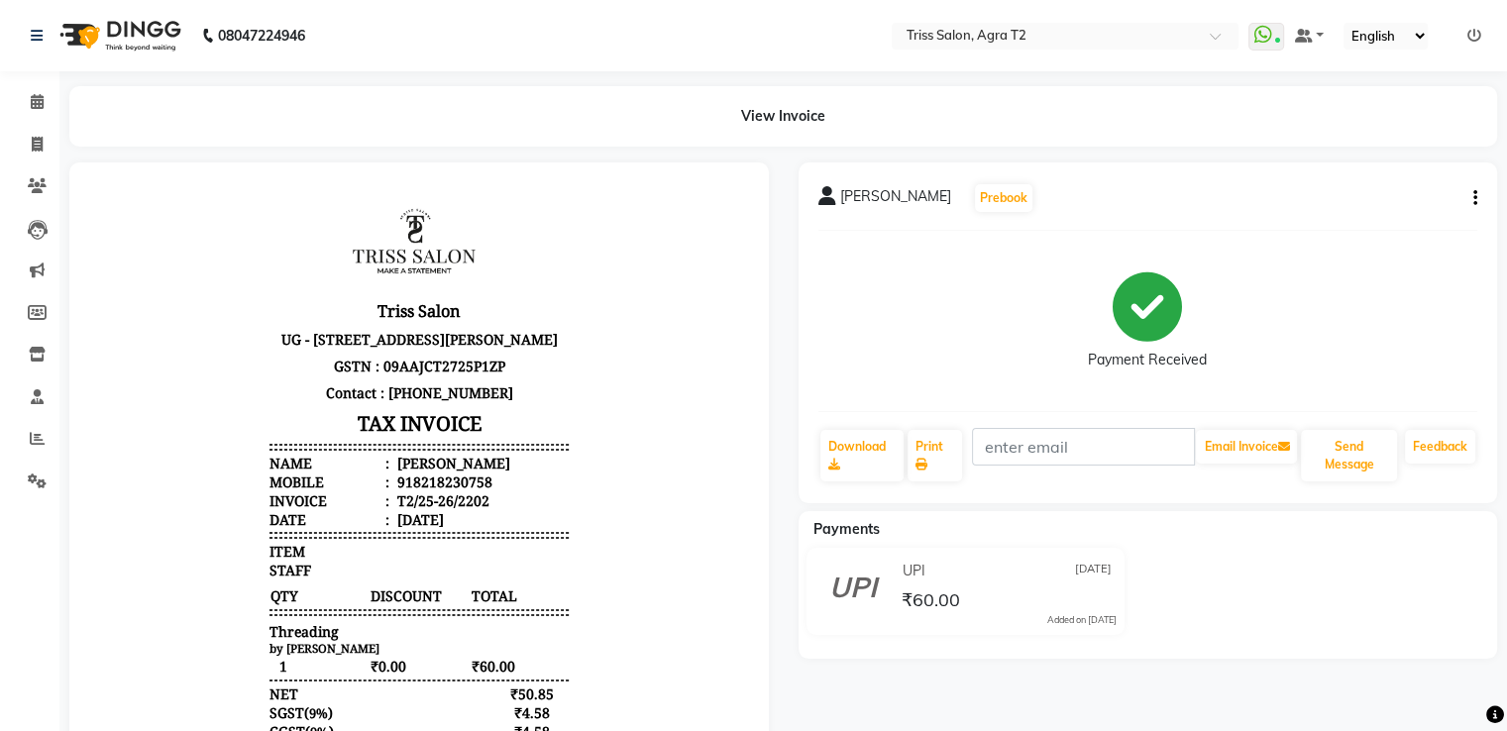
click at [1474, 198] on icon "button" at bounding box center [1475, 198] width 4 height 1
click at [1397, 213] on div "Edit Item Staff" at bounding box center [1376, 211] width 136 height 25
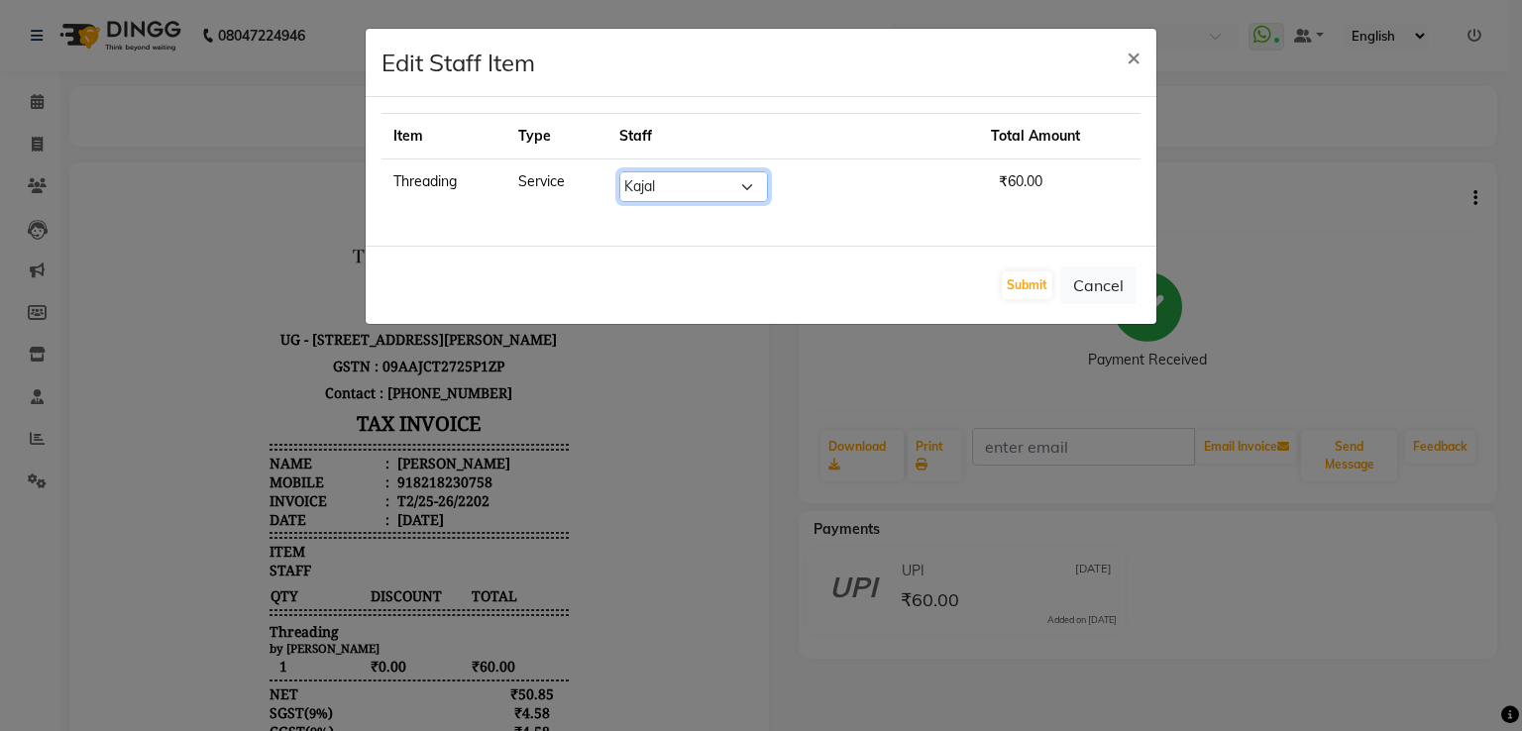
click at [753, 192] on select "Select [PERSON_NAME] [PERSON_NAME] Huma Kajal Karan [PERSON_NAME] [PERSON_NAME]…" at bounding box center [693, 186] width 149 height 31
select select "49099"
click at [665, 171] on select "Select [PERSON_NAME] [PERSON_NAME] Huma Kajal Karan [PERSON_NAME] [PERSON_NAME]…" at bounding box center [693, 186] width 149 height 31
click at [1048, 280] on button "Submit" at bounding box center [1027, 285] width 51 height 28
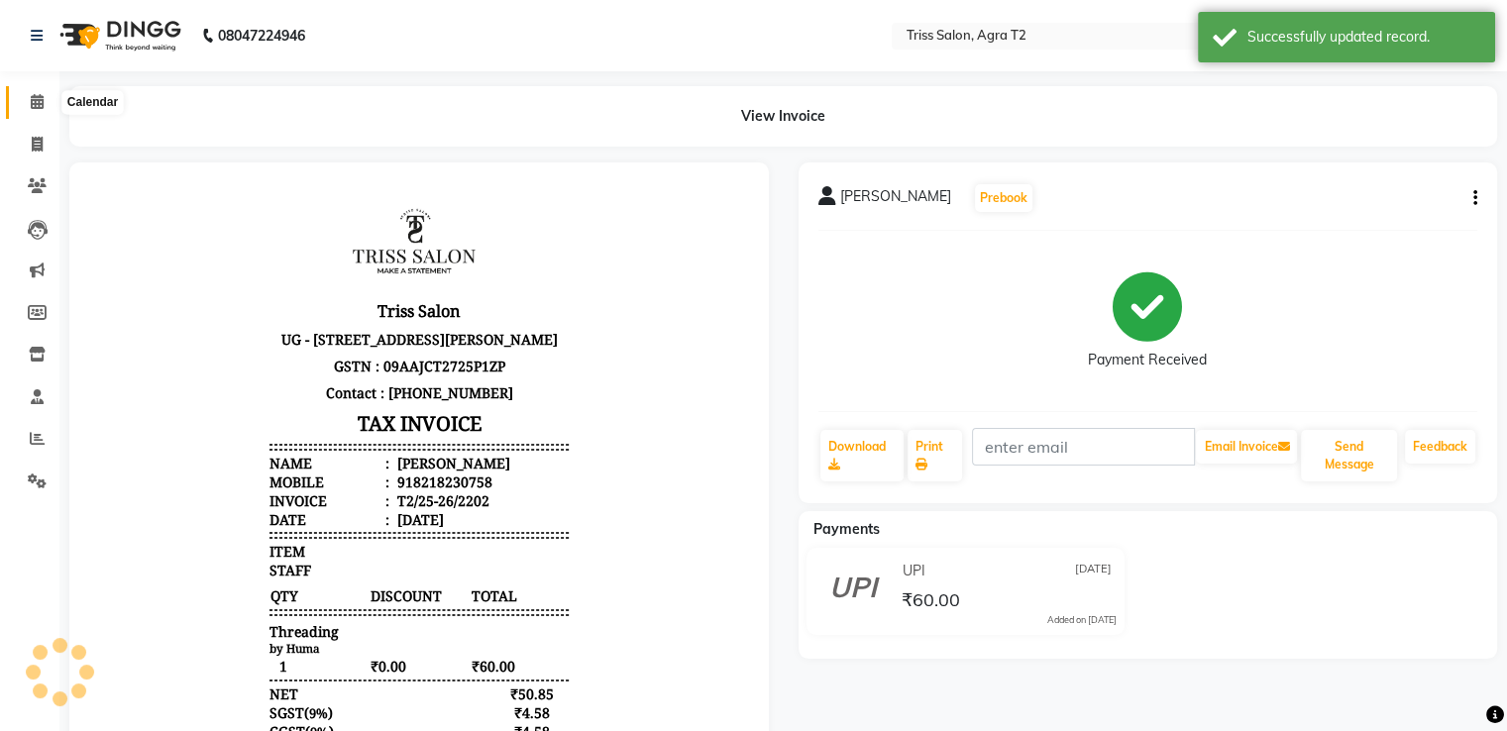
click at [33, 94] on icon at bounding box center [37, 101] width 13 height 15
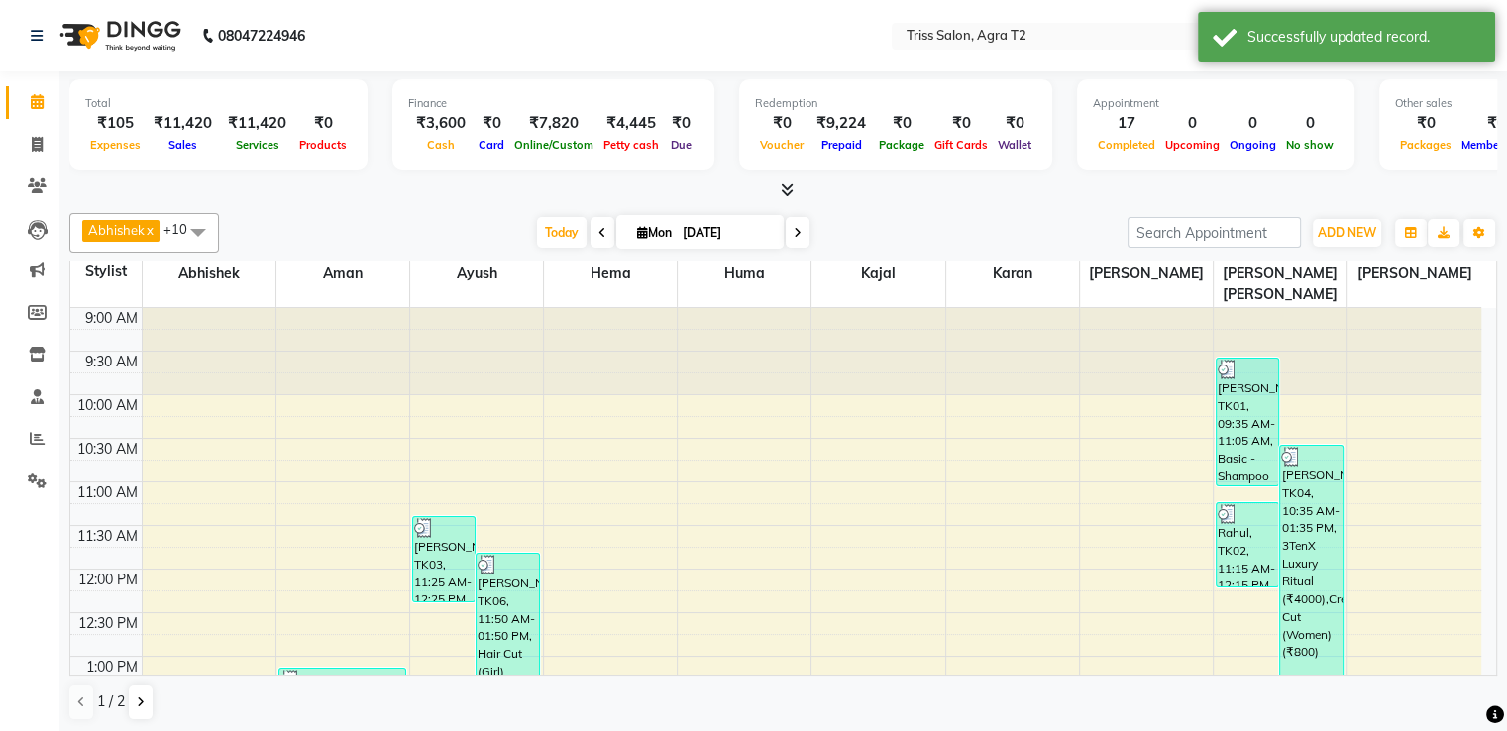
scroll to position [696, 0]
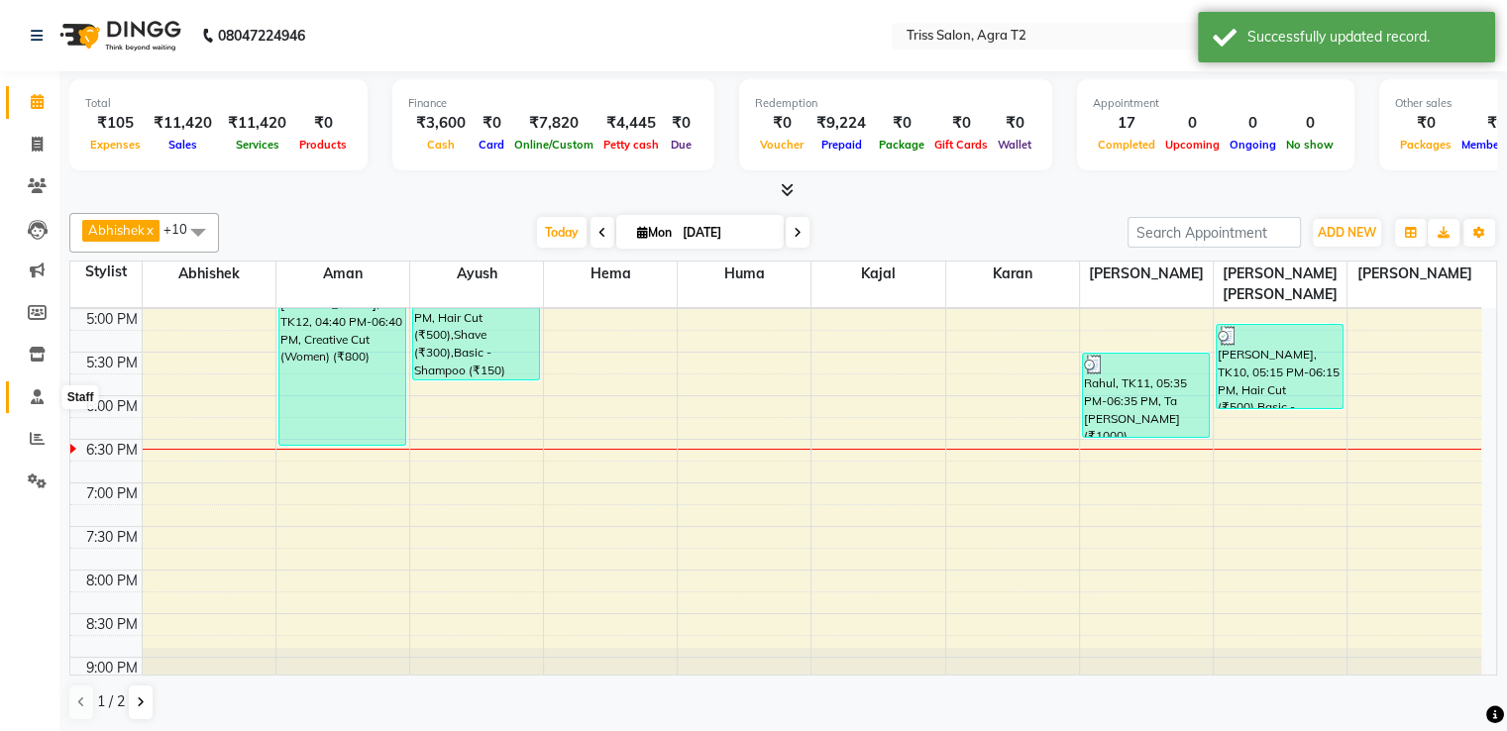
click at [32, 393] on icon at bounding box center [37, 396] width 13 height 15
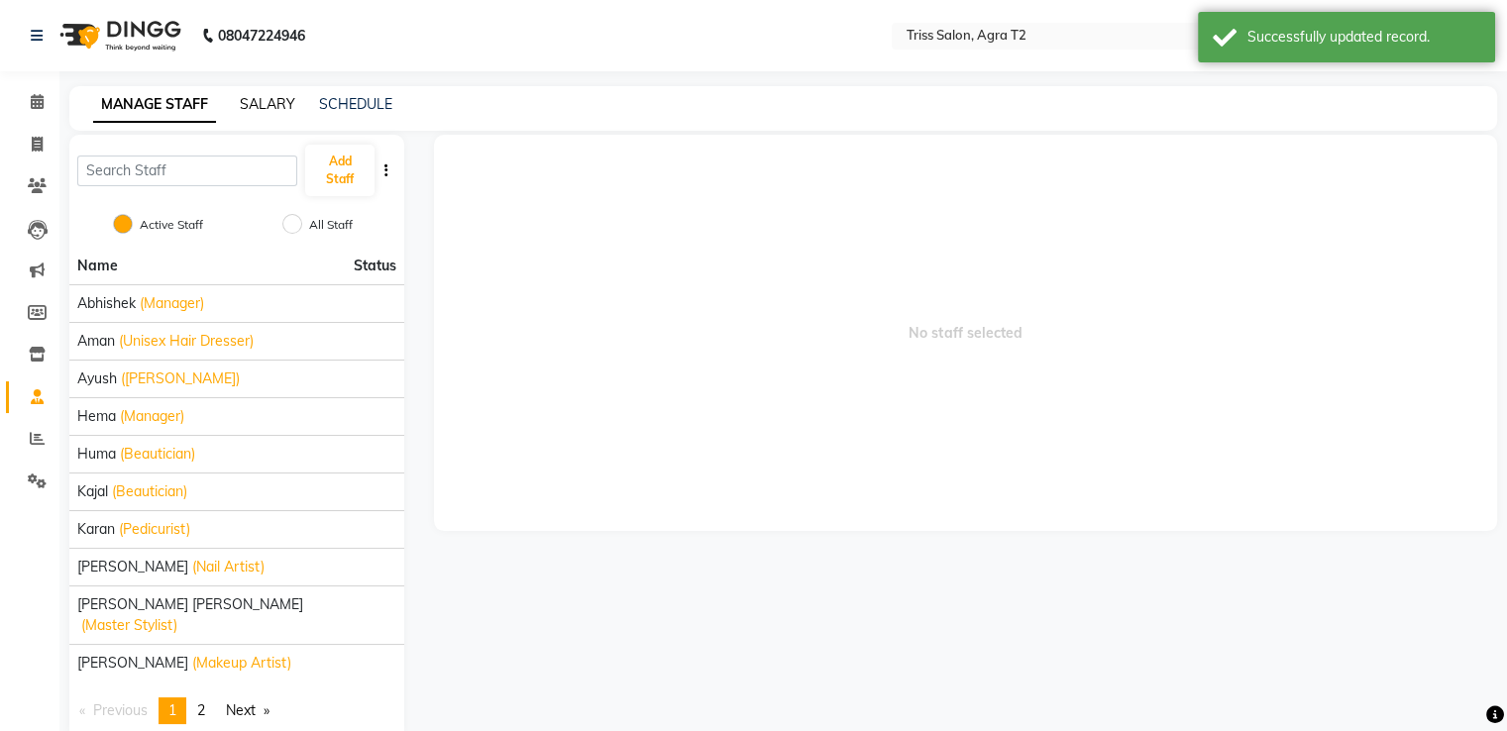
click at [261, 104] on link "SALARY" at bounding box center [267, 104] width 55 height 18
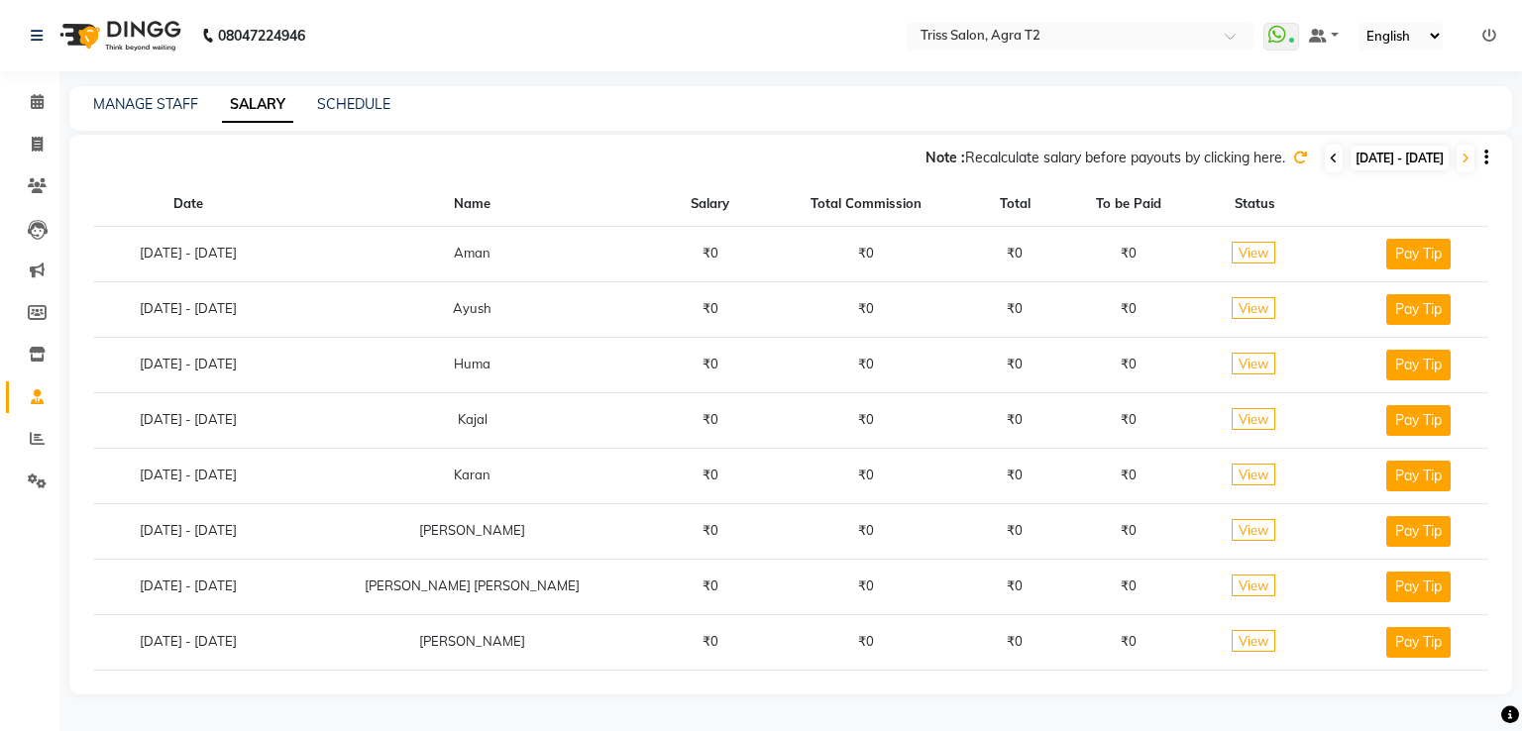
click at [1329, 157] on icon at bounding box center [1333, 159] width 8 height 12
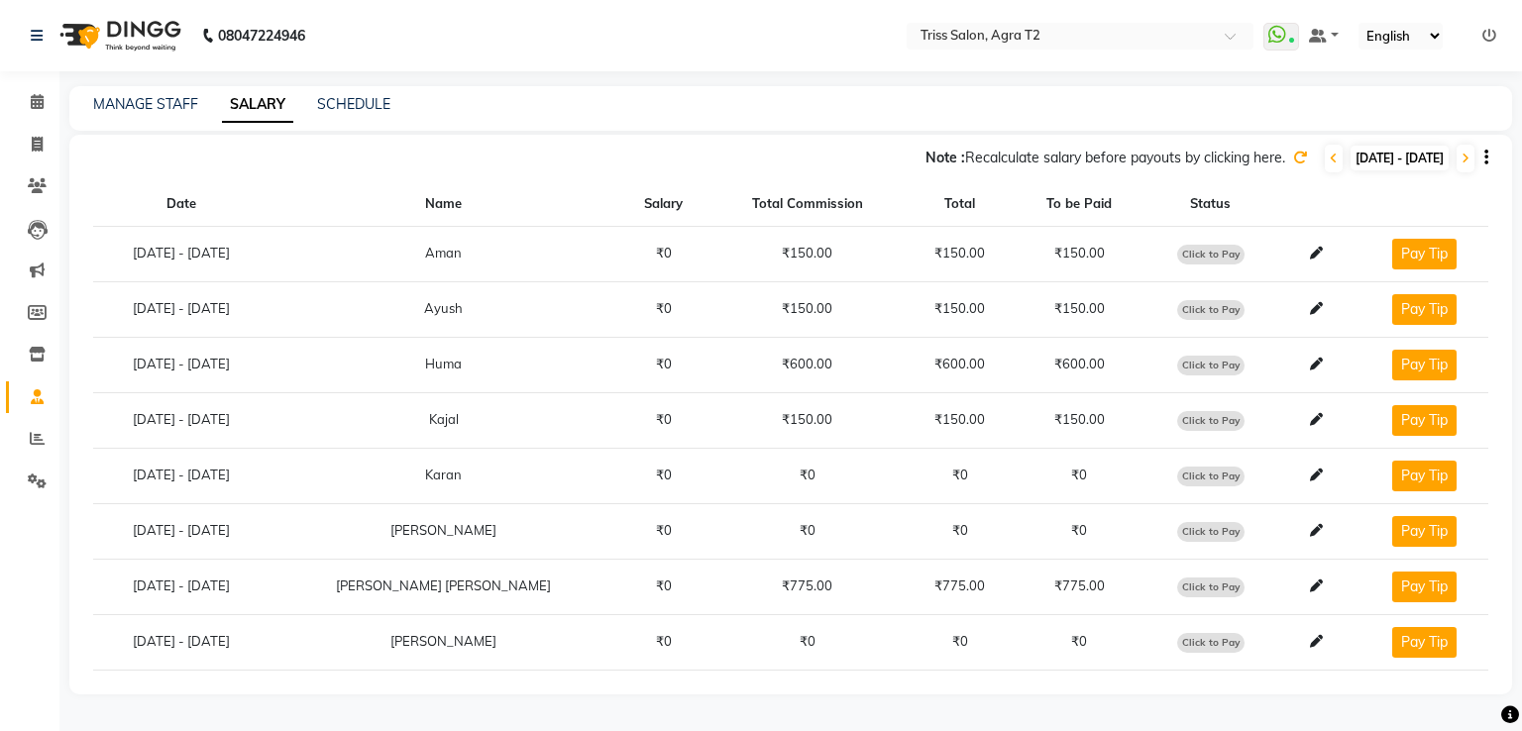
click at [1293, 152] on icon at bounding box center [1300, 158] width 14 height 14
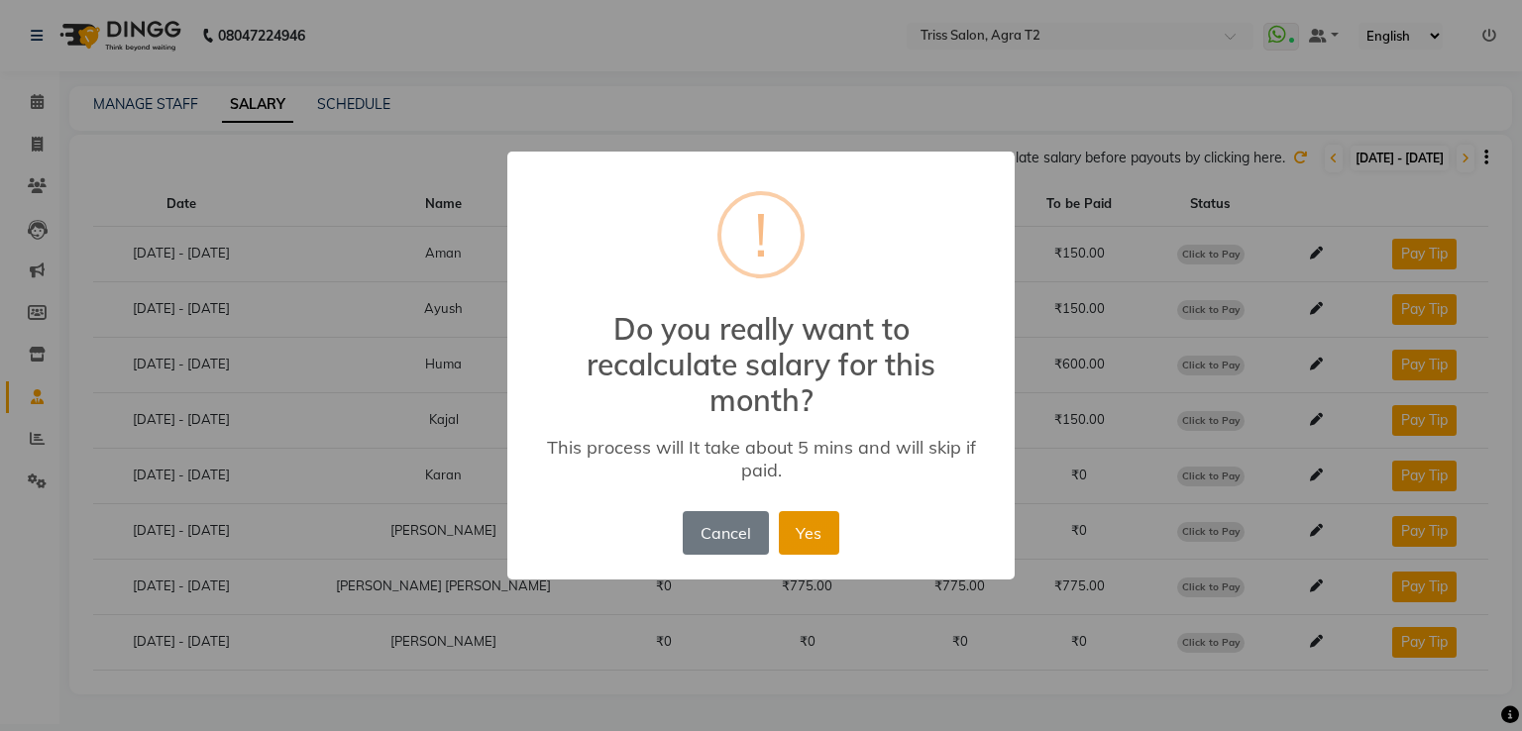
click at [811, 536] on button "Yes" at bounding box center [809, 533] width 60 height 44
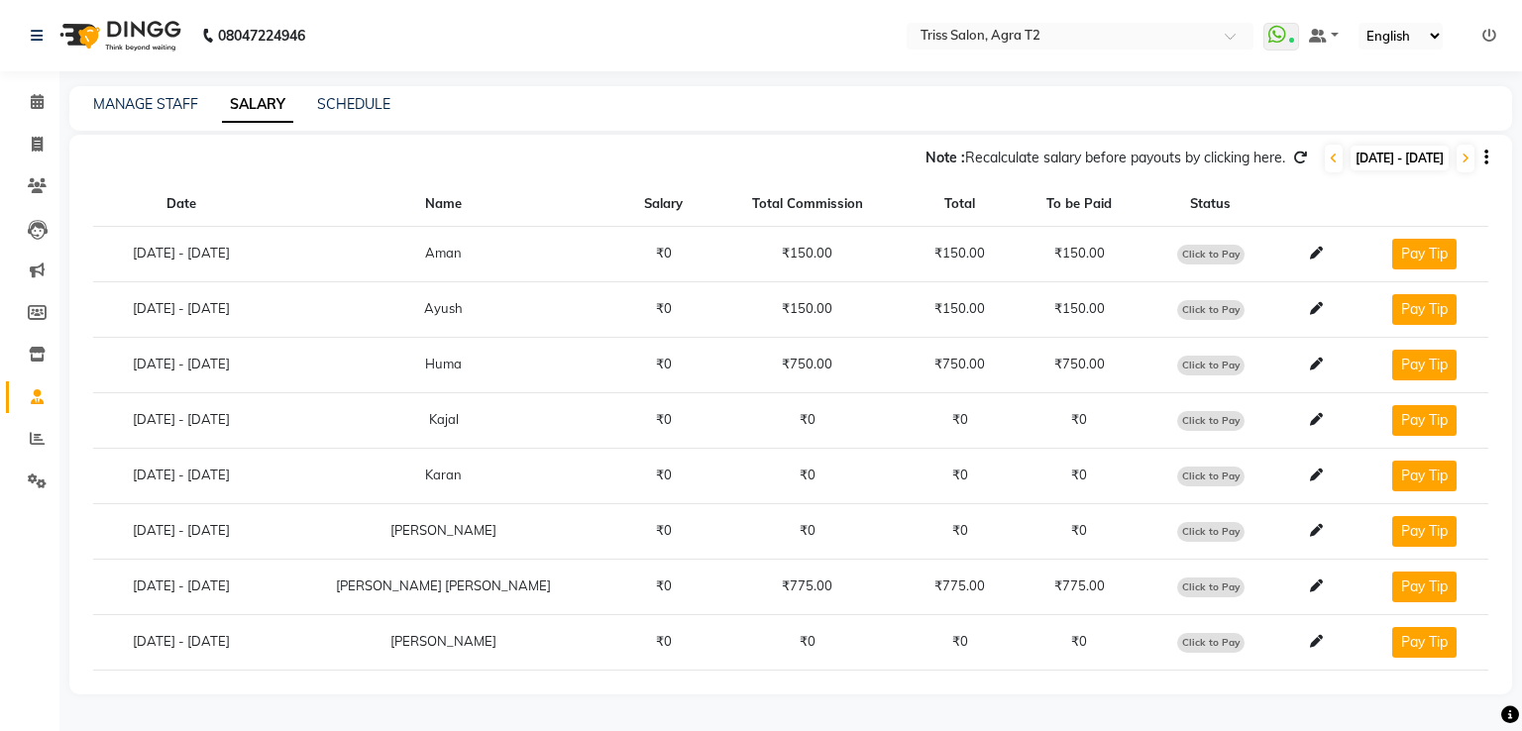
click at [1293, 156] on icon at bounding box center [1300, 158] width 14 height 14
click at [1329, 162] on icon at bounding box center [1333, 159] width 8 height 12
click at [1468, 159] on icon at bounding box center [1465, 159] width 8 height 12
click at [1293, 149] on span at bounding box center [1300, 158] width 14 height 18
click at [1293, 156] on icon at bounding box center [1300, 158] width 14 height 14
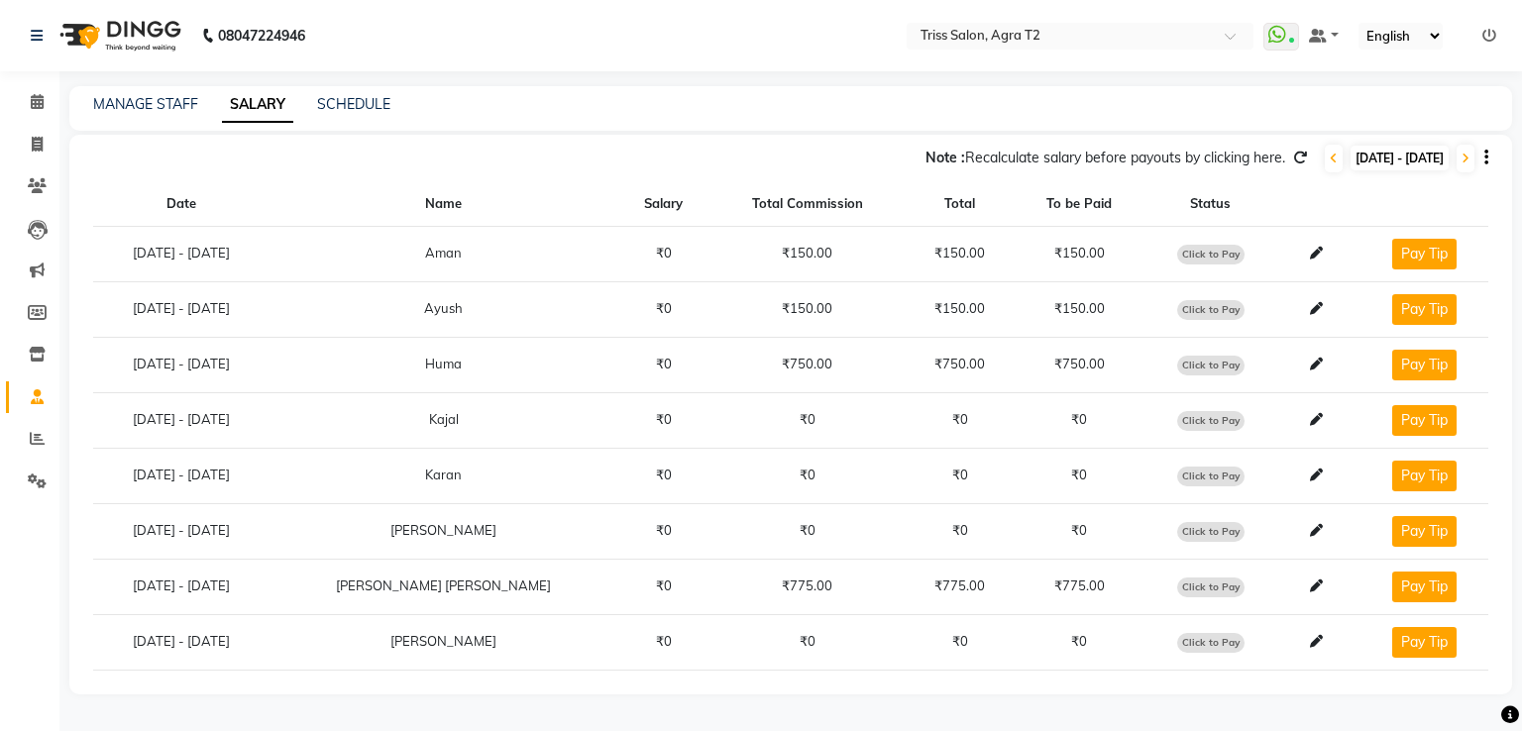
click at [1293, 156] on icon at bounding box center [1300, 158] width 14 height 14
click at [42, 106] on icon at bounding box center [37, 101] width 13 height 15
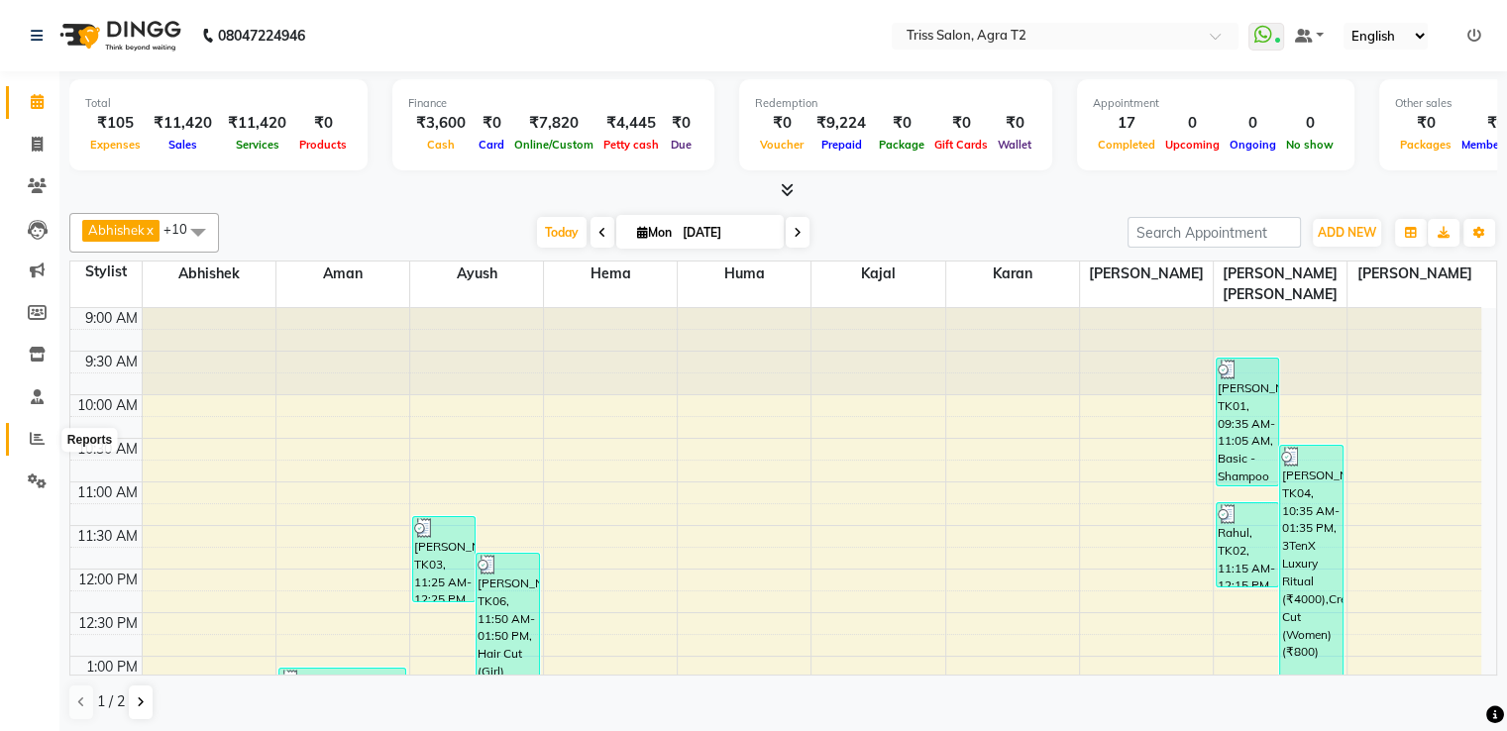
click at [30, 430] on span at bounding box center [37, 439] width 35 height 23
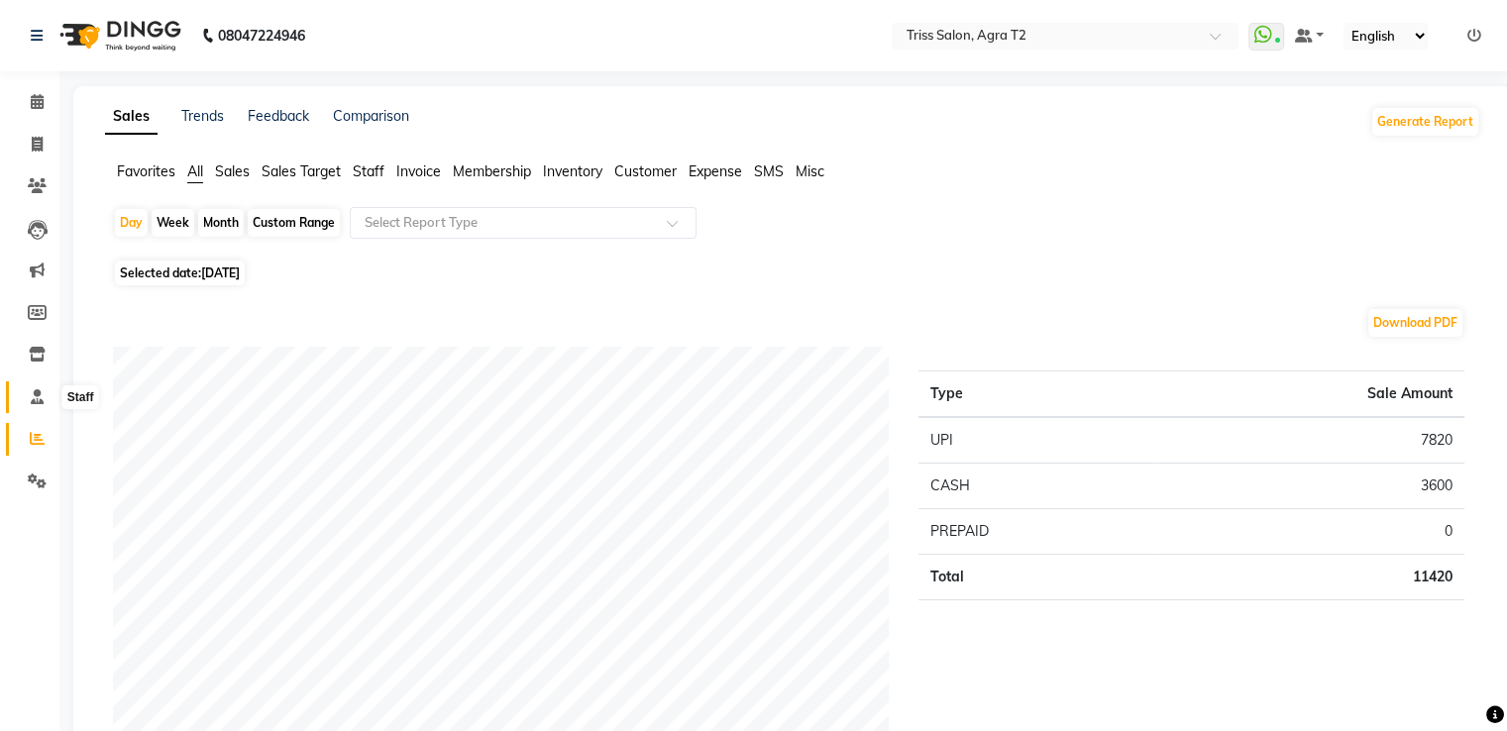
click at [42, 392] on icon at bounding box center [37, 396] width 13 height 15
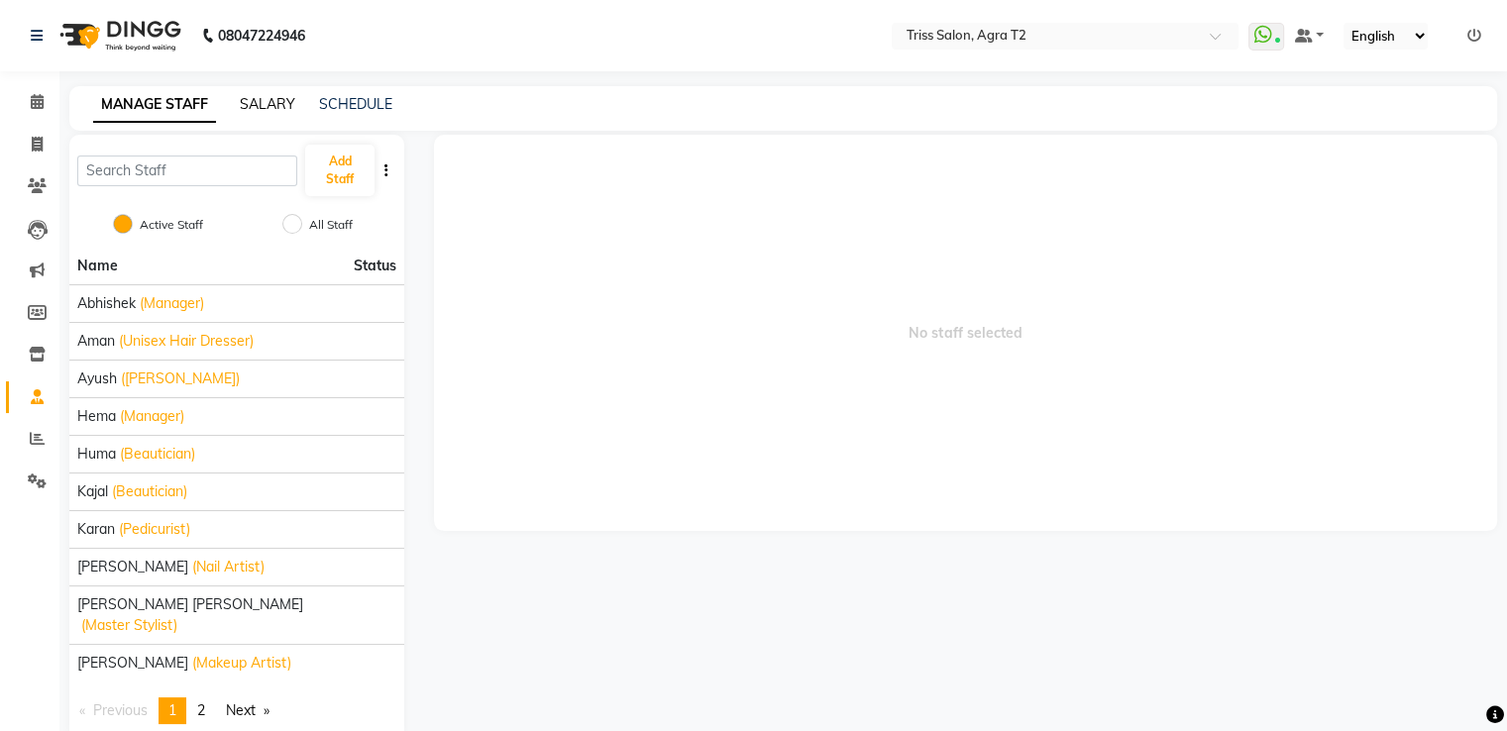
click at [278, 104] on link "SALARY" at bounding box center [267, 104] width 55 height 18
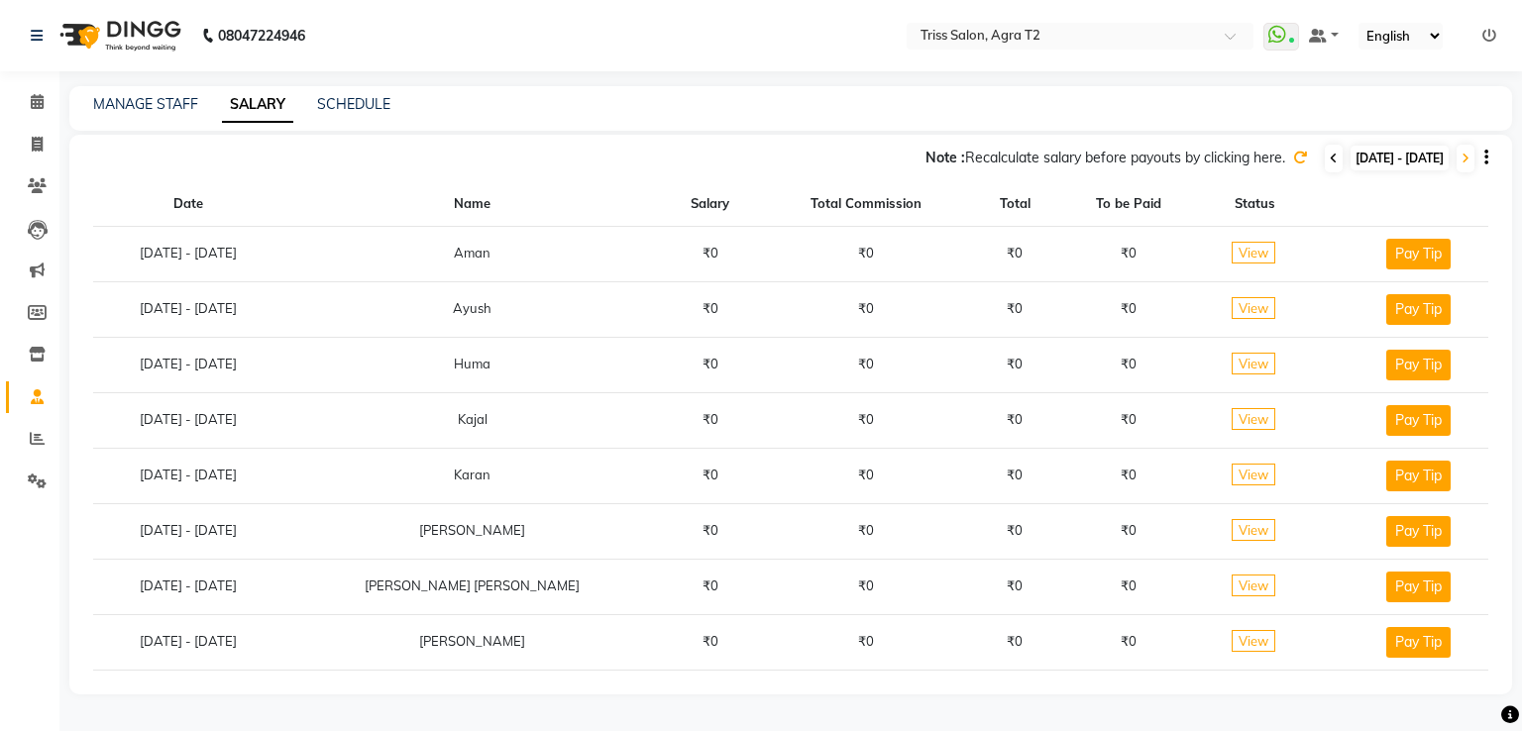
click at [1329, 160] on icon at bounding box center [1333, 159] width 8 height 12
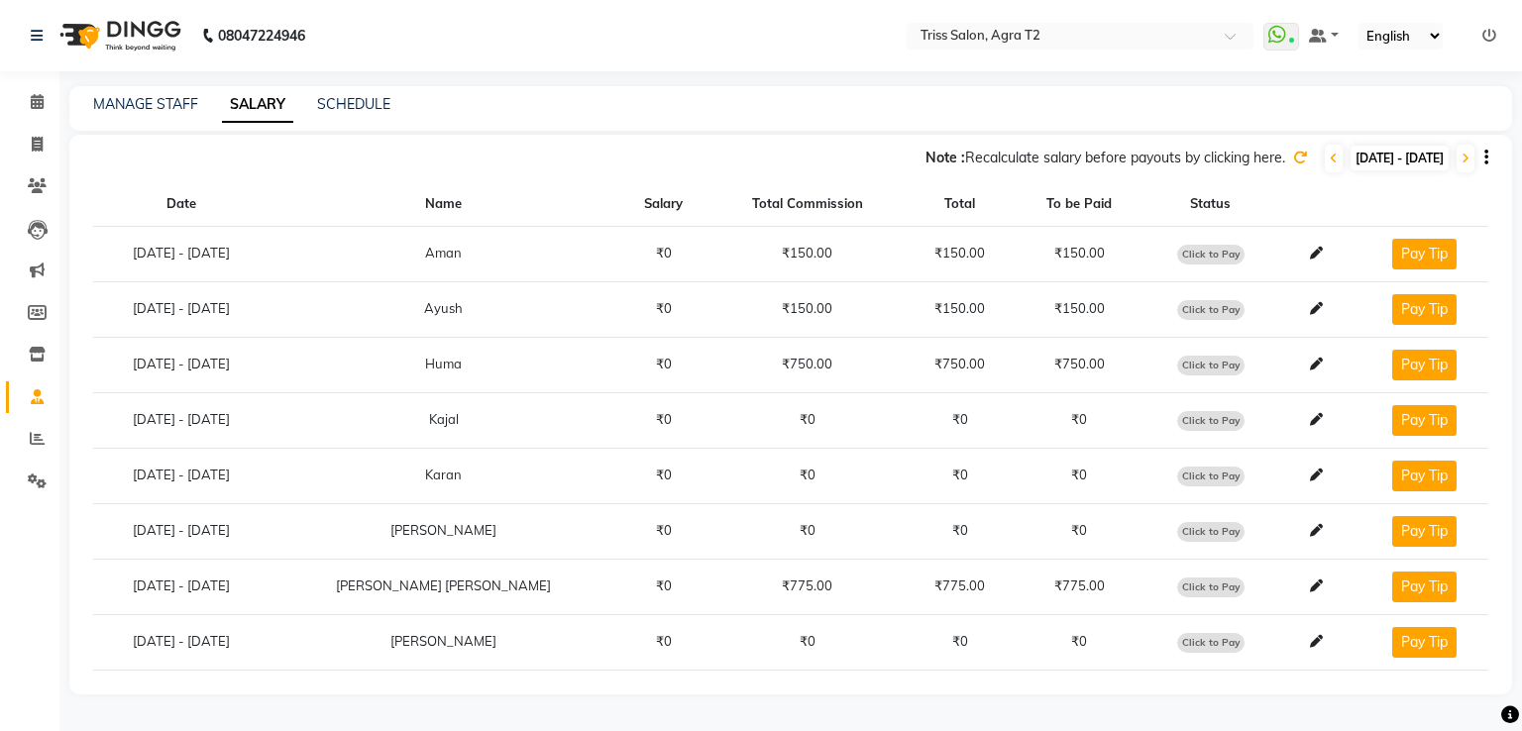
click at [1293, 157] on icon at bounding box center [1300, 158] width 14 height 14
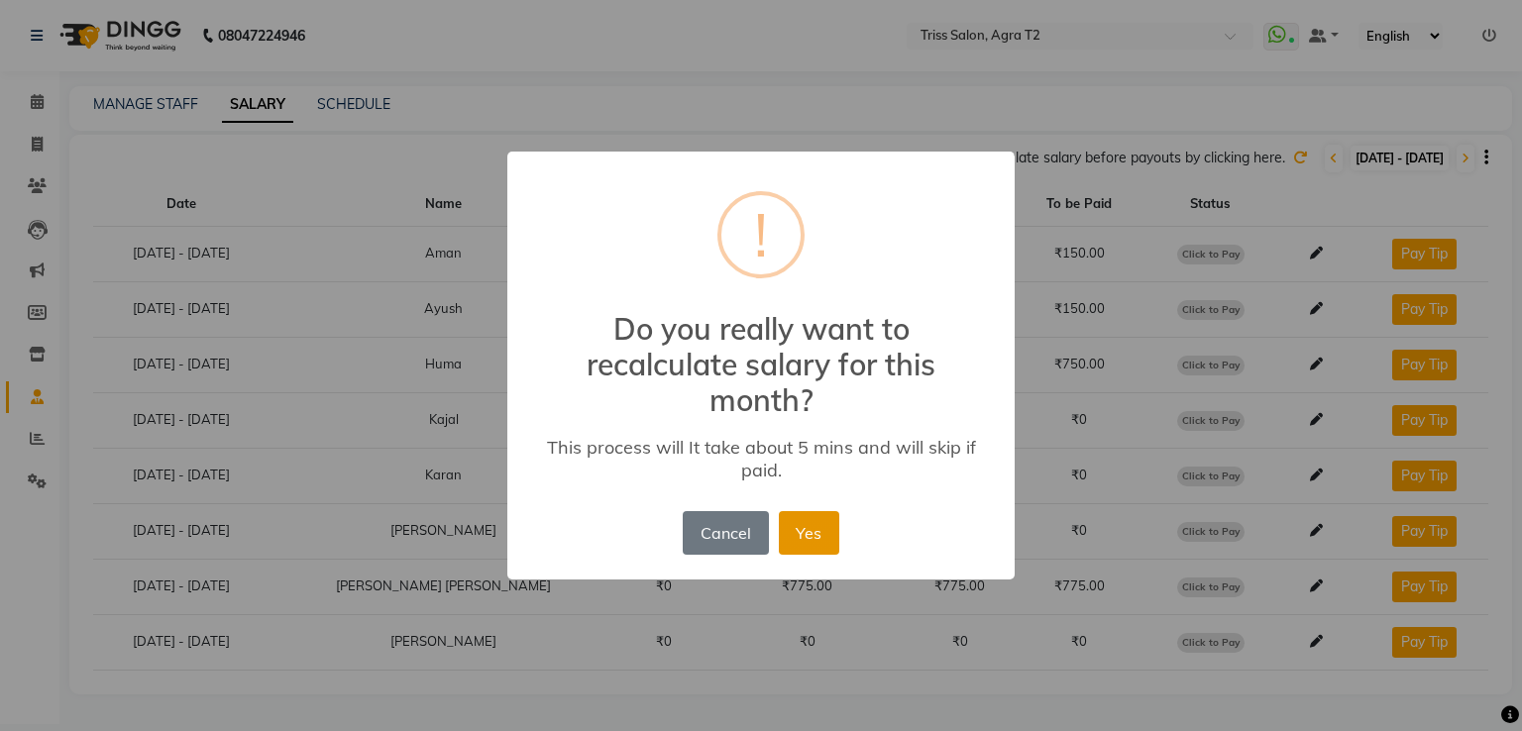
click at [804, 540] on button "Yes" at bounding box center [809, 533] width 60 height 44
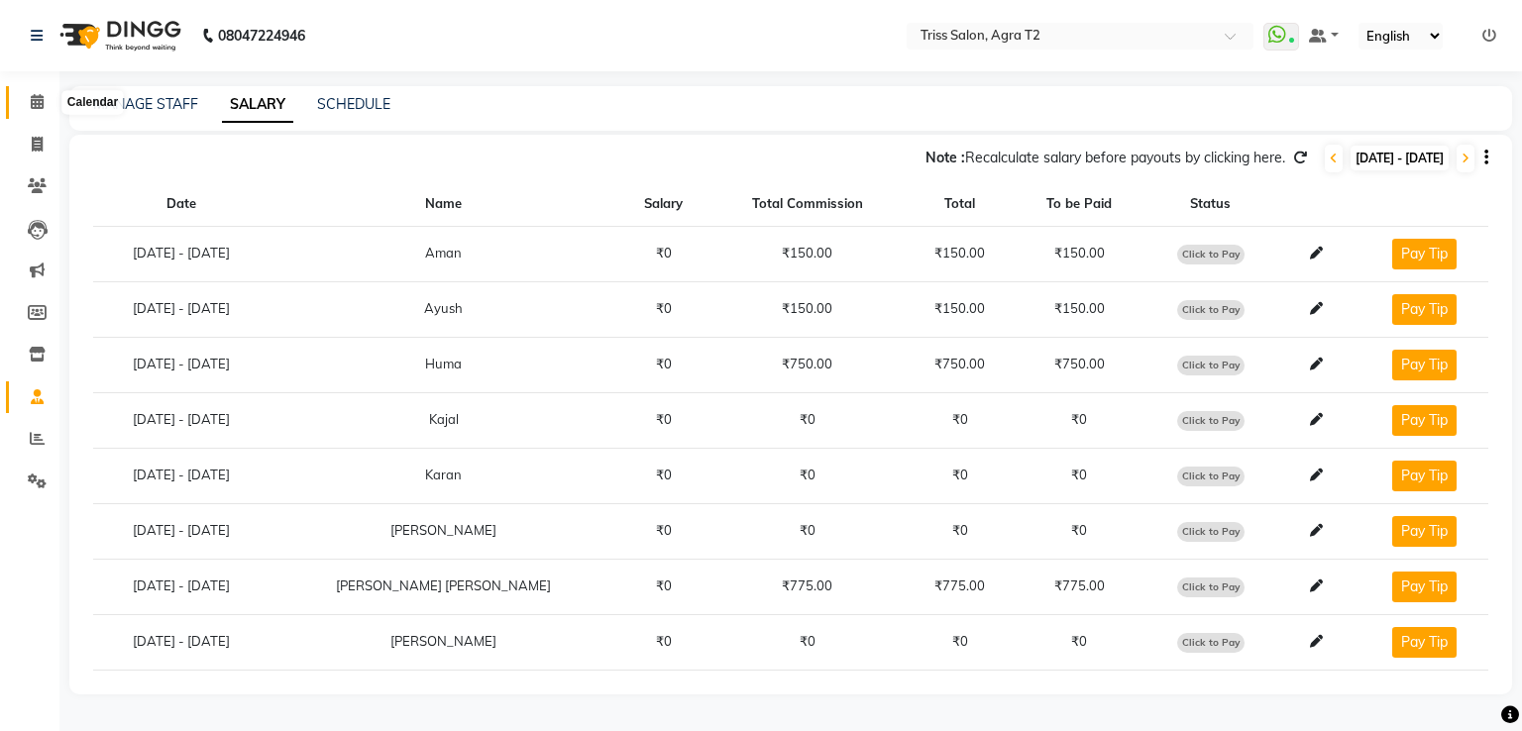
click at [32, 109] on icon at bounding box center [37, 101] width 13 height 15
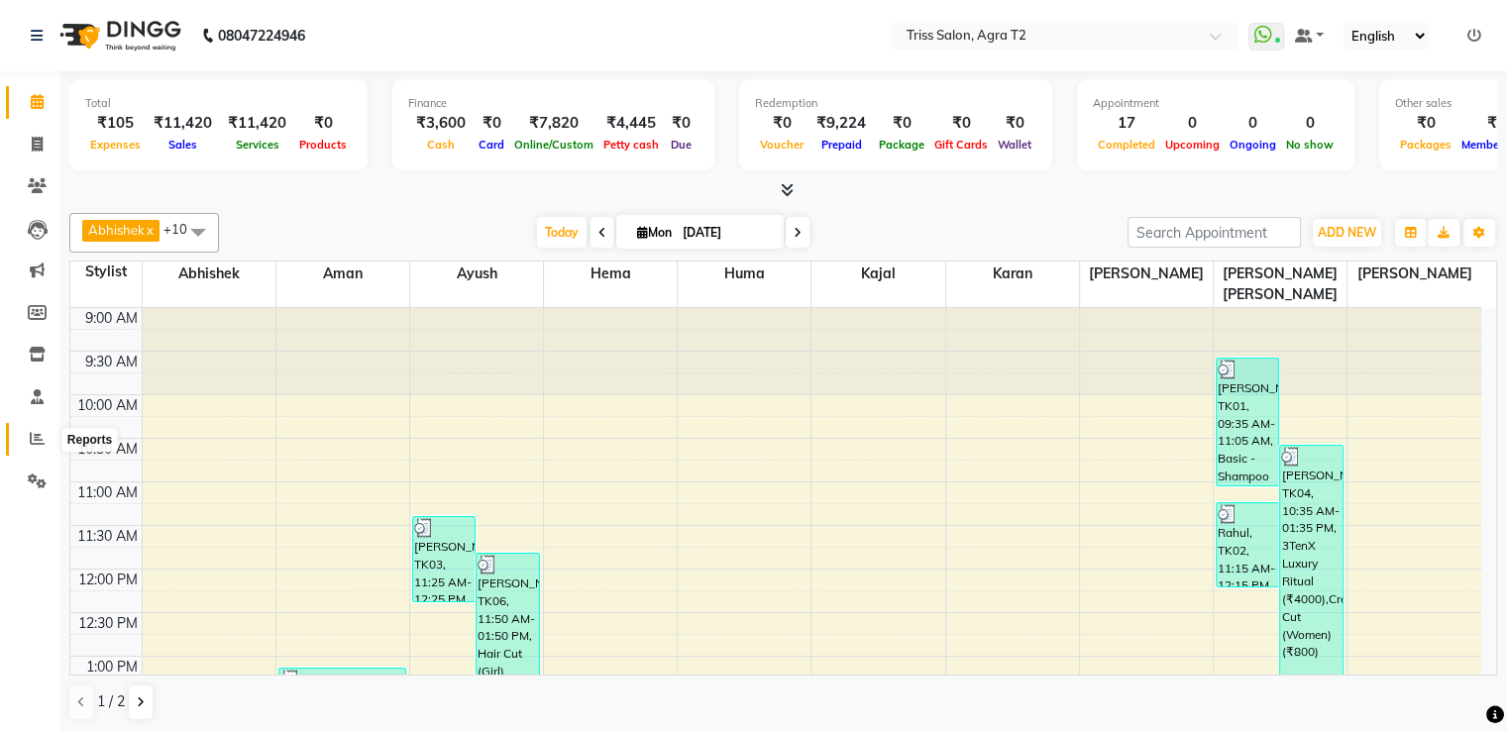
click at [39, 430] on span at bounding box center [37, 439] width 35 height 23
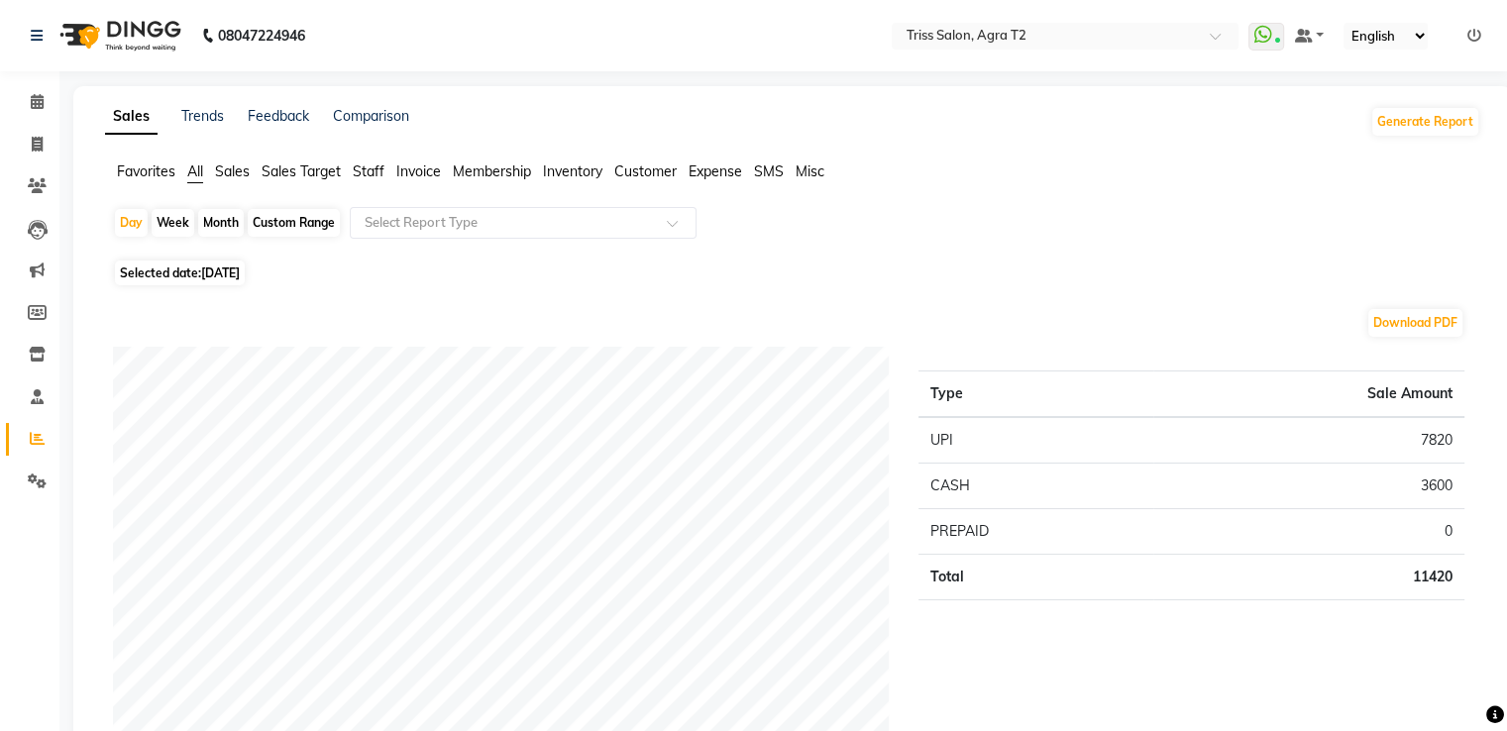
click at [230, 219] on div "Month" at bounding box center [221, 223] width 46 height 28
select select "9"
select select "2025"
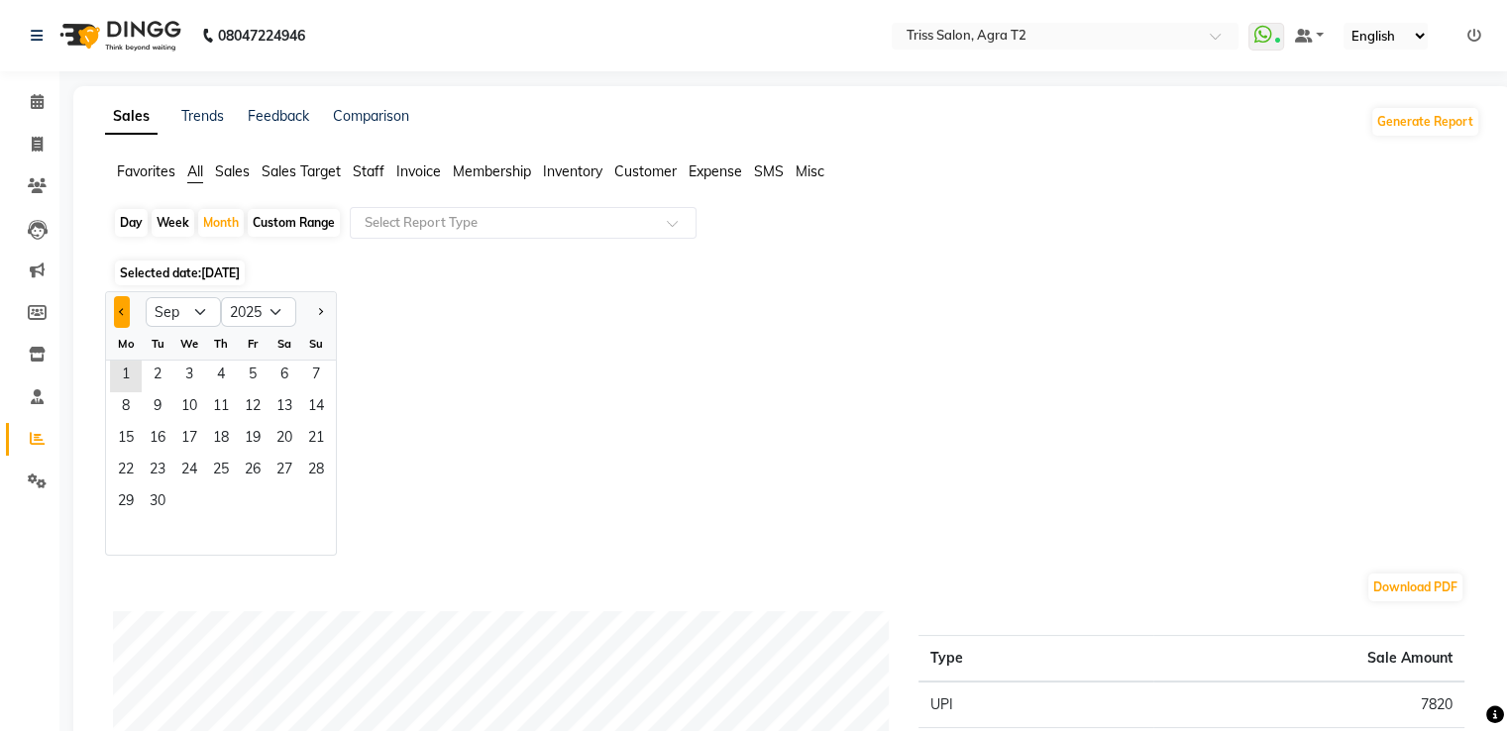
click at [124, 313] on button "Previous month" at bounding box center [122, 312] width 16 height 32
select select "8"
click at [264, 370] on span "1" at bounding box center [253, 377] width 32 height 32
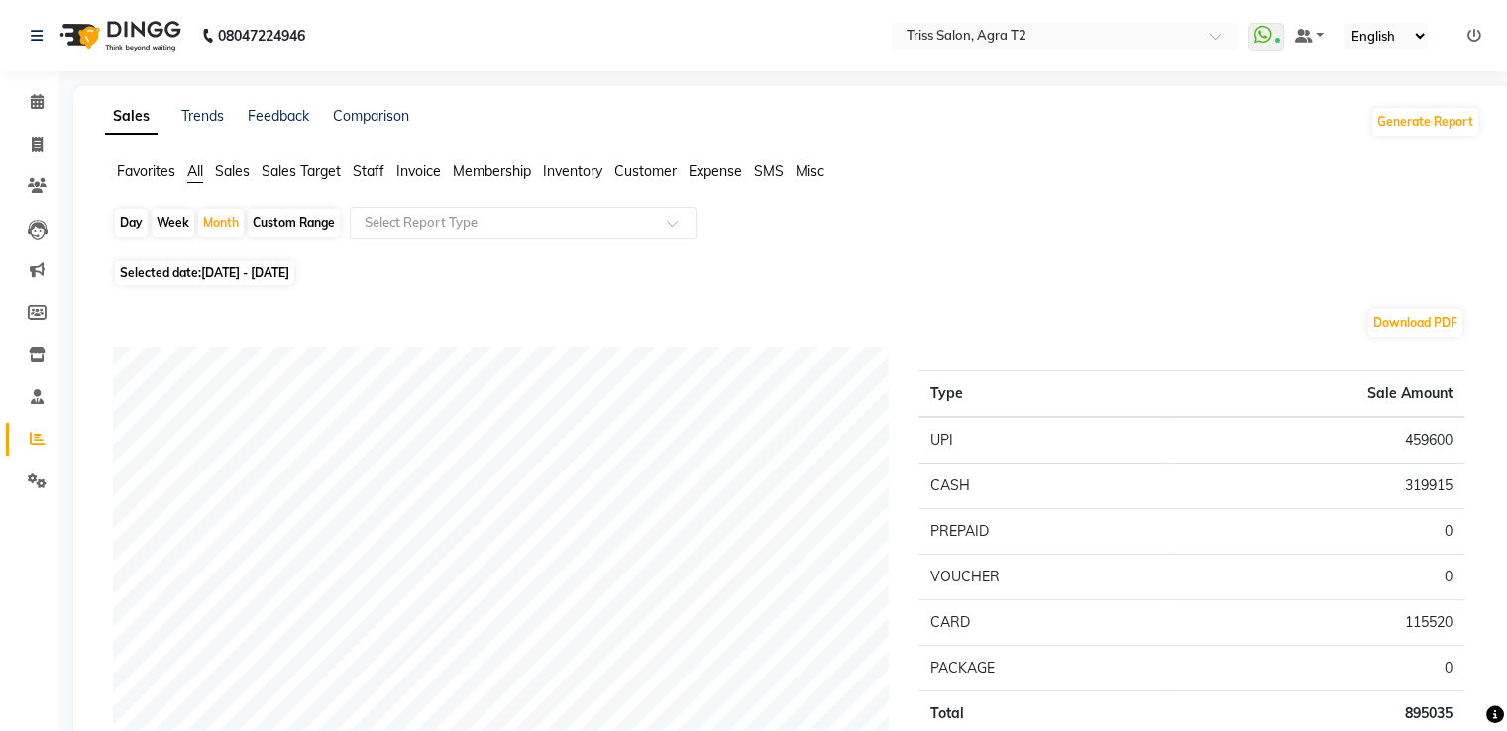
click at [366, 171] on span "Staff" at bounding box center [369, 171] width 32 height 18
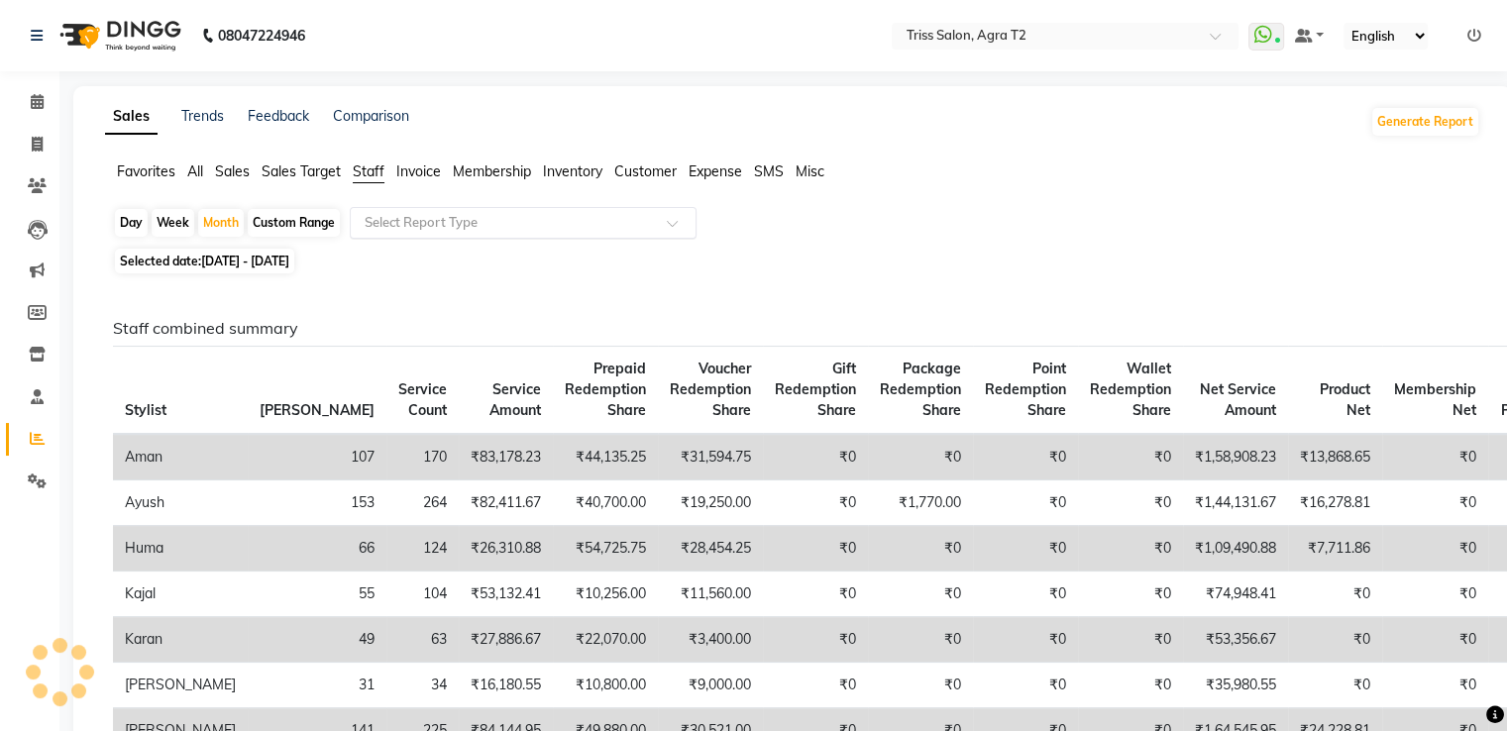
click at [374, 213] on input "text" at bounding box center [503, 223] width 285 height 20
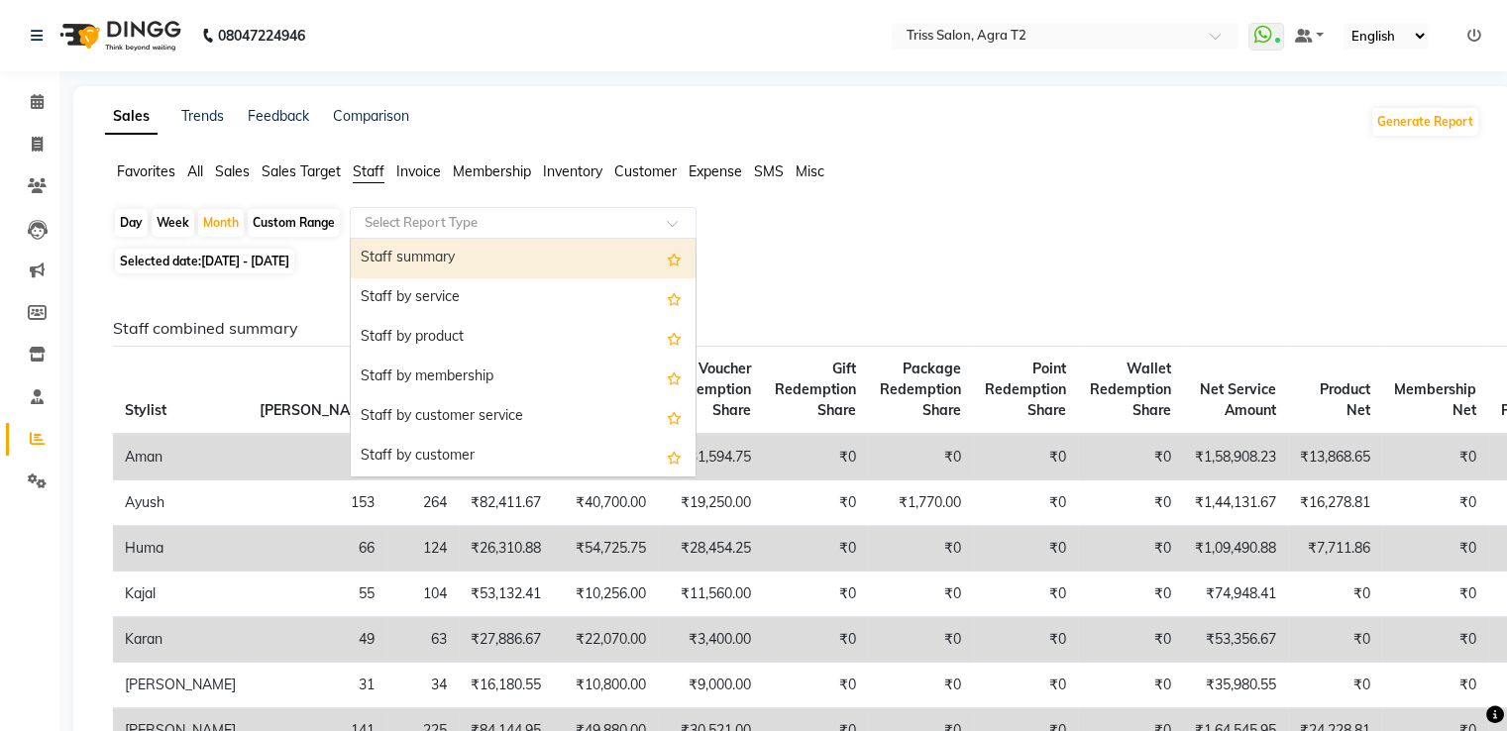
click at [376, 251] on div "Staff summary" at bounding box center [523, 259] width 345 height 40
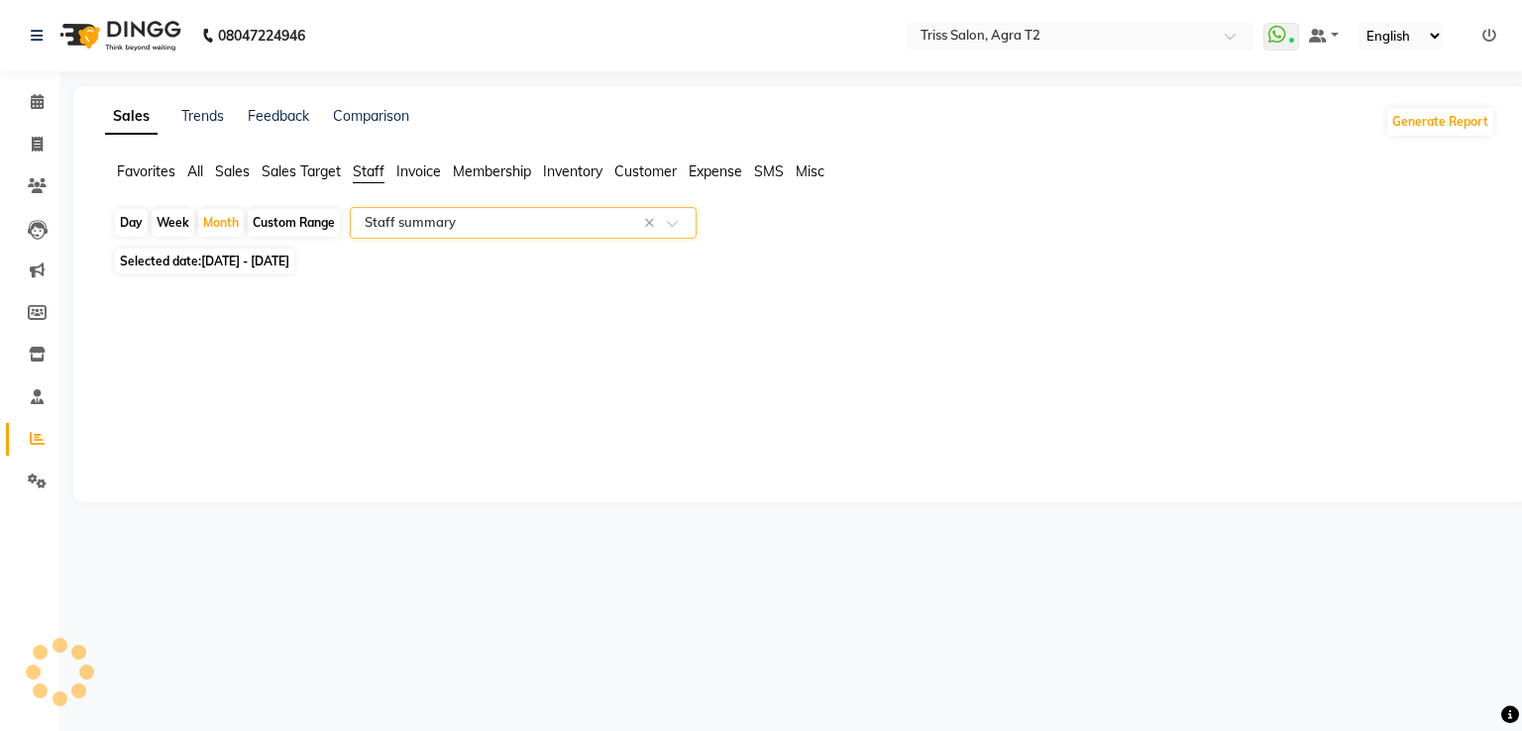
select select "full_report"
select select "csv"
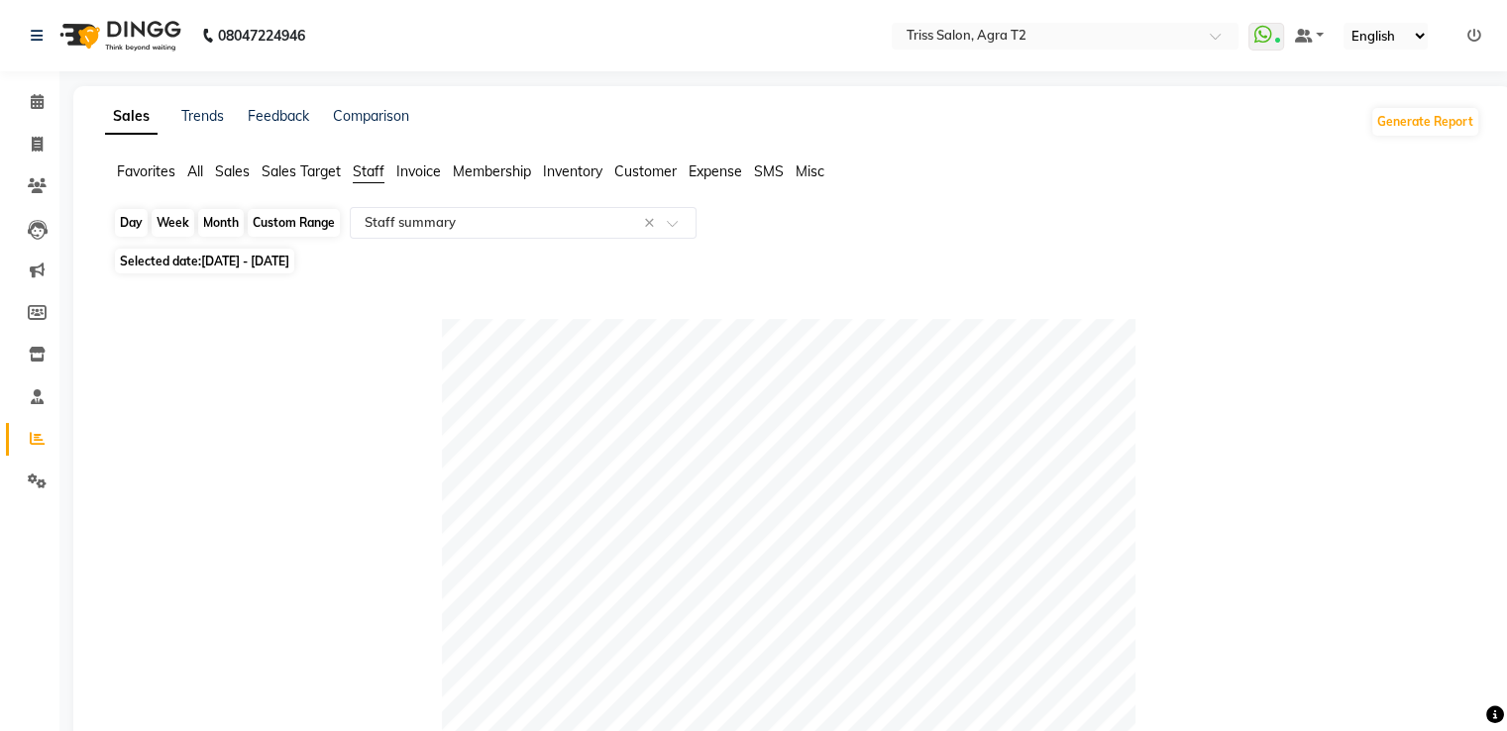
click at [215, 231] on div "Month" at bounding box center [221, 223] width 46 height 28
select select "8"
select select "2025"
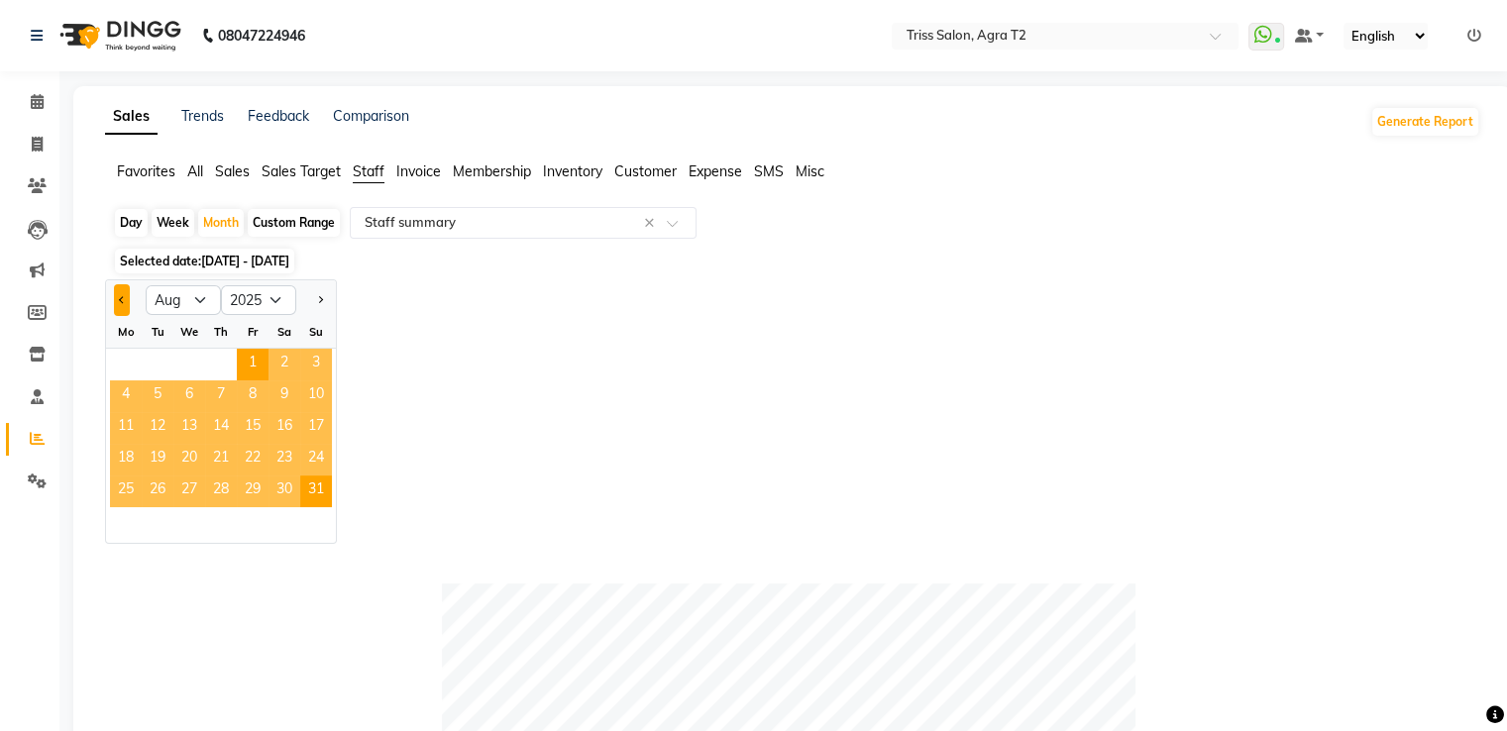
click at [126, 302] on button "Previous month" at bounding box center [122, 300] width 16 height 32
select select "7"
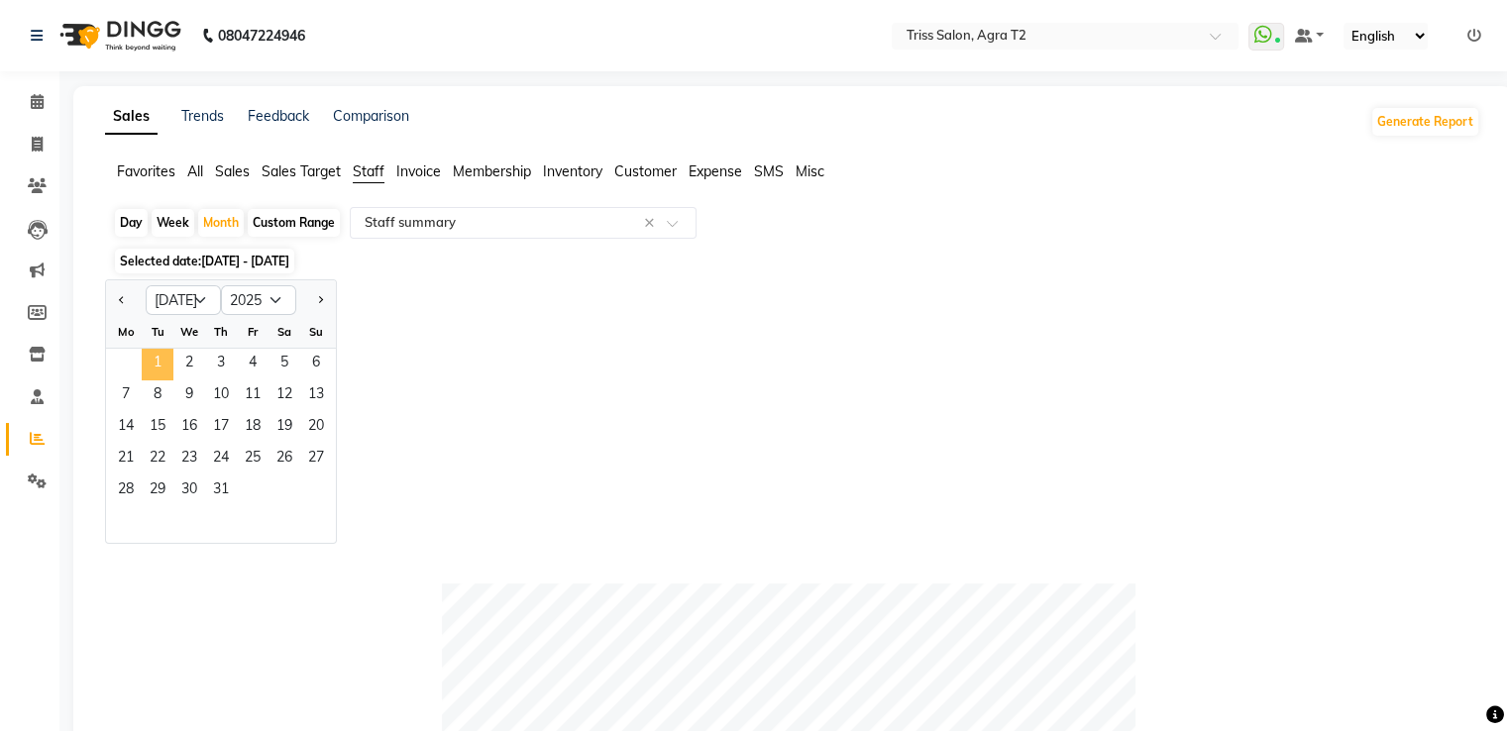
click at [165, 359] on span "1" at bounding box center [158, 365] width 32 height 32
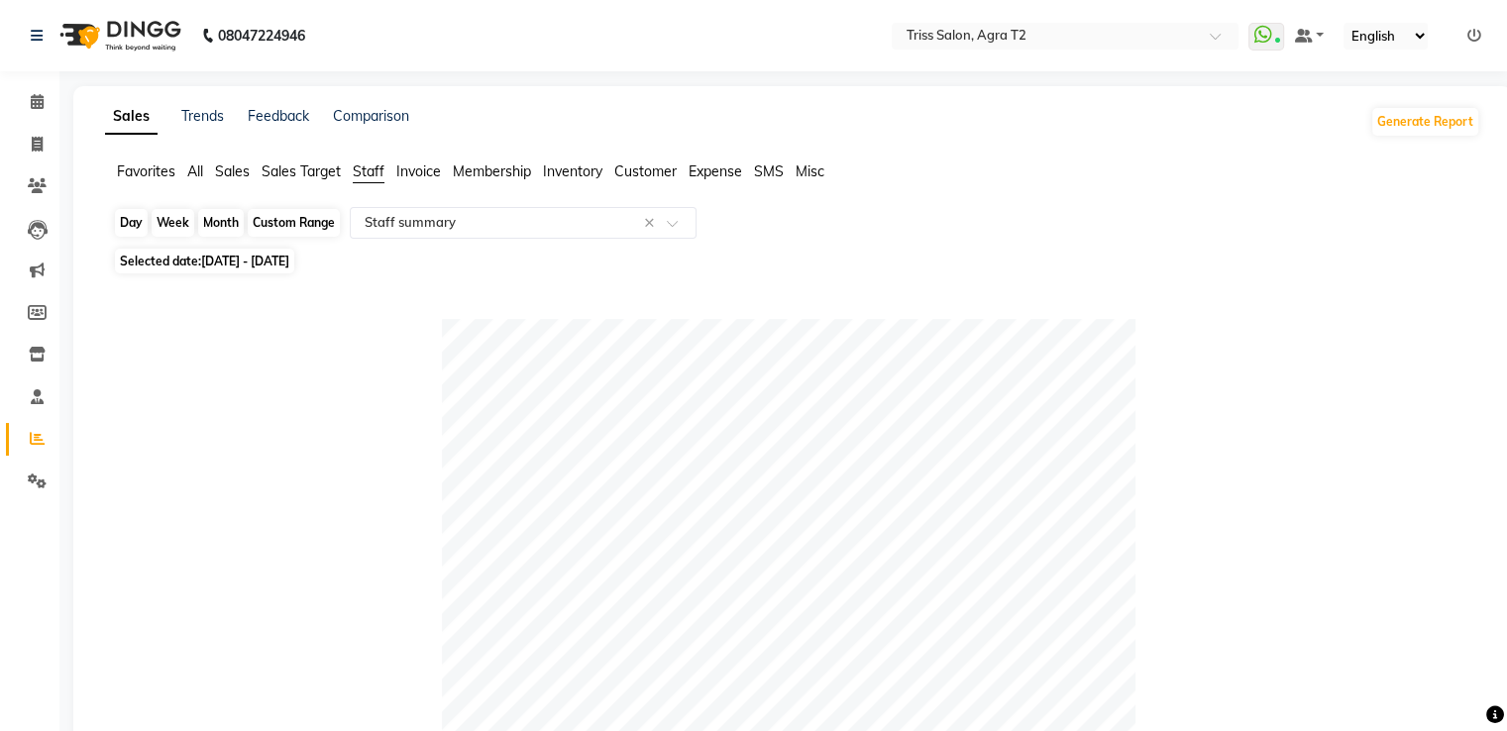
click at [225, 223] on div "Month" at bounding box center [221, 223] width 46 height 28
select select "7"
select select "2025"
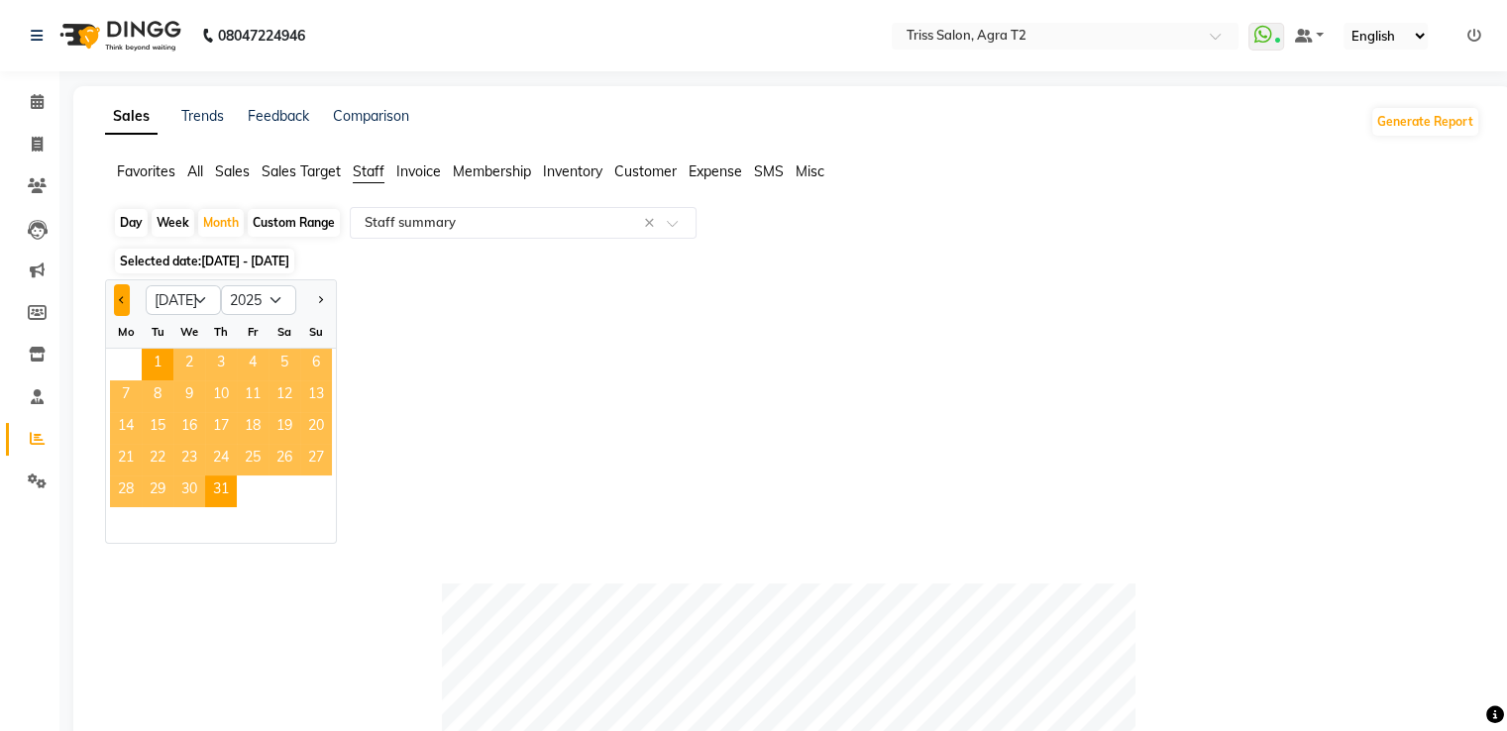
click at [120, 298] on span "Previous month" at bounding box center [122, 299] width 7 height 7
select select "6"
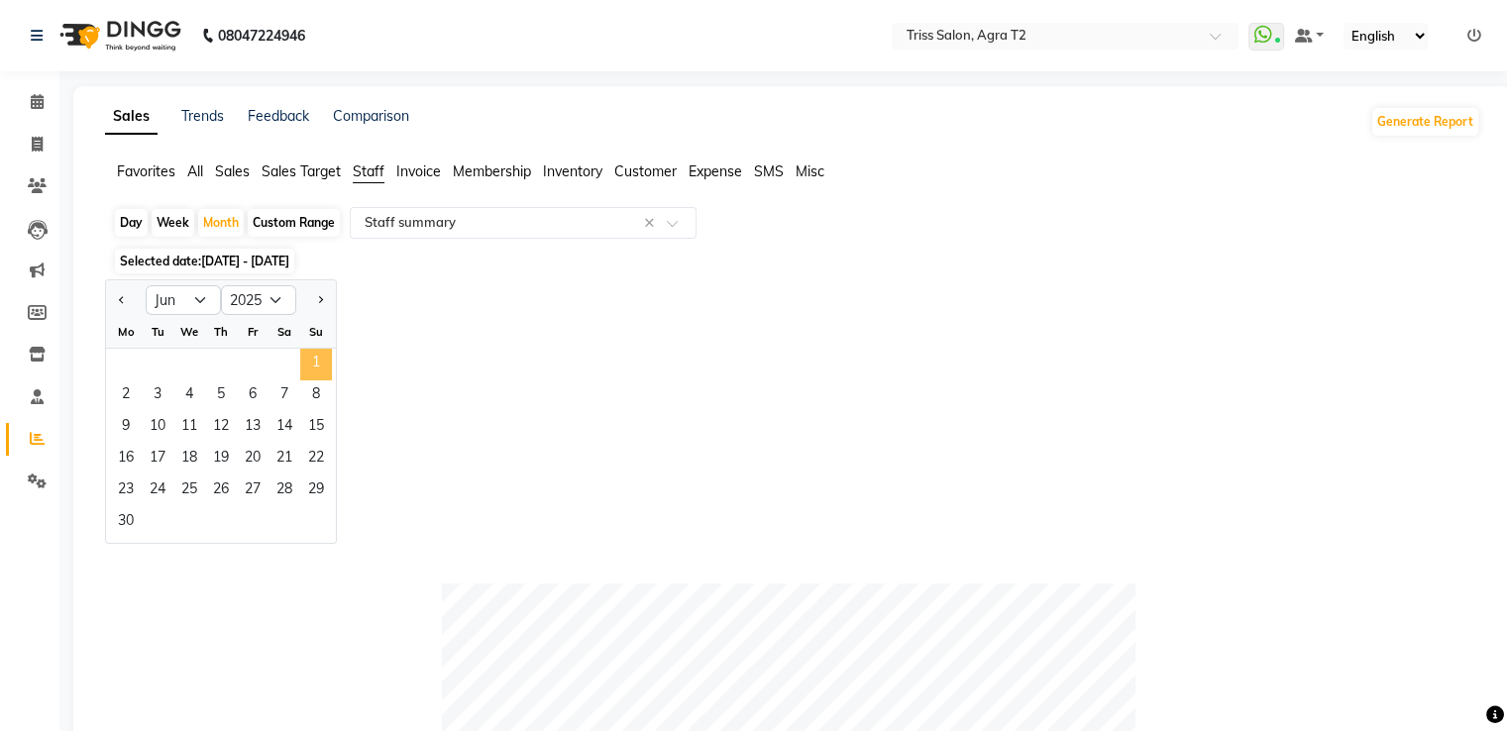
click at [321, 366] on span "1" at bounding box center [316, 365] width 32 height 32
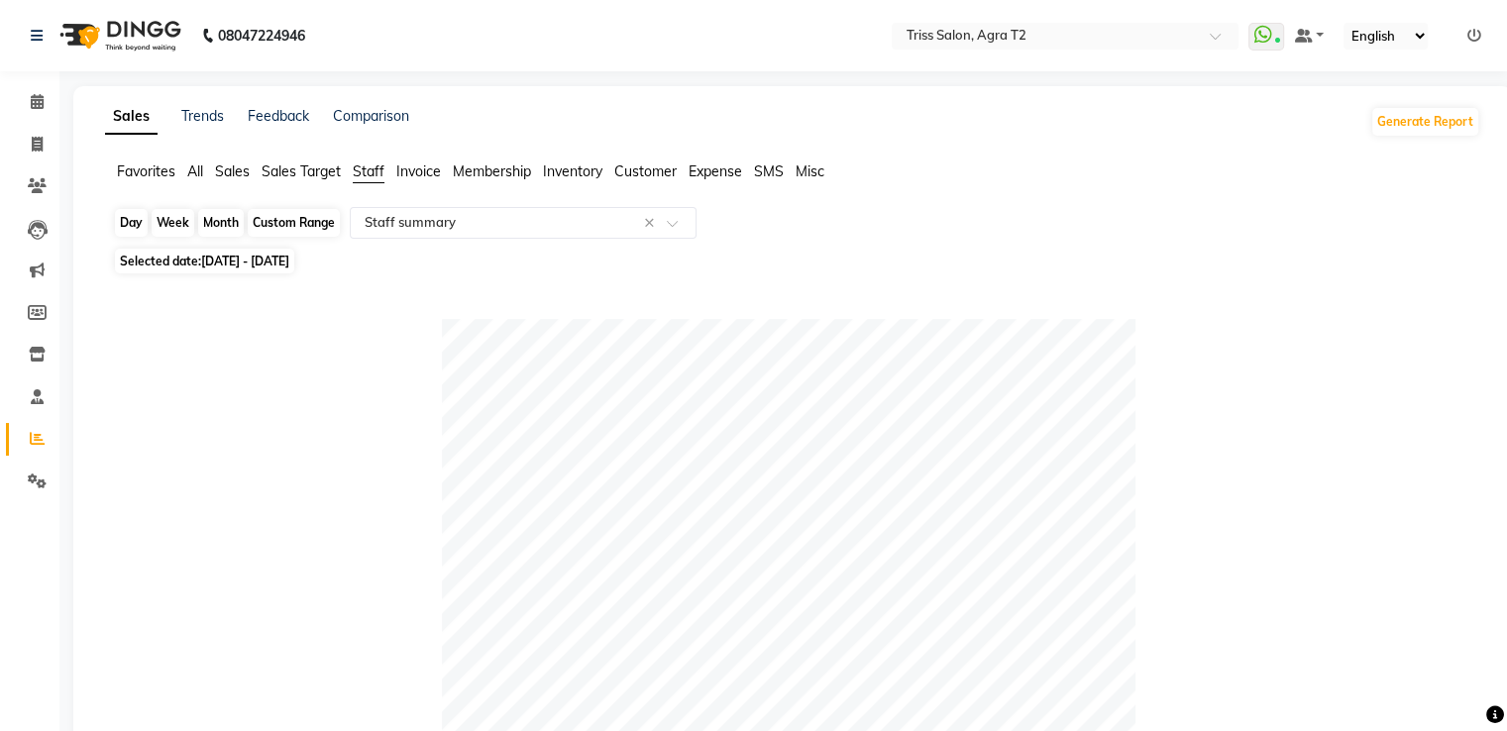
click at [211, 217] on div "Month" at bounding box center [221, 223] width 46 height 28
select select "6"
select select "2025"
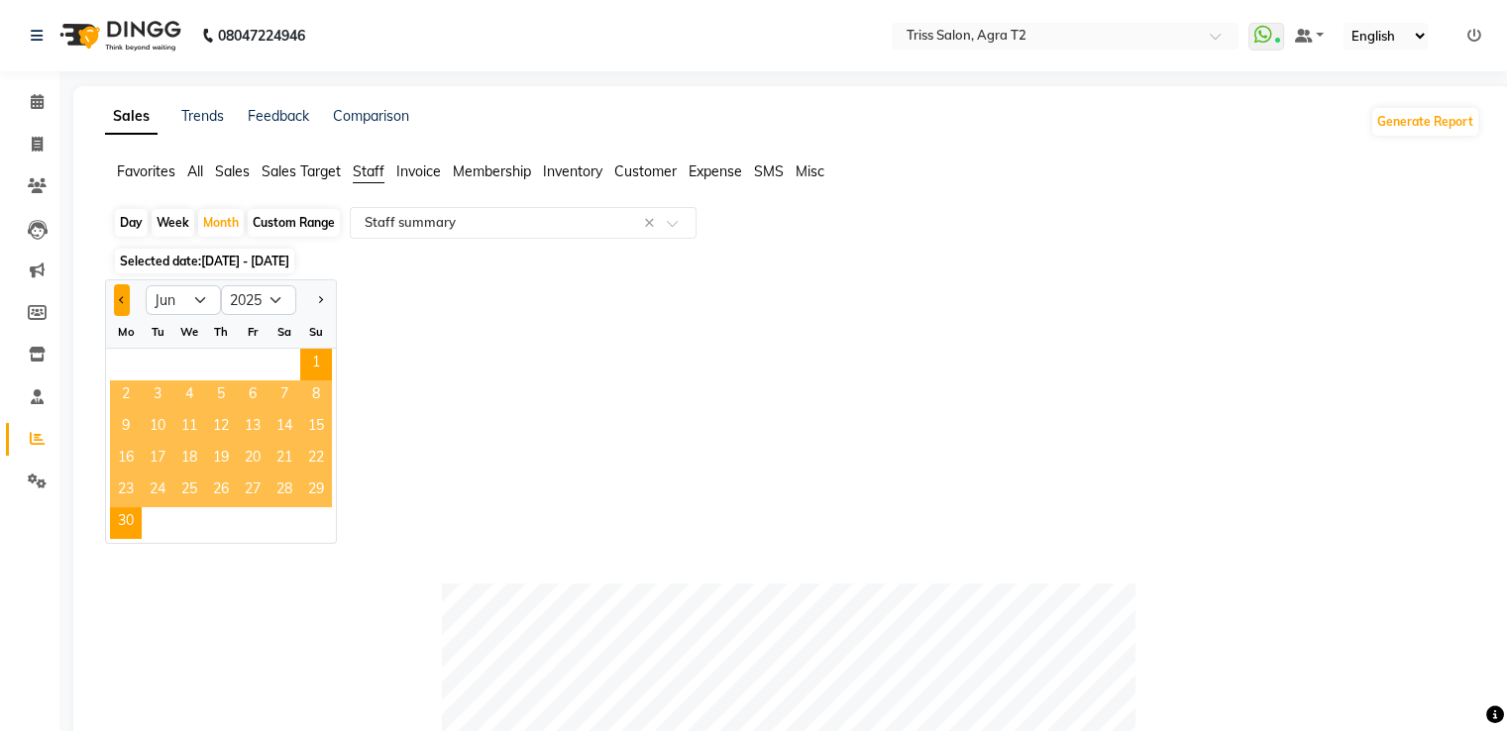
click at [127, 301] on button "Previous month" at bounding box center [122, 300] width 16 height 32
select select "5"
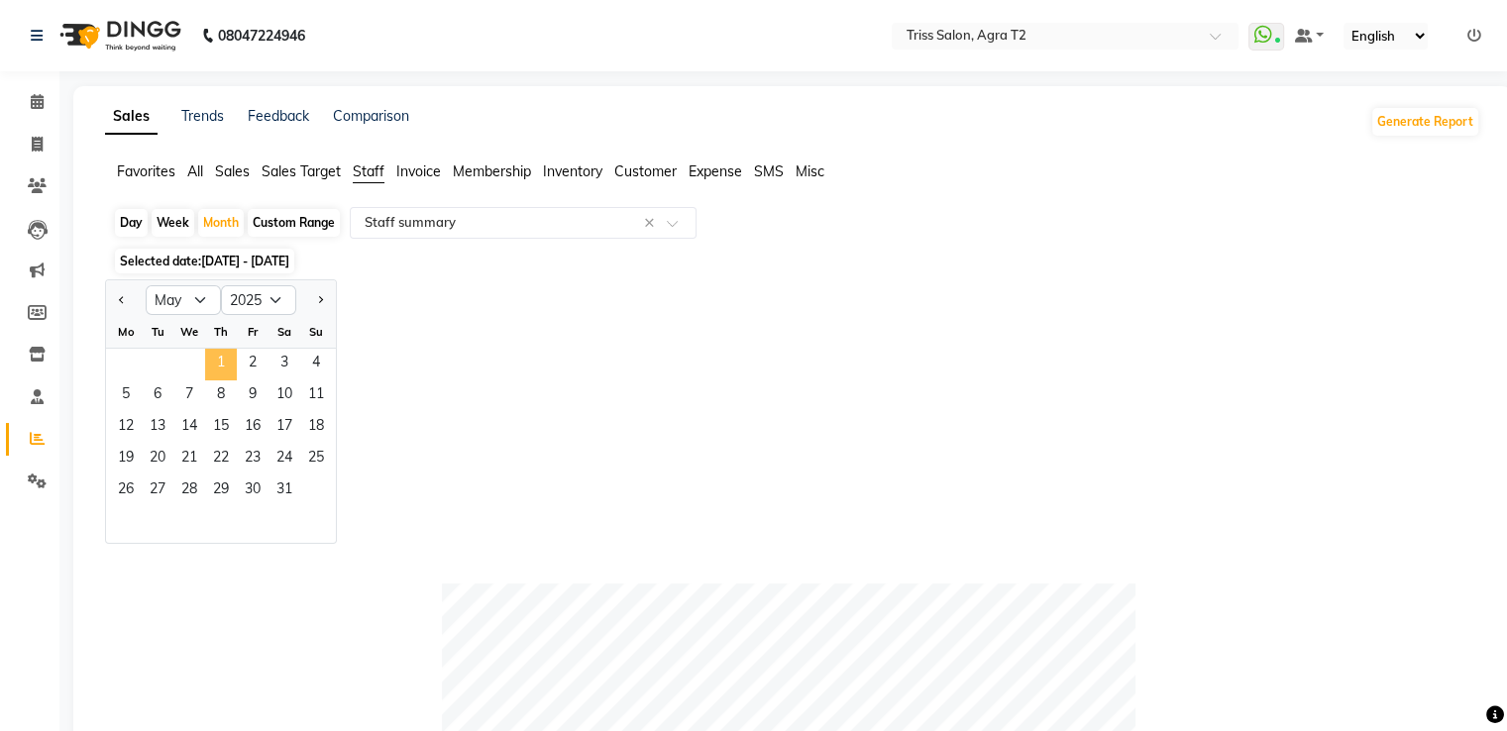
click at [222, 368] on span "1" at bounding box center [221, 365] width 32 height 32
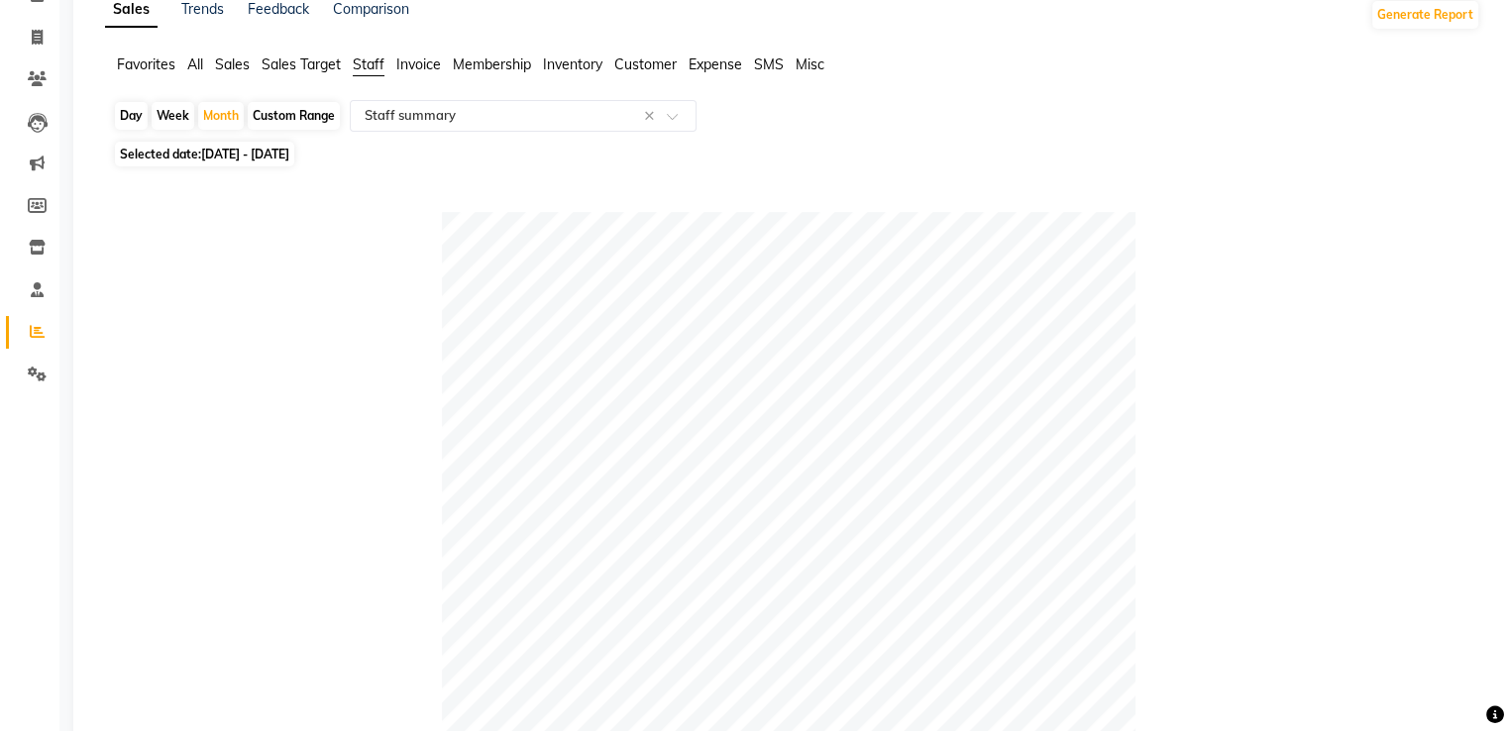
scroll to position [95, 0]
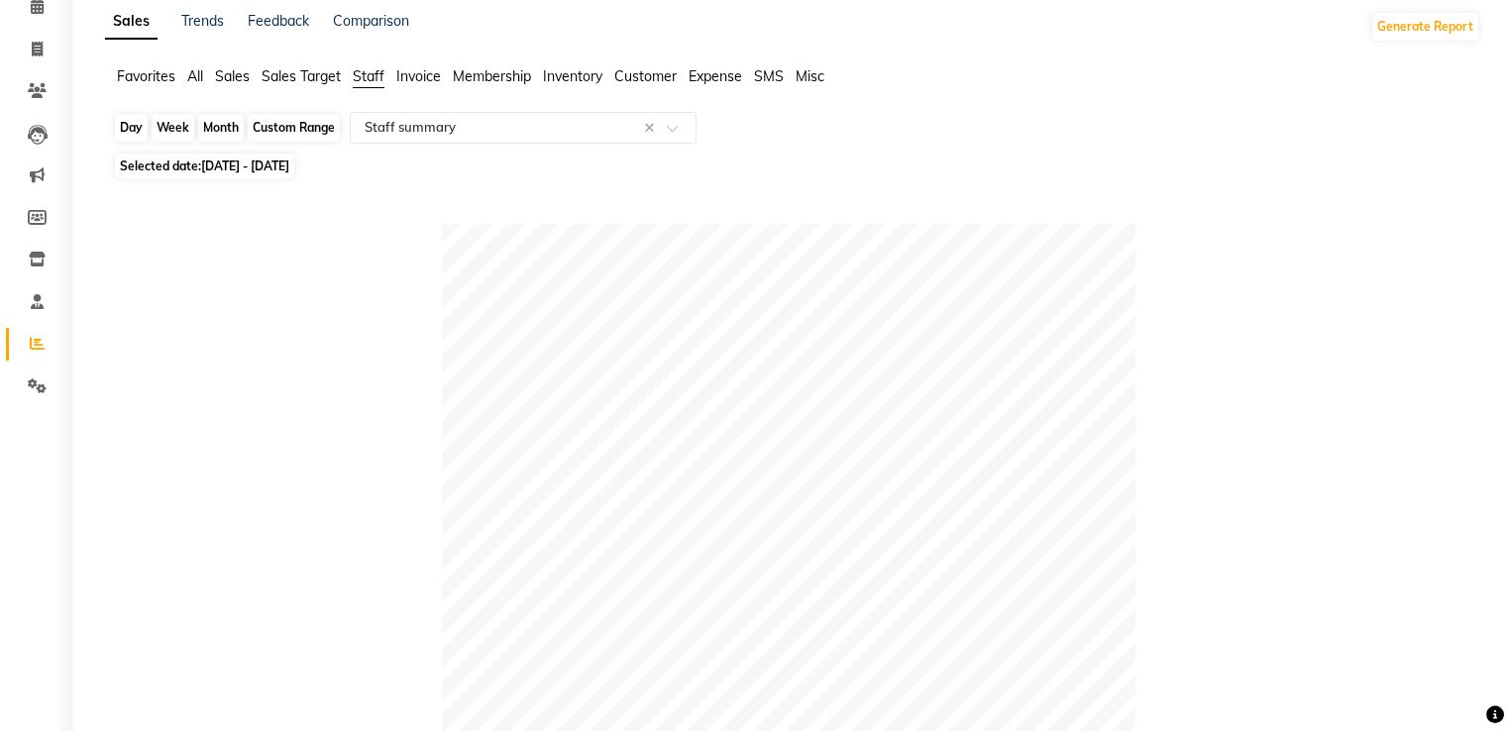
click at [214, 132] on div "Month" at bounding box center [221, 128] width 46 height 28
select select "5"
select select "2025"
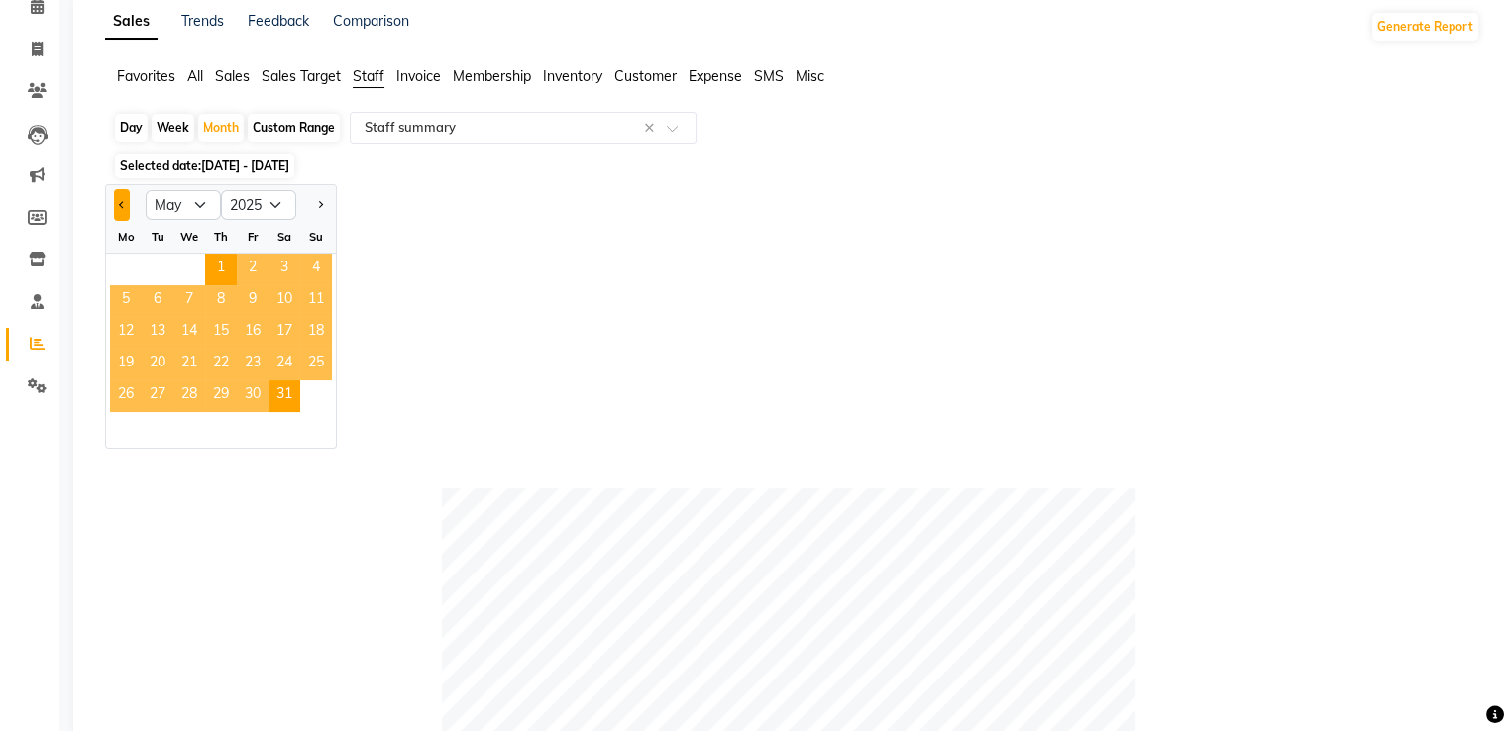
click at [122, 201] on span "Previous month" at bounding box center [122, 204] width 7 height 7
select select "4"
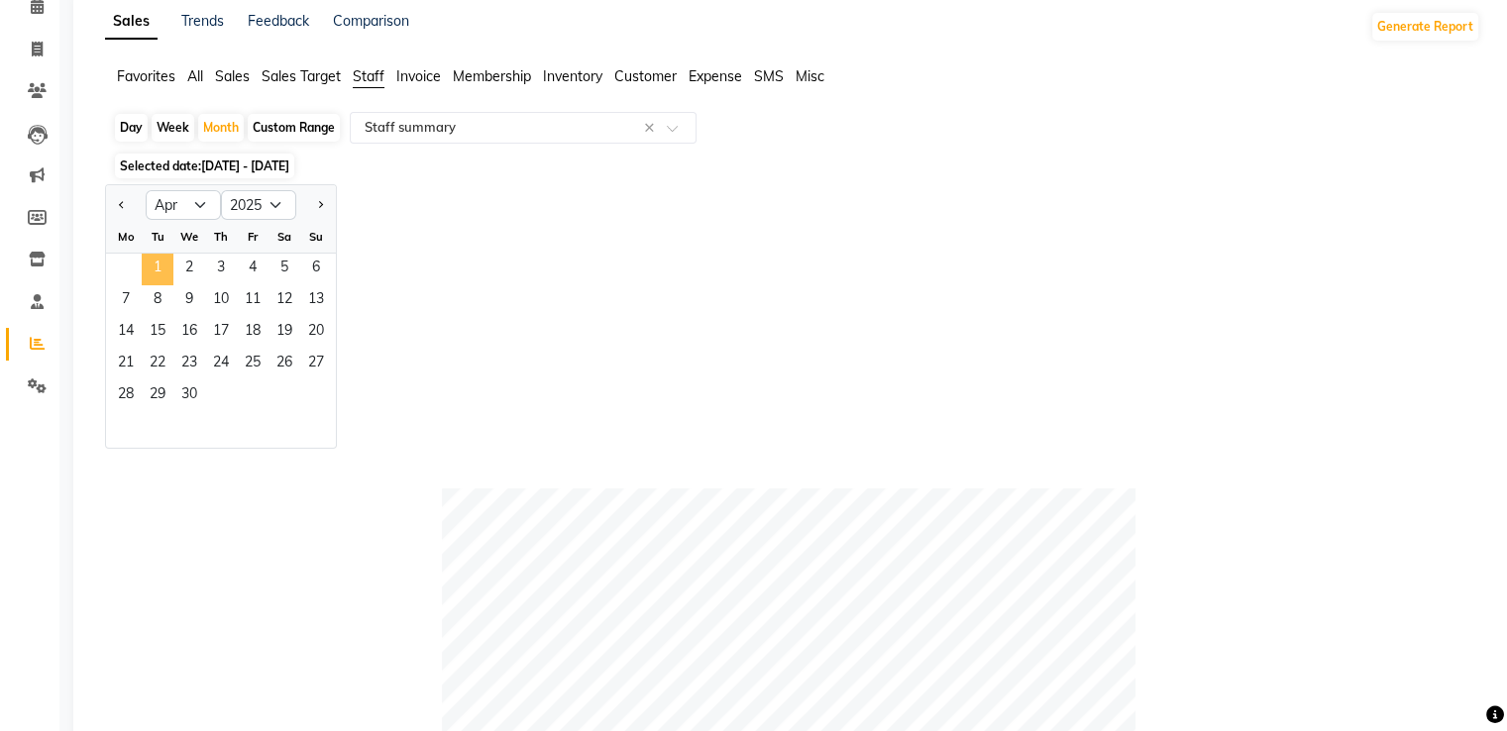
click at [155, 266] on span "1" at bounding box center [158, 270] width 32 height 32
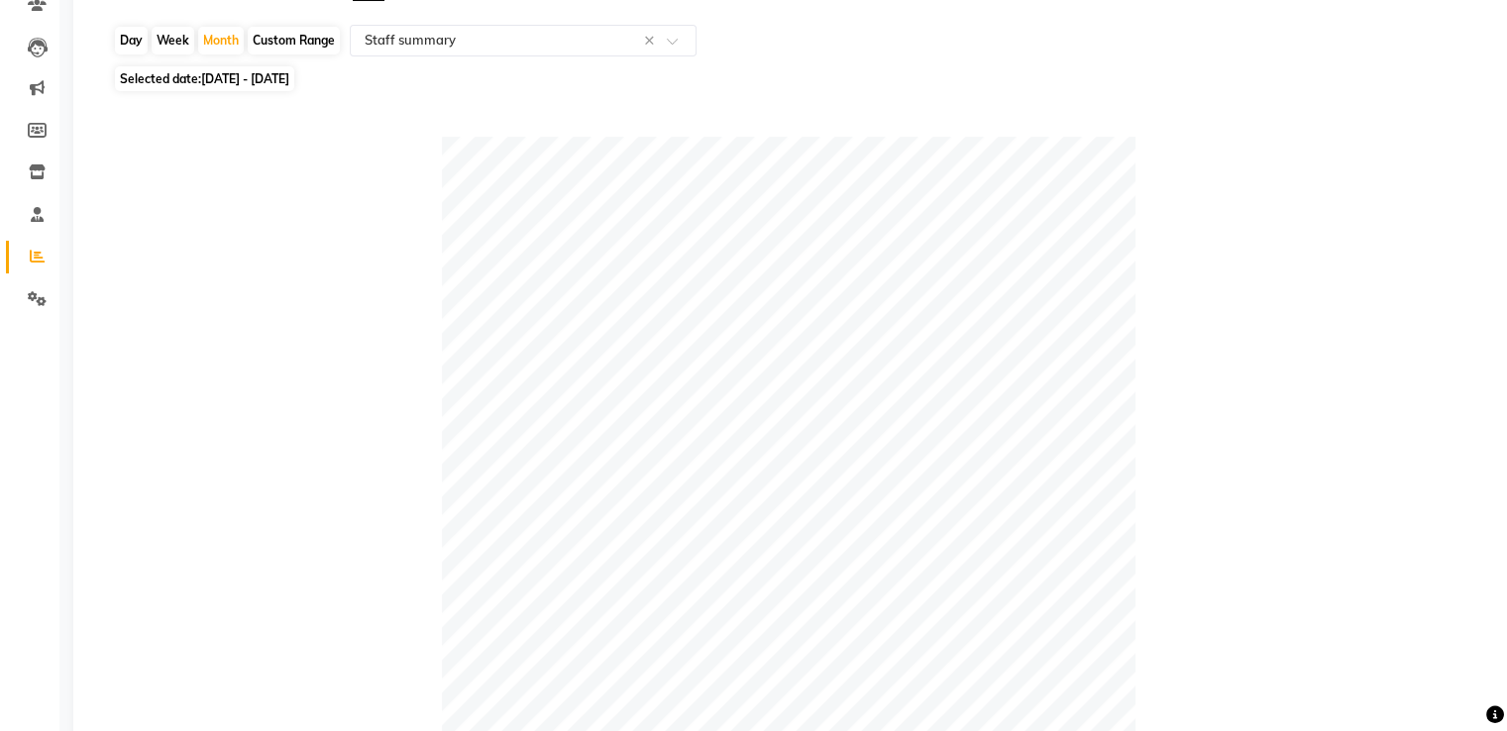
scroll to position [0, 0]
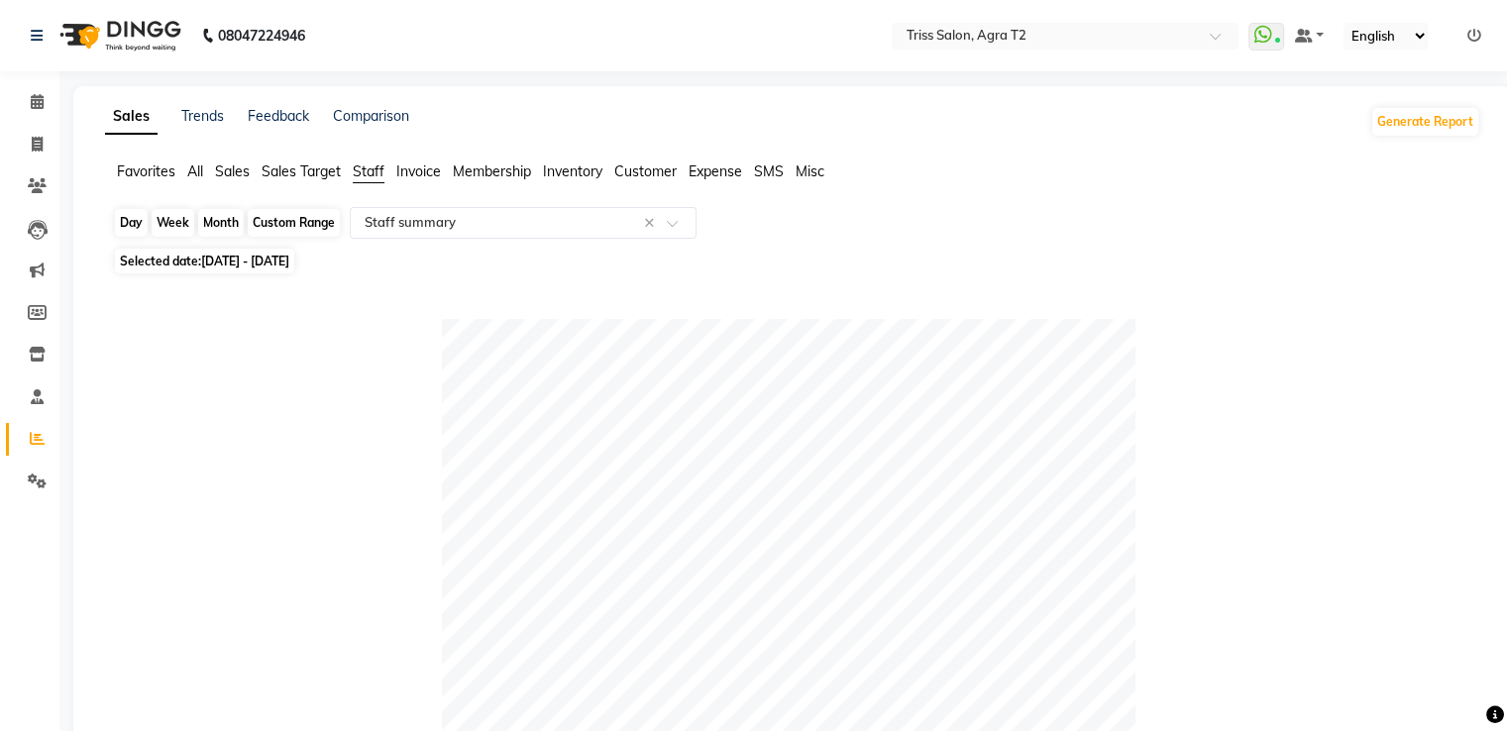
click at [222, 216] on div "Month" at bounding box center [221, 223] width 46 height 28
select select "4"
select select "2025"
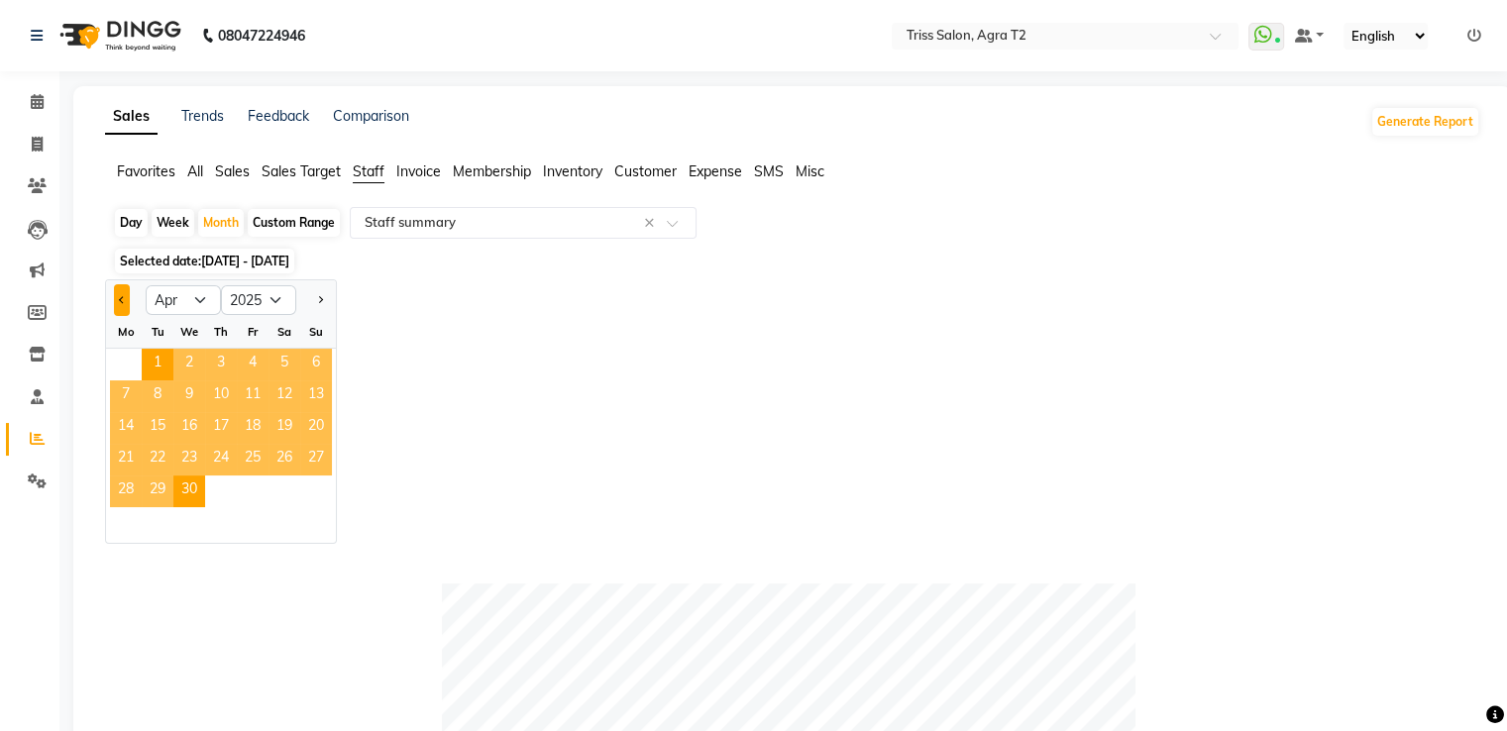
click at [124, 299] on span "Previous month" at bounding box center [122, 299] width 7 height 7
select select "3"
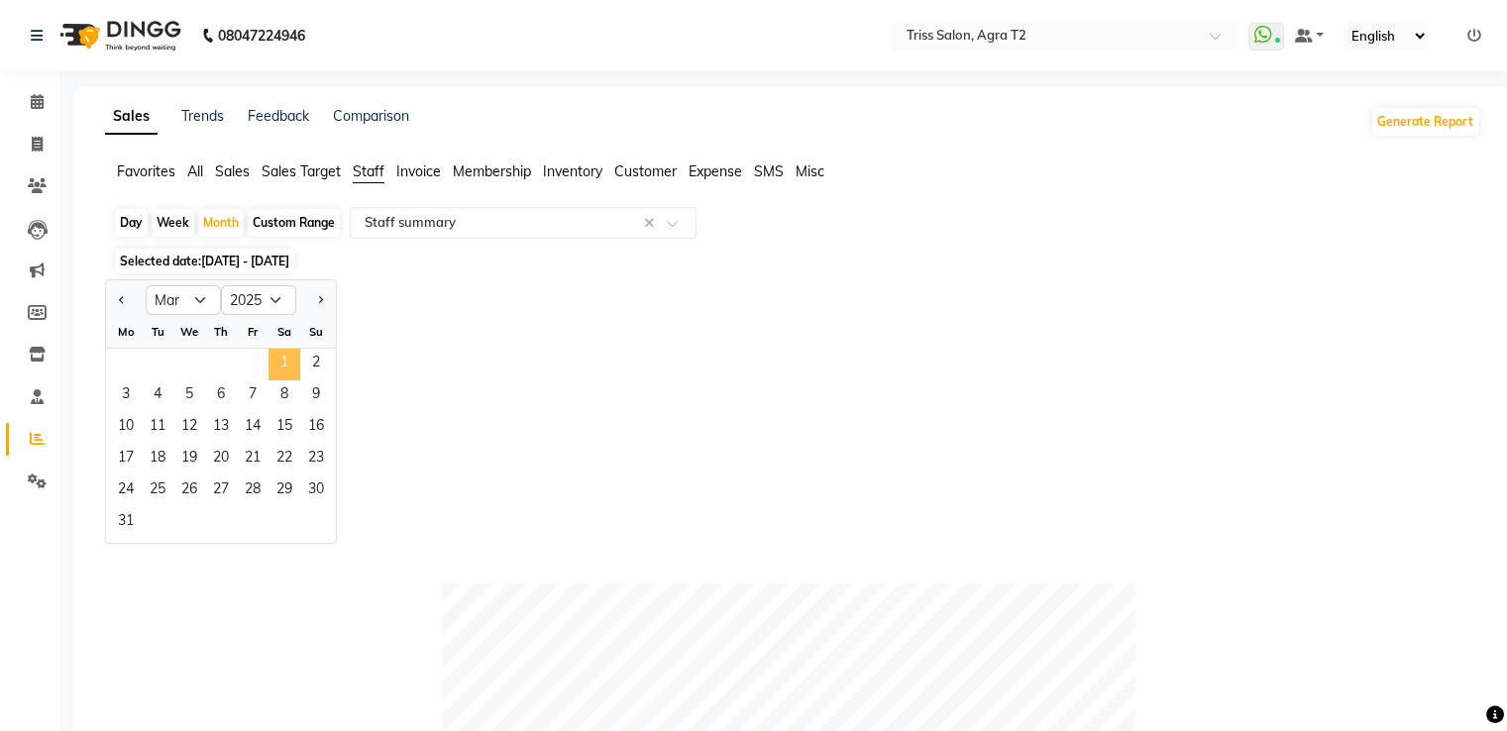
click at [280, 366] on span "1" at bounding box center [284, 365] width 32 height 32
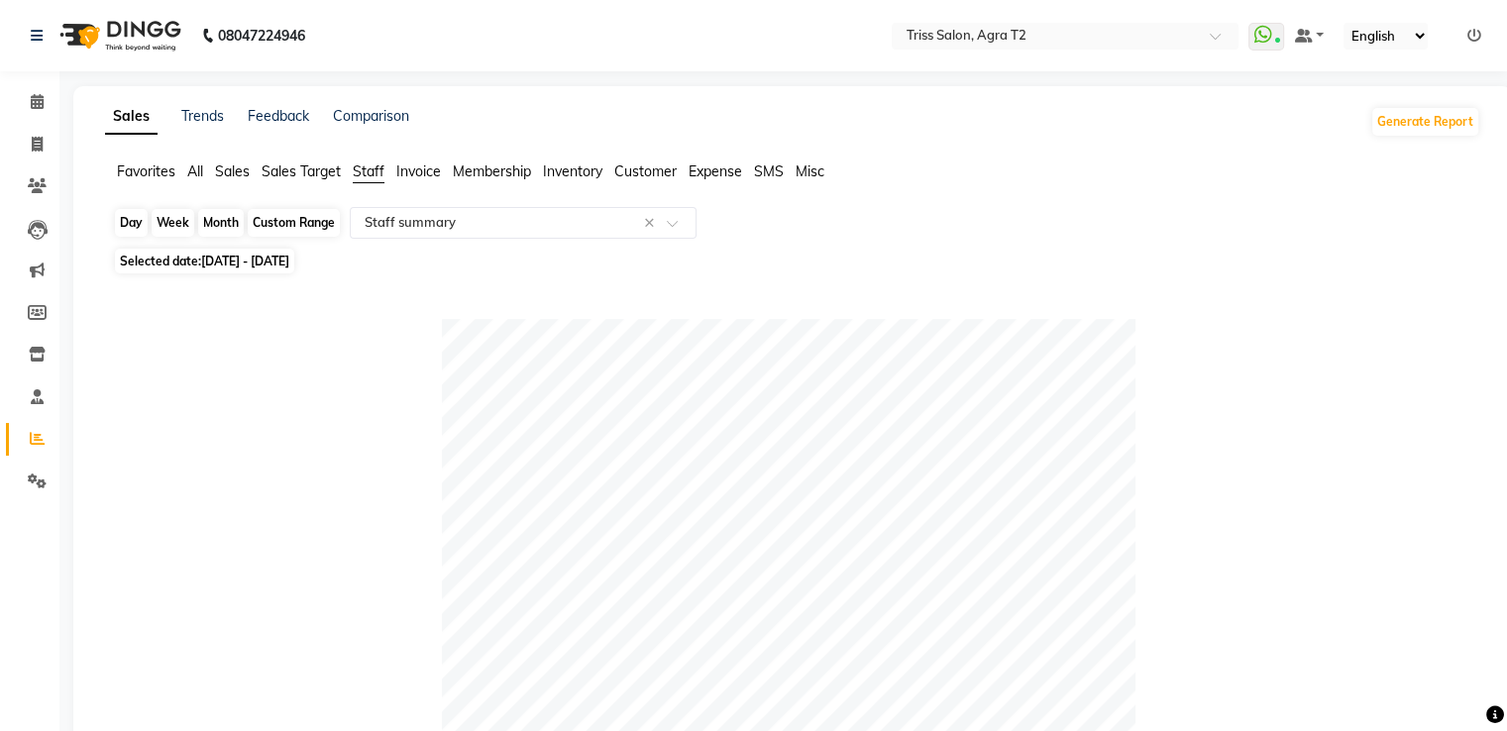
click at [226, 227] on div "Month" at bounding box center [221, 223] width 46 height 28
select select "3"
select select "2025"
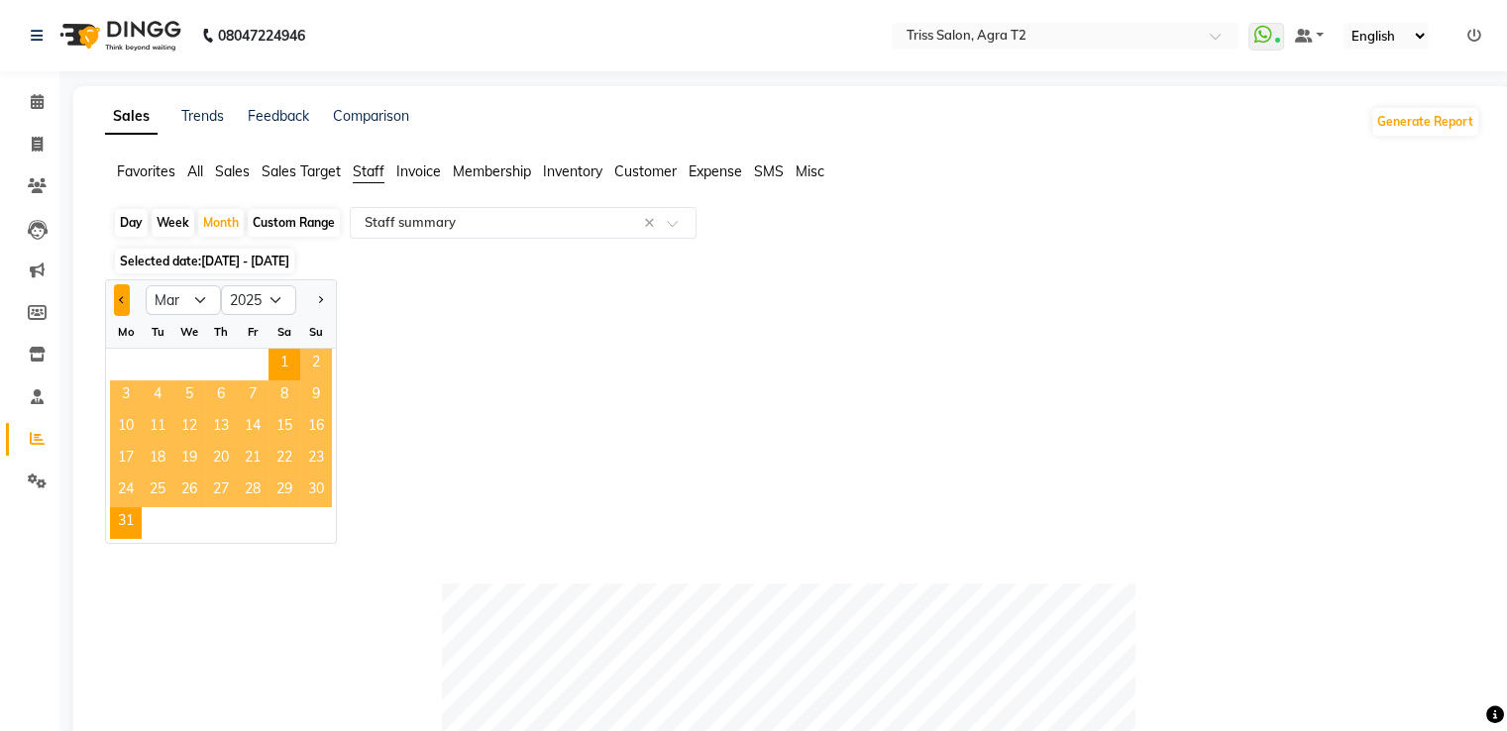
click at [123, 306] on button "Previous month" at bounding box center [122, 300] width 16 height 32
select select "2"
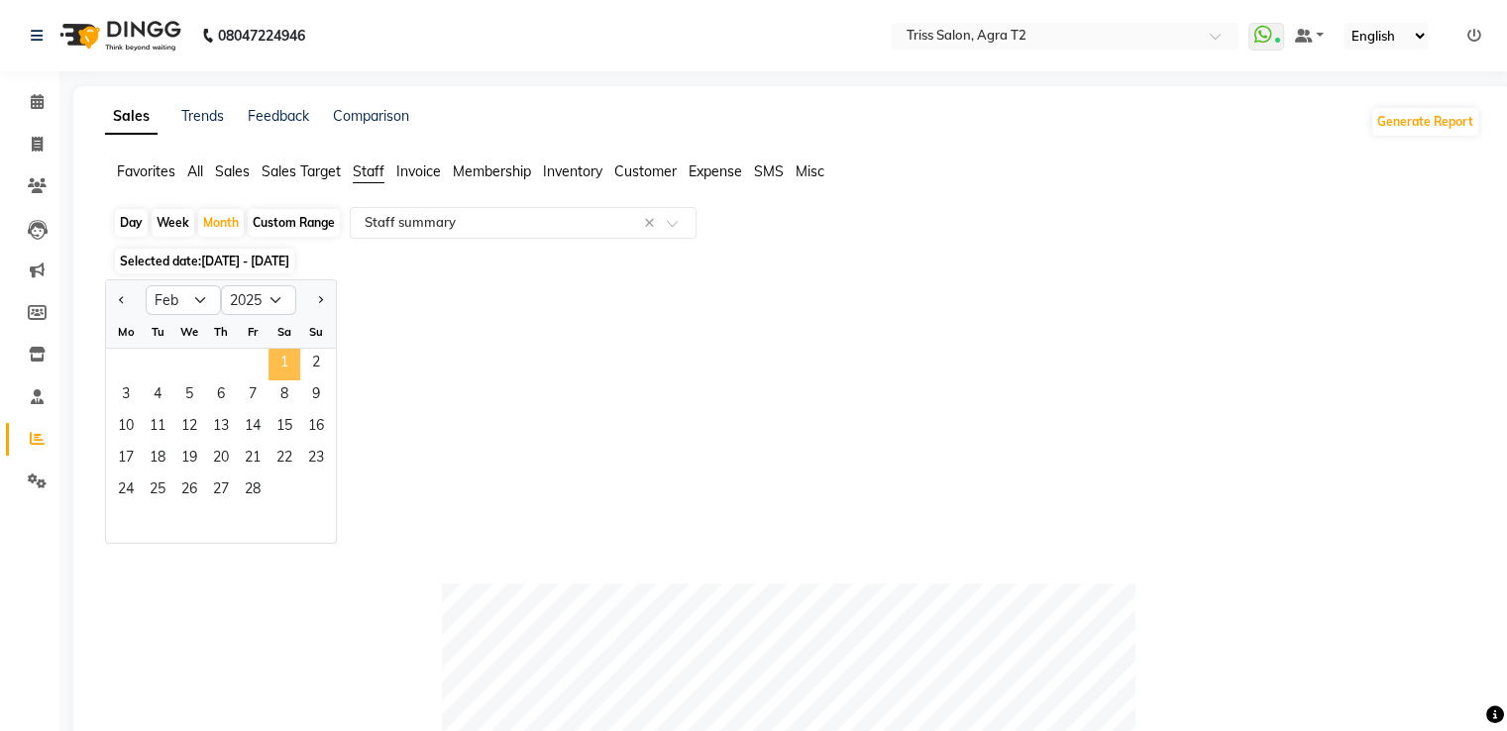
click at [274, 357] on span "1" at bounding box center [284, 365] width 32 height 32
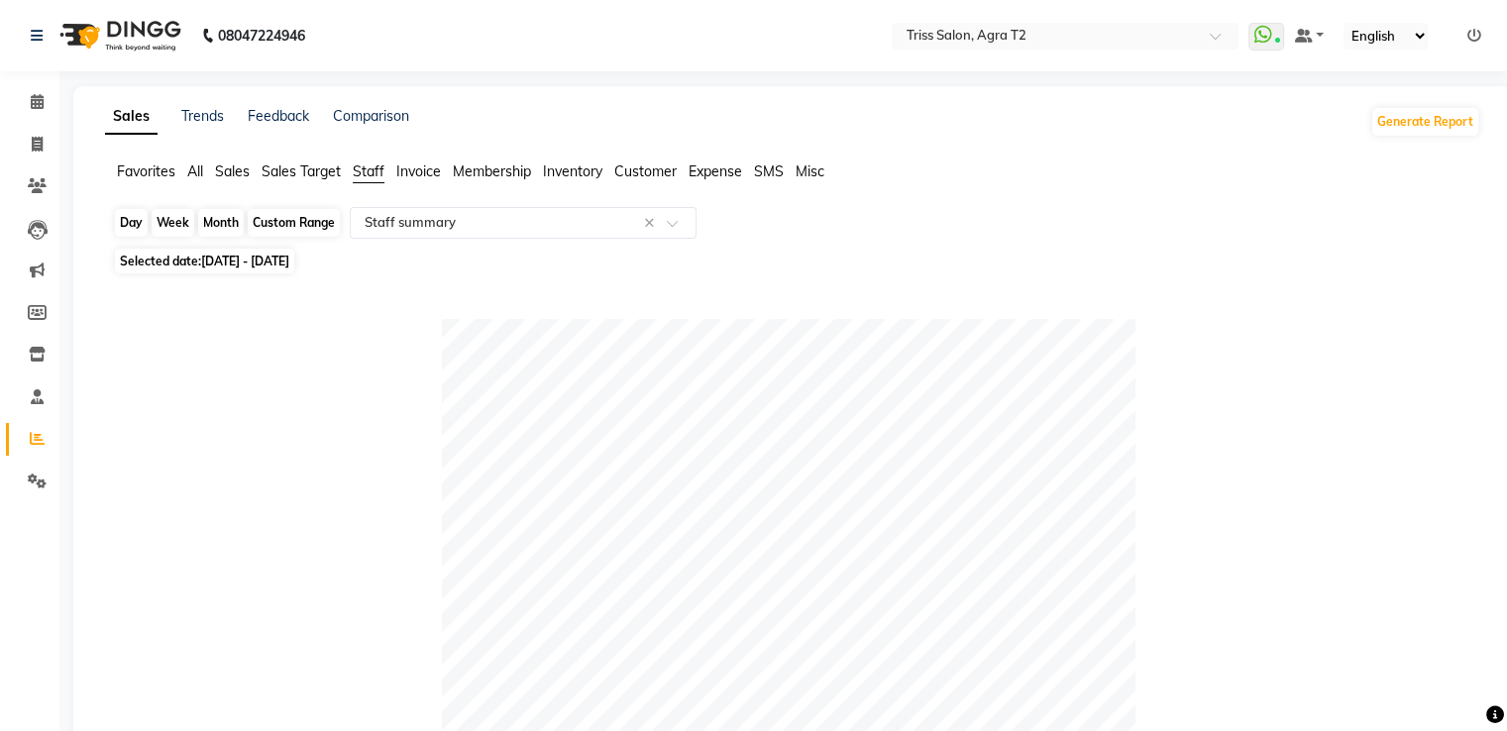
click at [234, 225] on div "Month" at bounding box center [221, 223] width 46 height 28
select select "2"
select select "2025"
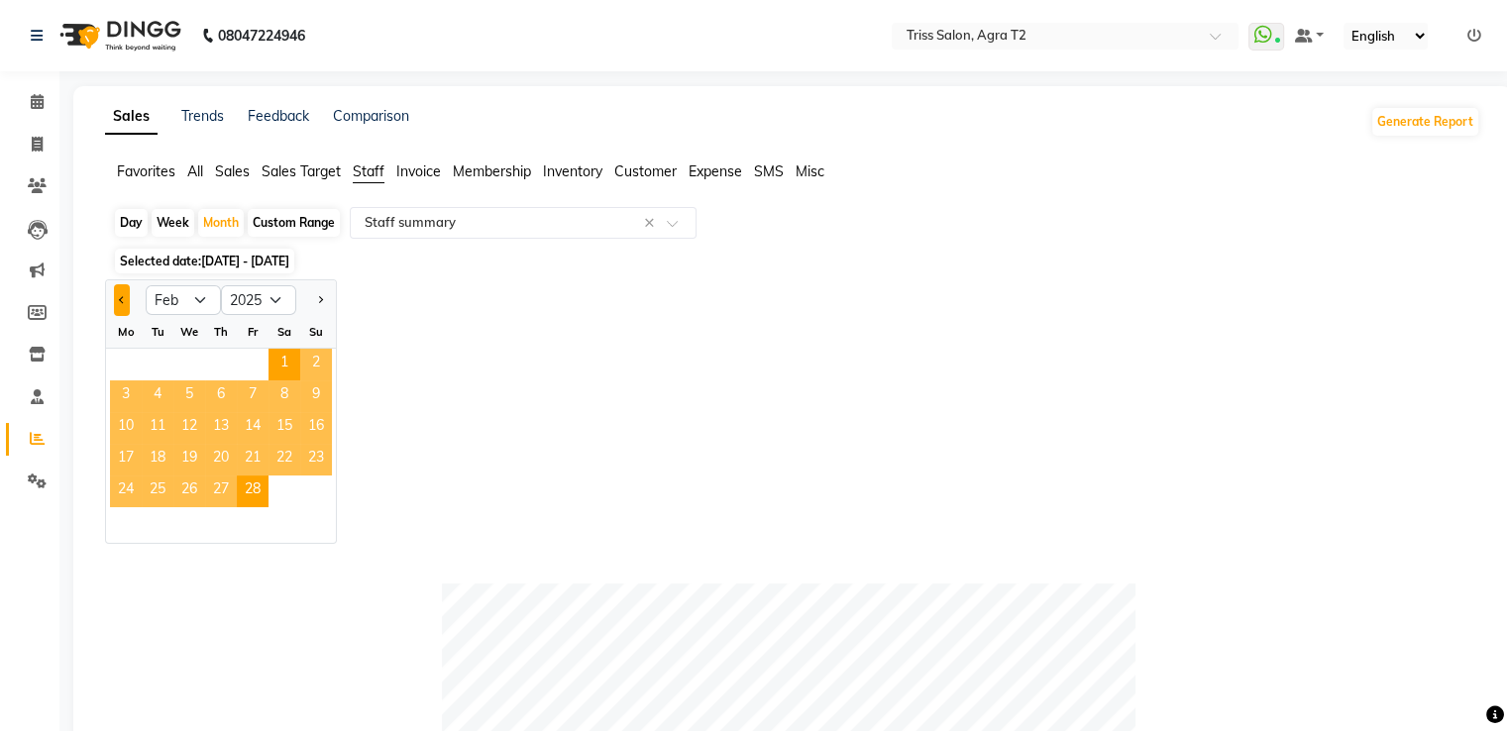
click at [116, 303] on button "Previous month" at bounding box center [122, 300] width 16 height 32
select select "1"
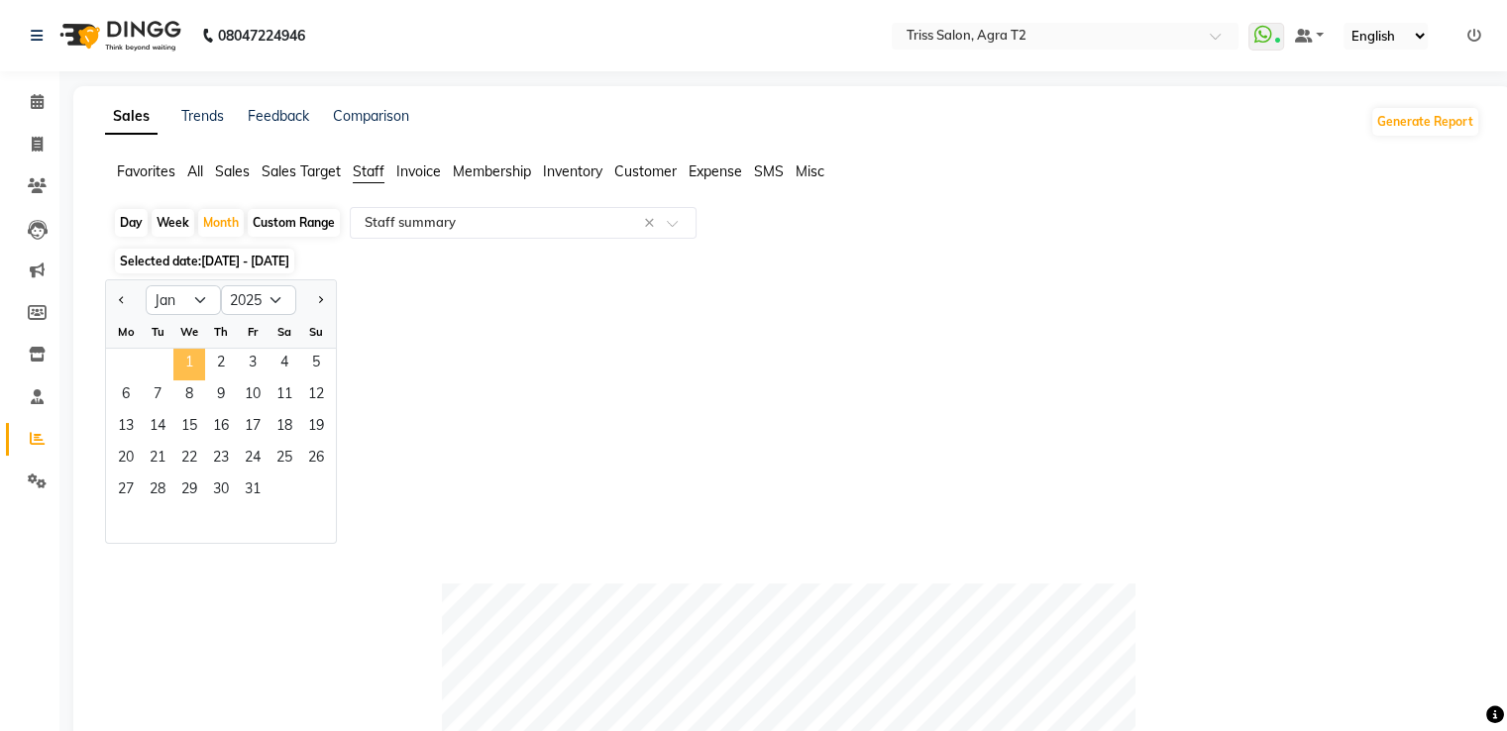
click at [198, 364] on span "1" at bounding box center [189, 365] width 32 height 32
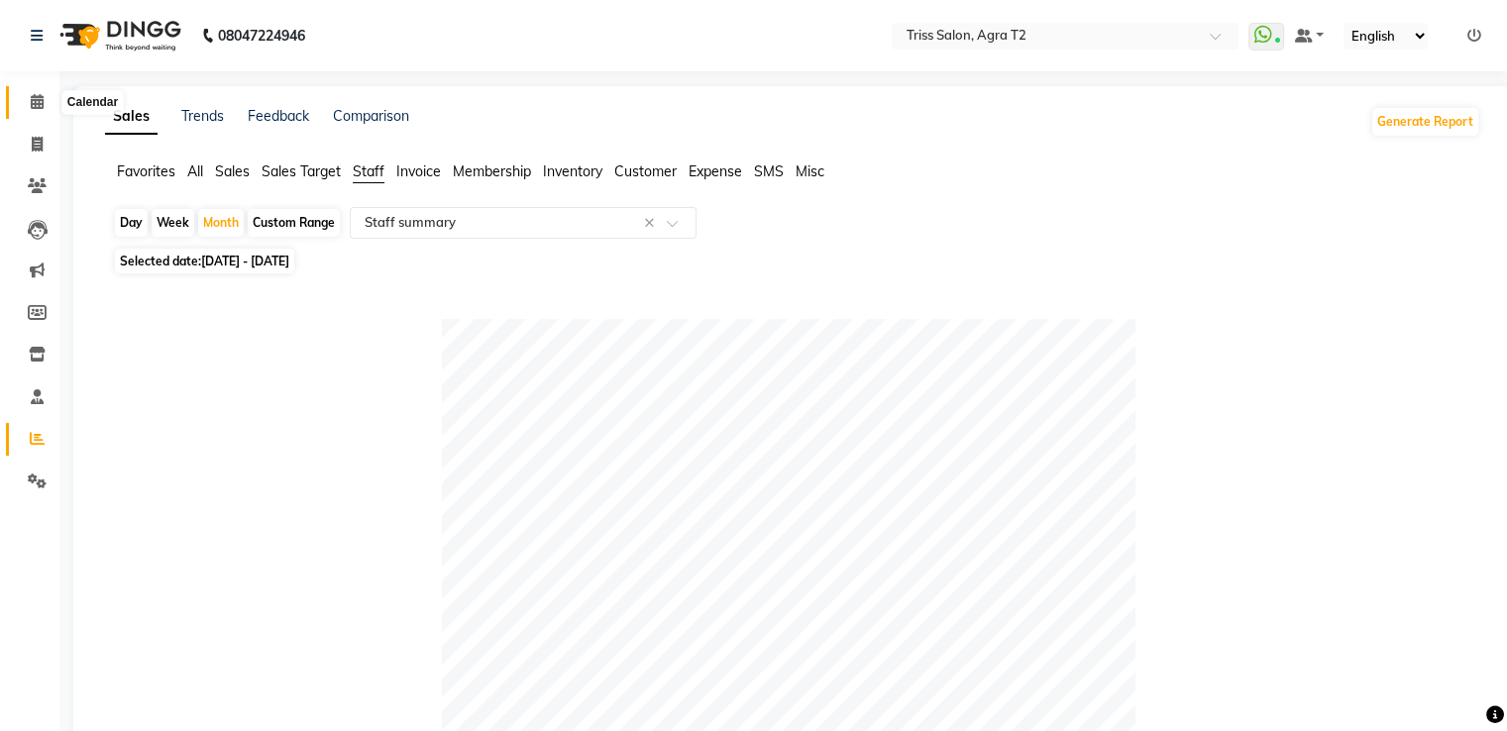
click at [36, 102] on icon at bounding box center [37, 101] width 13 height 15
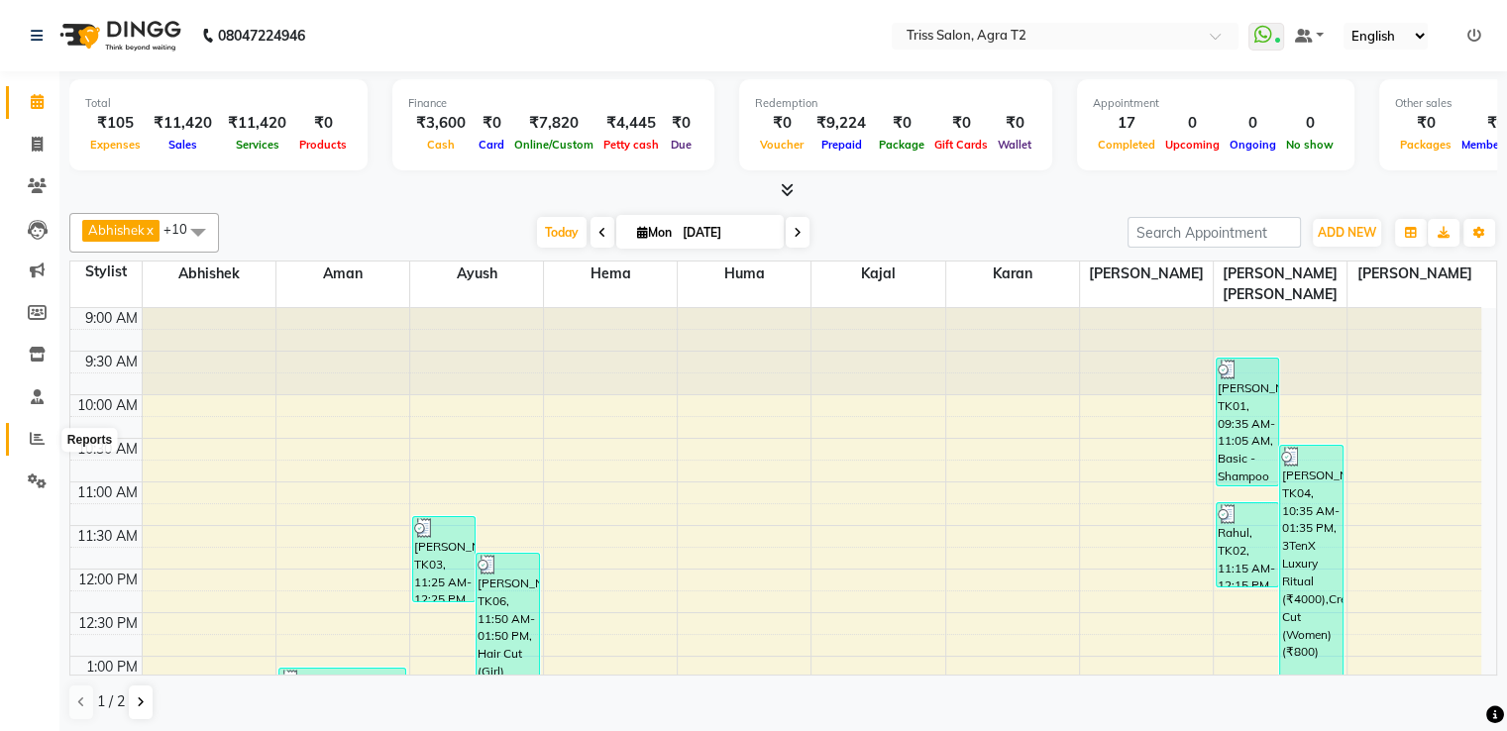
click at [40, 441] on icon at bounding box center [37, 438] width 15 height 15
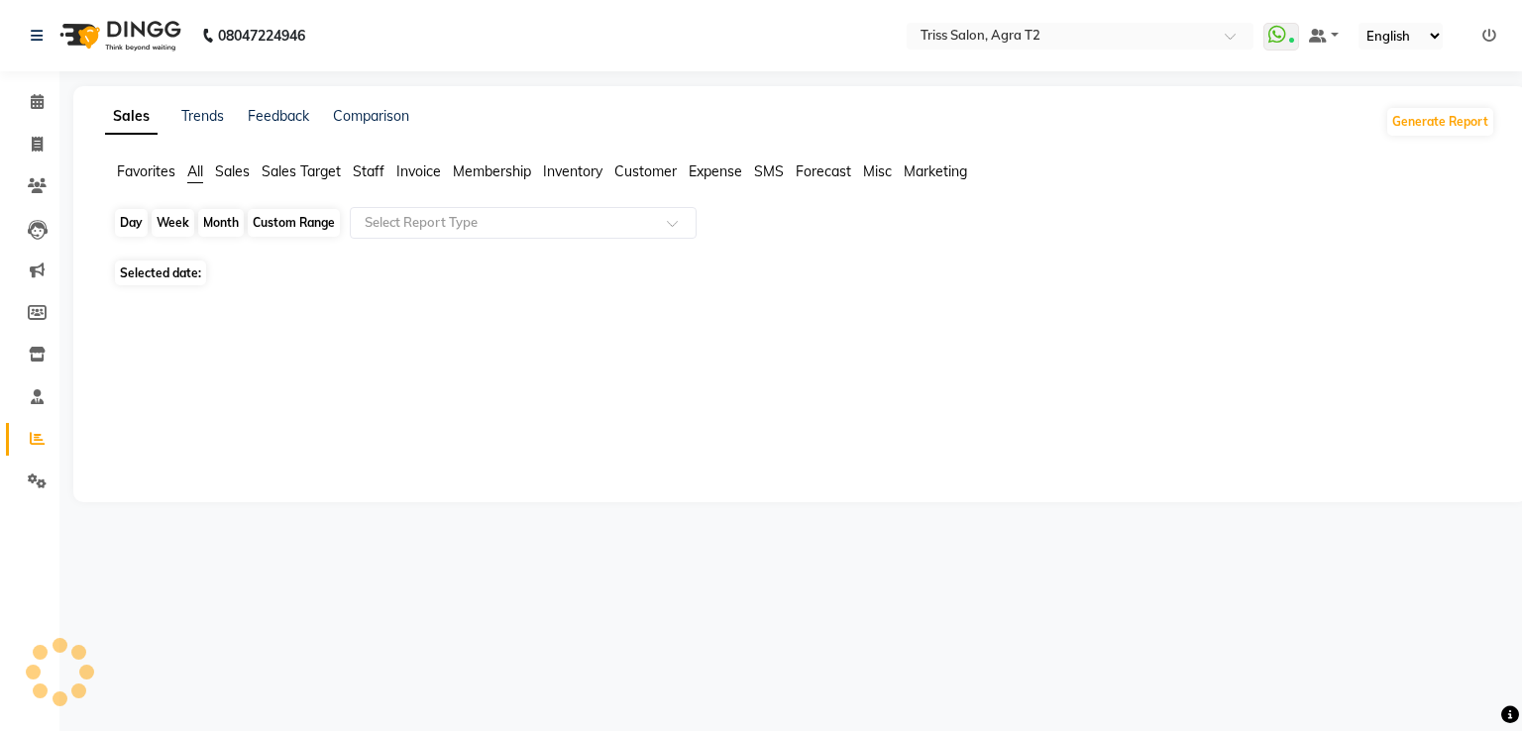
click at [132, 230] on div "Day" at bounding box center [131, 223] width 33 height 28
select select "9"
select select "2025"
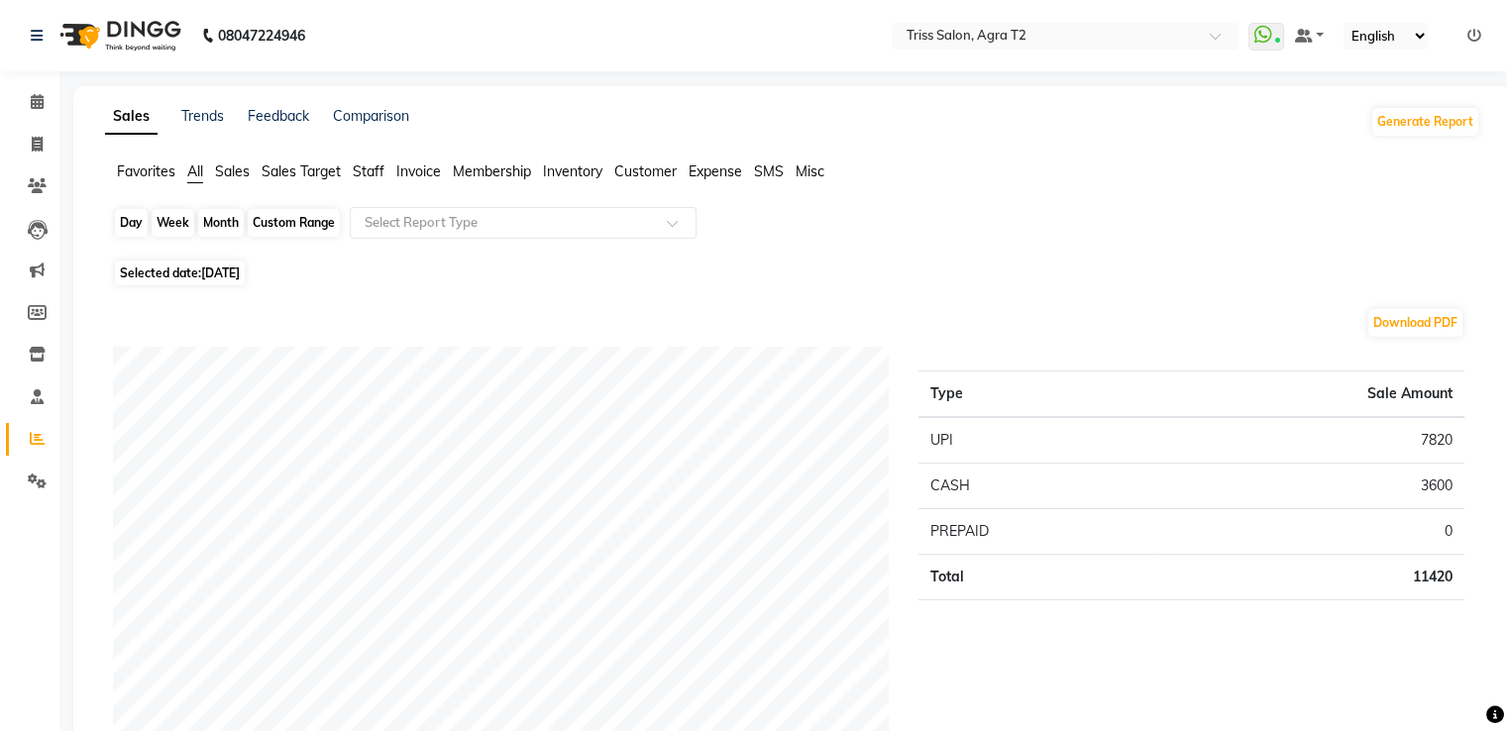
click at [125, 215] on div "Day" at bounding box center [131, 223] width 33 height 28
select select "9"
select select "2025"
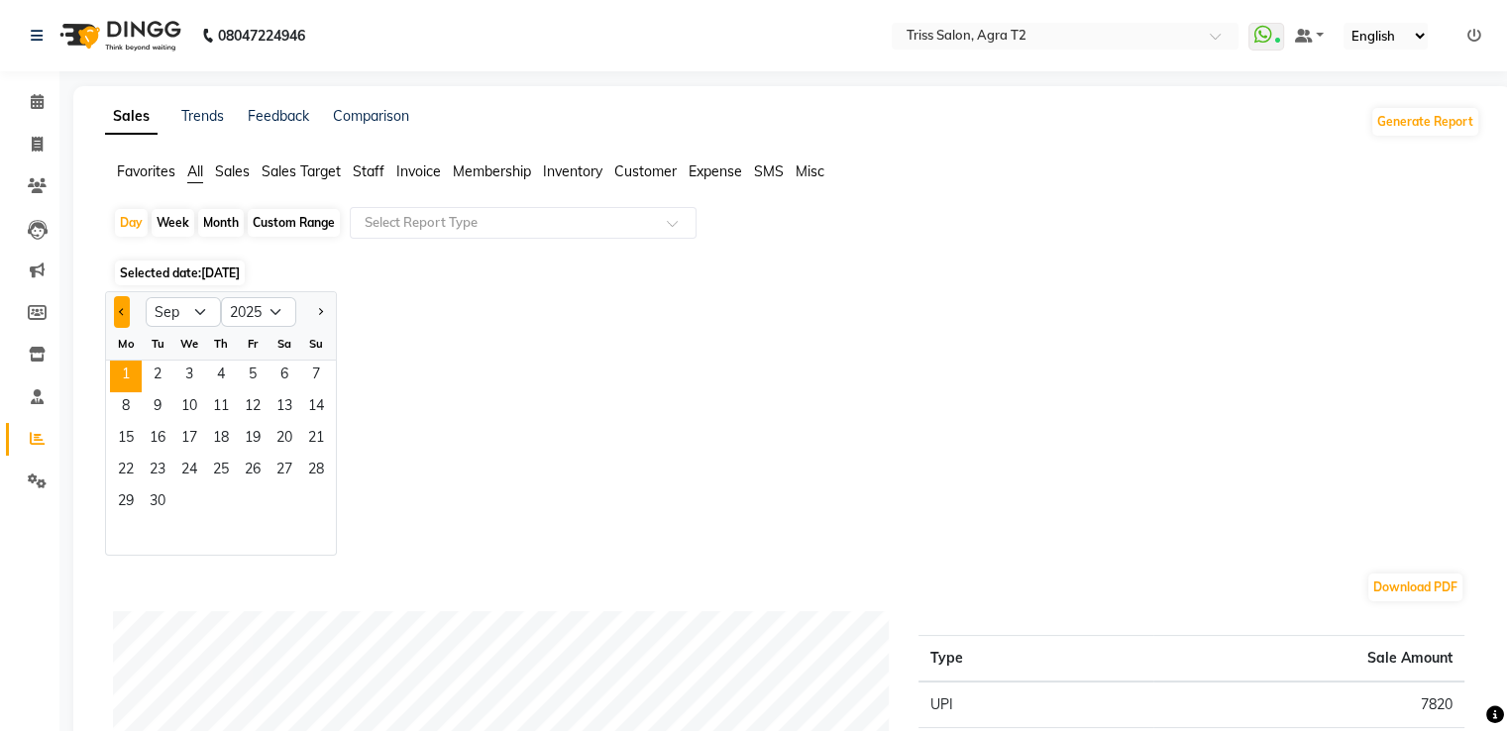
click at [122, 302] on button "Previous month" at bounding box center [122, 312] width 16 height 32
select select "8"
click at [317, 496] on span "31" at bounding box center [316, 503] width 32 height 32
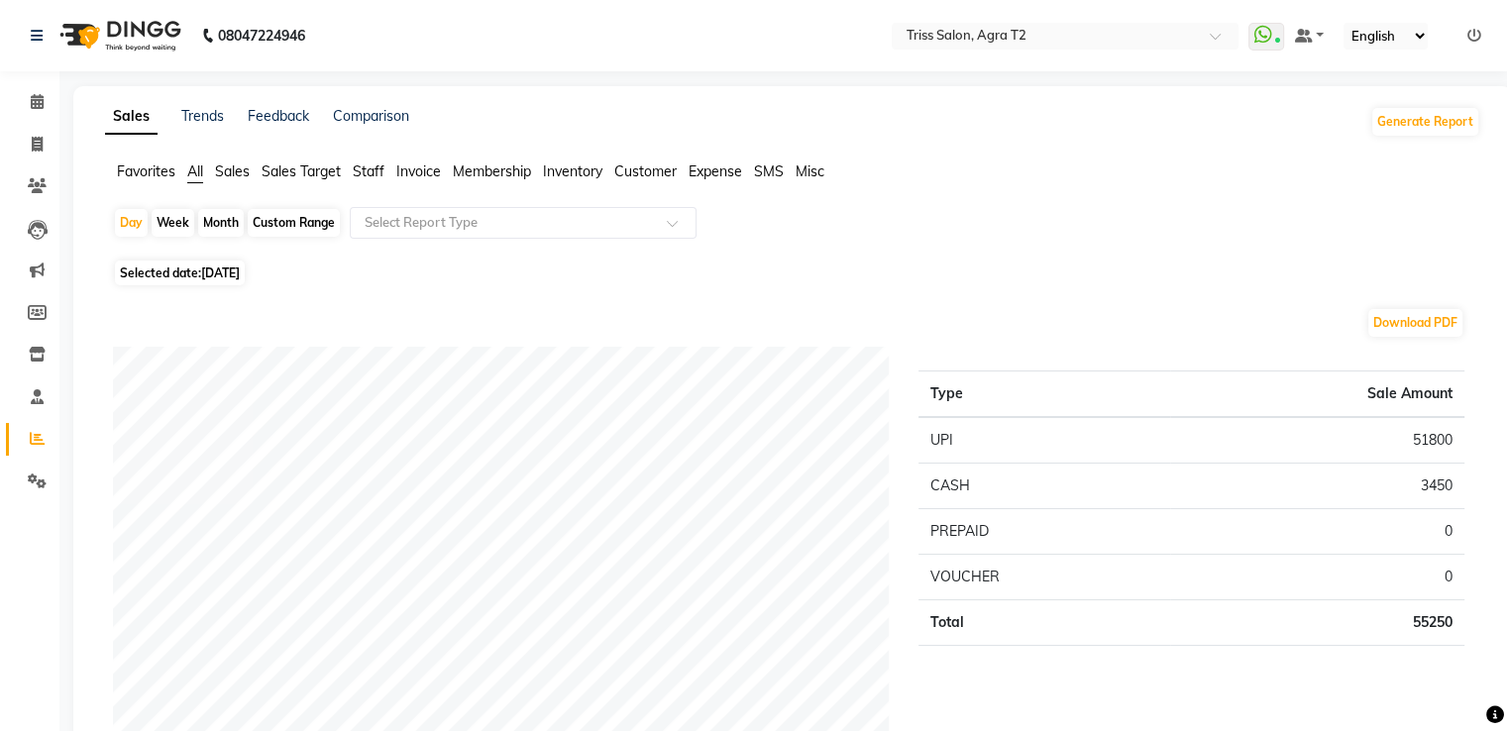
click at [376, 169] on span "Staff" at bounding box center [369, 171] width 32 height 18
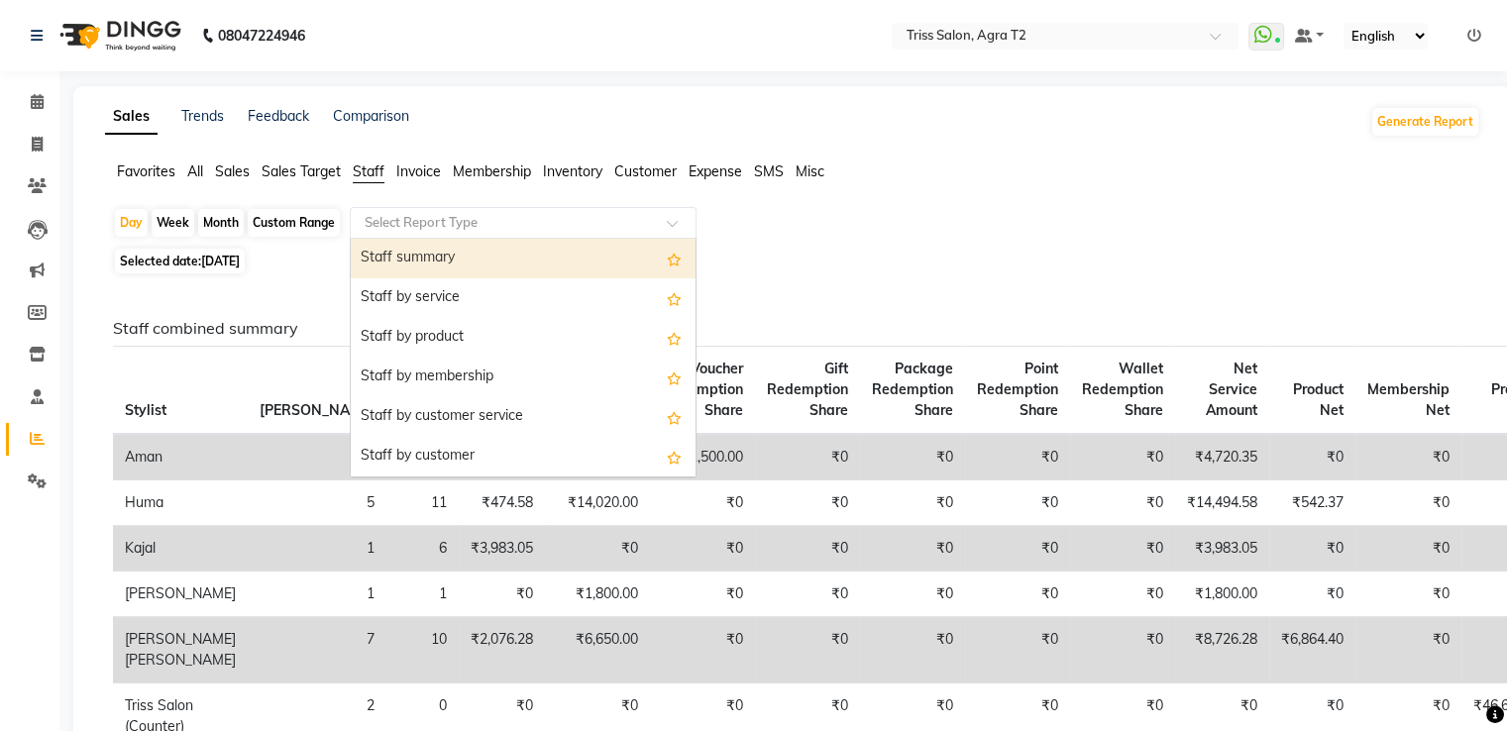
click at [388, 223] on input "text" at bounding box center [503, 223] width 285 height 20
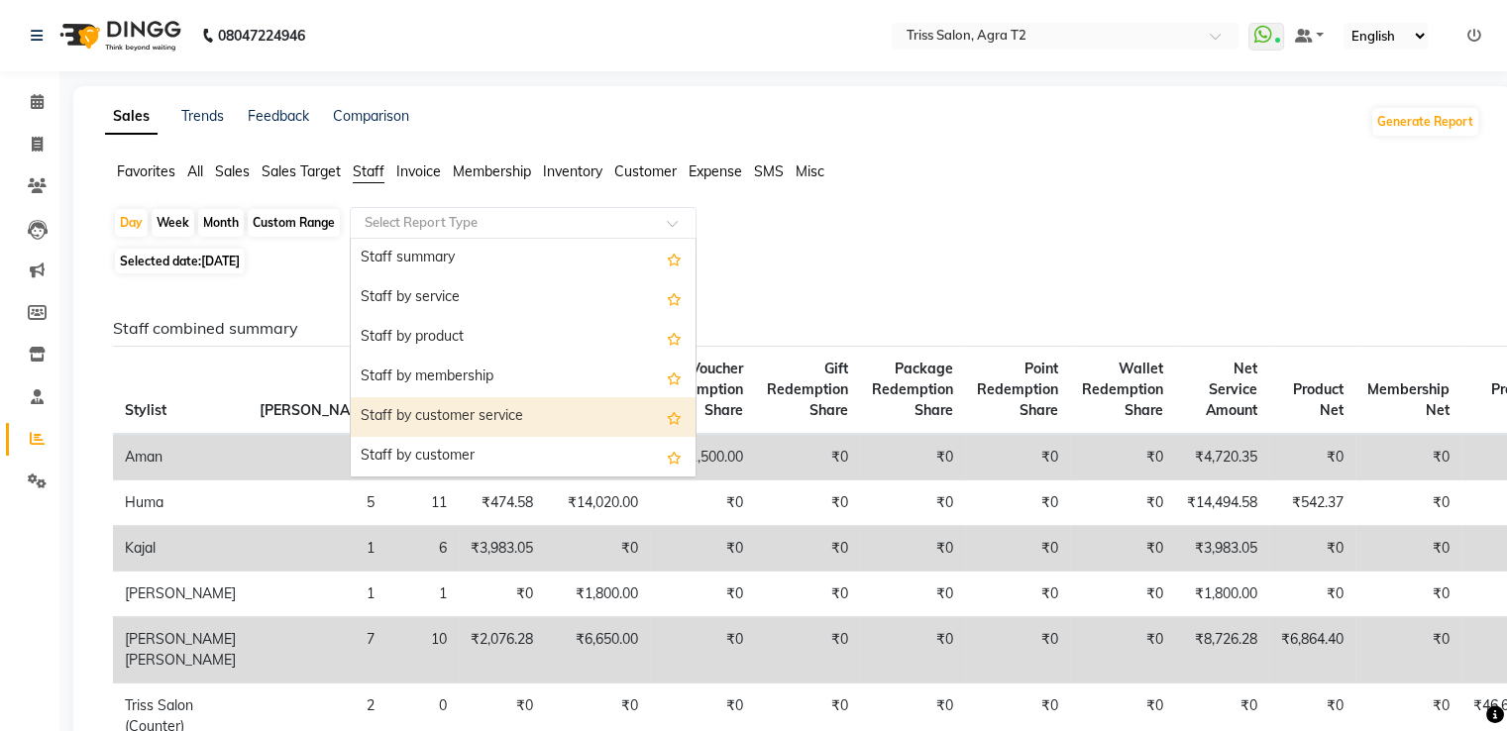
click at [388, 406] on div "Staff by customer service" at bounding box center [523, 417] width 345 height 40
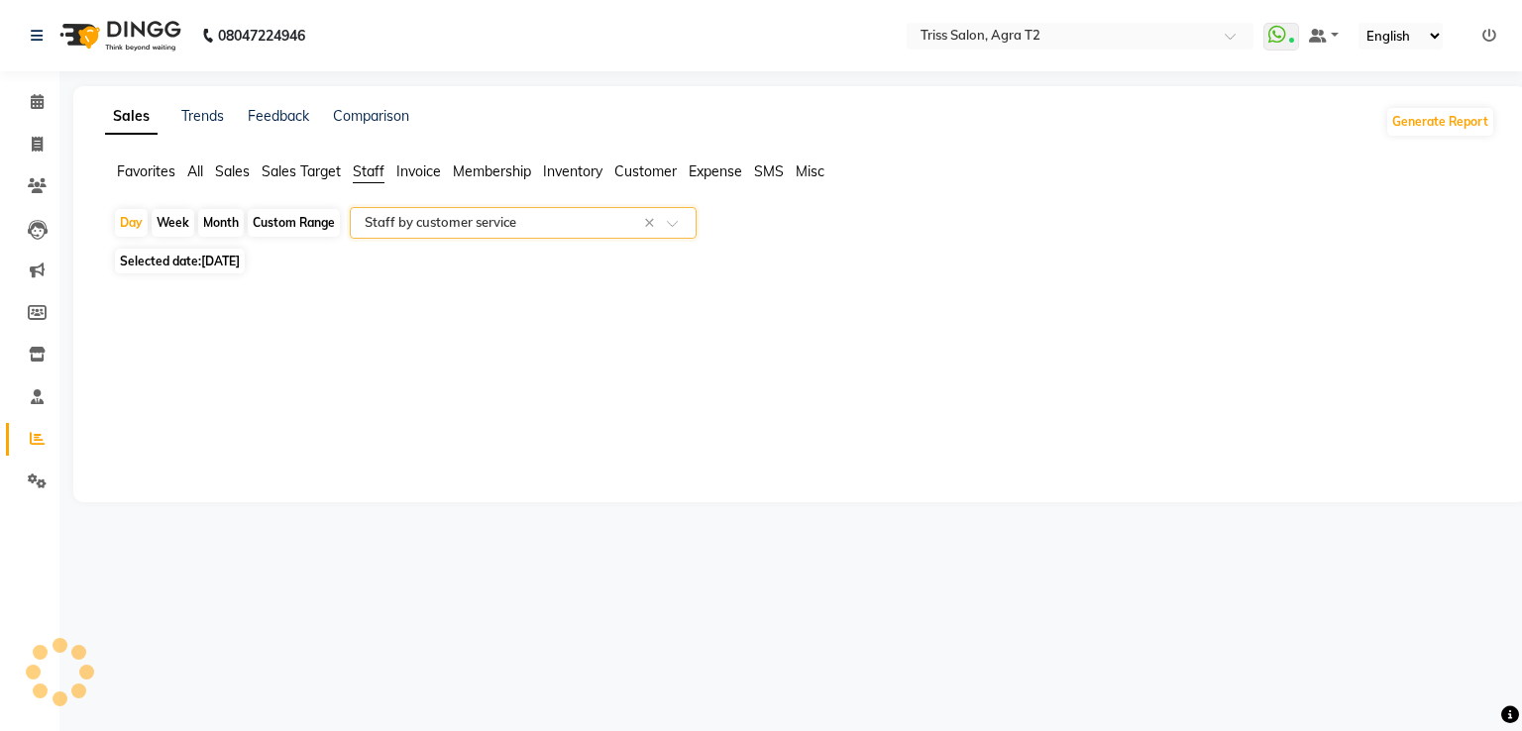
select select "full_report"
select select "csv"
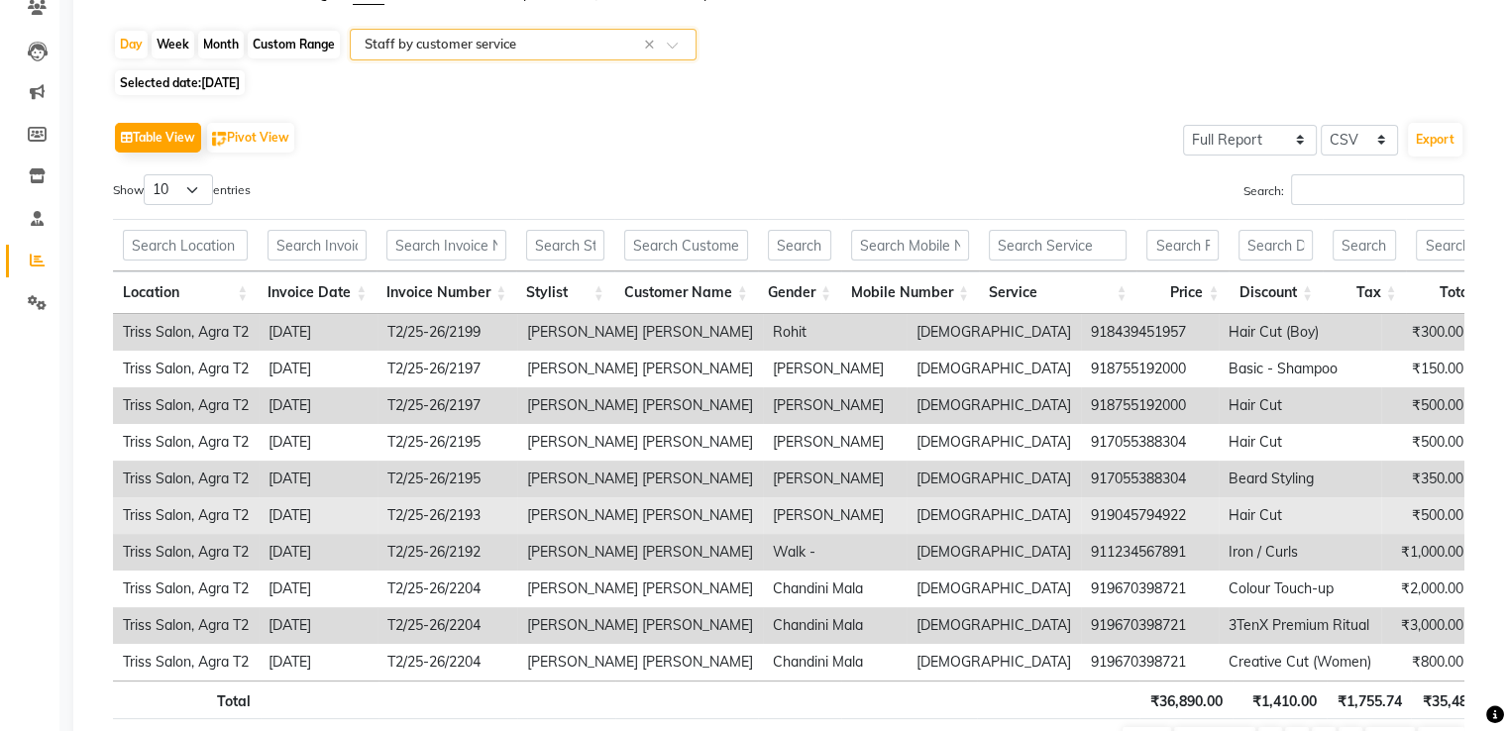
scroll to position [306, 0]
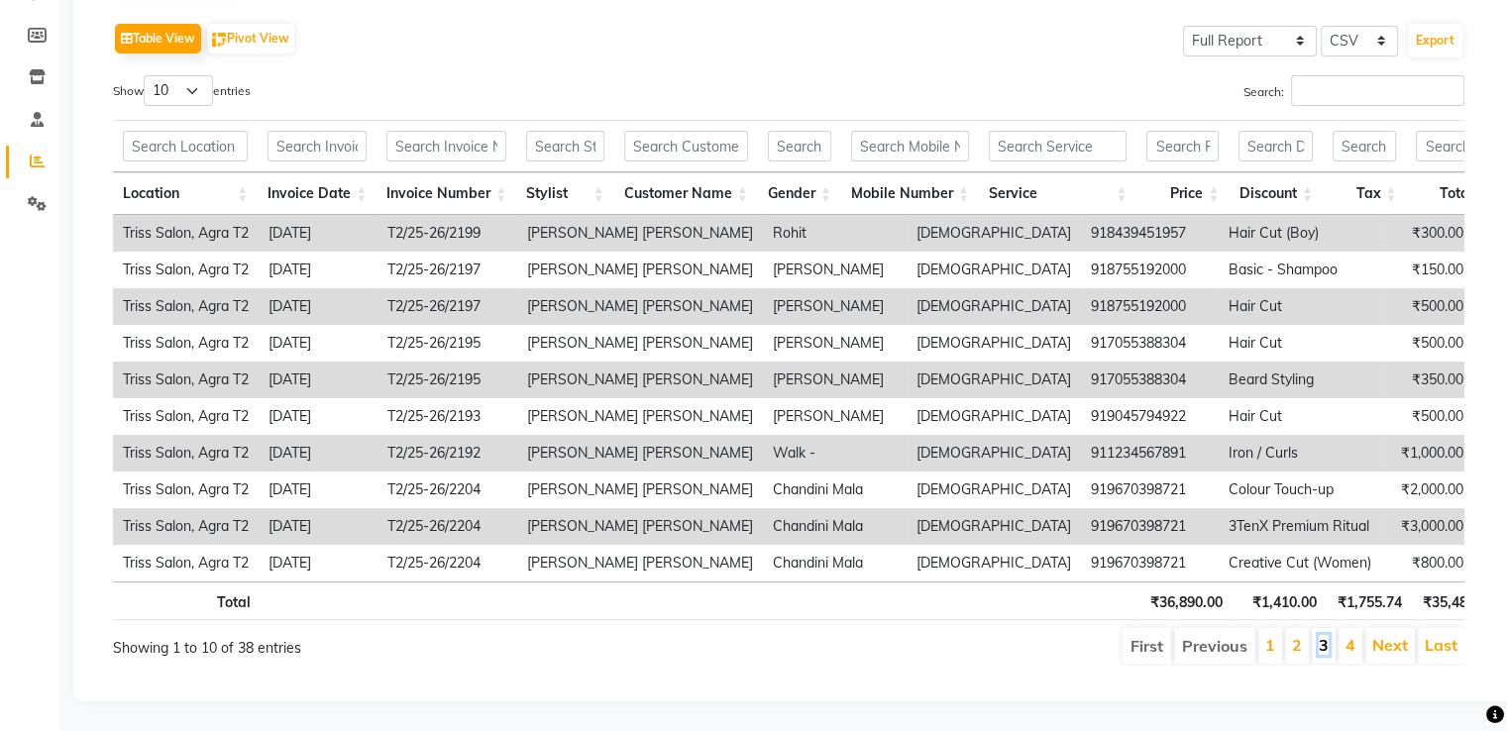
click at [1322, 635] on link "3" at bounding box center [1324, 645] width 10 height 20
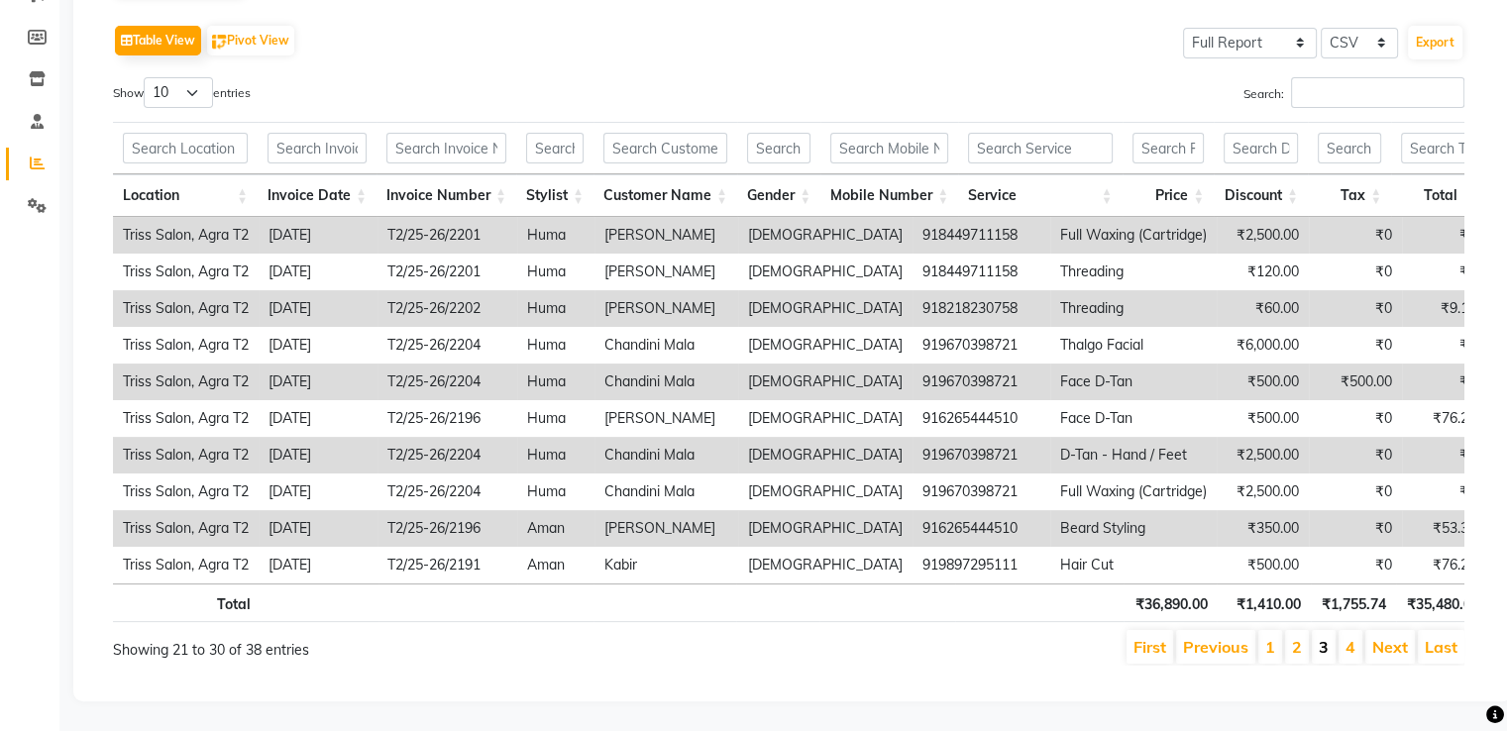
scroll to position [305, 0]
click at [1347, 637] on link "4" at bounding box center [1350, 647] width 10 height 20
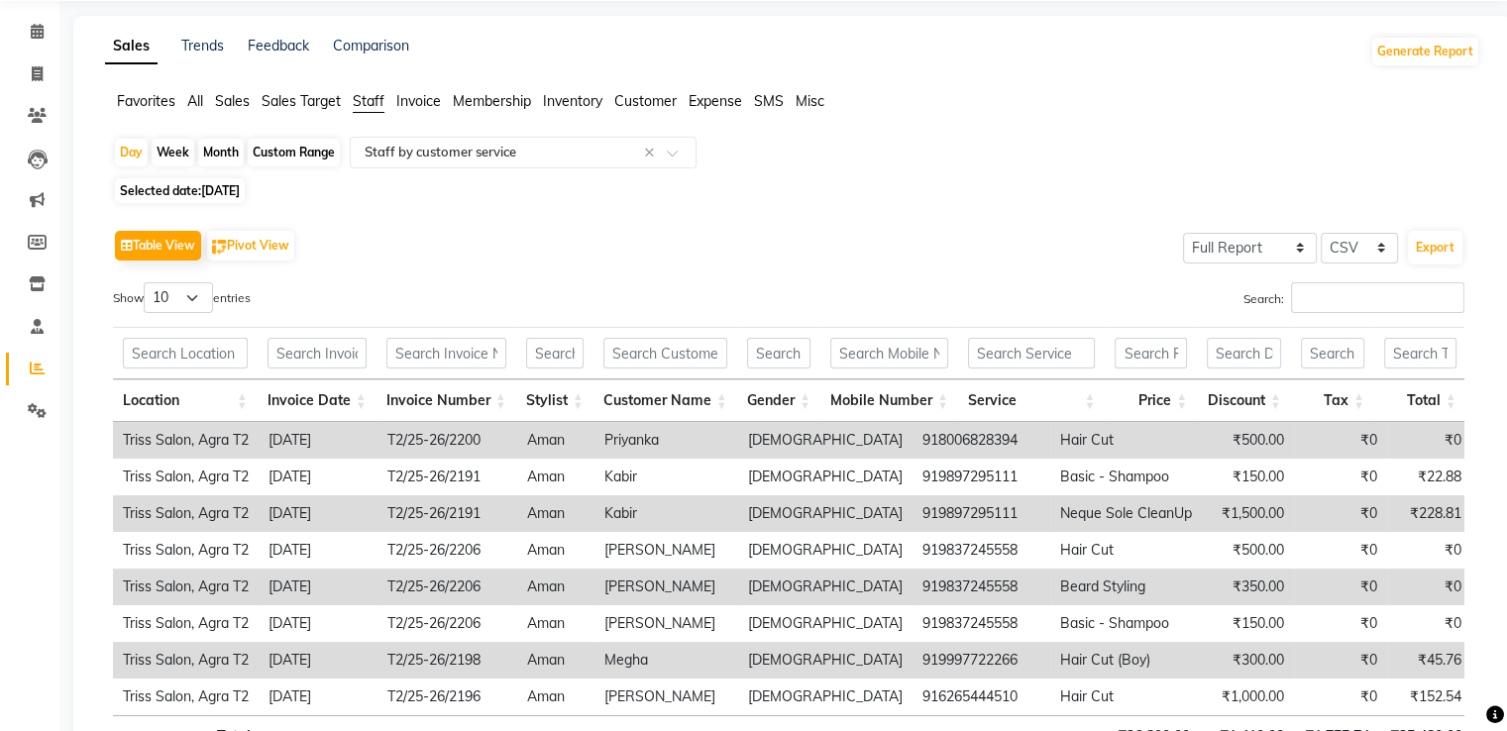
scroll to position [0, 0]
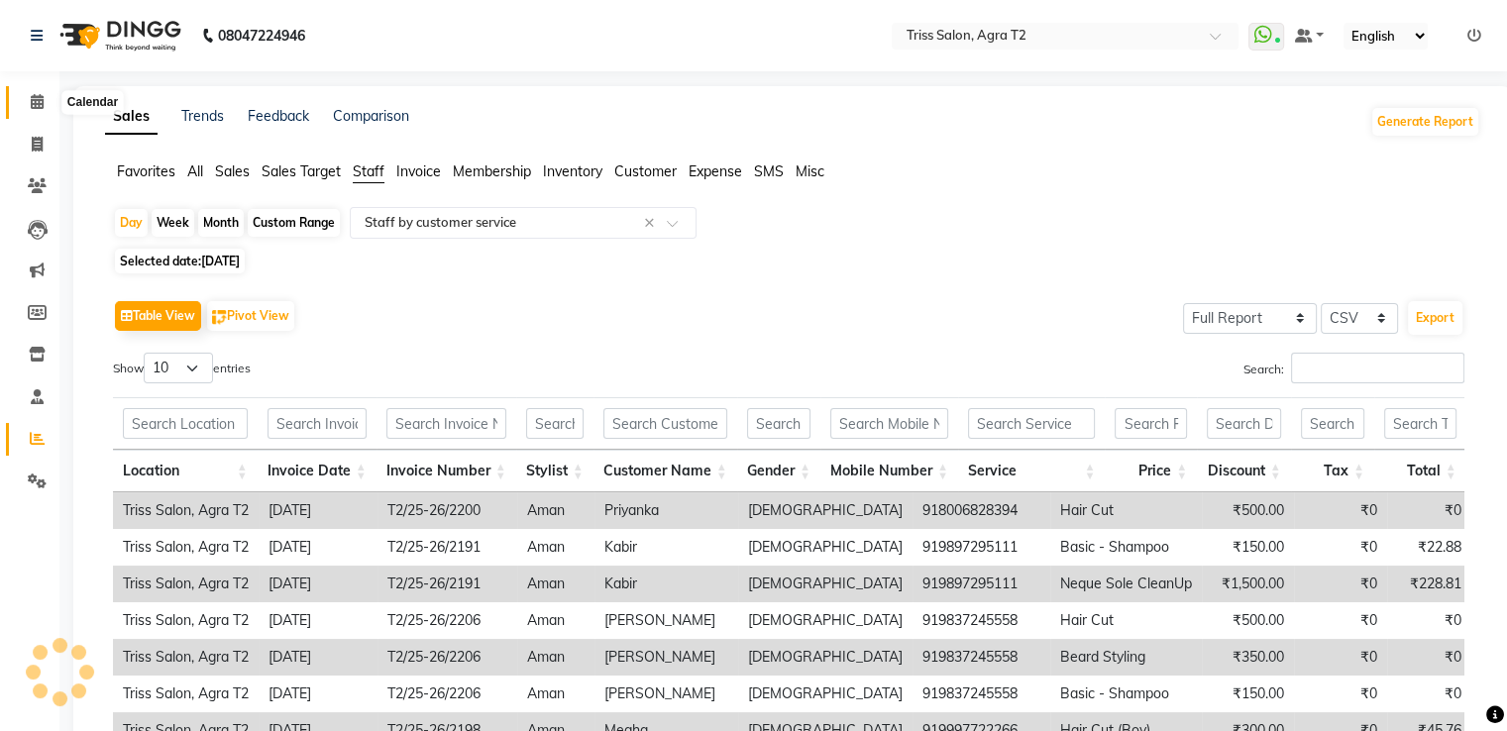
click at [43, 102] on icon at bounding box center [37, 101] width 13 height 15
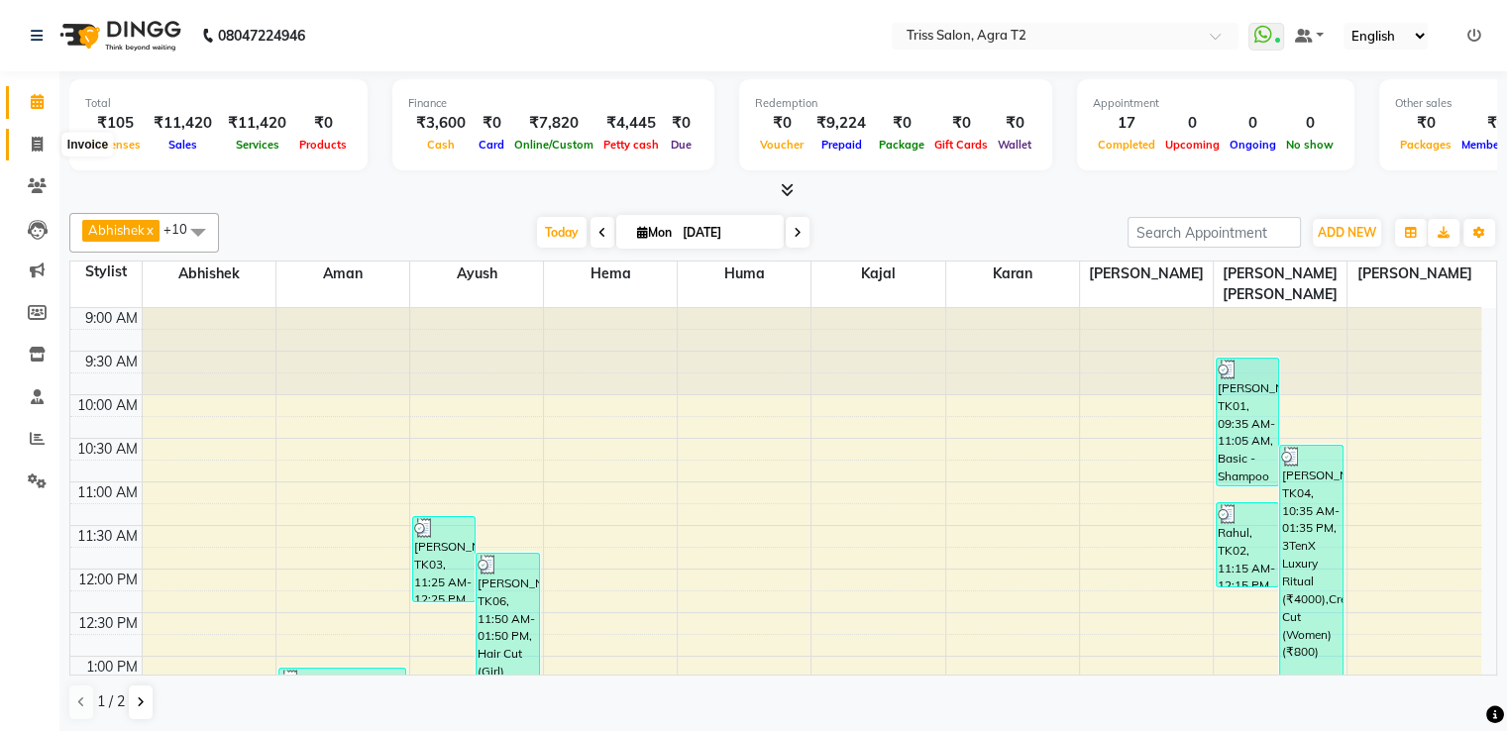
click at [35, 142] on icon at bounding box center [37, 144] width 11 height 15
select select "service"
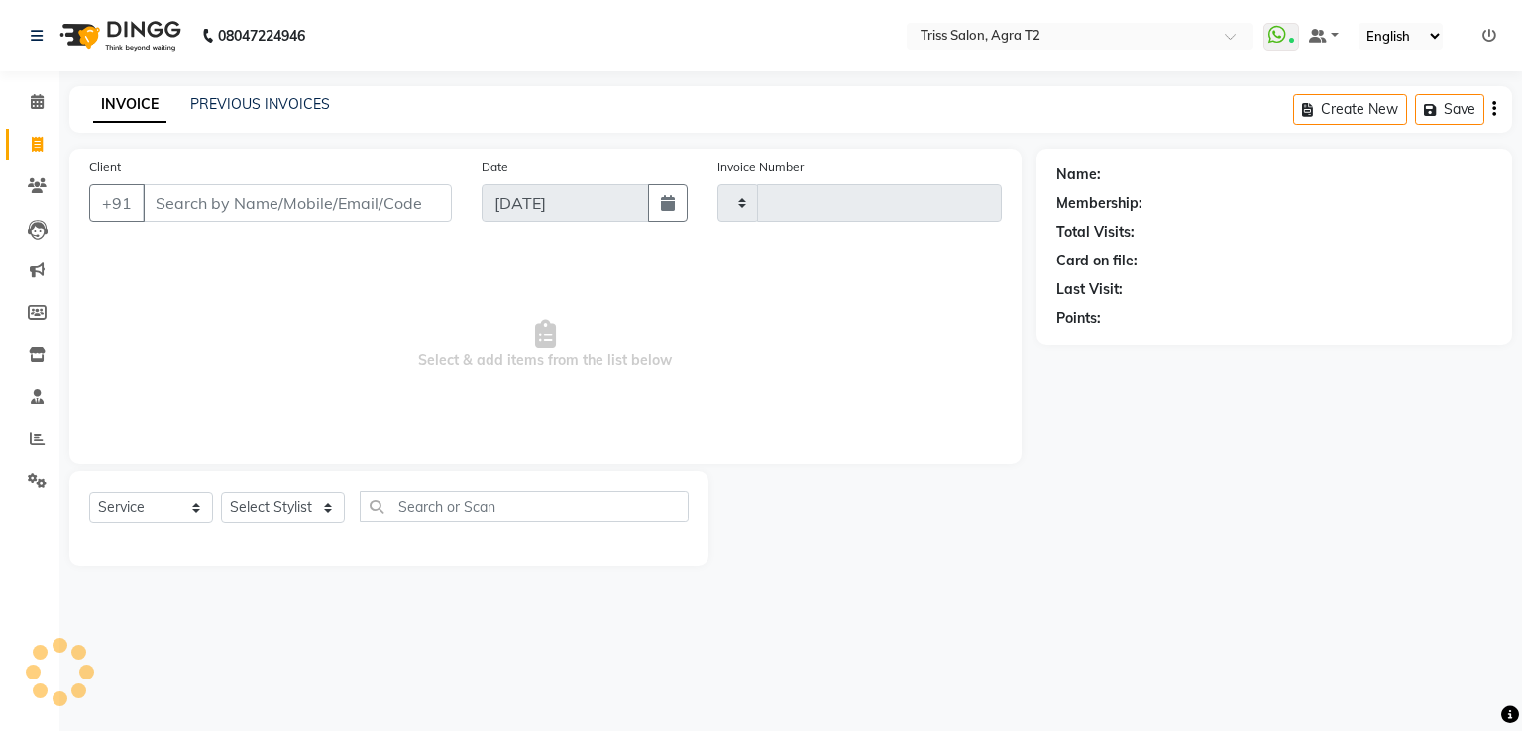
type input "2220"
select select "4301"
click at [295, 105] on link "PREVIOUS INVOICES" at bounding box center [260, 104] width 140 height 18
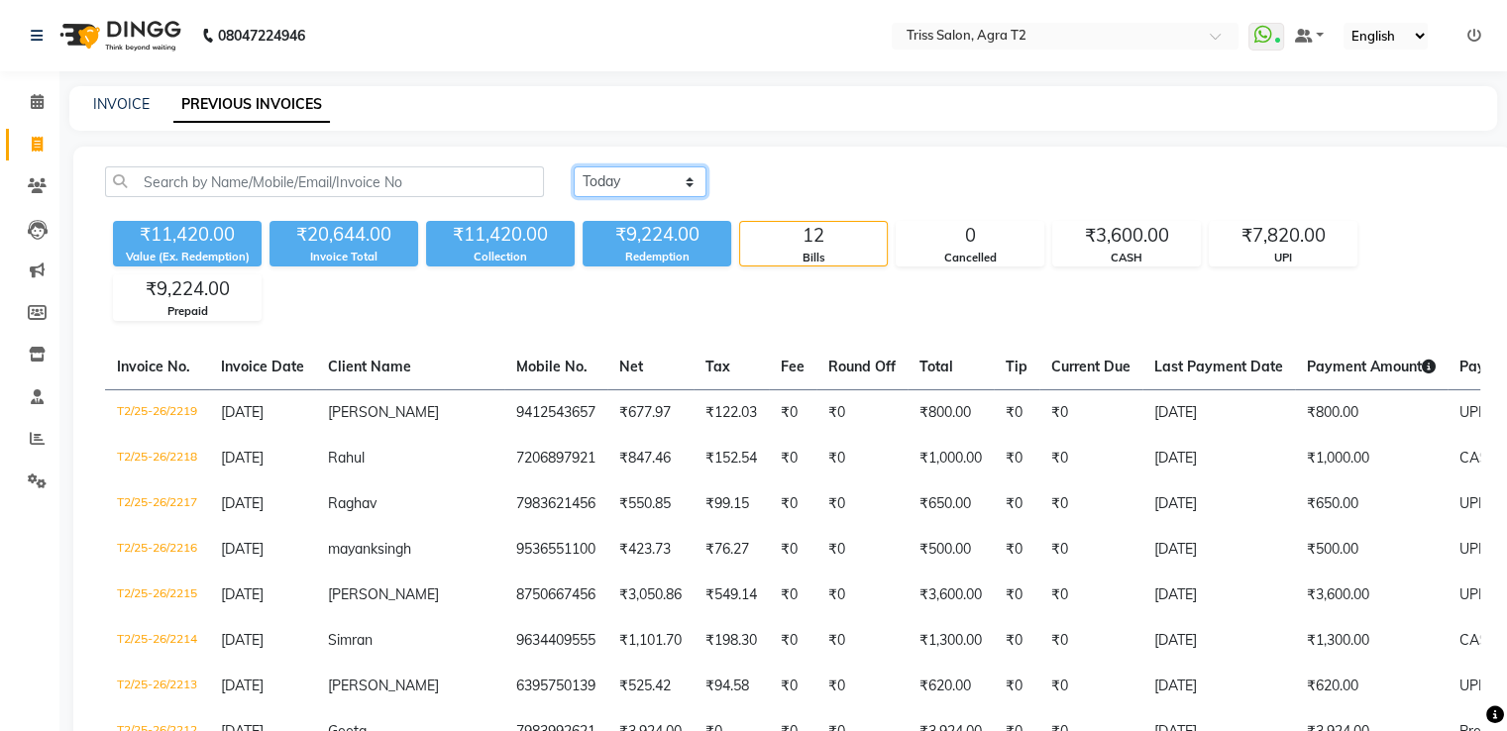
click at [636, 175] on select "[DATE] [DATE] Custom Range" at bounding box center [640, 181] width 133 height 31
select select "[DATE]"
click at [574, 166] on select "[DATE] [DATE] Custom Range" at bounding box center [640, 181] width 133 height 31
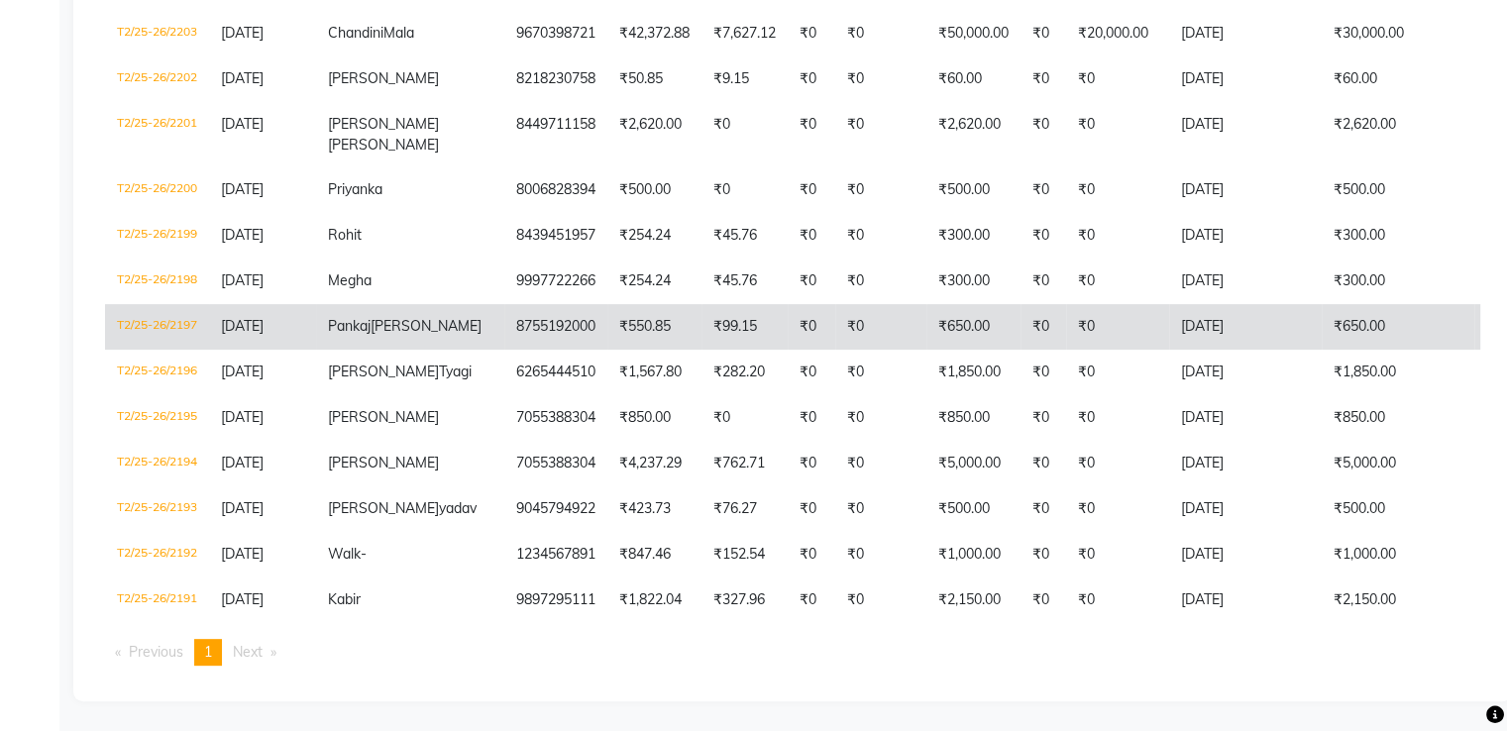
scroll to position [716, 0]
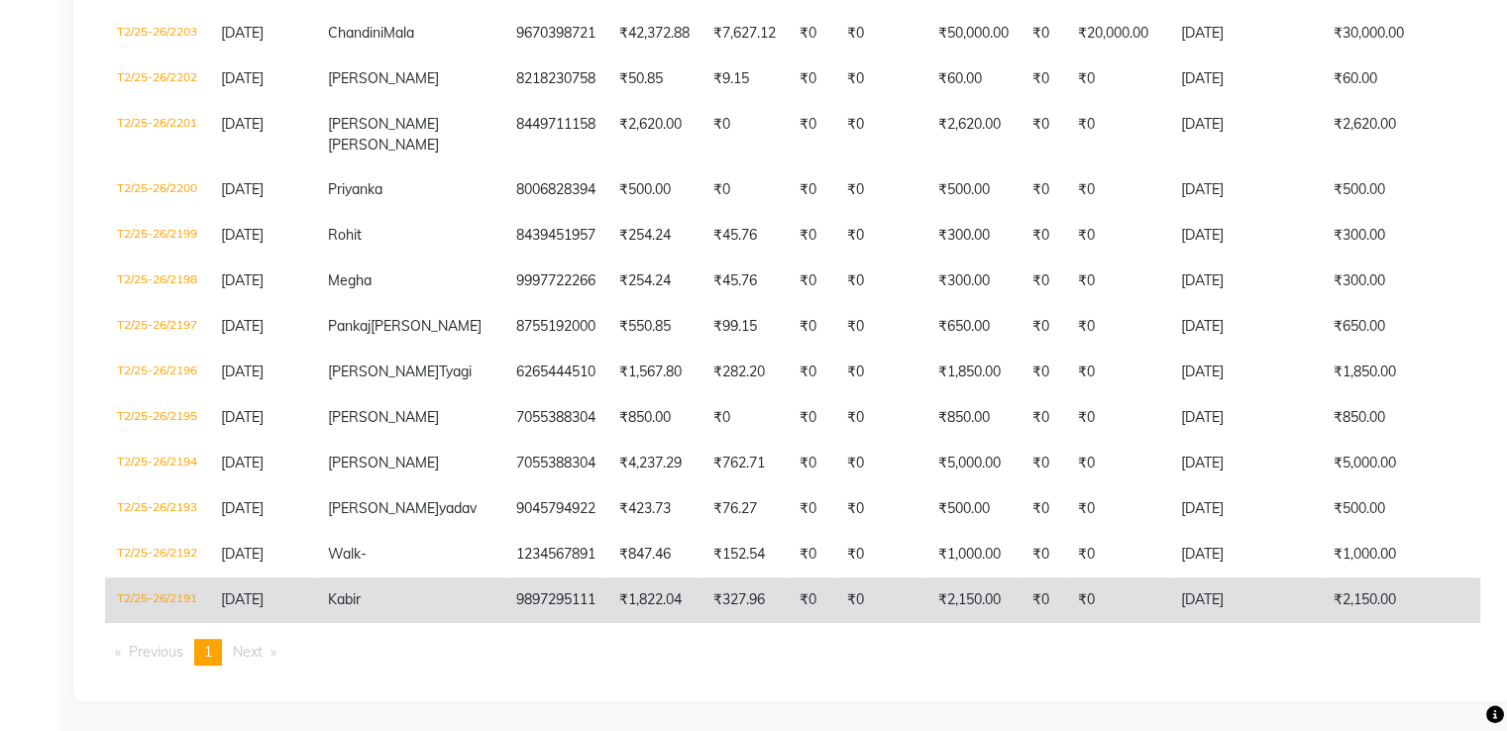
click at [504, 581] on td "9897295111" at bounding box center [555, 601] width 103 height 46
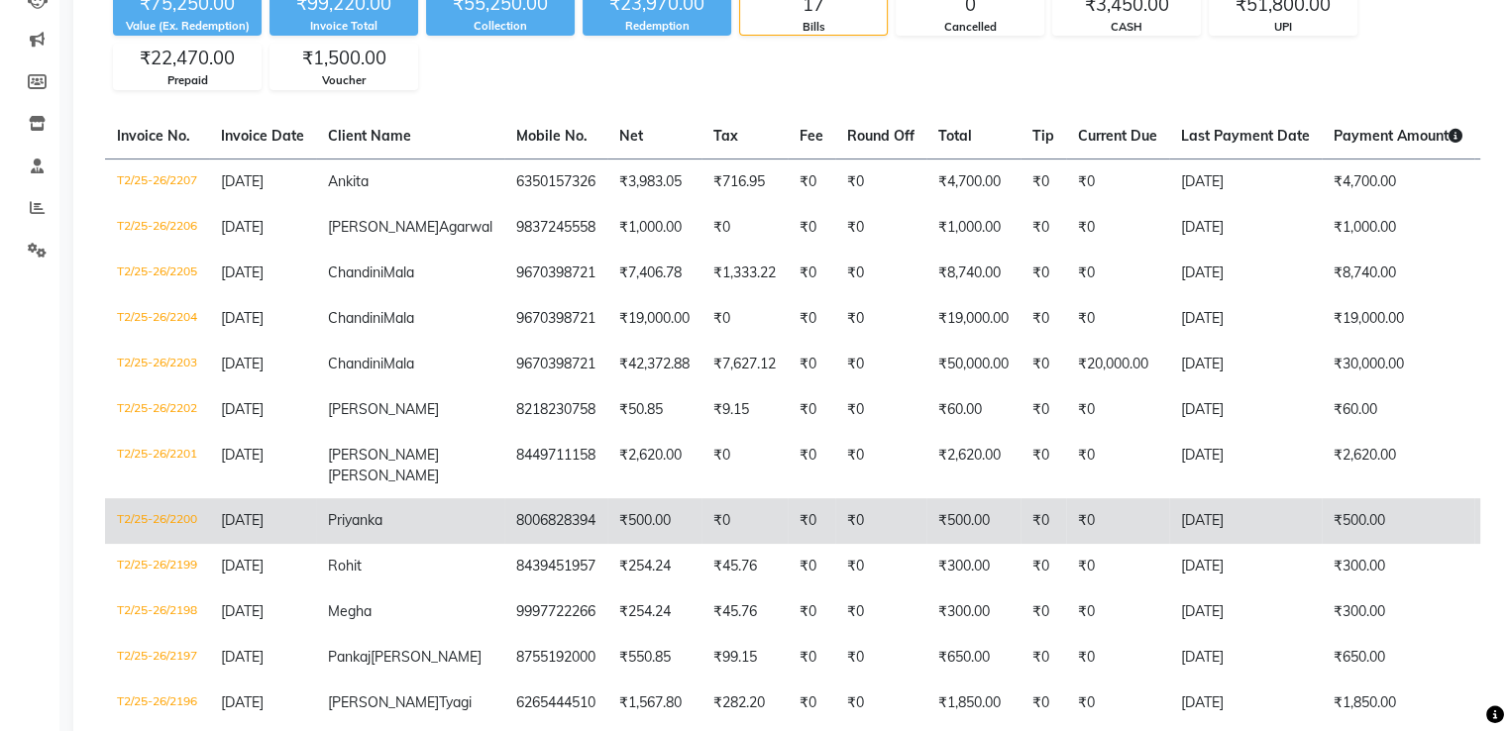
scroll to position [0, 0]
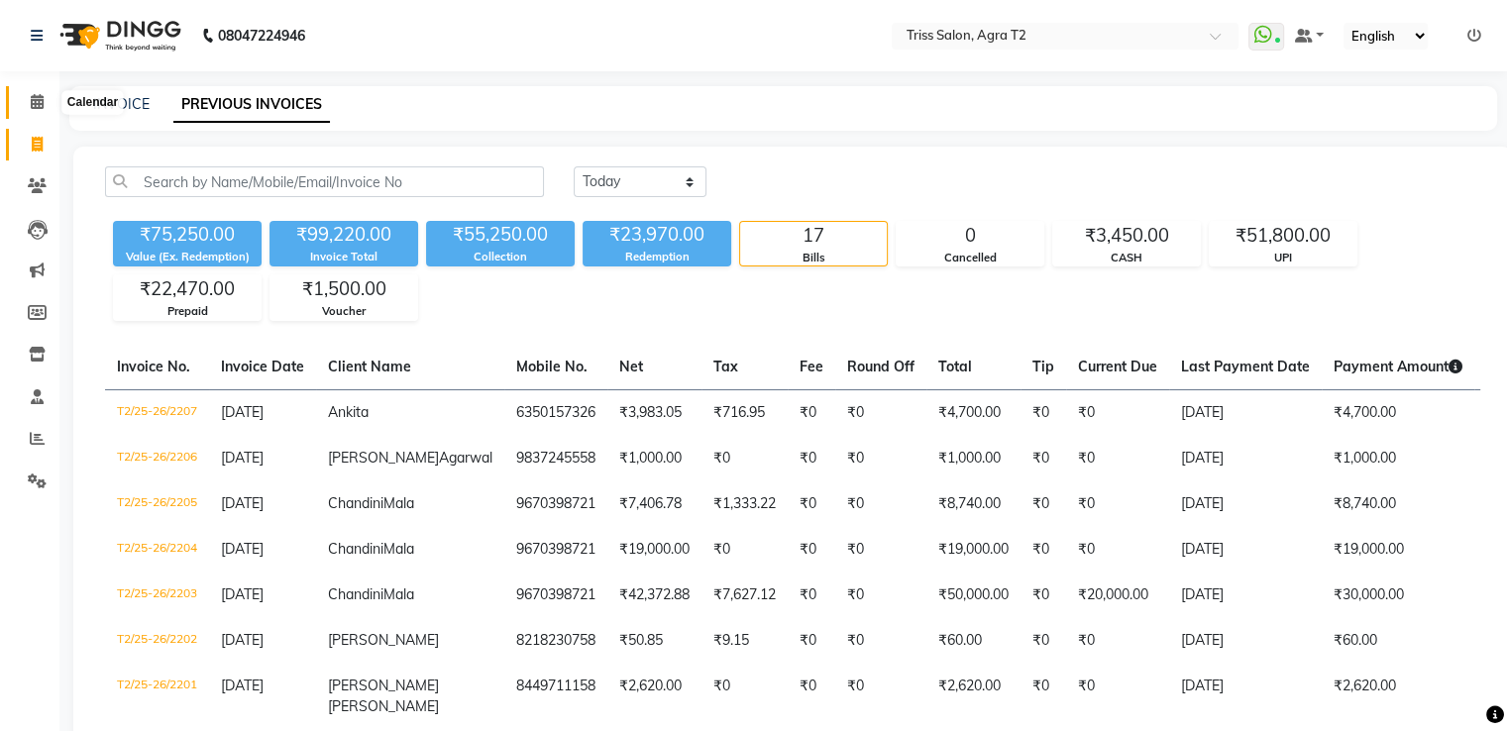
click at [35, 96] on icon at bounding box center [37, 101] width 13 height 15
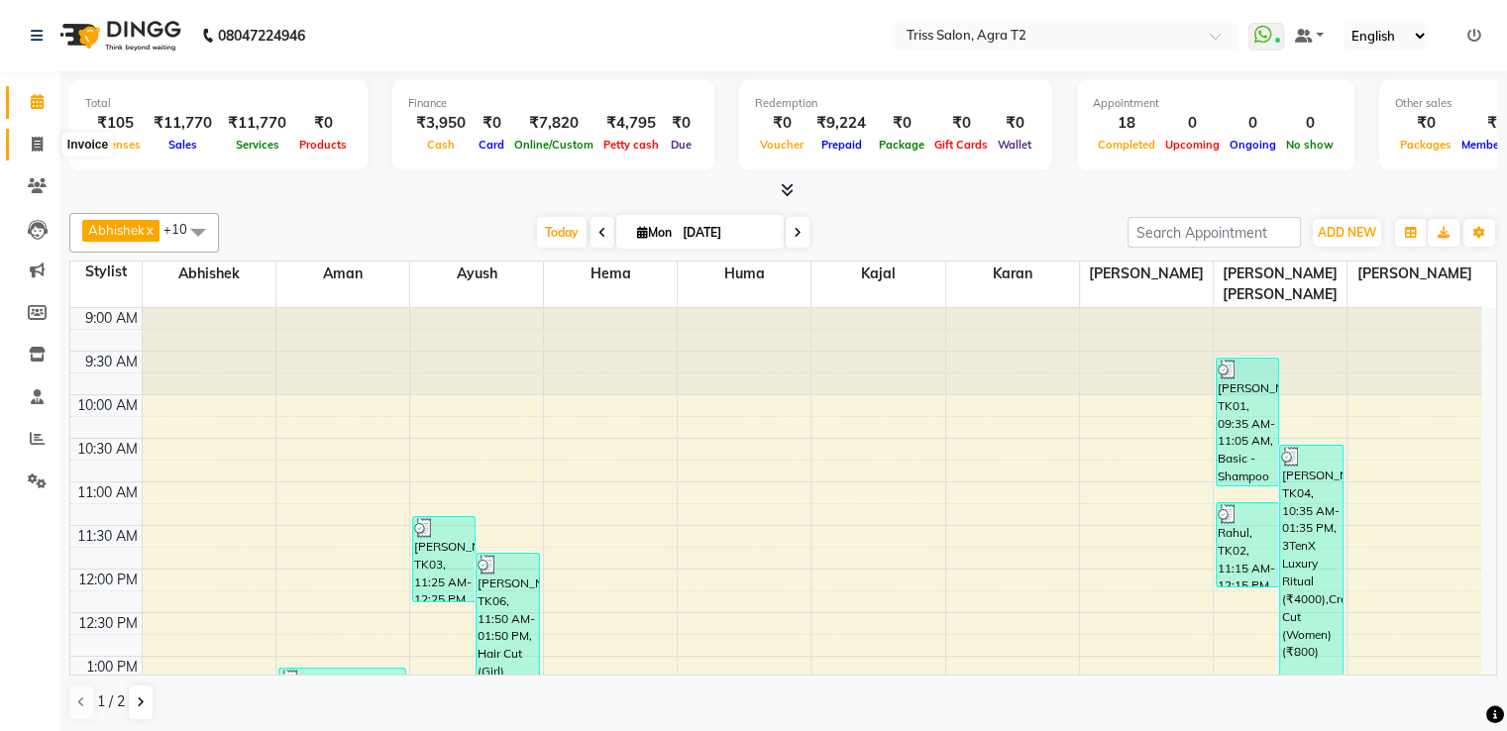
click at [42, 145] on icon at bounding box center [37, 144] width 11 height 15
select select "service"
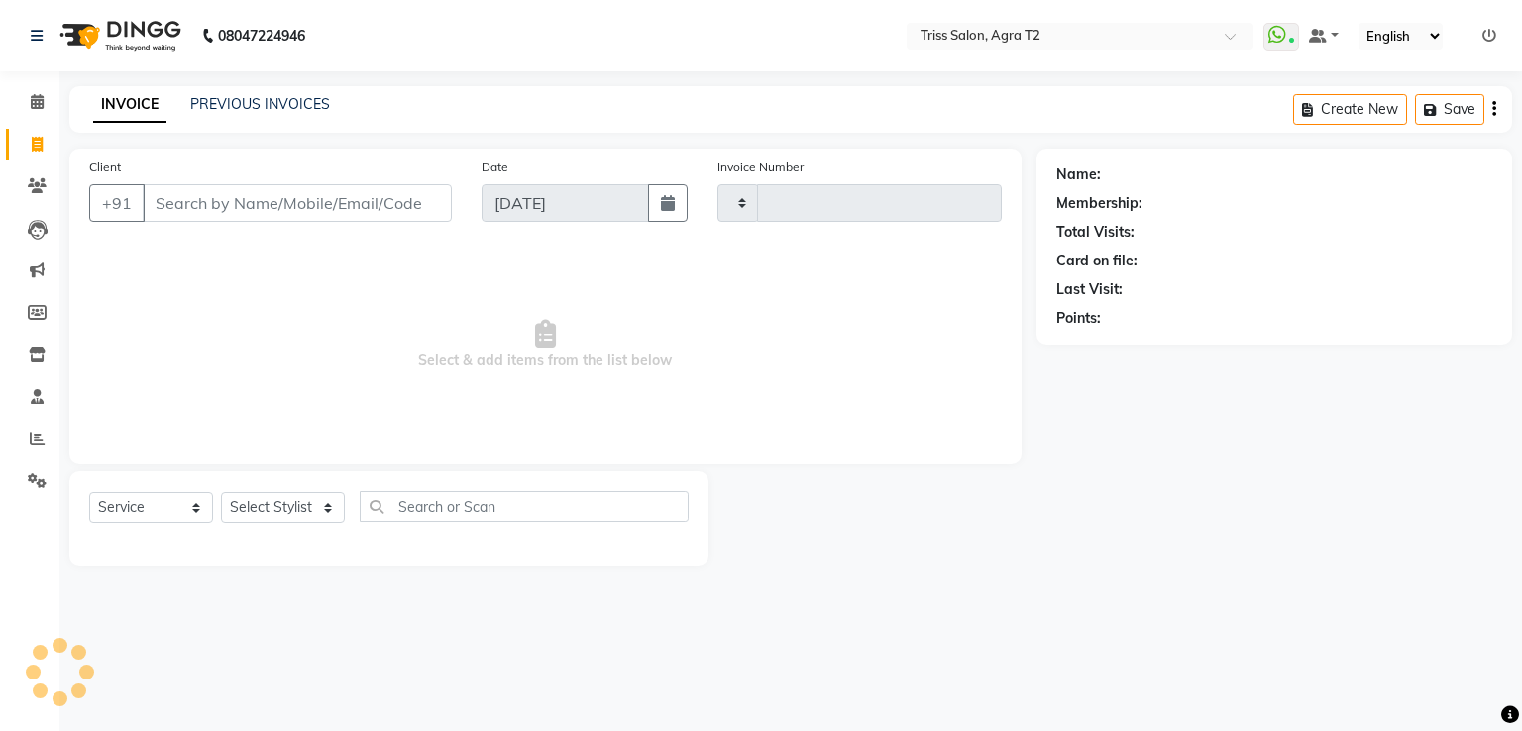
type input "2221"
select select "4301"
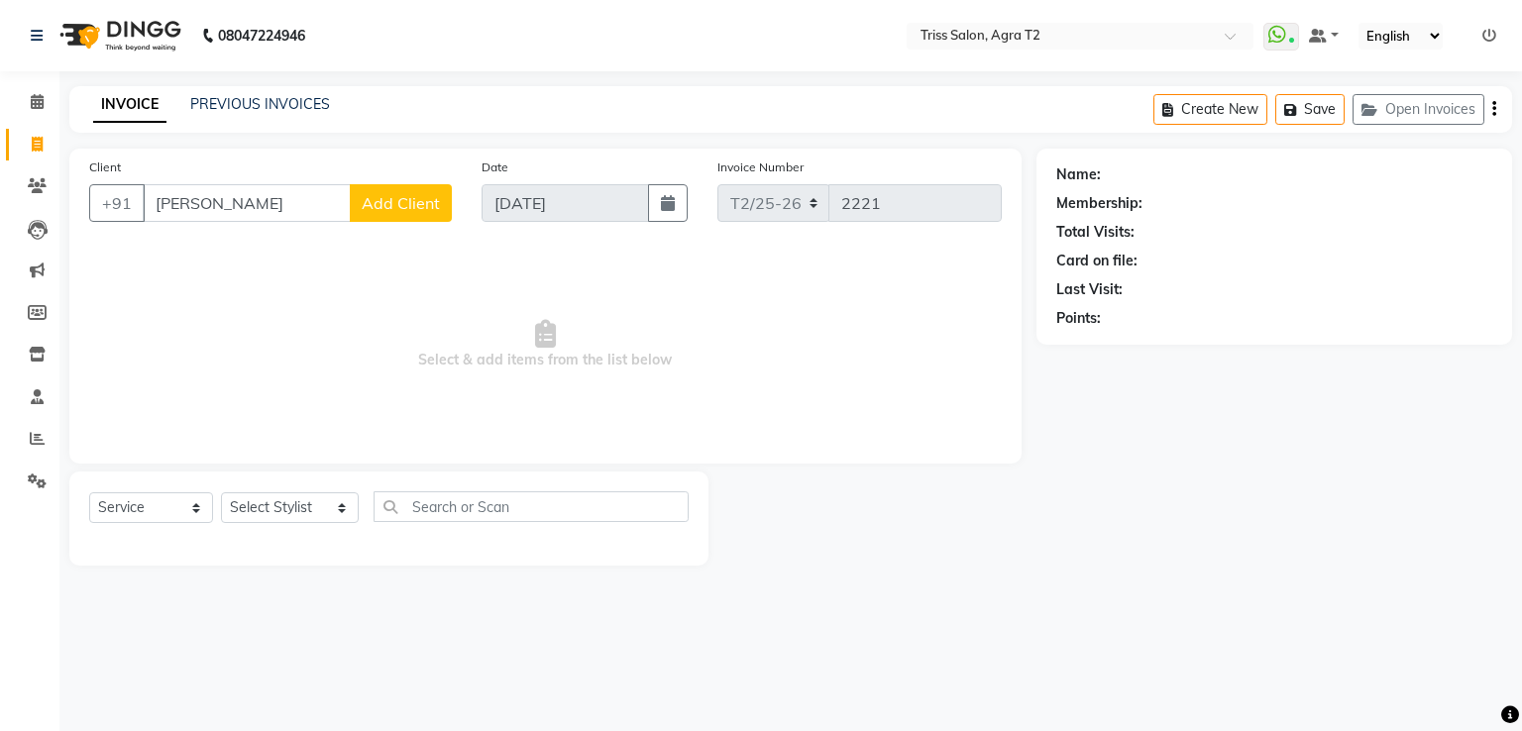
click at [169, 204] on input "shahiba kapoor" at bounding box center [247, 203] width 208 height 38
click at [340, 249] on ngb-highlight "8130666082" at bounding box center [347, 249] width 99 height 20
type input "8130666082"
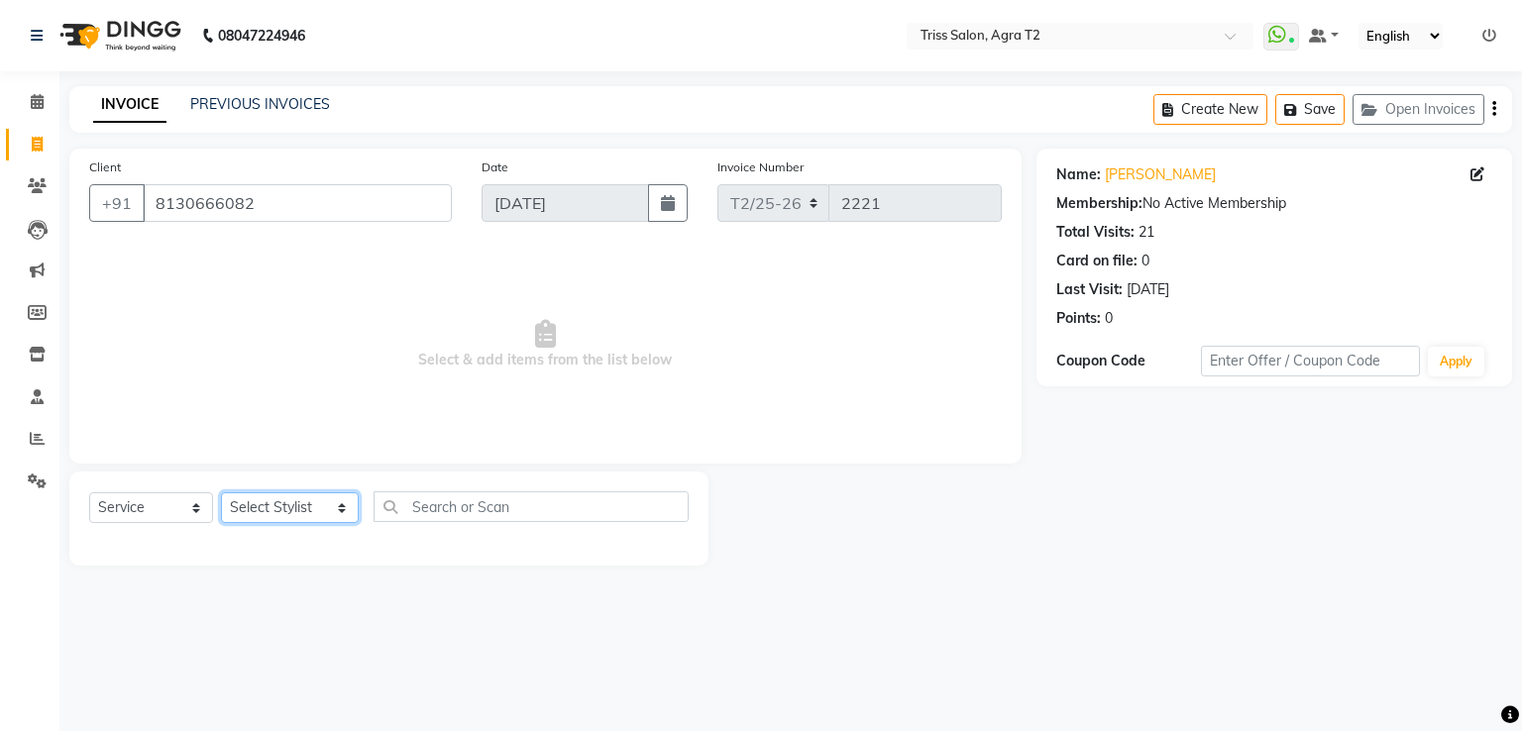
click at [295, 504] on select "Select Stylist Abhishek Aman Ayush Hema Huma Kajal Karan Kavya Chauhan Mohd. Ka…" at bounding box center [290, 507] width 138 height 31
select select "49344"
click at [221, 493] on select "Select Stylist Abhishek Aman Ayush Hema Huma Kajal Karan Kavya Chauhan Mohd. Ka…" at bounding box center [290, 507] width 138 height 31
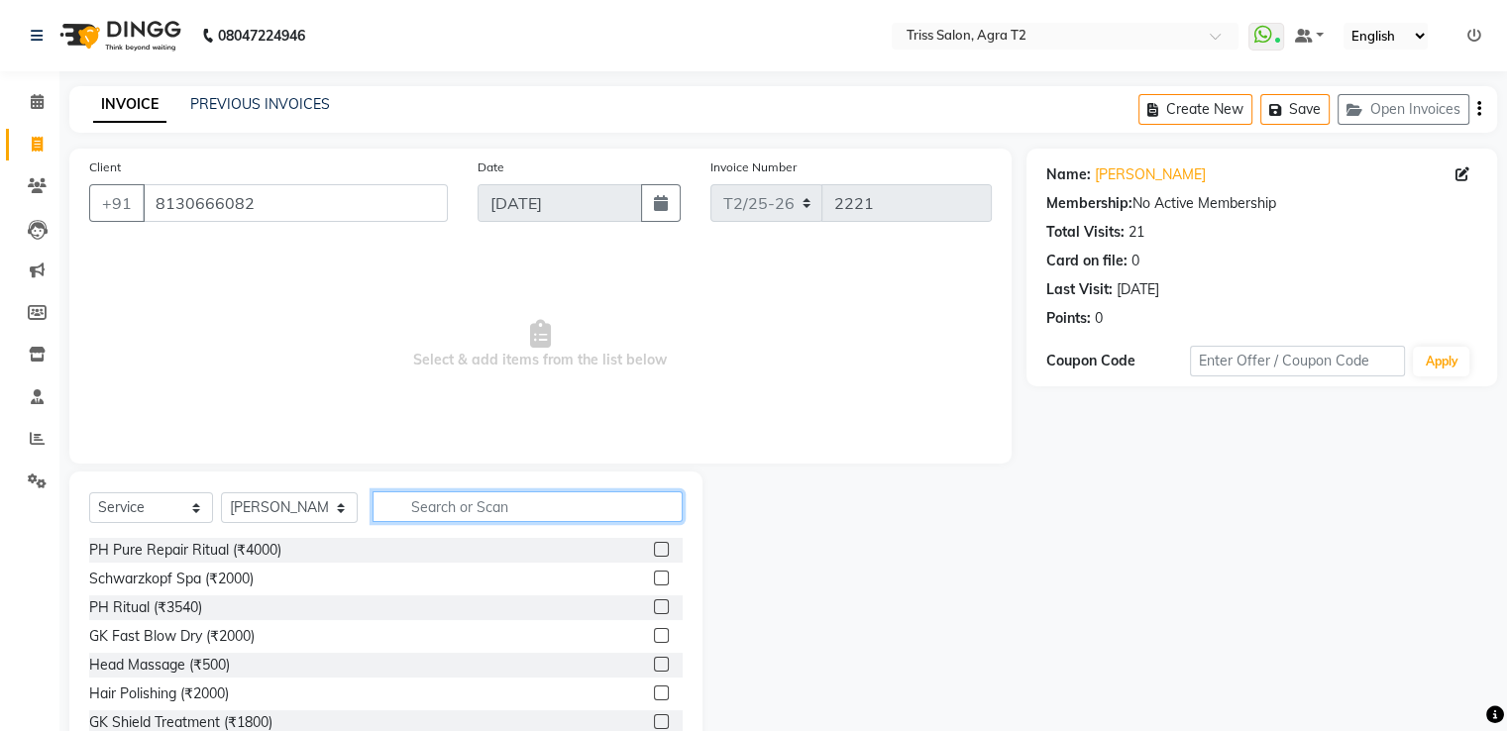
click at [392, 499] on input "text" at bounding box center [526, 506] width 309 height 31
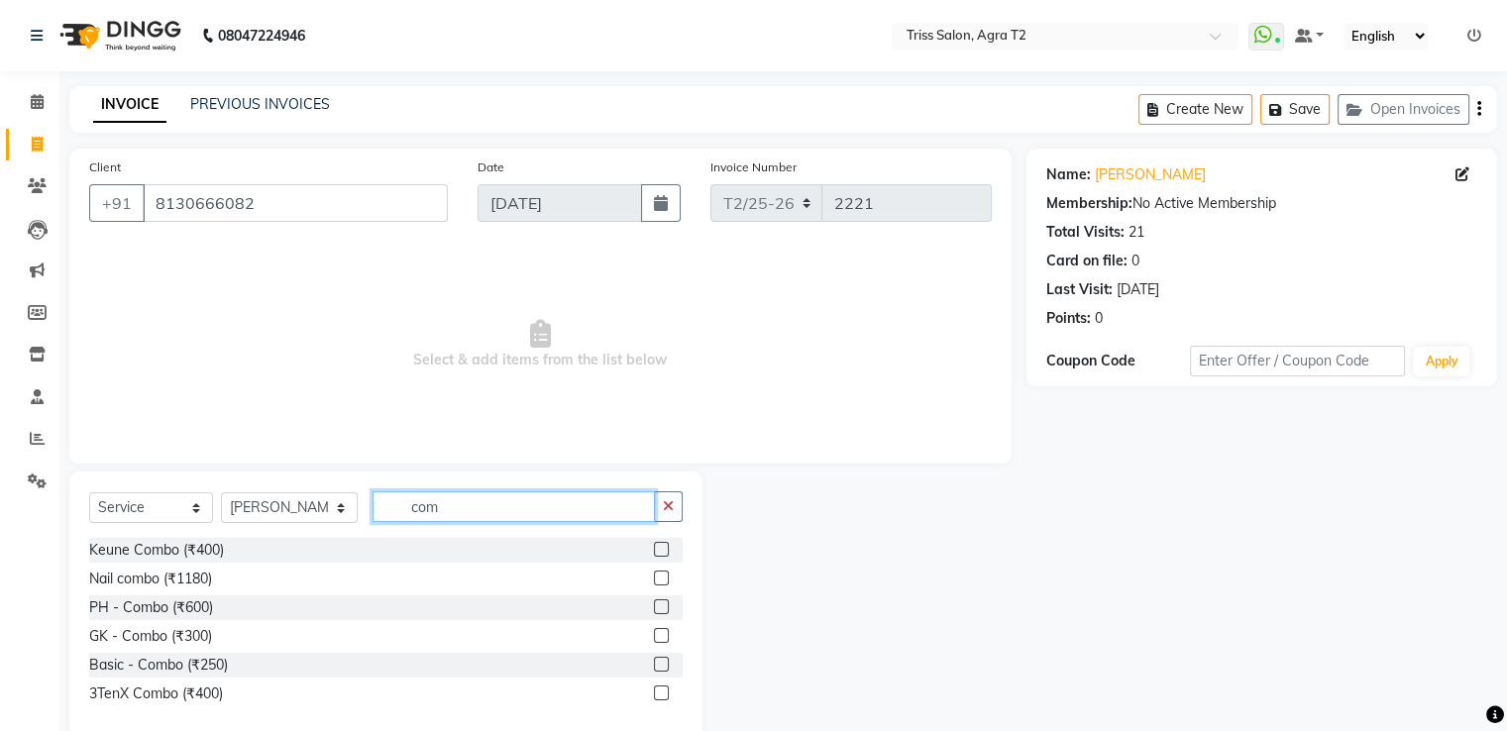
type input "com"
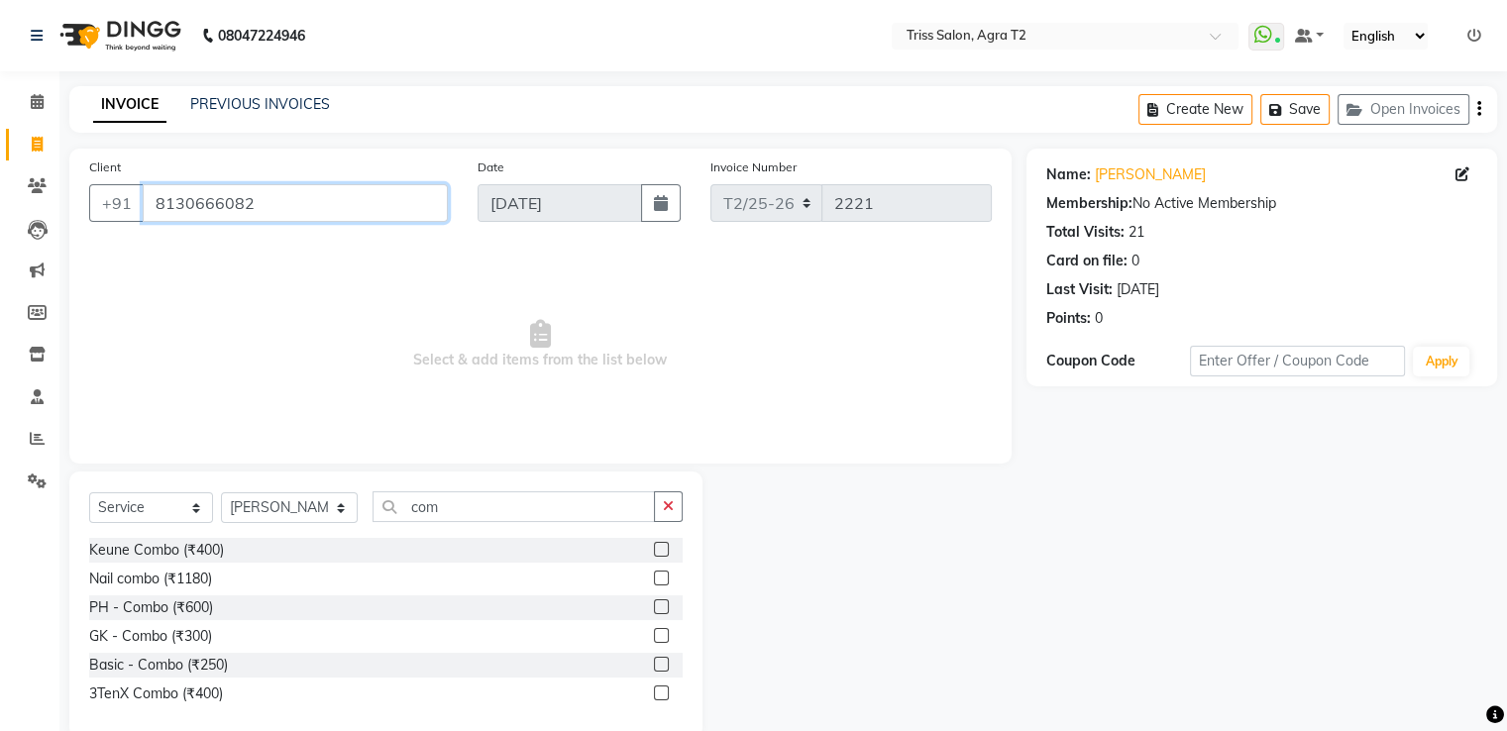
click at [321, 215] on input "8130666082" at bounding box center [295, 203] width 305 height 38
click at [660, 639] on label at bounding box center [661, 635] width 15 height 15
click at [660, 639] on input "checkbox" at bounding box center [660, 636] width 13 height 13
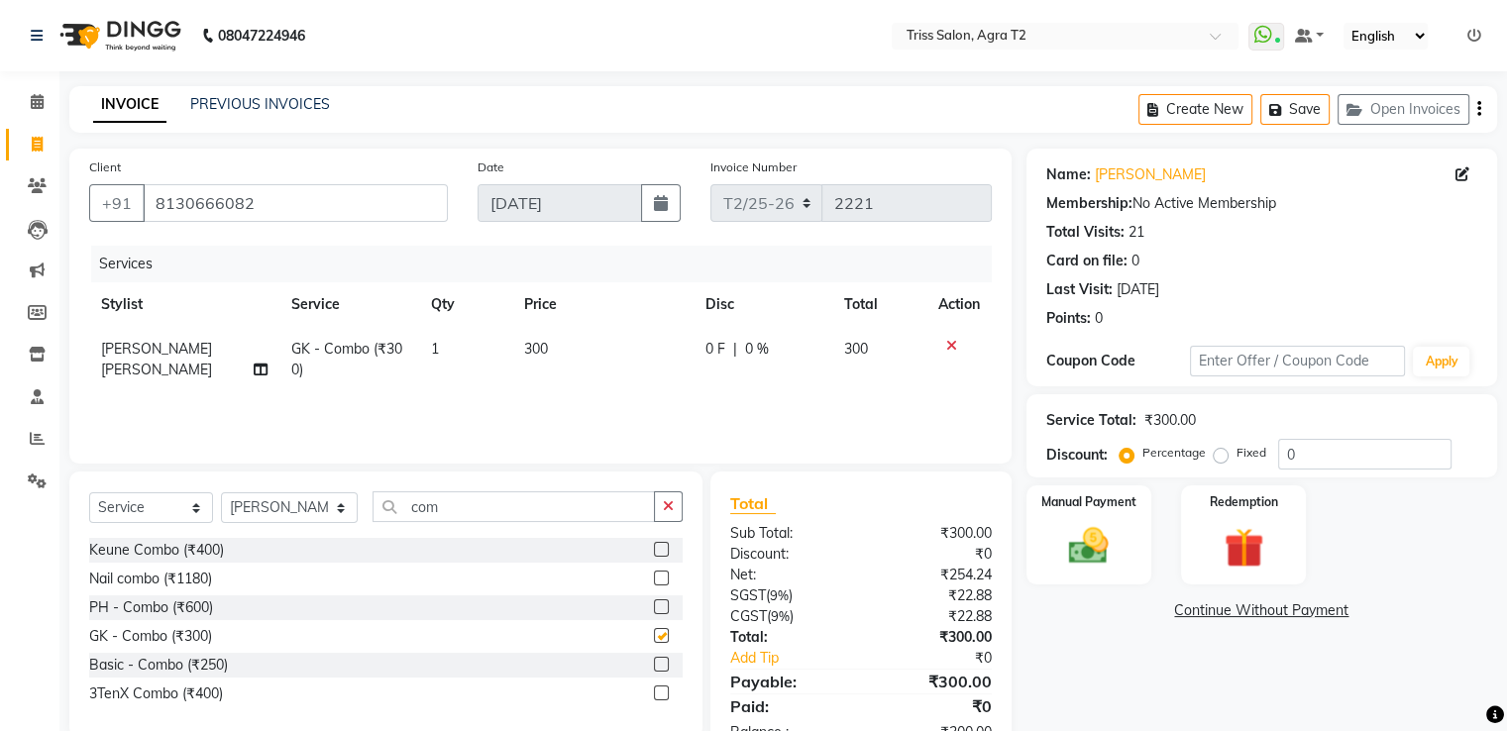
checkbox input "false"
click at [327, 210] on input "8130666082" at bounding box center [295, 203] width 305 height 38
click at [670, 510] on icon "button" at bounding box center [668, 506] width 11 height 14
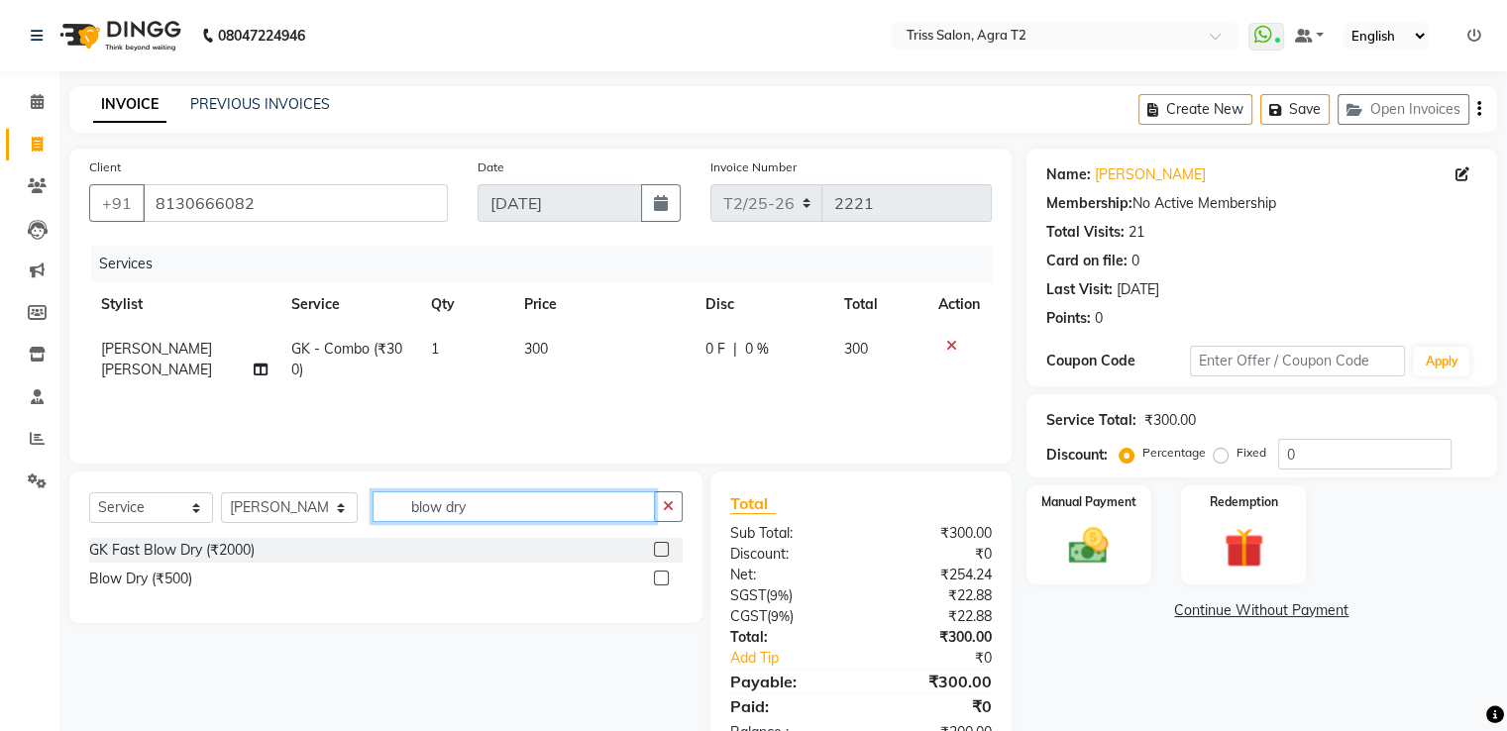
type input "blow dry"
click at [666, 580] on label at bounding box center [661, 578] width 15 height 15
click at [666, 580] on input "checkbox" at bounding box center [660, 579] width 13 height 13
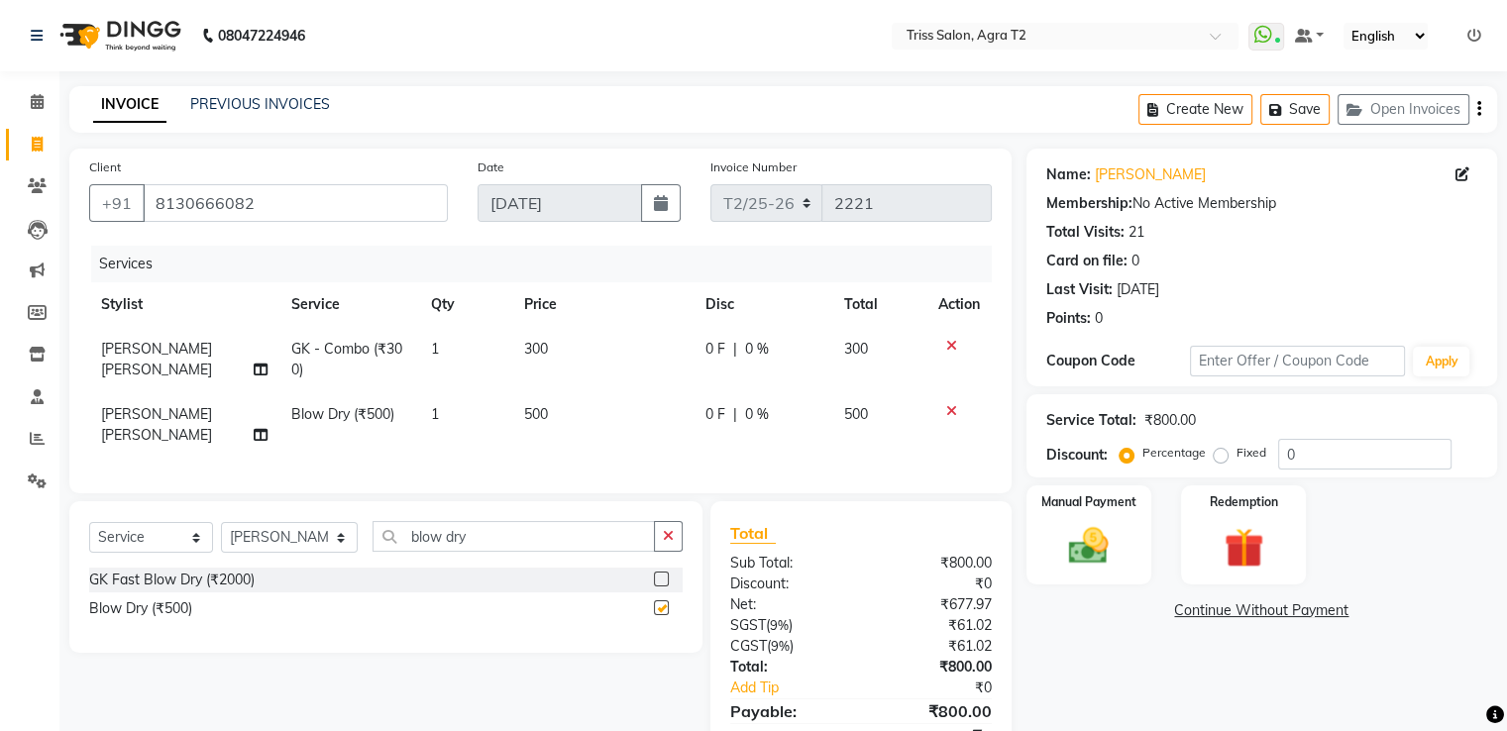
checkbox input "false"
drag, startPoint x: 265, startPoint y: 208, endPoint x: 89, endPoint y: 236, distance: 177.5
click at [89, 236] on div "Client +91 8130666082" at bounding box center [268, 197] width 388 height 81
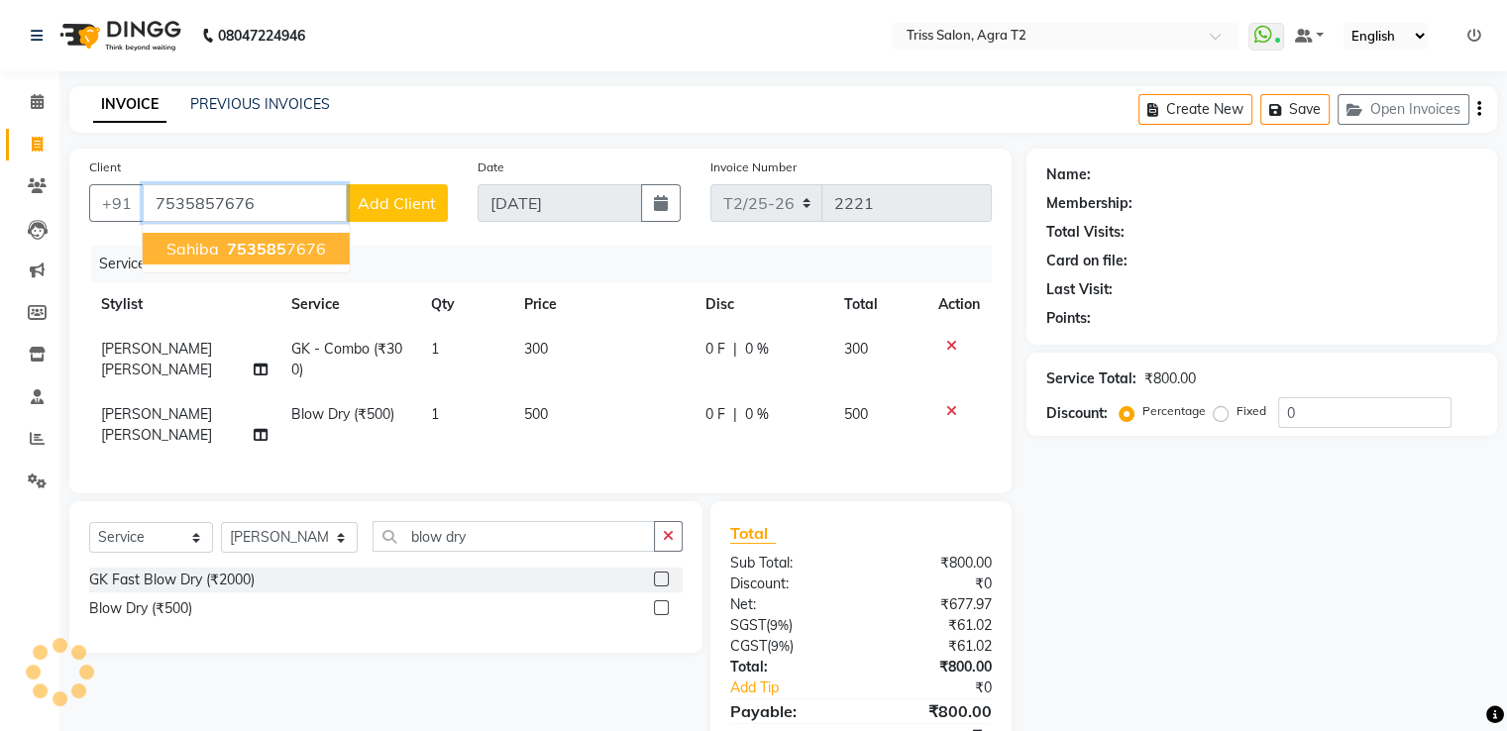
type input "7535857676"
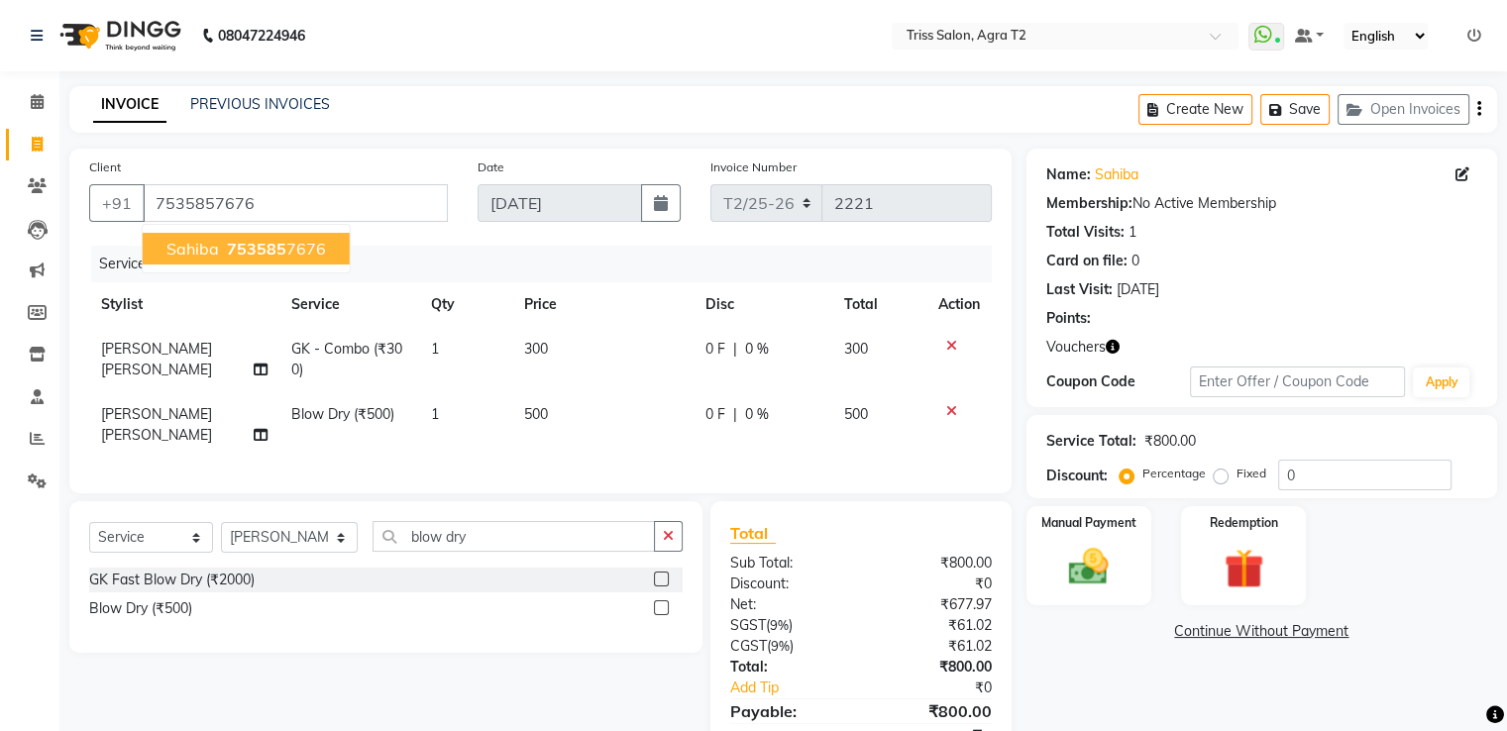
click at [227, 250] on span "753585" at bounding box center [256, 249] width 59 height 20
click at [1107, 350] on icon "button" at bounding box center [1113, 347] width 14 height 14
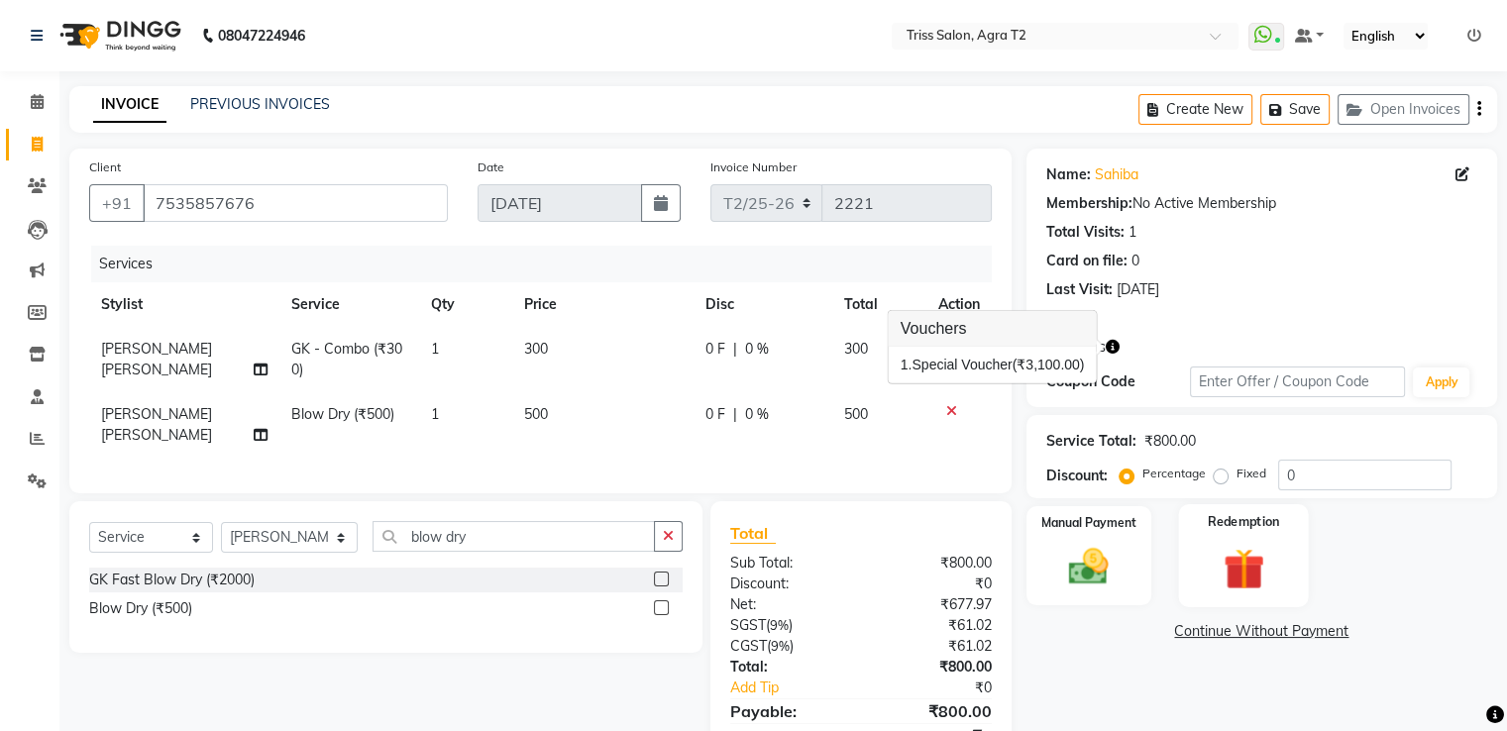
click at [1212, 520] on label "Redemption" at bounding box center [1243, 521] width 71 height 19
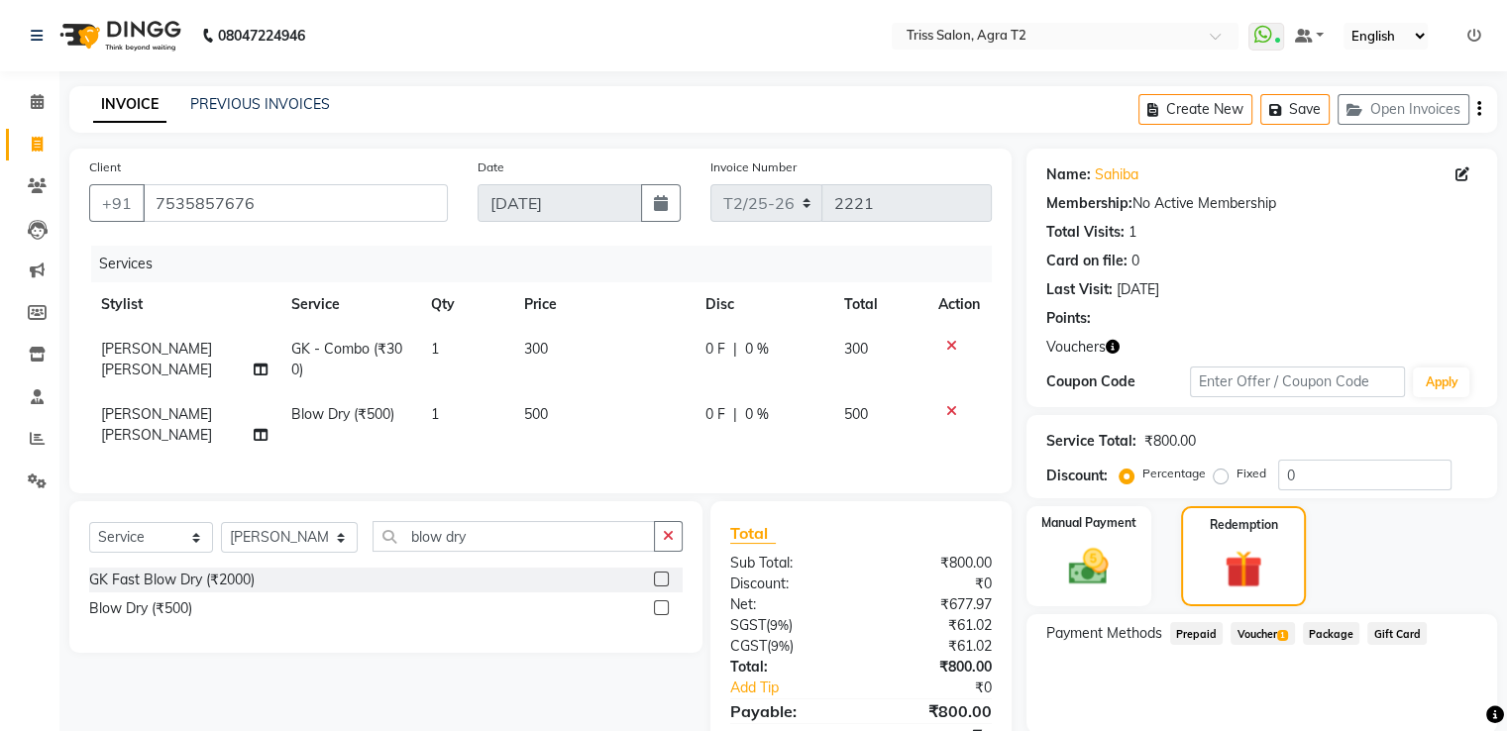
click at [1281, 637] on span "1" at bounding box center [1282, 636] width 11 height 12
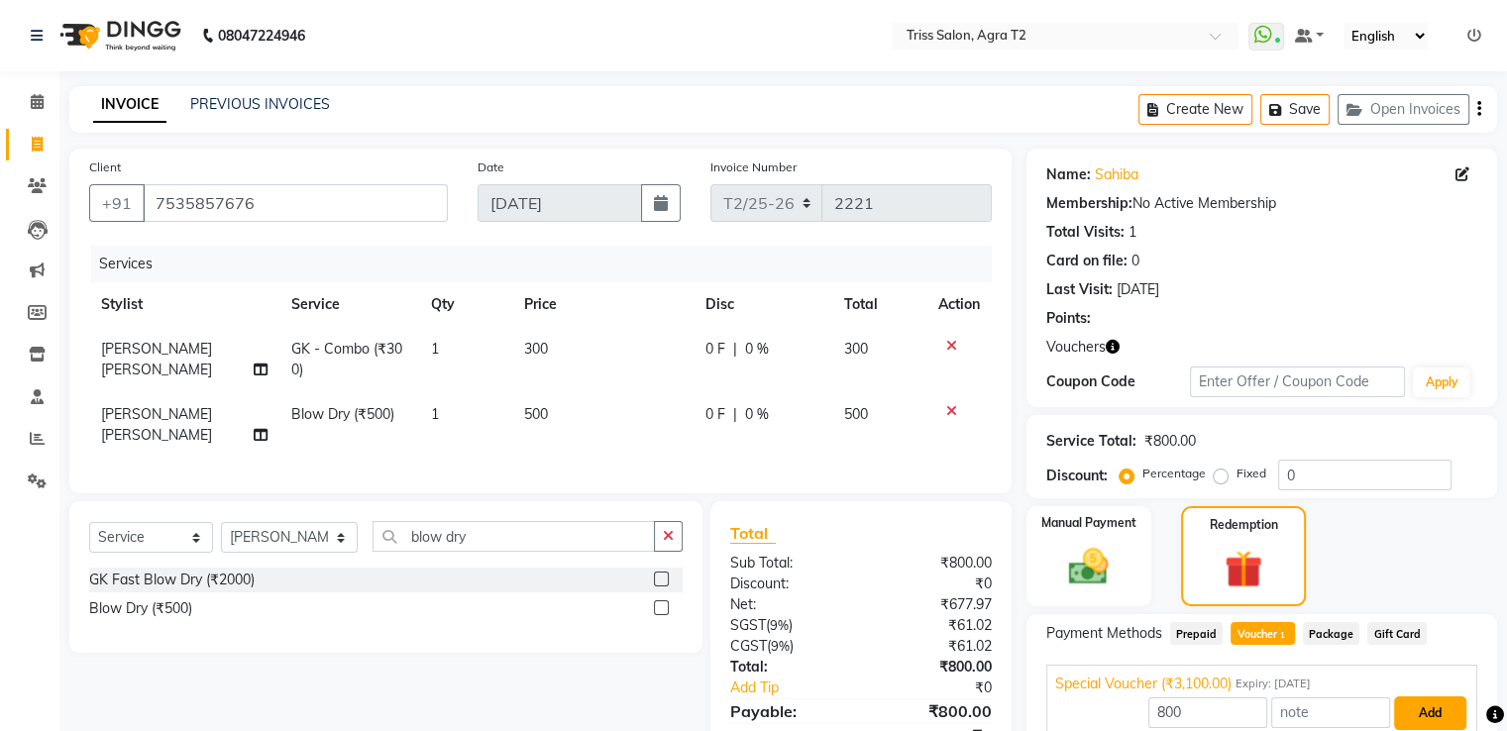
click at [1445, 705] on button "Add" at bounding box center [1430, 713] width 72 height 34
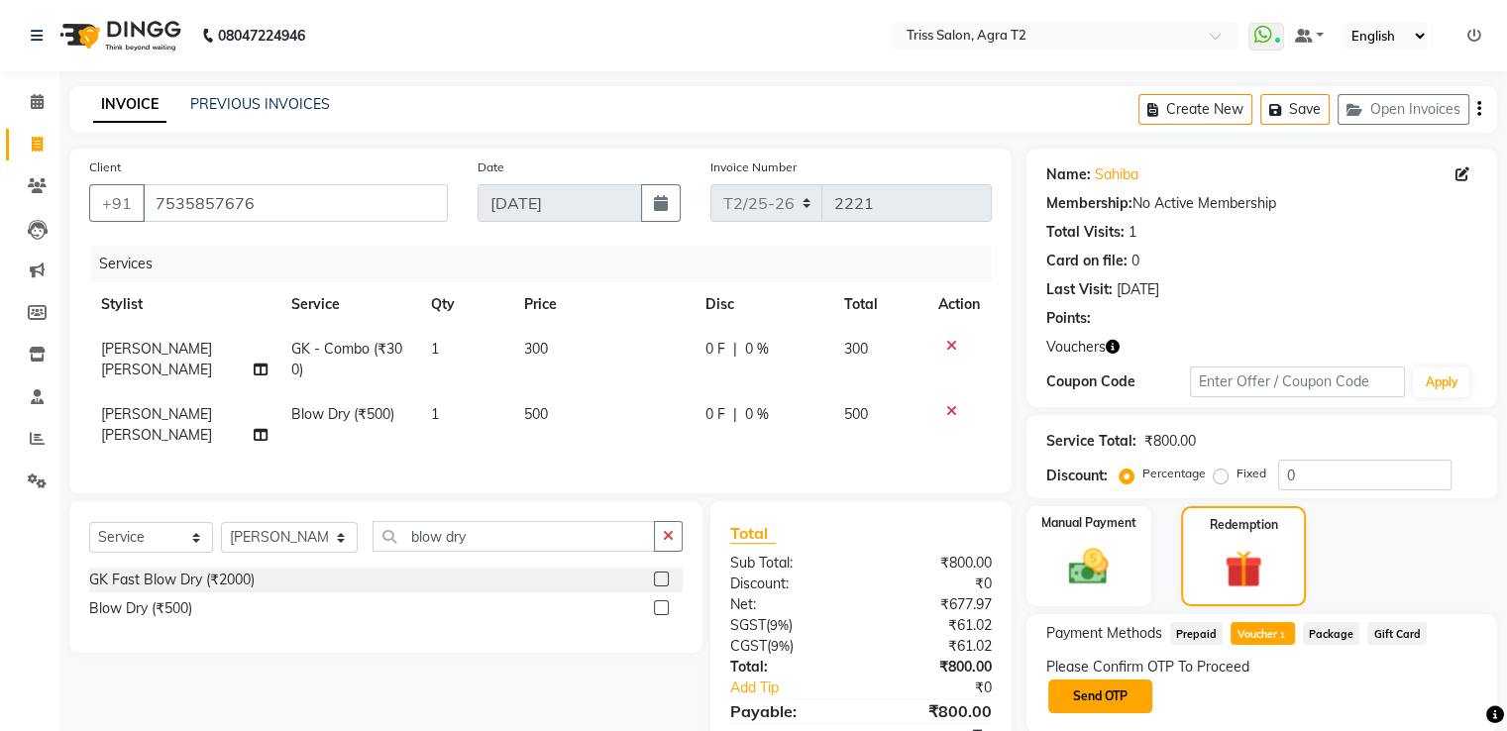
click at [1110, 694] on button "Send OTP" at bounding box center [1100, 697] width 104 height 34
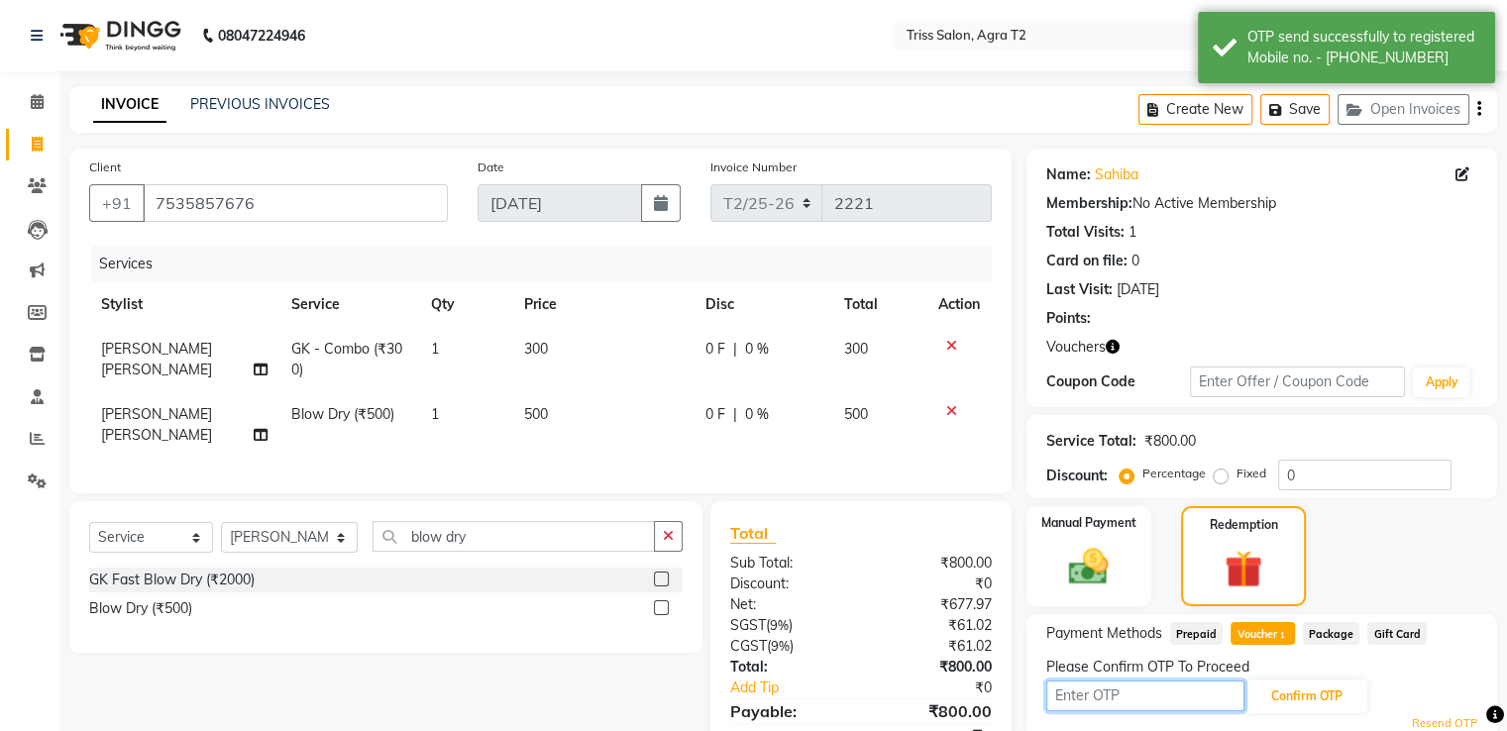
click at [1110, 694] on input "text" at bounding box center [1145, 696] width 198 height 31
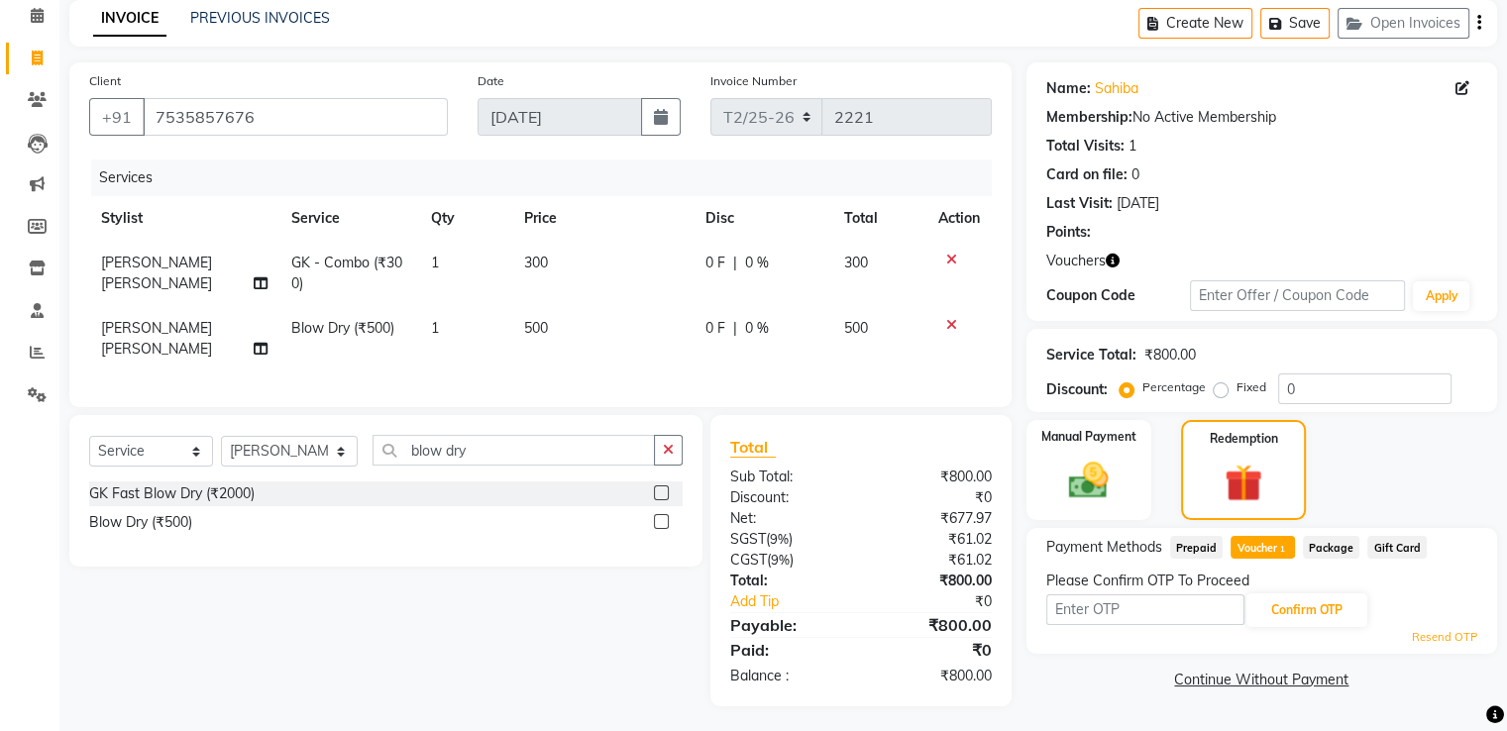
click at [1443, 637] on link "Resend OTP" at bounding box center [1444, 637] width 65 height 17
click at [1082, 615] on input "text" at bounding box center [1145, 609] width 198 height 31
click at [1115, 610] on input "text" at bounding box center [1145, 609] width 198 height 31
type input "2986"
click at [1304, 607] on button "Confirm OTP" at bounding box center [1306, 610] width 121 height 34
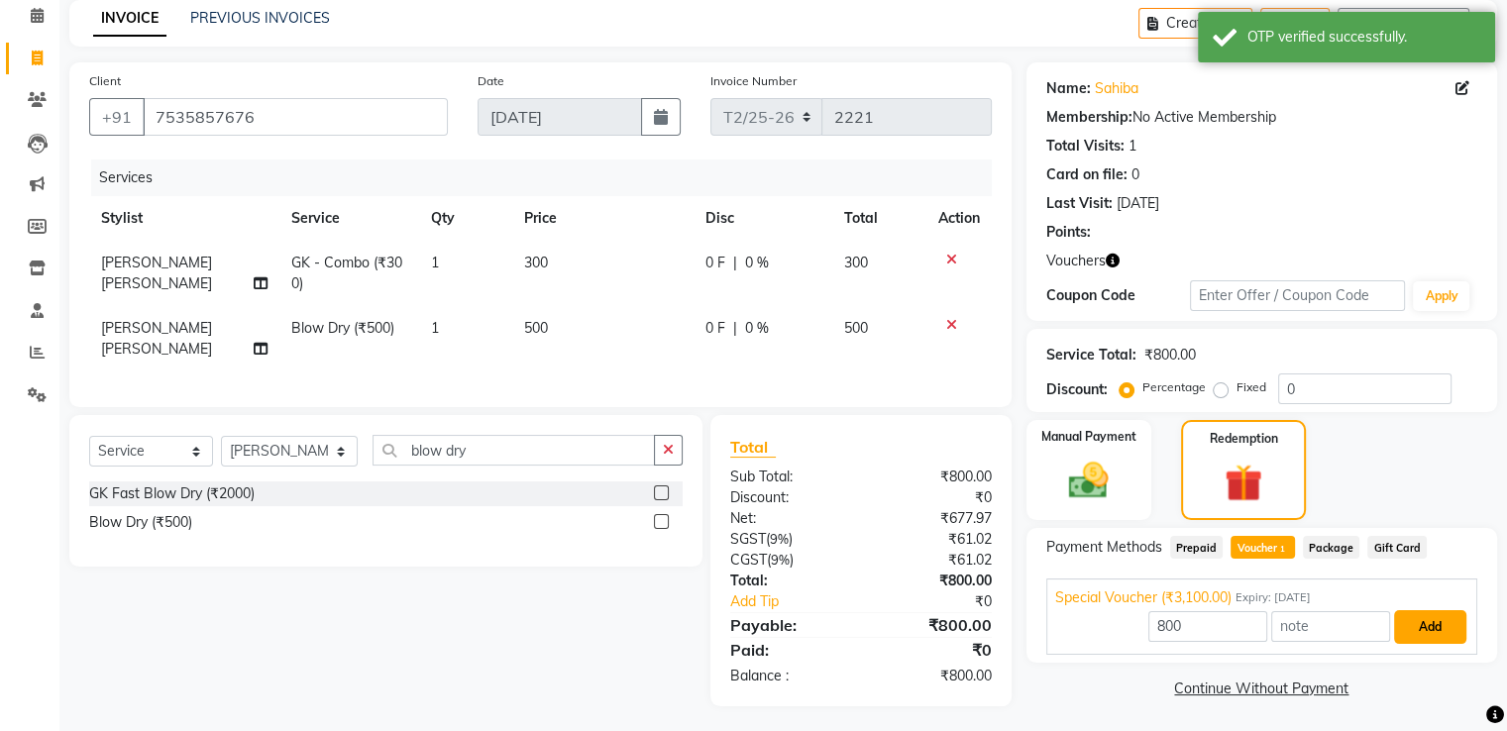
click at [1434, 630] on button "Add" at bounding box center [1430, 627] width 72 height 34
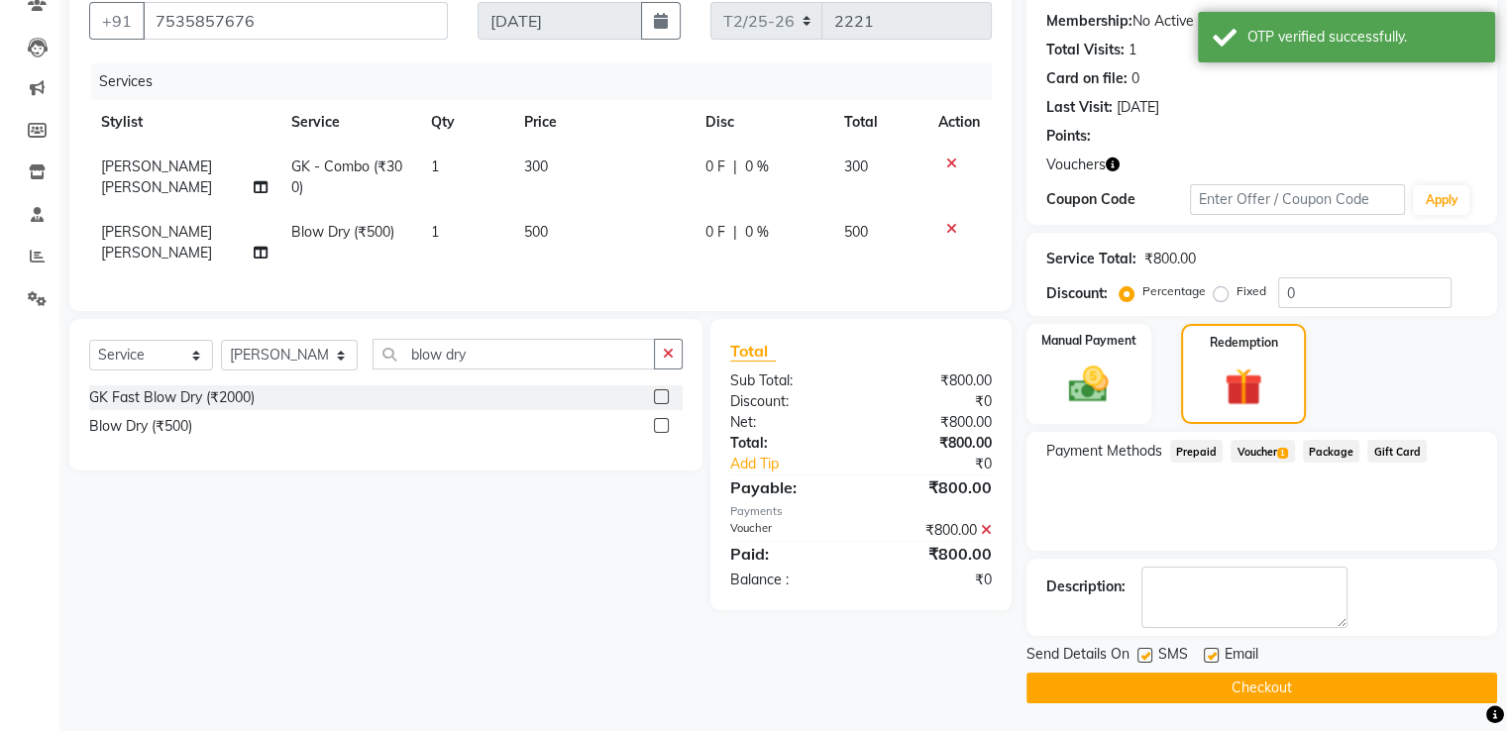
scroll to position [183, 0]
click at [1302, 683] on button "Checkout" at bounding box center [1261, 687] width 471 height 31
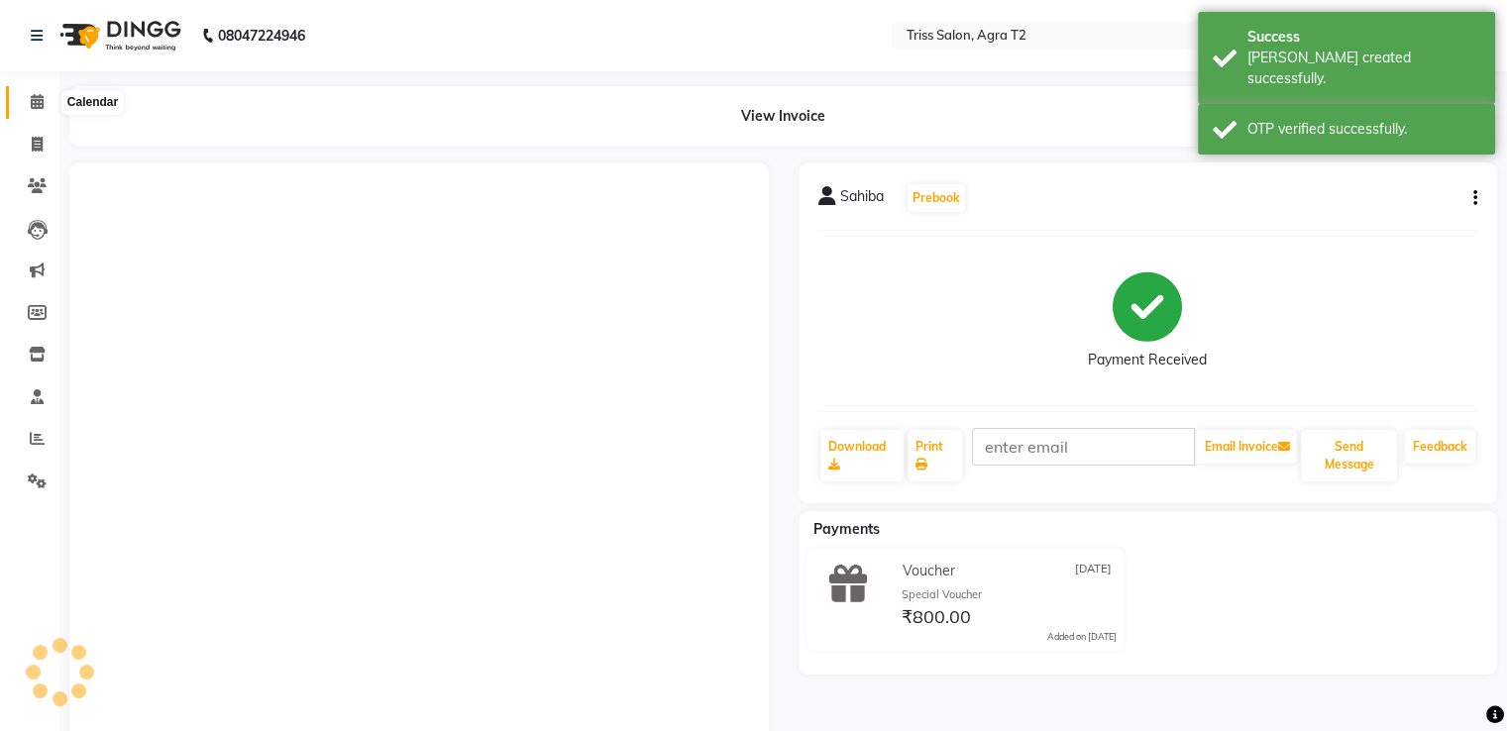
click at [40, 100] on icon at bounding box center [37, 101] width 13 height 15
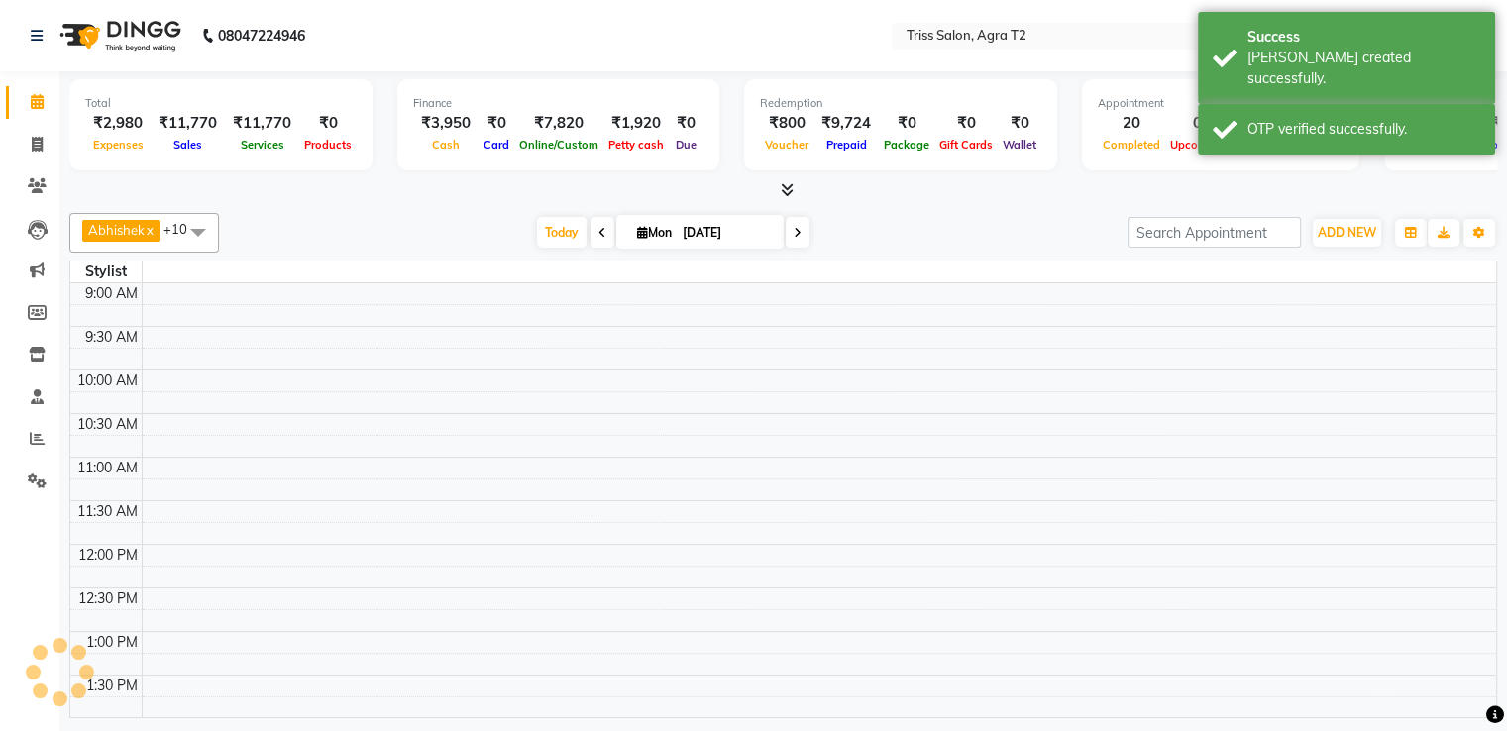
scroll to position [696, 0]
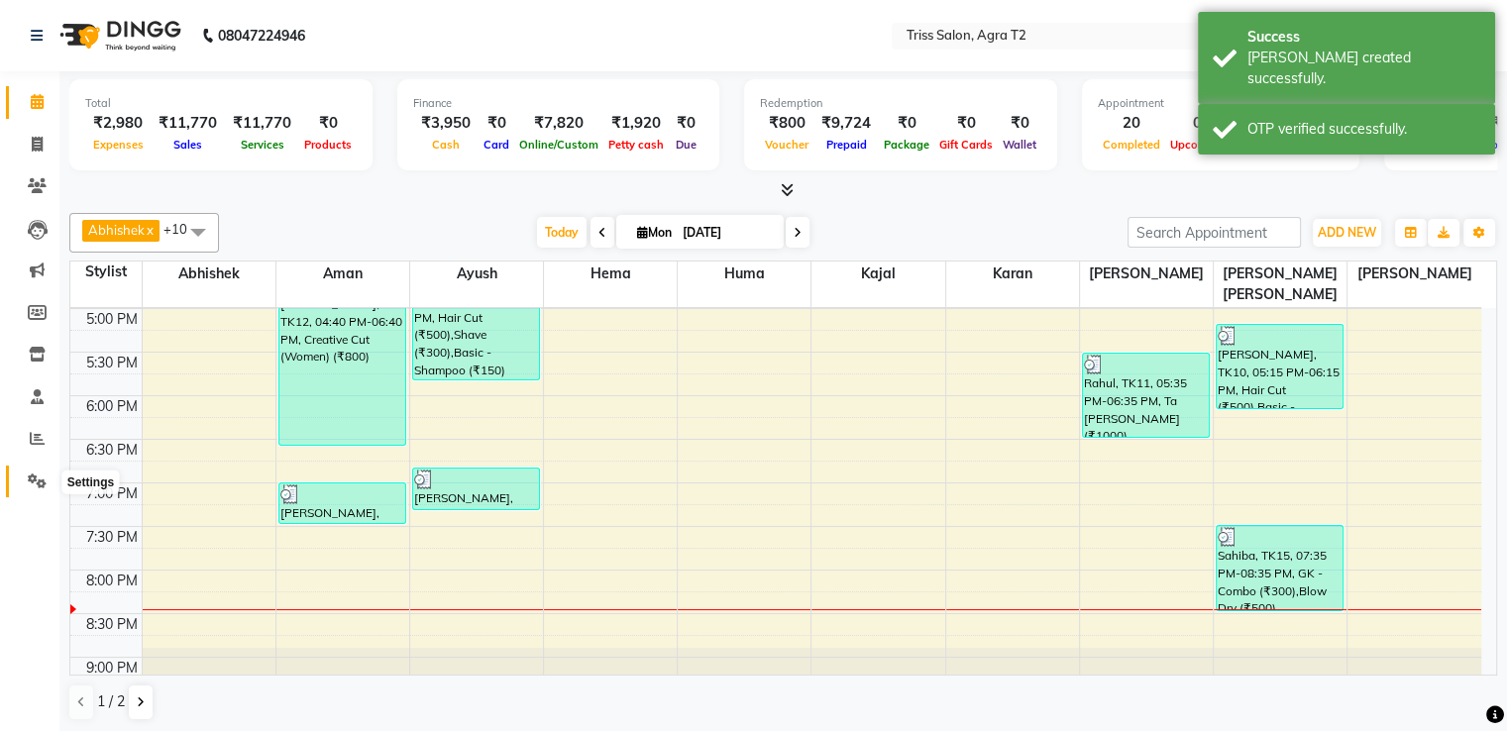
click at [28, 480] on icon at bounding box center [37, 481] width 19 height 15
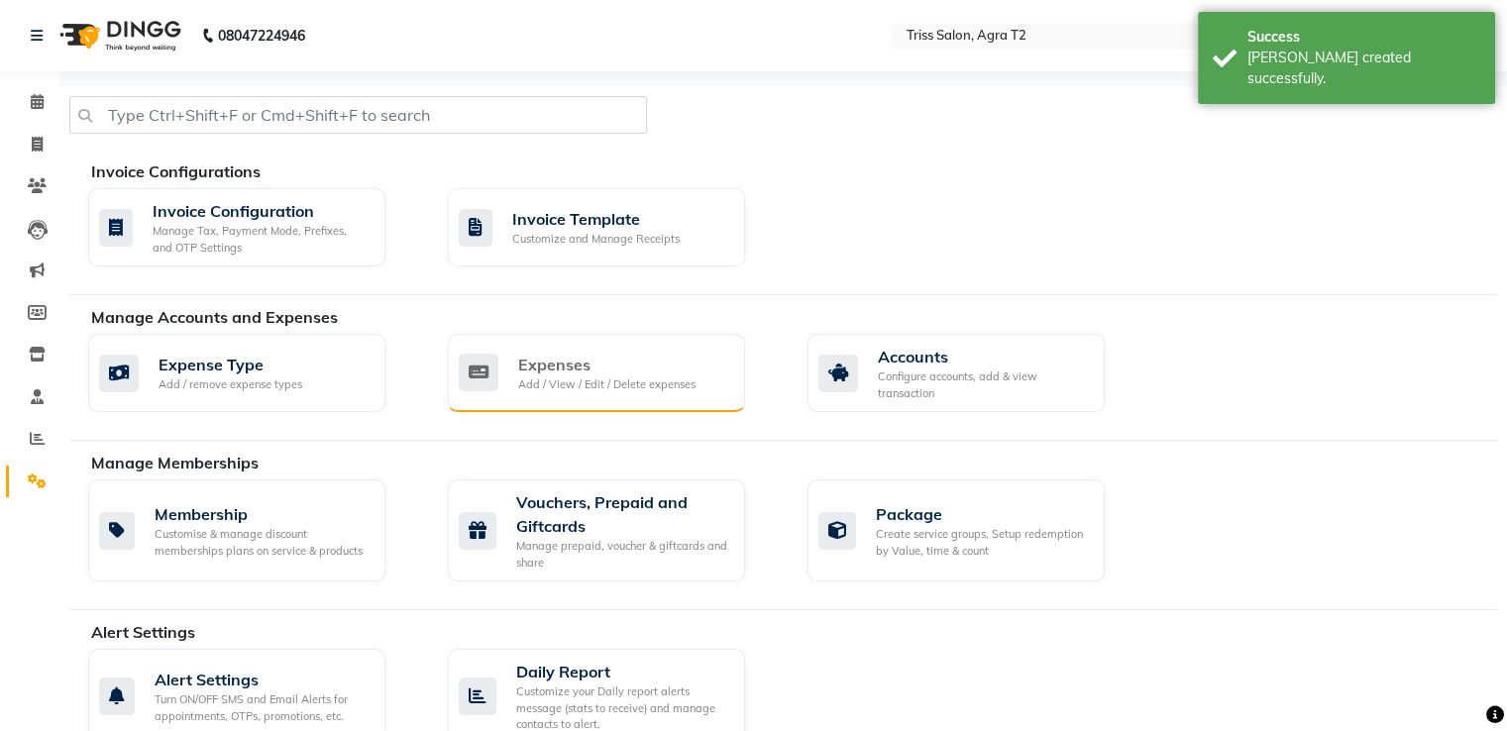
click at [663, 358] on div "Expenses" at bounding box center [606, 365] width 177 height 24
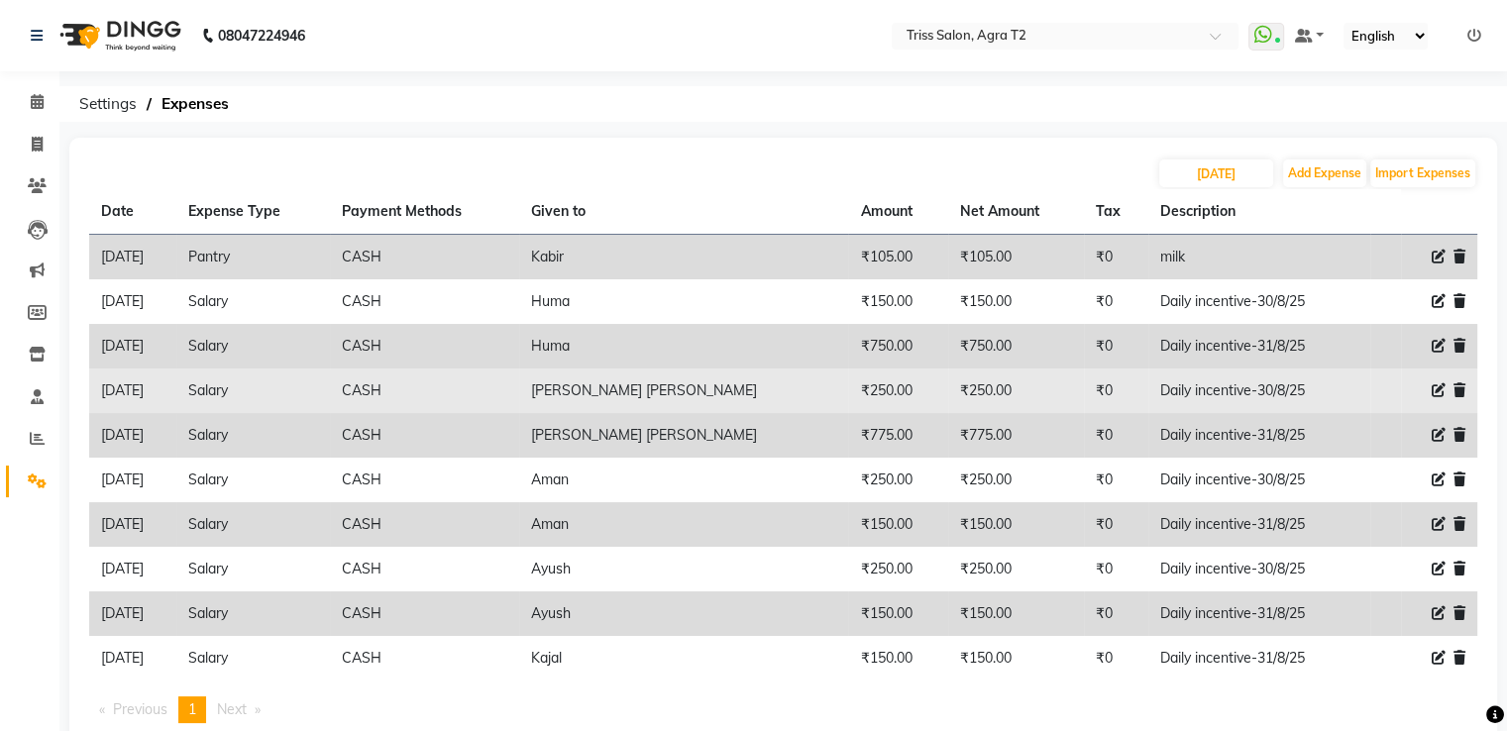
scroll to position [57, 0]
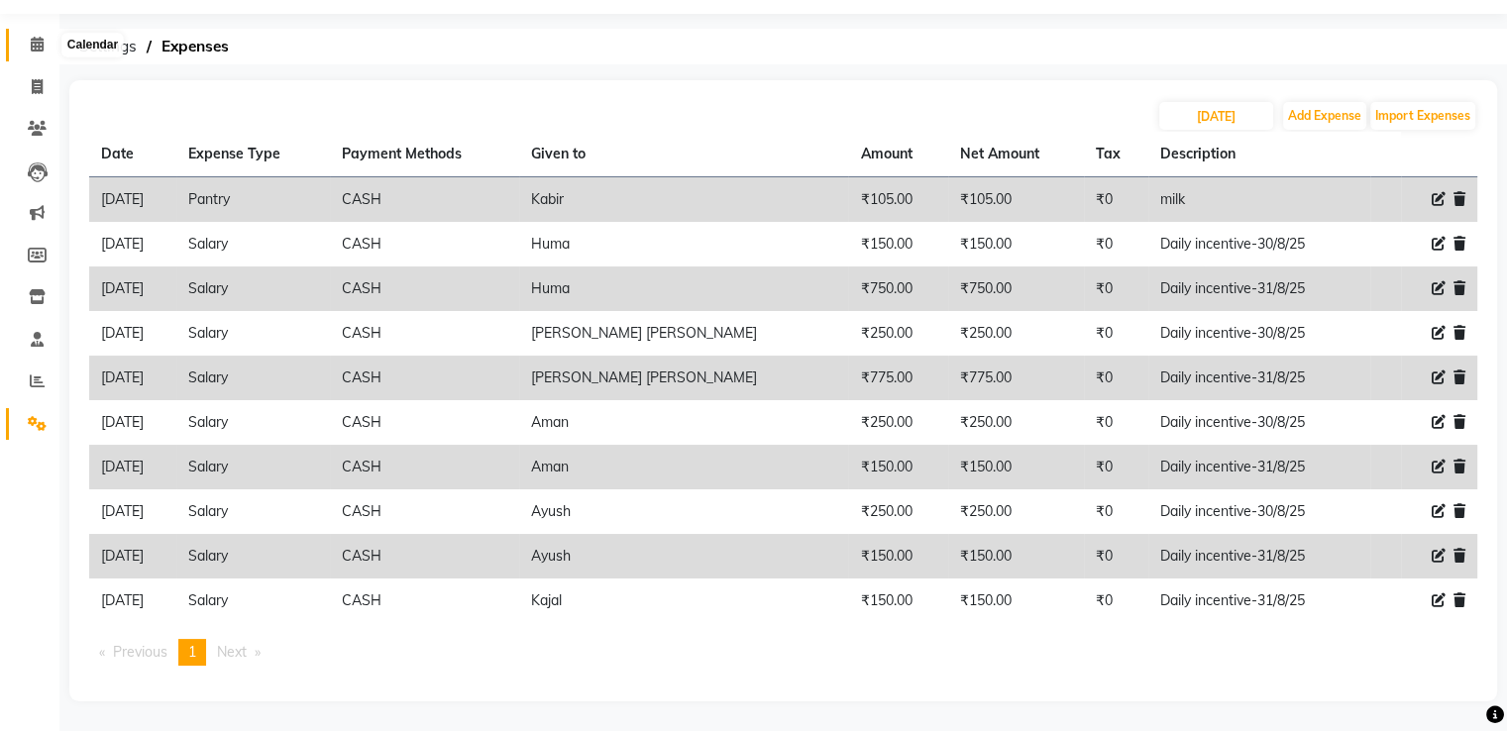
click at [45, 42] on span at bounding box center [37, 45] width 35 height 23
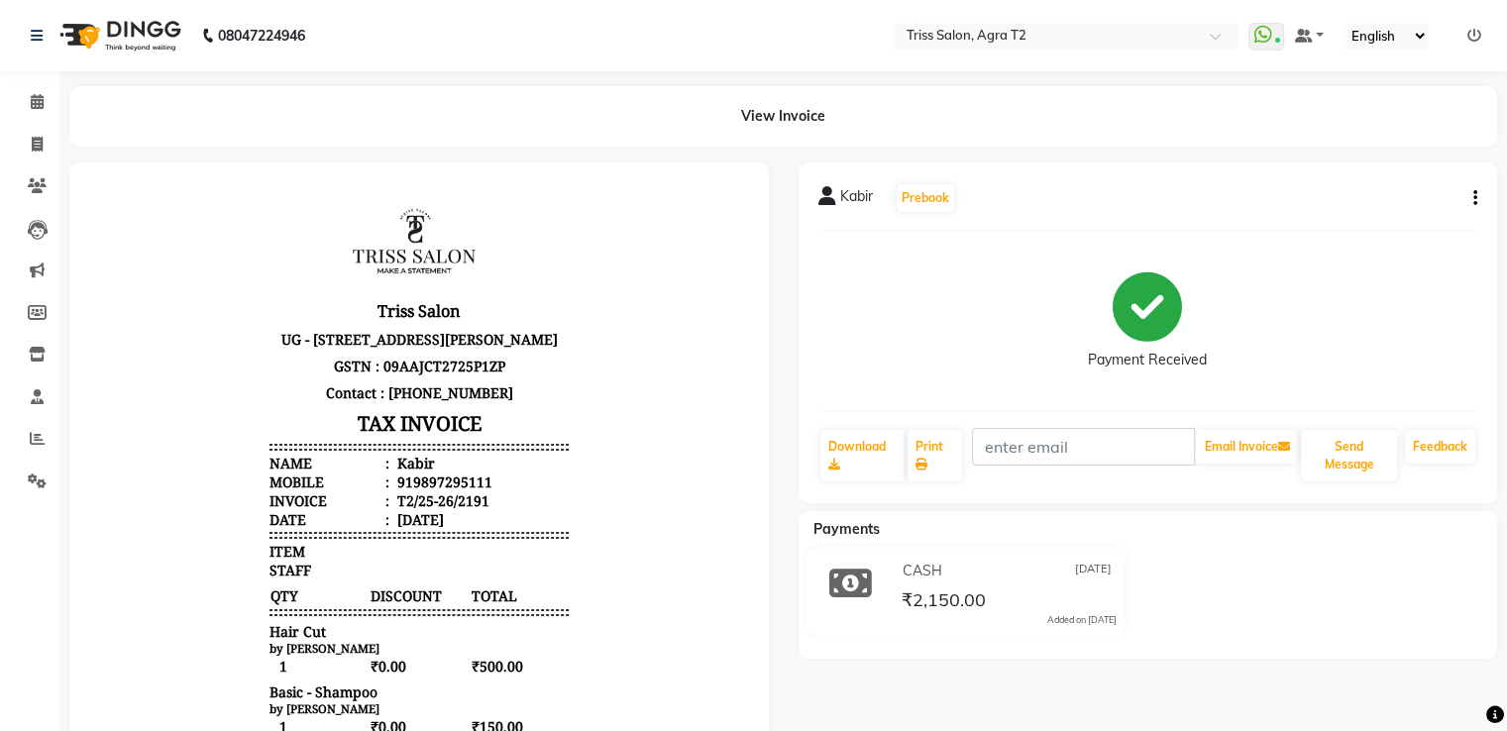
click at [1476, 199] on icon "button" at bounding box center [1475, 198] width 4 height 1
click at [1382, 217] on div "Edit Item Staff" at bounding box center [1376, 211] width 136 height 25
select select
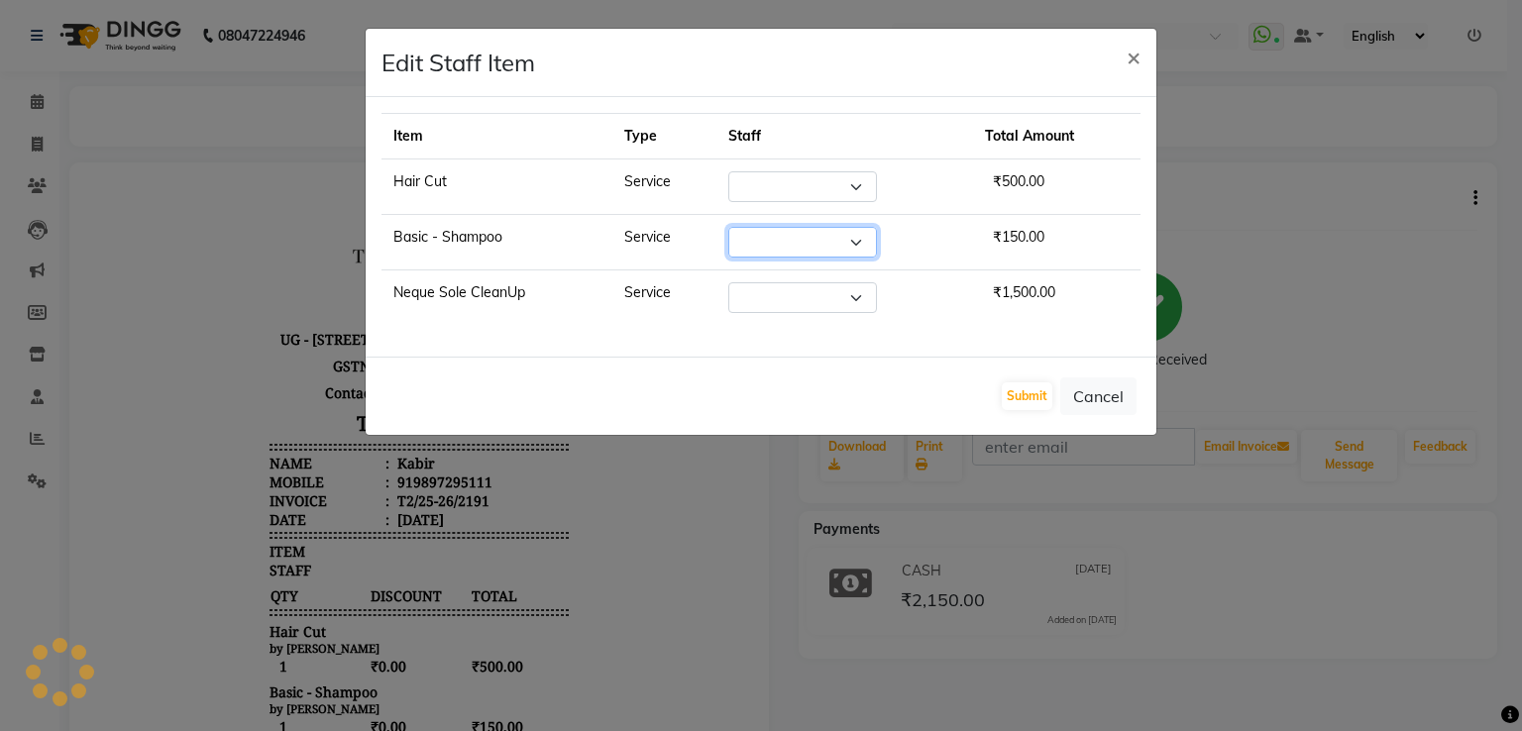
click at [835, 243] on select "Select" at bounding box center [802, 242] width 149 height 31
select select "33013"
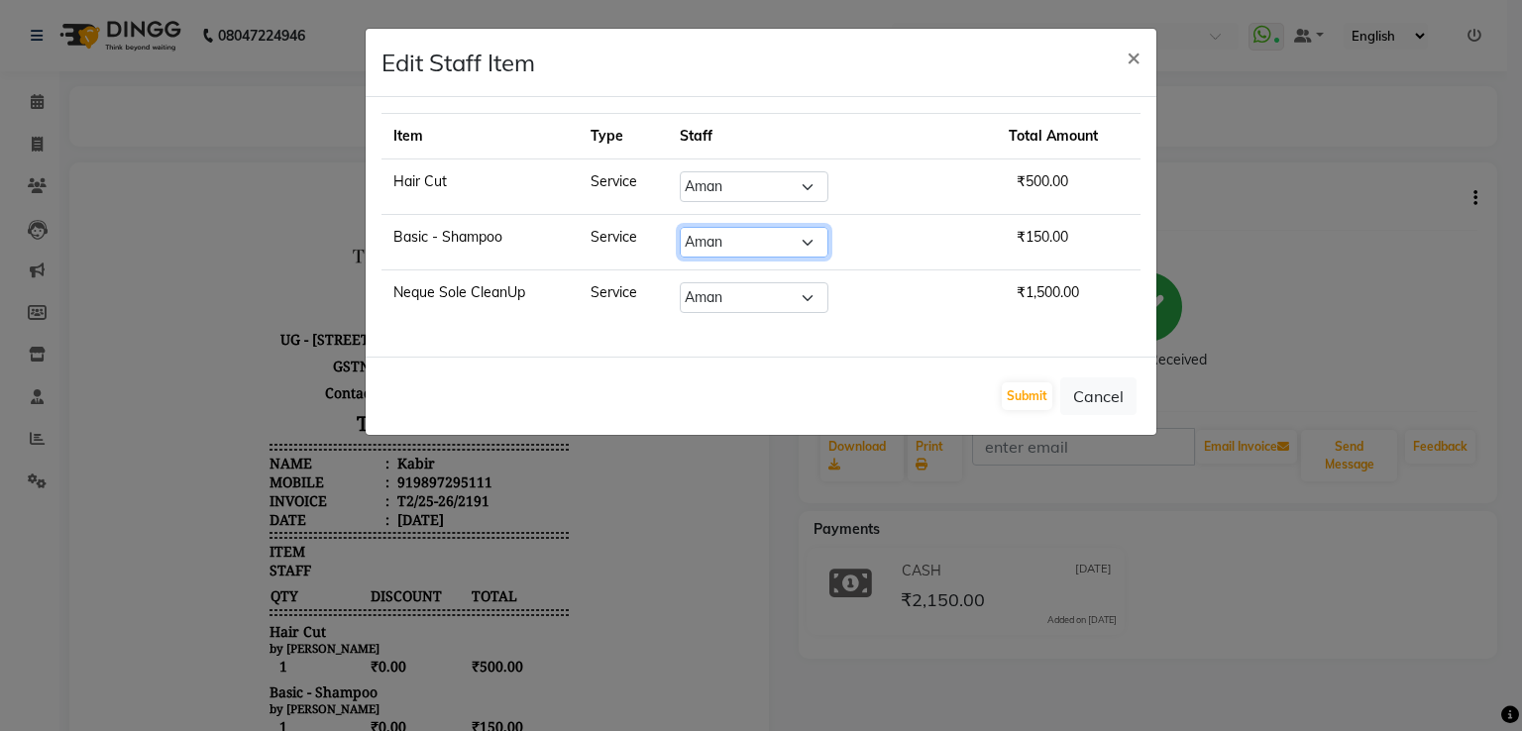
select select "26469"
click at [728, 227] on select "Select [PERSON_NAME] [PERSON_NAME] Huma Kajal Karan [PERSON_NAME] [PERSON_NAME]…" at bounding box center [754, 242] width 149 height 31
click at [1016, 392] on button "Submit" at bounding box center [1027, 396] width 51 height 28
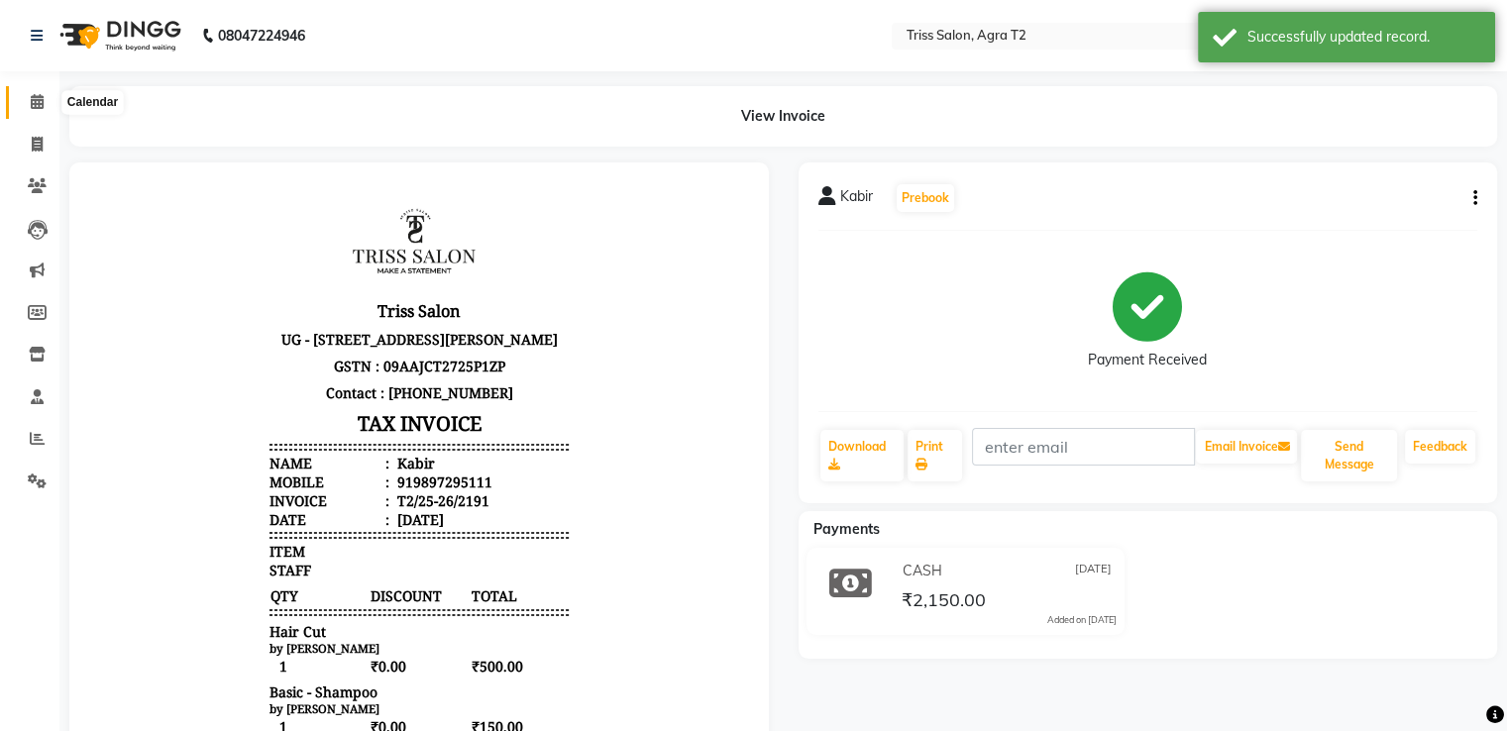
click at [37, 92] on span at bounding box center [37, 102] width 35 height 23
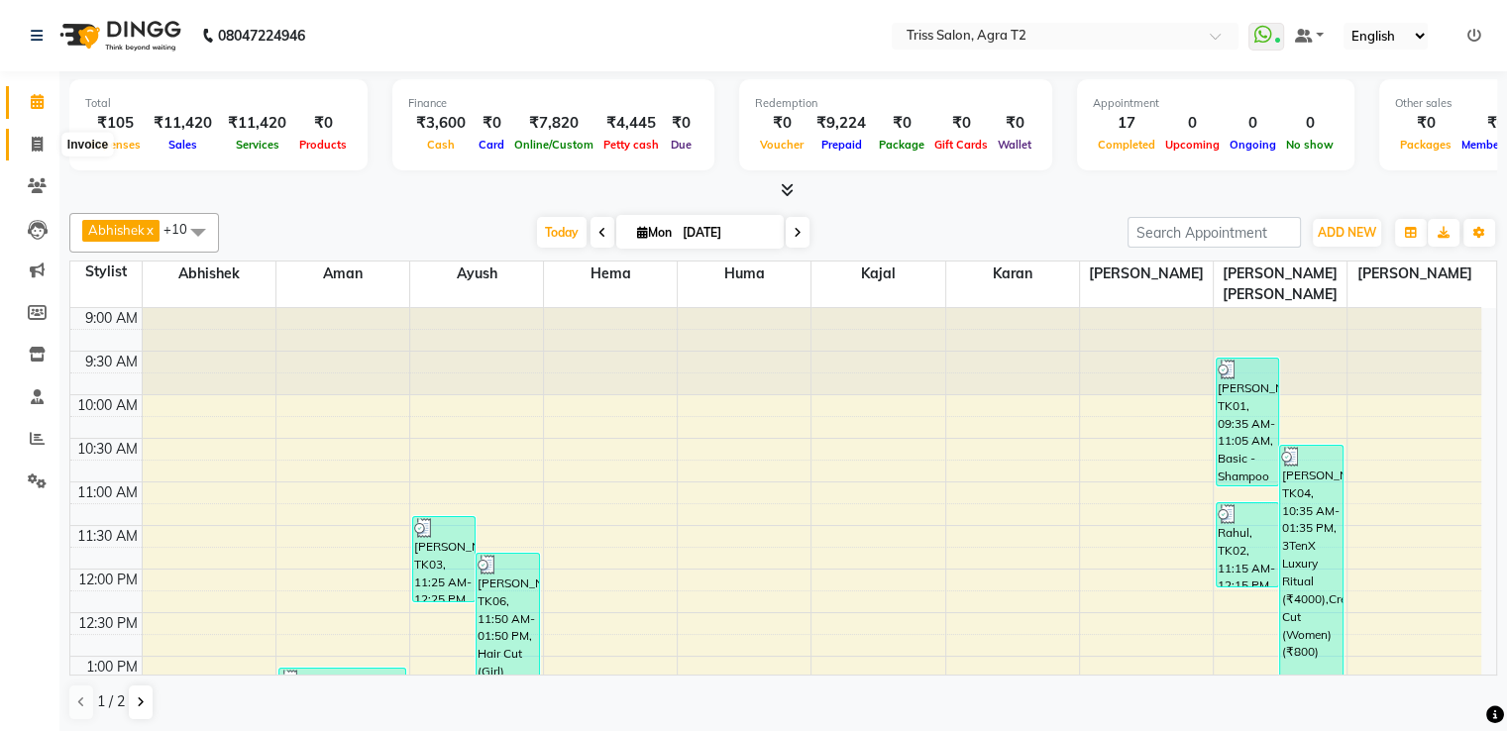
click at [24, 144] on span at bounding box center [37, 145] width 35 height 23
select select "service"
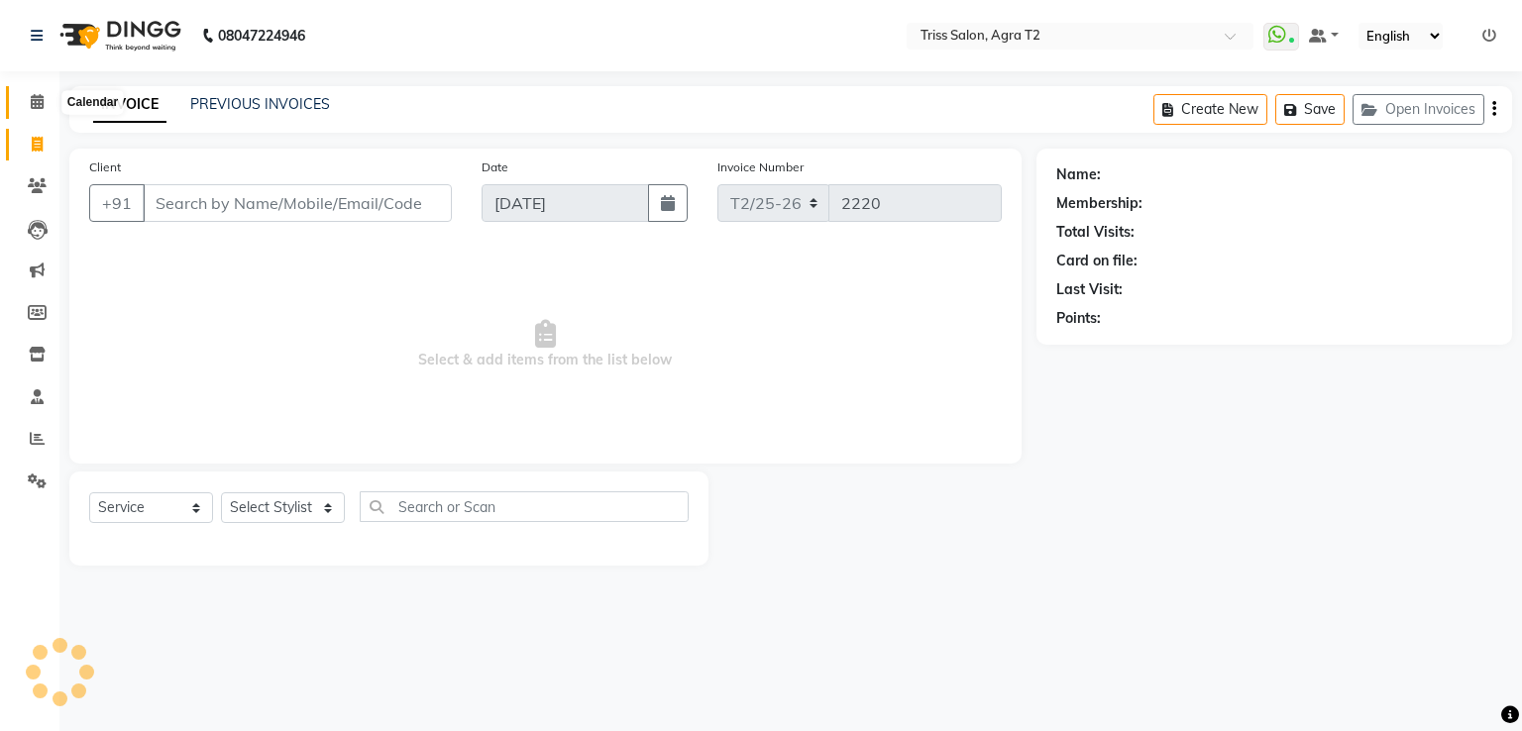
click at [42, 100] on icon at bounding box center [37, 101] width 13 height 15
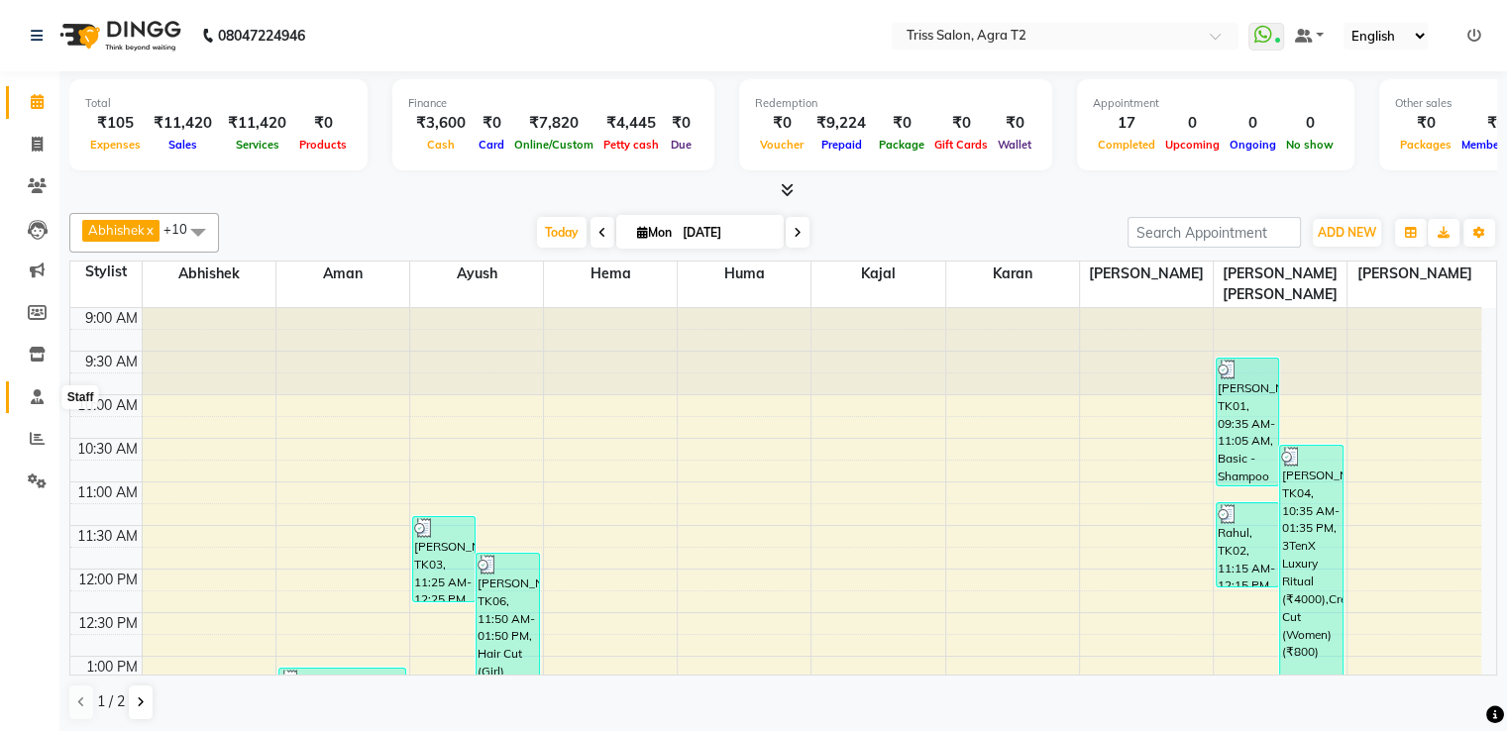
click at [26, 401] on span at bounding box center [37, 397] width 35 height 23
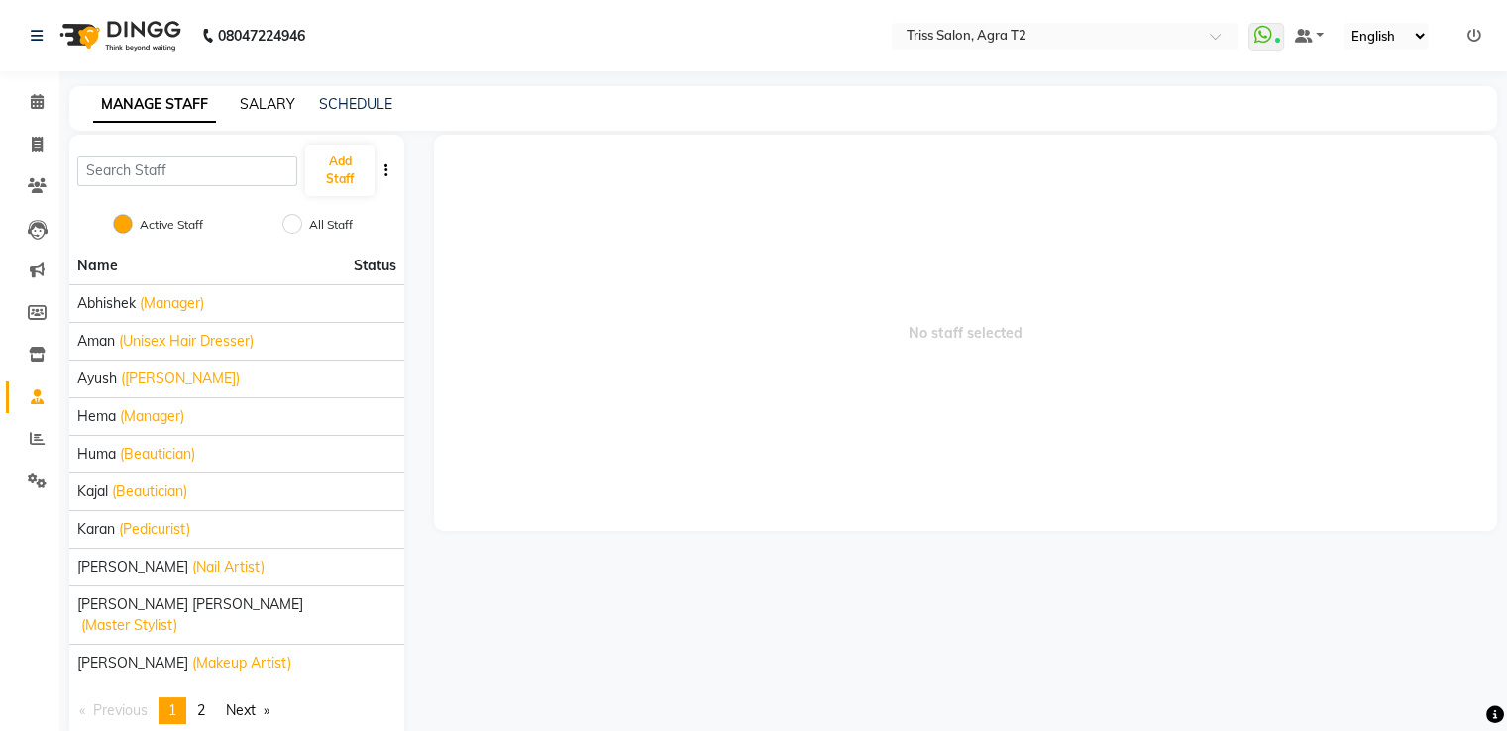
click at [254, 96] on link "SALARY" at bounding box center [267, 104] width 55 height 18
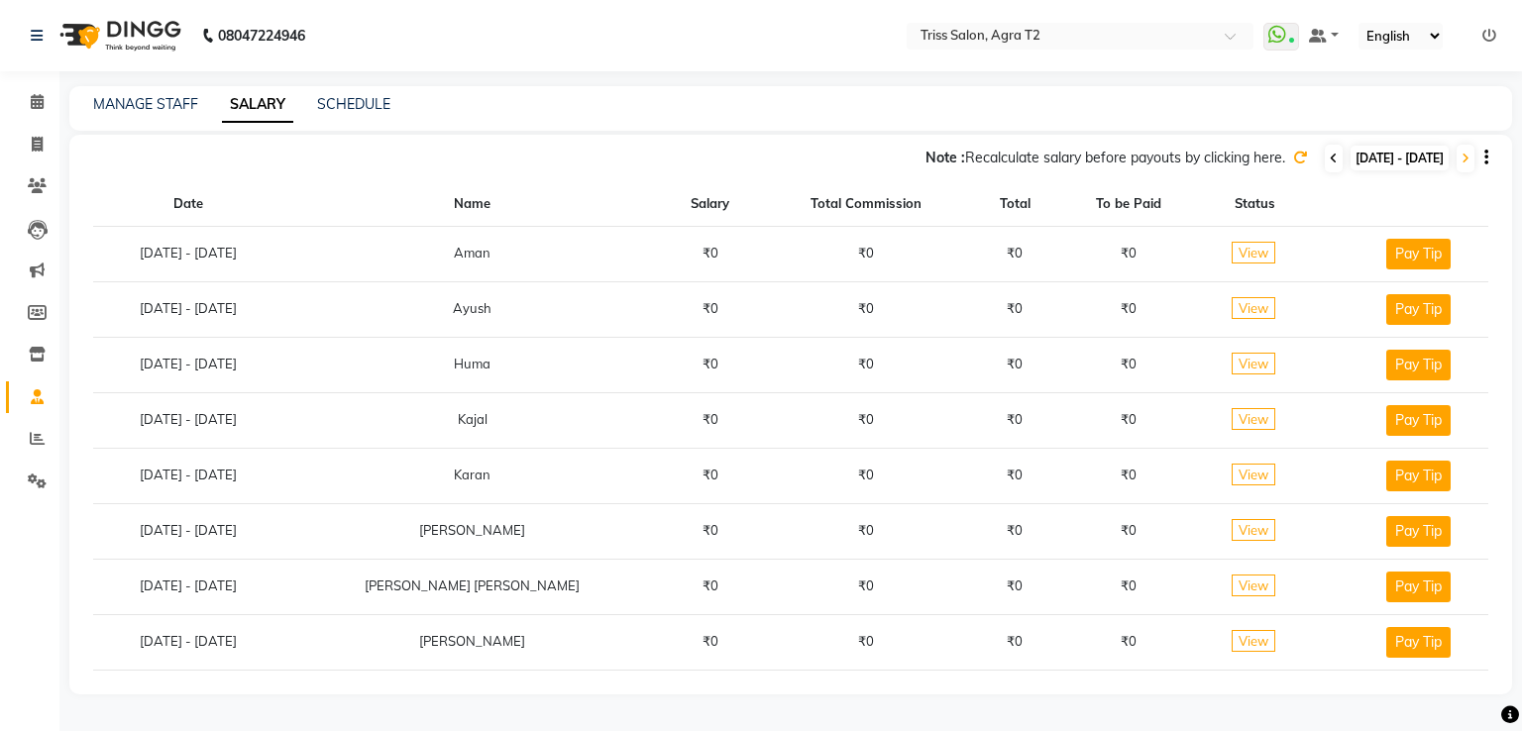
click at [1329, 156] on icon at bounding box center [1333, 159] width 8 height 12
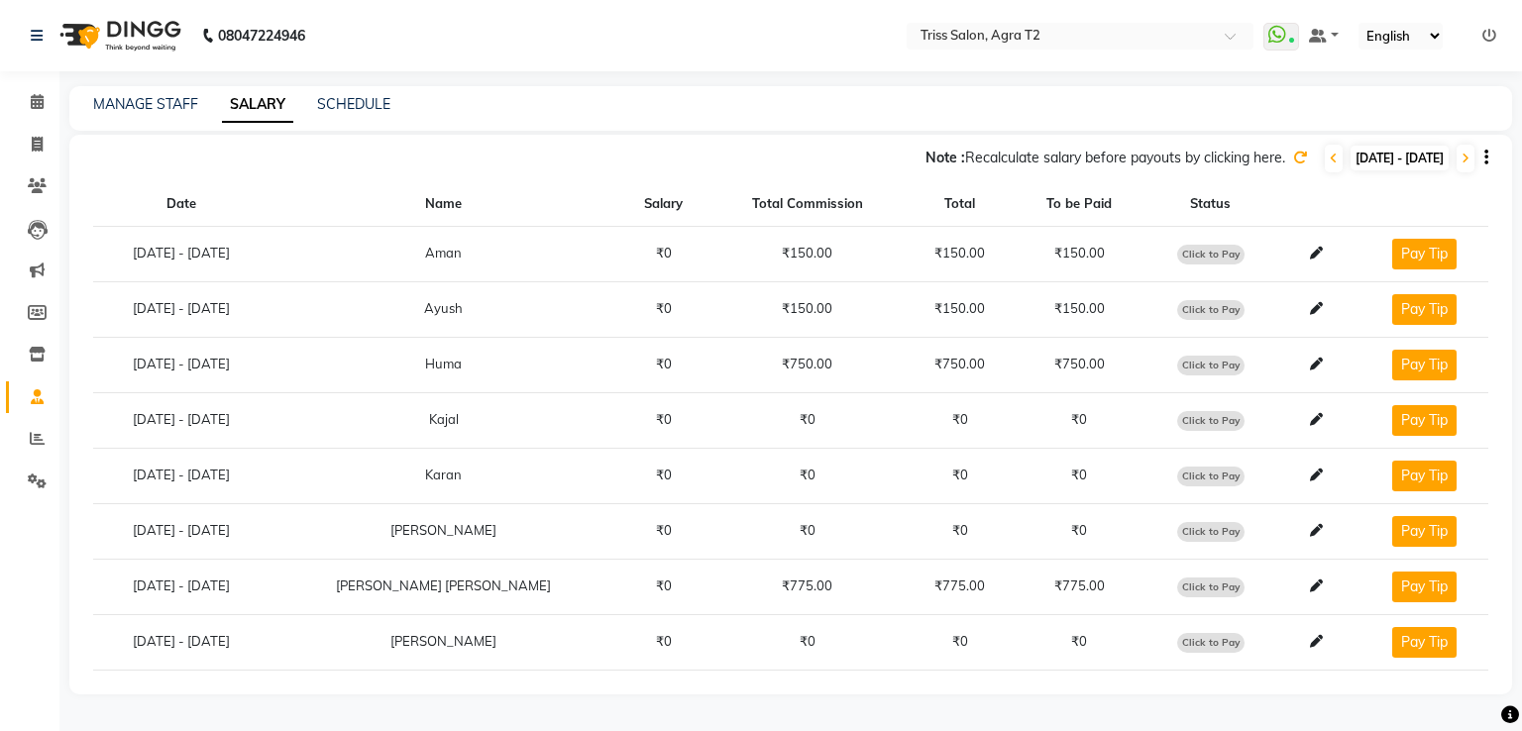
click at [1293, 159] on icon at bounding box center [1300, 158] width 14 height 14
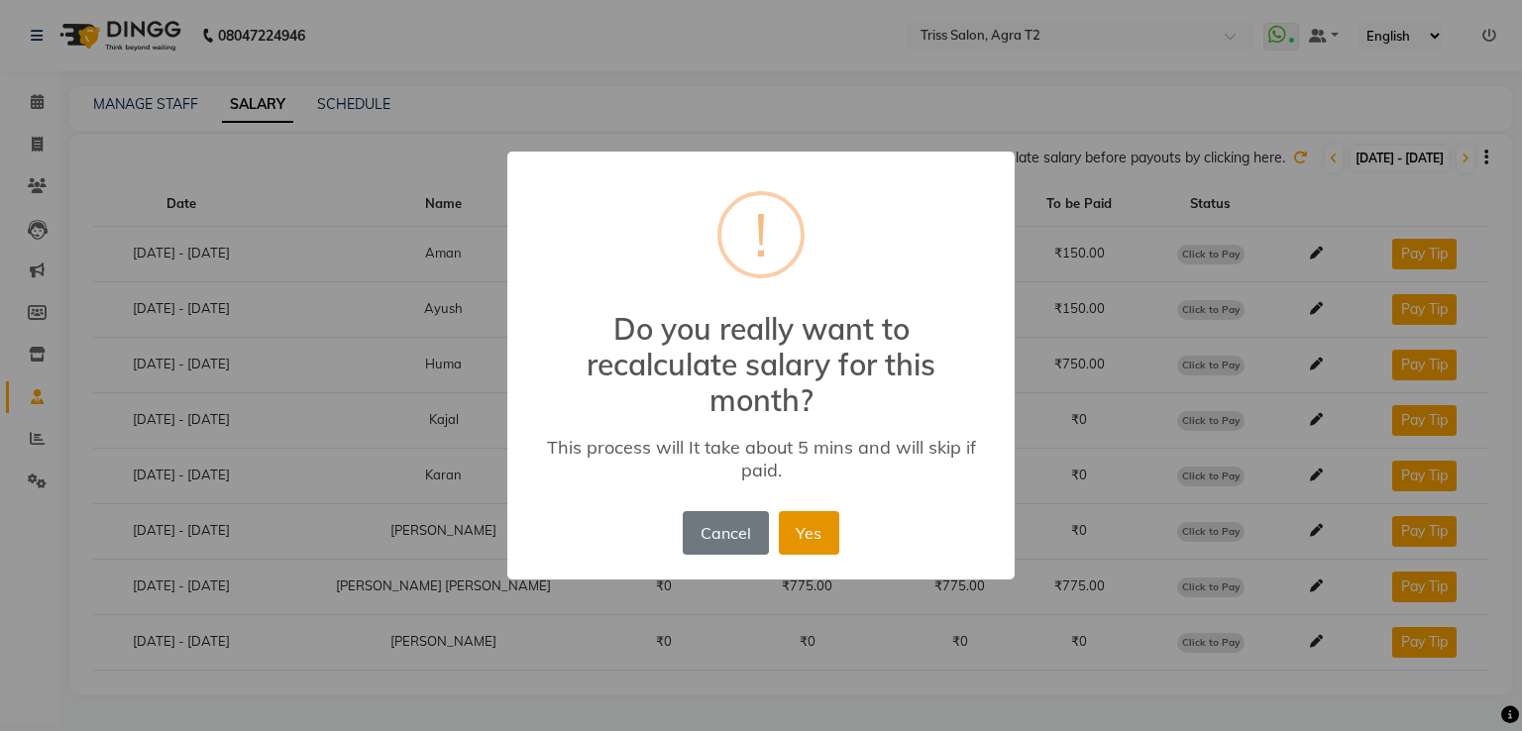
click at [820, 538] on button "Yes" at bounding box center [809, 533] width 60 height 44
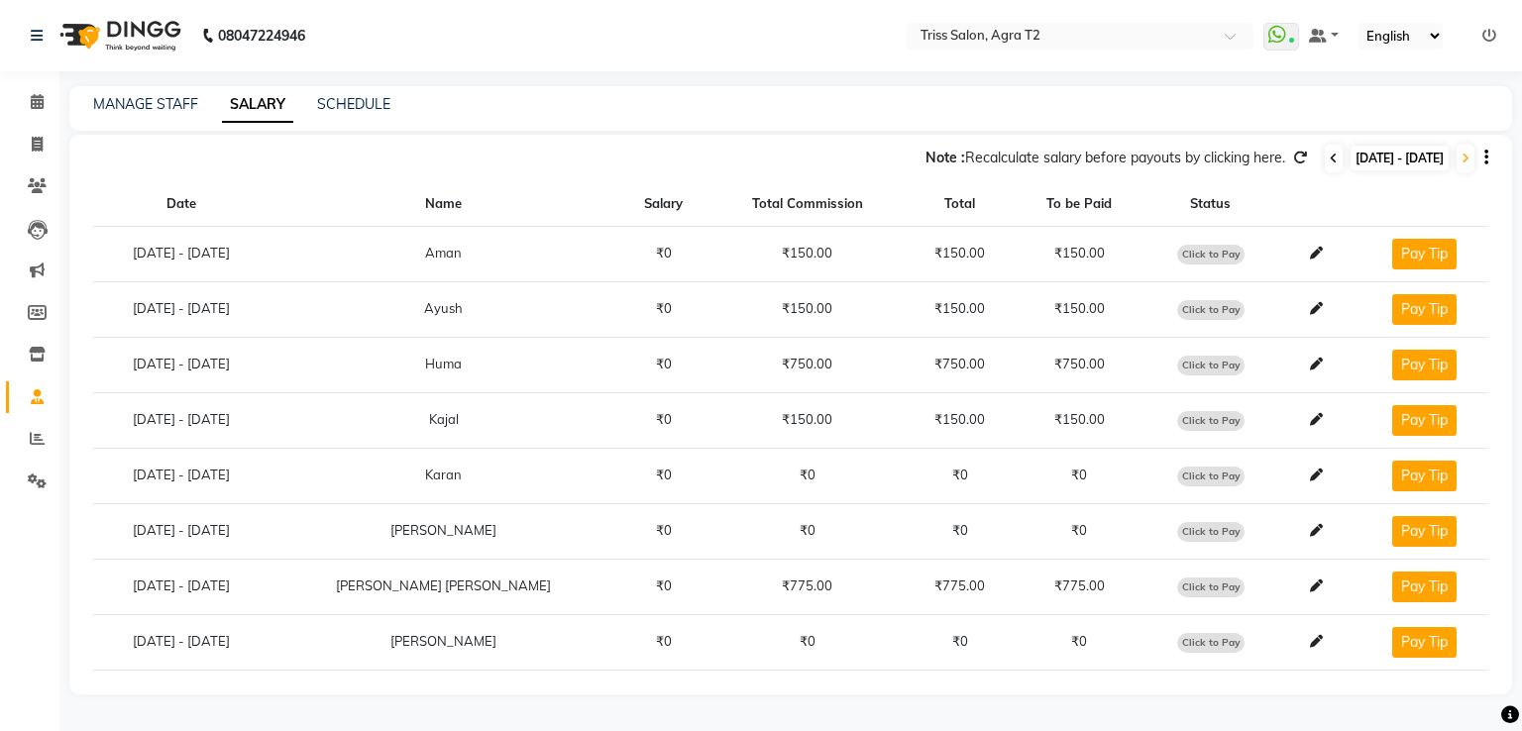
click at [1329, 156] on icon at bounding box center [1333, 159] width 8 height 12
click at [1466, 159] on icon at bounding box center [1465, 159] width 8 height 12
click at [1324, 158] on span at bounding box center [1333, 159] width 18 height 28
click at [1182, 365] on span "Click to Pay" at bounding box center [1210, 366] width 67 height 20
select select "1"
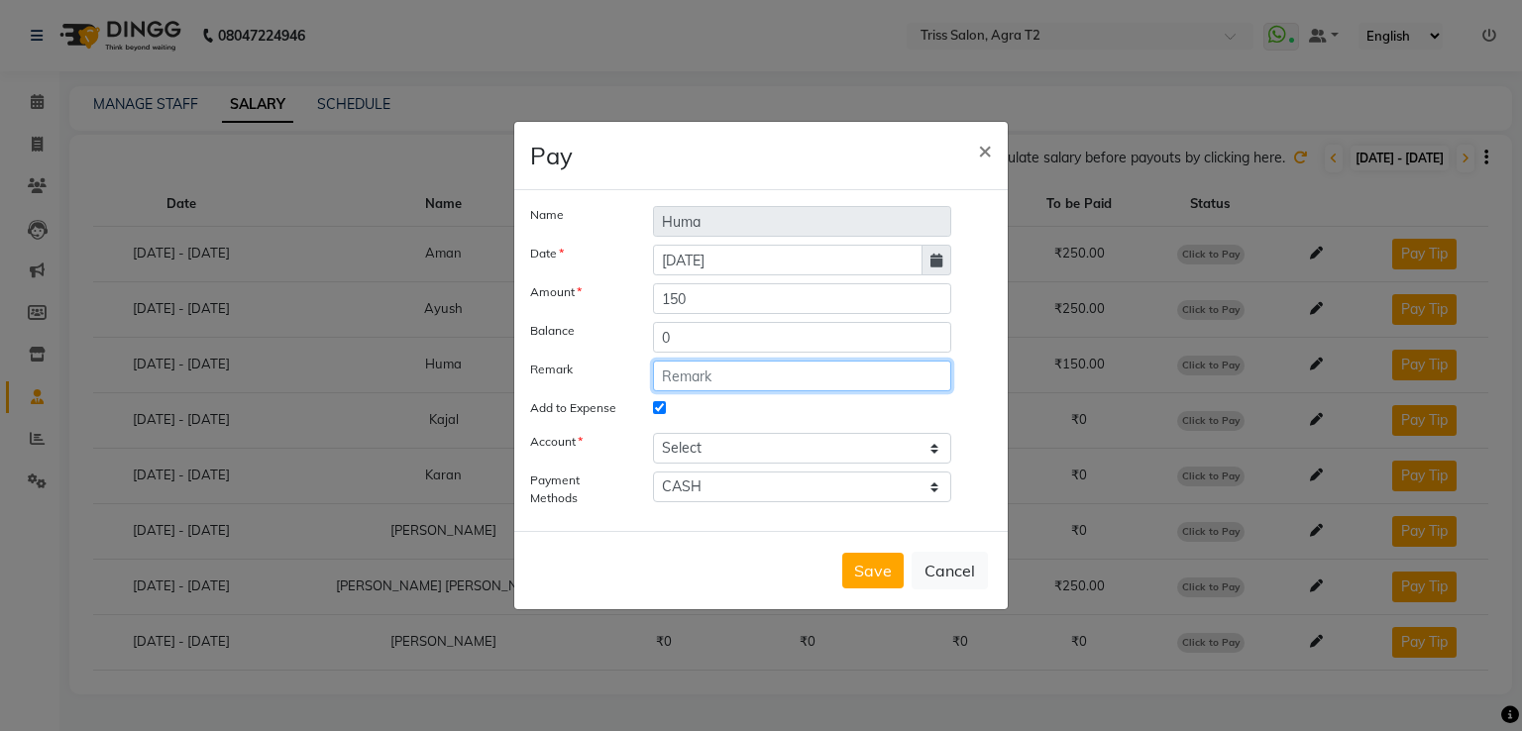
click at [733, 370] on input "text" at bounding box center [802, 376] width 298 height 31
type input "Daily incentive-30/8/25"
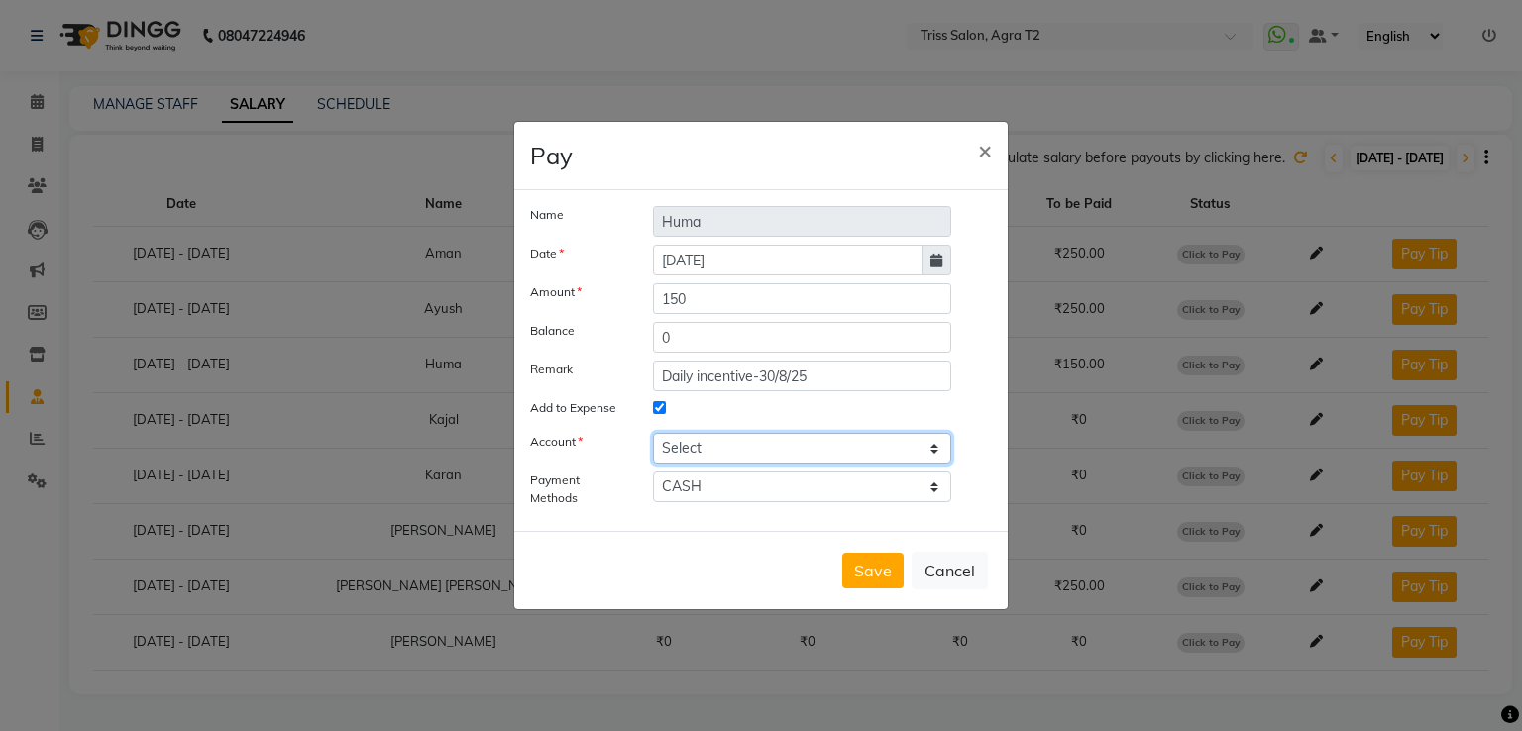
click at [792, 448] on select "Select [PERSON_NAME] cash" at bounding box center [802, 448] width 298 height 31
select select "2533"
click at [653, 433] on select "Select [PERSON_NAME] cash" at bounding box center [802, 448] width 298 height 31
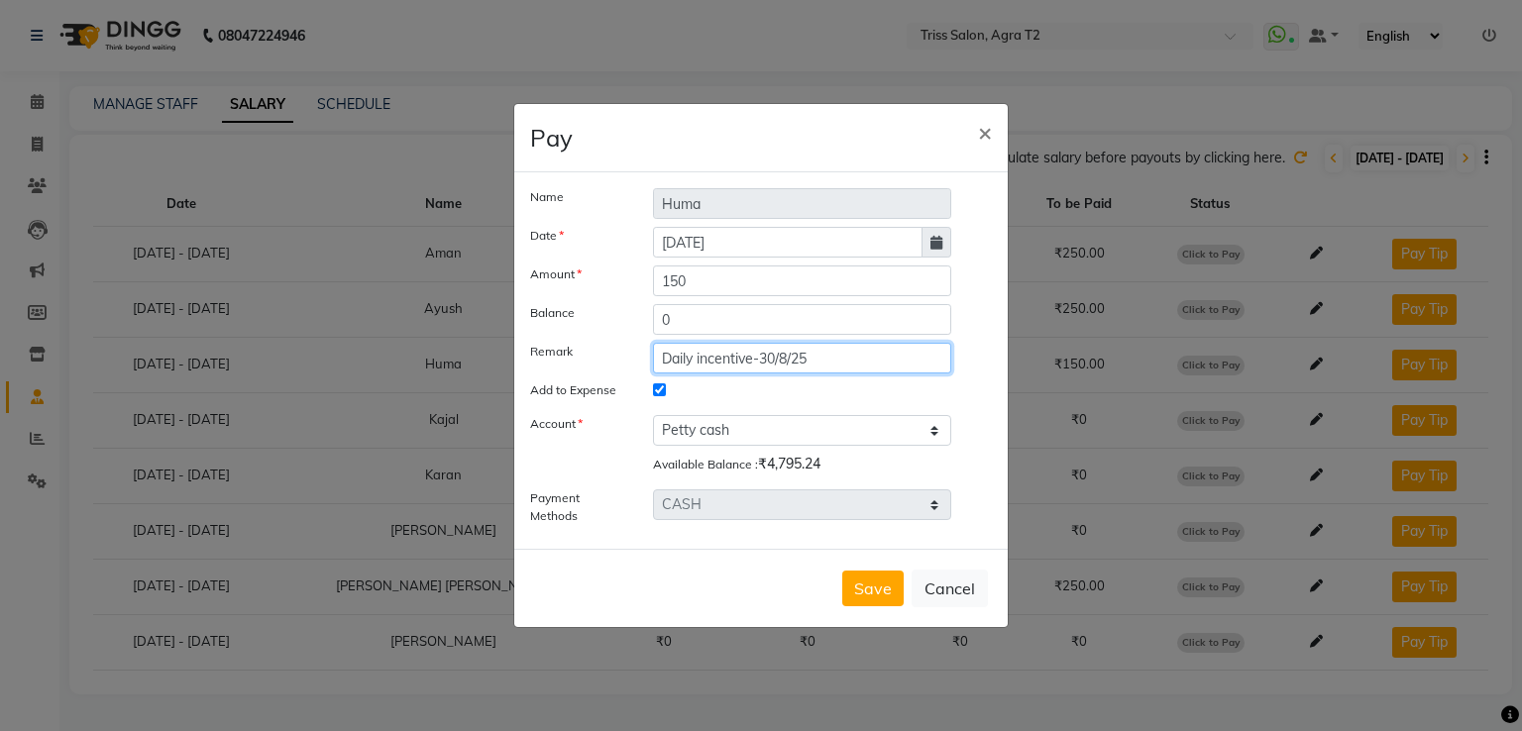
drag, startPoint x: 658, startPoint y: 355, endPoint x: 868, endPoint y: 370, distance: 210.5
click at [868, 370] on input "Daily incentive-30/8/25" at bounding box center [802, 358] width 298 height 31
click at [871, 582] on button "Save" at bounding box center [872, 589] width 61 height 36
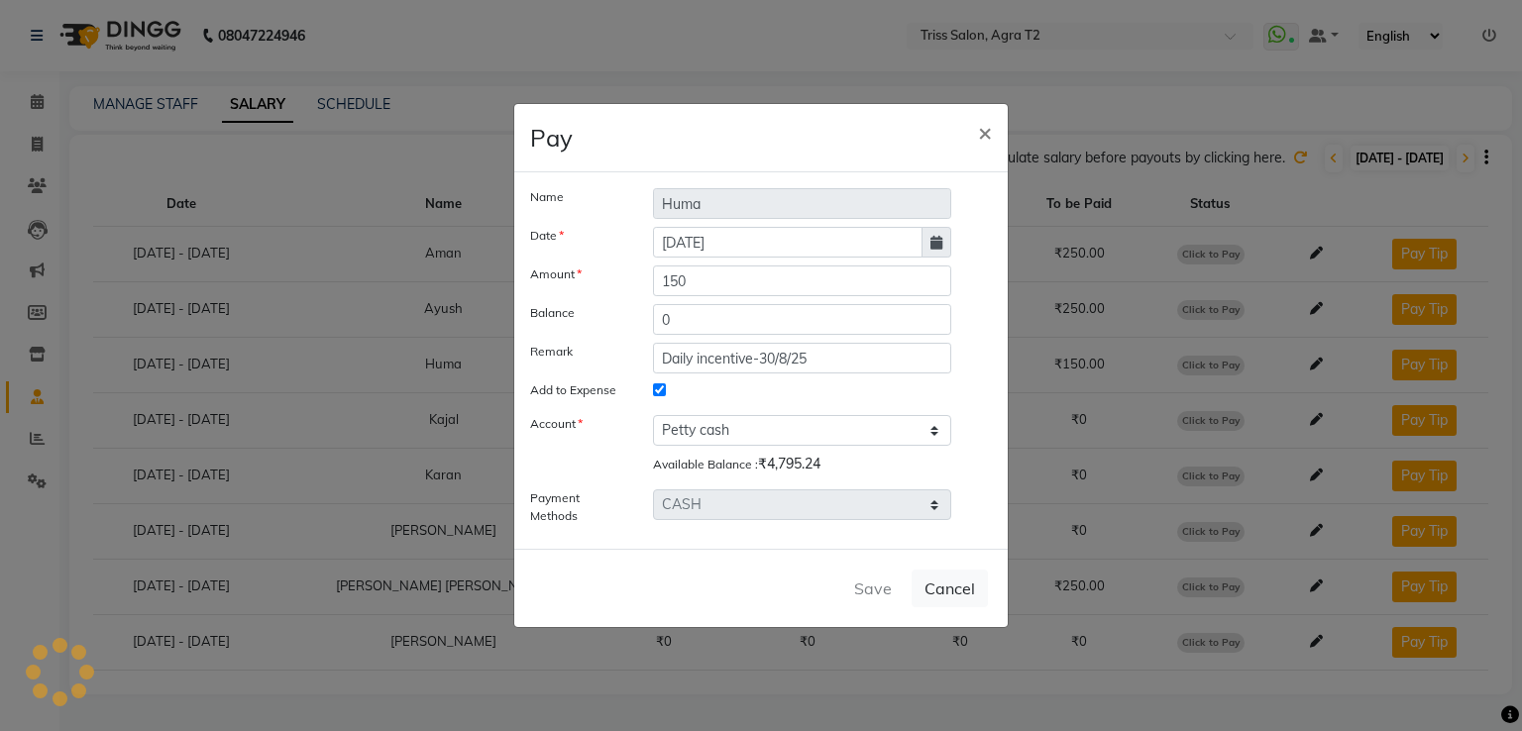
select select
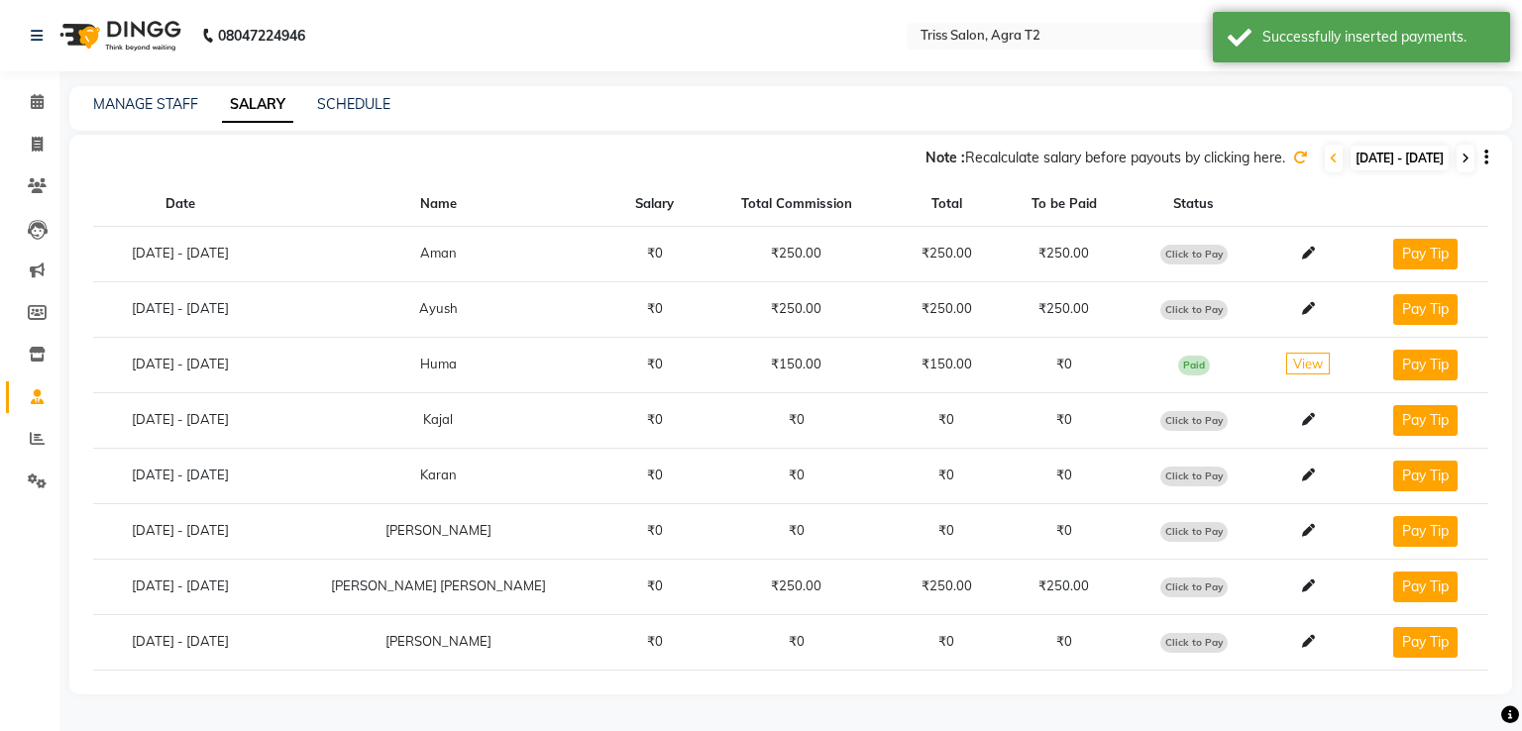
click at [1466, 153] on icon at bounding box center [1465, 159] width 8 height 12
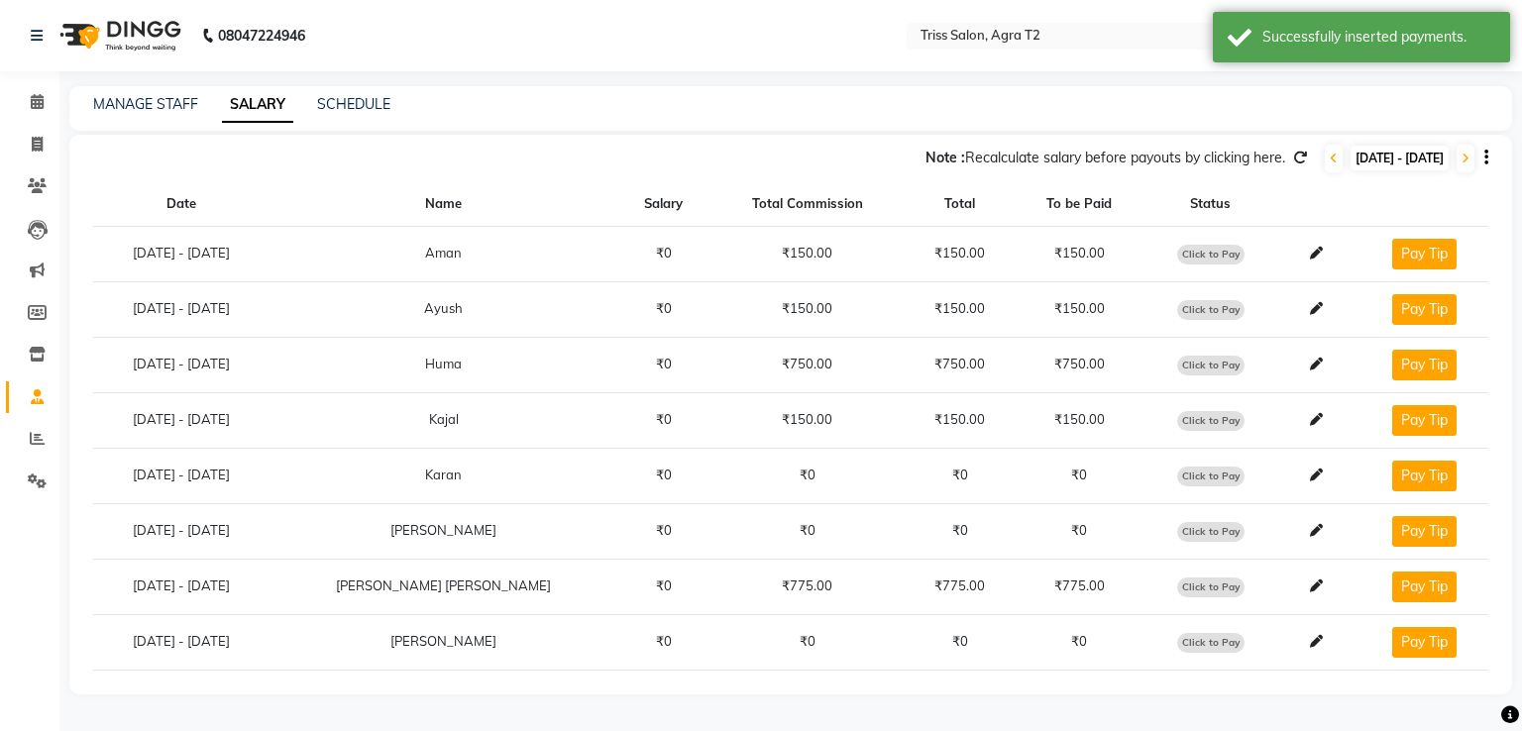
click at [1189, 358] on span "Click to Pay" at bounding box center [1210, 366] width 67 height 20
select select "1"
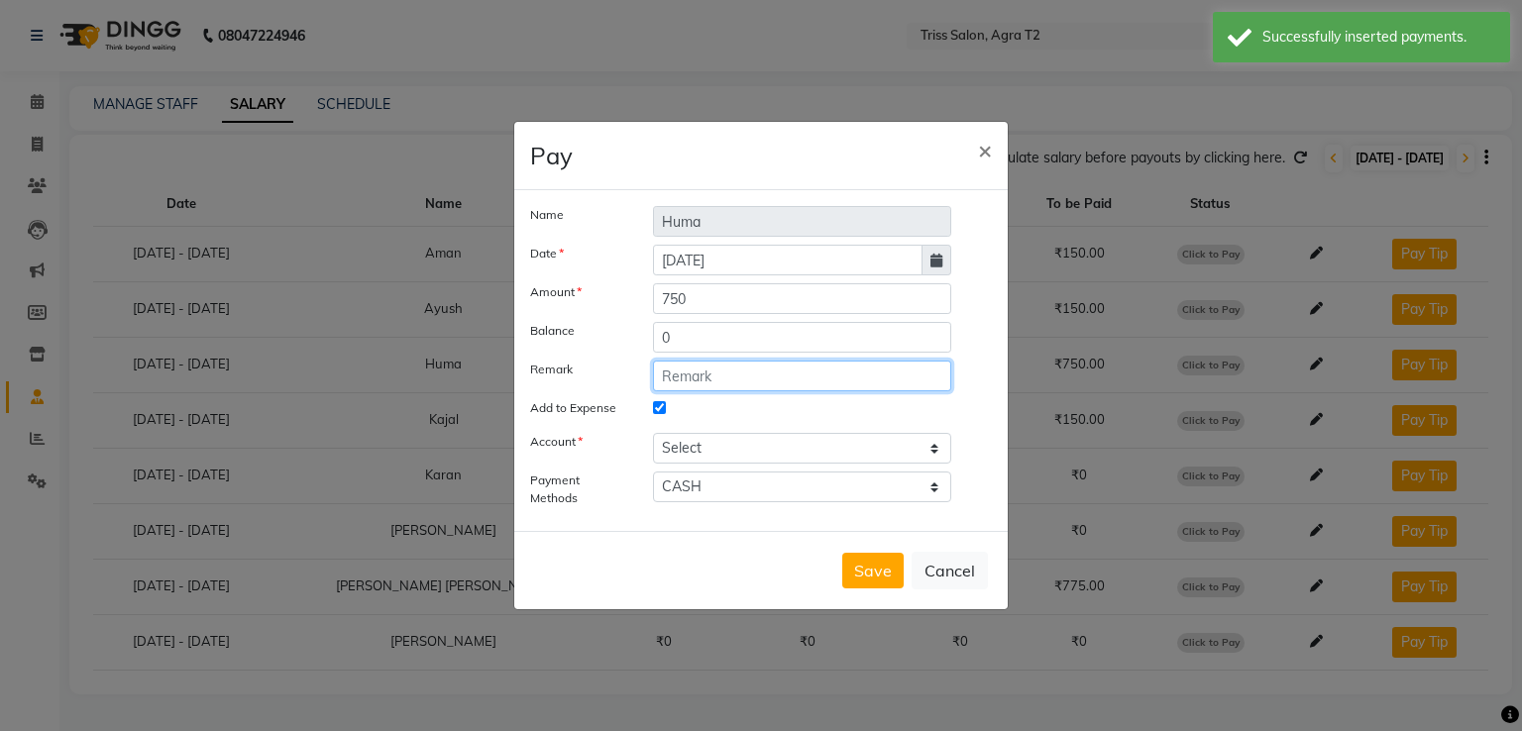
click at [721, 377] on input "text" at bounding box center [802, 376] width 298 height 31
paste input "Daily incentive-30/8/25"
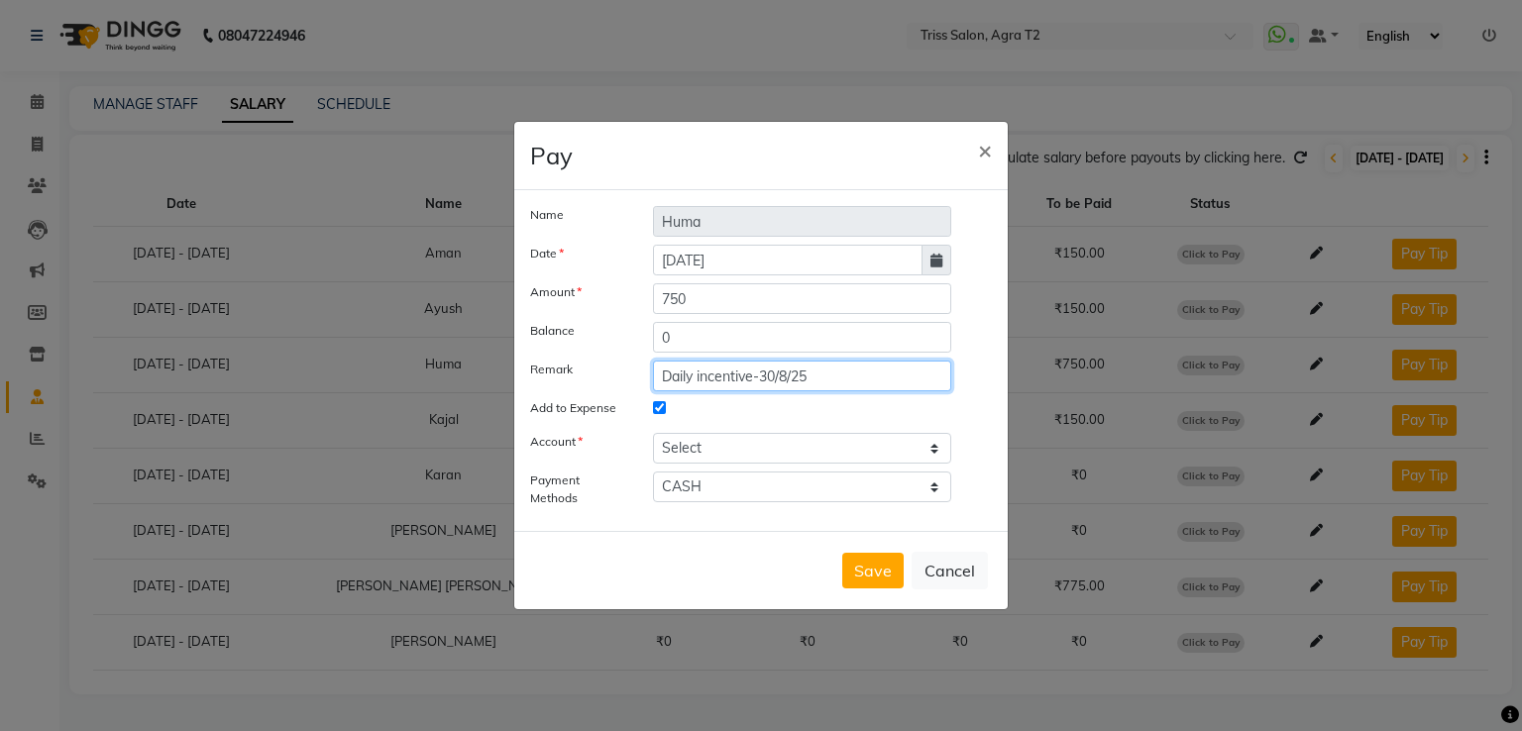
click at [775, 378] on input "Daily incentive-30/8/25" at bounding box center [802, 376] width 298 height 31
type input "Daily incentive-31/8/25"
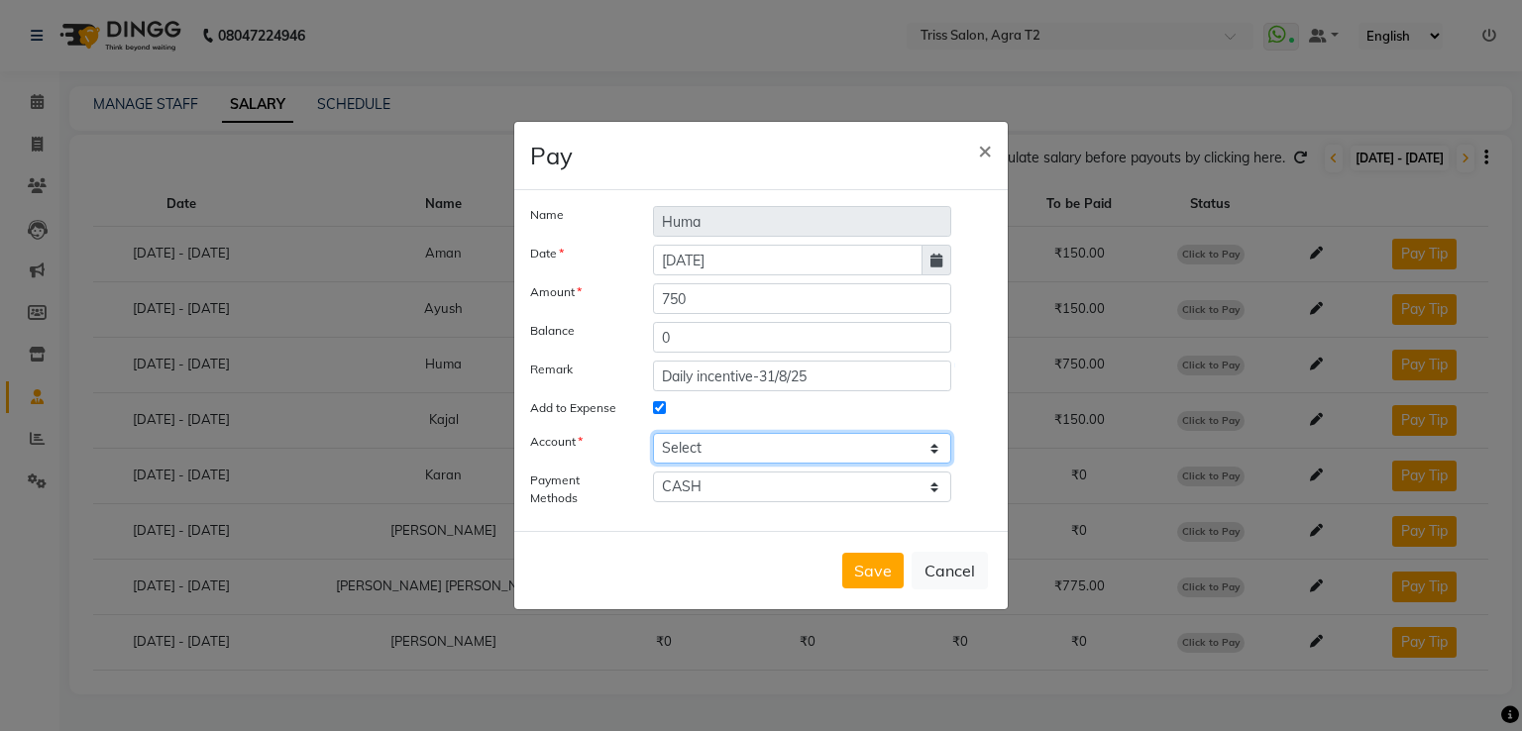
click at [772, 453] on select "Select [PERSON_NAME] cash" at bounding box center [802, 448] width 298 height 31
select select "2533"
click at [653, 433] on select "Select [PERSON_NAME] cash" at bounding box center [802, 448] width 298 height 31
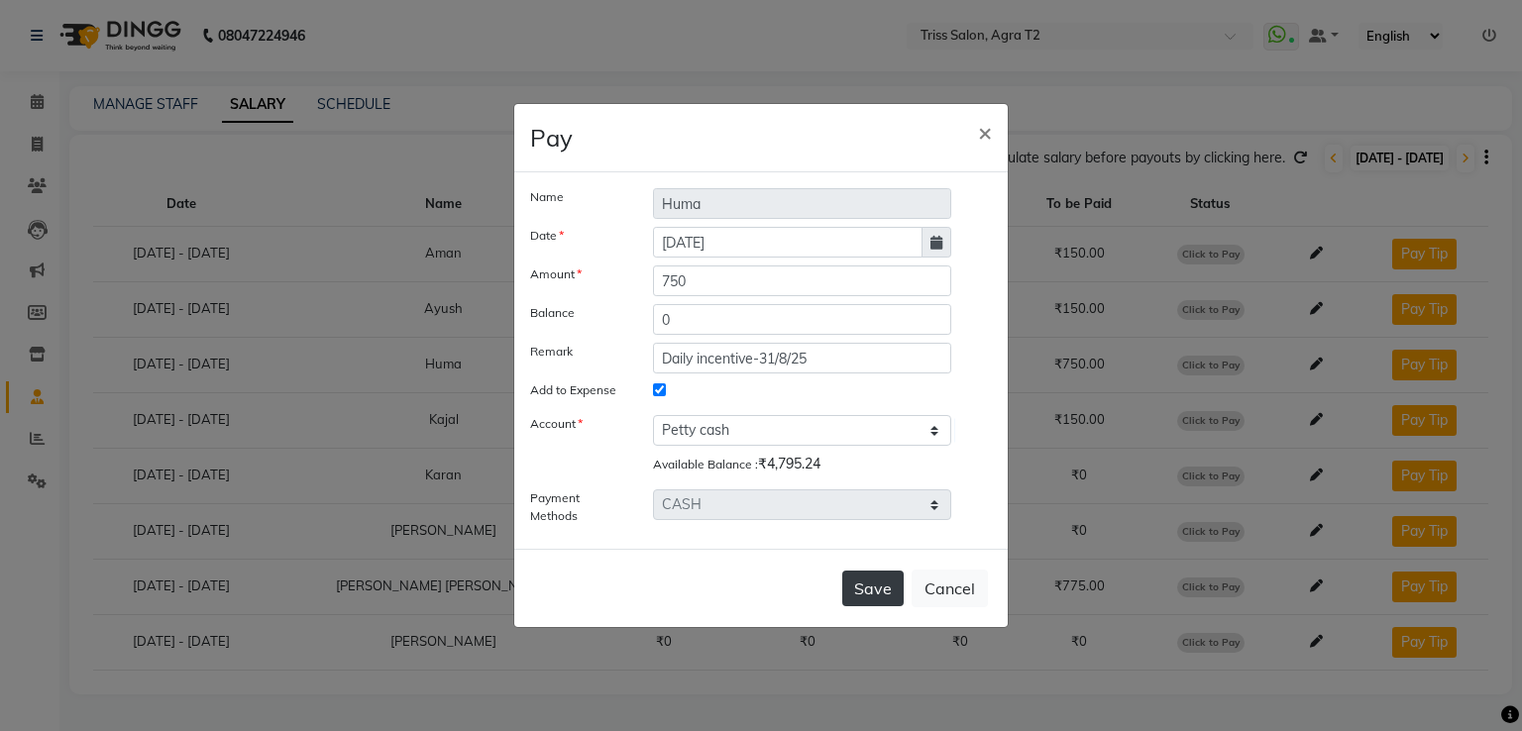
click at [874, 587] on button "Save" at bounding box center [872, 589] width 61 height 36
select select
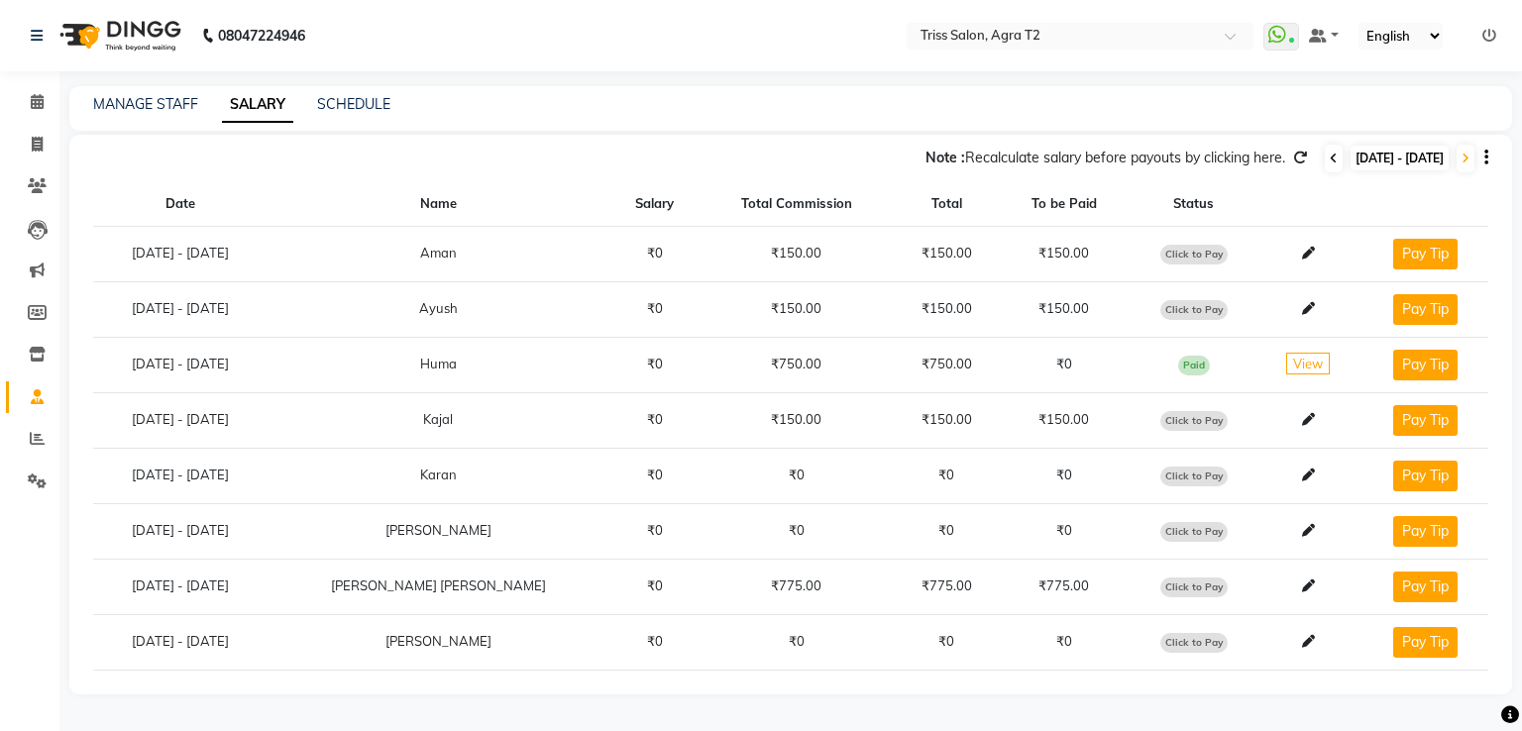
click at [1329, 156] on icon at bounding box center [1333, 159] width 8 height 12
click at [1466, 159] on icon at bounding box center [1465, 159] width 8 height 12
click at [1329, 159] on icon at bounding box center [1333, 159] width 8 height 12
click at [1463, 160] on icon at bounding box center [1465, 159] width 8 height 12
click at [1324, 159] on span at bounding box center [1333, 159] width 18 height 28
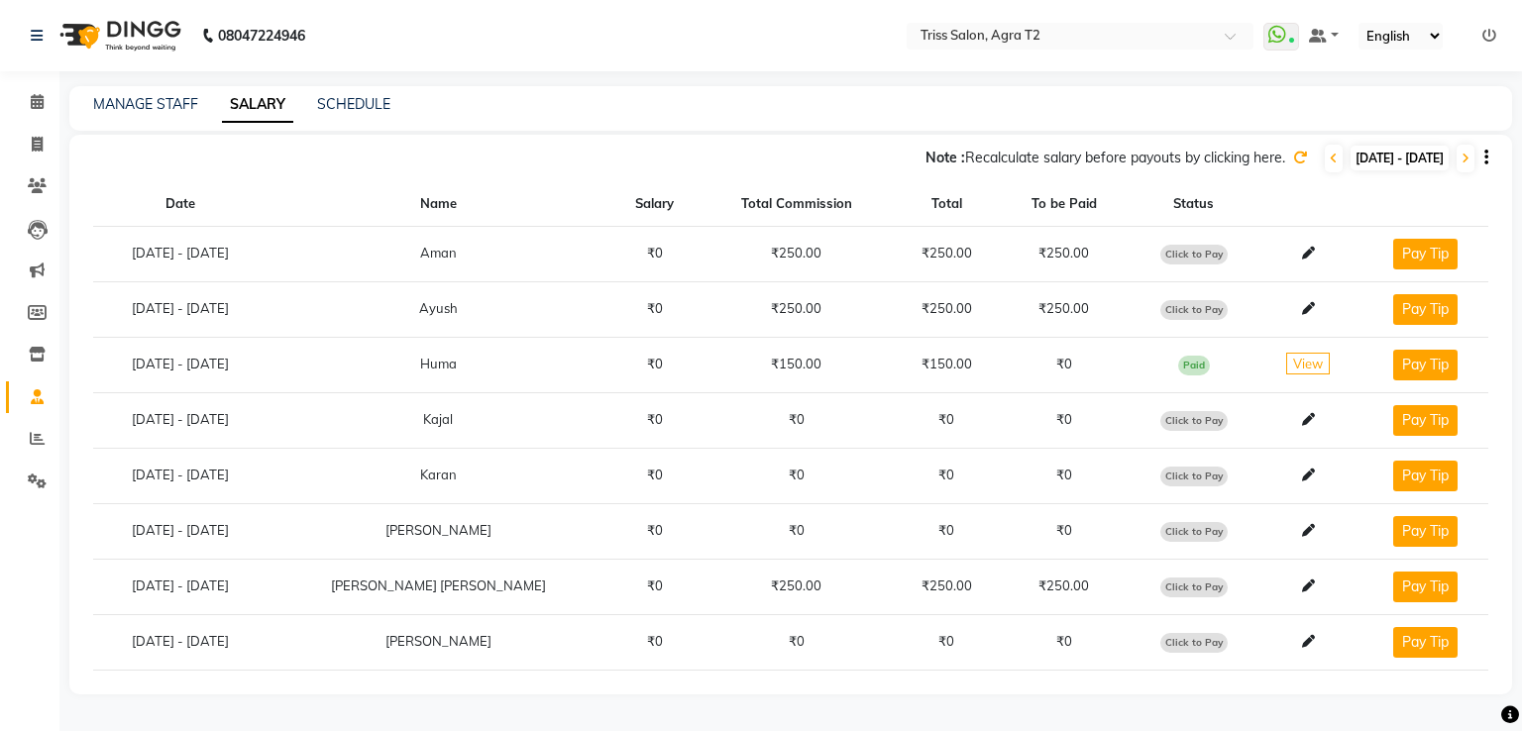
click at [1175, 580] on span "Click to Pay" at bounding box center [1193, 588] width 67 height 20
select select "1"
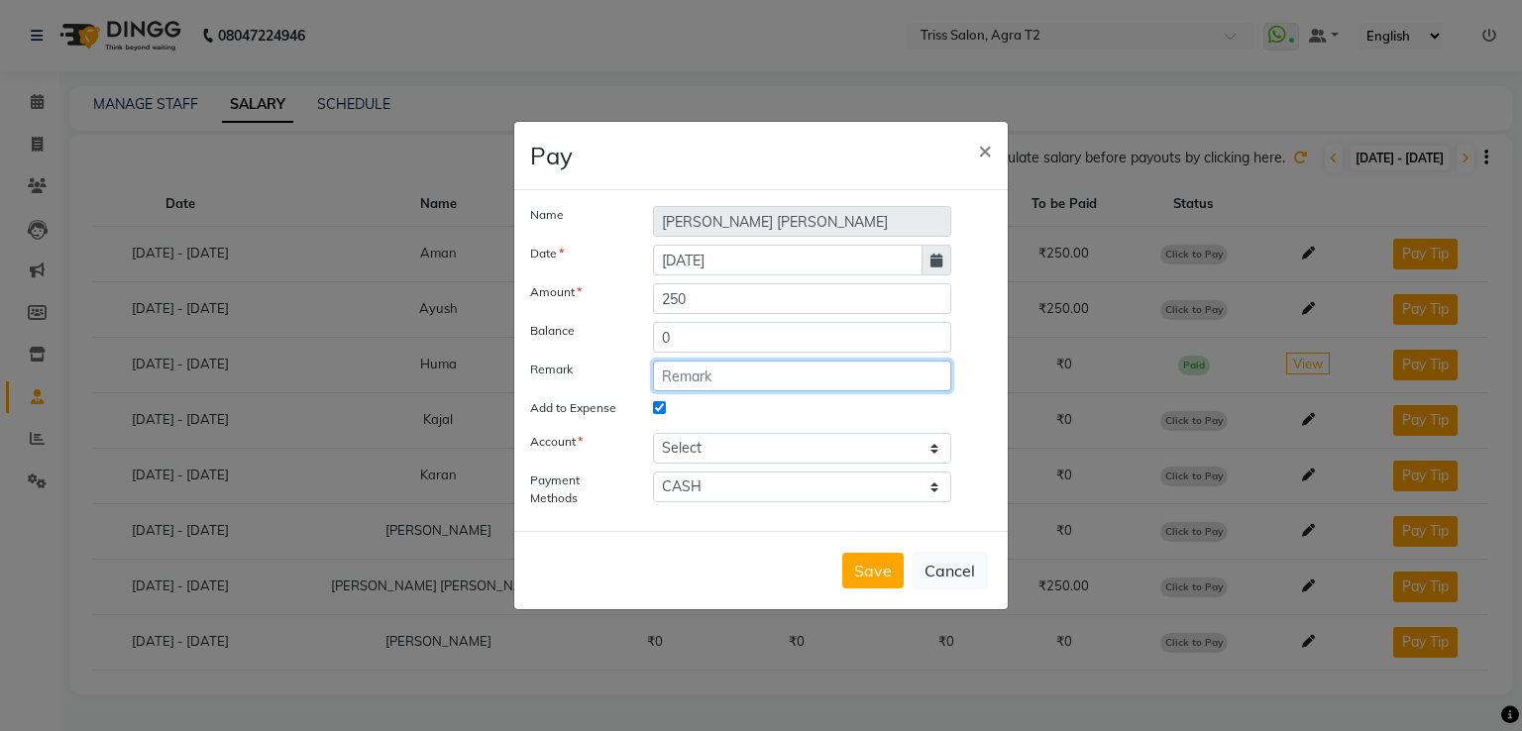
click at [725, 372] on input "text" at bounding box center [802, 376] width 298 height 31
paste input "Daily incentive-30/8/25"
type input "Daily incentive-30/8/25"
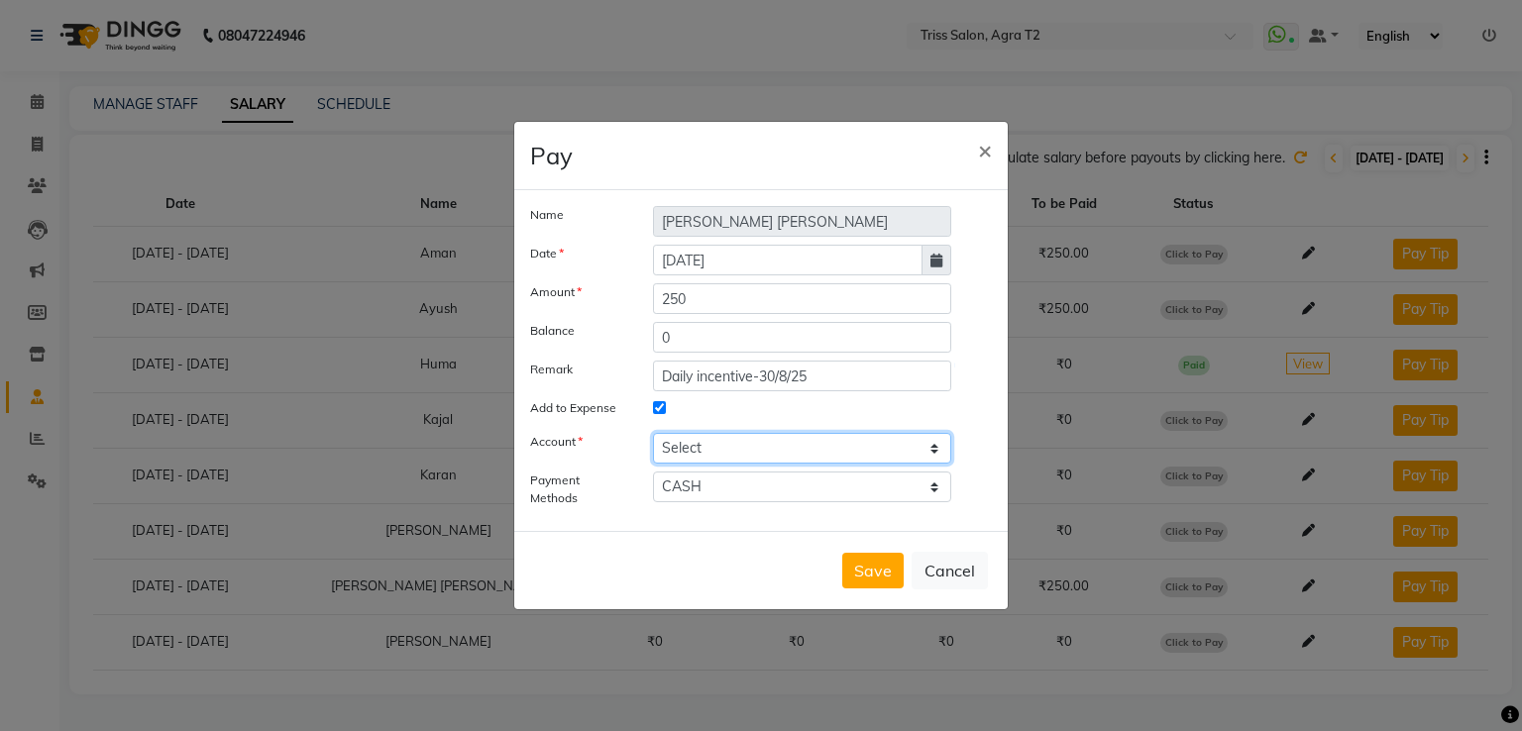
click at [737, 454] on select "Select [PERSON_NAME] cash" at bounding box center [802, 448] width 298 height 31
select select "2533"
click at [653, 433] on select "Select [PERSON_NAME] cash" at bounding box center [802, 448] width 298 height 31
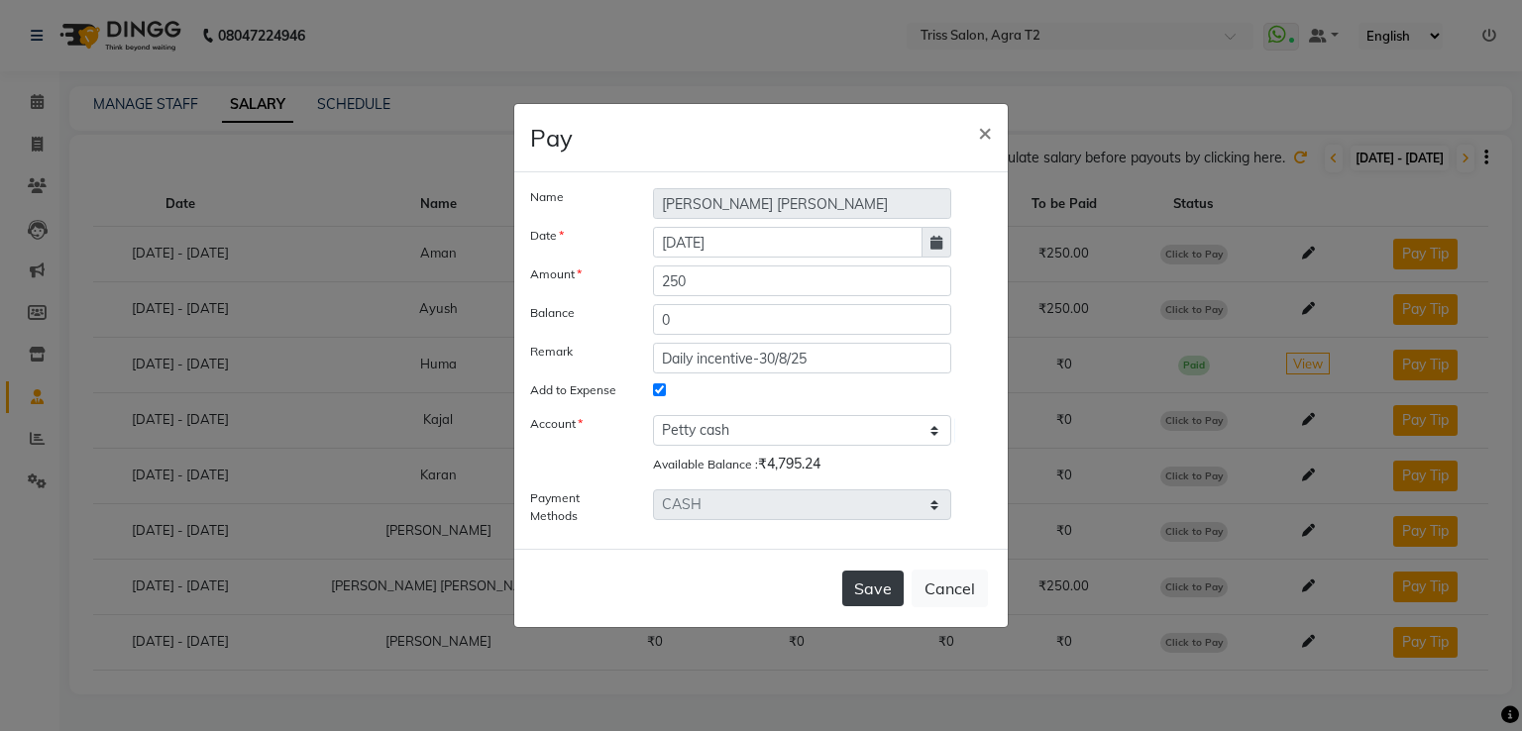
click at [881, 581] on button "Save" at bounding box center [872, 589] width 61 height 36
select select
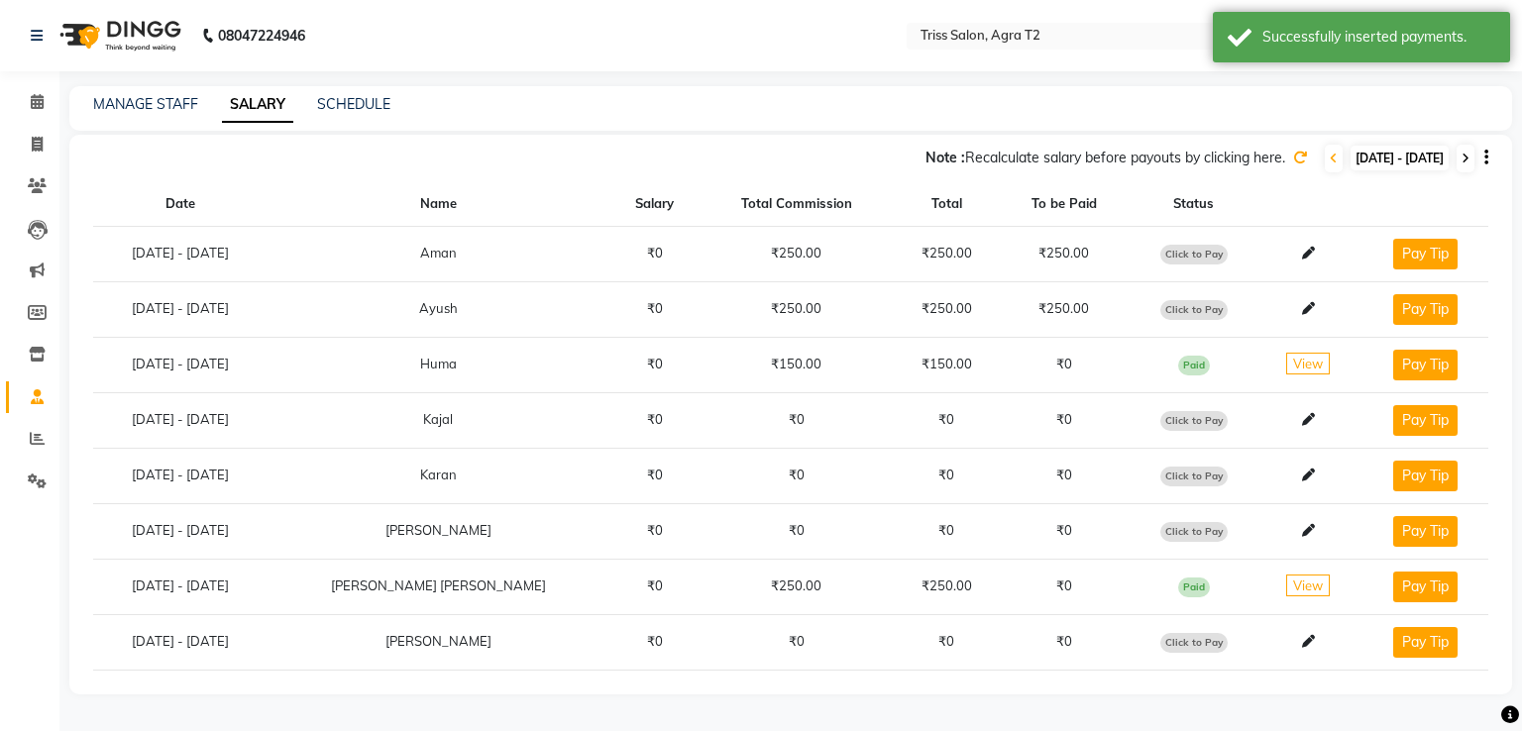
click at [1469, 160] on span at bounding box center [1465, 159] width 18 height 28
click at [1174, 582] on span "Click to Pay" at bounding box center [1193, 588] width 67 height 20
select select "1"
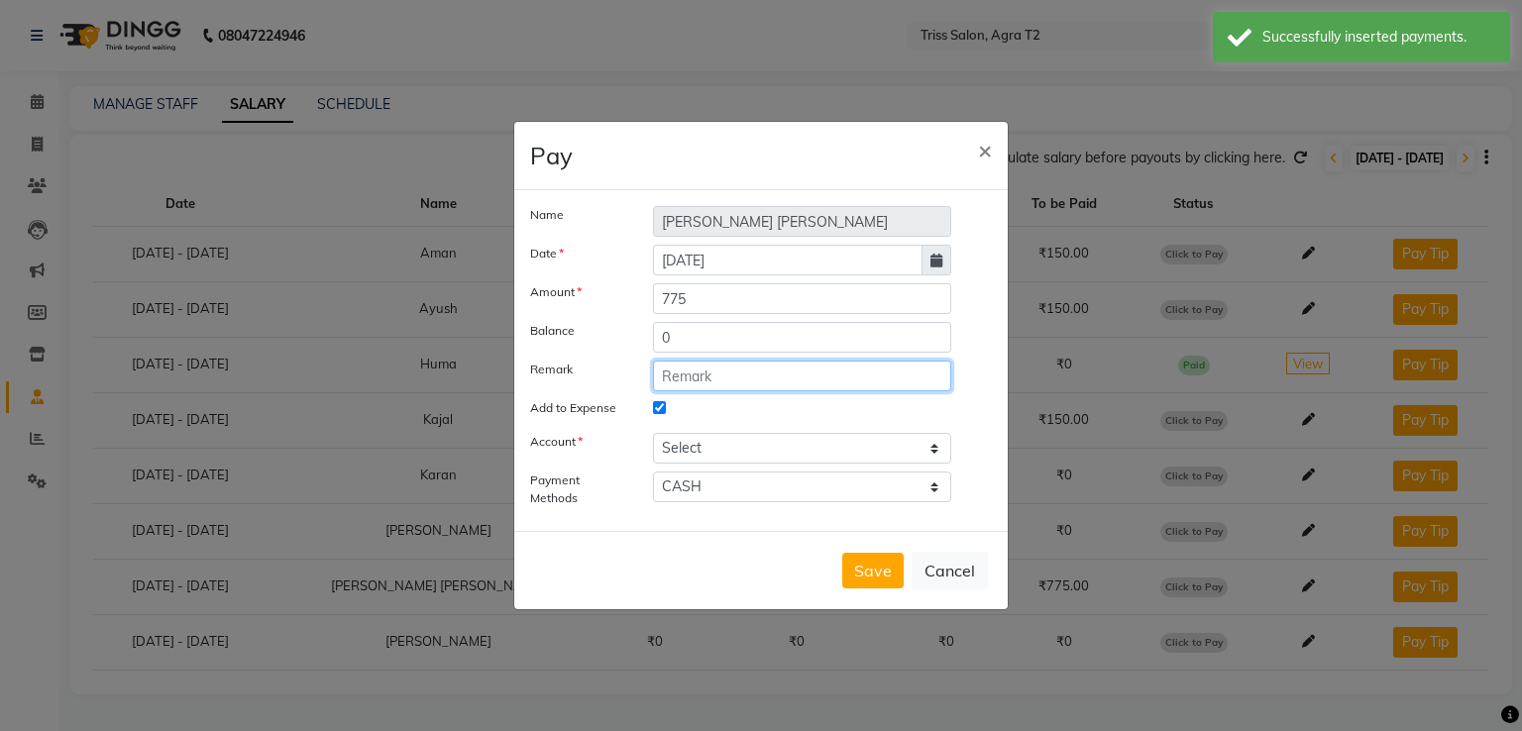
click at [702, 377] on input "text" at bounding box center [802, 376] width 298 height 31
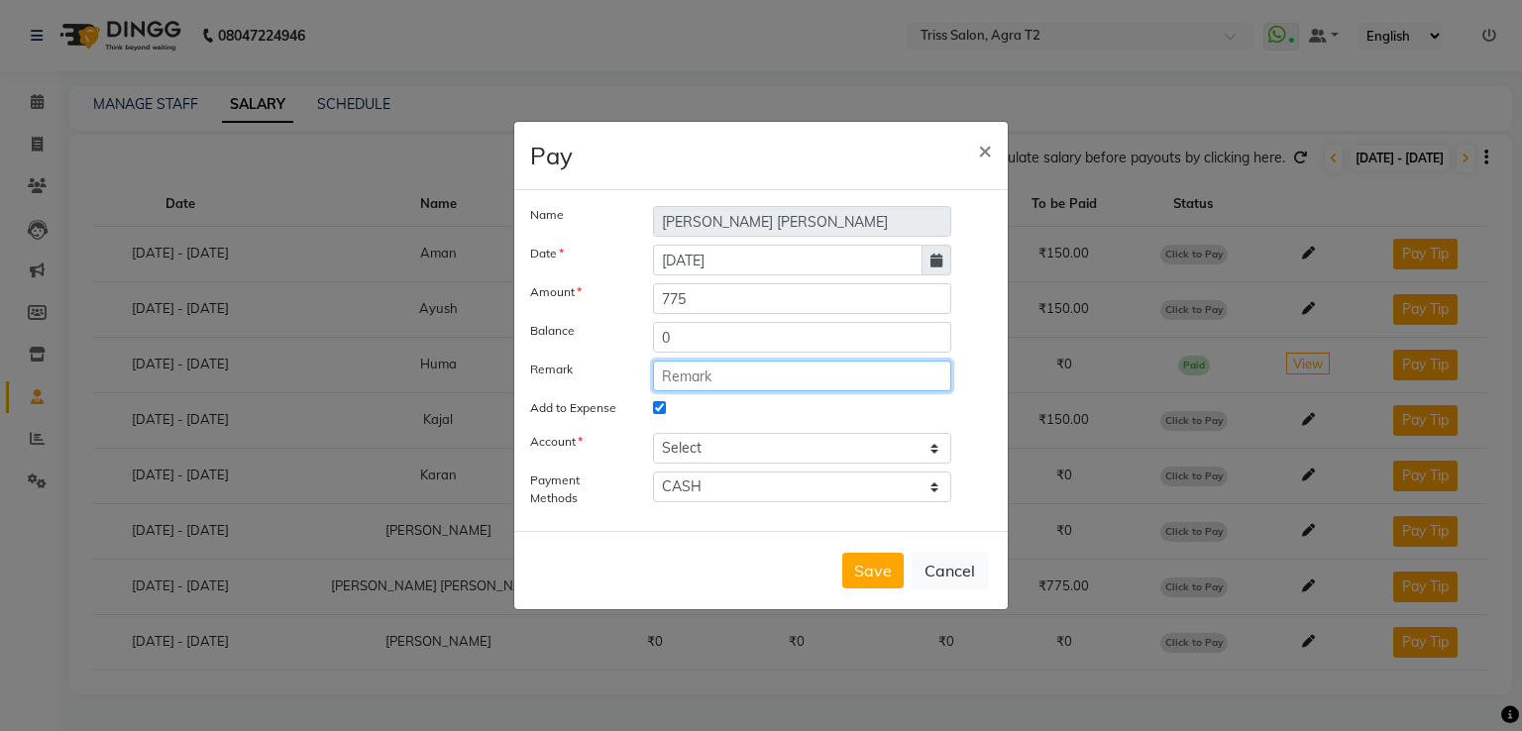
paste input "Daily incentive-30/8/25"
click at [774, 376] on input "Daily incentive-30/8/25" at bounding box center [802, 376] width 298 height 31
type input "Daily incentive-31/8/25"
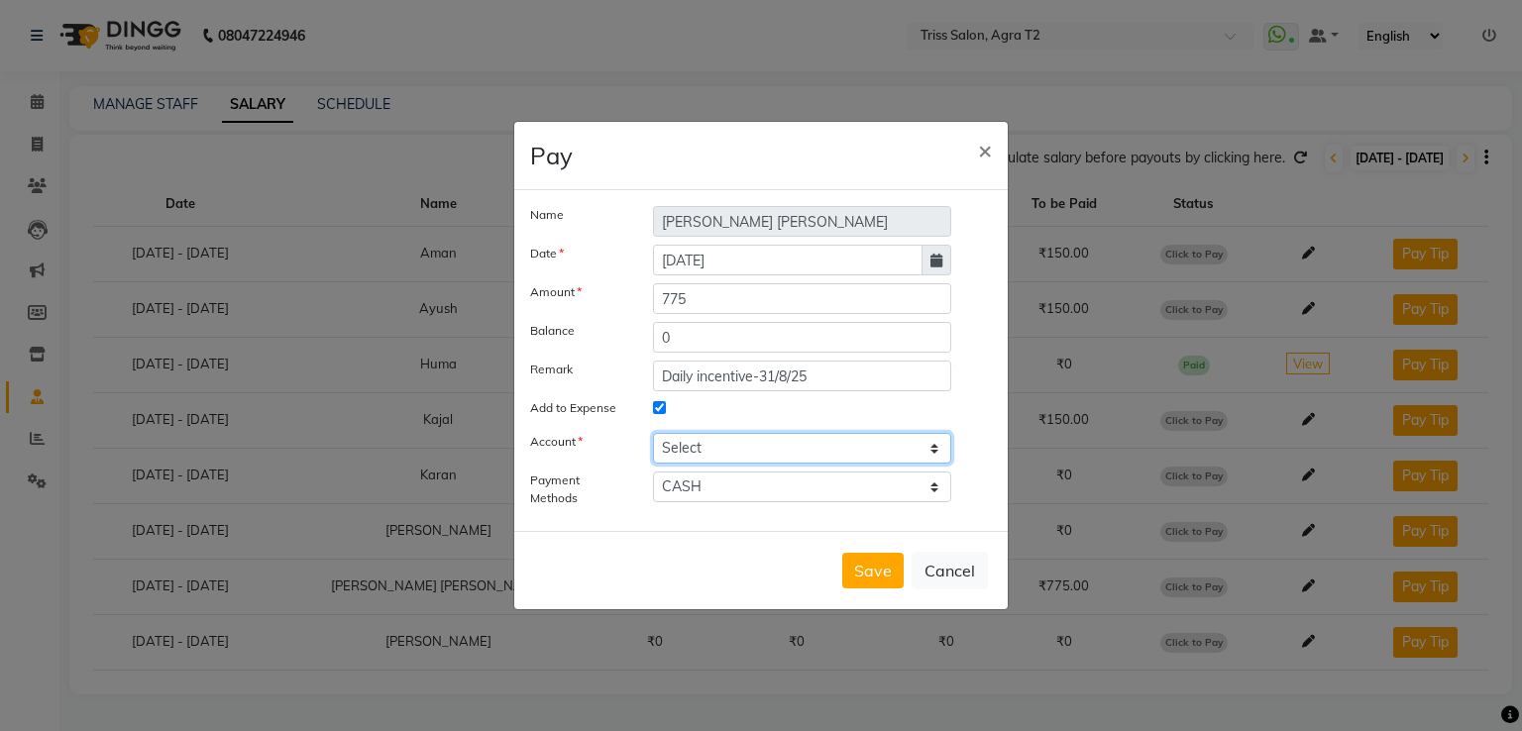
click at [793, 448] on select "Select [PERSON_NAME] cash" at bounding box center [802, 448] width 298 height 31
select select "2533"
click at [653, 433] on select "Select [PERSON_NAME] cash" at bounding box center [802, 448] width 298 height 31
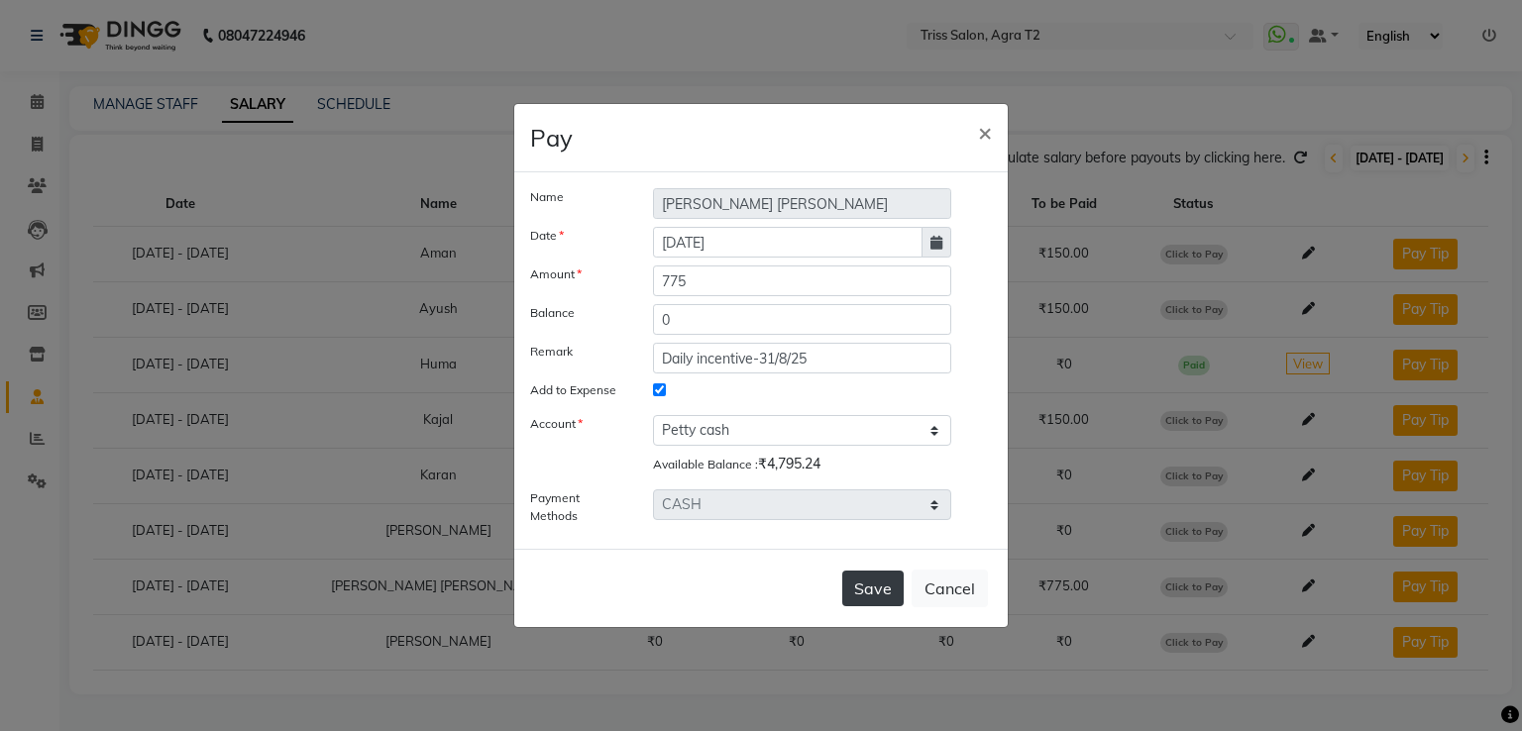
click at [863, 582] on button "Save" at bounding box center [872, 589] width 61 height 36
select select
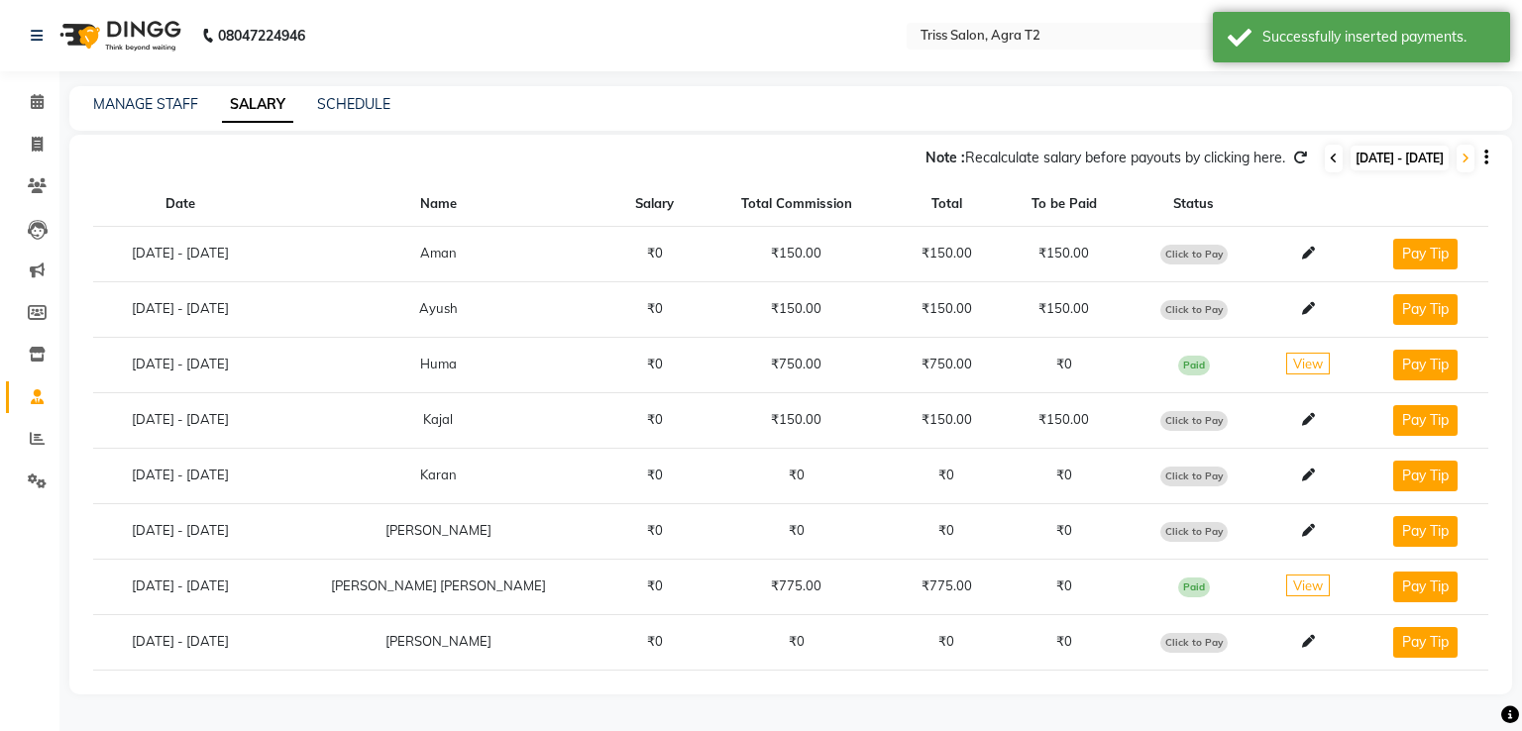
click at [1329, 154] on icon at bounding box center [1333, 159] width 8 height 12
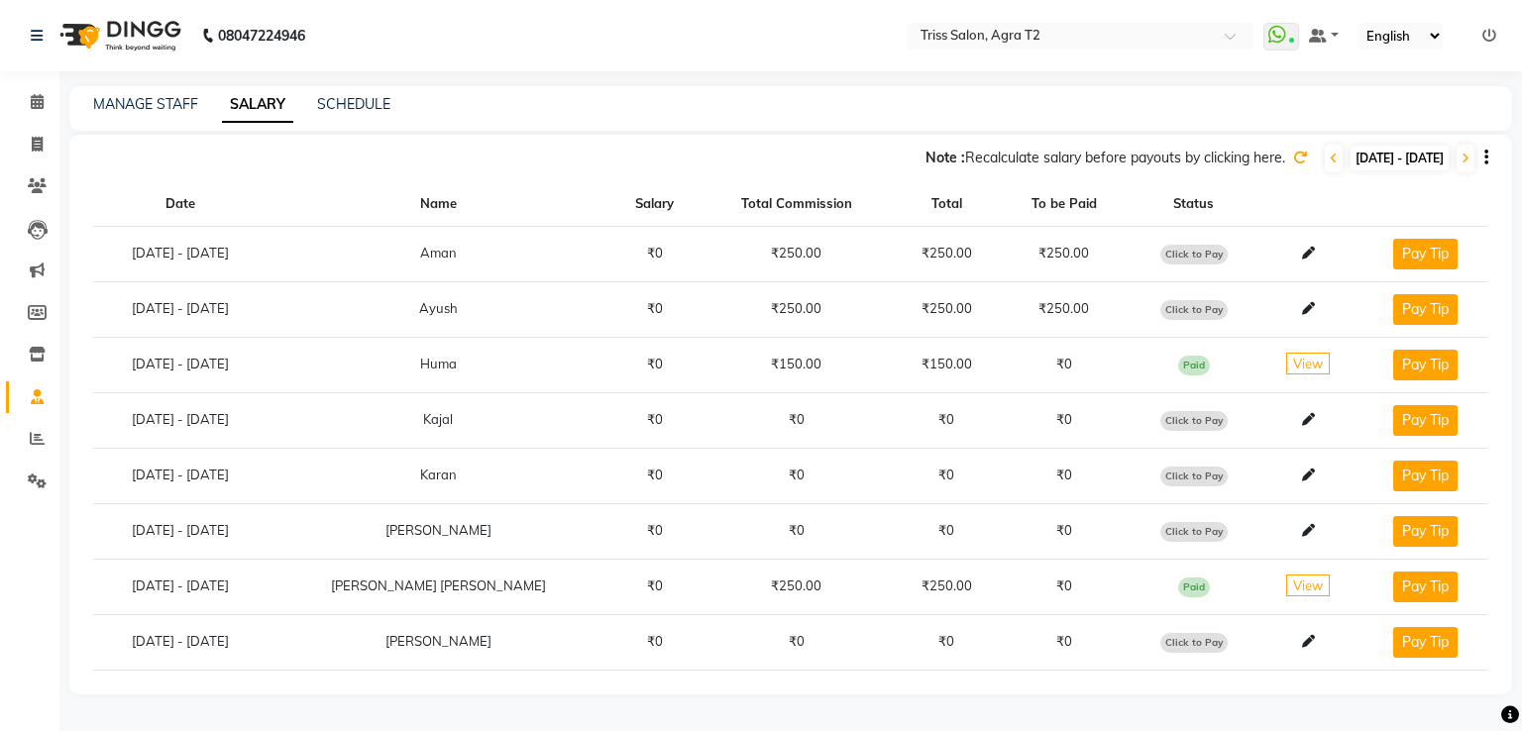
click at [1165, 255] on span "Click to Pay" at bounding box center [1193, 255] width 67 height 20
select select "1"
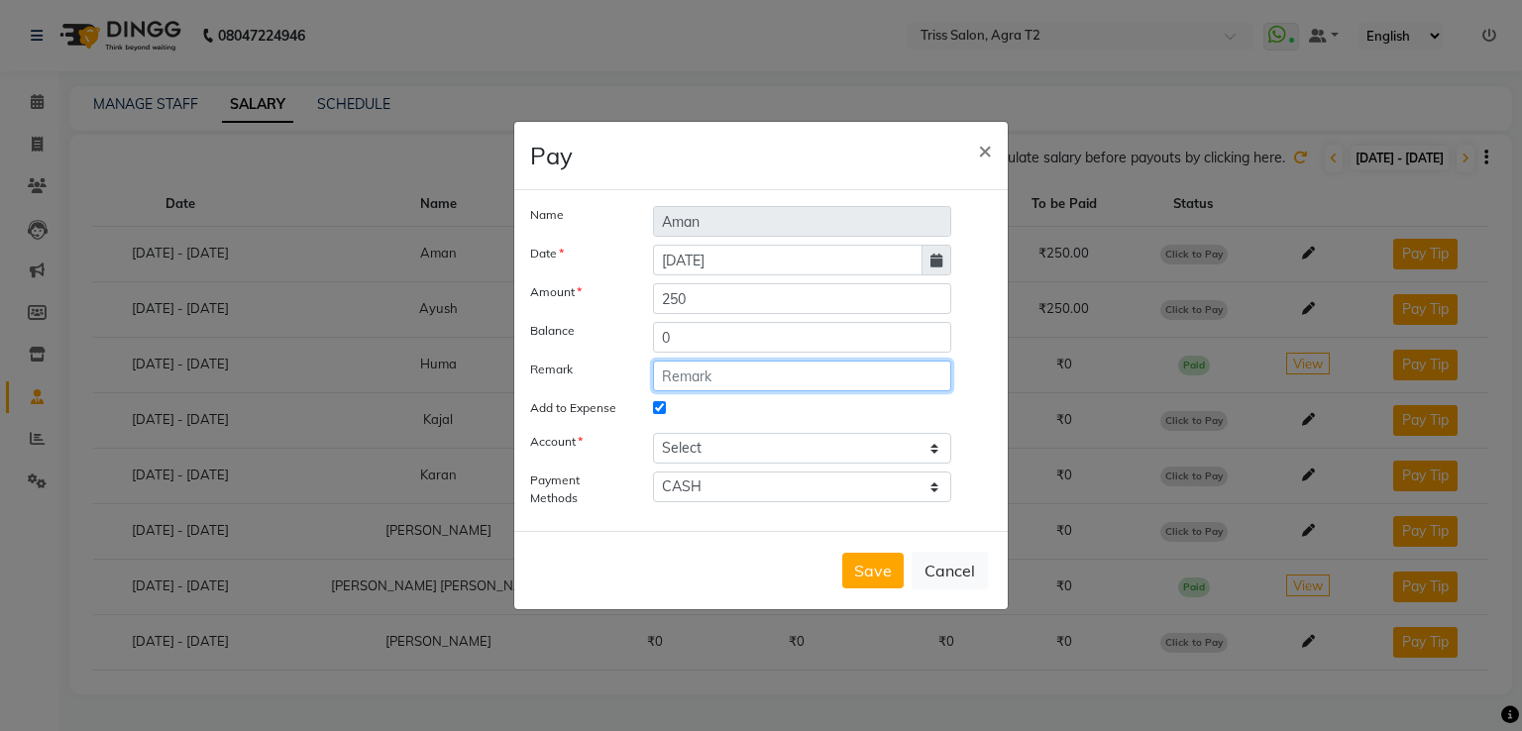
click at [737, 377] on input "text" at bounding box center [802, 376] width 298 height 31
paste input "Daily incentive-30/8/25"
type input "Daily incentive-30/8/25"
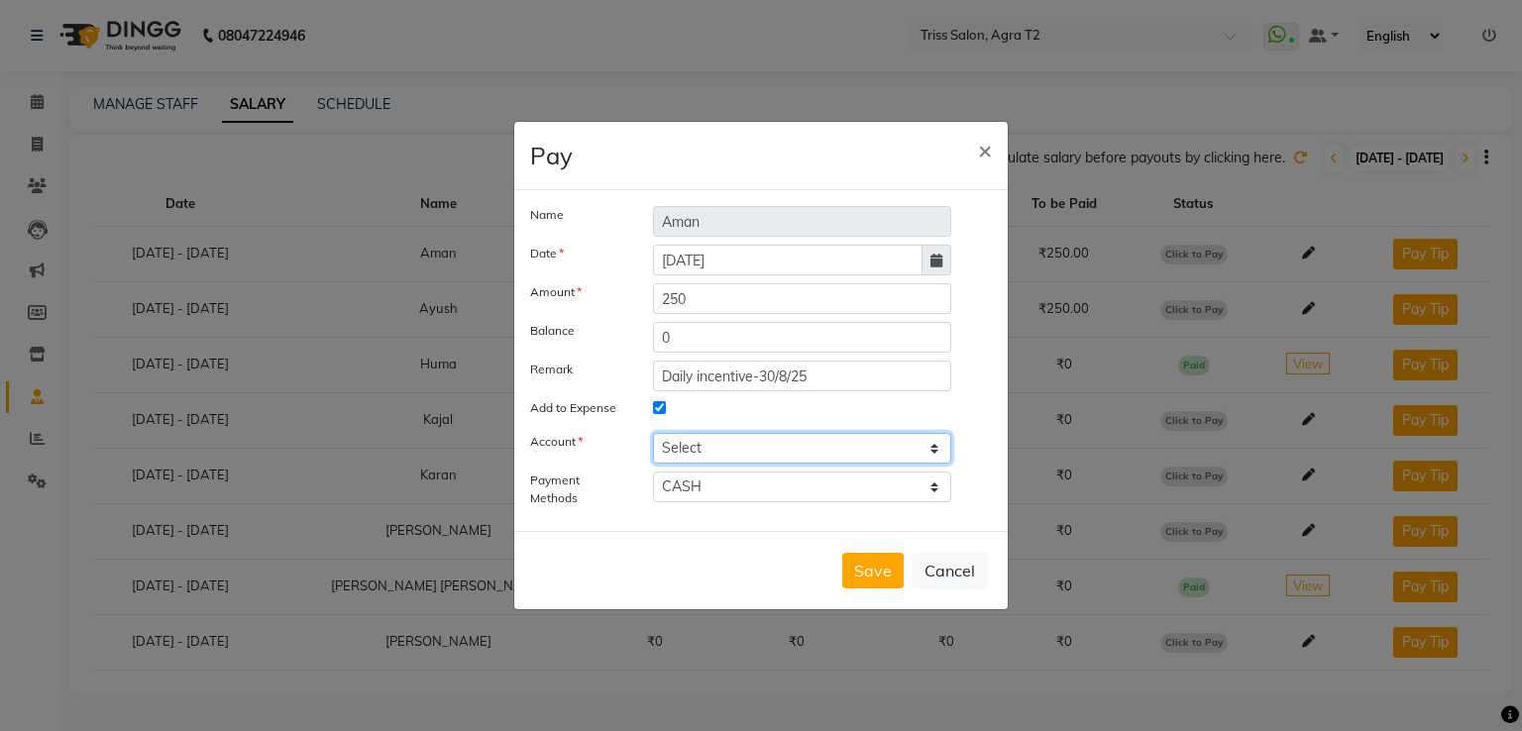
click at [779, 440] on select "Select [PERSON_NAME] cash" at bounding box center [802, 448] width 298 height 31
select select "2533"
click at [653, 433] on select "Select [PERSON_NAME] cash" at bounding box center [802, 448] width 298 height 31
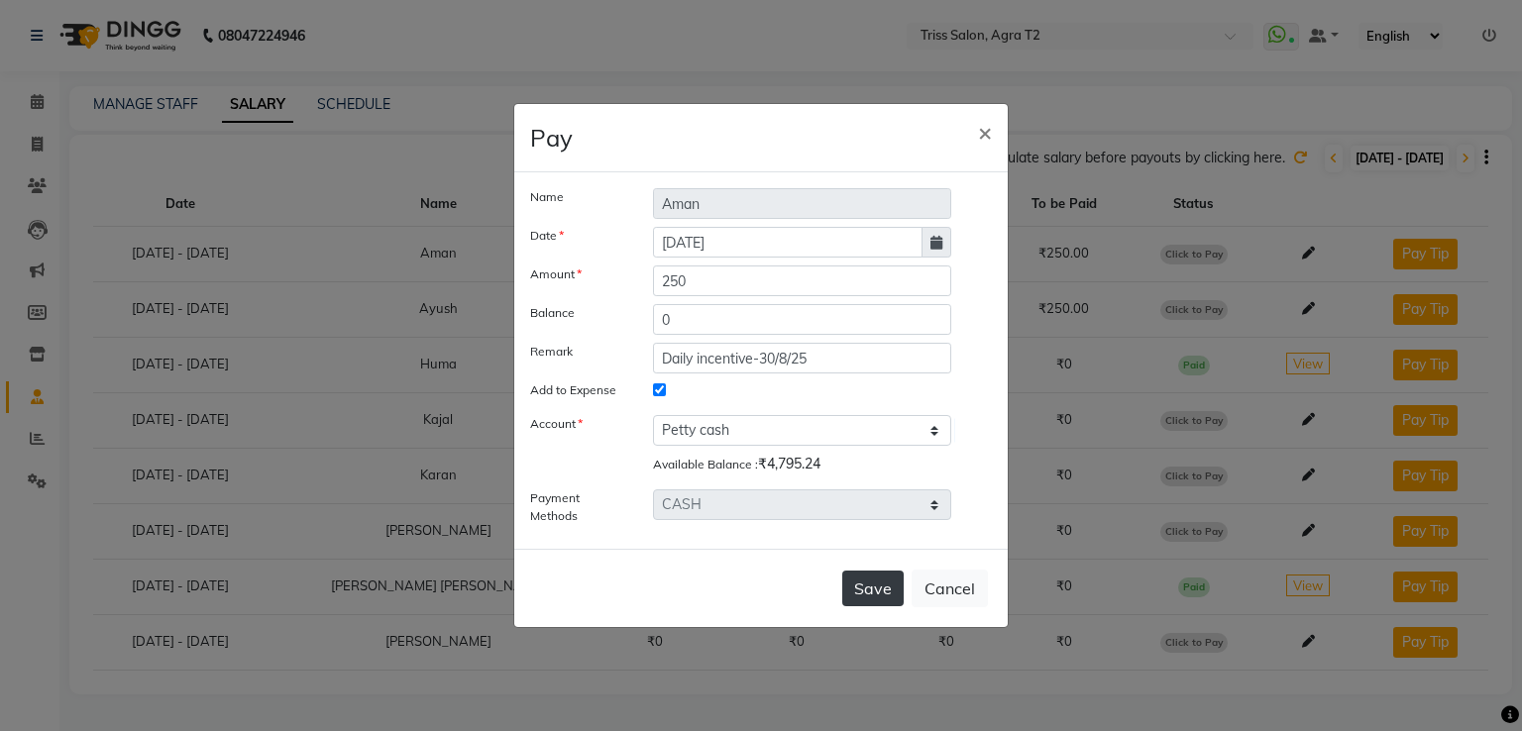
click at [883, 593] on button "Save" at bounding box center [872, 589] width 61 height 36
select select
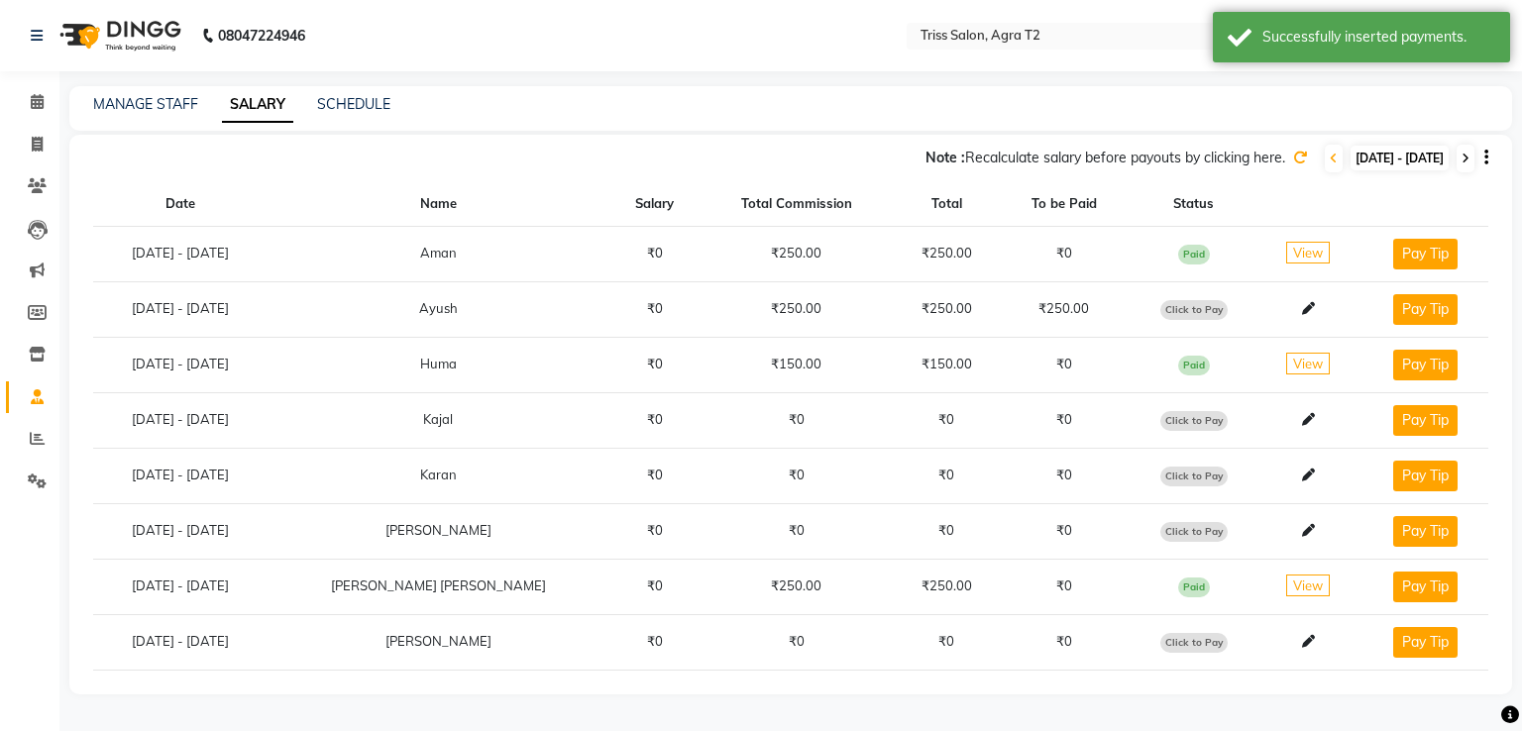
click at [1463, 156] on icon at bounding box center [1465, 159] width 8 height 12
click at [1168, 254] on span "Click to Pay" at bounding box center [1193, 255] width 67 height 20
select select "1"
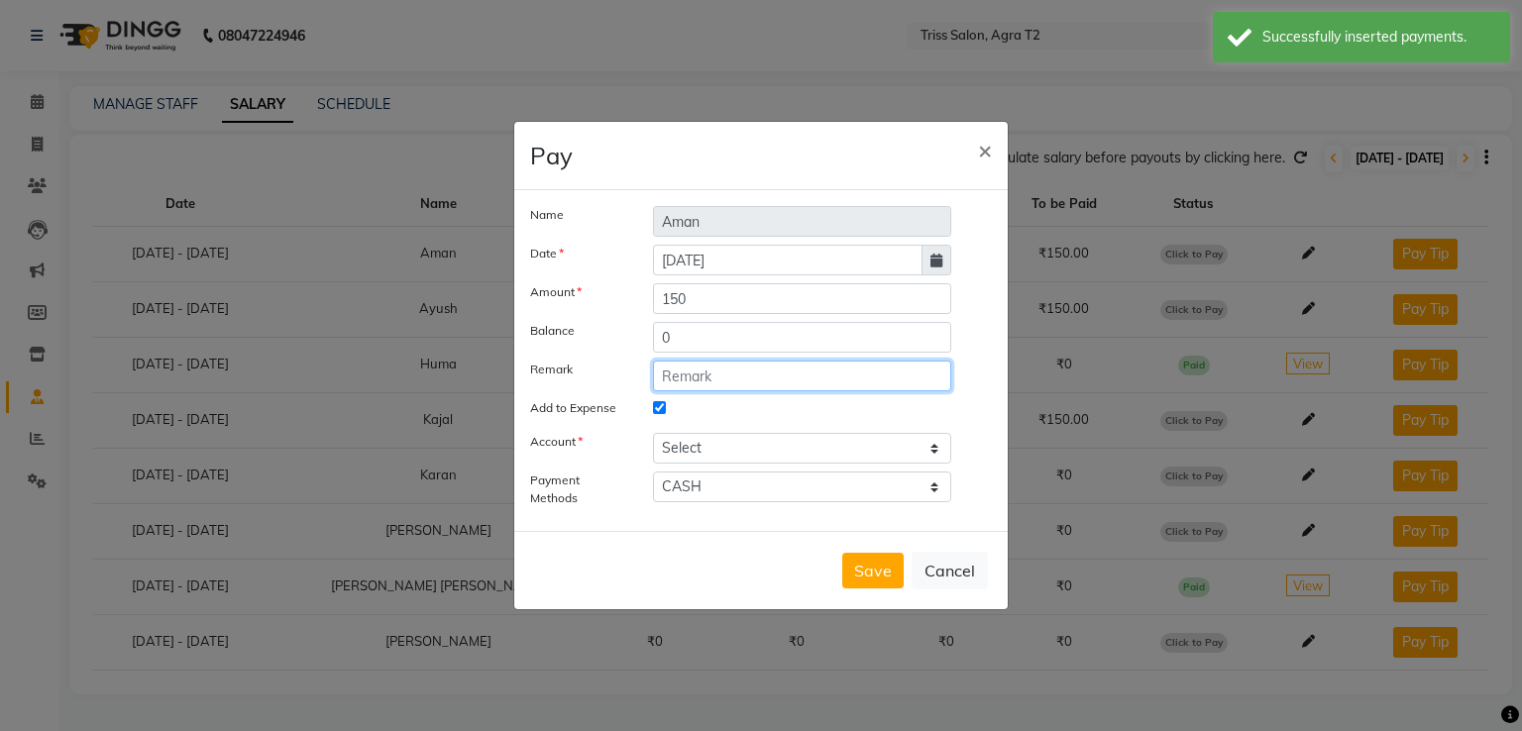
click at [689, 362] on input "text" at bounding box center [802, 376] width 298 height 31
paste input "Daily incentive-30/8/25"
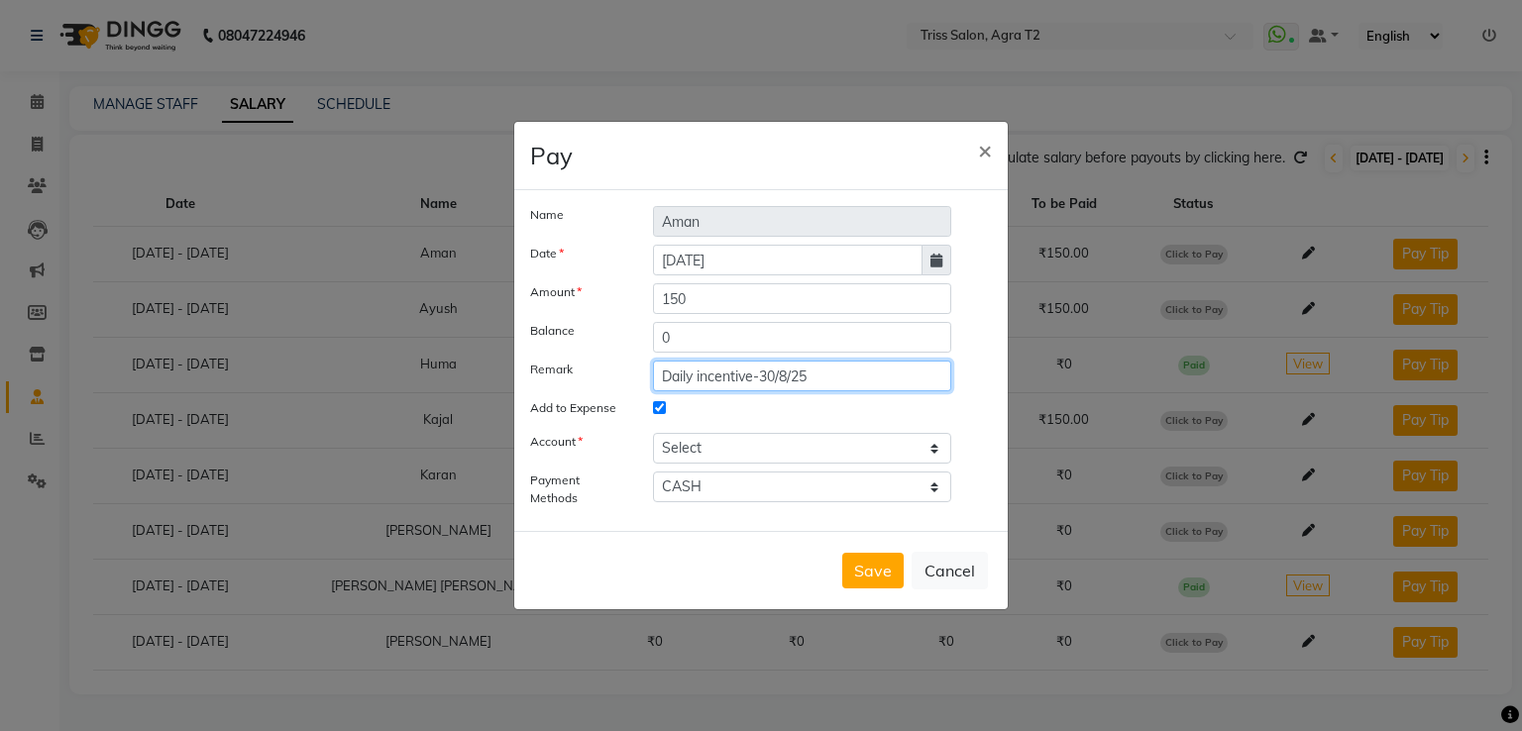
click at [778, 379] on input "Daily incentive-30/8/25" at bounding box center [802, 376] width 298 height 31
type input "Daily incentive-31/8/25"
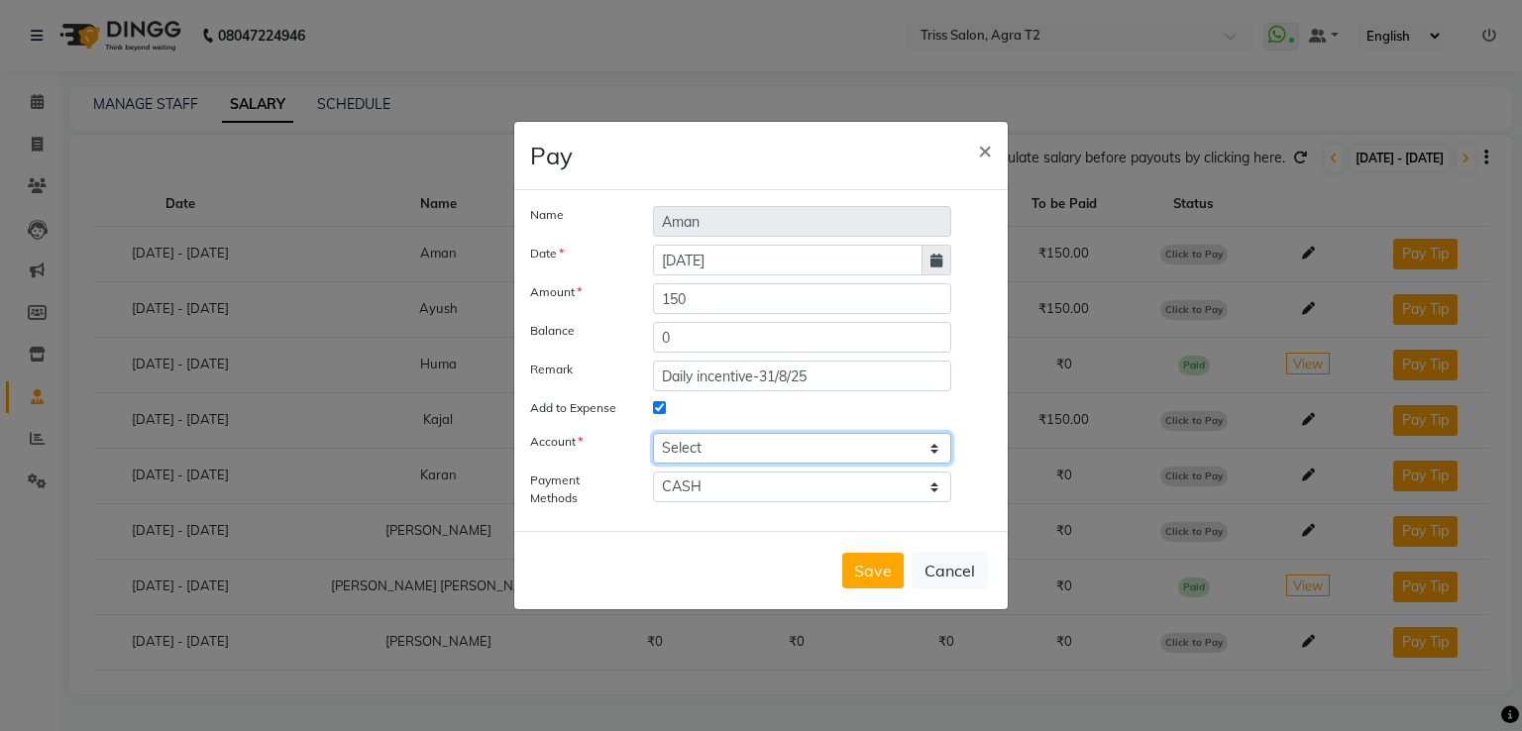
click at [803, 447] on select "Select [PERSON_NAME] cash" at bounding box center [802, 448] width 298 height 31
select select "2533"
click at [653, 433] on select "Select [PERSON_NAME] cash" at bounding box center [802, 448] width 298 height 31
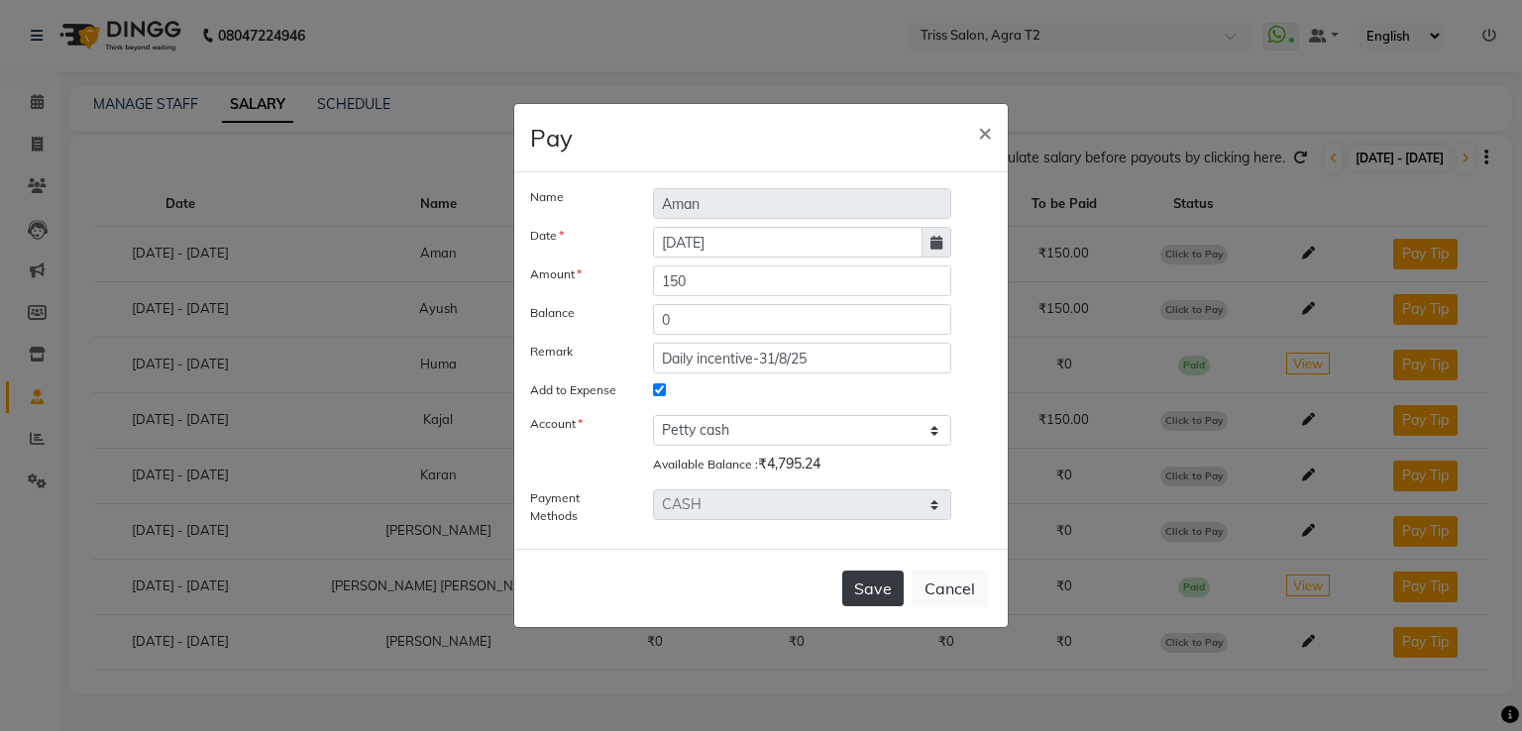
click at [877, 591] on button "Save" at bounding box center [872, 589] width 61 height 36
select select
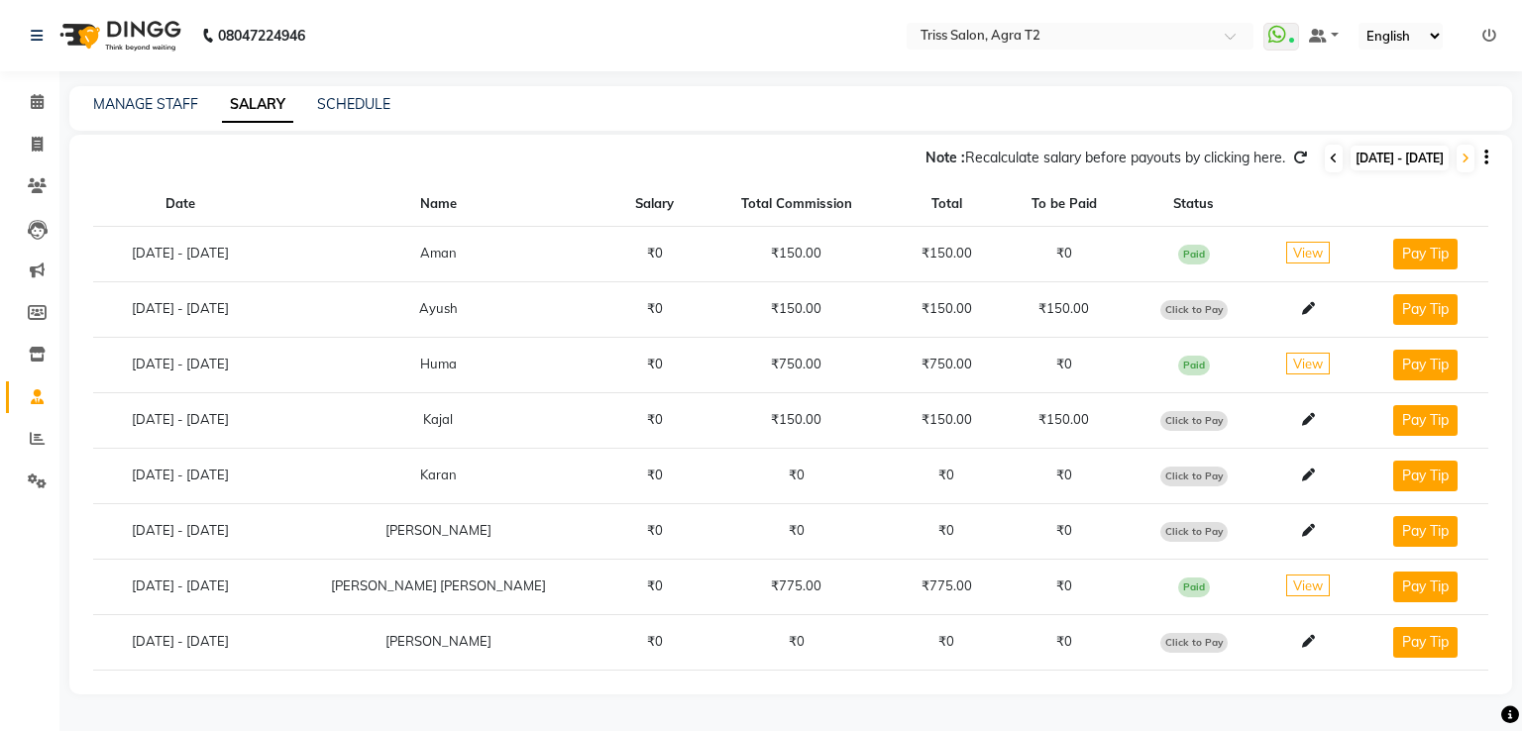
click at [1329, 157] on icon at bounding box center [1333, 159] width 8 height 12
click at [1160, 310] on span "Click to Pay" at bounding box center [1193, 310] width 67 height 20
select select "1"
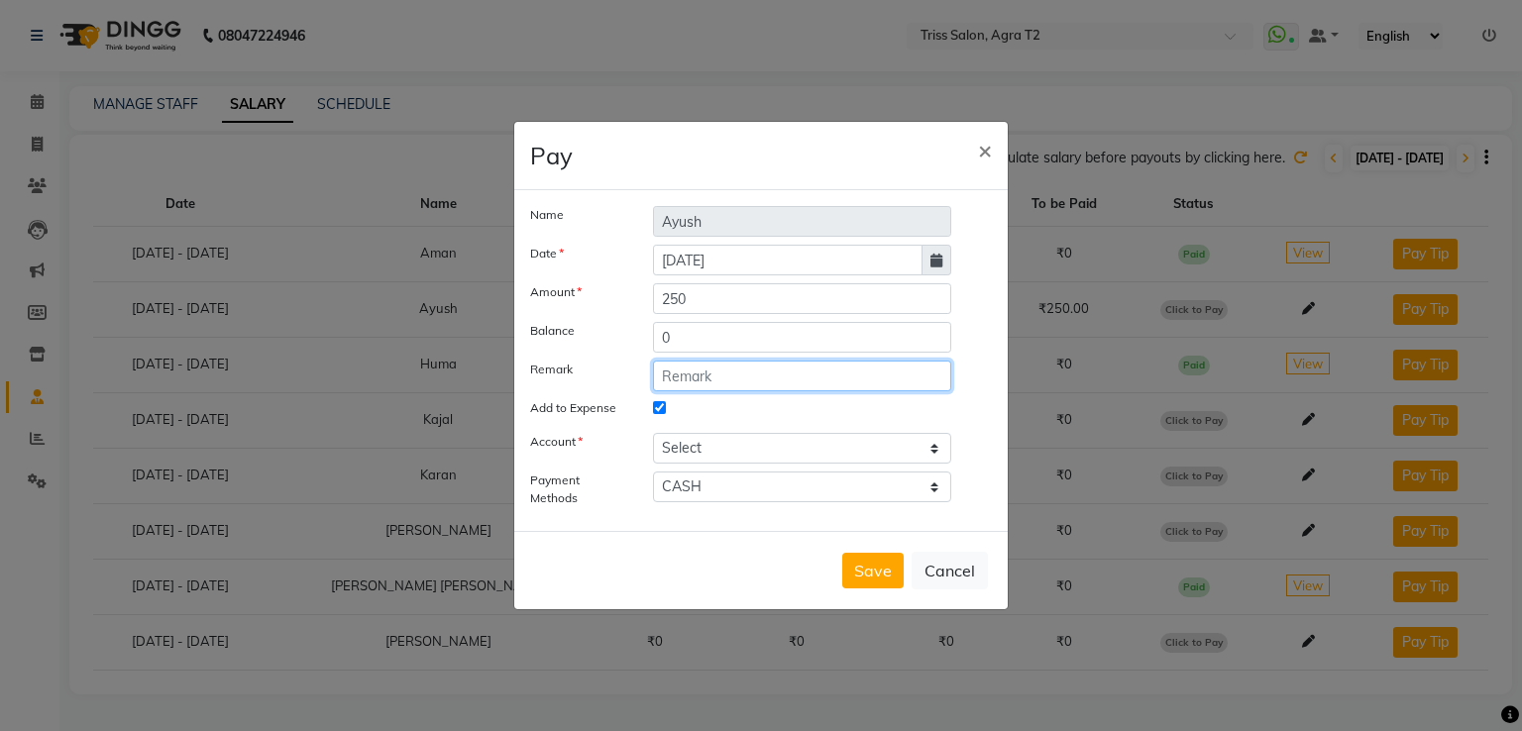
drag, startPoint x: 769, startPoint y: 376, endPoint x: 763, endPoint y: 339, distance: 38.1
click at [769, 374] on input "text" at bounding box center [802, 376] width 298 height 31
paste input "Daily incentive-30/8/25"
type input "Daily incentive-30/8/25"
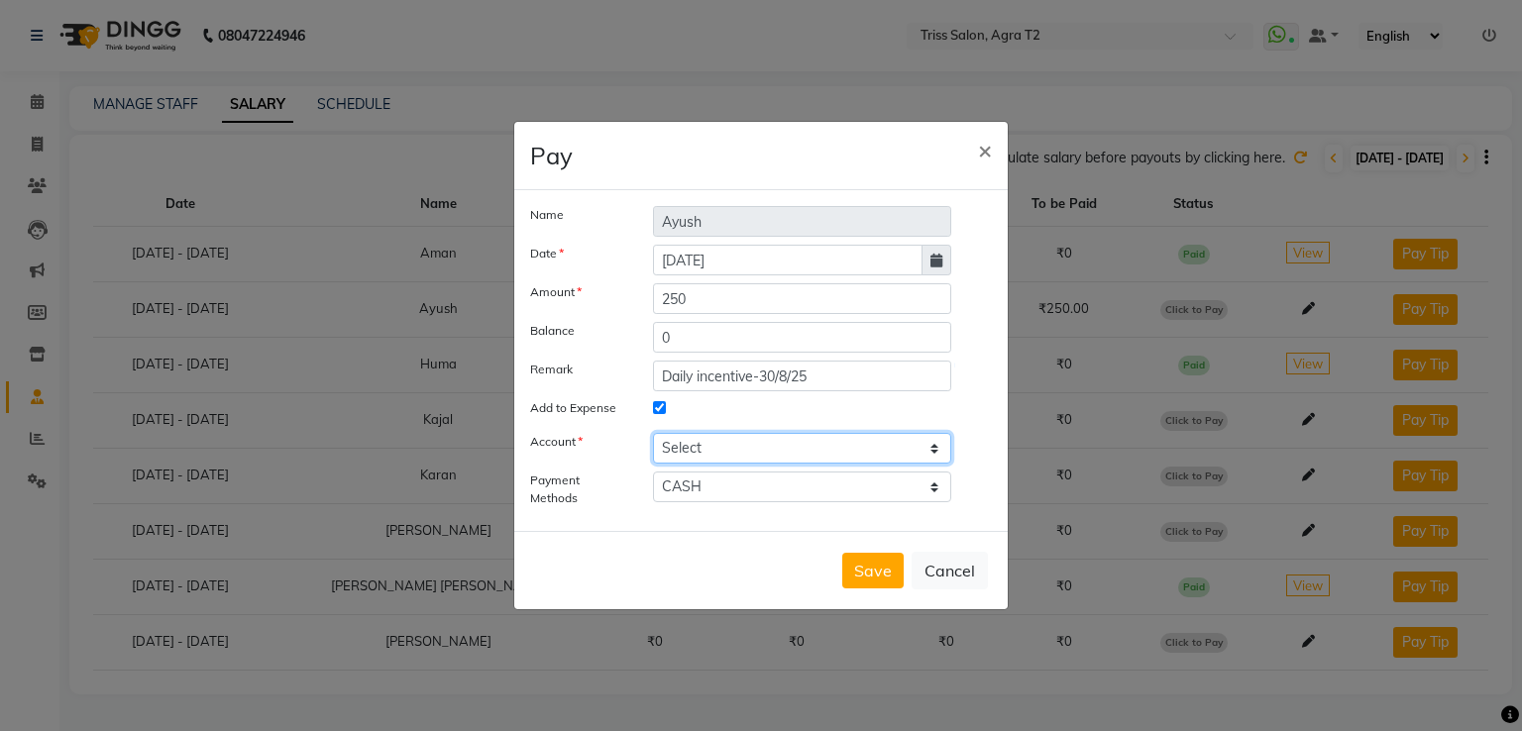
click at [781, 450] on select "Select [PERSON_NAME] cash" at bounding box center [802, 448] width 298 height 31
select select "2533"
click at [653, 433] on select "Select [PERSON_NAME] cash" at bounding box center [802, 448] width 298 height 31
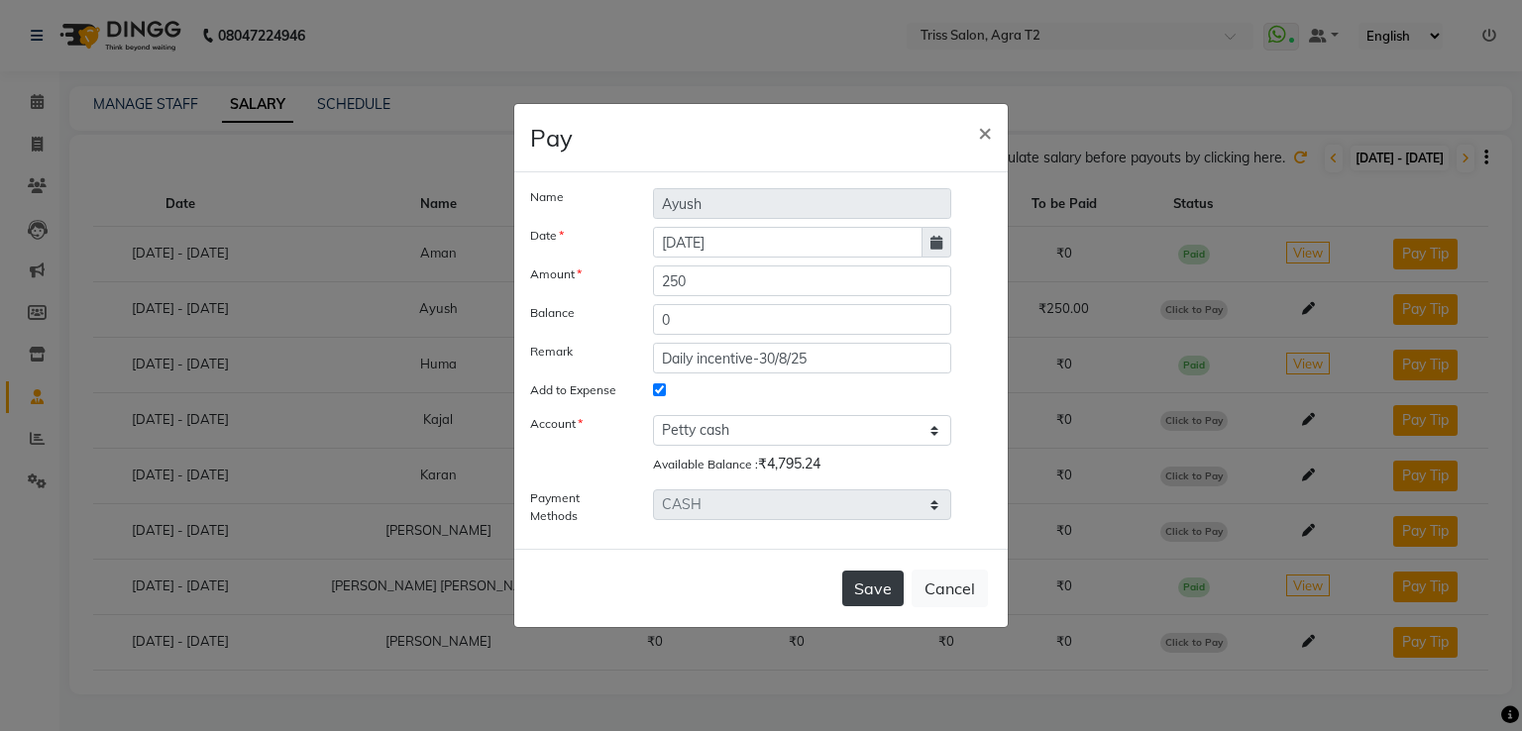
click at [861, 587] on button "Save" at bounding box center [872, 589] width 61 height 36
select select
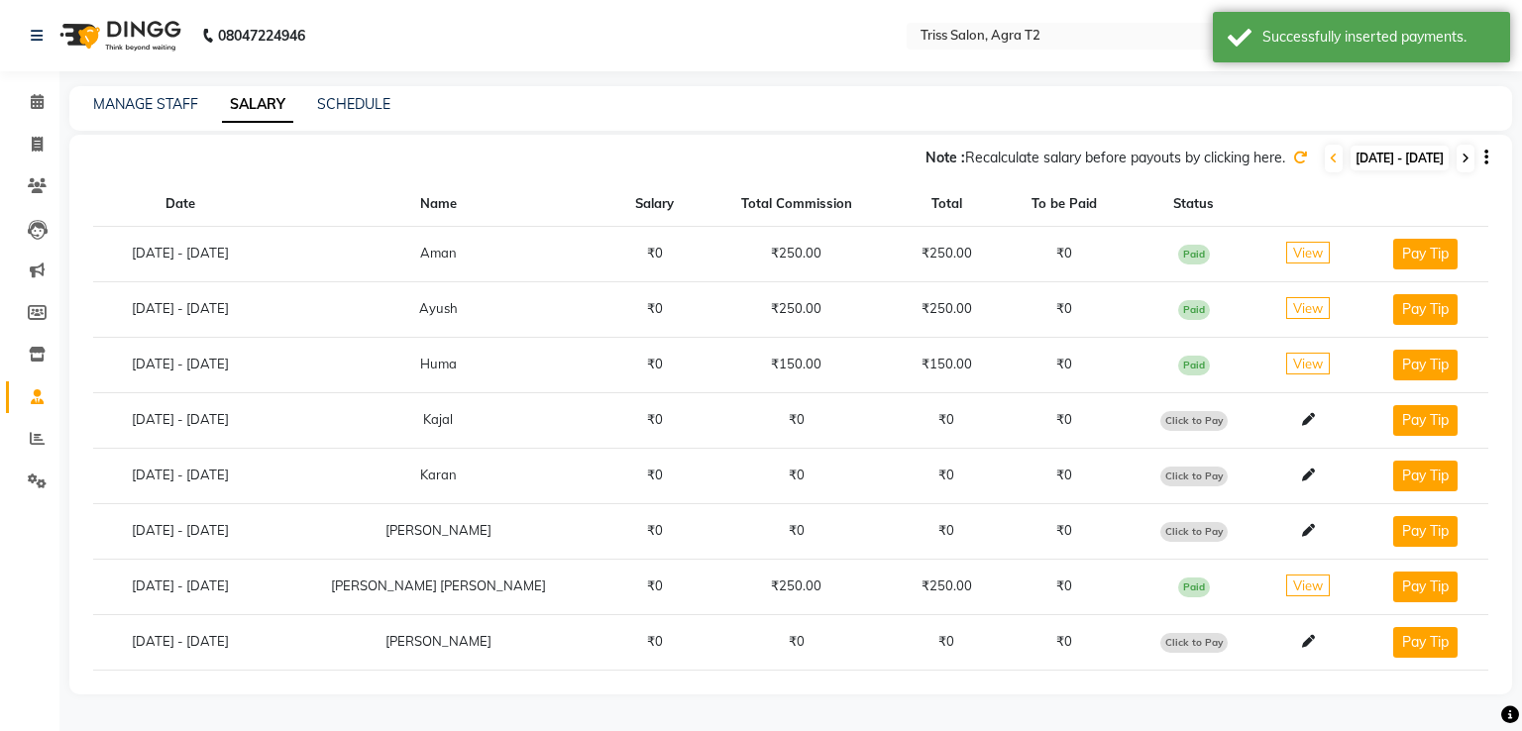
click at [1462, 159] on icon at bounding box center [1465, 159] width 8 height 12
click at [1197, 306] on span "Click to Pay" at bounding box center [1193, 310] width 67 height 20
select select "1"
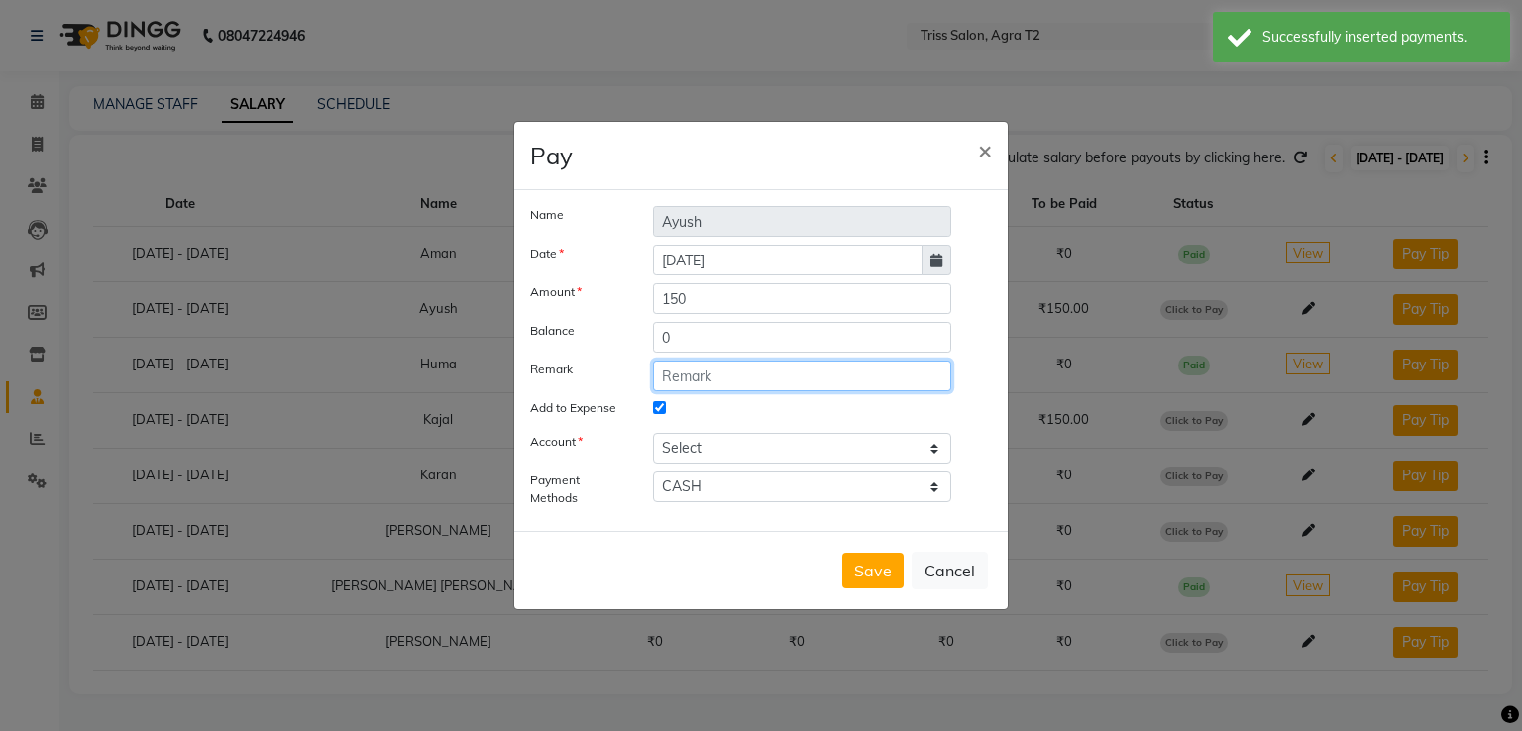
click at [741, 377] on input "text" at bounding box center [802, 376] width 298 height 31
paste input "Daily incentive-30/8/25"
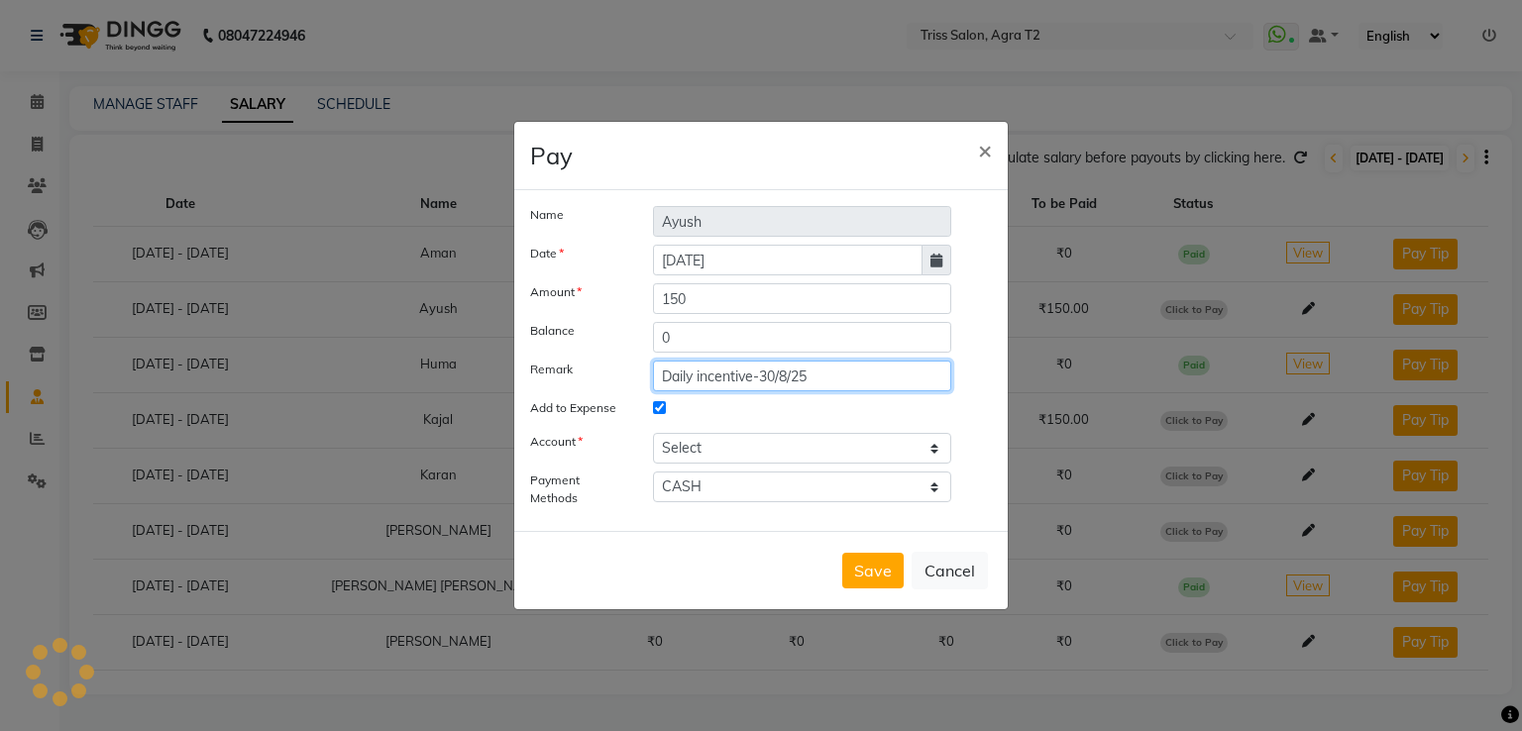
click at [780, 370] on input "Daily incentive-30/8/25" at bounding box center [802, 376] width 298 height 31
click at [777, 374] on input "Daily incentive-30/8/25" at bounding box center [802, 376] width 298 height 31
type input "Daily incentive-31/8/25"
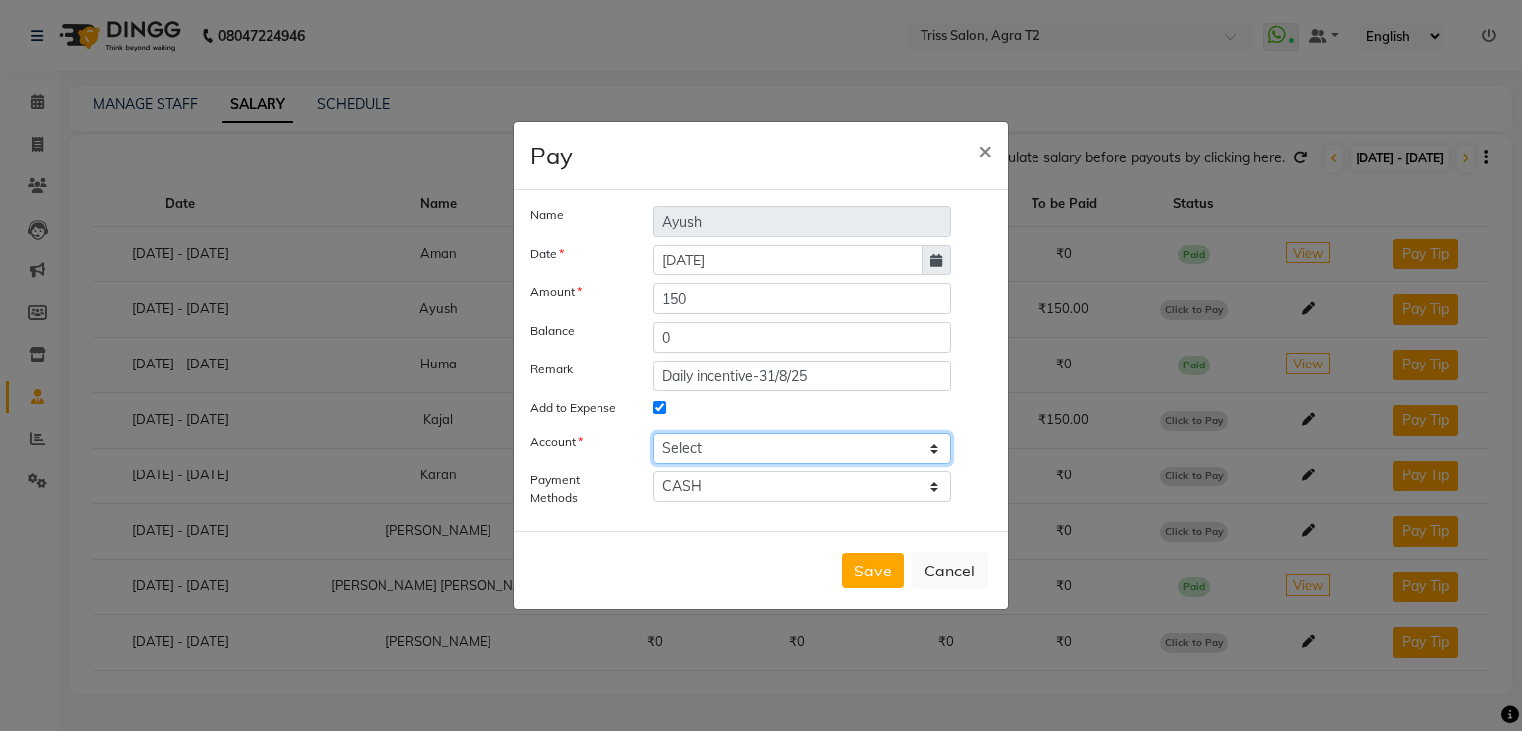
click at [808, 441] on select "Select [PERSON_NAME] cash" at bounding box center [802, 448] width 298 height 31
select select "2533"
click at [653, 433] on select "Select [PERSON_NAME] cash" at bounding box center [802, 448] width 298 height 31
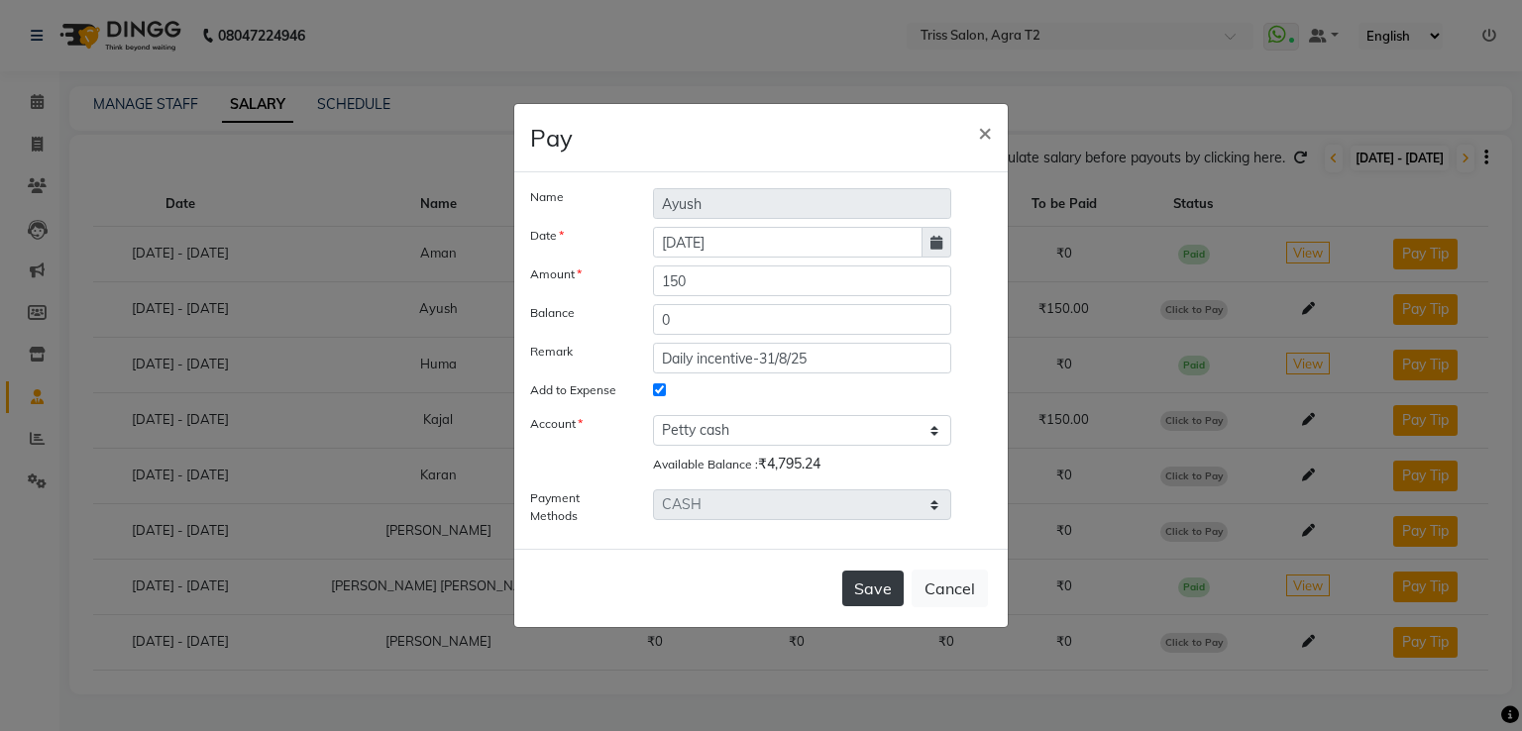
click at [882, 585] on button "Save" at bounding box center [872, 589] width 61 height 36
select select
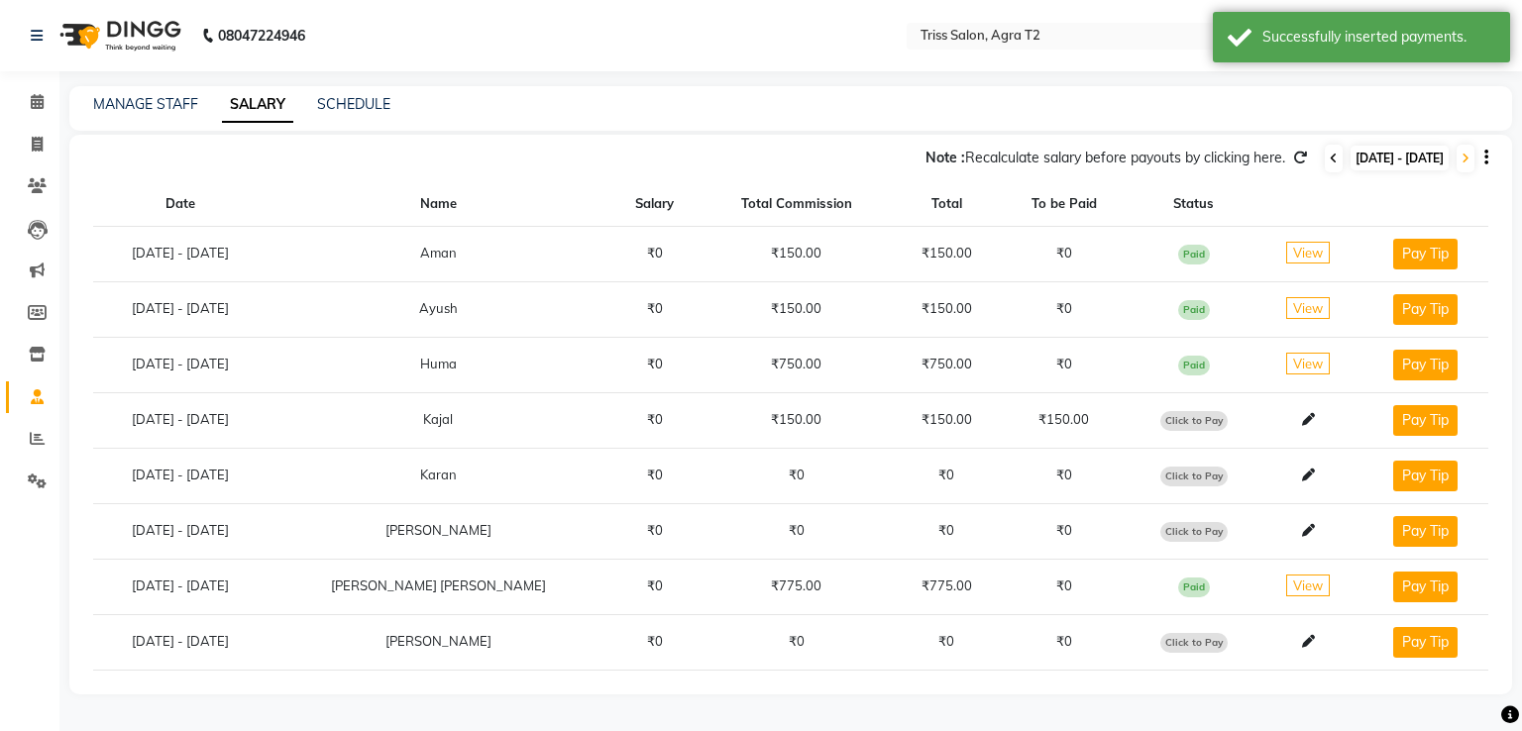
click at [1329, 157] on icon at bounding box center [1333, 159] width 8 height 12
click at [1462, 153] on icon at bounding box center [1465, 159] width 8 height 12
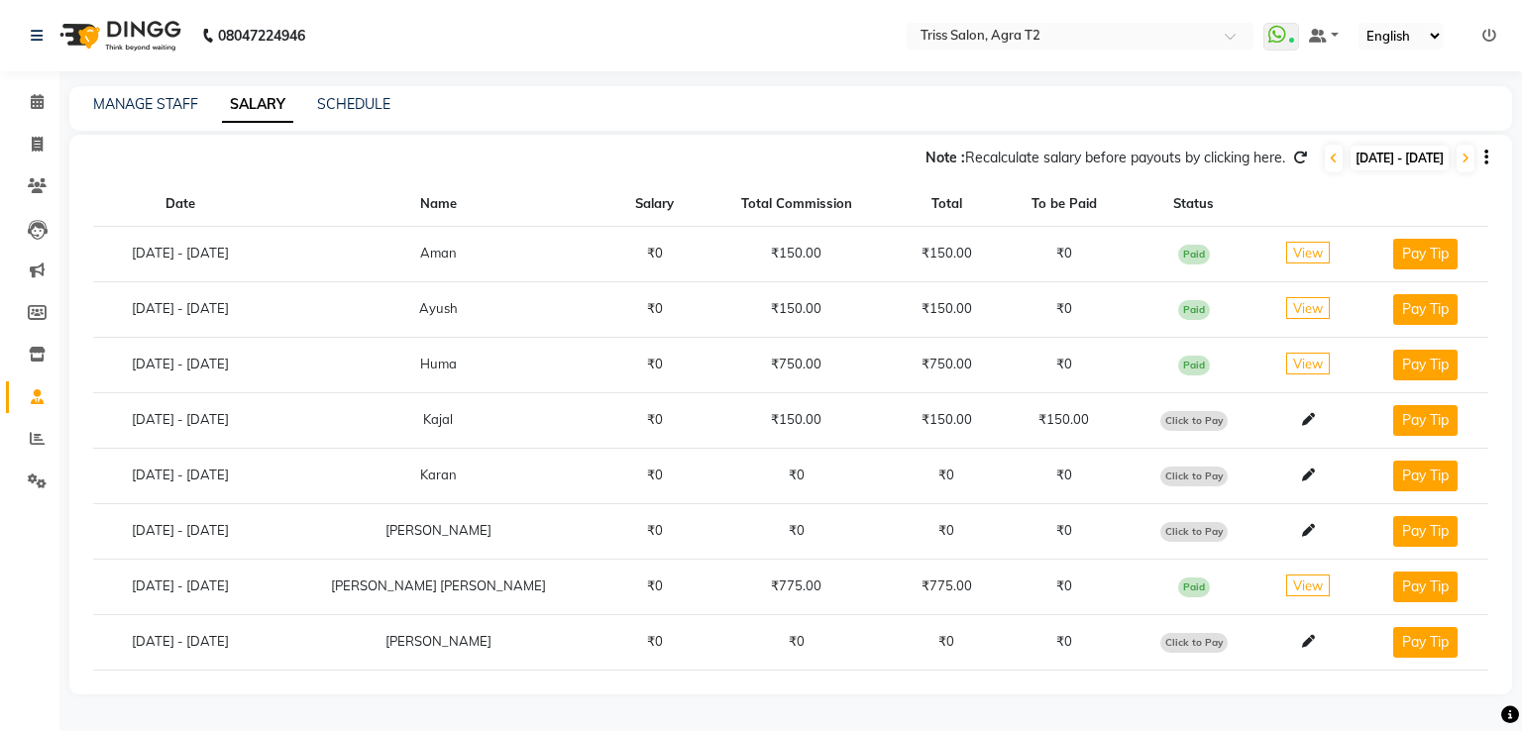
click at [1183, 417] on span "Click to Pay" at bounding box center [1193, 421] width 67 height 20
select select "1"
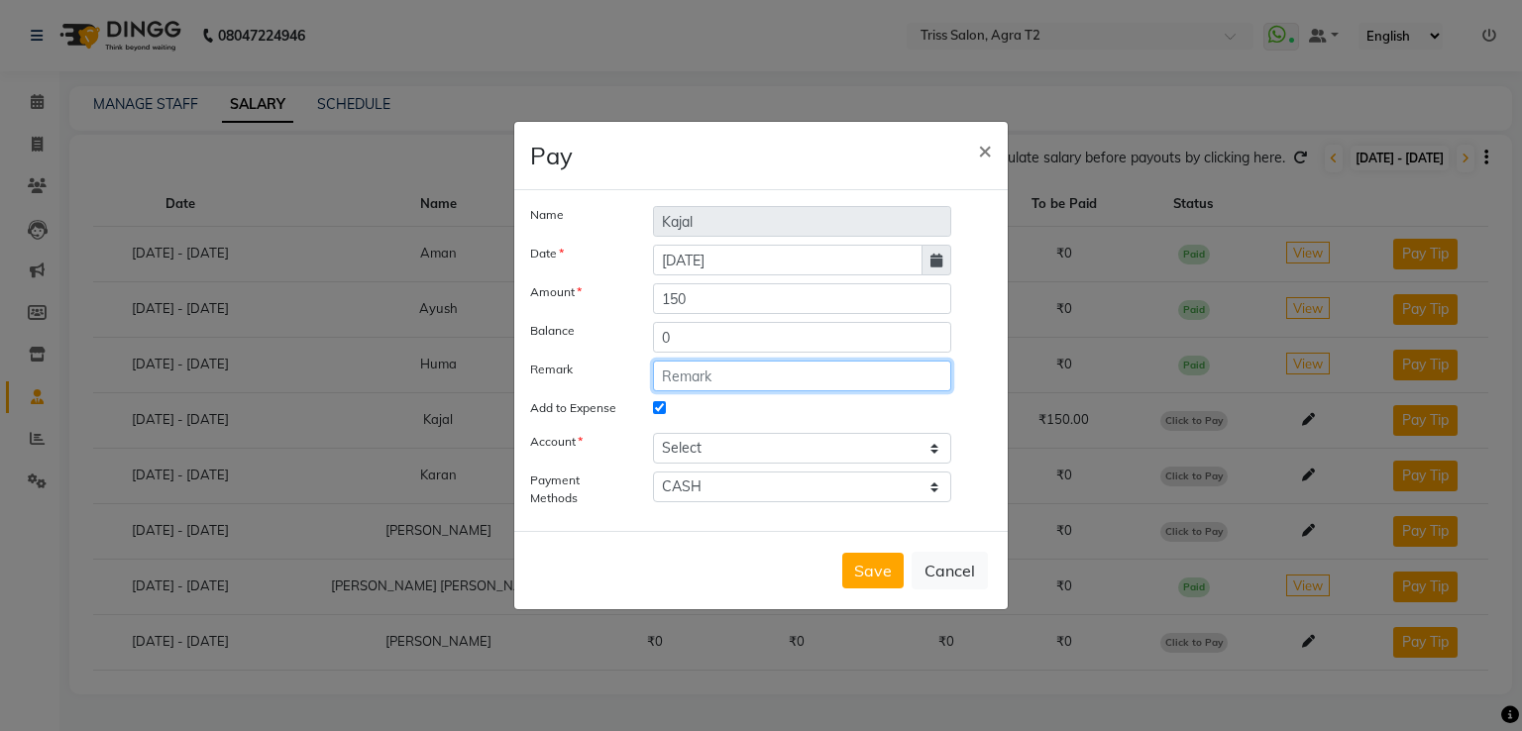
click at [670, 380] on input "text" at bounding box center [802, 376] width 298 height 31
paste input "Daily incentive-30/8/25"
click at [777, 377] on input "Daily incentive-30/8/25" at bounding box center [802, 376] width 298 height 31
type input "Daily incentive-31/8/25"
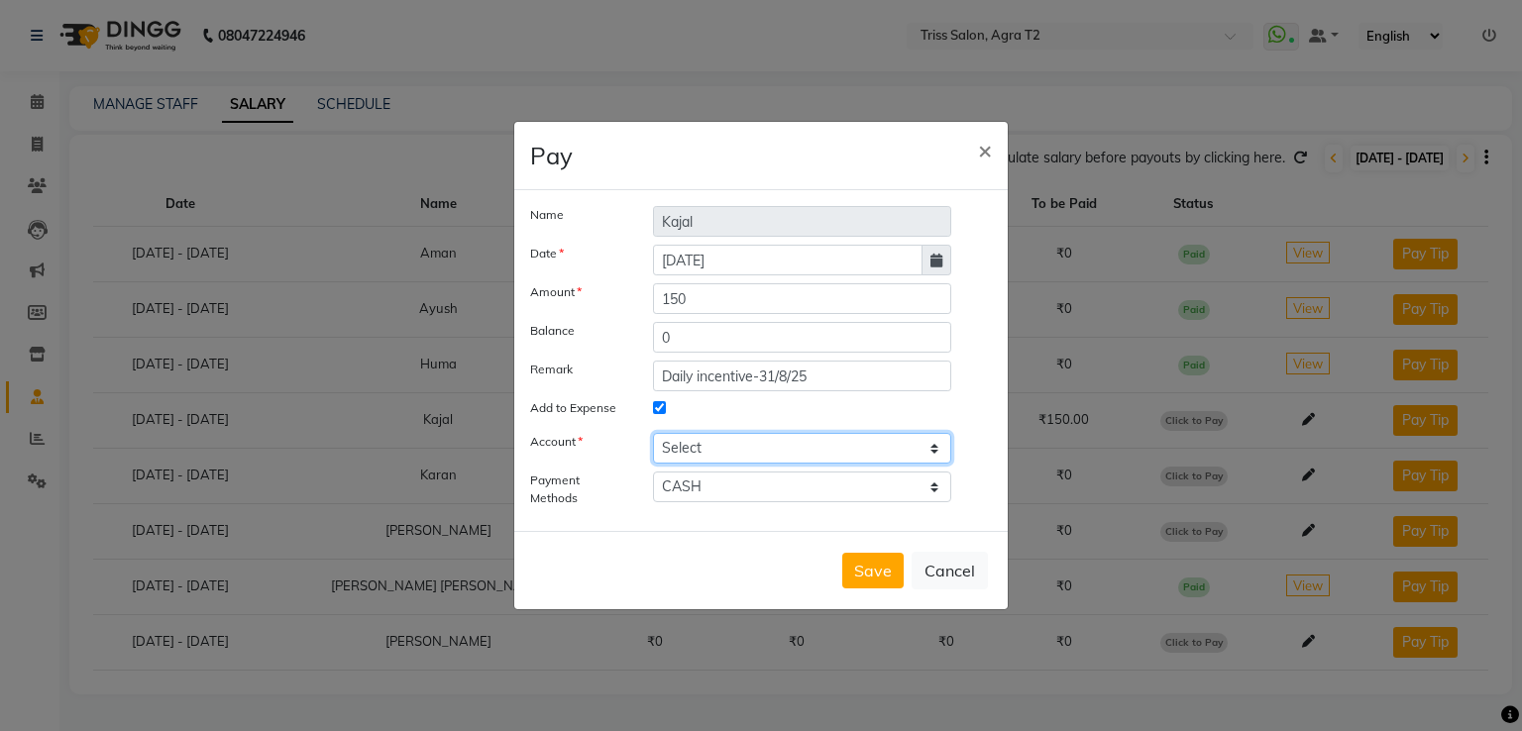
click at [864, 455] on select "Select [PERSON_NAME] cash" at bounding box center [802, 448] width 298 height 31
select select "2533"
click at [653, 433] on select "Select [PERSON_NAME] cash" at bounding box center [802, 448] width 298 height 31
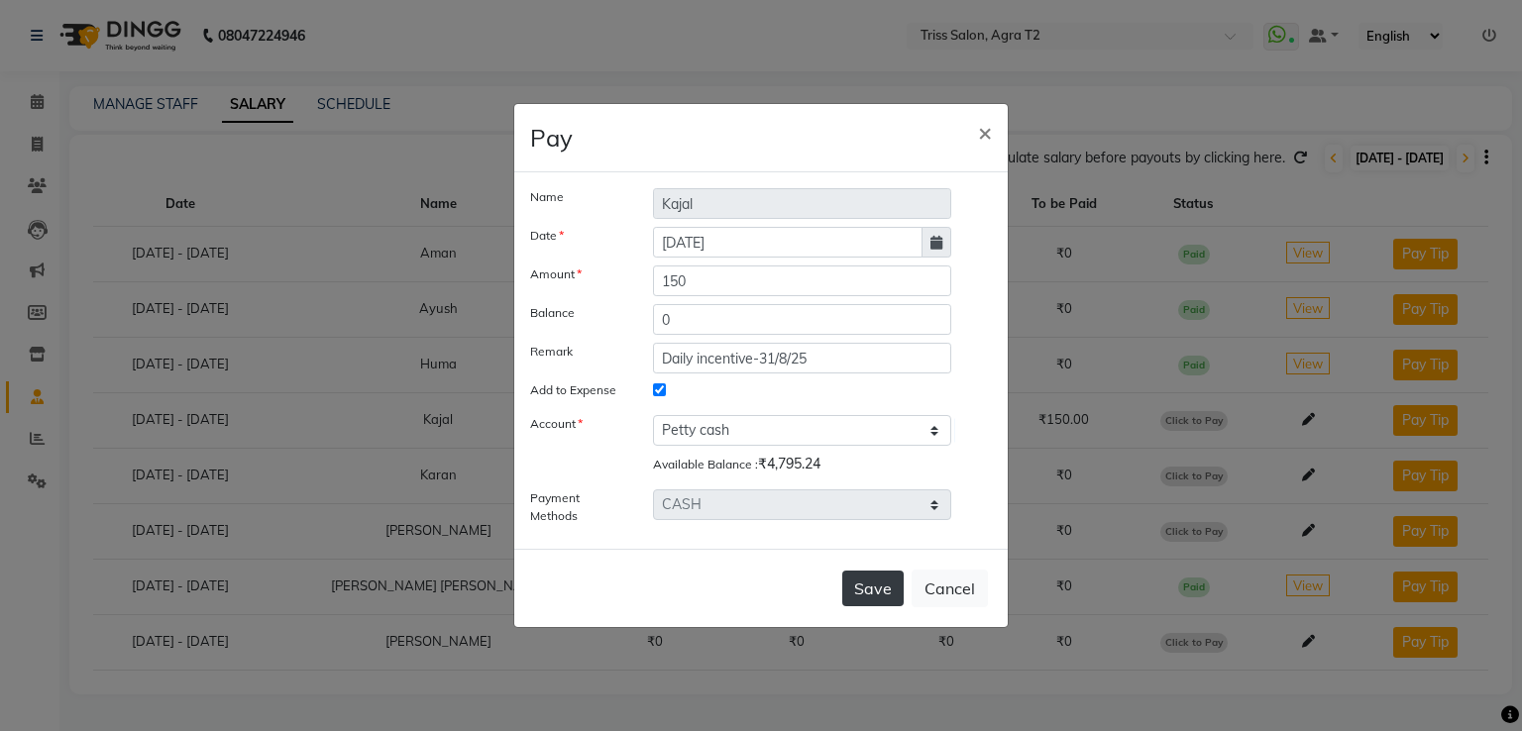
click at [867, 587] on button "Save" at bounding box center [872, 589] width 61 height 36
select select
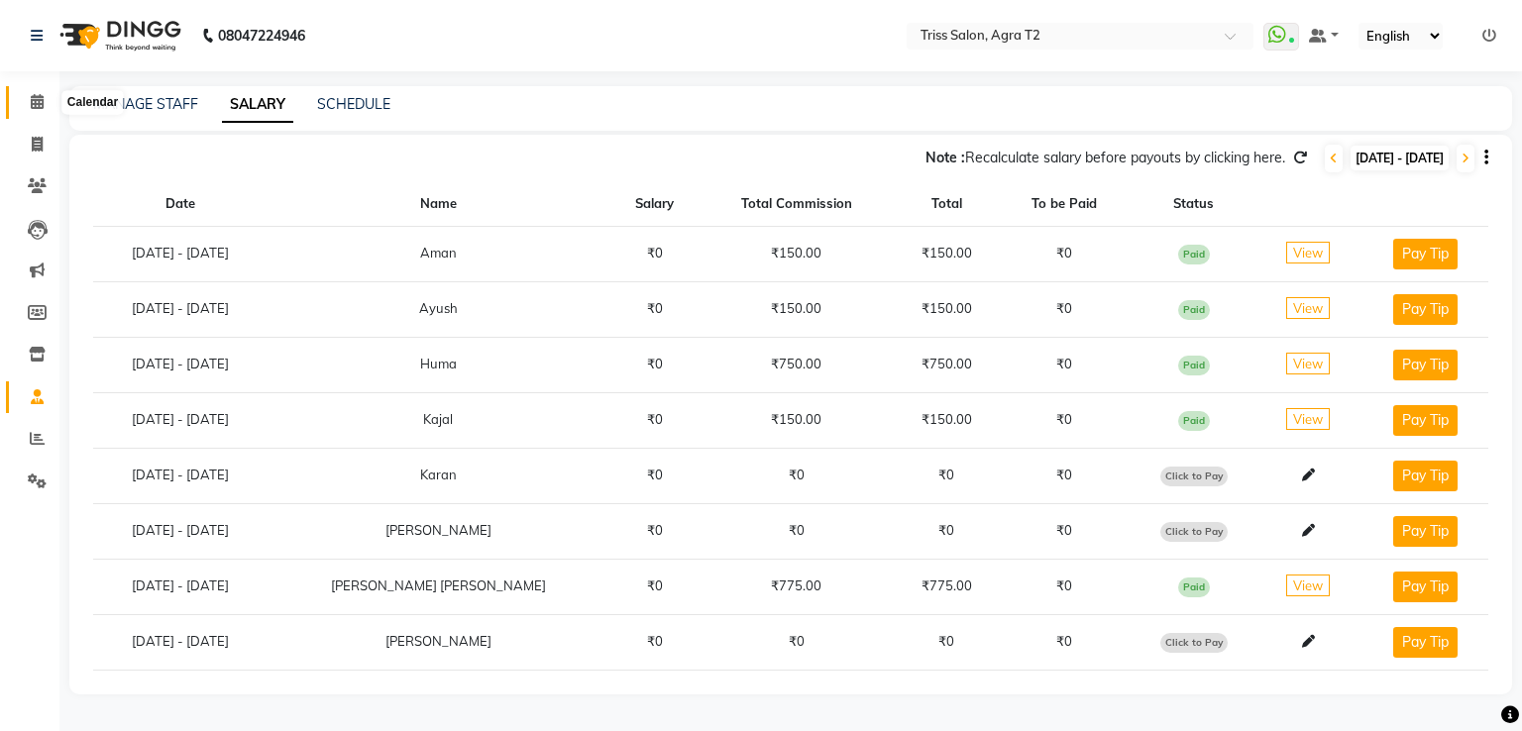
click at [34, 100] on icon at bounding box center [37, 101] width 13 height 15
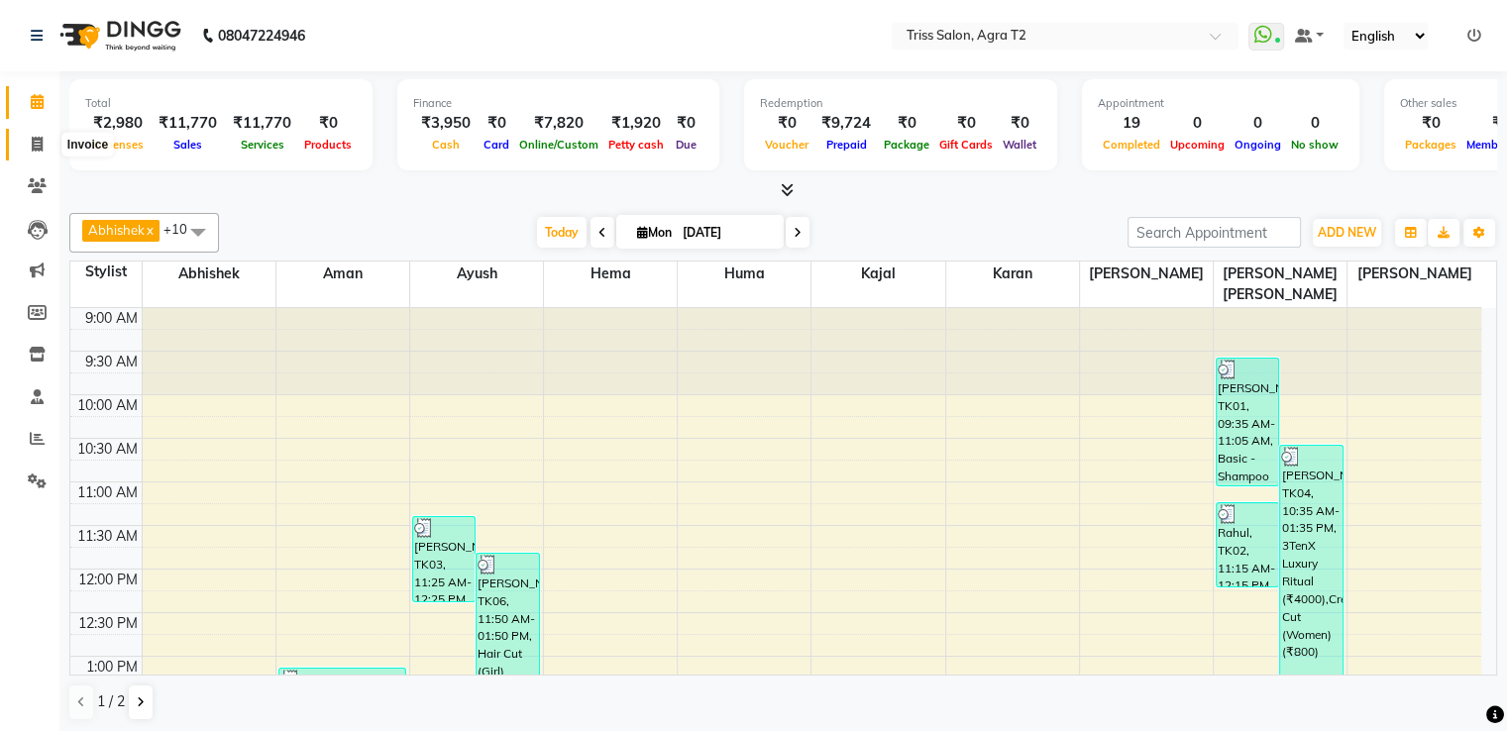
click at [40, 145] on icon at bounding box center [37, 144] width 11 height 15
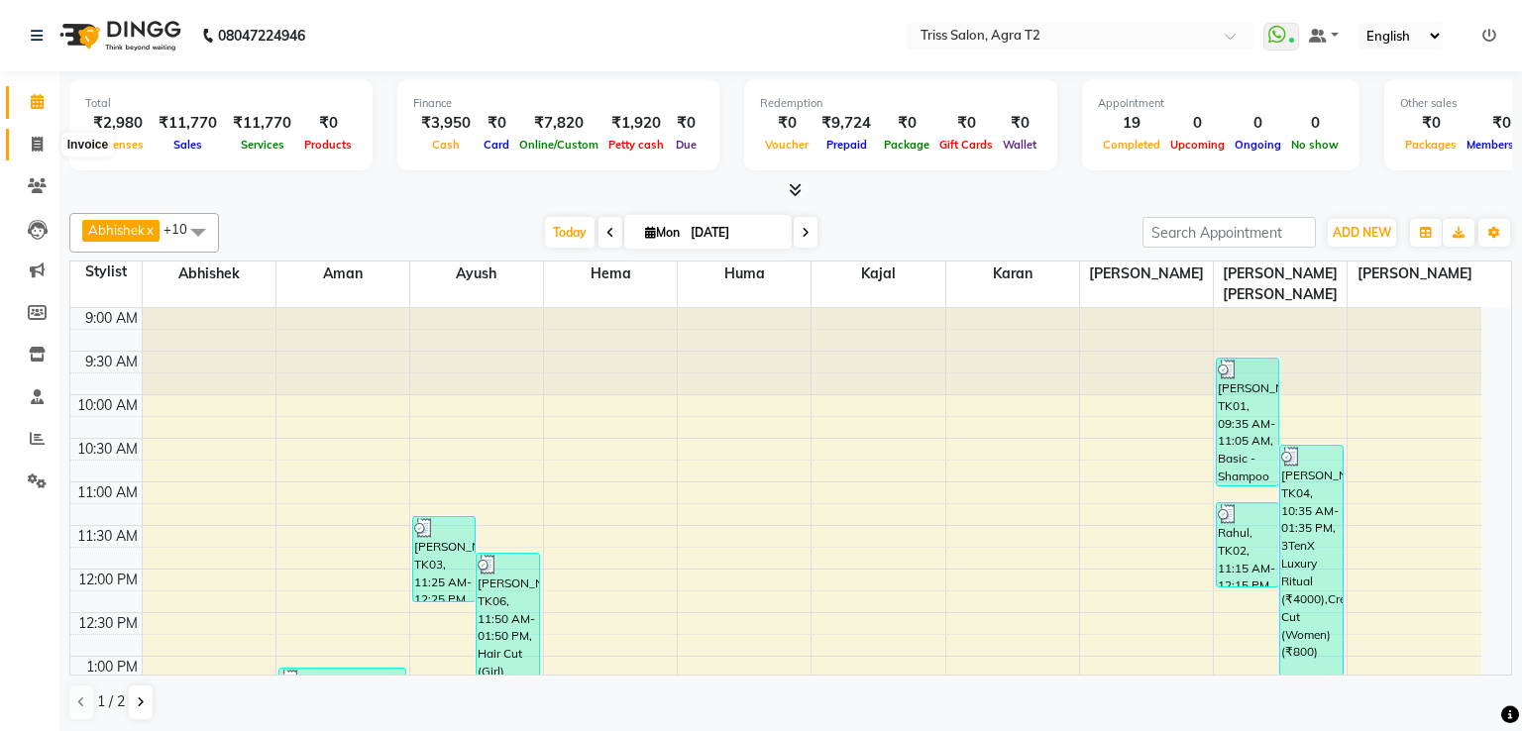
select select "service"
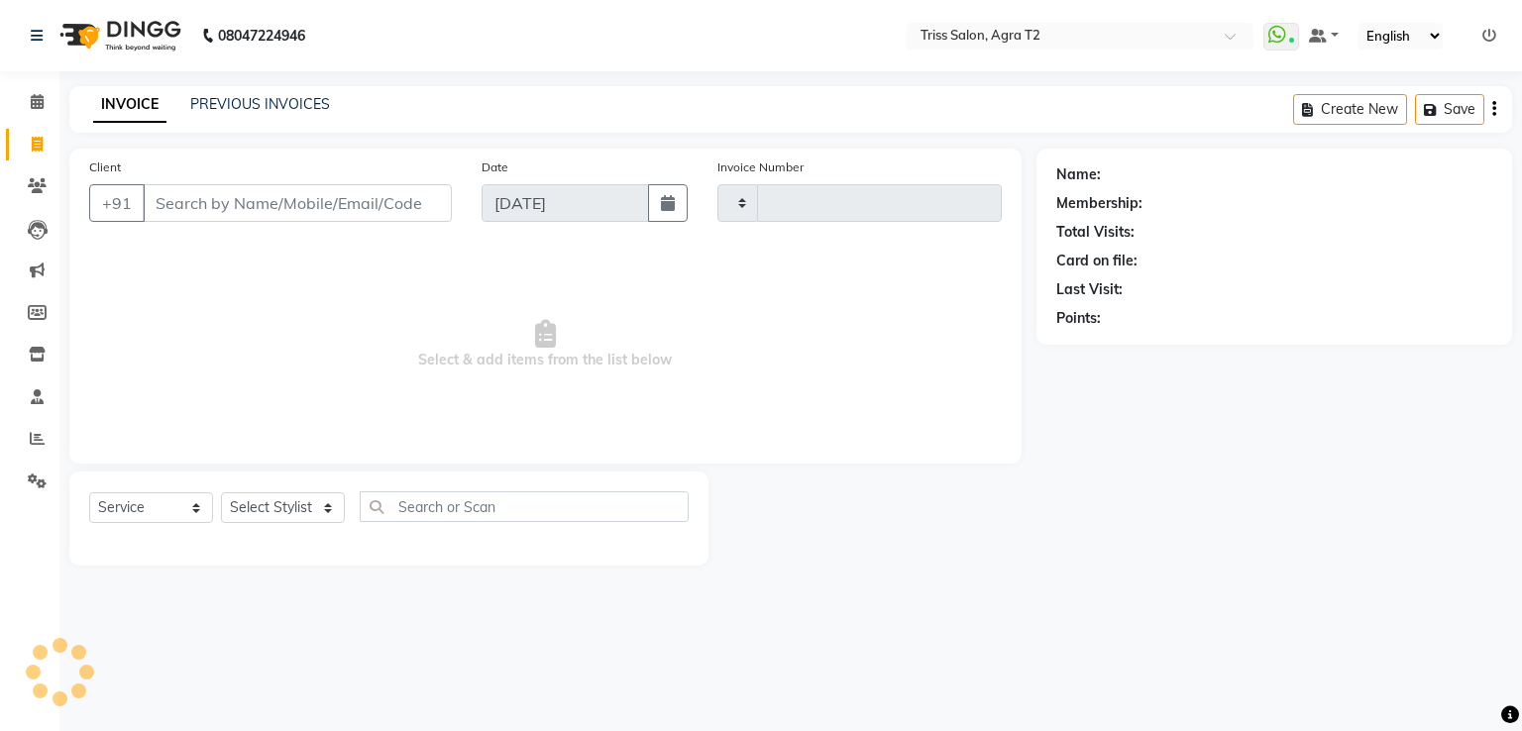
type input "2222"
select select "4301"
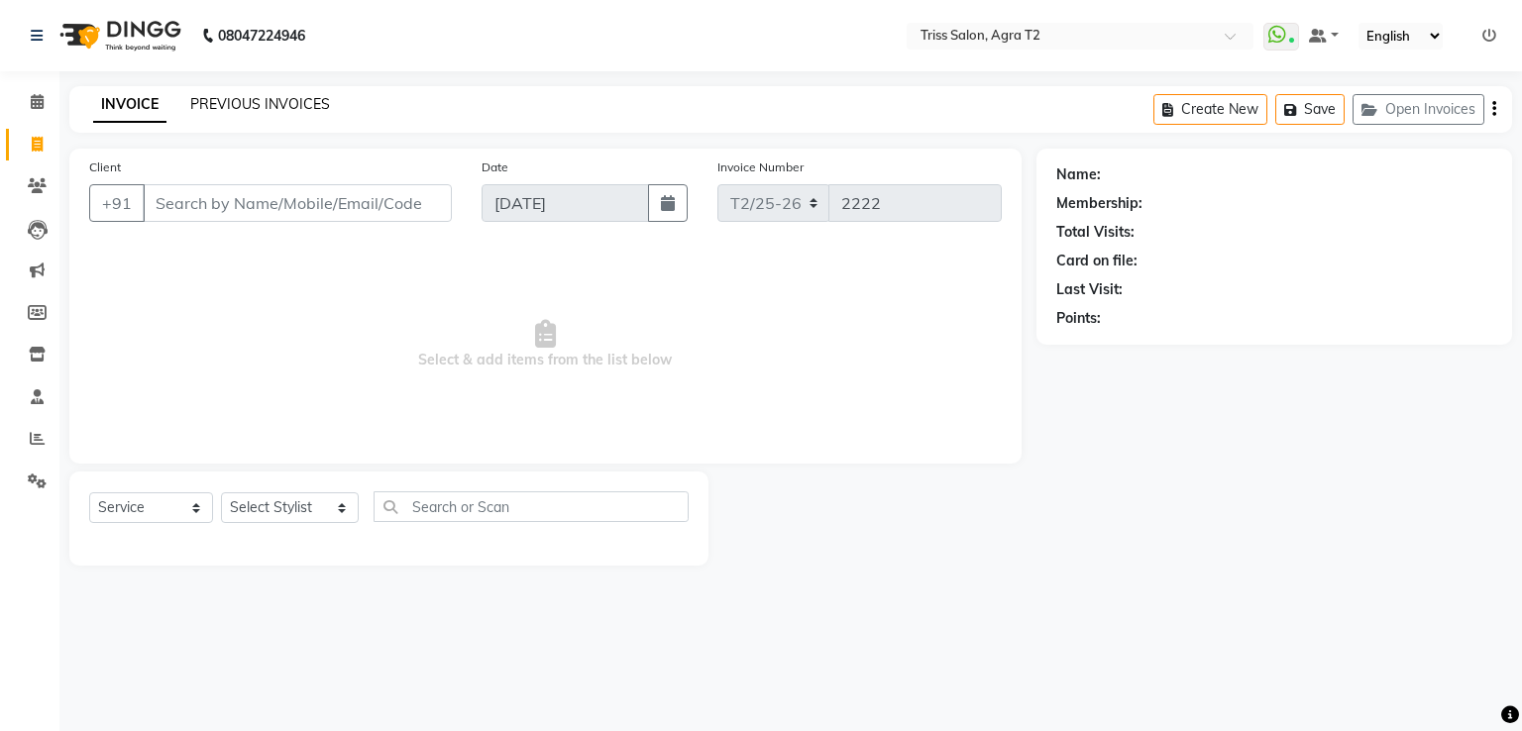
click at [239, 100] on link "PREVIOUS INVOICES" at bounding box center [260, 104] width 140 height 18
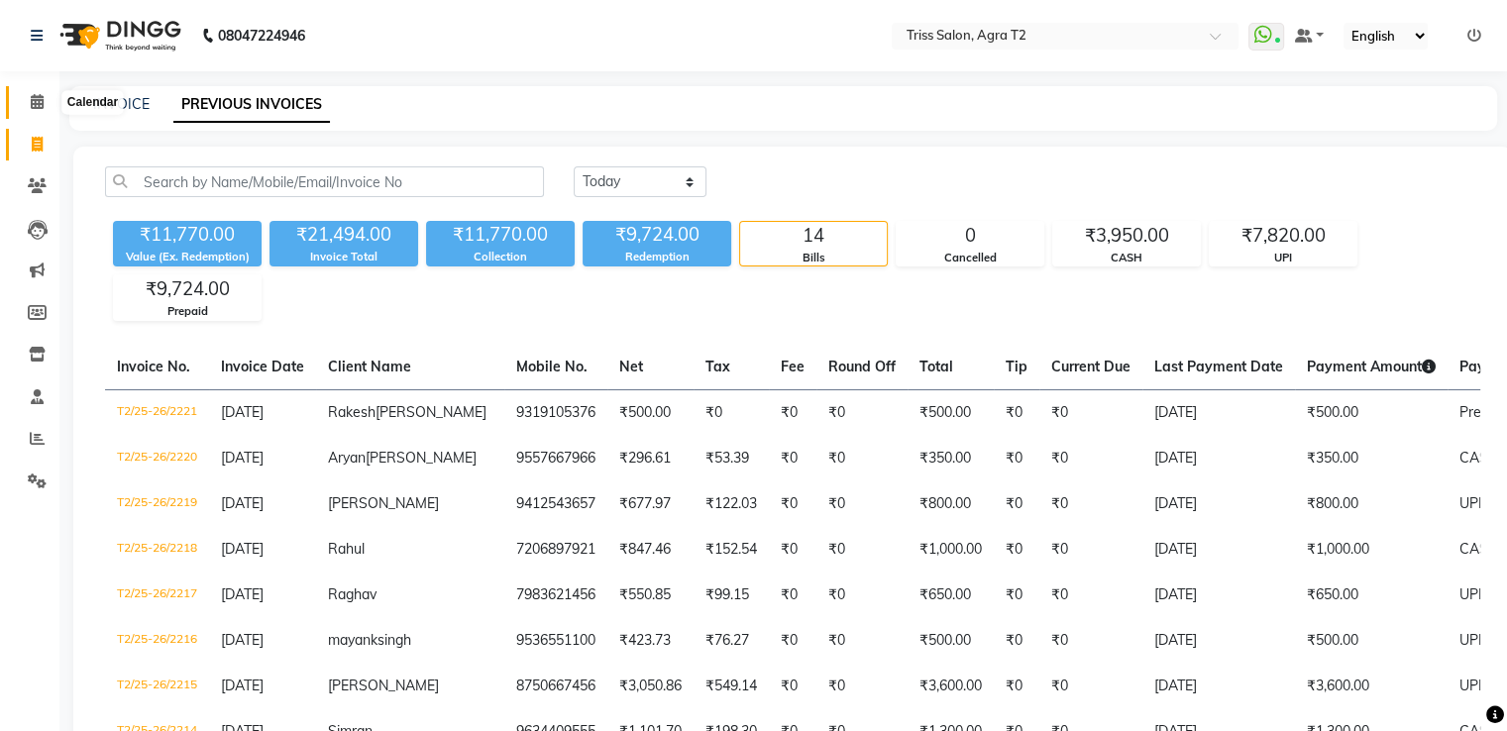
click at [33, 103] on icon at bounding box center [37, 101] width 13 height 15
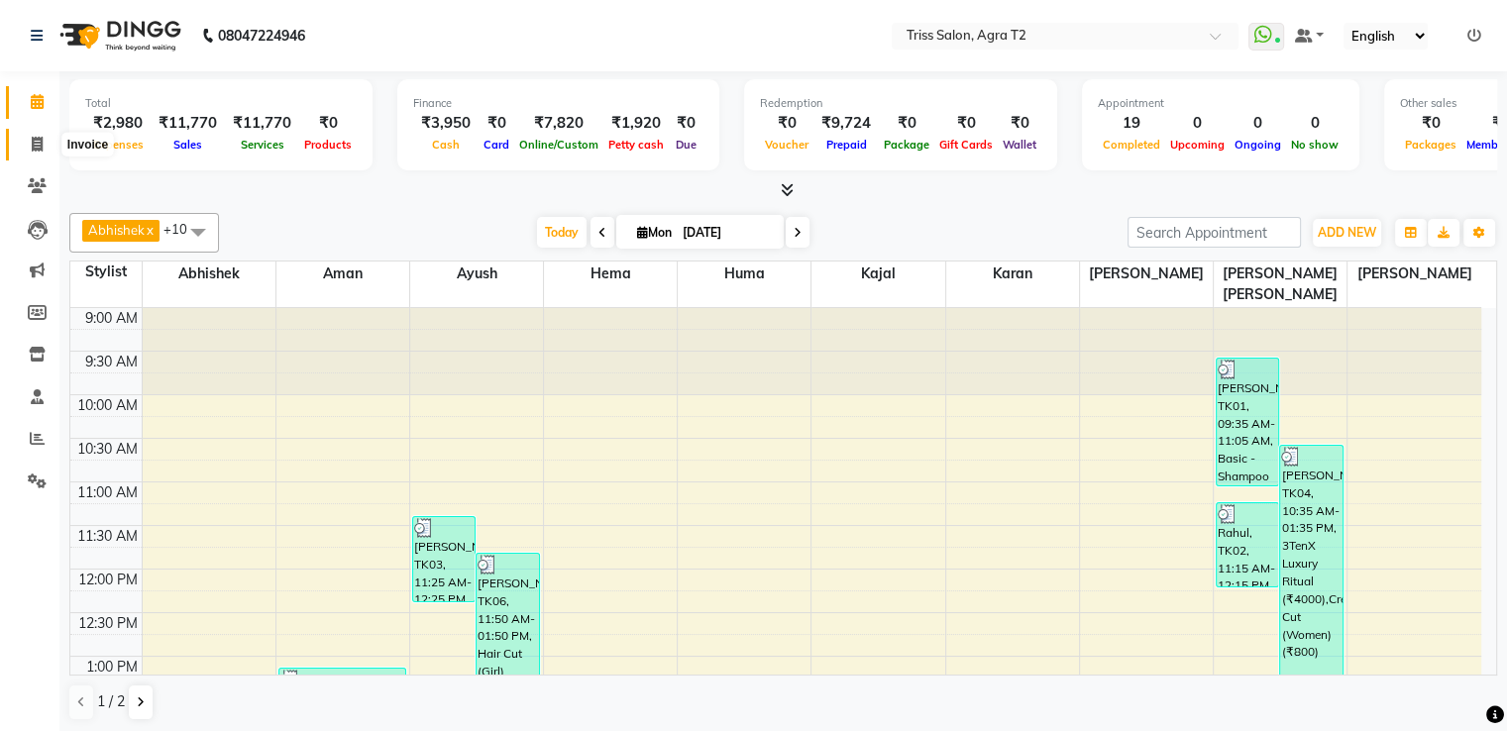
click at [30, 144] on span at bounding box center [37, 145] width 35 height 23
select select "service"
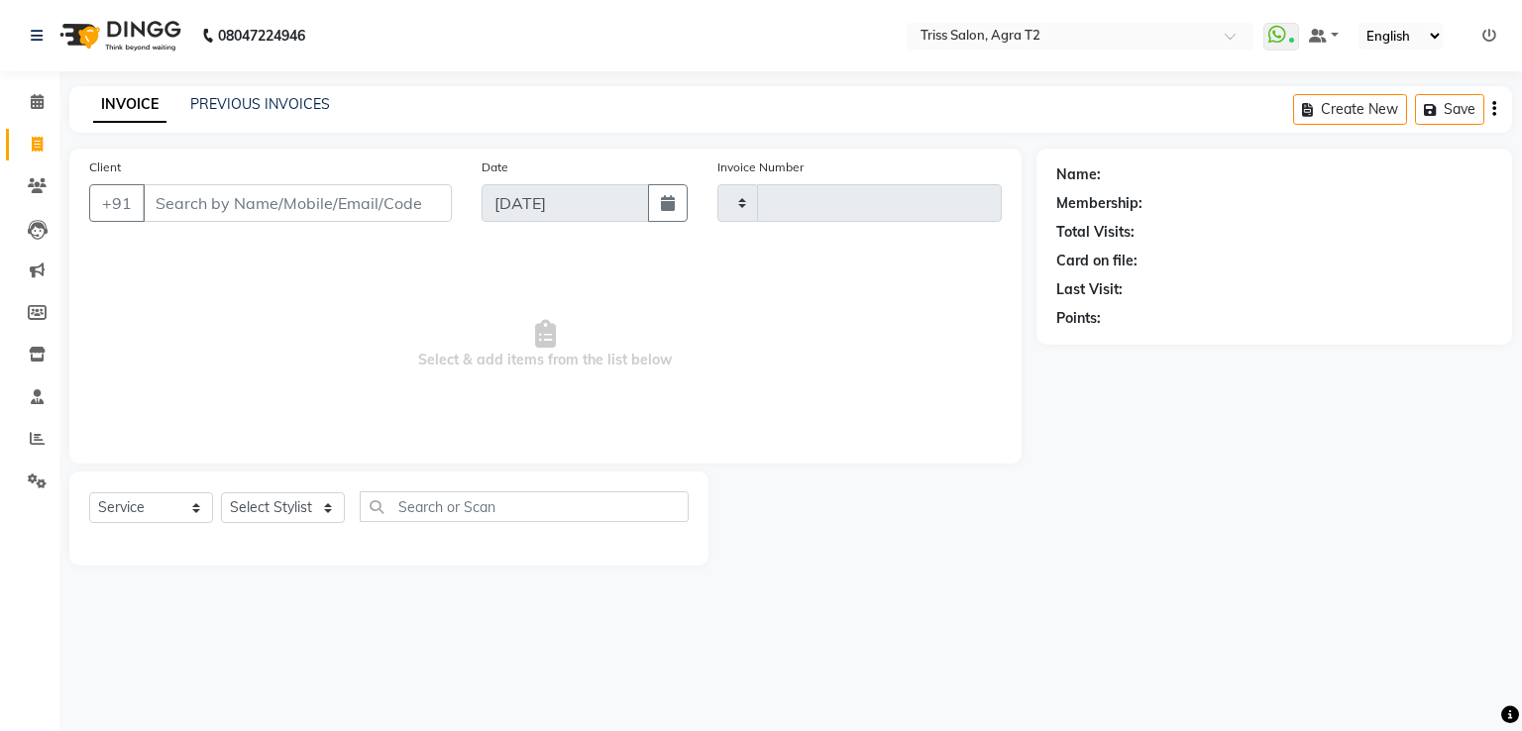
type input "2222"
select select "4301"
click at [228, 108] on link "PREVIOUS INVOICES" at bounding box center [260, 104] width 140 height 18
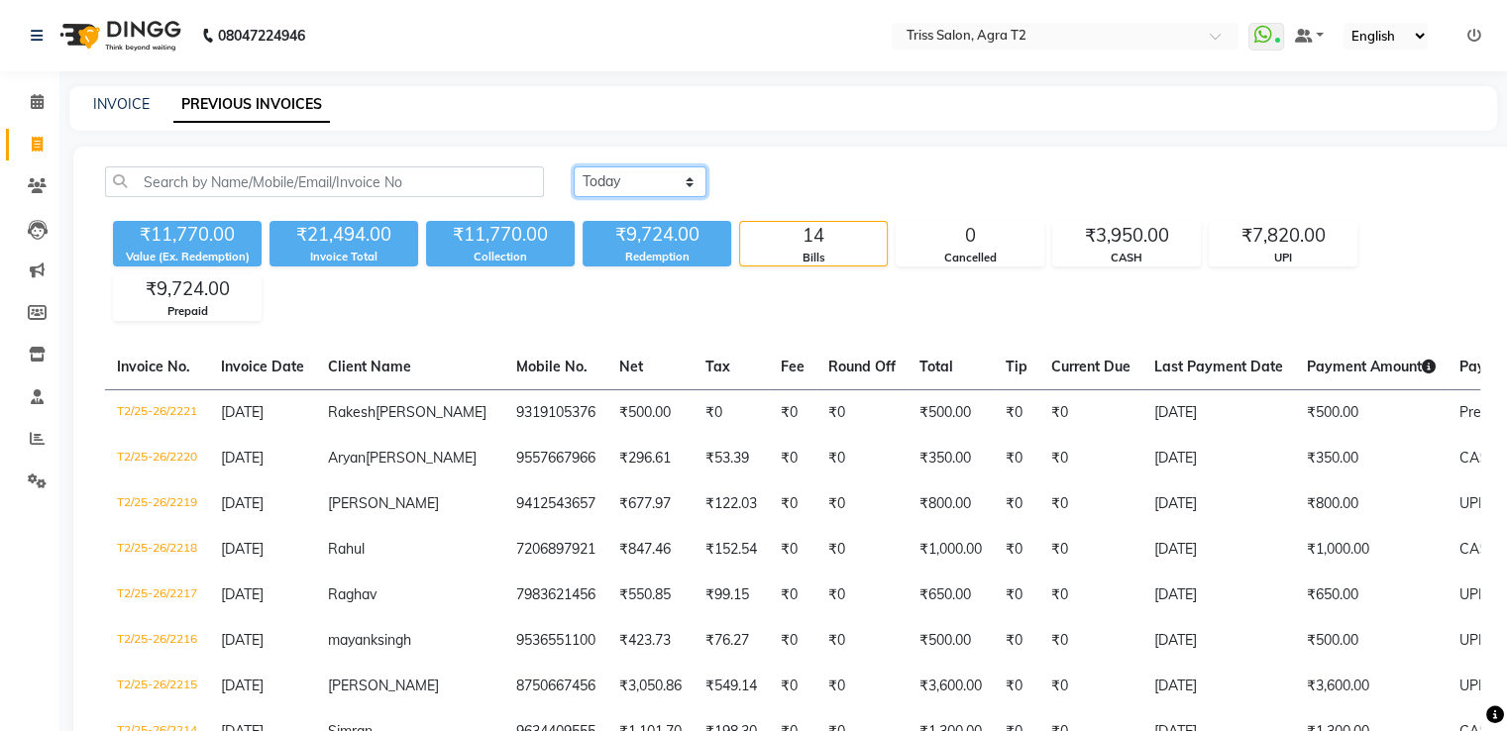
click at [602, 183] on select "[DATE] [DATE] Custom Range" at bounding box center [640, 181] width 133 height 31
click at [574, 166] on select "[DATE] [DATE] Custom Range" at bounding box center [640, 181] width 133 height 31
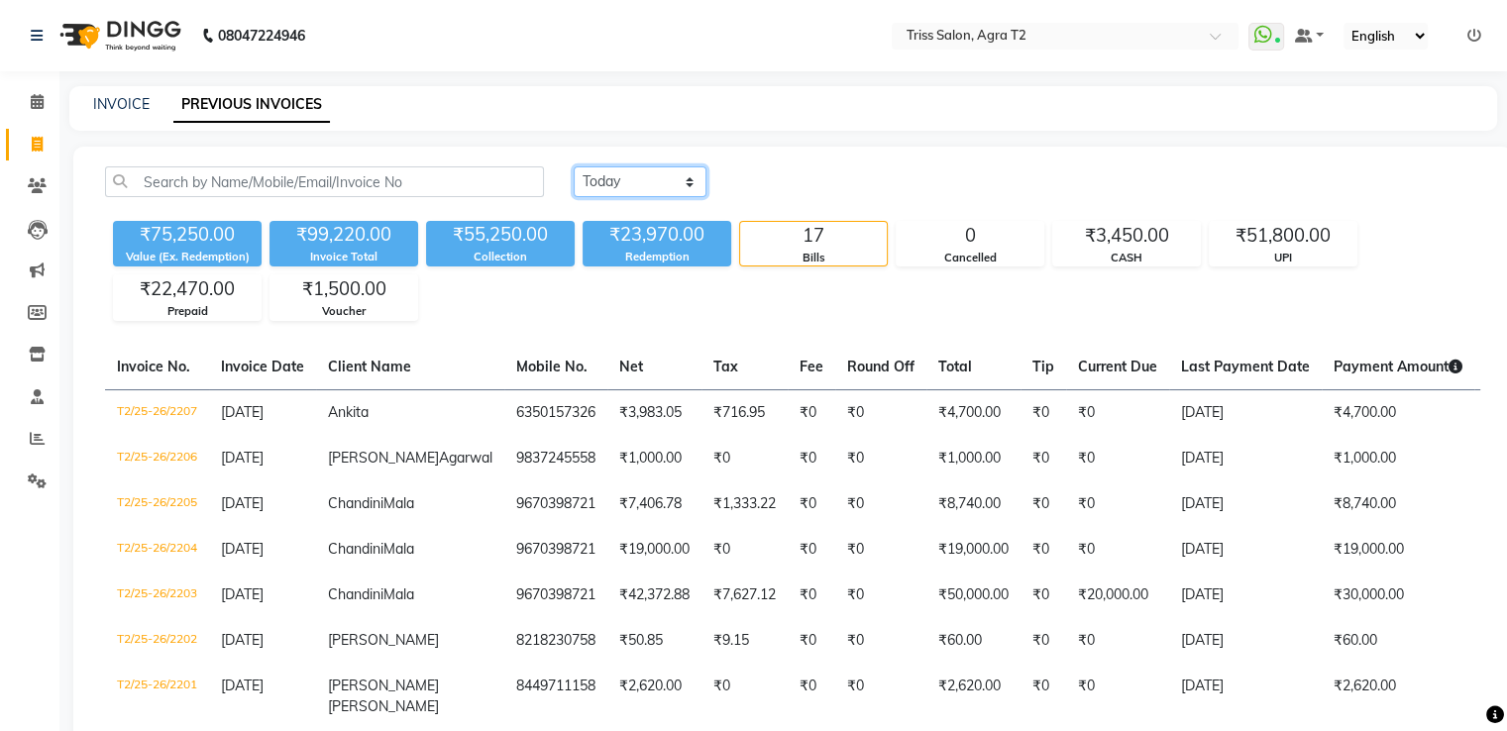
click at [622, 171] on select "[DATE] [DATE] Custom Range" at bounding box center [640, 181] width 133 height 31
select select "range"
click at [574, 166] on select "[DATE] [DATE] Custom Range" at bounding box center [640, 181] width 133 height 31
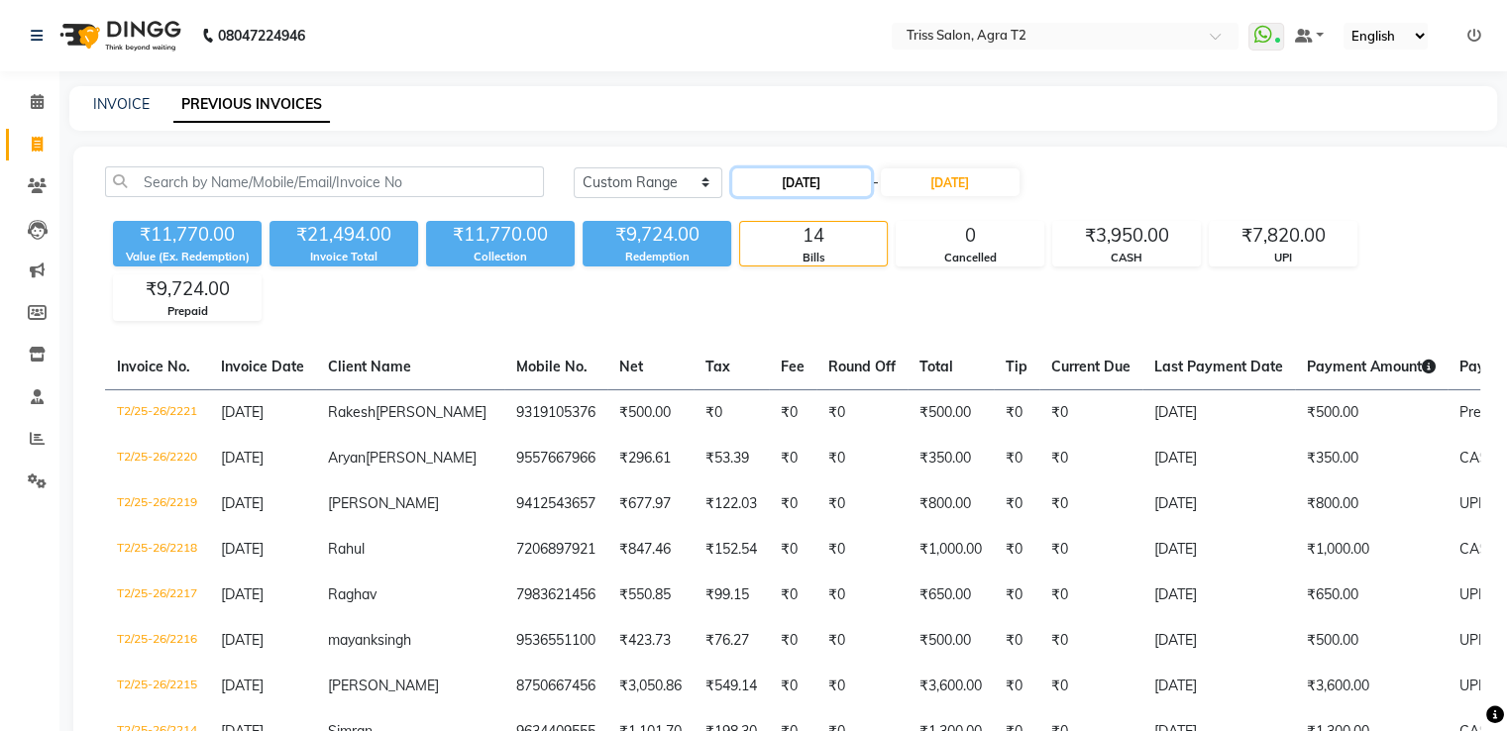
click at [817, 171] on input "[DATE]" at bounding box center [801, 182] width 139 height 28
select select "9"
select select "2025"
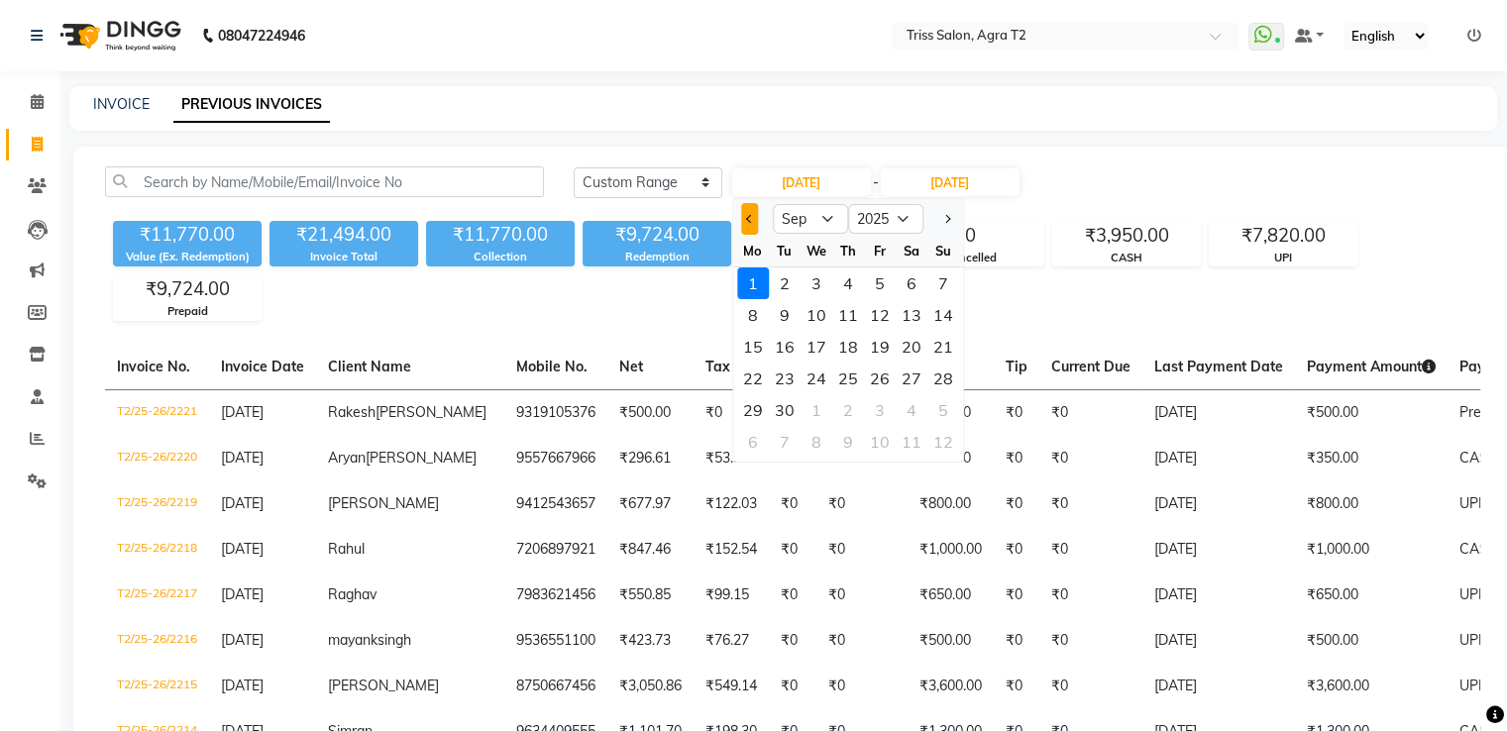
click at [749, 219] on span "Previous month" at bounding box center [750, 219] width 8 height 8
select select "8"
click at [900, 403] on div "30" at bounding box center [912, 410] width 32 height 32
type input "[DATE]"
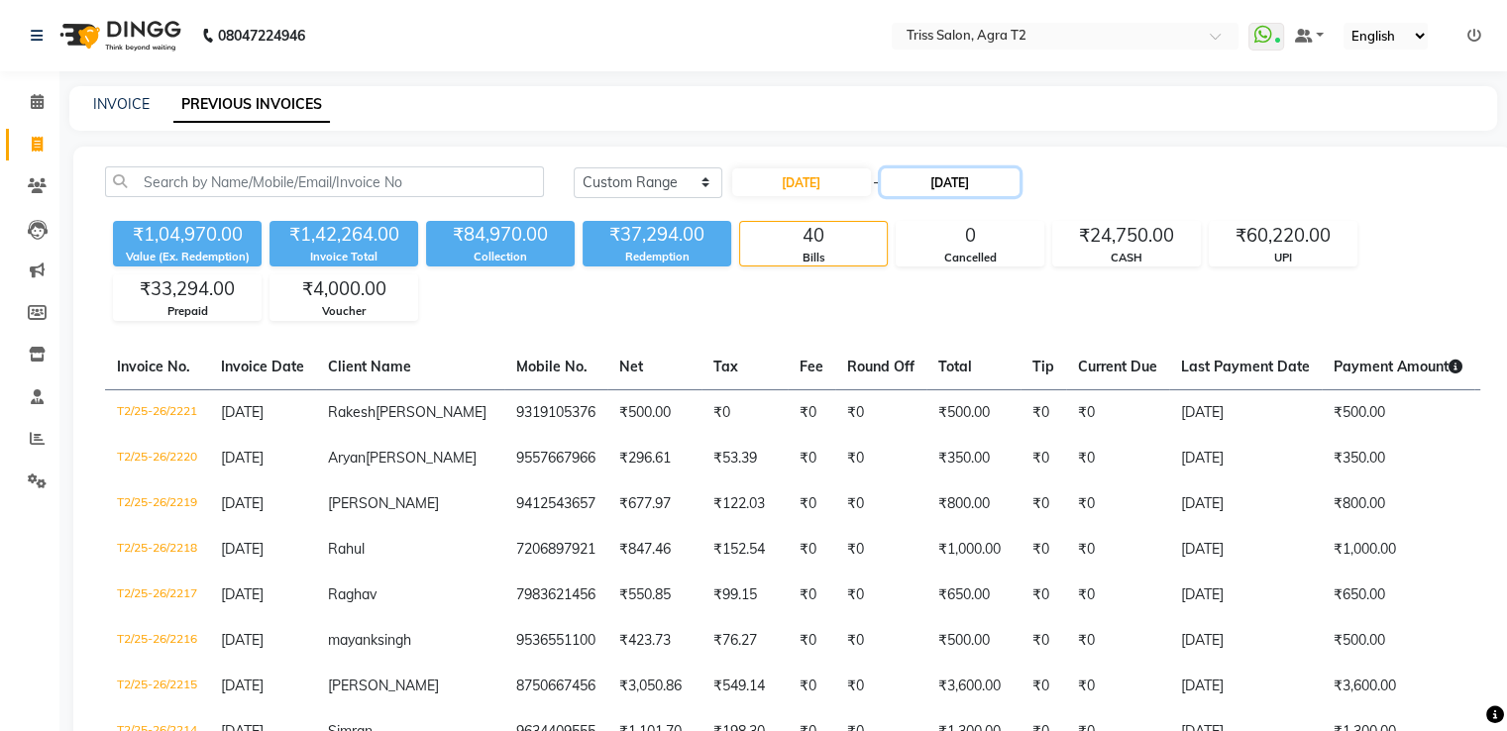
click at [964, 178] on input "[DATE]" at bounding box center [950, 182] width 139 height 28
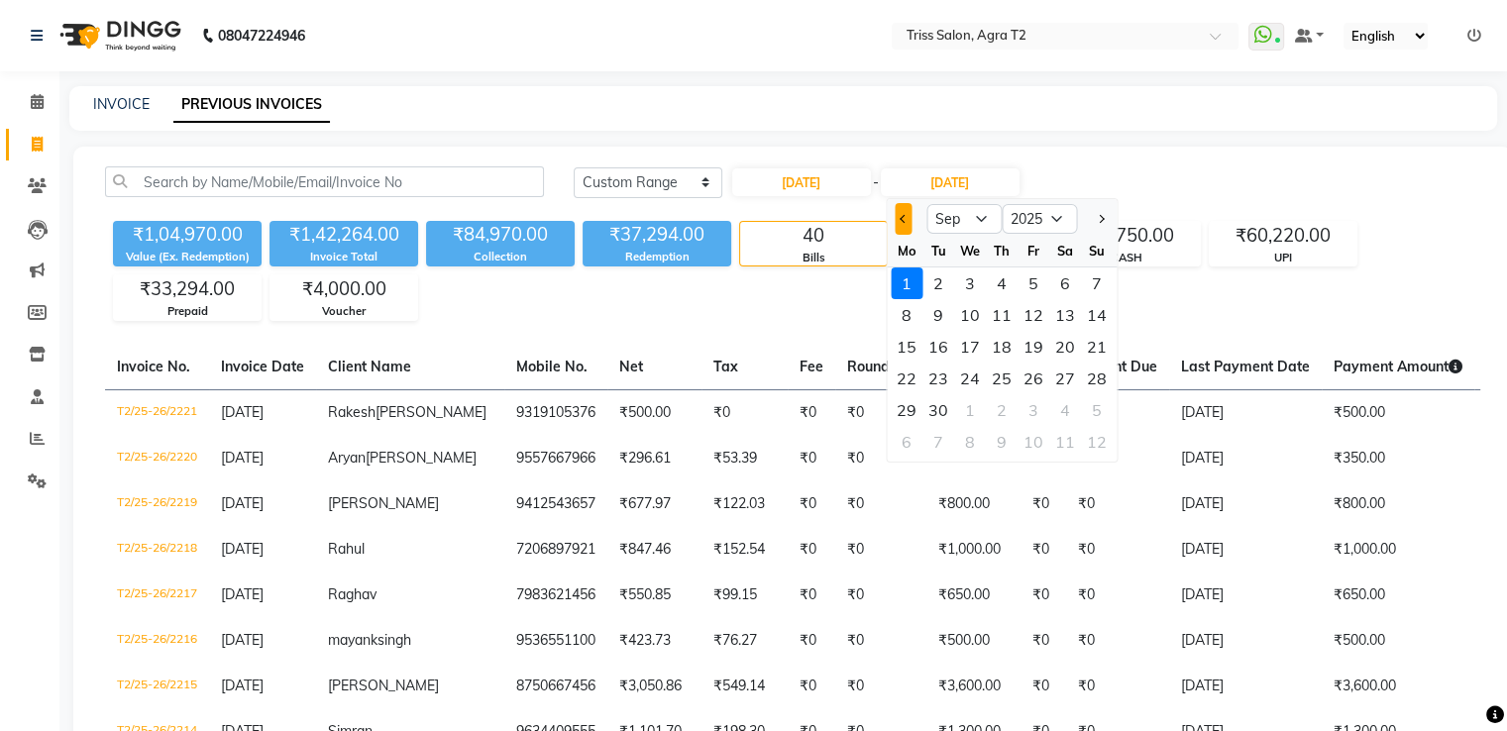
click at [900, 218] on span "Previous month" at bounding box center [904, 219] width 8 height 8
select select "8"
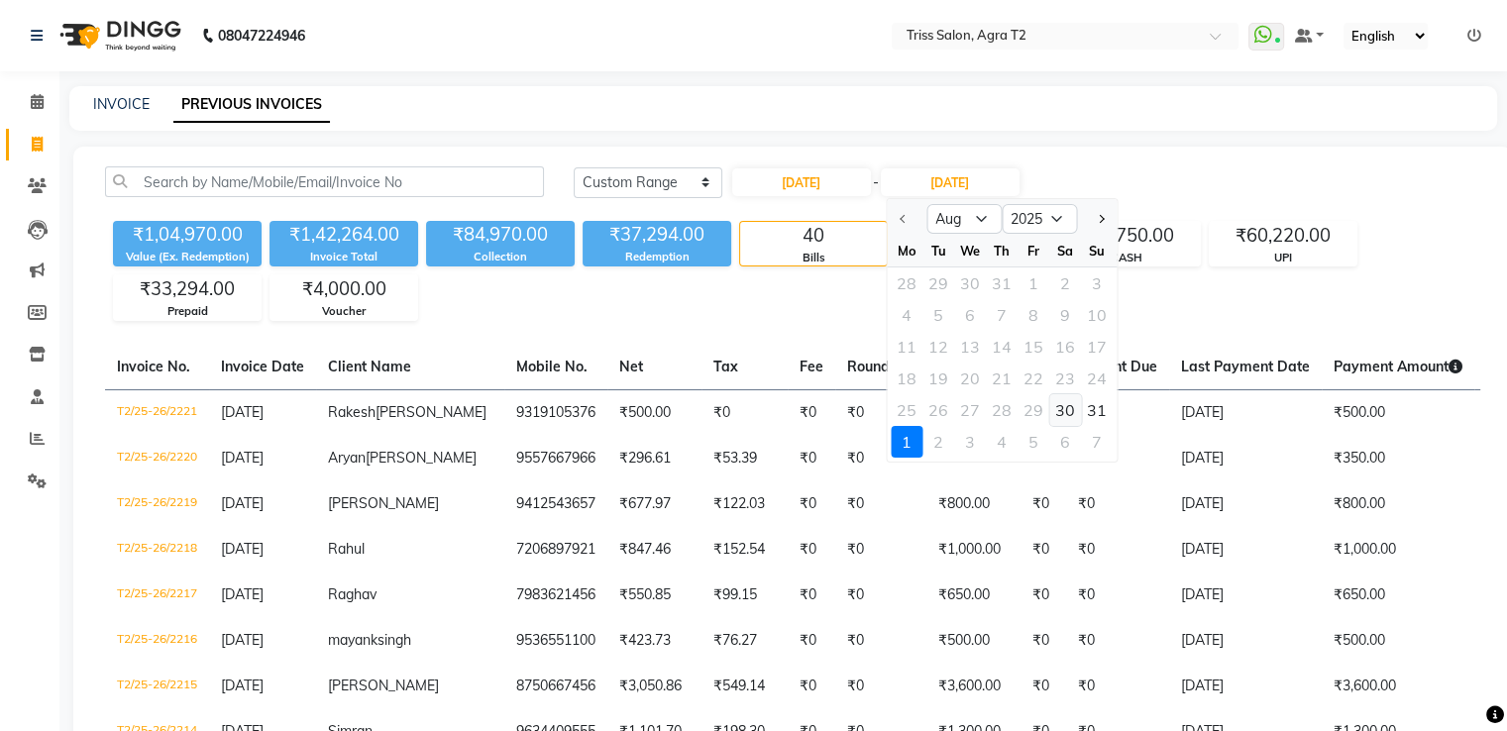
click at [1059, 401] on div "30" at bounding box center [1065, 410] width 32 height 32
type input "[DATE]"
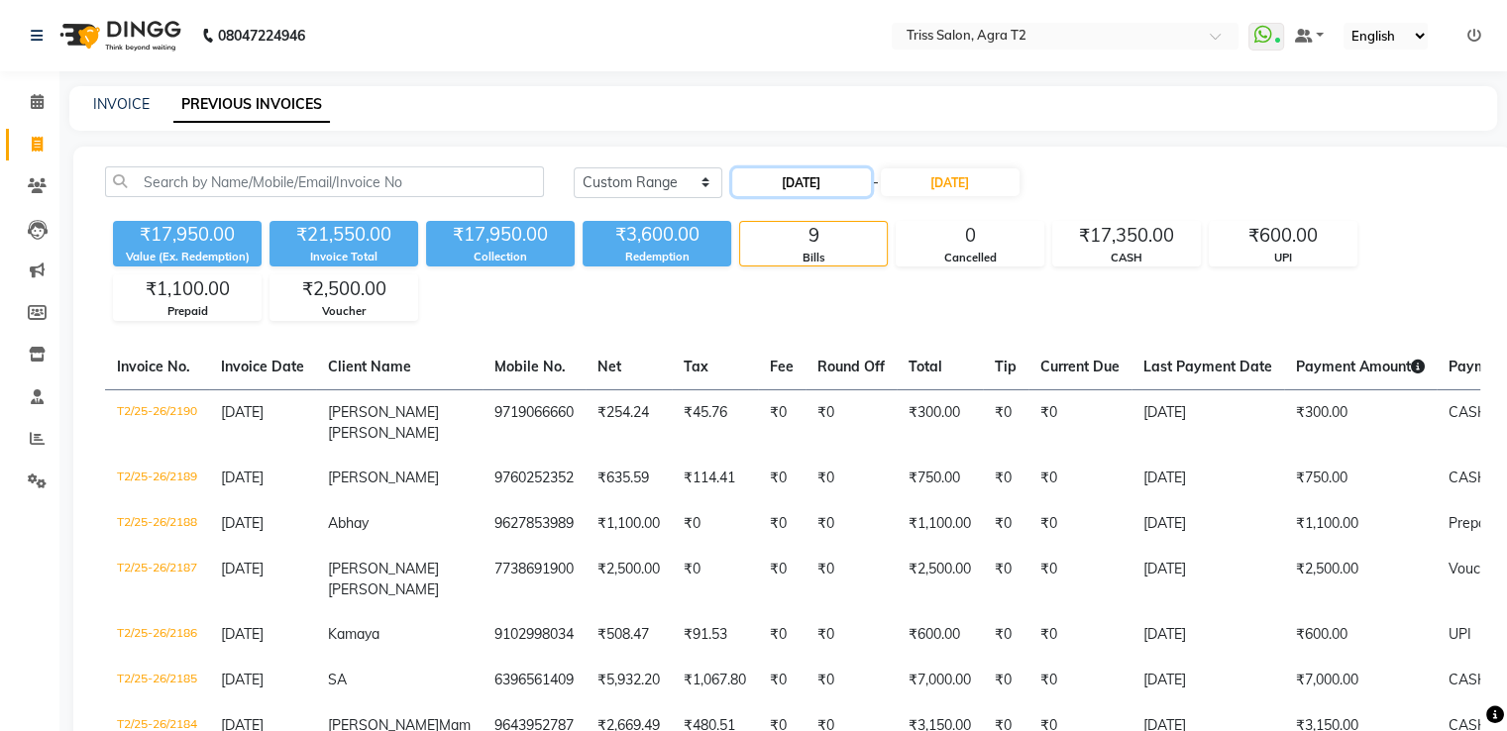
click at [816, 187] on input "30-08-2025" at bounding box center [801, 182] width 139 height 28
select select "8"
select select "2025"
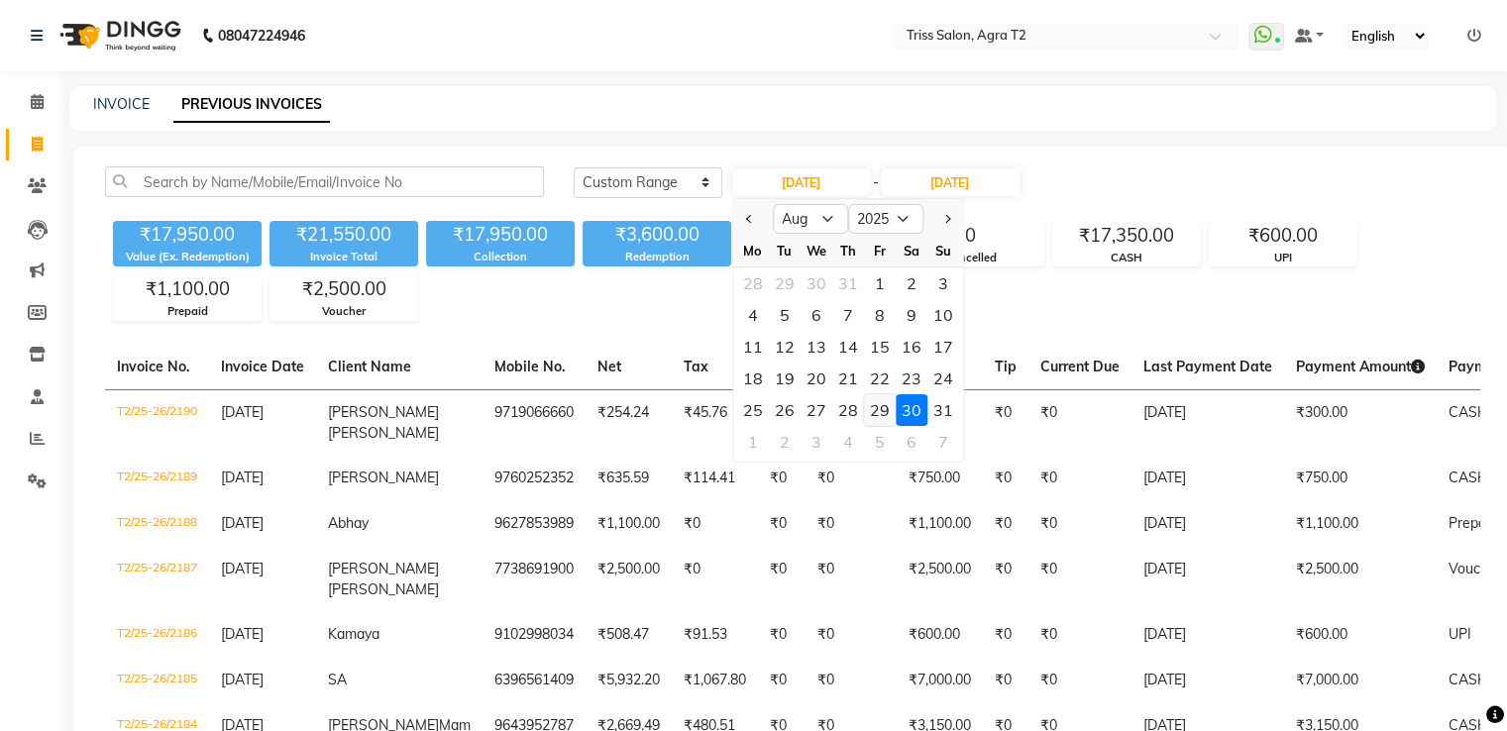
click at [873, 405] on div "29" at bounding box center [880, 410] width 32 height 32
type input "29-08-2025"
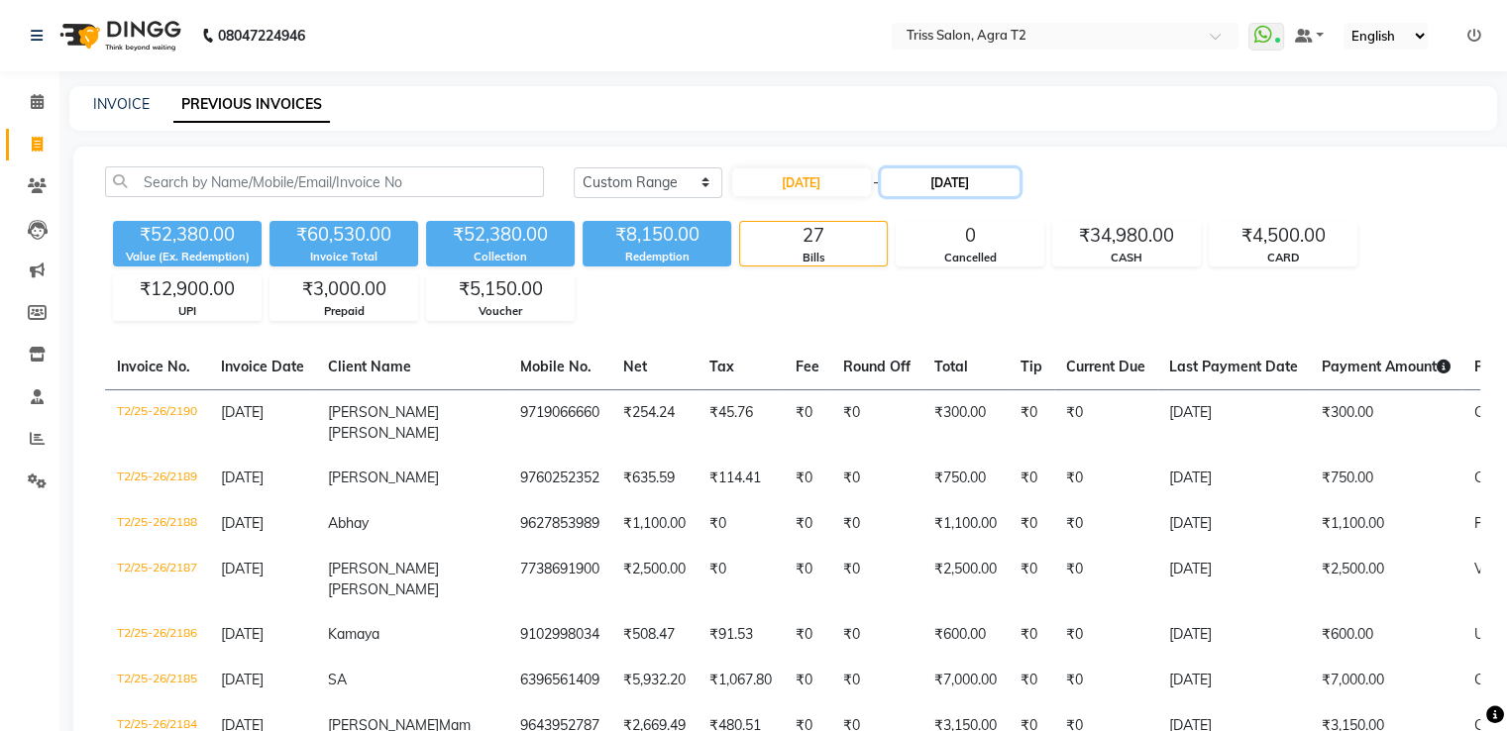
click at [940, 180] on input "30-08-2025" at bounding box center [950, 182] width 139 height 28
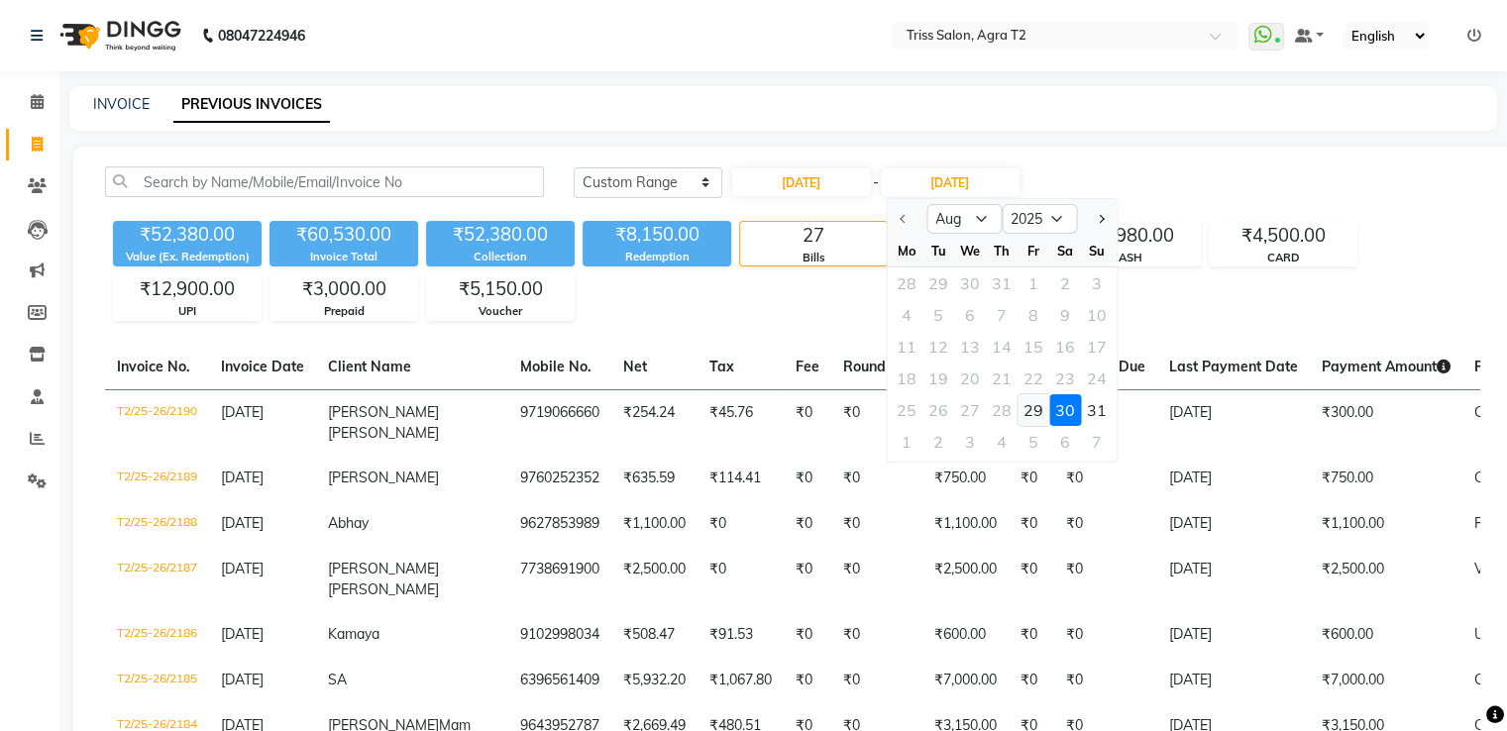
click at [1019, 405] on div "29" at bounding box center [1033, 410] width 32 height 32
type input "29-08-2025"
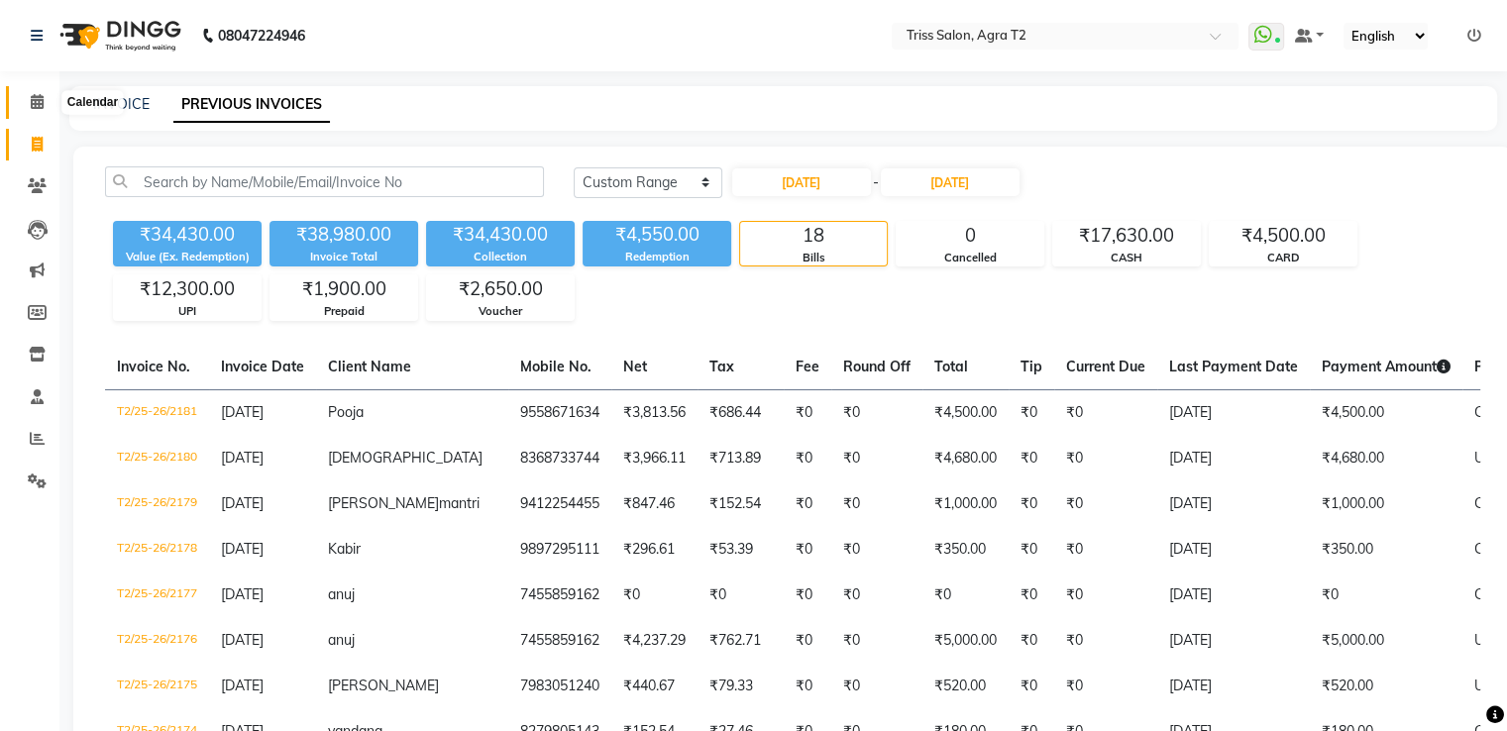
click at [50, 107] on span at bounding box center [37, 102] width 35 height 23
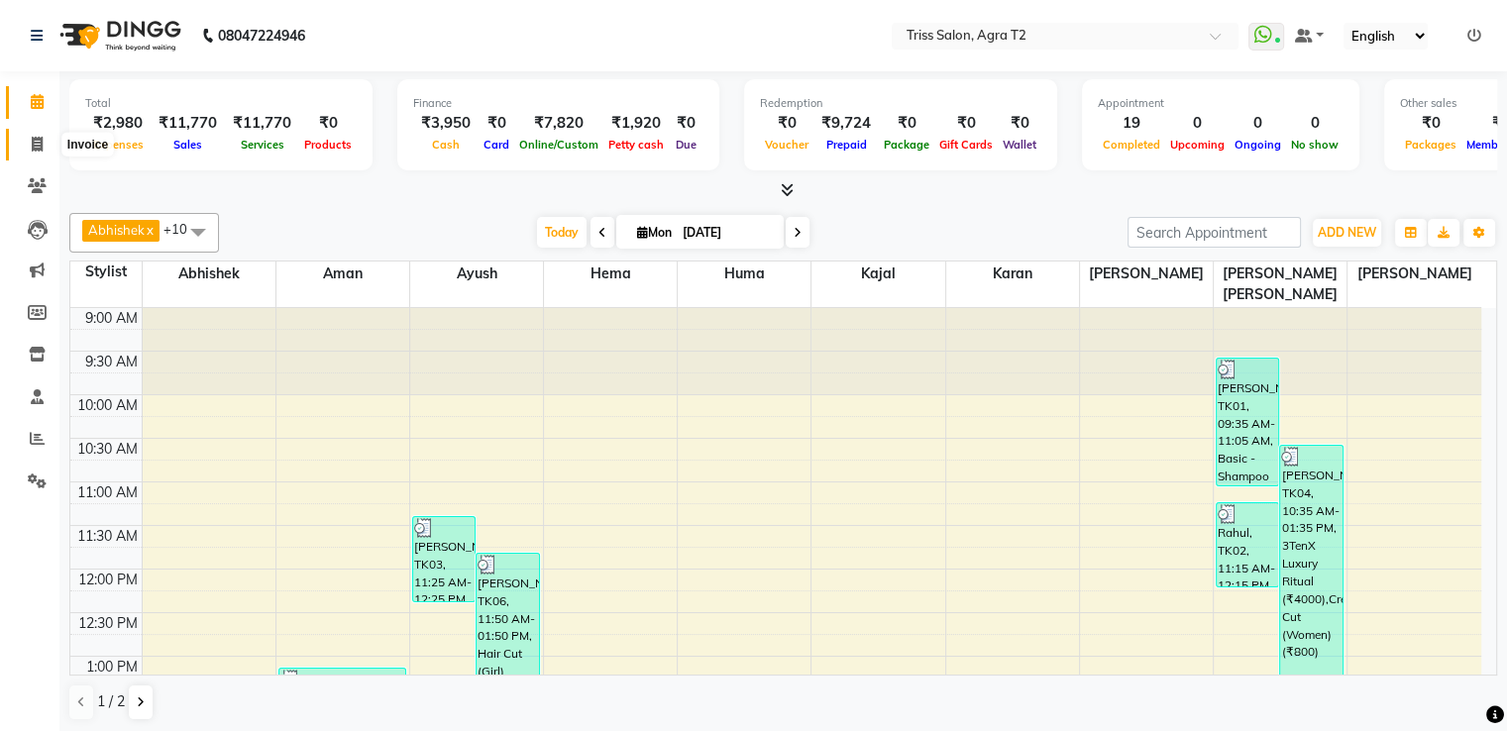
click at [36, 147] on icon at bounding box center [37, 144] width 11 height 15
select select "service"
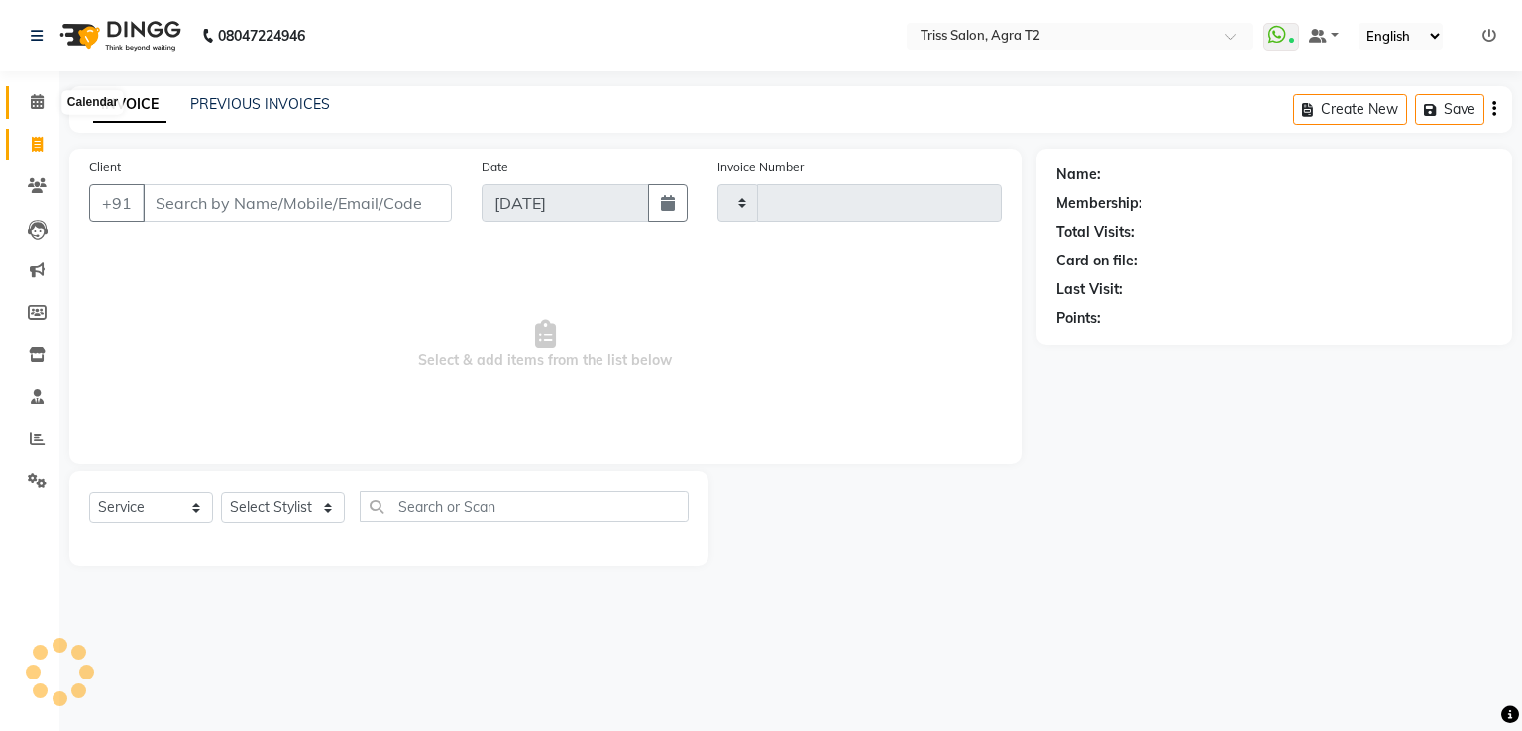
click at [36, 112] on span at bounding box center [37, 102] width 35 height 23
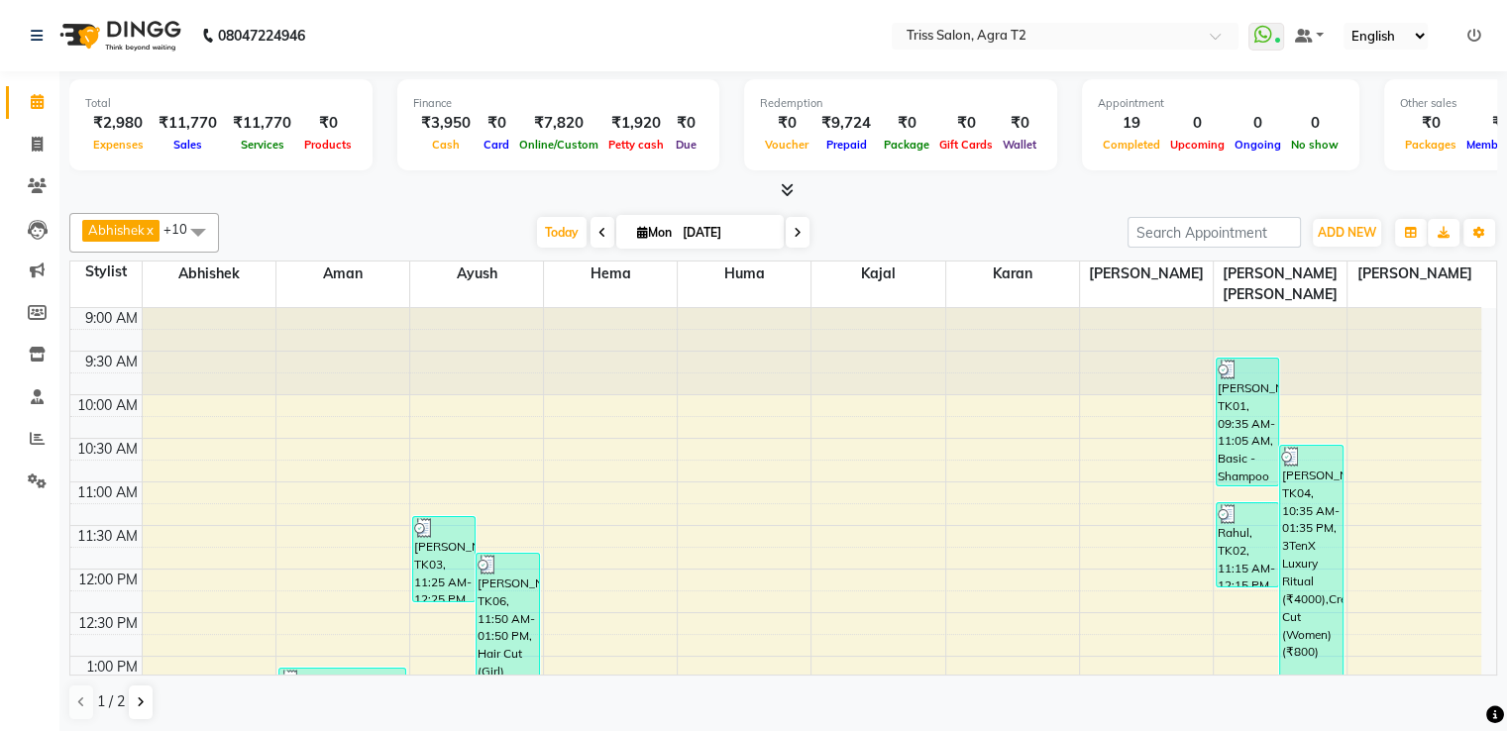
click at [790, 193] on icon at bounding box center [787, 189] width 13 height 15
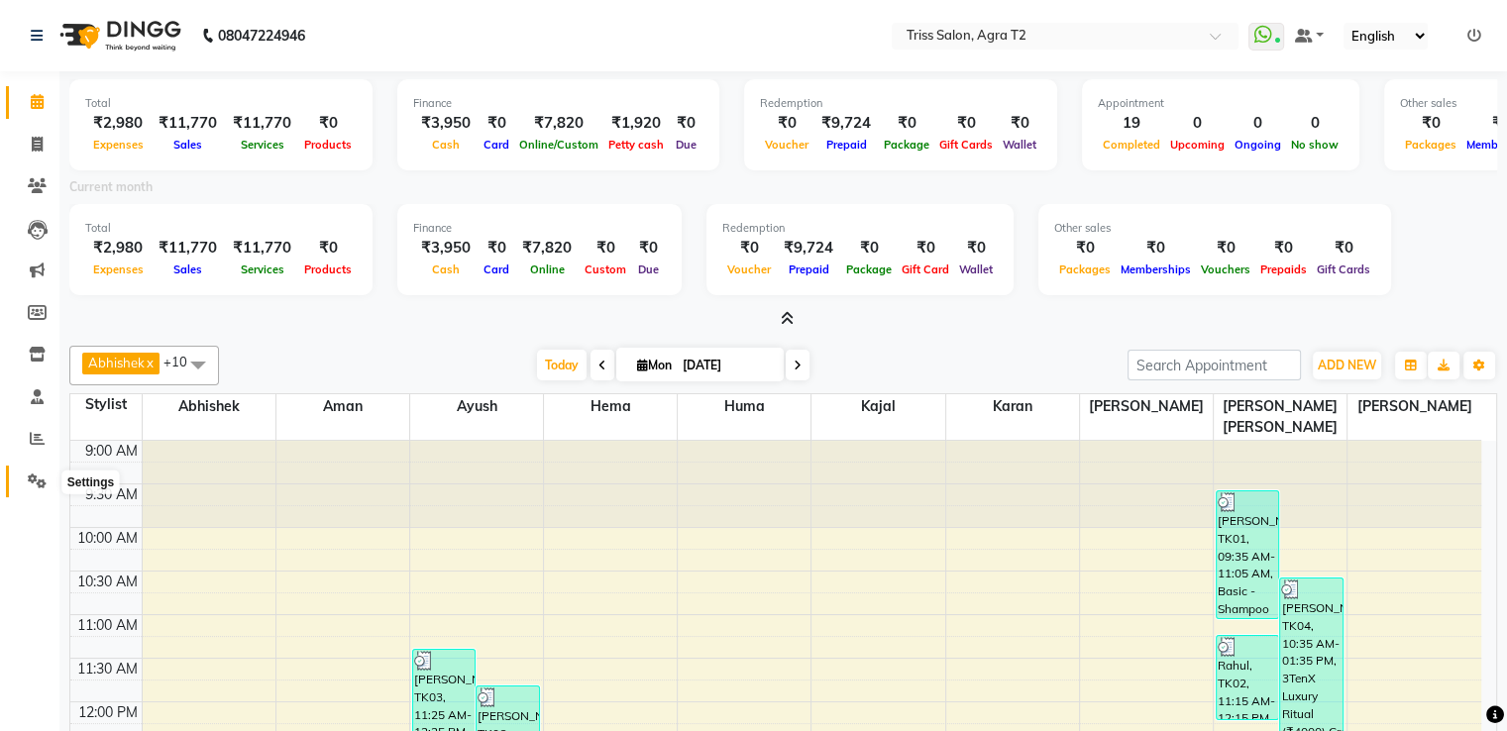
click at [36, 484] on icon at bounding box center [37, 481] width 19 height 15
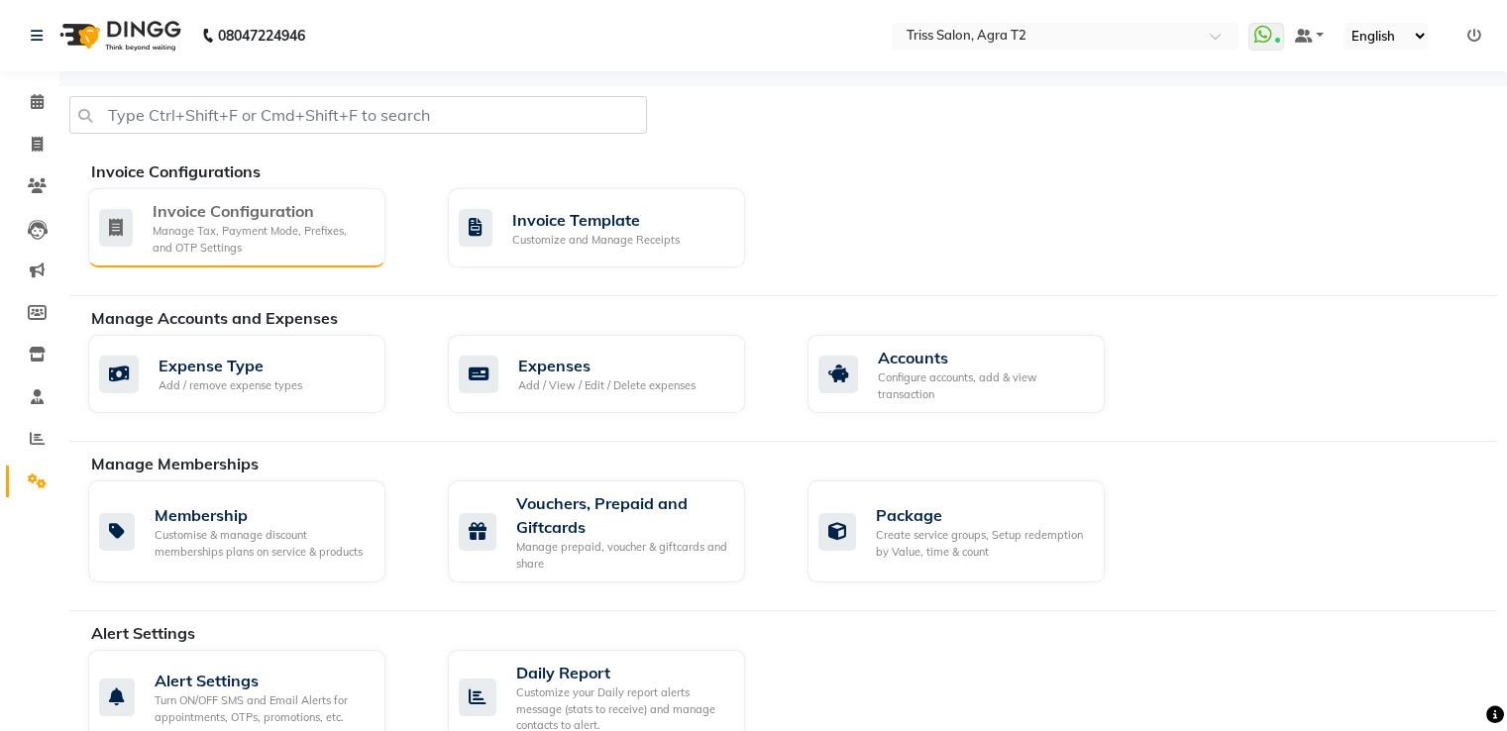
click at [218, 238] on div "Manage Tax, Payment Mode, Prefixes, and OTP Settings" at bounding box center [261, 239] width 217 height 33
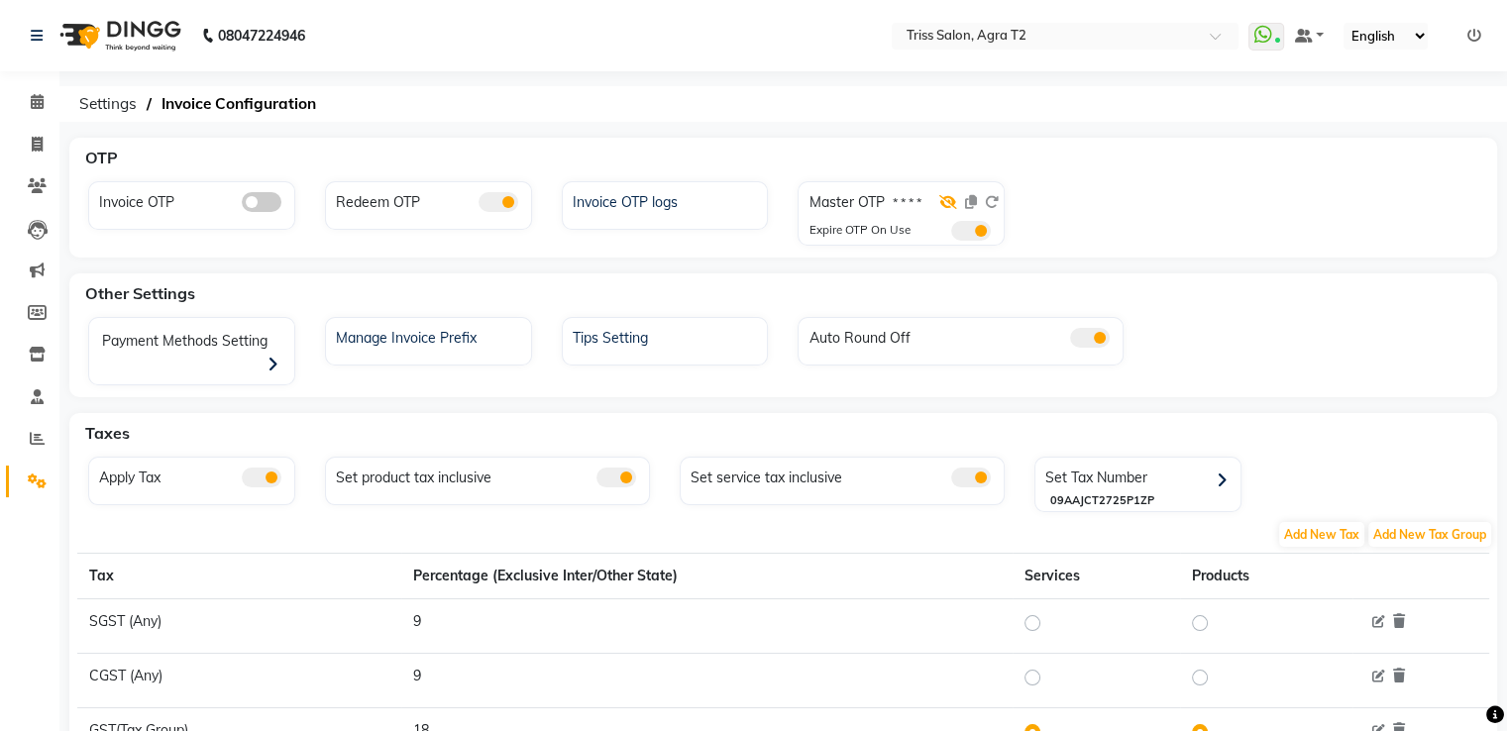
click at [951, 199] on icon at bounding box center [948, 202] width 18 height 14
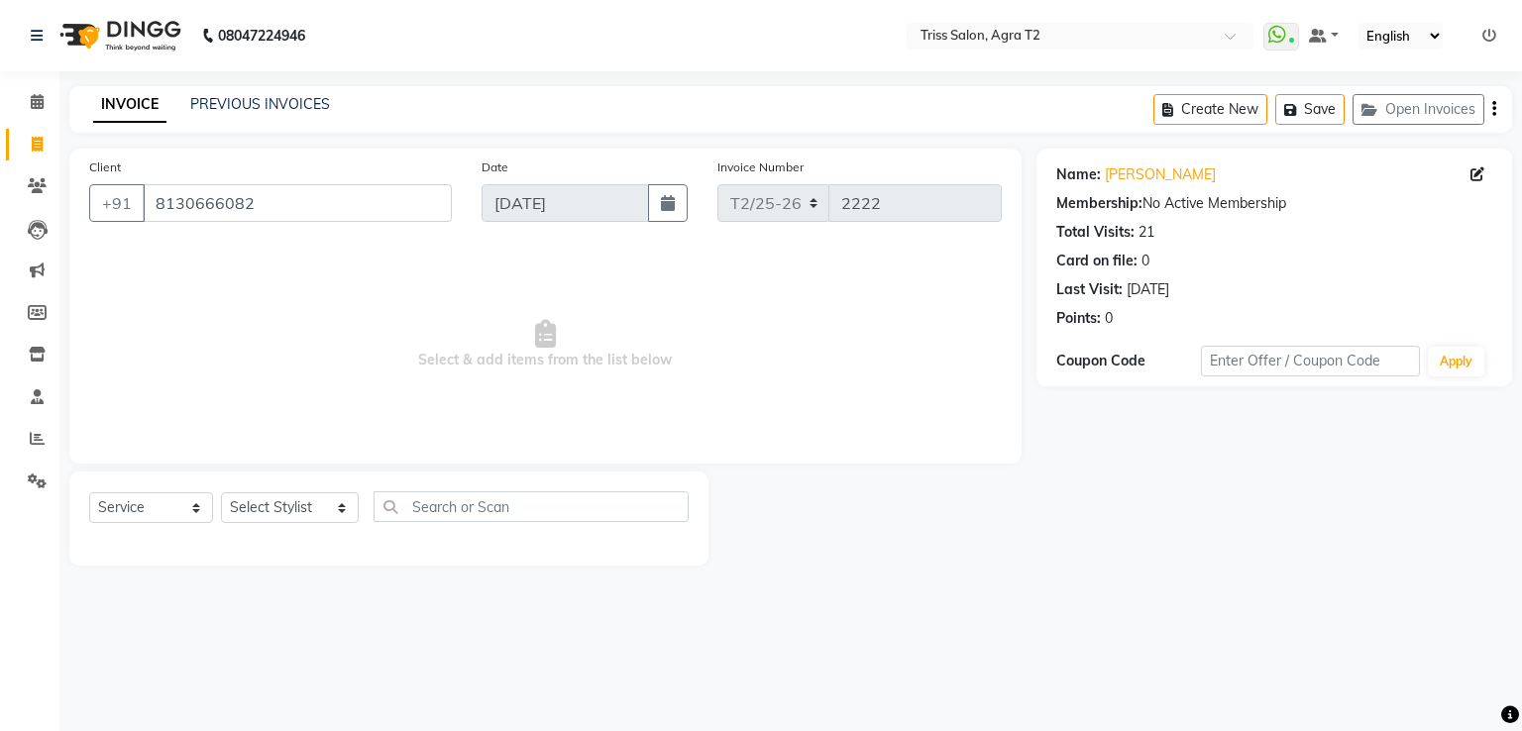
click at [44, 86] on link "Calendar" at bounding box center [30, 102] width 48 height 33
